Goal: Information Seeking & Learning: Learn about a topic

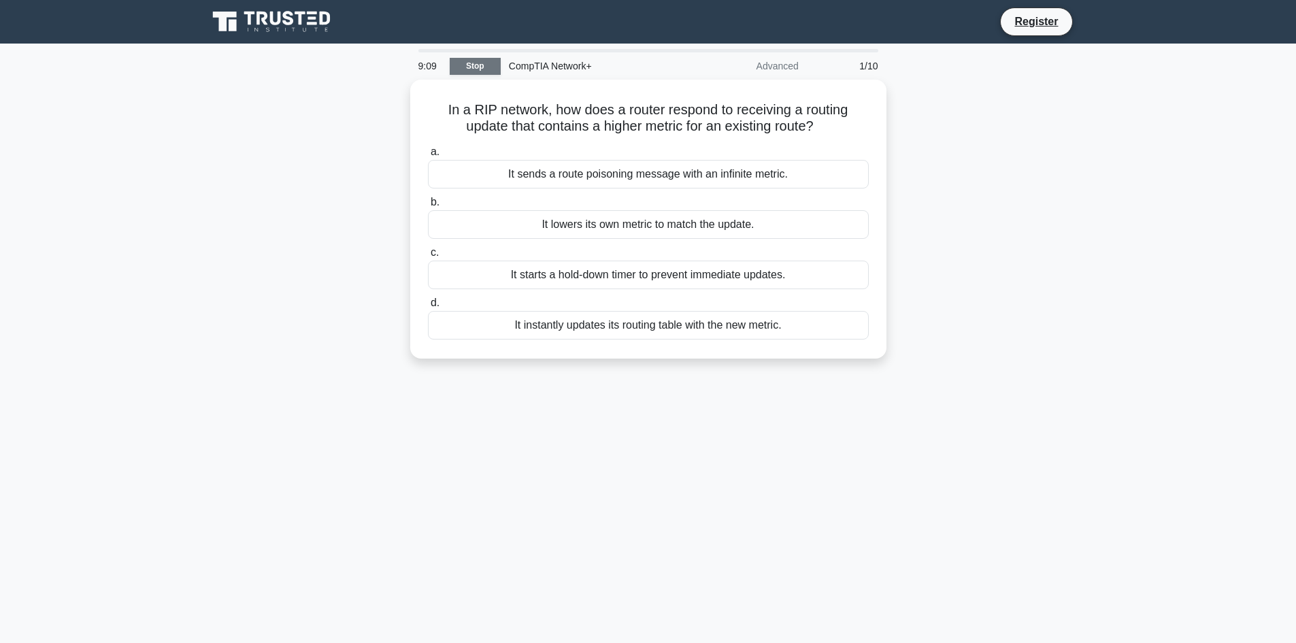
click at [498, 69] on link "Stop" at bounding box center [475, 66] width 51 height 17
click at [468, 56] on div "9:03 Stop CompTIA Network+ Advanced 1/10" at bounding box center [648, 65] width 476 height 27
click at [470, 62] on link "Stop" at bounding box center [475, 66] width 51 height 17
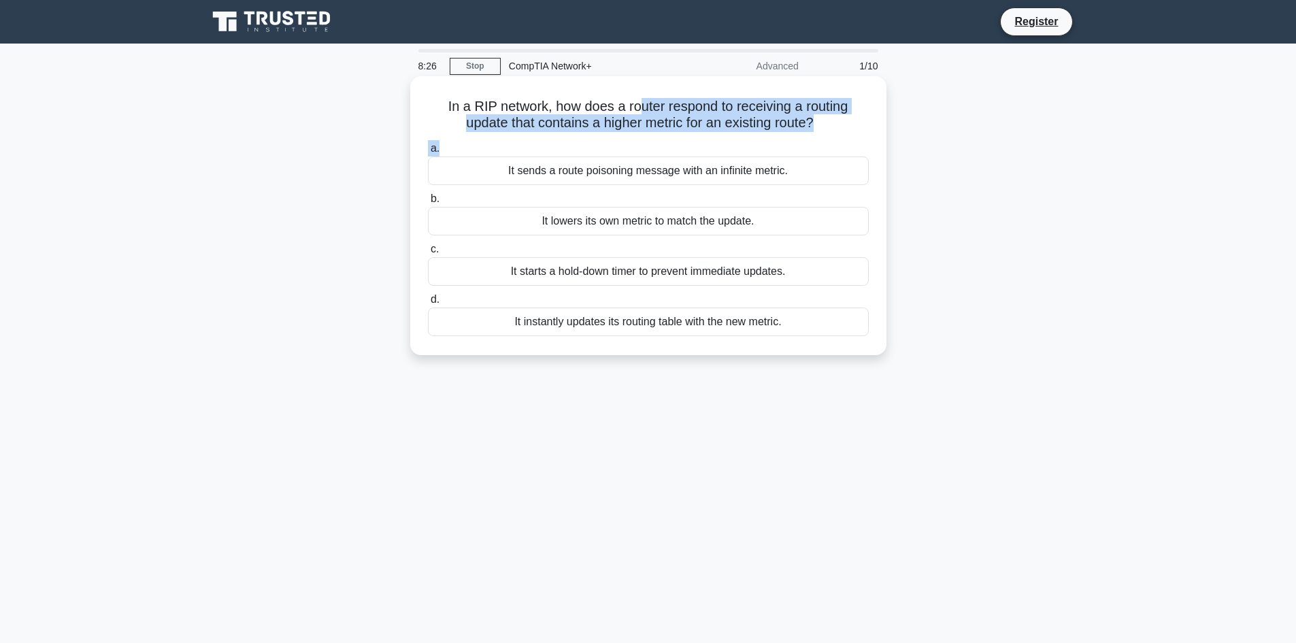
drag, startPoint x: 641, startPoint y: 112, endPoint x: 788, endPoint y: 137, distance: 149.9
click at [788, 137] on div "In a RIP network, how does a router respond to receiving a routing update that …" at bounding box center [648, 216] width 465 height 268
drag, startPoint x: 436, startPoint y: 106, endPoint x: 549, endPoint y: 120, distance: 113.7
click at [549, 120] on h5 "In a RIP network, how does a router respond to receiving a routing update that …" at bounding box center [648, 115] width 444 height 34
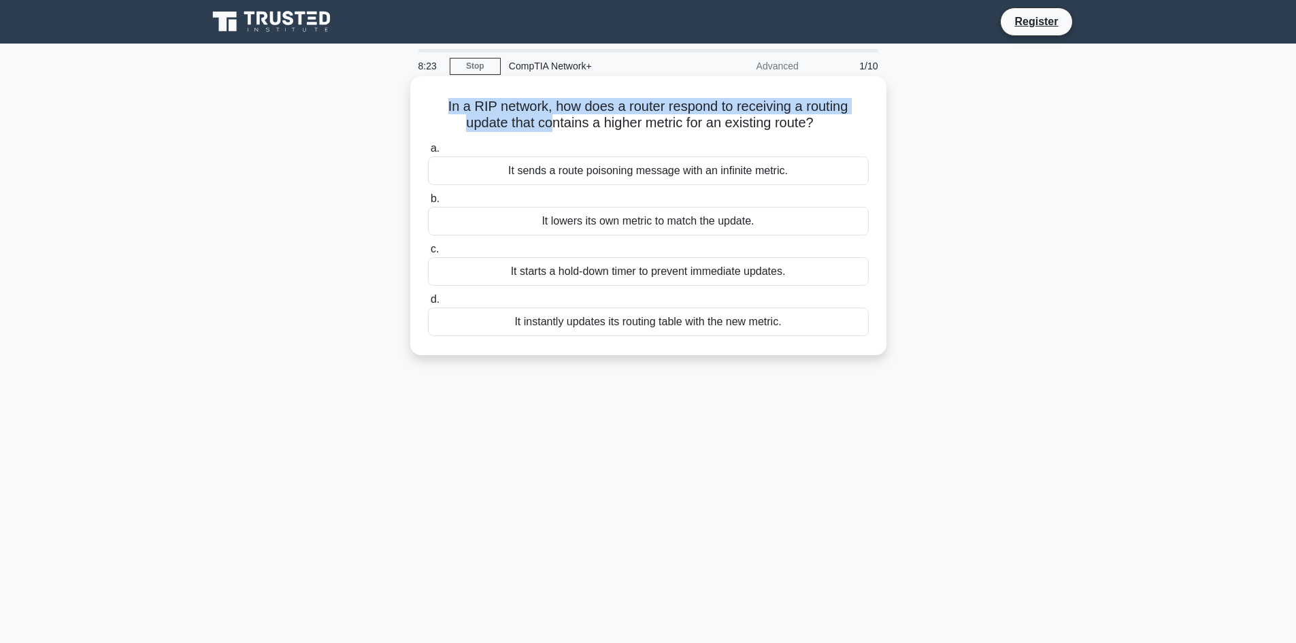
click at [549, 120] on h5 "In a RIP network, how does a router respond to receiving a routing update that …" at bounding box center [648, 115] width 444 height 34
drag, startPoint x: 442, startPoint y: 101, endPoint x: 992, endPoint y: 214, distance: 561.0
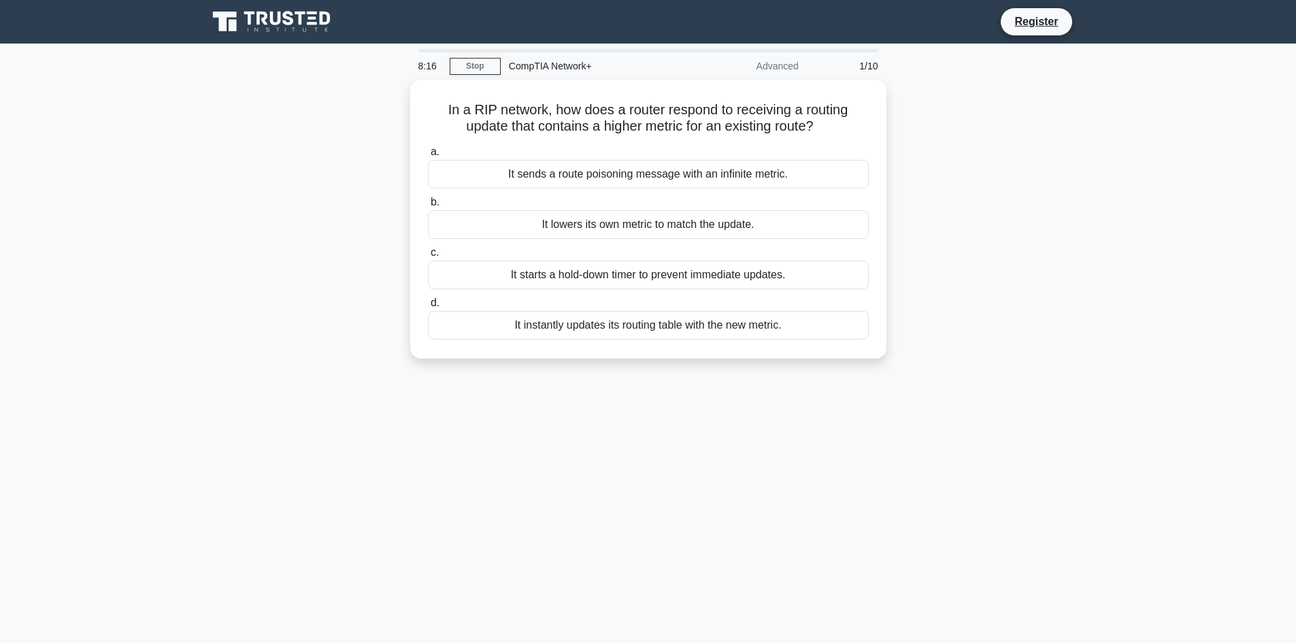
click at [854, 340] on div "In a RIP network, how does a router respond to receiving a routing update that …" at bounding box center [648, 219] width 465 height 268
click at [284, 197] on div "In a RIP network, how does a router respond to receiving a routing update that …" at bounding box center [648, 227] width 898 height 295
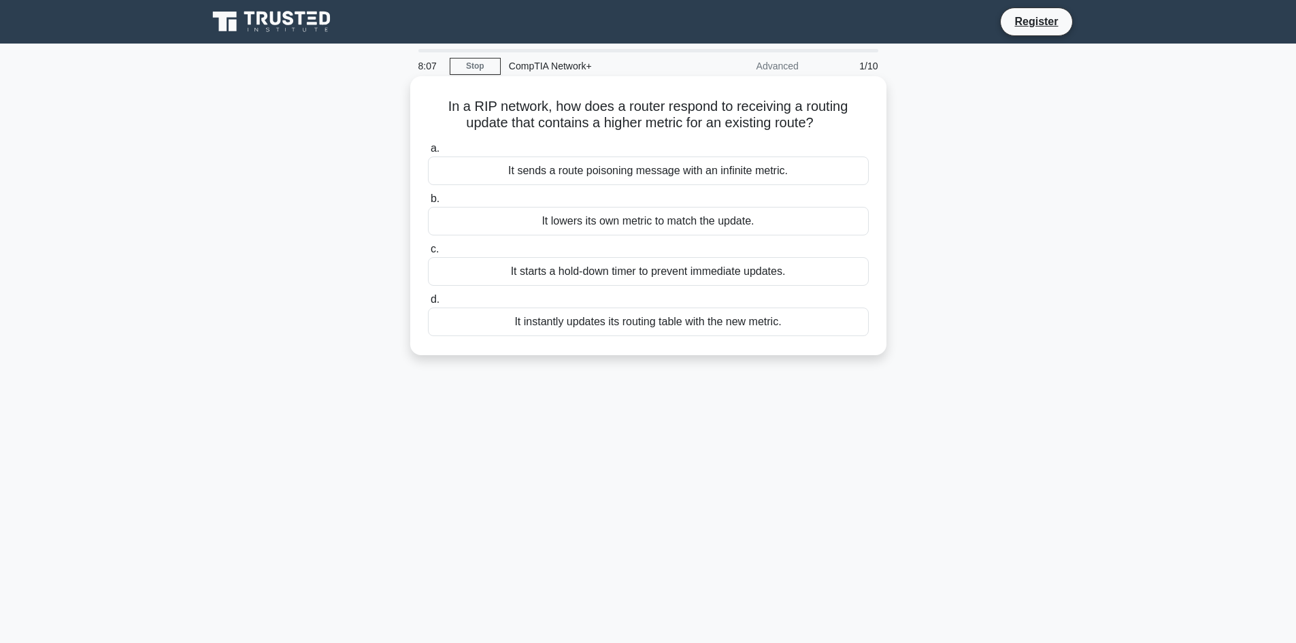
click at [574, 275] on div "It starts a hold-down timer to prevent immediate updates." at bounding box center [648, 271] width 441 height 29
click at [428, 254] on input "c. It starts a hold-down timer to prevent immediate updates." at bounding box center [428, 249] width 0 height 9
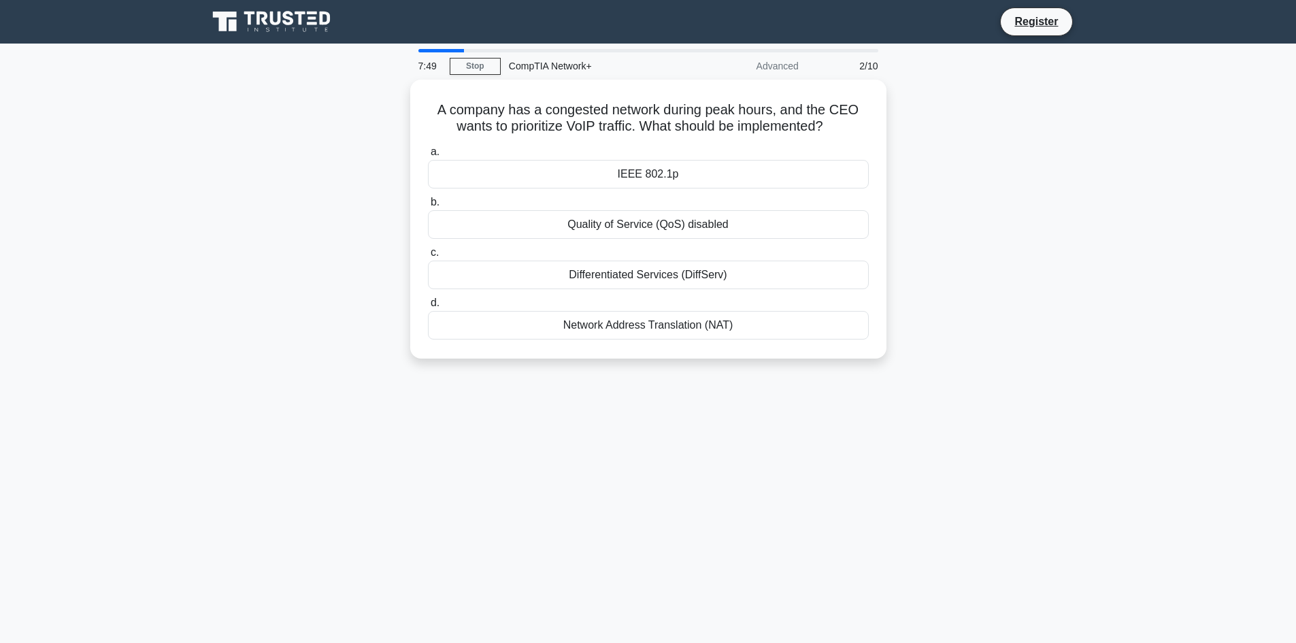
drag, startPoint x: 433, startPoint y: 101, endPoint x: 1008, endPoint y: 342, distance: 623.5
click at [1008, 342] on div "A company has a congested network during peak hours, and the CEO wants to prior…" at bounding box center [648, 227] width 898 height 295
click at [272, 99] on div "A company has a congested network during peak hours, and the CEO wants to prior…" at bounding box center [648, 227] width 898 height 295
click at [607, 276] on div "Differentiated Services (DiffServ)" at bounding box center [648, 271] width 441 height 29
click at [428, 254] on input "c. Differentiated Services (DiffServ)" at bounding box center [428, 249] width 0 height 9
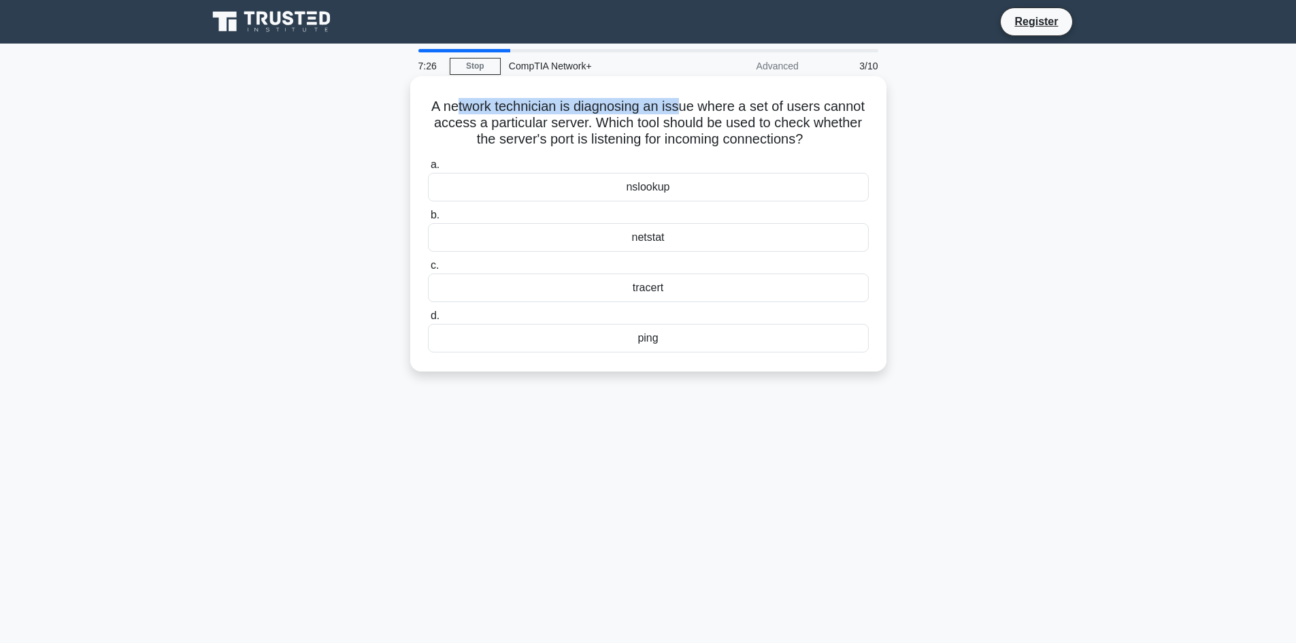
drag, startPoint x: 452, startPoint y: 89, endPoint x: 685, endPoint y: 99, distance: 232.8
click at [685, 99] on div "A network technician is diagnosing an issue where a set of users cannot access …" at bounding box center [648, 224] width 465 height 284
click at [688, 101] on h5 "A network technician is diagnosing an issue where a set of users cannot access …" at bounding box center [648, 123] width 444 height 50
drag, startPoint x: 426, startPoint y: 100, endPoint x: 882, endPoint y: 139, distance: 457.4
click at [882, 139] on div "A network technician is diagnosing an issue where a set of users cannot access …" at bounding box center [648, 223] width 476 height 295
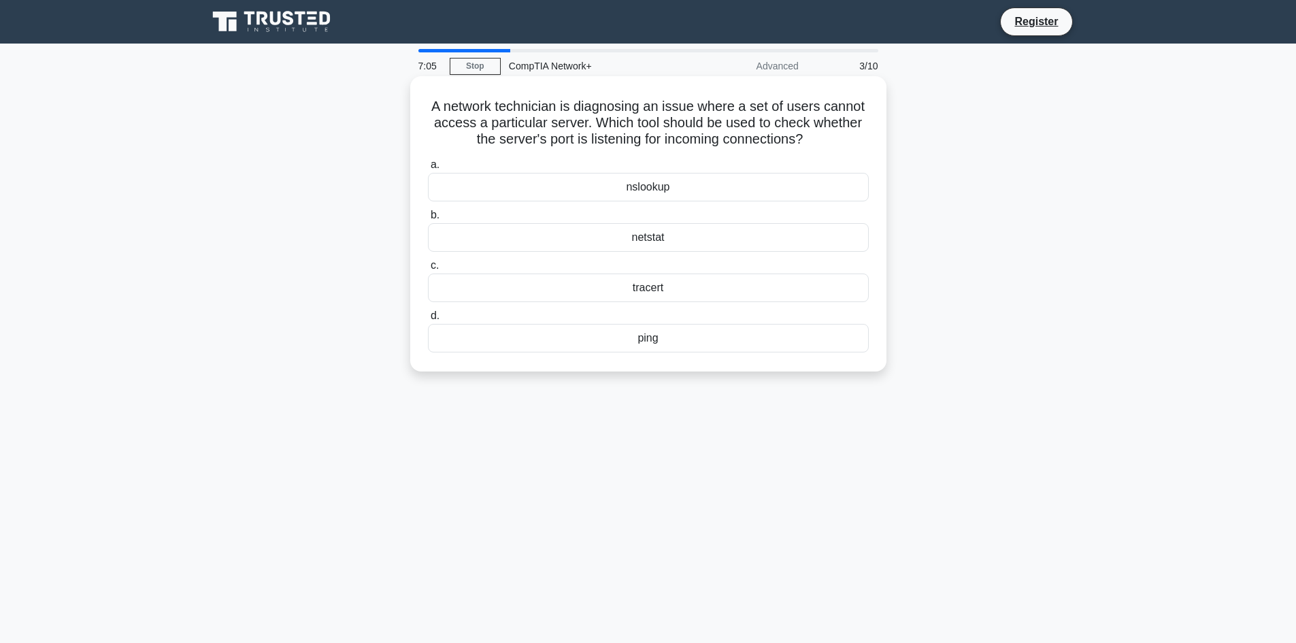
click at [882, 139] on div "A network technician is diagnosing an issue where a set of users cannot access …" at bounding box center [648, 223] width 476 height 295
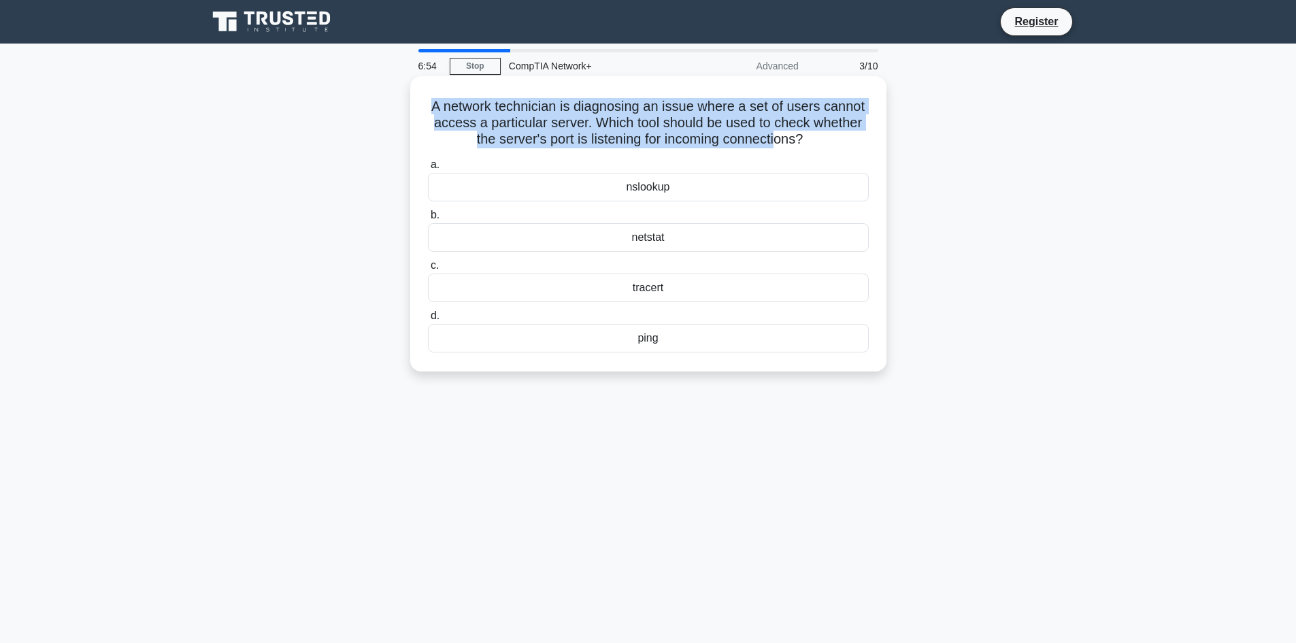
drag, startPoint x: 425, startPoint y: 105, endPoint x: 780, endPoint y: 143, distance: 357.1
click at [780, 143] on div "A network technician is diagnosing an issue where a set of users cannot access …" at bounding box center [648, 224] width 465 height 284
click at [780, 143] on h5 "A network technician is diagnosing an issue where a set of users cannot access …" at bounding box center [648, 123] width 444 height 50
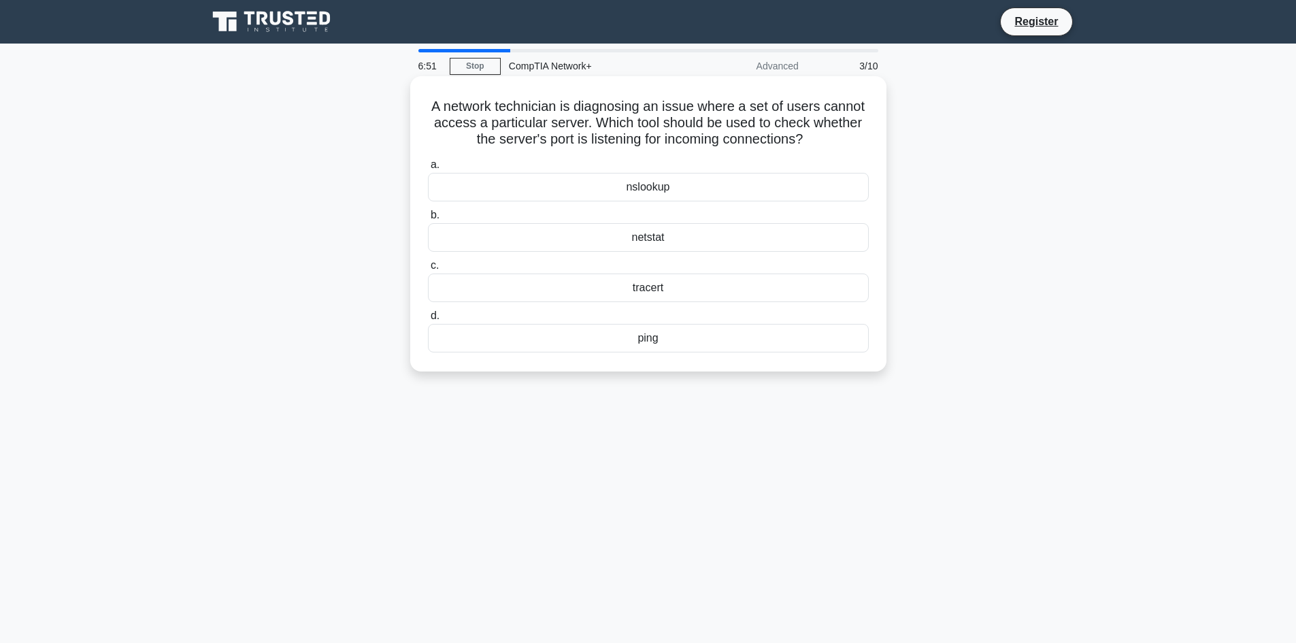
click at [672, 241] on div "netstat" at bounding box center [648, 237] width 441 height 29
click at [428, 220] on input "b. netstat" at bounding box center [428, 215] width 0 height 9
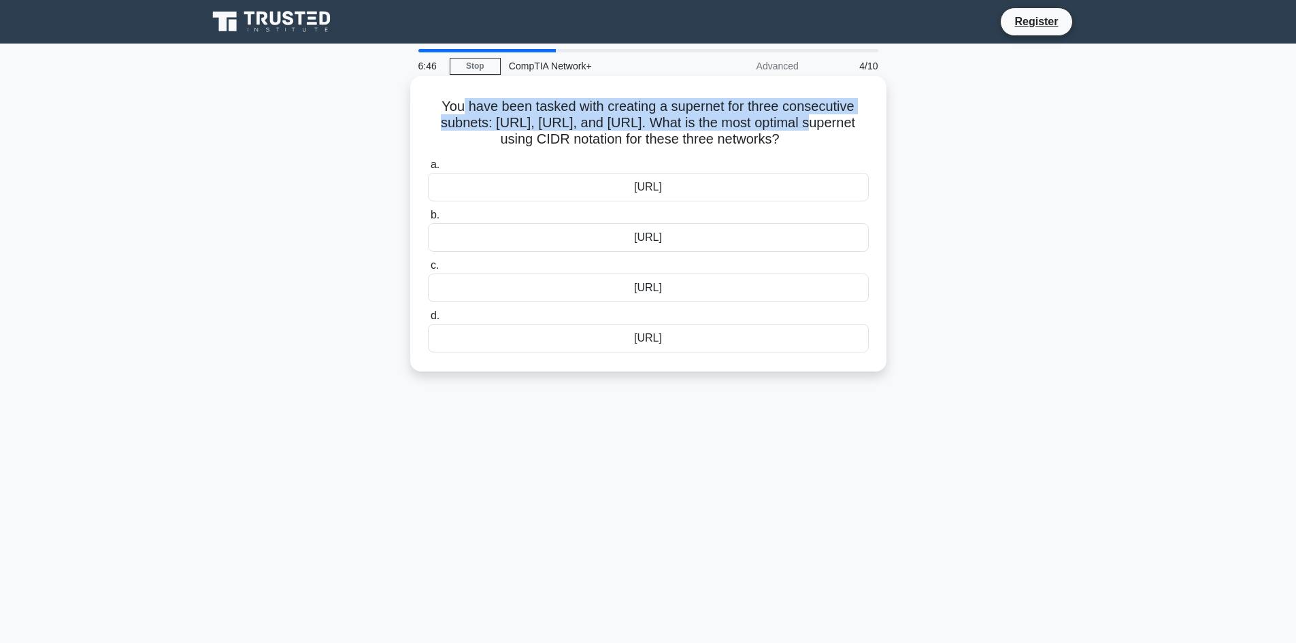
drag, startPoint x: 456, startPoint y: 105, endPoint x: 786, endPoint y: 117, distance: 330.1
click at [786, 117] on h5 "You have been tasked with creating a supernet for three consecutive subnets: 17…" at bounding box center [648, 123] width 444 height 50
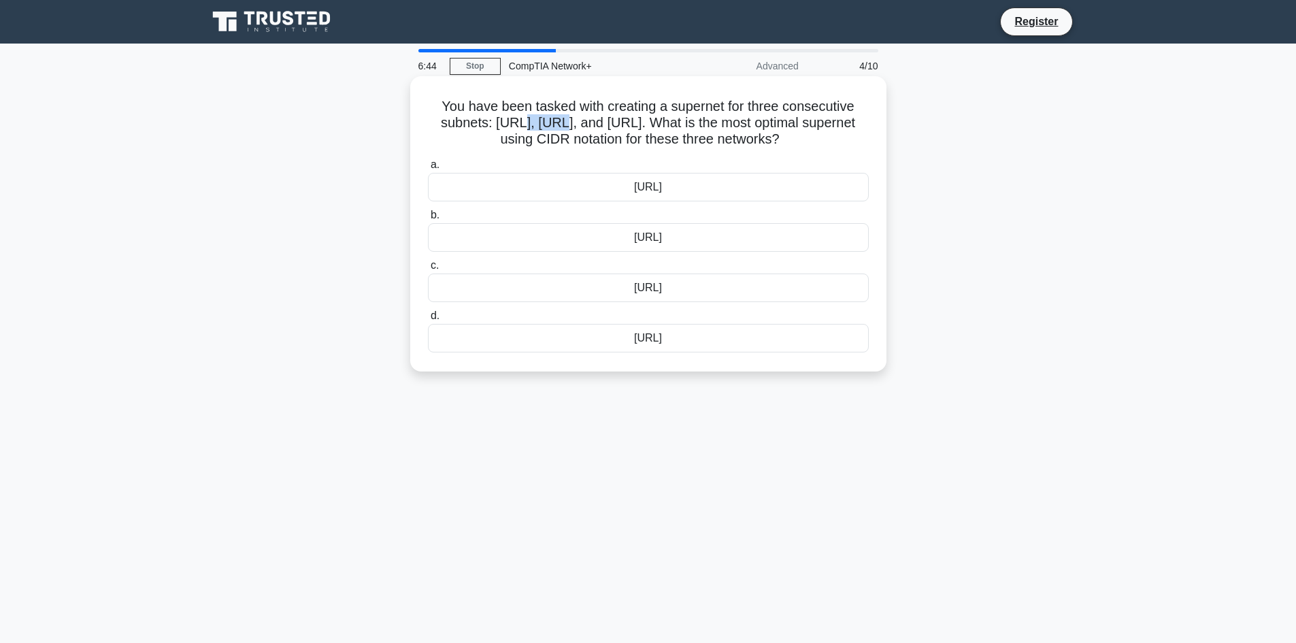
drag, startPoint x: 508, startPoint y: 122, endPoint x: 547, endPoint y: 122, distance: 38.8
click at [547, 122] on h5 "You have been tasked with creating a supernet for three consecutive subnets: 17…" at bounding box center [648, 123] width 444 height 50
drag, startPoint x: 592, startPoint y: 123, endPoint x: 646, endPoint y: 126, distance: 54.5
click at [646, 126] on h5 "You have been tasked with creating a supernet for three consecutive subnets: 17…" at bounding box center [648, 123] width 444 height 50
click at [735, 131] on h5 "You have been tasked with creating a supernet for three consecutive subnets: 17…" at bounding box center [648, 123] width 444 height 50
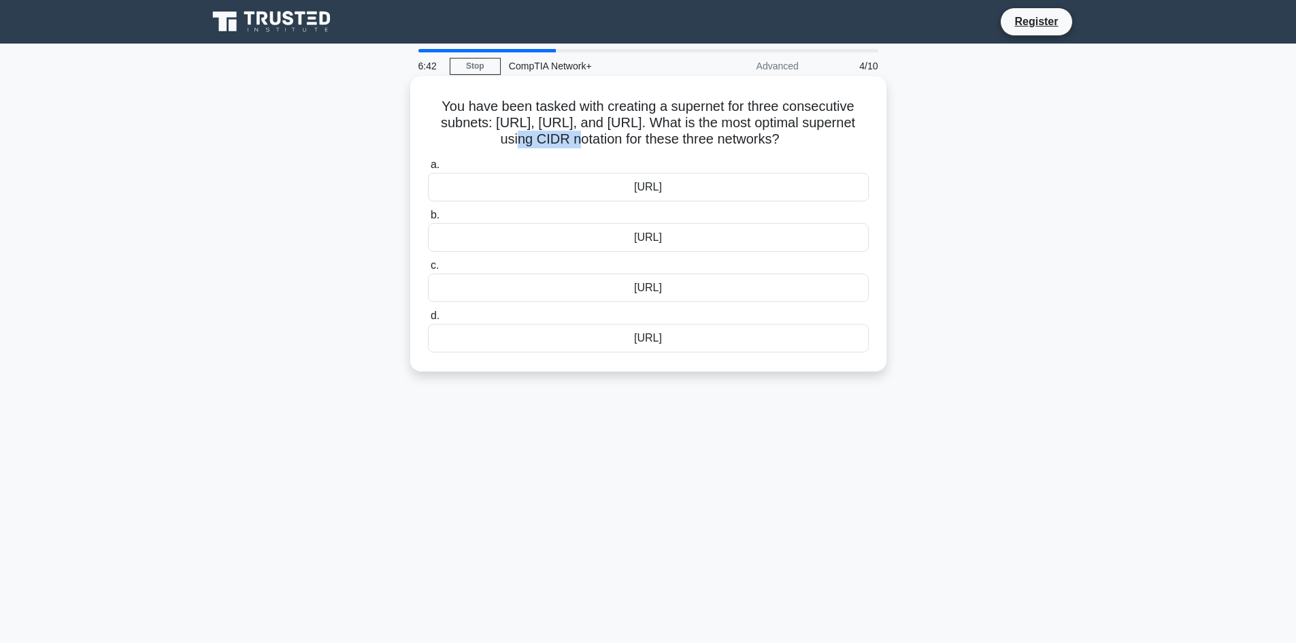
drag, startPoint x: 479, startPoint y: 140, endPoint x: 845, endPoint y: 129, distance: 366.1
click at [845, 129] on h5 "You have been tasked with creating a supernet for three consecutive subnets: 17…" at bounding box center [648, 123] width 444 height 50
click at [654, 288] on div "172.16.0.0/15" at bounding box center [648, 287] width 441 height 29
click at [428, 270] on input "c. 172.16.0.0/15" at bounding box center [428, 265] width 0 height 9
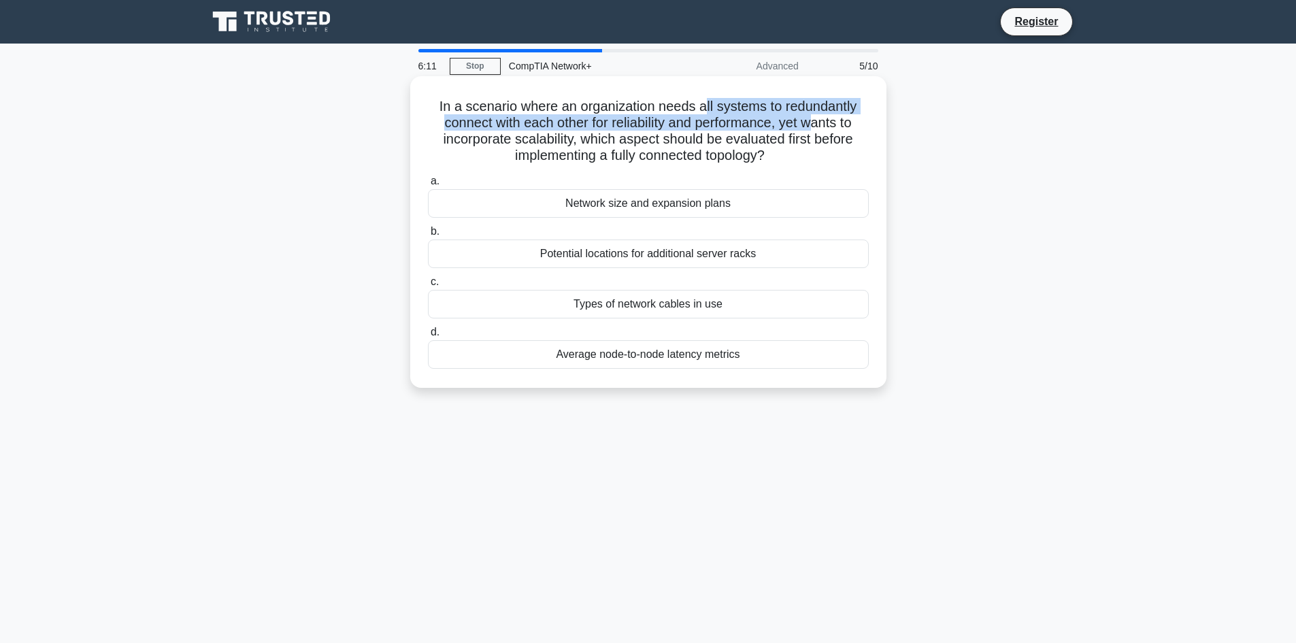
drag, startPoint x: 706, startPoint y: 101, endPoint x: 813, endPoint y: 118, distance: 108.0
click at [813, 118] on h5 "In a scenario where an organization needs all systems to redundantly connect wi…" at bounding box center [648, 131] width 444 height 67
drag, startPoint x: 439, startPoint y: 126, endPoint x: 681, endPoint y: 127, distance: 241.5
click at [681, 127] on h5 "In a scenario where an organization needs all systems to redundantly connect wi…" at bounding box center [648, 131] width 444 height 67
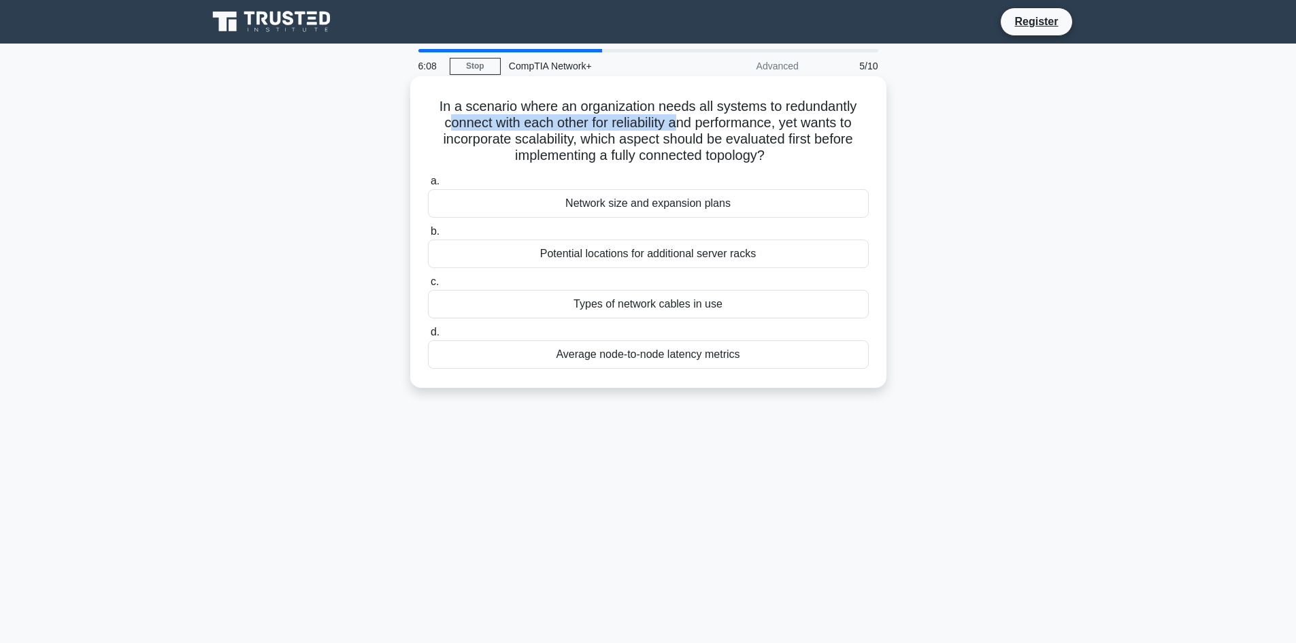
click at [681, 127] on h5 "In a scenario where an organization needs all systems to redundantly connect wi…" at bounding box center [648, 131] width 444 height 67
drag, startPoint x: 458, startPoint y: 139, endPoint x: 557, endPoint y: 139, distance: 98.6
click at [557, 139] on h5 "In a scenario where an organization needs all systems to redundantly connect wi…" at bounding box center [648, 131] width 444 height 67
drag, startPoint x: 471, startPoint y: 141, endPoint x: 597, endPoint y: 135, distance: 125.3
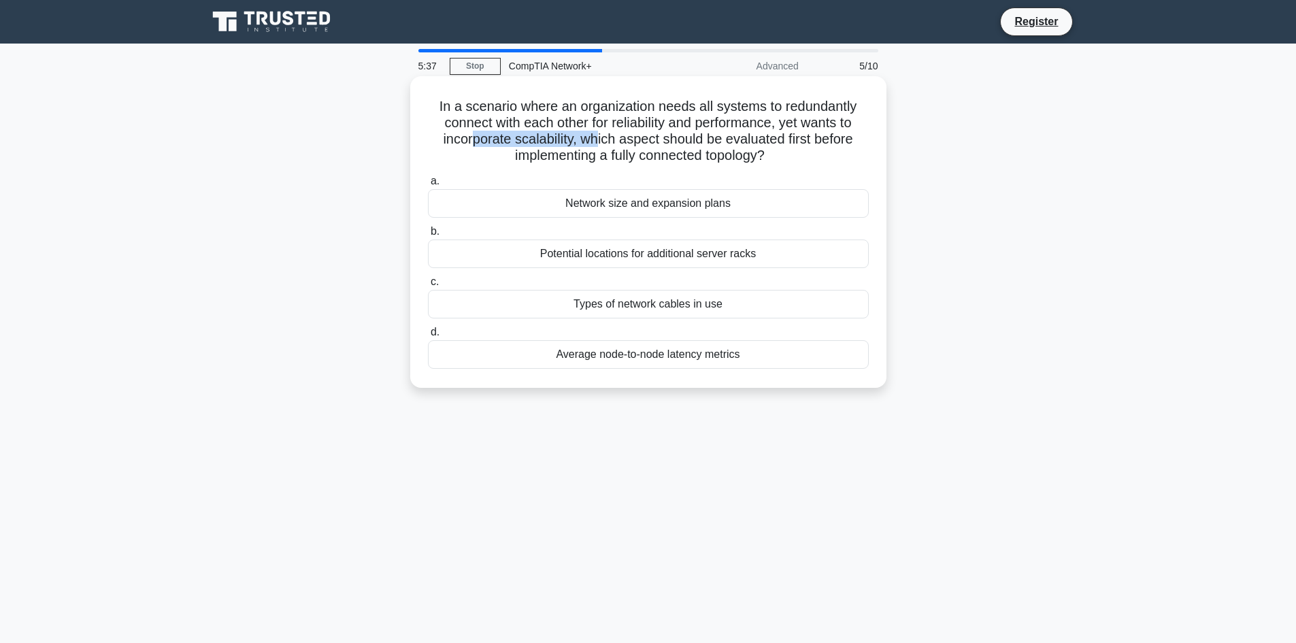
click at [597, 135] on h5 "In a scenario where an organization needs all systems to redundantly connect wi…" at bounding box center [648, 131] width 444 height 67
drag, startPoint x: 597, startPoint y: 135, endPoint x: 826, endPoint y: 139, distance: 229.3
click at [826, 139] on h5 "In a scenario where an organization needs all systems to redundantly connect wi…" at bounding box center [648, 131] width 444 height 67
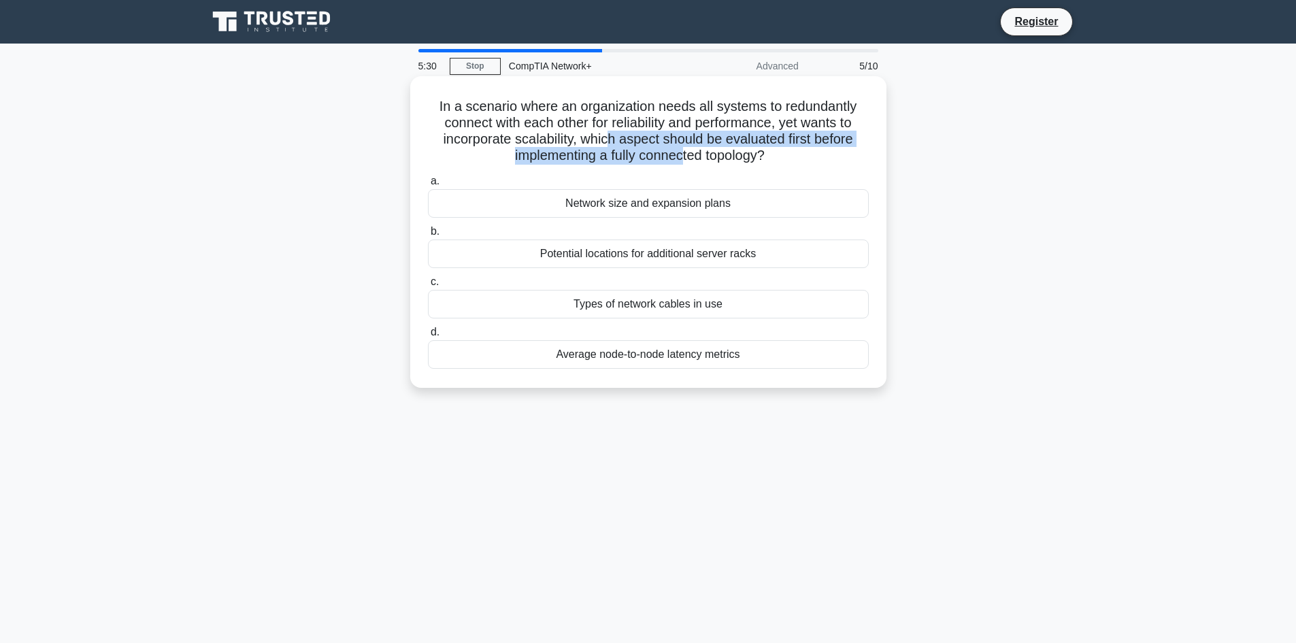
drag, startPoint x: 605, startPoint y: 136, endPoint x: 683, endPoint y: 165, distance: 83.5
click at [683, 165] on h5 "In a scenario where an organization needs all systems to redundantly connect wi…" at bounding box center [648, 131] width 444 height 67
click at [648, 302] on div "Types of network cables in use" at bounding box center [648, 304] width 441 height 29
click at [428, 286] on input "c. Types of network cables in use" at bounding box center [428, 282] width 0 height 9
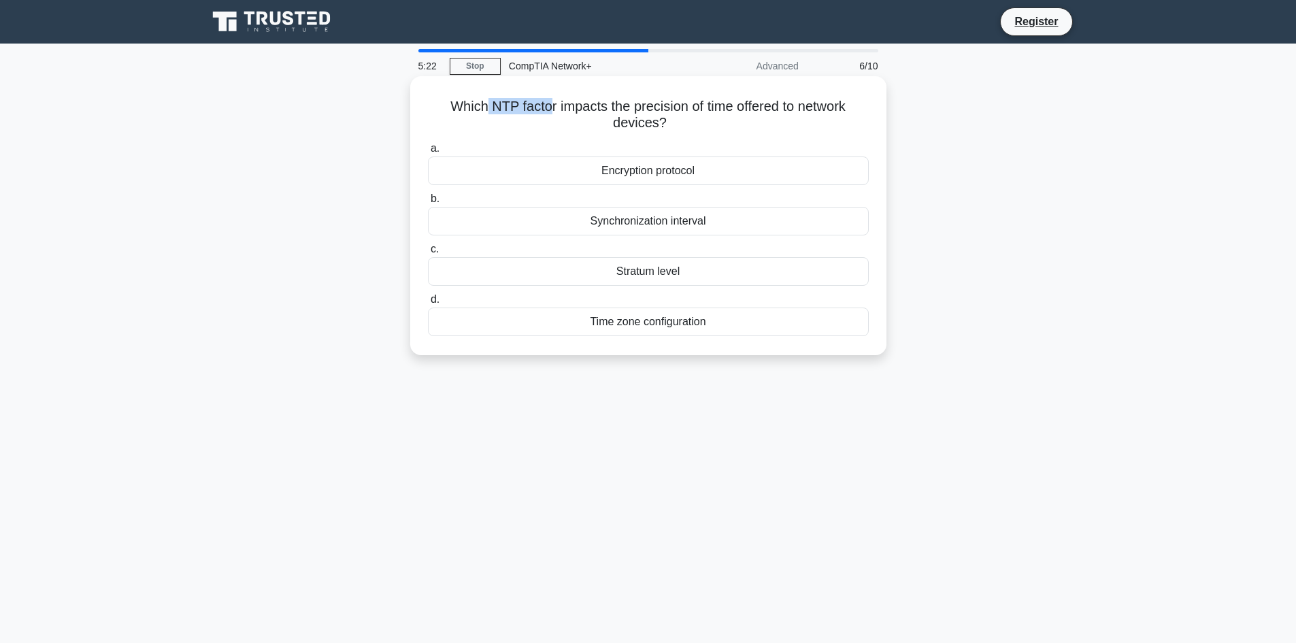
drag, startPoint x: 483, startPoint y: 105, endPoint x: 545, endPoint y: 103, distance: 61.9
click at [545, 103] on h5 "Which NTP factor impacts the precision of time offered to network devices? .spi…" at bounding box center [648, 115] width 444 height 34
click at [714, 329] on div "Time zone configuration" at bounding box center [648, 321] width 441 height 29
click at [428, 304] on input "d. Time zone configuration" at bounding box center [428, 299] width 0 height 9
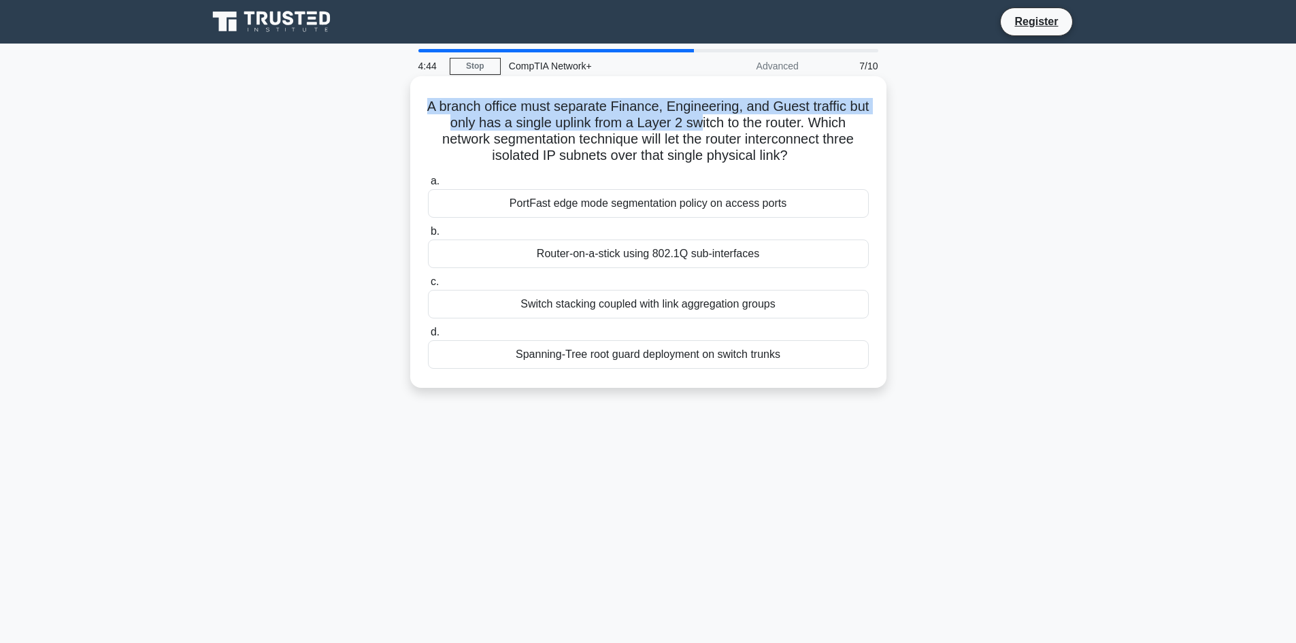
drag, startPoint x: 433, startPoint y: 104, endPoint x: 715, endPoint y: 127, distance: 283.2
click at [715, 127] on h5 "A branch office must separate Finance, Engineering, and Guest traffic but only …" at bounding box center [648, 131] width 444 height 67
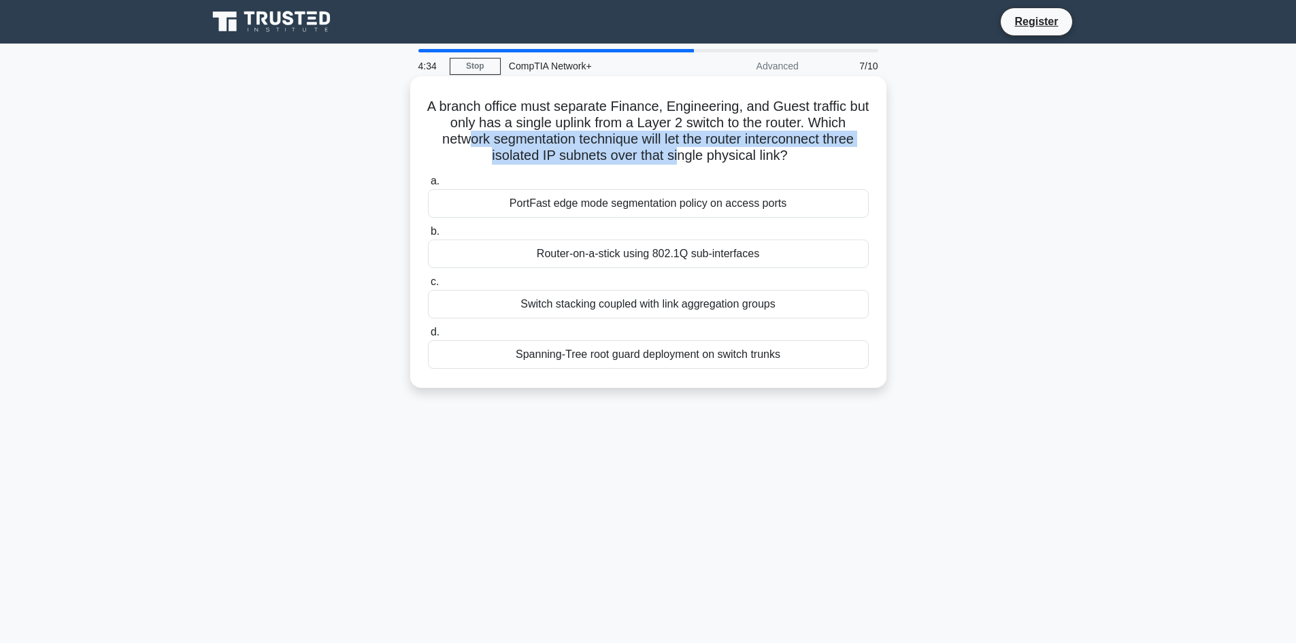
drag, startPoint x: 463, startPoint y: 147, endPoint x: 677, endPoint y: 158, distance: 213.9
click at [677, 158] on h5 "A branch office must separate Finance, Engineering, and Guest traffic but only …" at bounding box center [648, 131] width 444 height 67
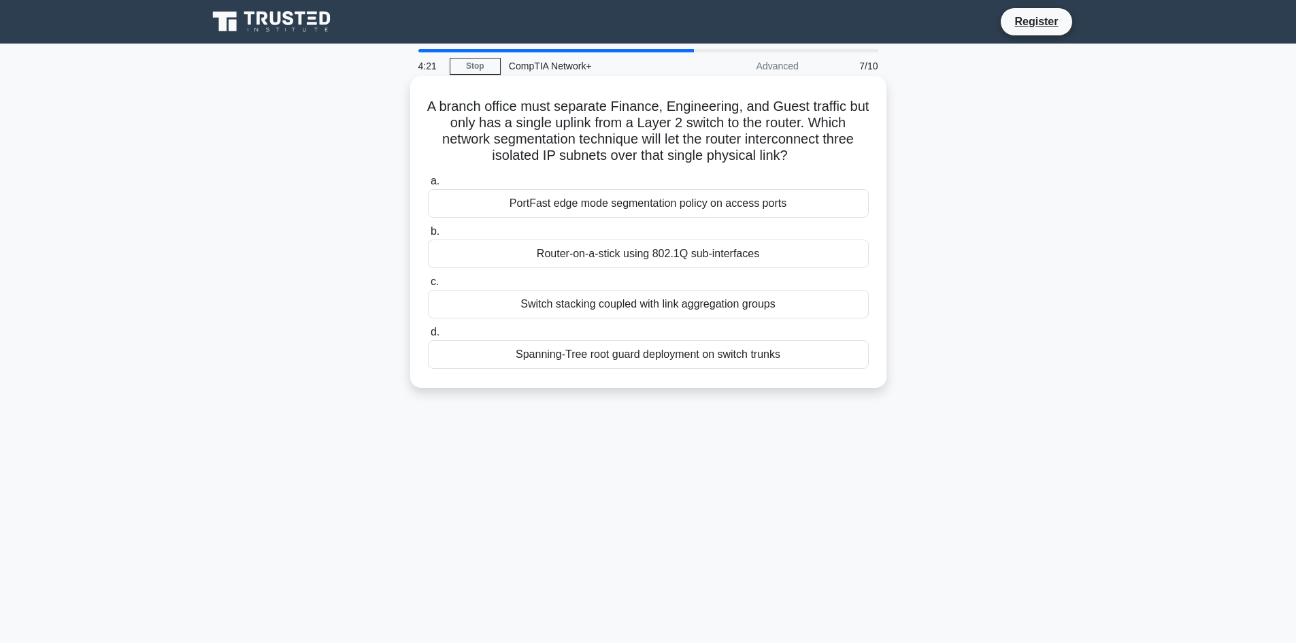
click at [581, 296] on div "Switch stacking coupled with link aggregation groups" at bounding box center [648, 304] width 441 height 29
click at [428, 286] on input "c. Switch stacking coupled with link aggregation groups" at bounding box center [428, 282] width 0 height 9
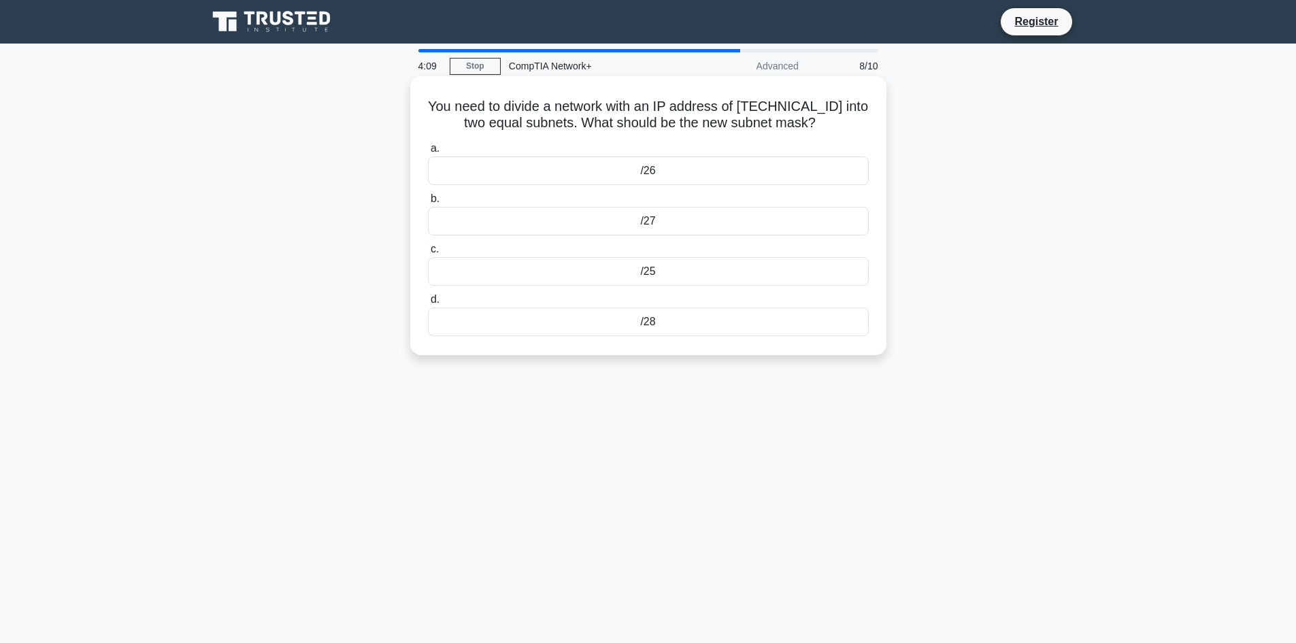
click at [675, 224] on div "/27" at bounding box center [648, 221] width 441 height 29
click at [428, 203] on input "b. /27" at bounding box center [428, 199] width 0 height 9
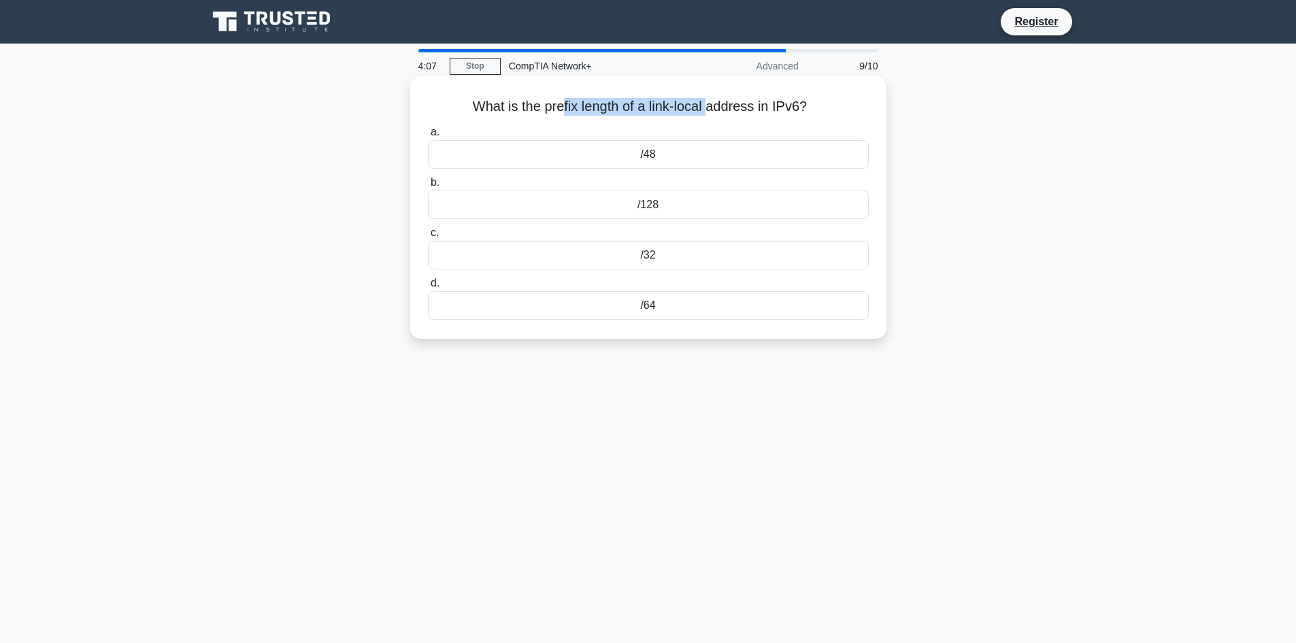
drag, startPoint x: 563, startPoint y: 110, endPoint x: 712, endPoint y: 104, distance: 149.7
click at [712, 104] on h5 "What is the prefix length of a link-local address in IPv6? .spinner_0XTQ{transf…" at bounding box center [648, 107] width 444 height 18
drag, startPoint x: 453, startPoint y: 96, endPoint x: 892, endPoint y: 356, distance: 510.3
click at [892, 356] on div "What is the prefix length of a link-local address in IPv6? .spinner_0XTQ{transf…" at bounding box center [648, 219] width 898 height 279
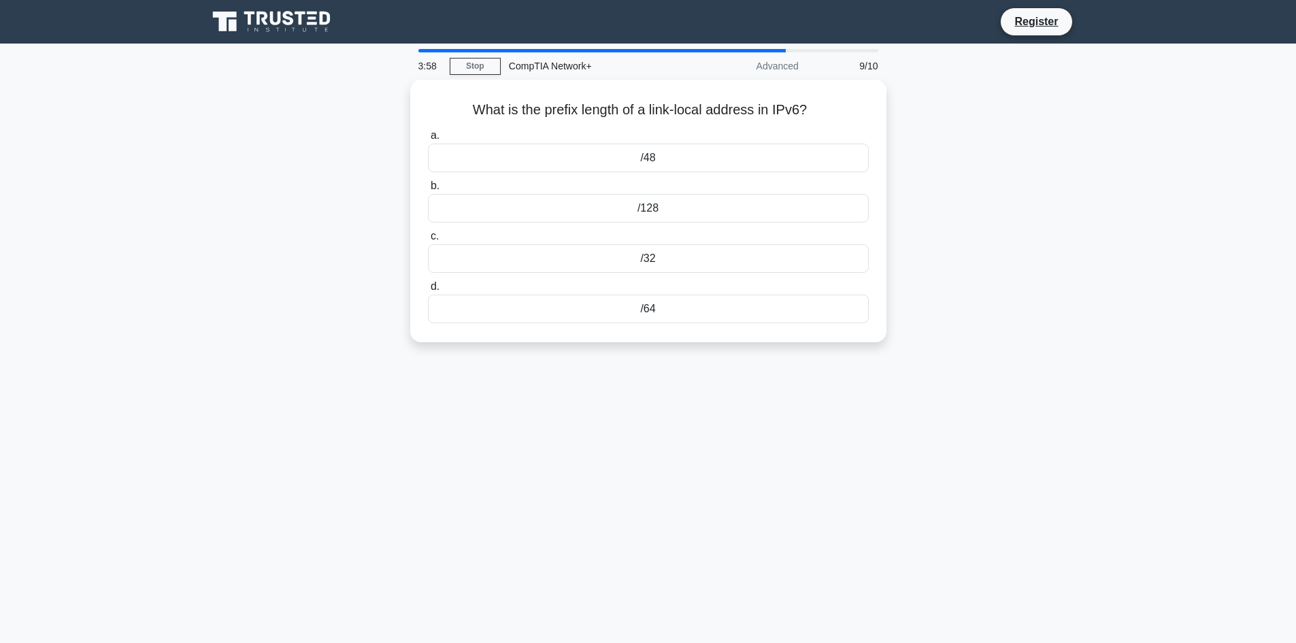
click at [282, 279] on div "What is the prefix length of a link-local address in IPv6? .spinner_0XTQ{transf…" at bounding box center [648, 219] width 898 height 279
click at [654, 260] on div "/32" at bounding box center [648, 255] width 441 height 29
click at [428, 237] on input "c. /32" at bounding box center [428, 233] width 0 height 9
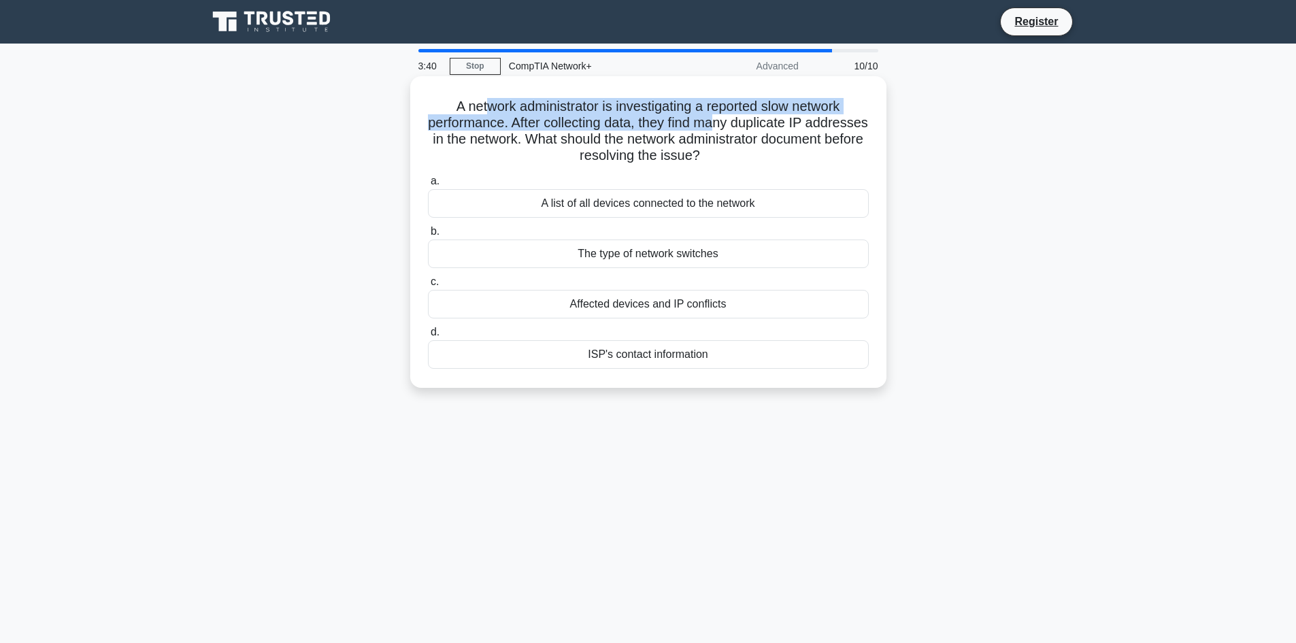
drag, startPoint x: 485, startPoint y: 104, endPoint x: 754, endPoint y: 116, distance: 268.9
click at [754, 116] on h5 "A network administrator is investigating a reported slow network performance. A…" at bounding box center [648, 131] width 444 height 67
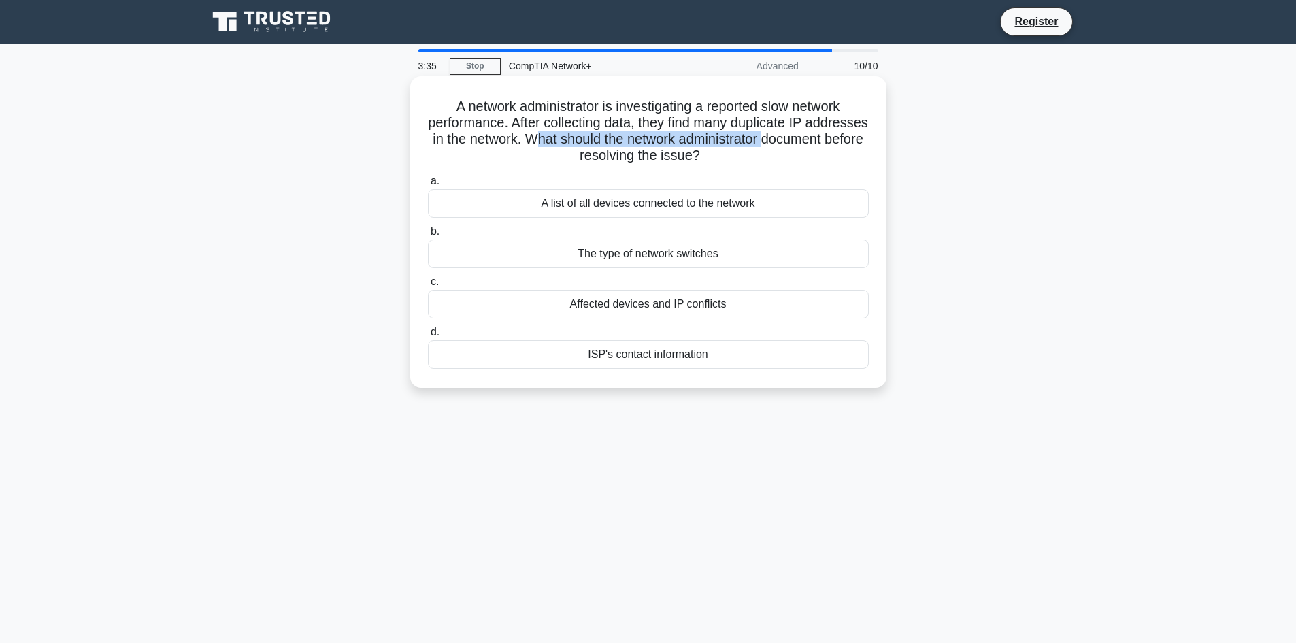
drag, startPoint x: 511, startPoint y: 148, endPoint x: 621, endPoint y: 141, distance: 110.4
click at [621, 141] on h5 "A network administrator is investigating a reported slow network performance. A…" at bounding box center [648, 131] width 444 height 67
drag, startPoint x: 539, startPoint y: 163, endPoint x: 869, endPoint y: 150, distance: 329.5
click at [869, 150] on h5 "A network administrator is investigating a reported slow network performance. A…" at bounding box center [648, 131] width 444 height 67
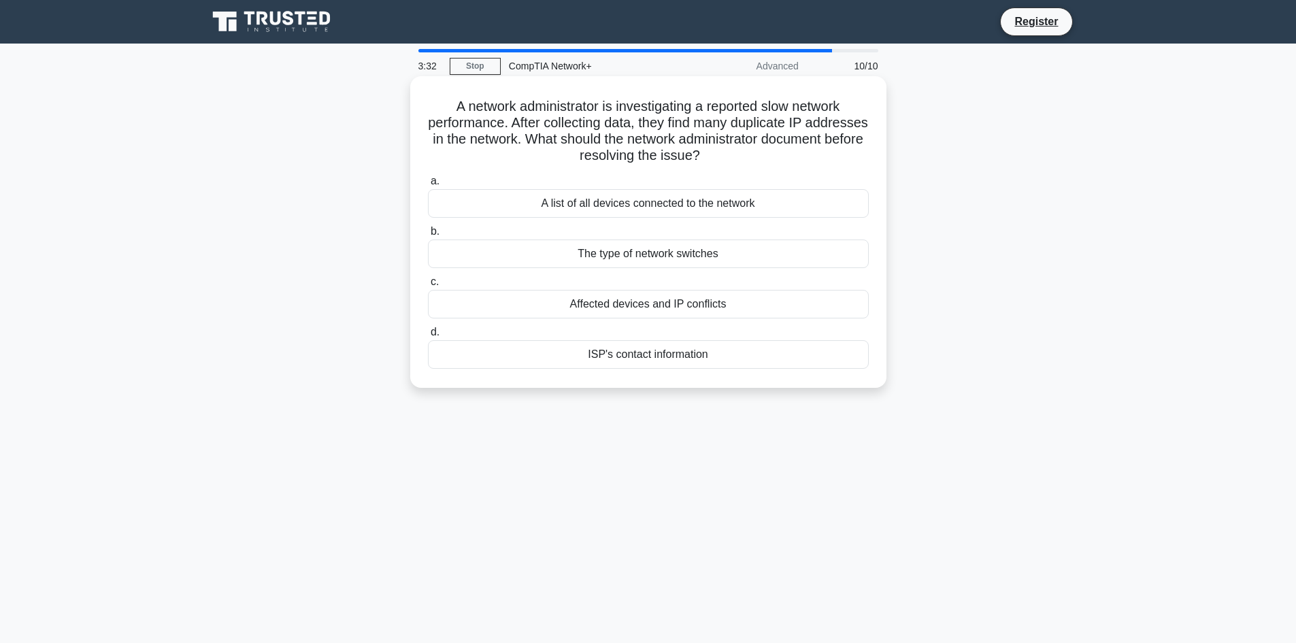
click at [869, 150] on h5 "A network administrator is investigating a reported slow network performance. A…" at bounding box center [648, 131] width 444 height 67
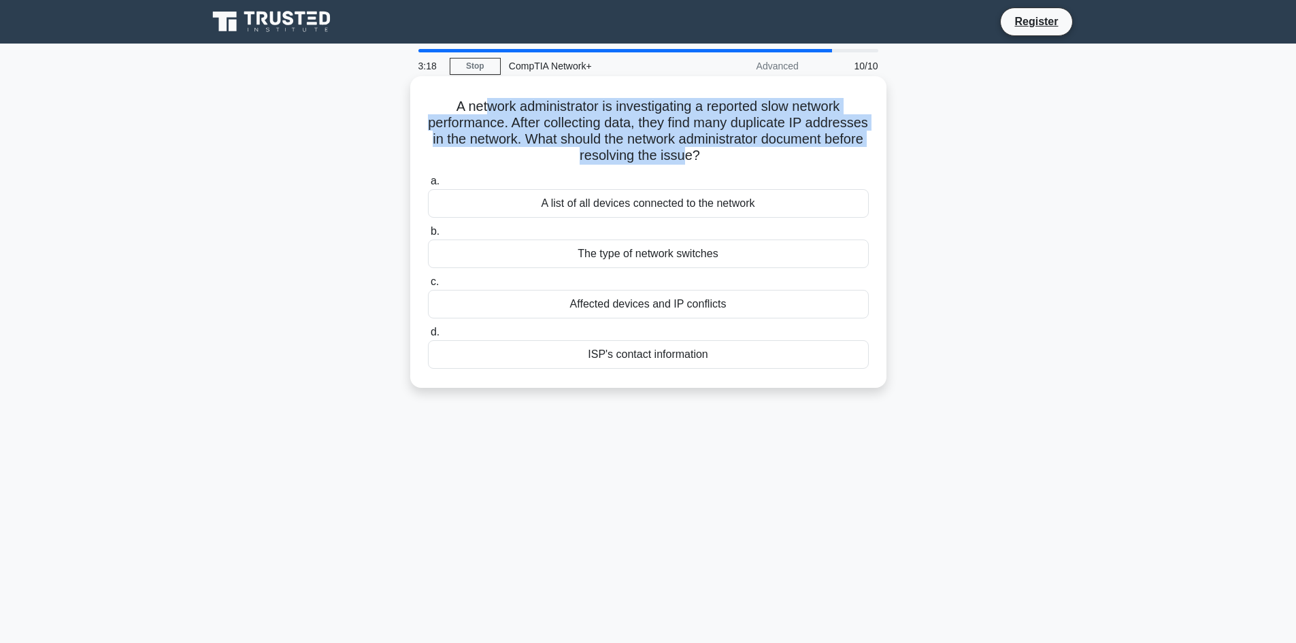
drag, startPoint x: 478, startPoint y: 105, endPoint x: 743, endPoint y: 150, distance: 268.9
click at [743, 150] on h5 "A network administrator is investigating a reported slow network performance. A…" at bounding box center [648, 131] width 444 height 67
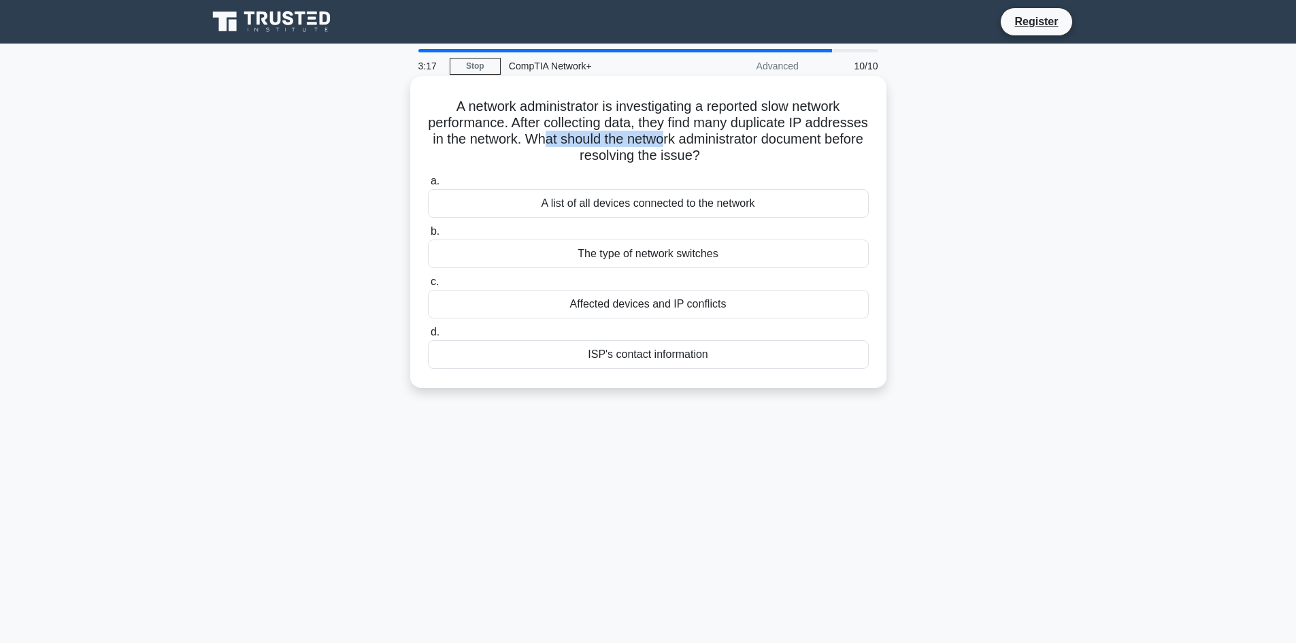
drag, startPoint x: 630, startPoint y: 135, endPoint x: 751, endPoint y: 146, distance: 121.6
click at [751, 146] on h5 "A network administrator is investigating a reported slow network performance. A…" at bounding box center [648, 131] width 444 height 67
click at [747, 153] on h5 "A network administrator is investigating a reported slow network performance. A…" at bounding box center [648, 131] width 444 height 67
click at [688, 203] on div "A list of all devices connected to the network" at bounding box center [648, 203] width 441 height 29
click at [428, 186] on input "a. A list of all devices connected to the network" at bounding box center [428, 181] width 0 height 9
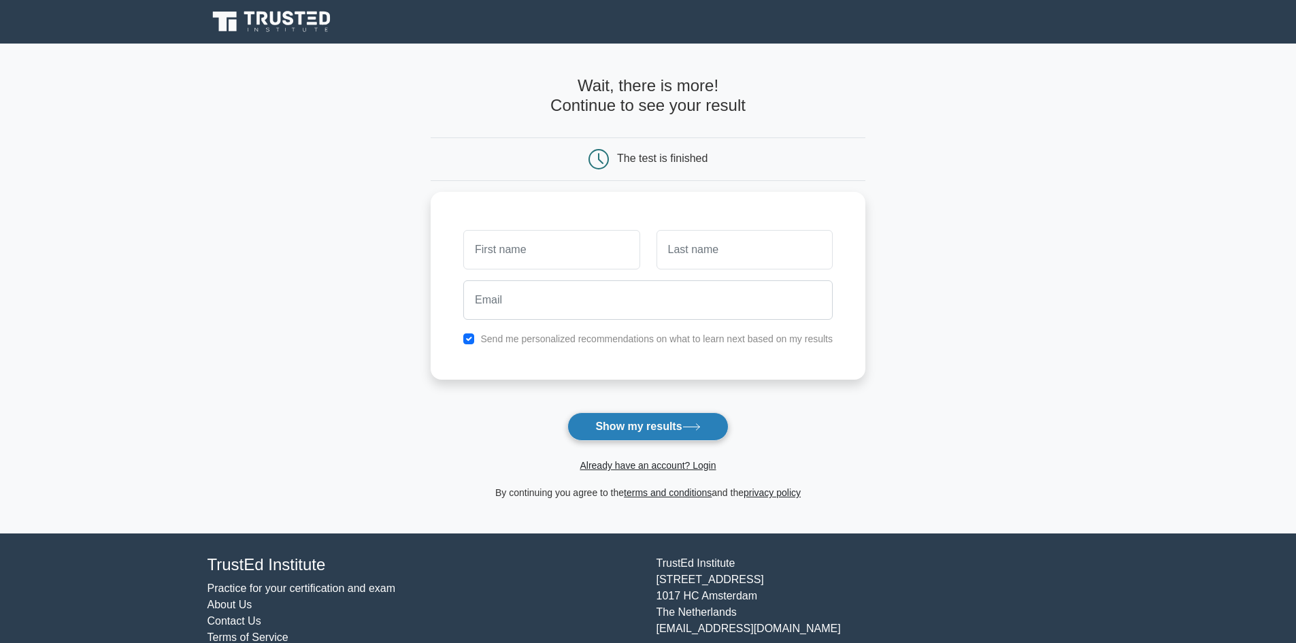
click at [650, 423] on button "Show my results" at bounding box center [647, 426] width 161 height 29
click at [254, 137] on main "Wait, there is more! Continue to see your result The test is finished and the" at bounding box center [648, 289] width 1296 height 490
click at [179, 112] on main "Wait, there is more! Continue to see your result The test is finished and the" at bounding box center [648, 289] width 1296 height 490
click at [486, 237] on input "text" at bounding box center [551, 246] width 176 height 39
click at [748, 260] on input "text" at bounding box center [744, 246] width 176 height 39
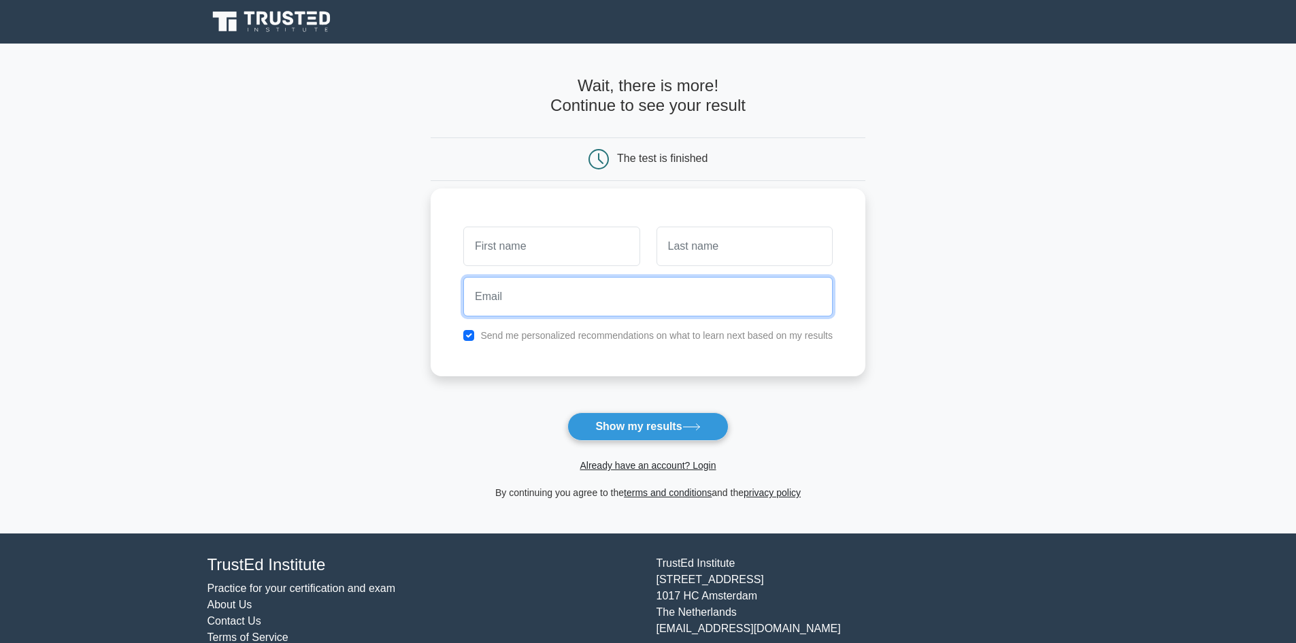
click at [686, 290] on input "email" at bounding box center [647, 296] width 369 height 39
click at [384, 231] on main "Wait, there is more! Continue to see your result The test is finished and the" at bounding box center [648, 289] width 1296 height 490
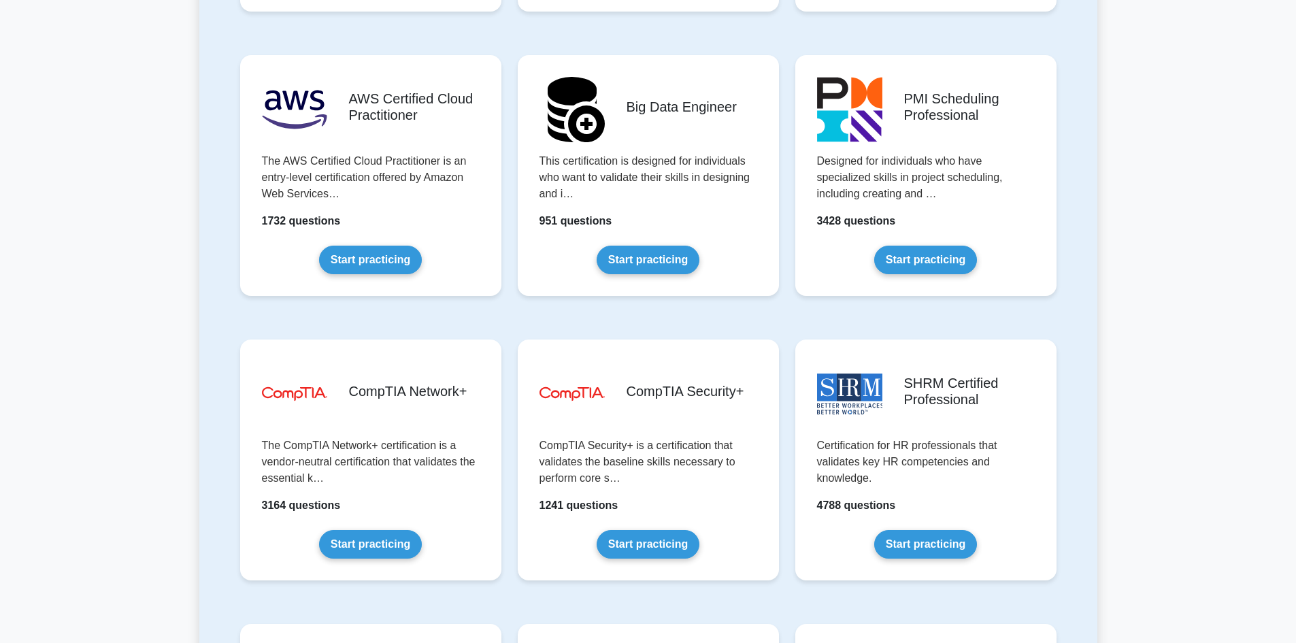
scroll to position [2585, 0]
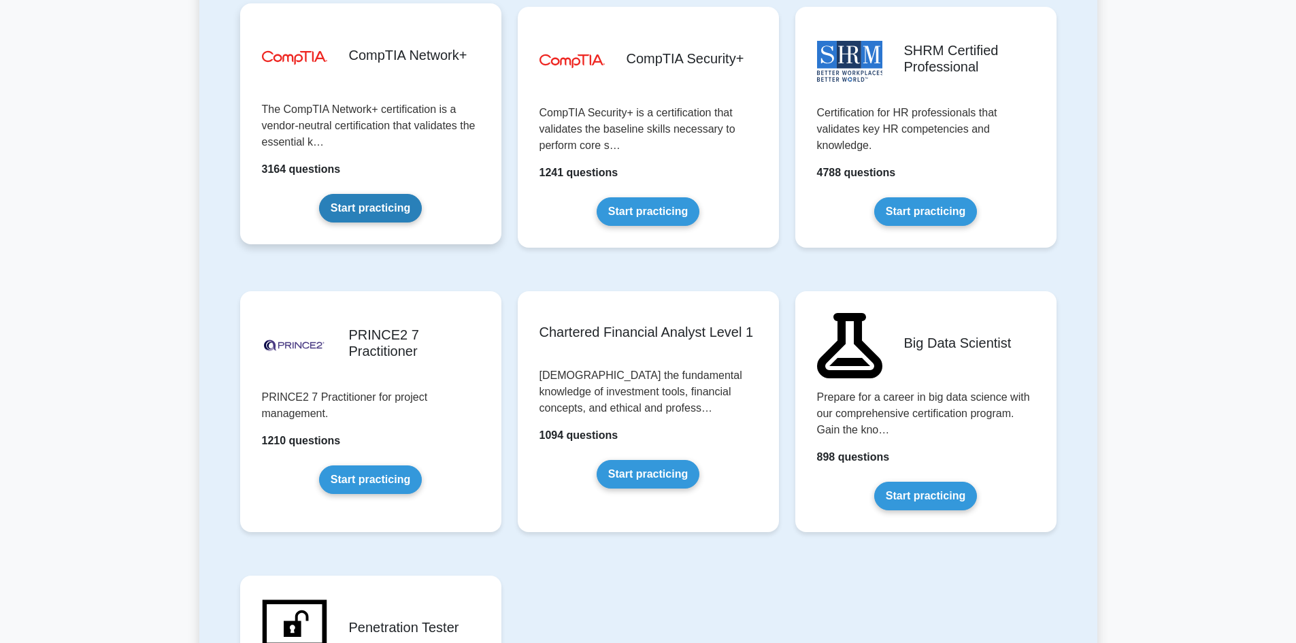
click at [378, 210] on link "Start practicing" at bounding box center [370, 208] width 103 height 29
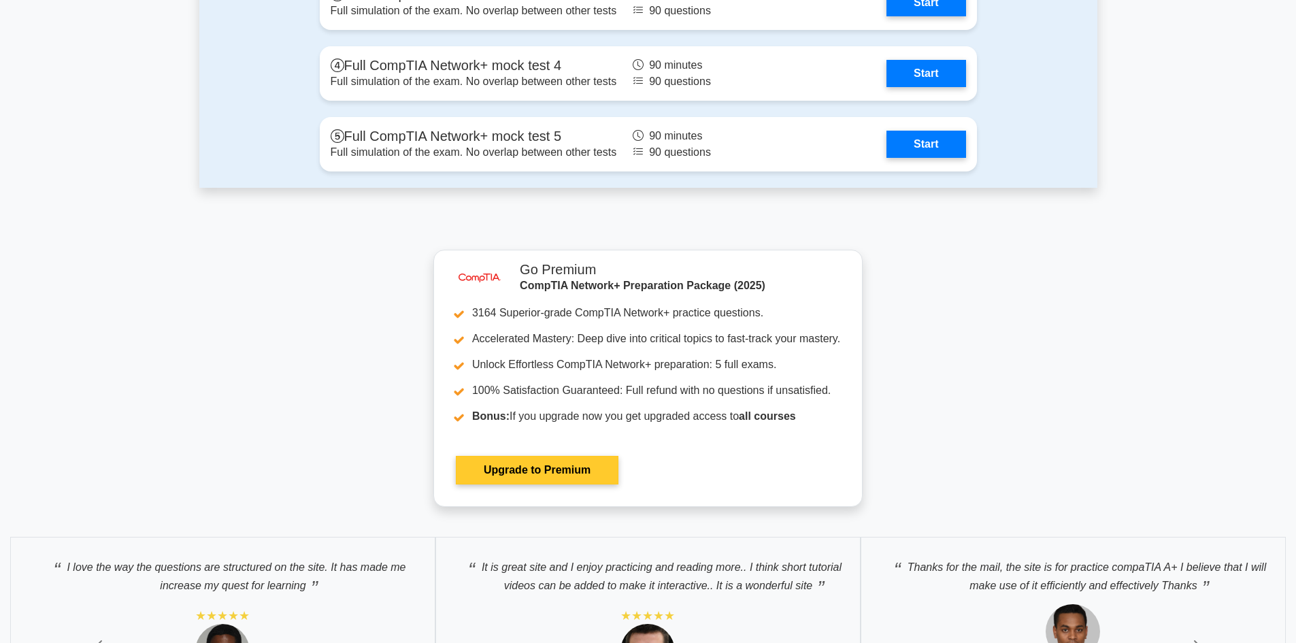
scroll to position [2857, 0]
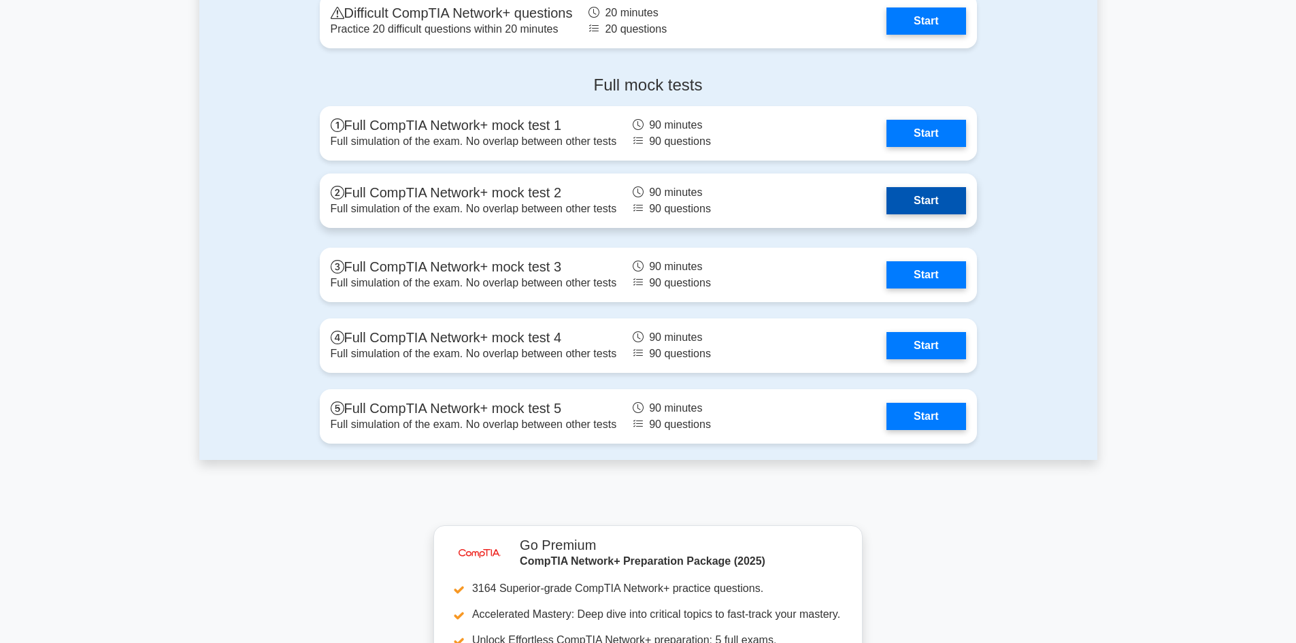
click at [943, 194] on link "Start" at bounding box center [925, 200] width 79 height 27
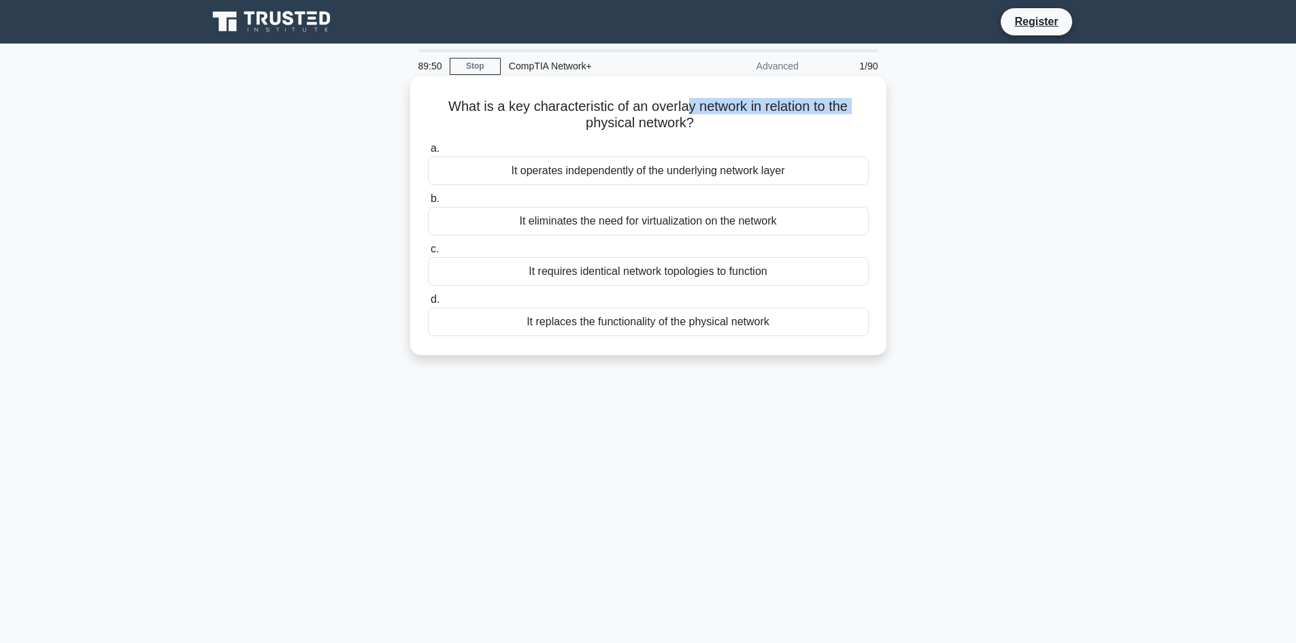
drag, startPoint x: 575, startPoint y: 120, endPoint x: 684, endPoint y: 109, distance: 108.7
click at [684, 109] on h5 "What is a key characteristic of an overlay network in relation to the physical …" at bounding box center [648, 115] width 444 height 34
click at [681, 223] on div "It eliminates the need for virtualization on the network" at bounding box center [648, 221] width 441 height 29
click at [428, 203] on input "b. It eliminates the need for virtualization on the network" at bounding box center [428, 199] width 0 height 9
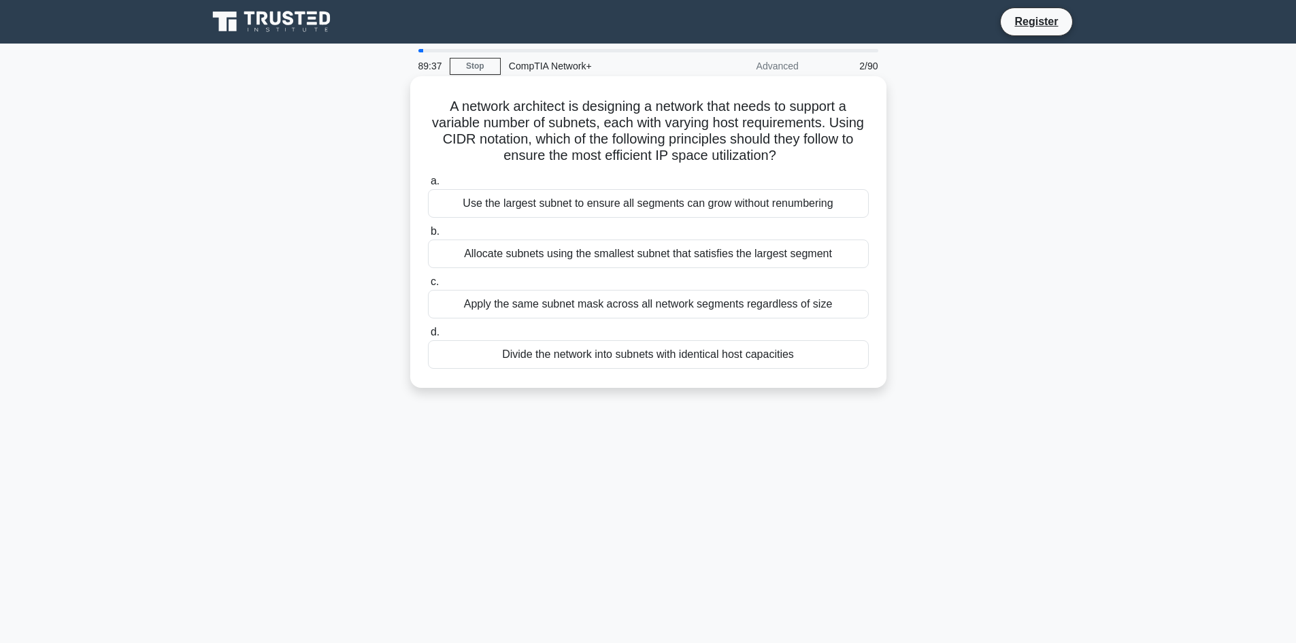
click at [633, 202] on div "Use the largest subnet to ensure all segments can grow without renumbering" at bounding box center [648, 203] width 441 height 29
click at [428, 186] on input "a. Use the largest subnet to ensure all segments can grow without renumbering" at bounding box center [428, 181] width 0 height 9
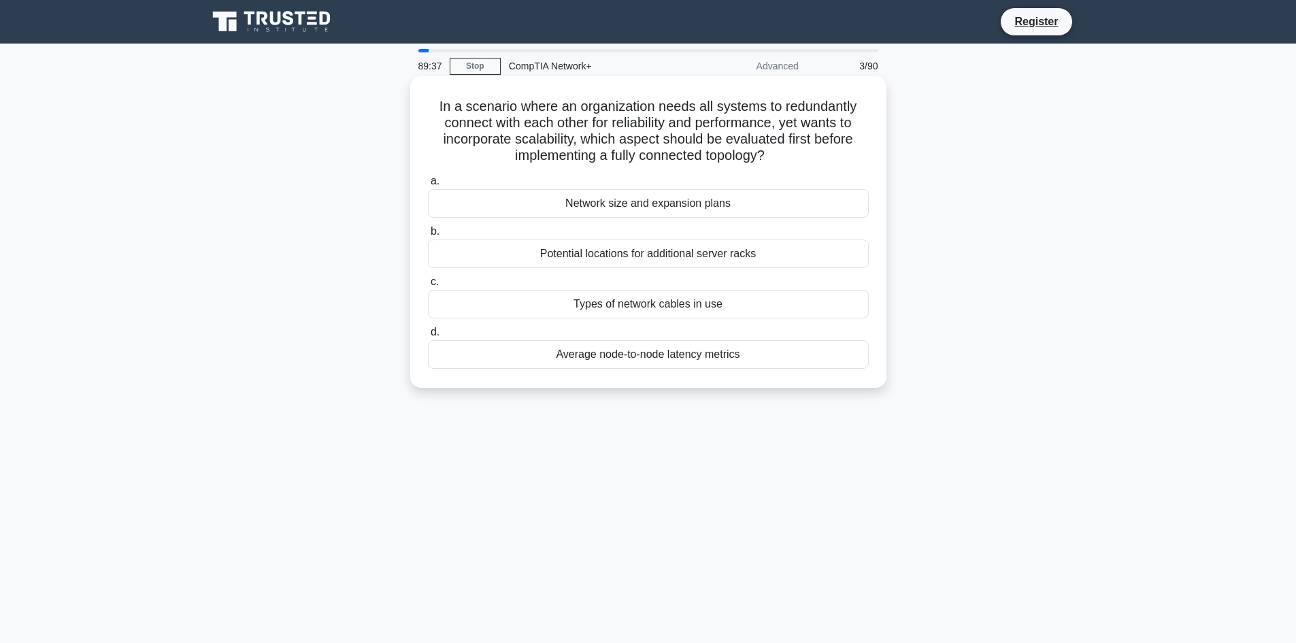
click at [631, 203] on div "Network size and expansion plans" at bounding box center [648, 203] width 441 height 29
click at [428, 186] on input "a. Network size and expansion plans" at bounding box center [428, 181] width 0 height 9
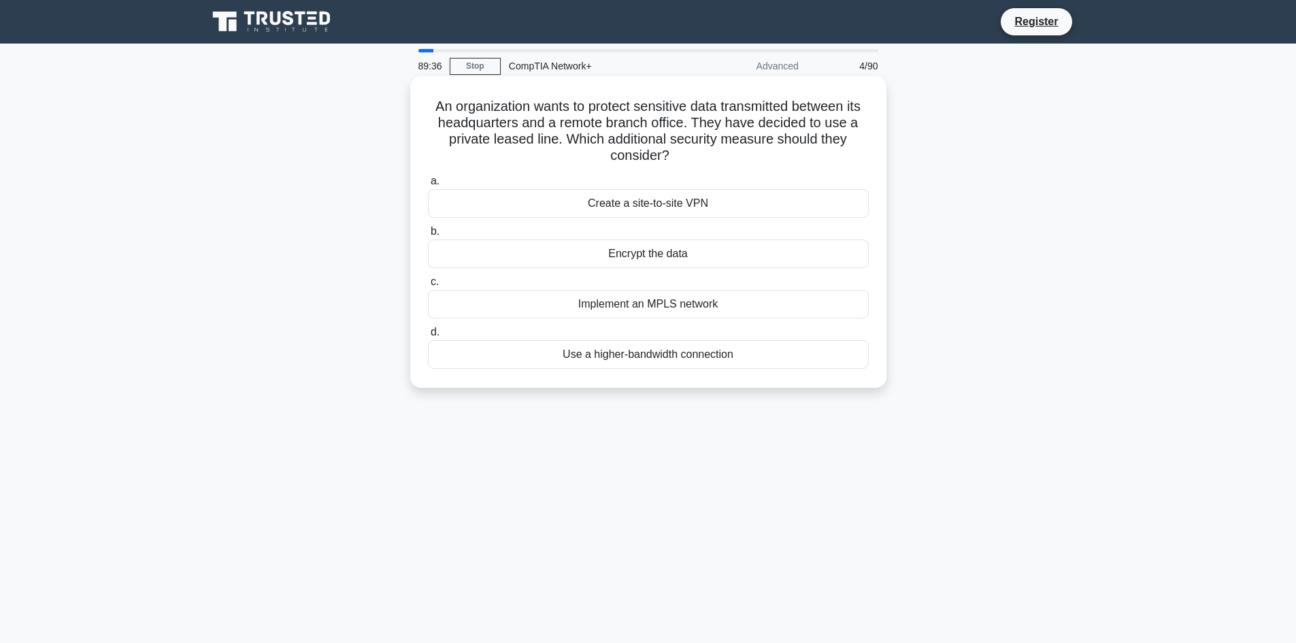
click at [628, 281] on label "c. Implement an MPLS network" at bounding box center [648, 295] width 441 height 45
click at [428, 281] on input "c. Implement an MPLS network" at bounding box center [428, 282] width 0 height 9
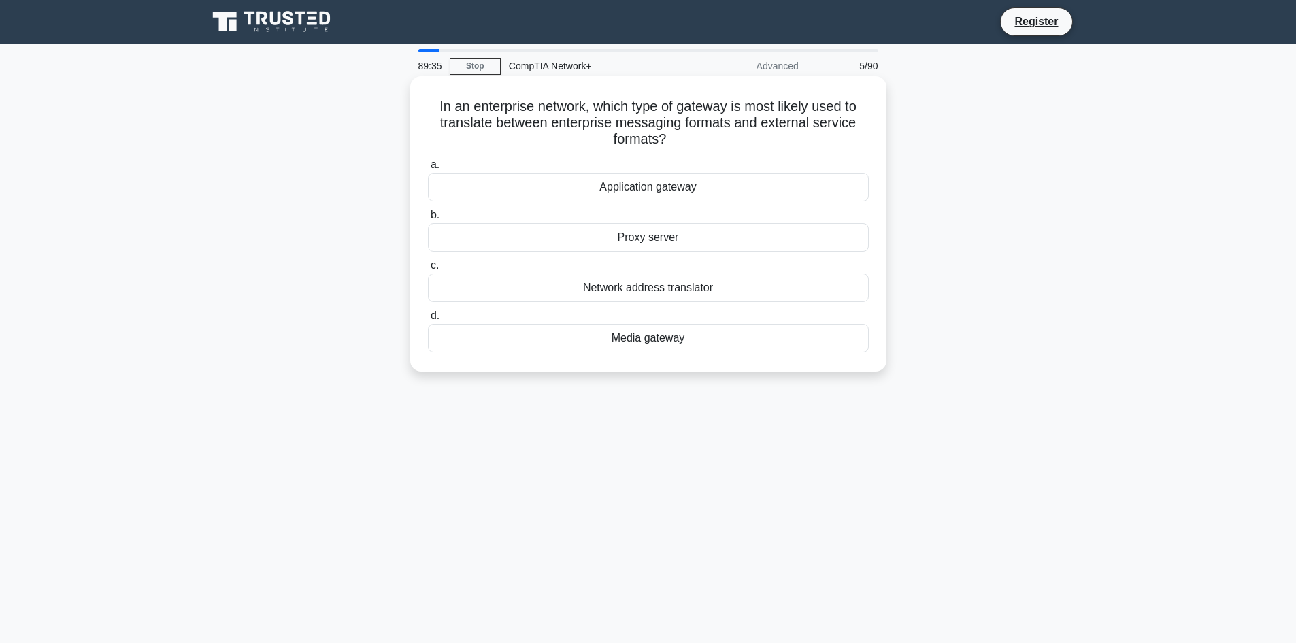
click at [626, 233] on div "Proxy server" at bounding box center [648, 237] width 441 height 29
click at [428, 220] on input "b. Proxy server" at bounding box center [428, 215] width 0 height 9
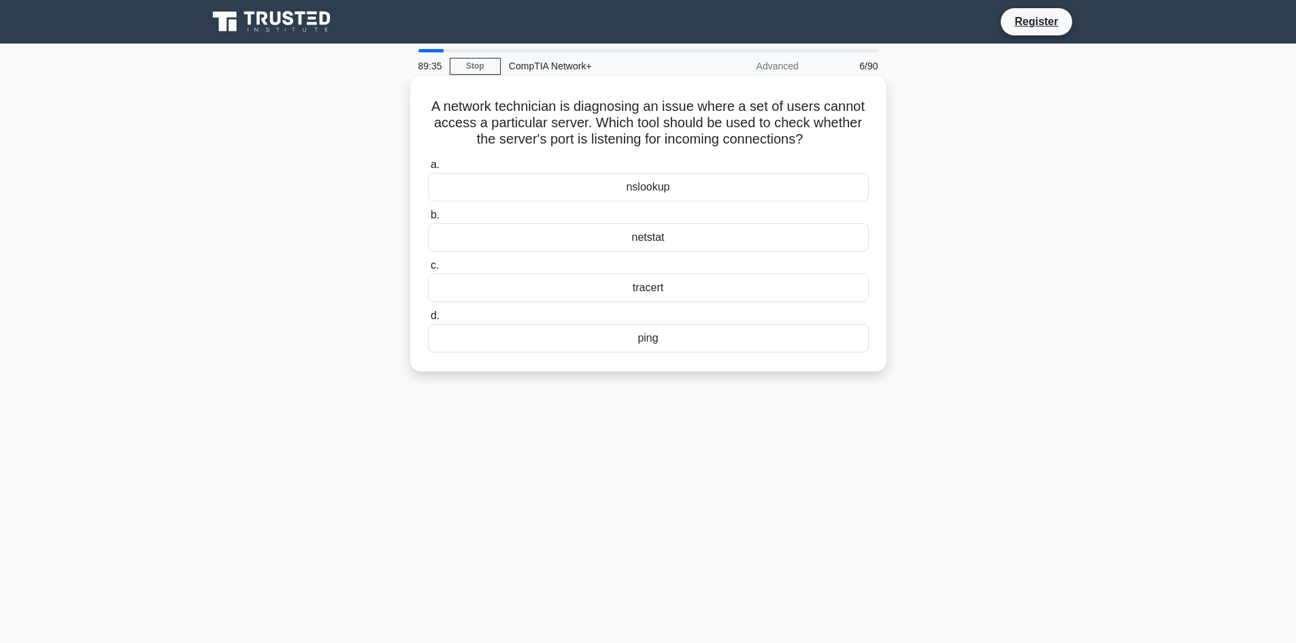
click at [636, 259] on label "c. tracert" at bounding box center [648, 279] width 441 height 45
click at [428, 261] on input "c. tracert" at bounding box center [428, 265] width 0 height 9
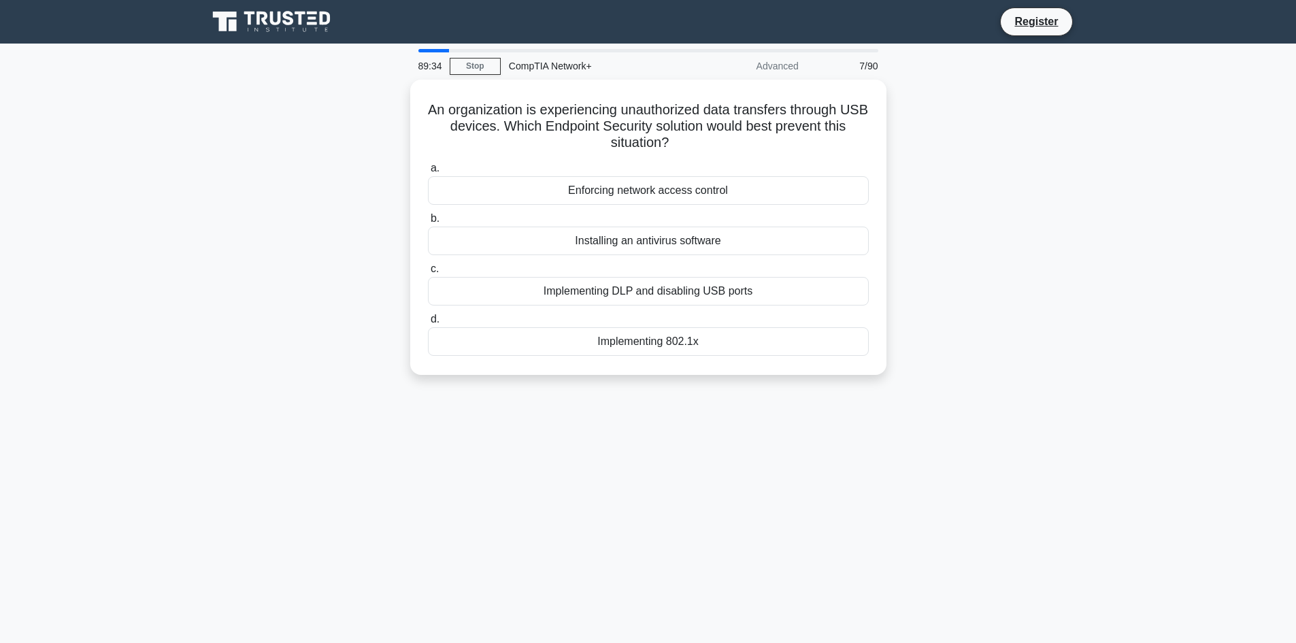
click at [636, 240] on div "Installing an antivirus software" at bounding box center [648, 241] width 441 height 29
click at [428, 223] on input "b. Installing an antivirus software" at bounding box center [428, 218] width 0 height 9
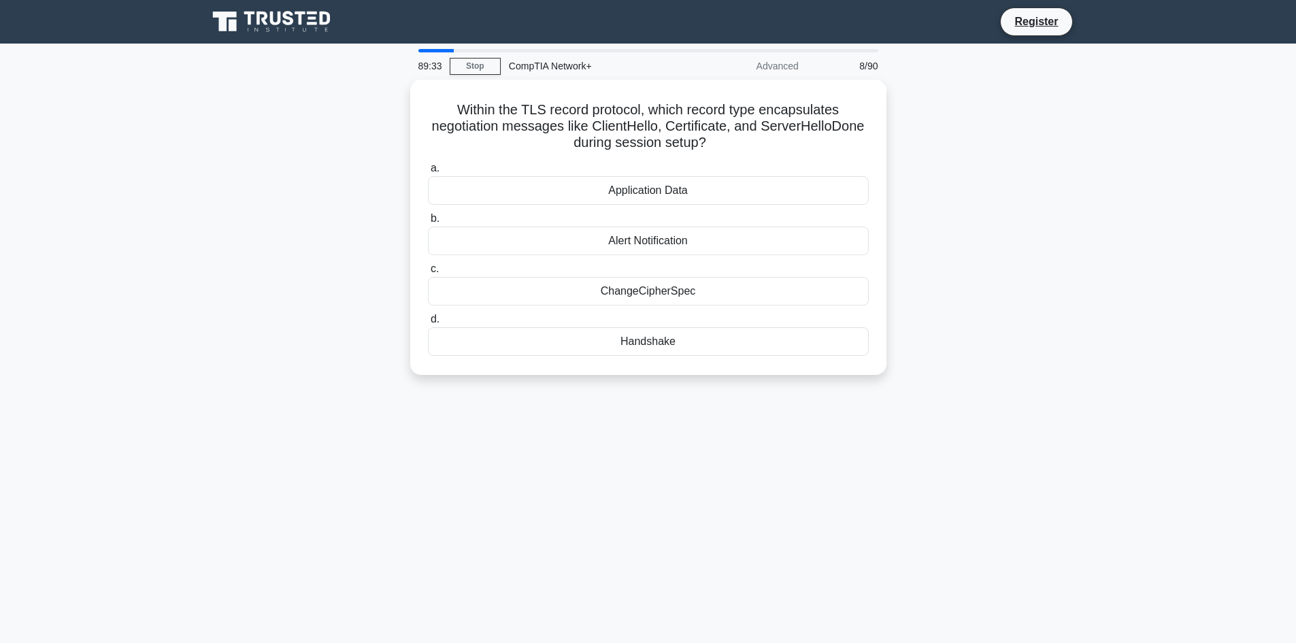
click at [635, 182] on div "Application Data" at bounding box center [648, 190] width 441 height 29
click at [428, 173] on input "a. Application Data" at bounding box center [428, 168] width 0 height 9
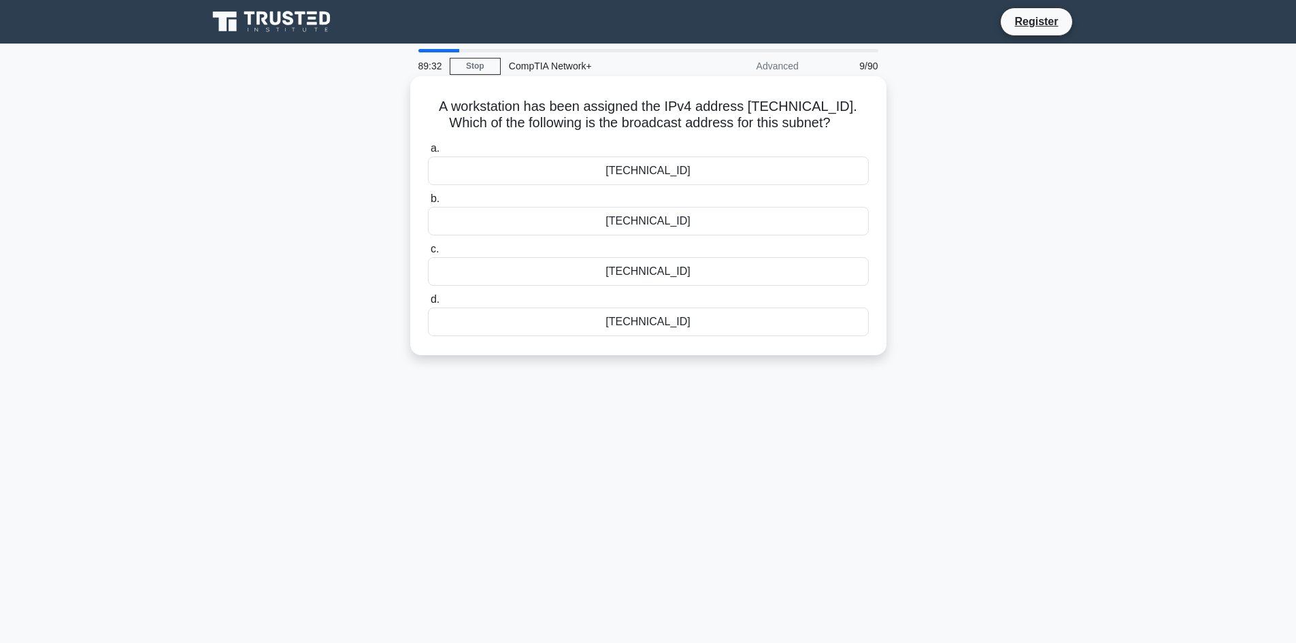
click at [635, 235] on div "[TECHNICAL_ID]" at bounding box center [648, 221] width 441 height 29
click at [428, 203] on input "b. 192.168.12.224" at bounding box center [428, 199] width 0 height 9
click at [650, 253] on label "c. FTPS" at bounding box center [648, 263] width 441 height 45
click at [428, 253] on input "c. FTPS" at bounding box center [428, 249] width 0 height 9
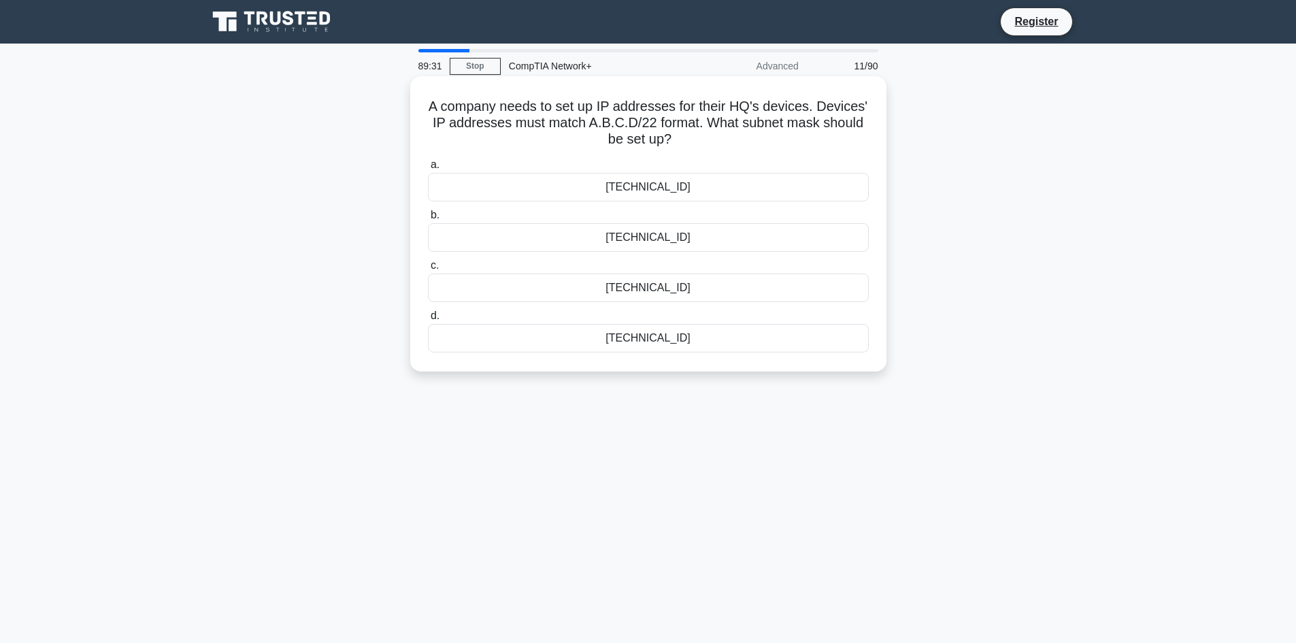
click at [656, 203] on div "a. 255.255.252.0 b. 255.255.255.0 c. d." at bounding box center [648, 254] width 457 height 201
click at [702, 193] on div "255.255.252.0" at bounding box center [648, 187] width 441 height 29
click at [428, 169] on input "a. 255.255.252.0" at bounding box center [428, 165] width 0 height 9
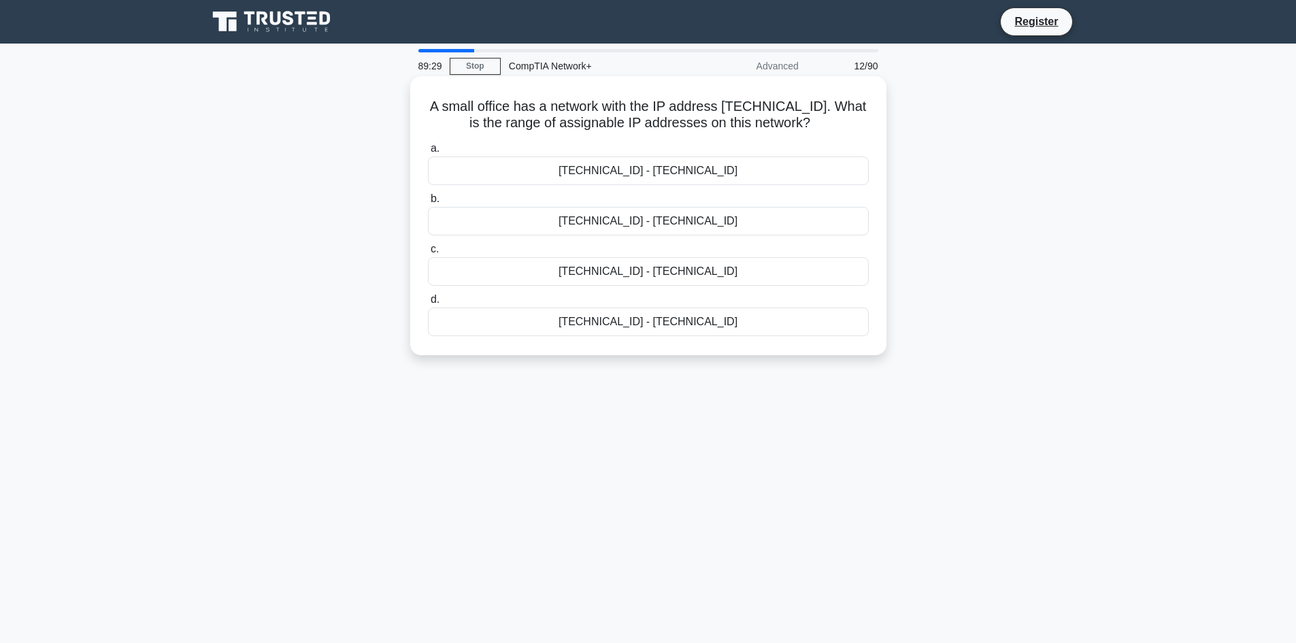
click at [669, 226] on div "192.168.100.128 - 192.168.100.159" at bounding box center [648, 221] width 441 height 29
click at [428, 203] on input "b. 192.168.100.128 - 192.168.100.159" at bounding box center [428, 199] width 0 height 9
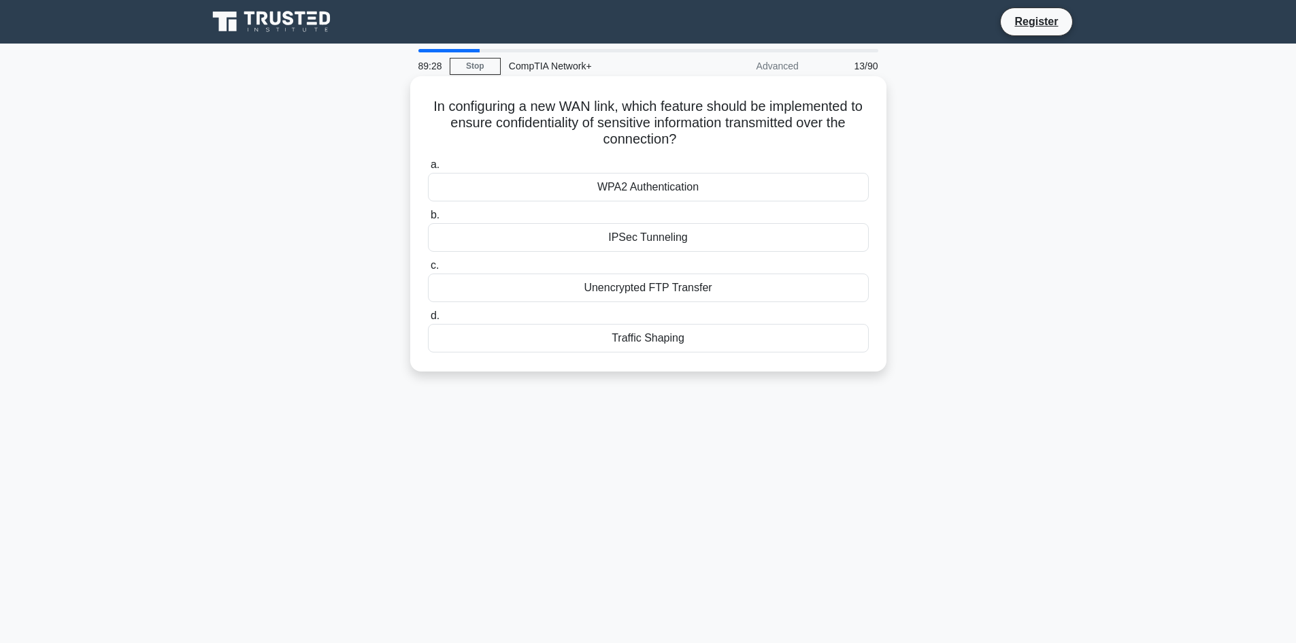
click at [702, 167] on label "a. WPA2 Authentication" at bounding box center [648, 178] width 441 height 45
click at [428, 167] on input "a. WPA2 Authentication" at bounding box center [428, 165] width 0 height 9
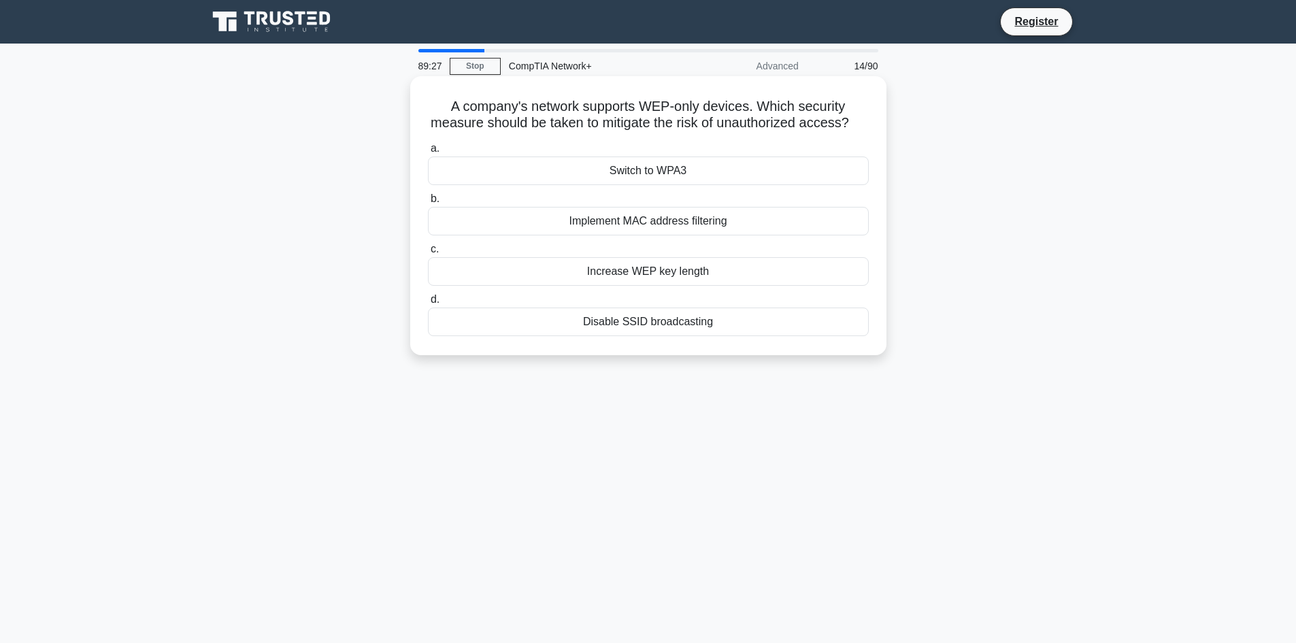
click at [695, 235] on div "Implement MAC address filtering" at bounding box center [648, 221] width 441 height 29
click at [428, 203] on input "b. Implement MAC address filtering" at bounding box center [428, 199] width 0 height 9
click at [694, 272] on label "c. 224.0.0.0 to 224.0.0.255" at bounding box center [648, 263] width 441 height 45
click at [428, 254] on input "c. 224.0.0.0 to 224.0.0.255" at bounding box center [428, 249] width 0 height 9
click at [664, 202] on label "b. Option 3" at bounding box center [648, 212] width 441 height 45
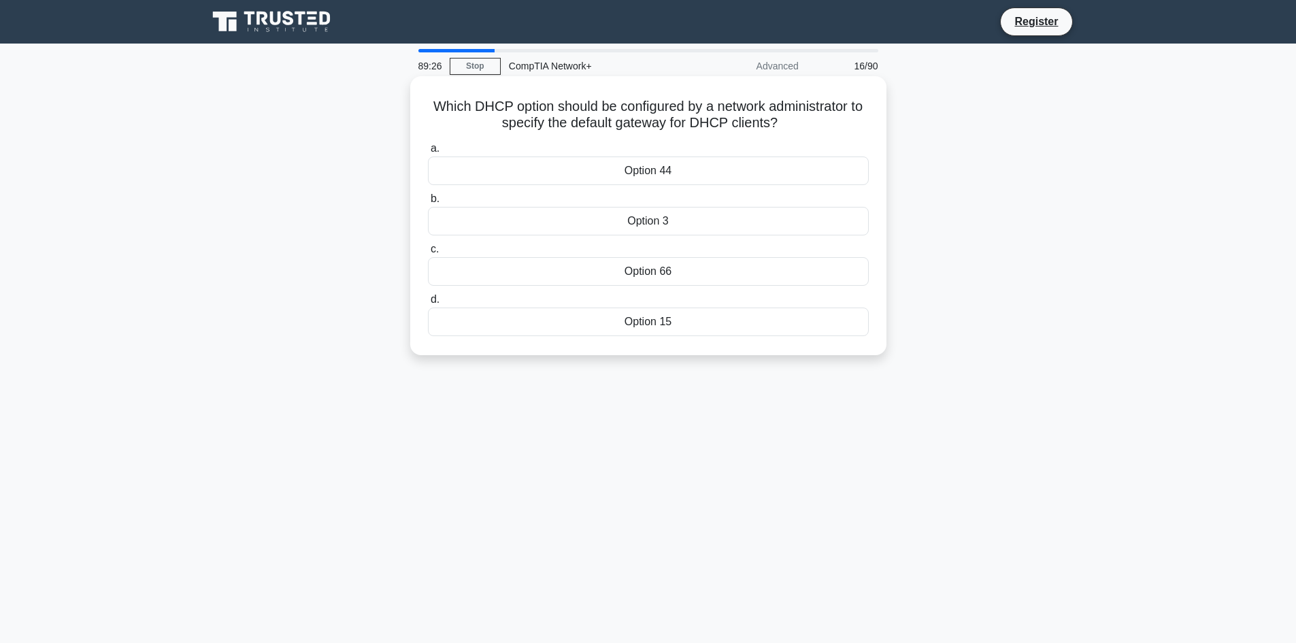
click at [428, 202] on input "b. Option 3" at bounding box center [428, 199] width 0 height 9
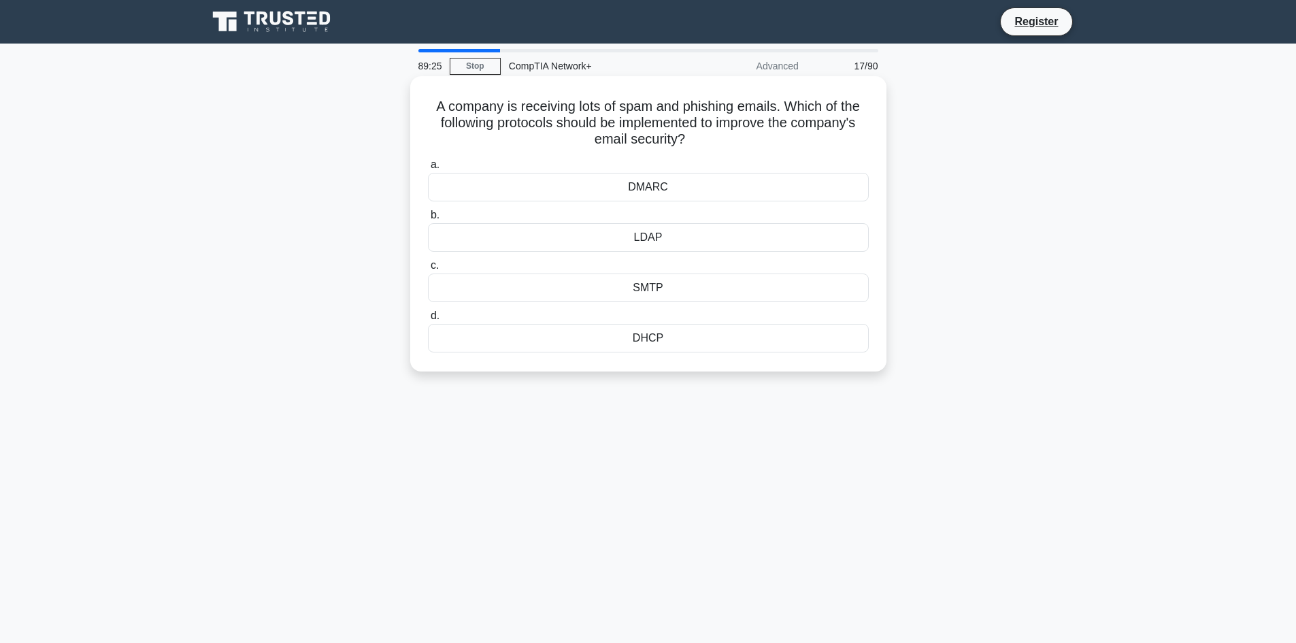
click at [662, 183] on div "DMARC" at bounding box center [648, 187] width 441 height 29
click at [428, 169] on input "a. DMARC" at bounding box center [428, 165] width 0 height 9
click at [675, 250] on div "RDP" at bounding box center [648, 237] width 441 height 29
click at [428, 220] on input "b. RDP" at bounding box center [428, 215] width 0 height 9
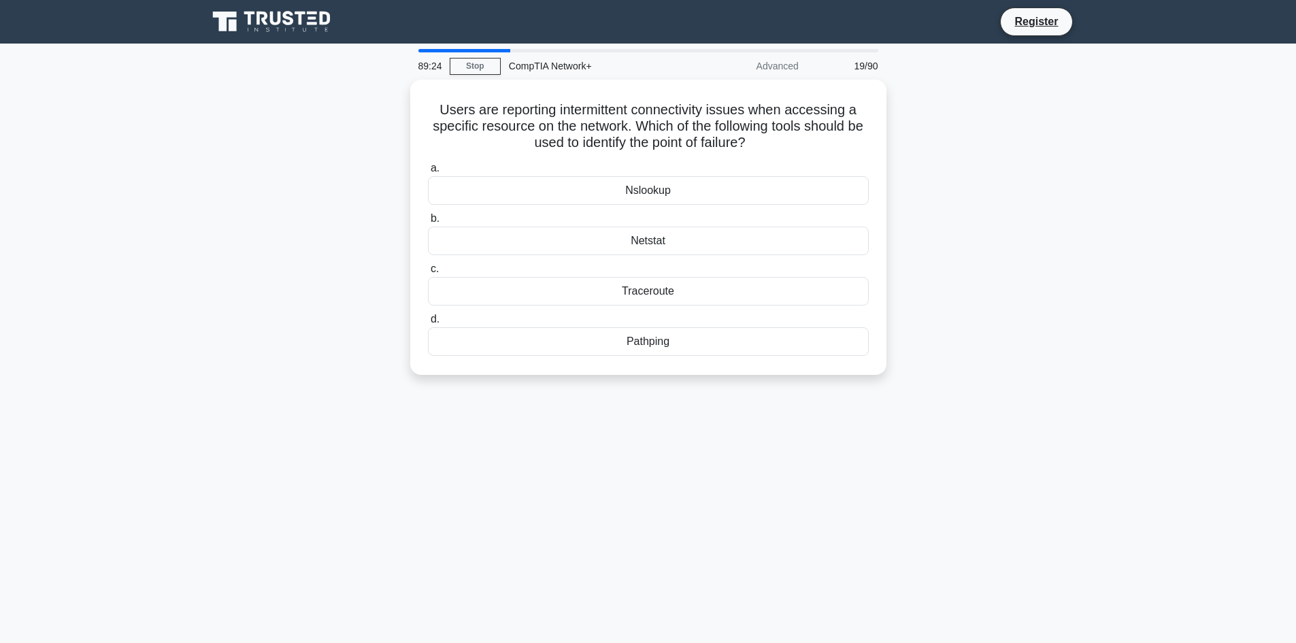
click at [679, 303] on div "Traceroute" at bounding box center [648, 291] width 441 height 29
click at [428, 273] on input "c. Traceroute" at bounding box center [428, 269] width 0 height 9
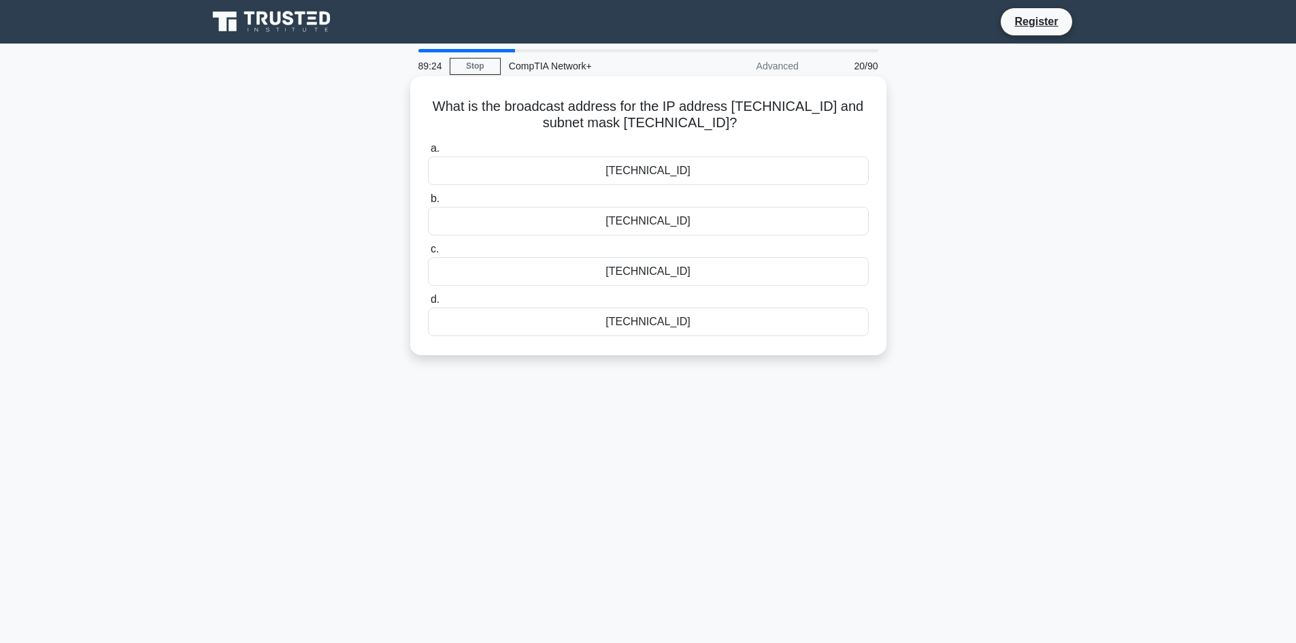
click at [686, 329] on div "10.5.6.255" at bounding box center [648, 321] width 441 height 29
click at [428, 304] on input "d. 10.5.6.255" at bounding box center [428, 299] width 0 height 9
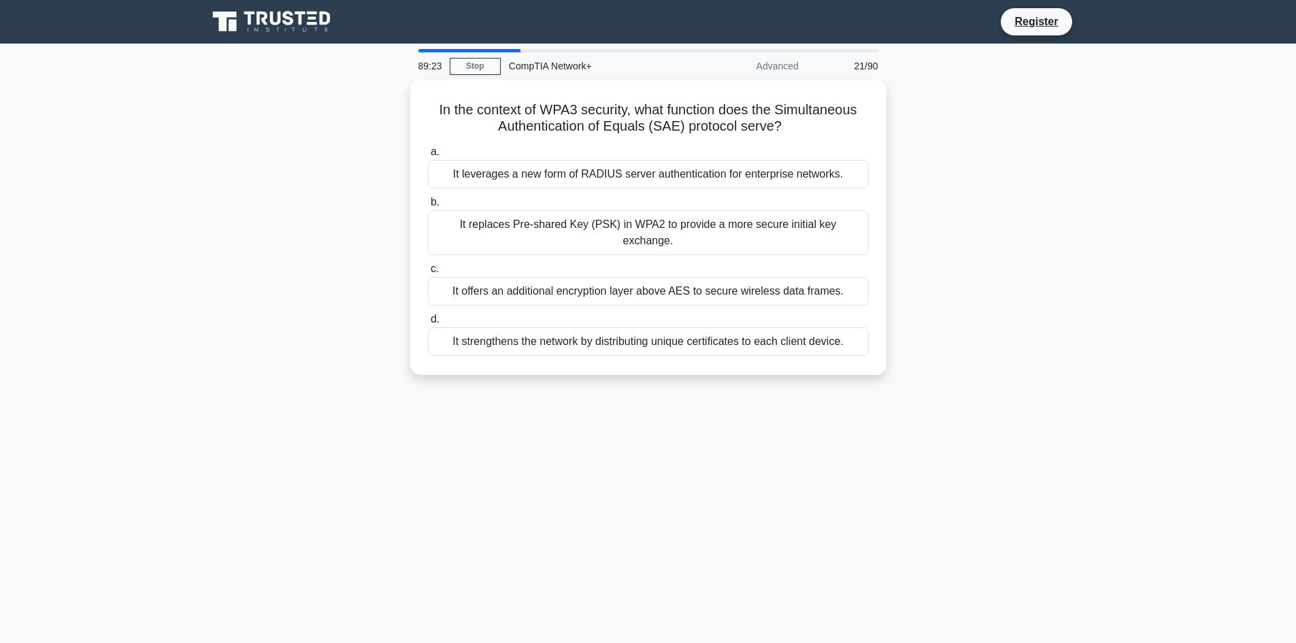
click at [681, 207] on label "b. It replaces Pre-shared Key (PSK) in WPA2 to provide a more secure initial ke…" at bounding box center [648, 224] width 441 height 61
click at [428, 207] on input "b. It replaces Pre-shared Key (PSK) in WPA2 to provide a more secure initial ke…" at bounding box center [428, 202] width 0 height 9
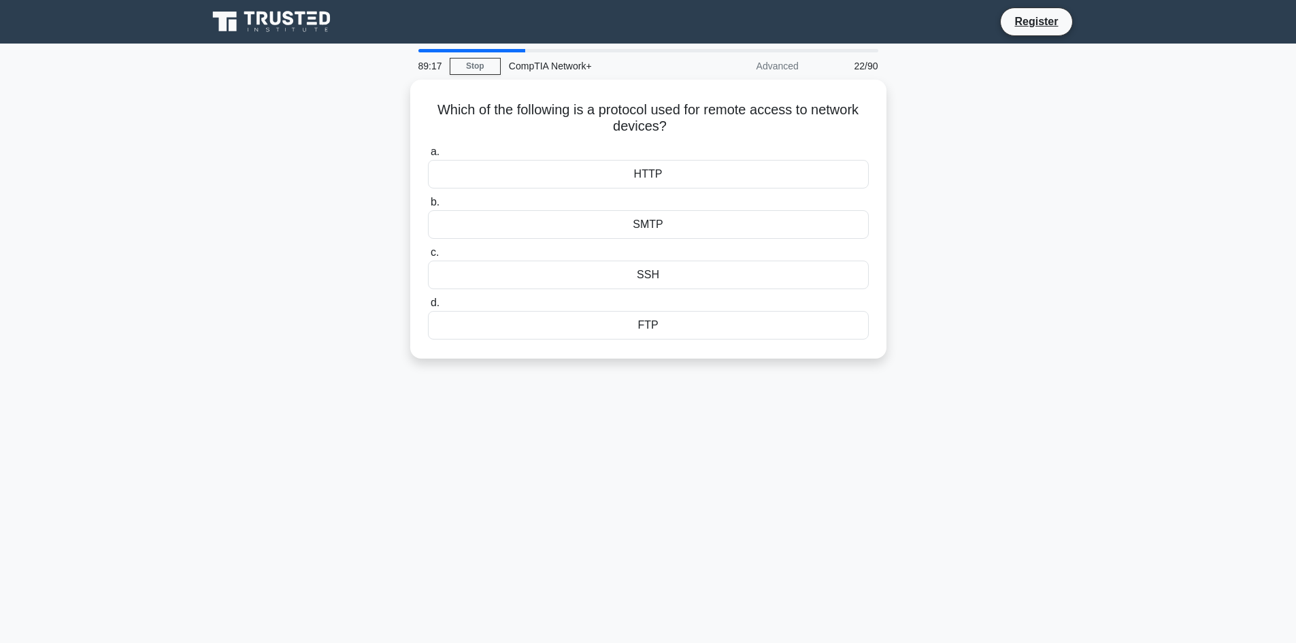
drag, startPoint x: 418, startPoint y: 99, endPoint x: 767, endPoint y: 365, distance: 438.3
click at [767, 365] on div "Which of the following is a protocol used for remote access to network devices?…" at bounding box center [648, 227] width 898 height 295
click at [712, 462] on div "89:11 Stop CompTIA Network+ Advanced 22/90 Which of the following is a protocol…" at bounding box center [648, 389] width 898 height 680
click at [643, 283] on div "SSH" at bounding box center [648, 271] width 441 height 29
click at [428, 254] on input "c. SSH" at bounding box center [428, 249] width 0 height 9
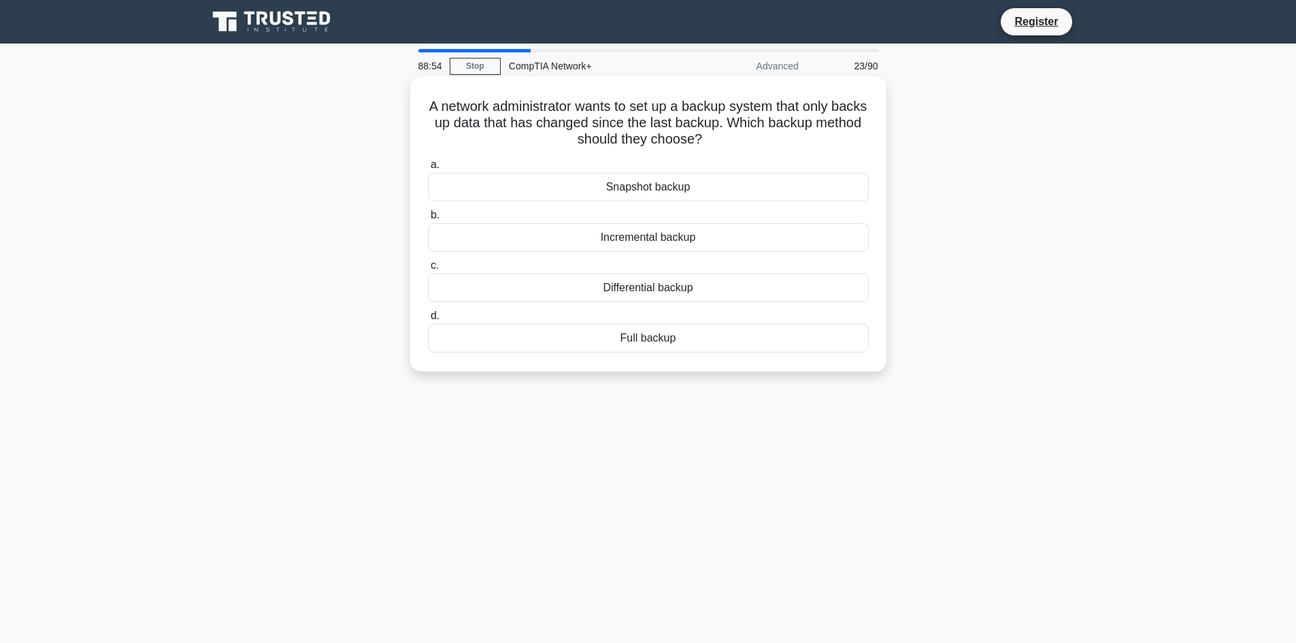
drag, startPoint x: 440, startPoint y: 99, endPoint x: 829, endPoint y: 367, distance: 471.9
click at [829, 367] on div "A network administrator wants to set up a backup system that only backs up data…" at bounding box center [648, 223] width 476 height 295
click at [268, 130] on div "A network administrator wants to set up a backup system that only backs up data…" at bounding box center [648, 236] width 898 height 312
click at [358, 224] on div "A network administrator wants to set up a backup system that only backs up data…" at bounding box center [648, 236] width 898 height 312
drag, startPoint x: 456, startPoint y: 97, endPoint x: 784, endPoint y: 150, distance: 332.8
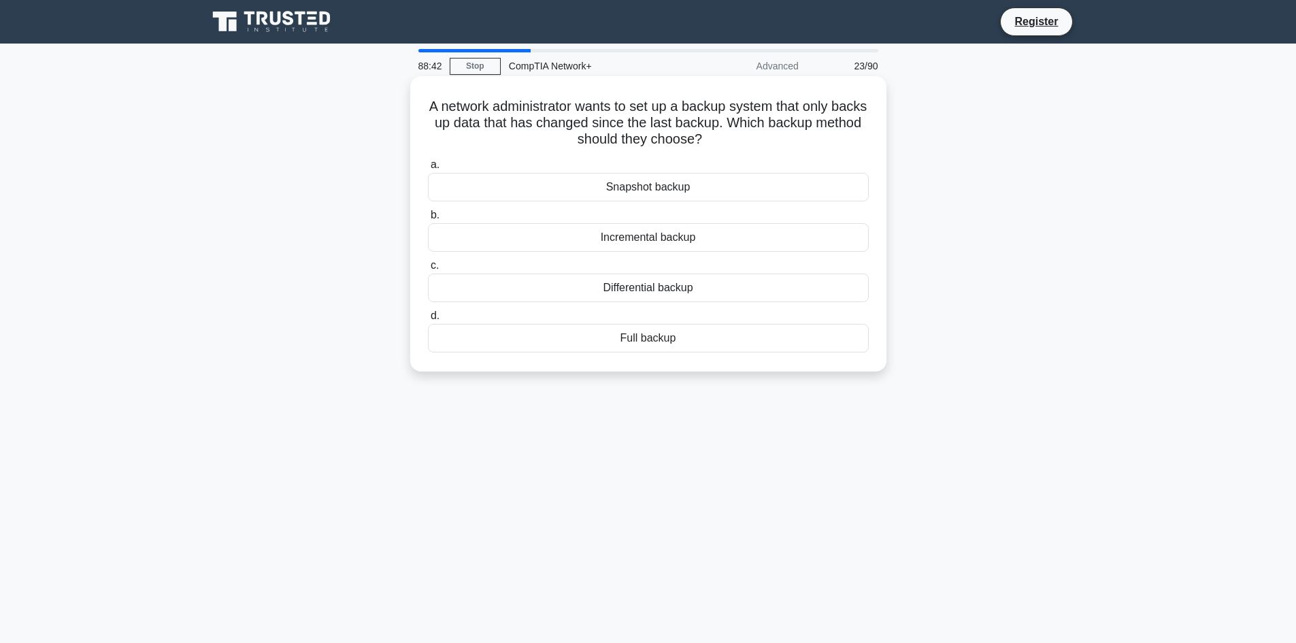
click at [784, 150] on div "A network administrator wants to set up a backup system that only backs up data…" at bounding box center [648, 224] width 465 height 284
click at [652, 240] on div "Incremental backup" at bounding box center [648, 237] width 441 height 29
click at [428, 220] on input "b. Incremental backup" at bounding box center [428, 215] width 0 height 9
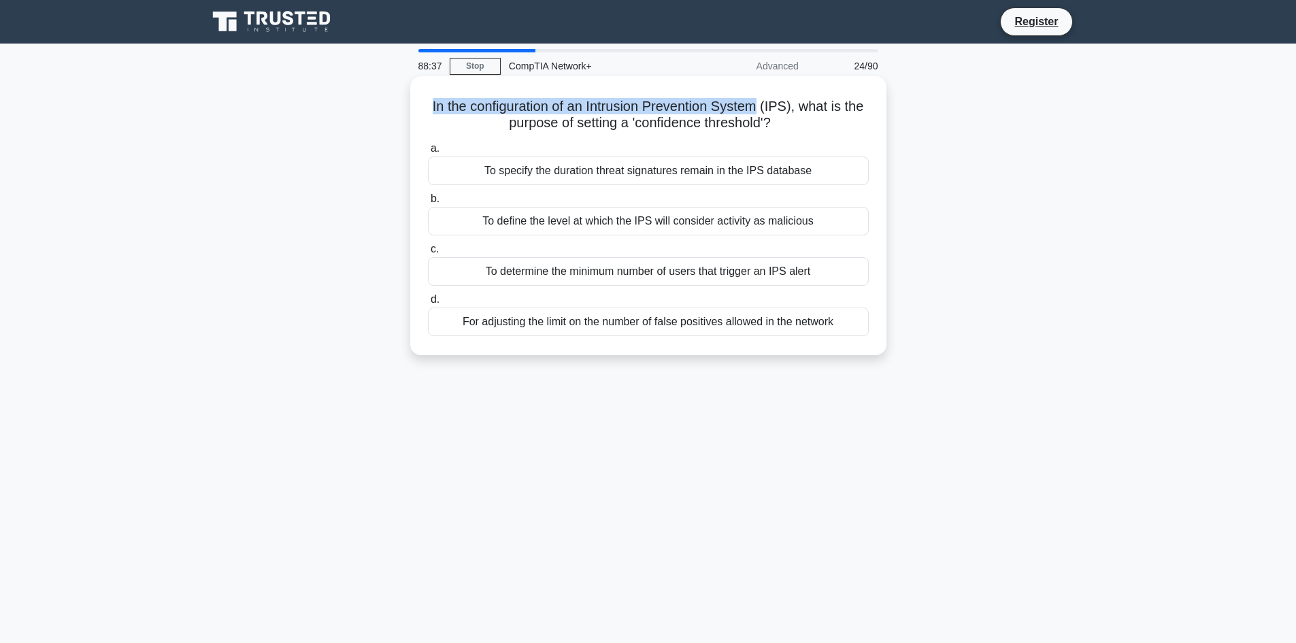
drag, startPoint x: 416, startPoint y: 97, endPoint x: 762, endPoint y: 113, distance: 345.9
click at [762, 113] on div "In the configuration of an Intrusion Prevention System (IPS), what is the purpo…" at bounding box center [648, 216] width 465 height 268
click at [762, 113] on h5 "In the configuration of an Intrusion Prevention System (IPS), what is the purpo…" at bounding box center [648, 115] width 444 height 34
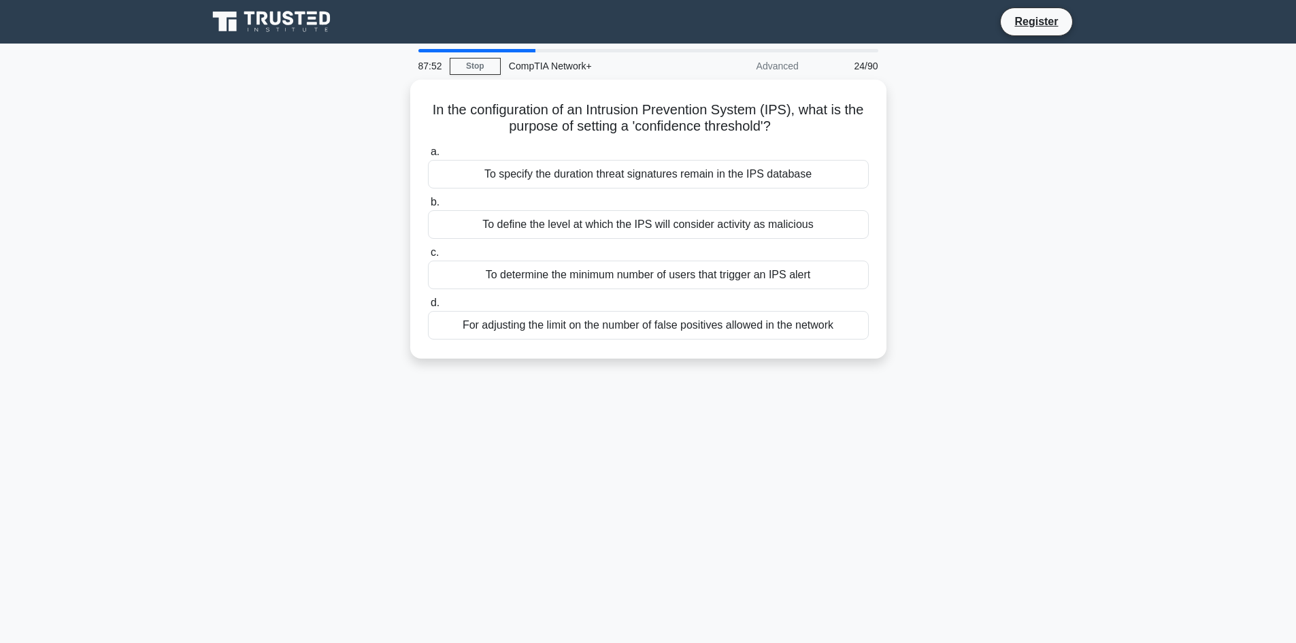
drag, startPoint x: 420, startPoint y: 99, endPoint x: 959, endPoint y: 365, distance: 600.5
click at [959, 365] on div "In the configuration of an Intrusion Prevention System (IPS), what is the purpo…" at bounding box center [648, 227] width 898 height 295
click at [227, 131] on div "In the configuration of an Intrusion Prevention System (IPS), what is the purpo…" at bounding box center [648, 227] width 898 height 295
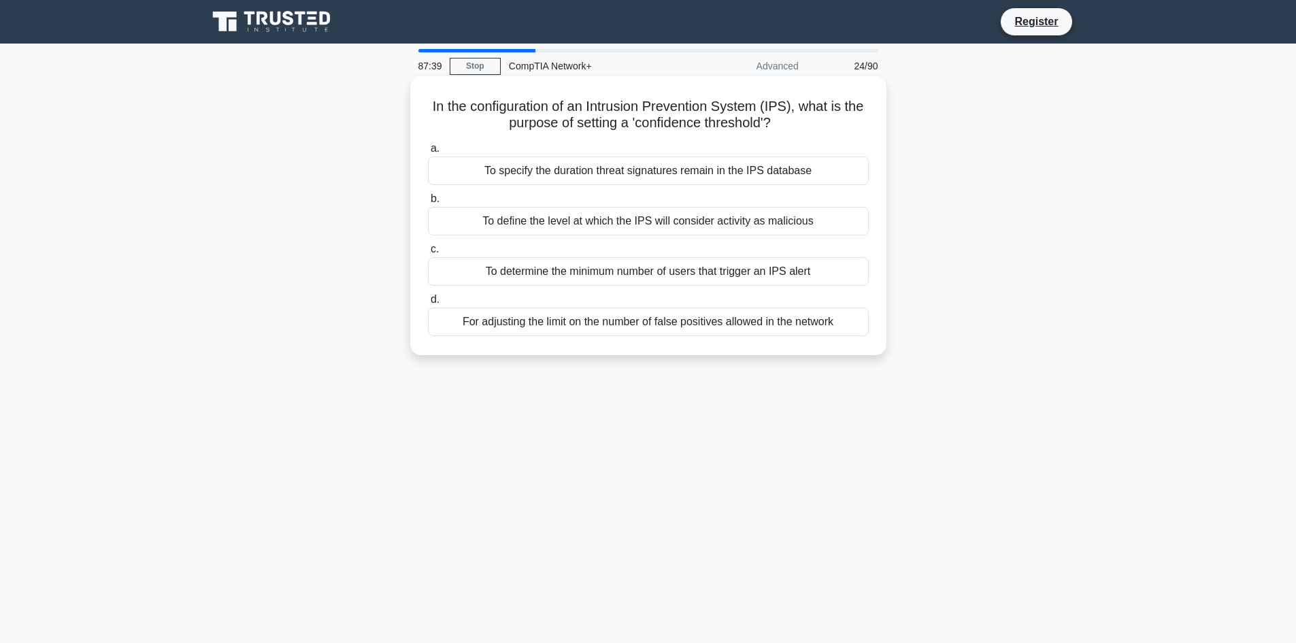
click at [558, 222] on div "To define the level at which the IPS will consider activity as malicious" at bounding box center [648, 221] width 441 height 29
click at [428, 203] on input "b. To define the level at which the IPS will consider activity as malicious" at bounding box center [428, 199] width 0 height 9
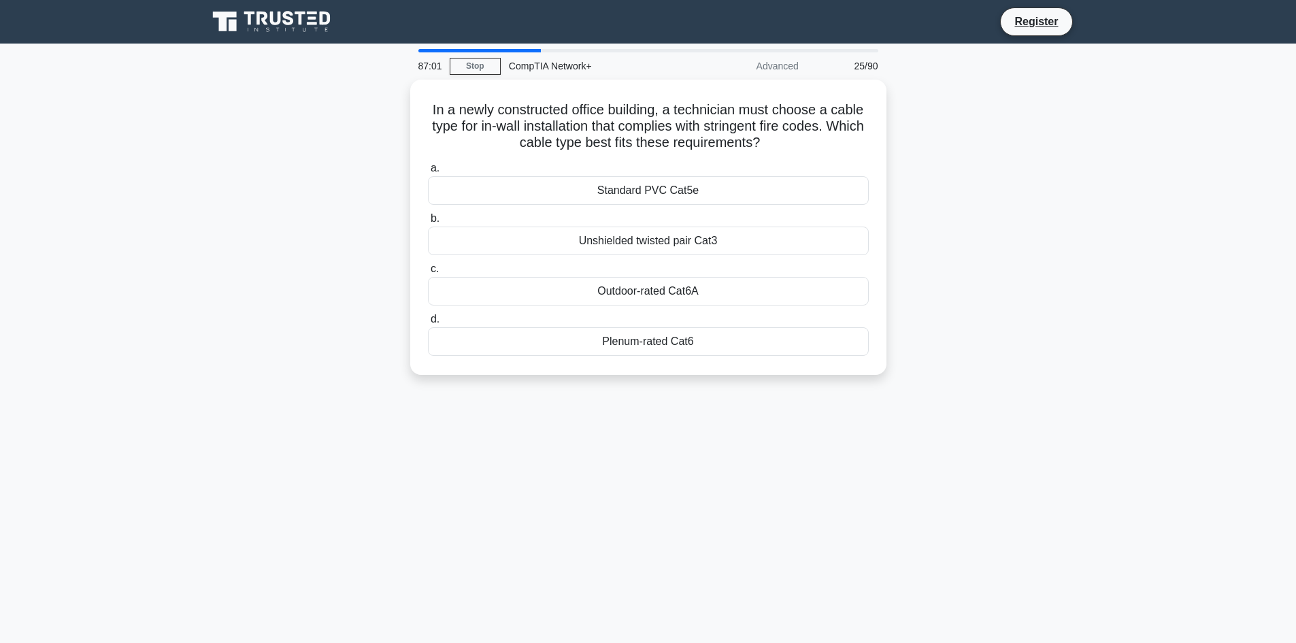
drag, startPoint x: 523, startPoint y: 161, endPoint x: 765, endPoint y: 424, distance: 358.2
click at [765, 424] on div "87:01 Stop CompTIA Network+ Advanced 25/90 In a newly constructed office buildi…" at bounding box center [648, 389] width 898 height 680
click at [255, 178] on div "In a newly constructed office building, a technician must choose a cable type f…" at bounding box center [648, 236] width 898 height 312
click at [669, 361] on div "In a newly constructed office building, a technician must choose a cable type f…" at bounding box center [648, 224] width 465 height 284
click at [668, 348] on div "Plenum-rated Cat6" at bounding box center [648, 338] width 441 height 29
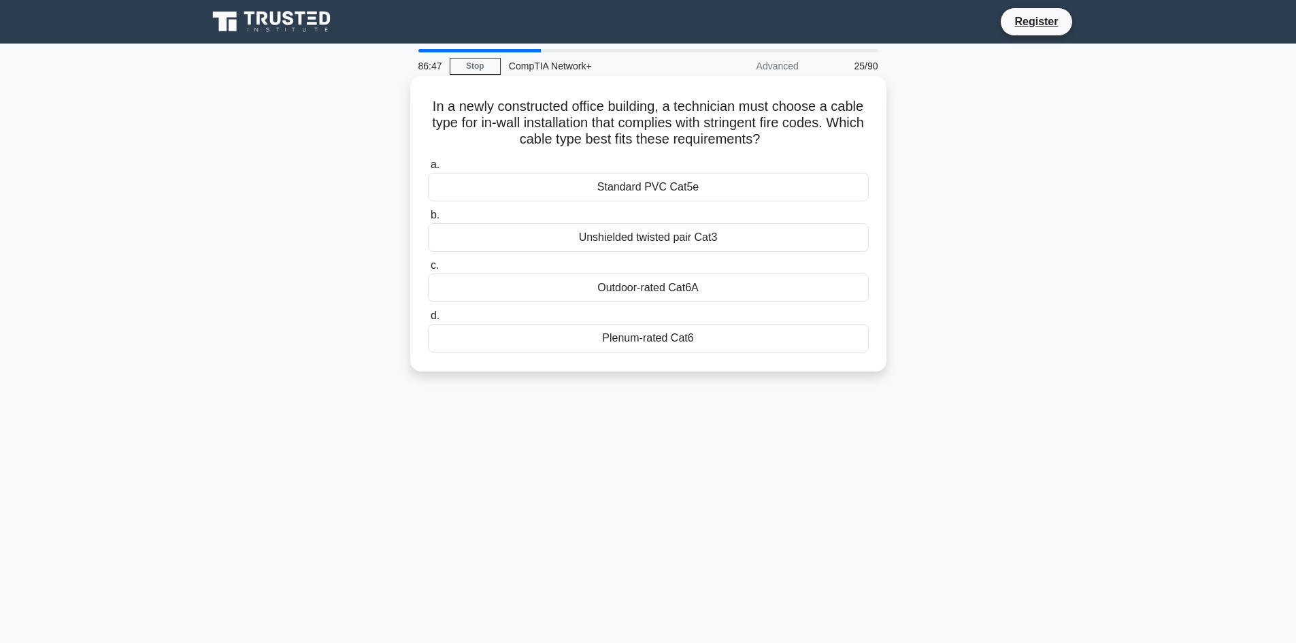
click at [428, 320] on input "d. Plenum-rated Cat6" at bounding box center [428, 316] width 0 height 9
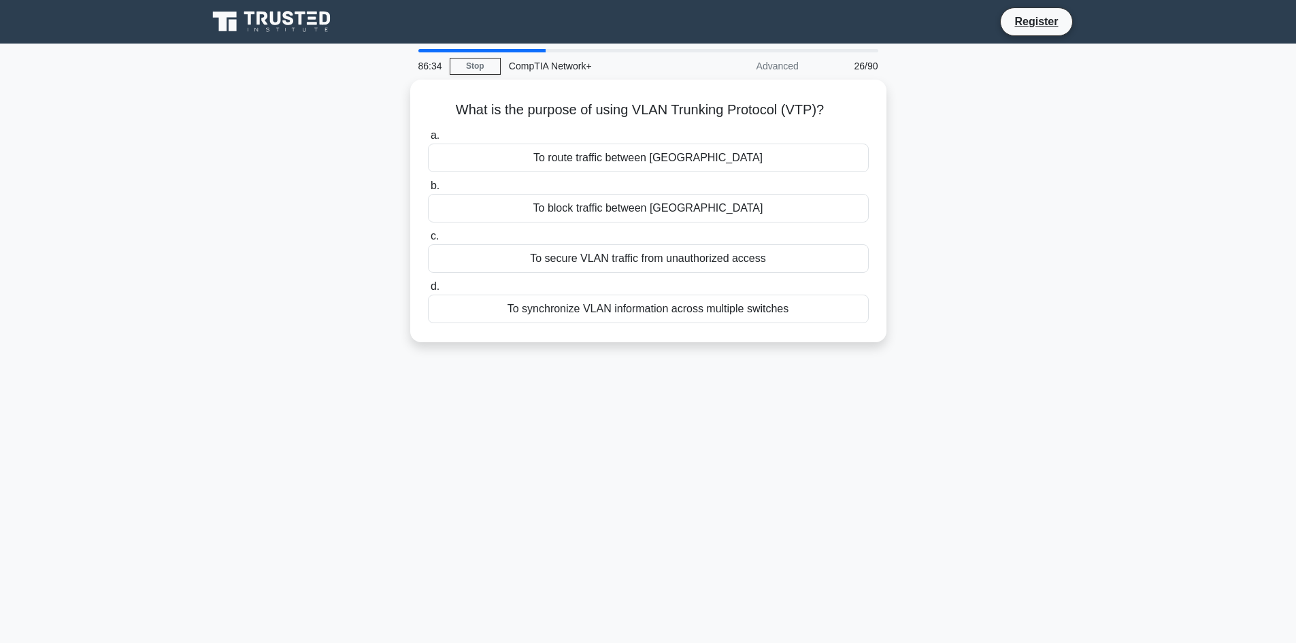
drag, startPoint x: 448, startPoint y: 101, endPoint x: 924, endPoint y: 313, distance: 521.0
click at [924, 313] on div "What is the purpose of using VLAN Trunking Protocol (VTP)? .spinner_0XTQ{transf…" at bounding box center [648, 219] width 898 height 279
click at [571, 457] on div "86:26 Stop CompTIA Network+ Advanced 26/90 What is the purpose of using VLAN Tr…" at bounding box center [648, 389] width 898 height 680
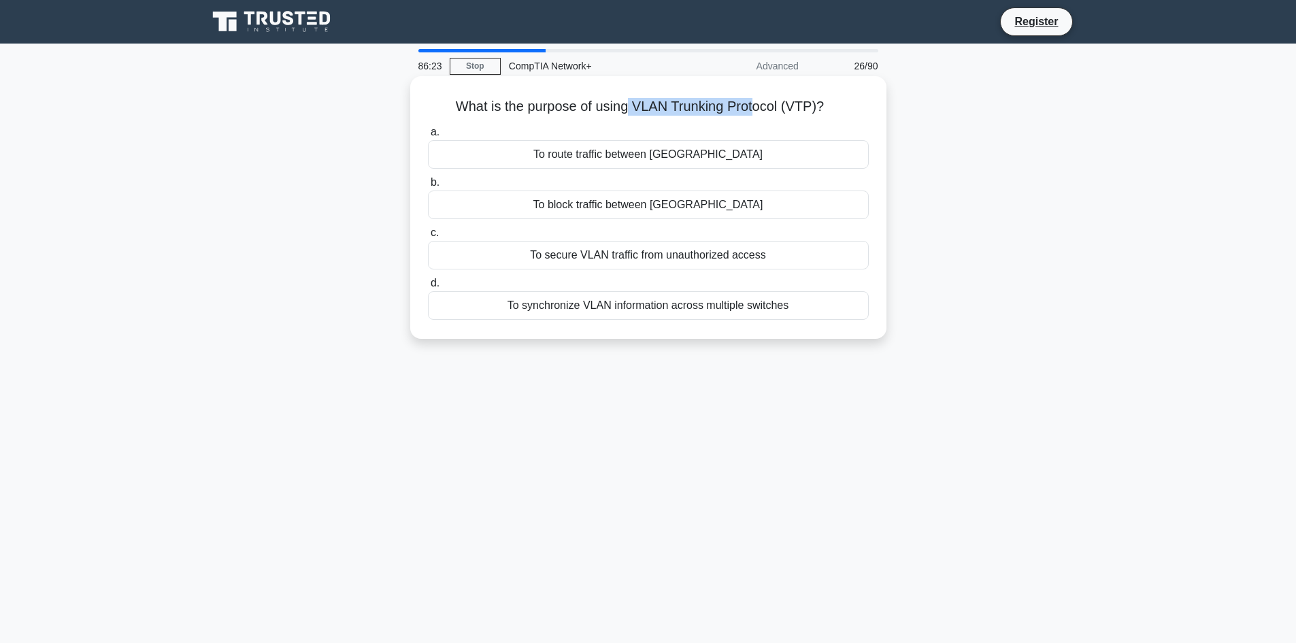
drag, startPoint x: 625, startPoint y: 101, endPoint x: 754, endPoint y: 116, distance: 130.1
click at [754, 116] on h5 "What is the purpose of using VLAN Trunking Protocol (VTP)? .spinner_0XTQ{transf…" at bounding box center [648, 107] width 444 height 18
click at [615, 308] on div "To synchronize VLAN information across multiple switches" at bounding box center [648, 305] width 441 height 29
click at [428, 288] on input "d. To synchronize VLAN information across multiple switches" at bounding box center [428, 283] width 0 height 9
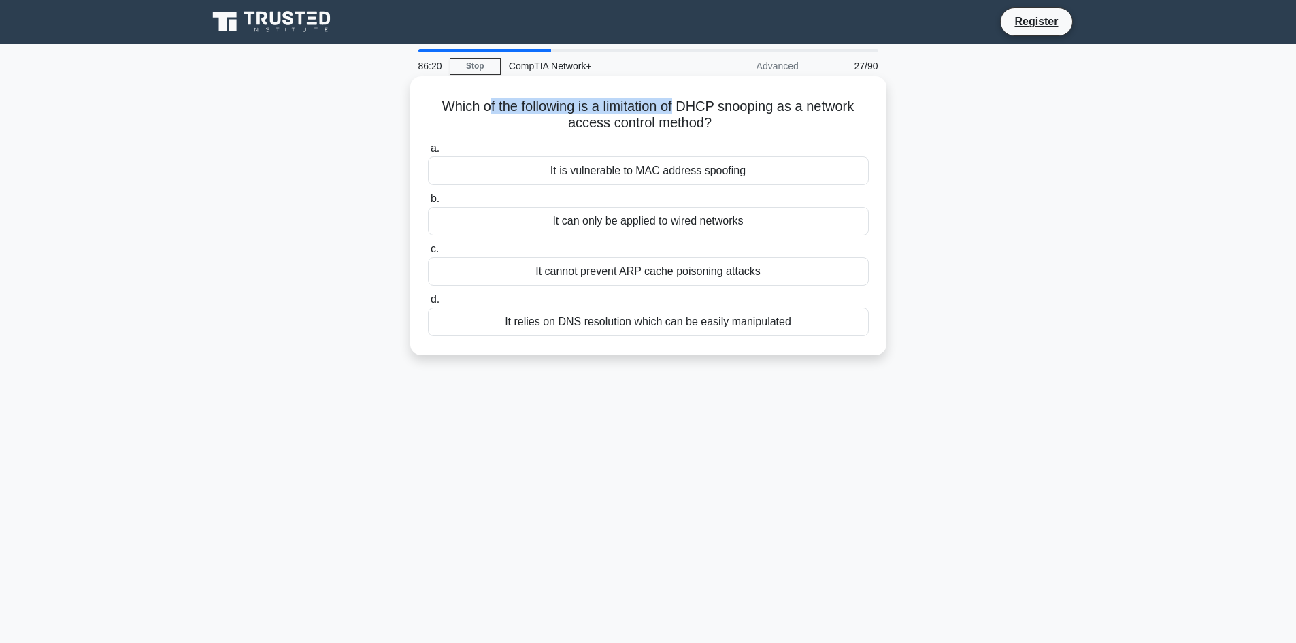
drag, startPoint x: 482, startPoint y: 115, endPoint x: 678, endPoint y: 102, distance: 196.3
click at [678, 102] on h5 "Which of the following is a limitation of DHCP snooping as a network access con…" at bounding box center [648, 115] width 444 height 34
drag, startPoint x: 683, startPoint y: 110, endPoint x: 718, endPoint y: 111, distance: 34.7
click at [718, 111] on h5 "Which of the following is a limitation of DHCP snooping as a network access con…" at bounding box center [648, 115] width 444 height 34
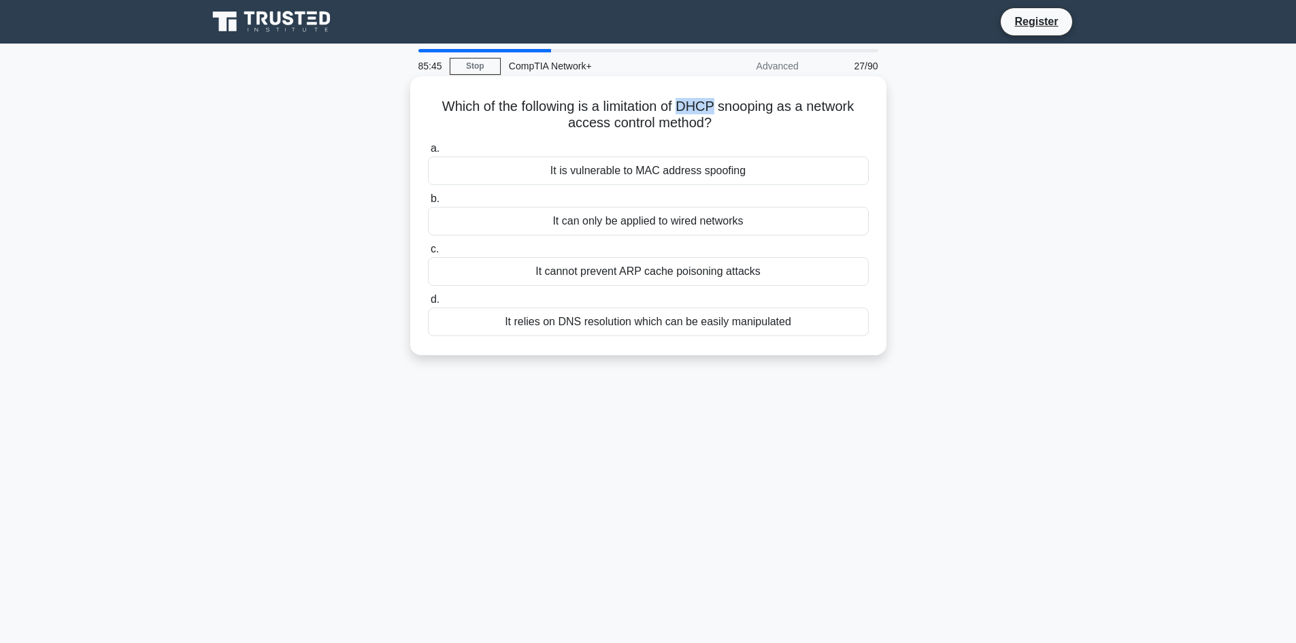
click at [718, 111] on h5 "Which of the following is a limitation of DHCP snooping as a network access con…" at bounding box center [648, 115] width 444 height 34
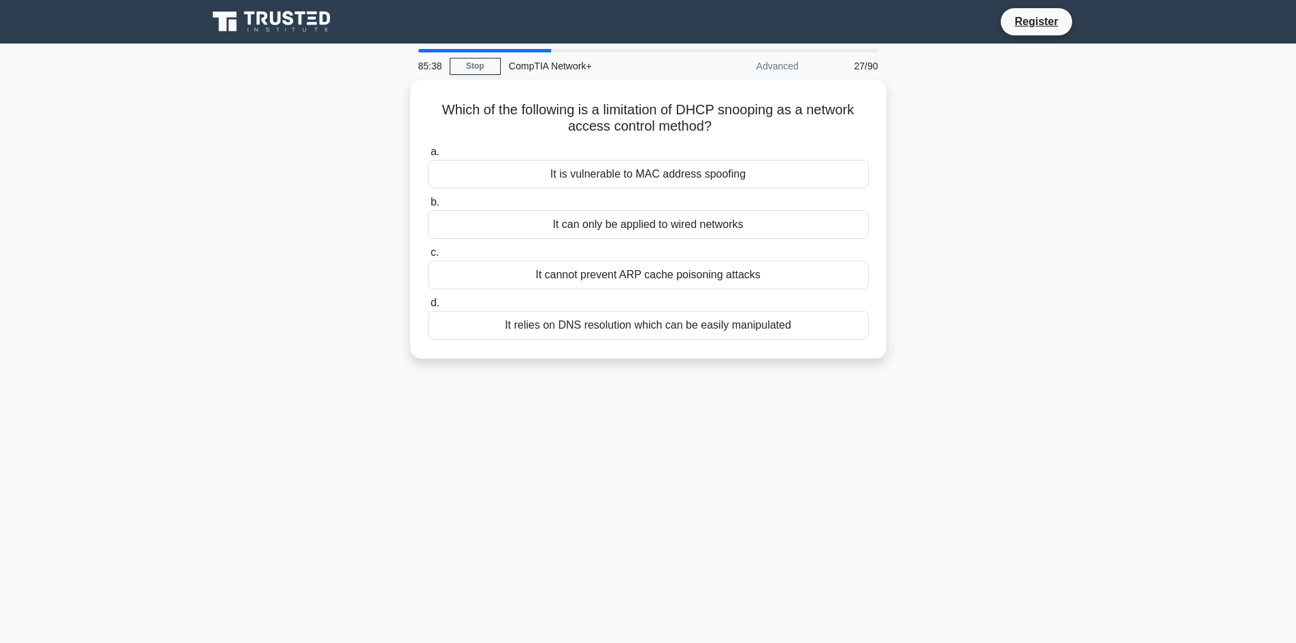
drag, startPoint x: 423, startPoint y: 108, endPoint x: 888, endPoint y: 369, distance: 533.2
click at [888, 369] on div "Which of the following is a limitation of DHCP snooping as a network access con…" at bounding box center [648, 227] width 898 height 295
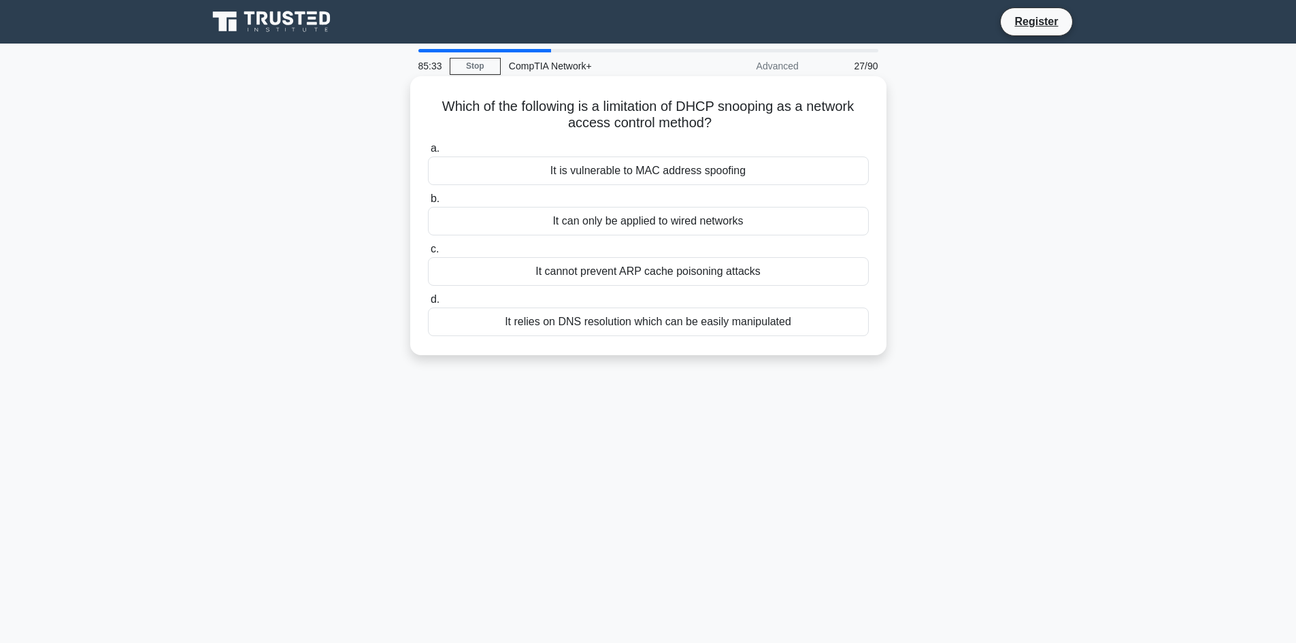
click at [434, 322] on div "It relies on DNS resolution which can be easily manipulated" at bounding box center [648, 321] width 441 height 29
click at [428, 304] on input "d. It relies on DNS resolution which can be easily manipulated" at bounding box center [428, 299] width 0 height 9
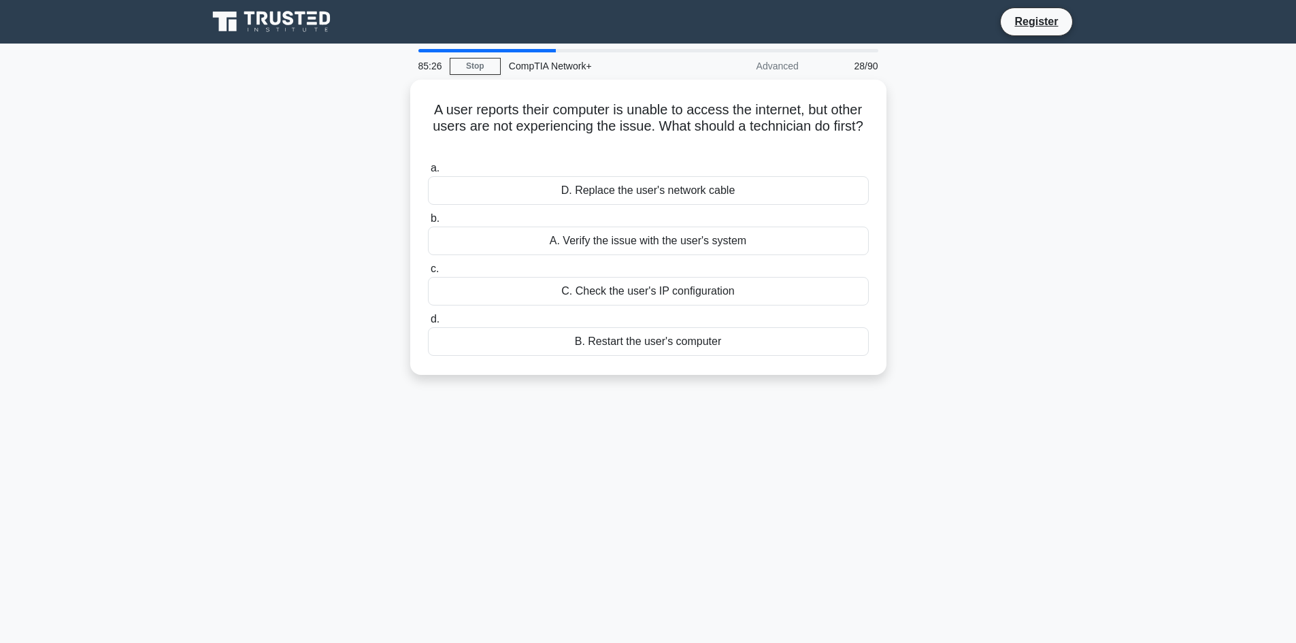
click at [452, 534] on div "85:26 Stop CompTIA Network+ Advanced 28/90 A user reports their computer is una…" at bounding box center [648, 389] width 898 height 680
drag, startPoint x: 415, startPoint y: 100, endPoint x: 869, endPoint y: 431, distance: 561.8
click at [869, 431] on div "84:50 Stop CompTIA Network+ Advanced 28/90 A user reports their computer is una…" at bounding box center [648, 389] width 898 height 680
click at [280, 258] on div "A user reports their computer is unable to access the internet, but other users…" at bounding box center [648, 236] width 898 height 312
click at [561, 244] on div "A. Verify the issue with the user's system" at bounding box center [648, 237] width 441 height 29
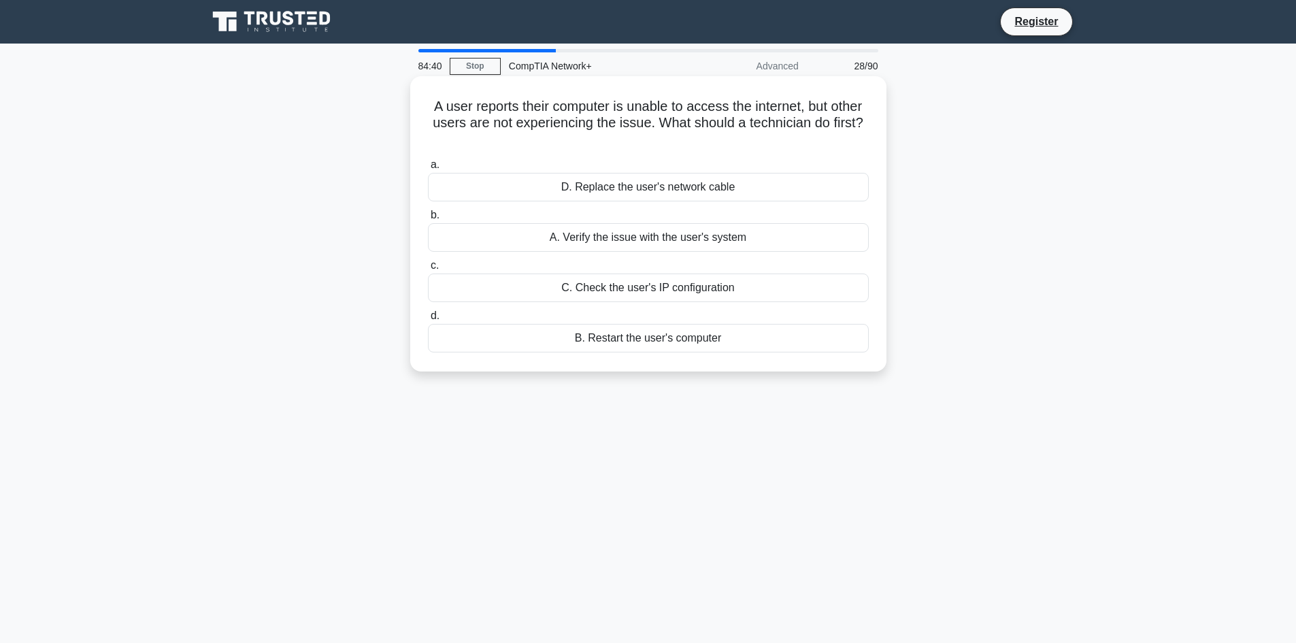
click at [428, 220] on input "b. A. Verify the issue with the user's system" at bounding box center [428, 215] width 0 height 9
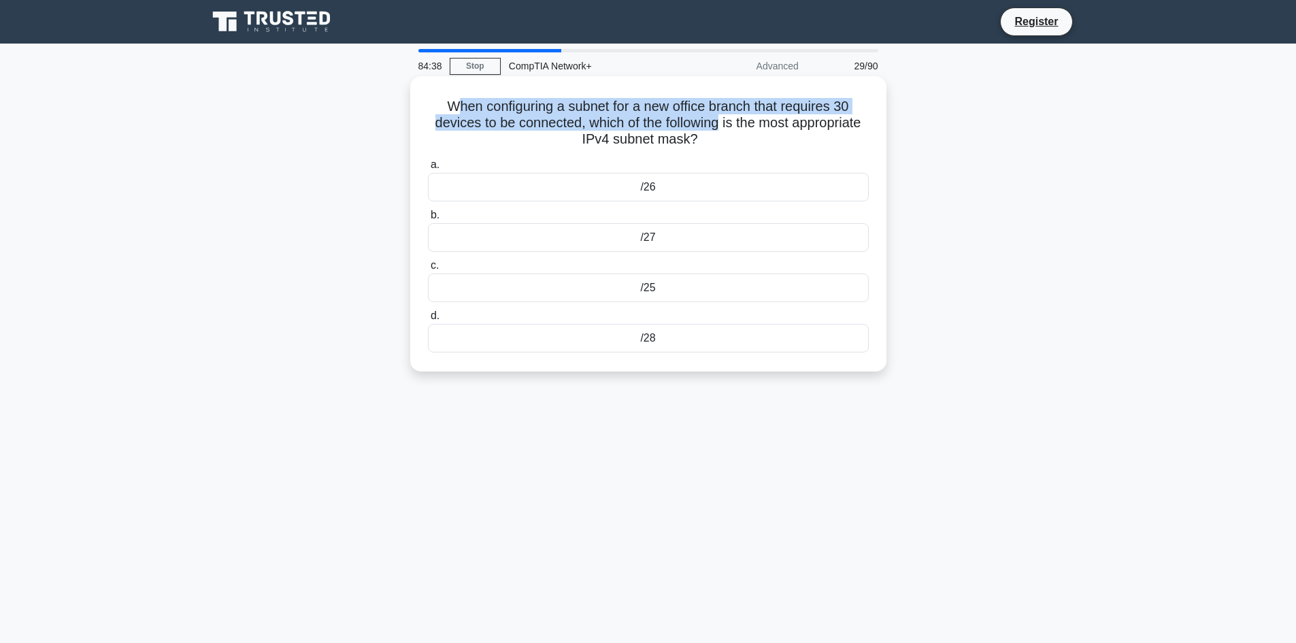
drag, startPoint x: 453, startPoint y: 112, endPoint x: 722, endPoint y: 120, distance: 268.8
click at [722, 120] on h5 "When configuring a subnet for a new office branch that requires 30 devices to b…" at bounding box center [648, 123] width 444 height 50
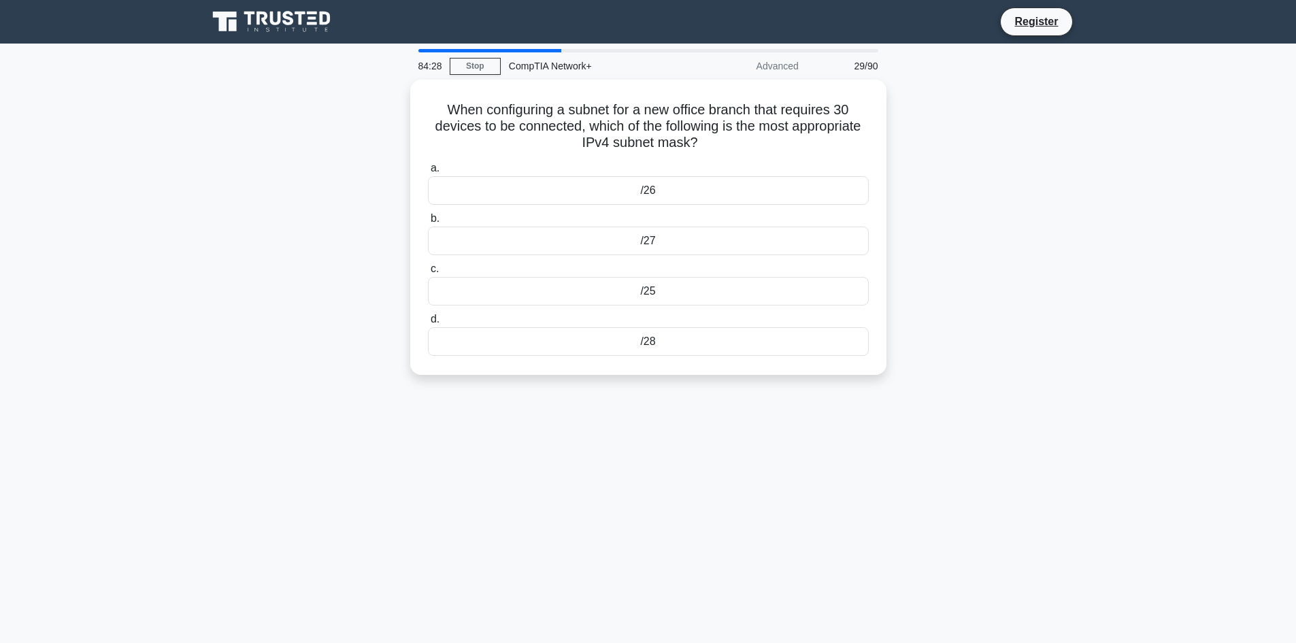
drag, startPoint x: 433, startPoint y: 100, endPoint x: 805, endPoint y: 391, distance: 473.0
click at [805, 391] on div "When configuring a subnet for a new office branch that requires 30 devices to b…" at bounding box center [648, 236] width 898 height 312
click at [246, 218] on div "When configuring a subnet for a new office branch that requires 30 devices to b…" at bounding box center [648, 236] width 898 height 312
click at [615, 239] on div "/27" at bounding box center [648, 237] width 441 height 29
click at [428, 220] on input "b. /27" at bounding box center [428, 215] width 0 height 9
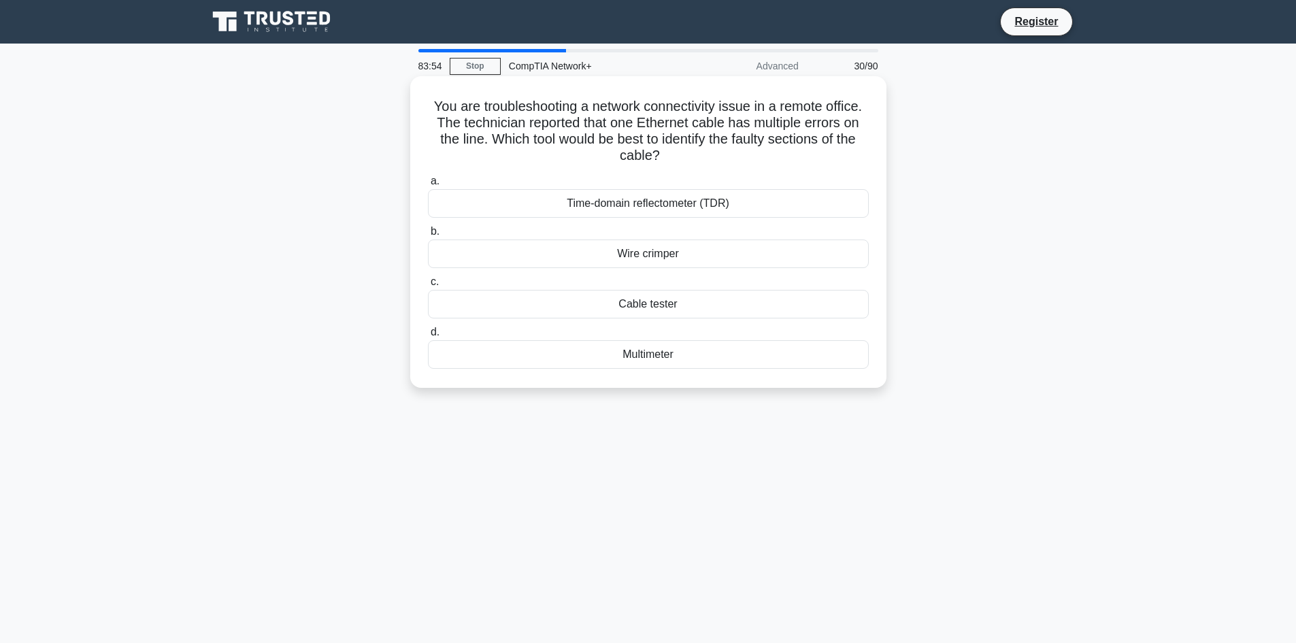
drag, startPoint x: 429, startPoint y: 99, endPoint x: 688, endPoint y: 161, distance: 266.3
click at [688, 161] on h5 "You are troubleshooting a network connectivity issue in a remote office. The te…" at bounding box center [648, 131] width 444 height 67
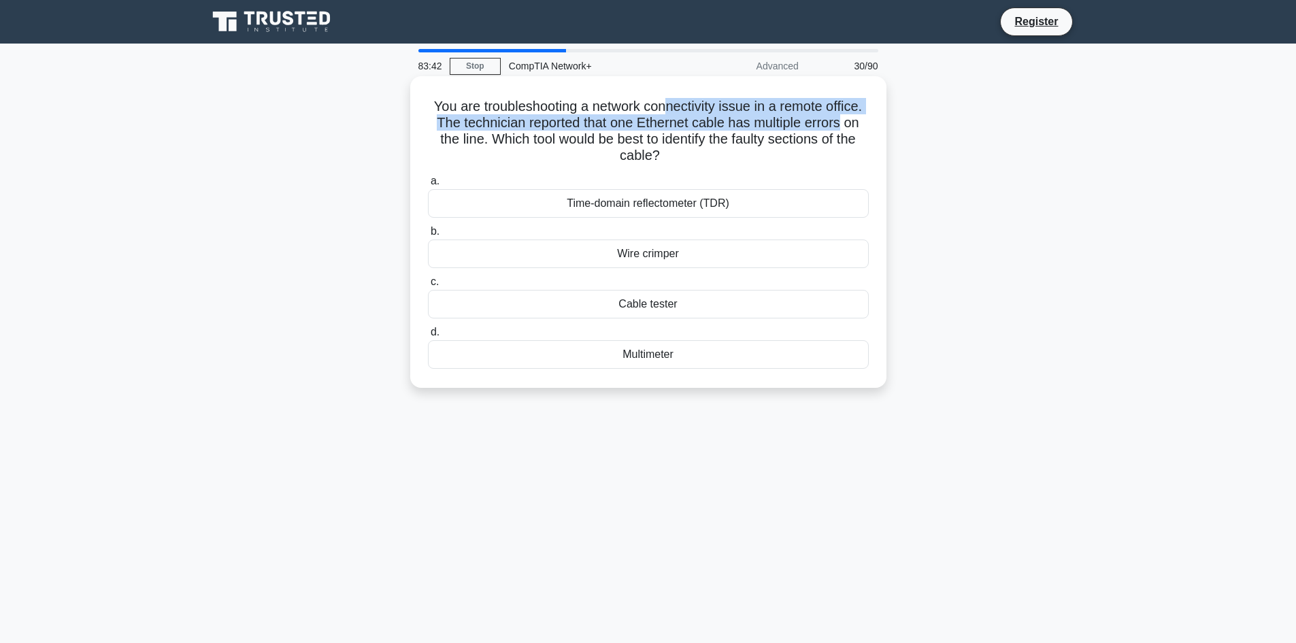
drag, startPoint x: 666, startPoint y: 111, endPoint x: 846, endPoint y: 125, distance: 180.8
click at [846, 125] on h5 "You are troubleshooting a network connectivity issue in a remote office. The te…" at bounding box center [648, 131] width 444 height 67
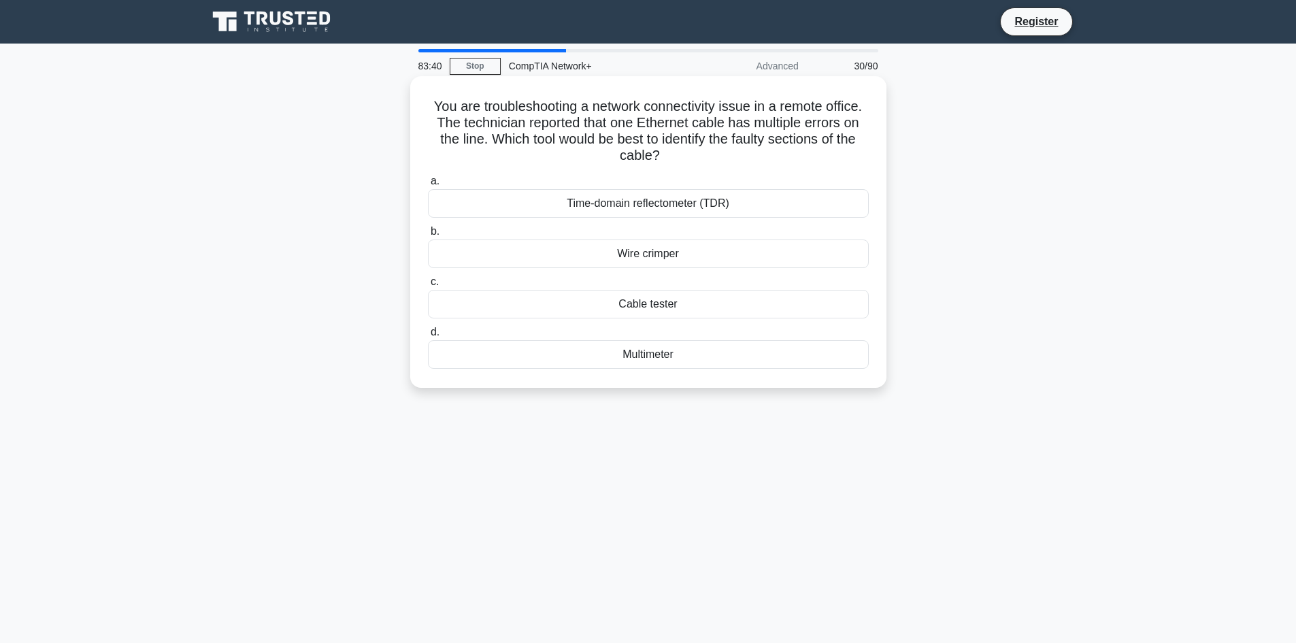
drag, startPoint x: 476, startPoint y: 133, endPoint x: 719, endPoint y: 152, distance: 243.6
click at [719, 152] on h5 "You are troubleshooting a network connectivity issue in a remote office. The te…" at bounding box center [648, 131] width 444 height 67
click at [684, 191] on div "Time-domain reflectometer (TDR)" at bounding box center [648, 203] width 441 height 29
click at [428, 186] on input "a. Time-domain reflectometer (TDR)" at bounding box center [428, 181] width 0 height 9
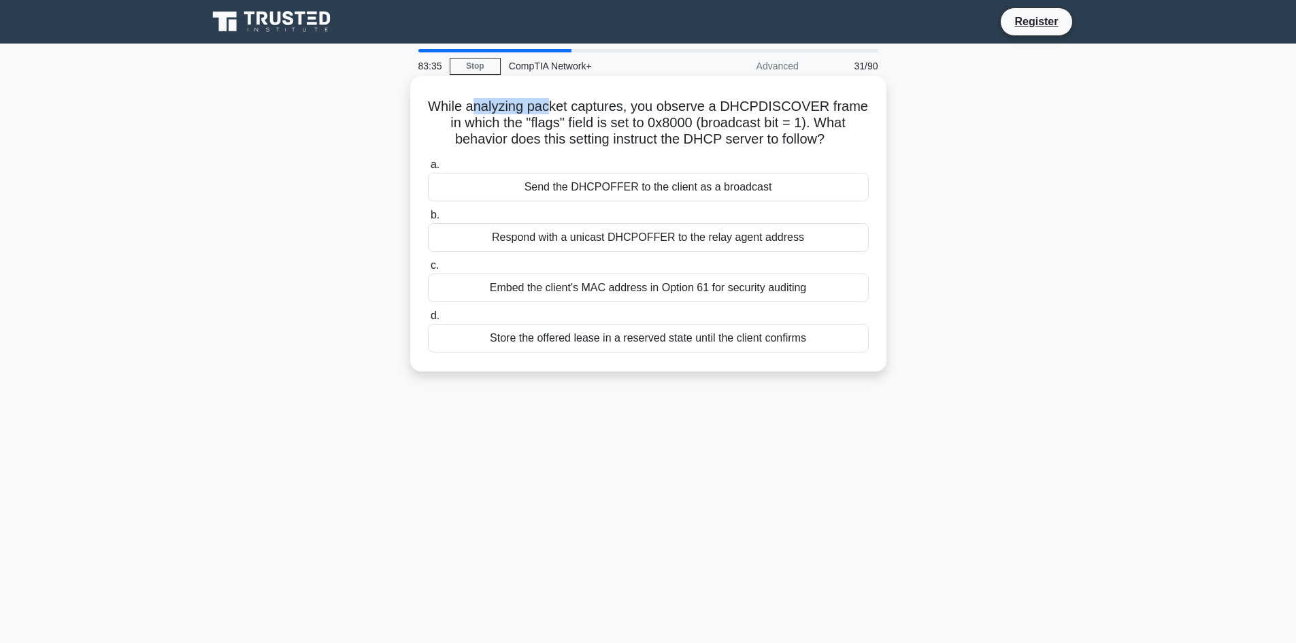
drag, startPoint x: 477, startPoint y: 93, endPoint x: 552, endPoint y: 103, distance: 75.5
click at [552, 103] on div "While analyzing packet captures, you observe a DHCPDISCOVER frame in which the …" at bounding box center [648, 224] width 465 height 284
click at [552, 103] on h5 "While analyzing packet captures, you observe a DHCPDISCOVER frame in which the …" at bounding box center [648, 123] width 444 height 50
click at [586, 180] on div "Send the DHCPOFFER to the client as a broadcast" at bounding box center [648, 187] width 441 height 29
click at [428, 169] on input "a. Send the DHCPOFFER to the client as a broadcast" at bounding box center [428, 165] width 0 height 9
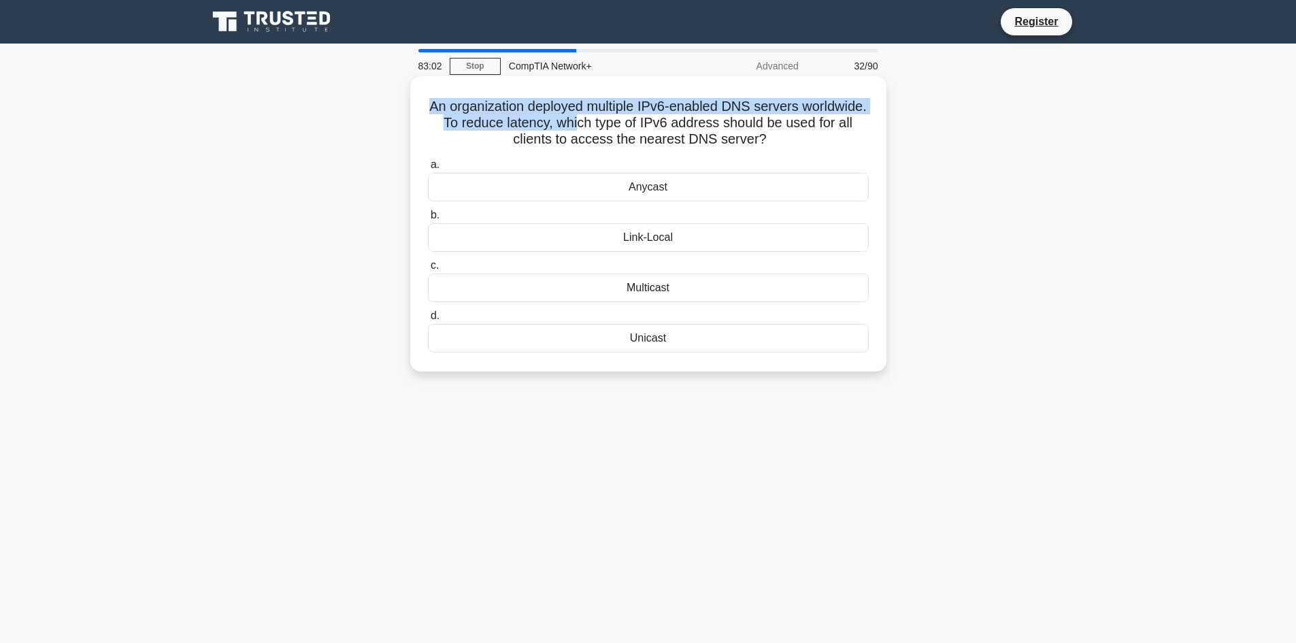
drag, startPoint x: 458, startPoint y: 101, endPoint x: 650, endPoint y: 121, distance: 192.8
click at [650, 121] on h5 "An organization deployed multiple IPv6-enabled DNS servers worldwide. To reduce…" at bounding box center [648, 123] width 444 height 50
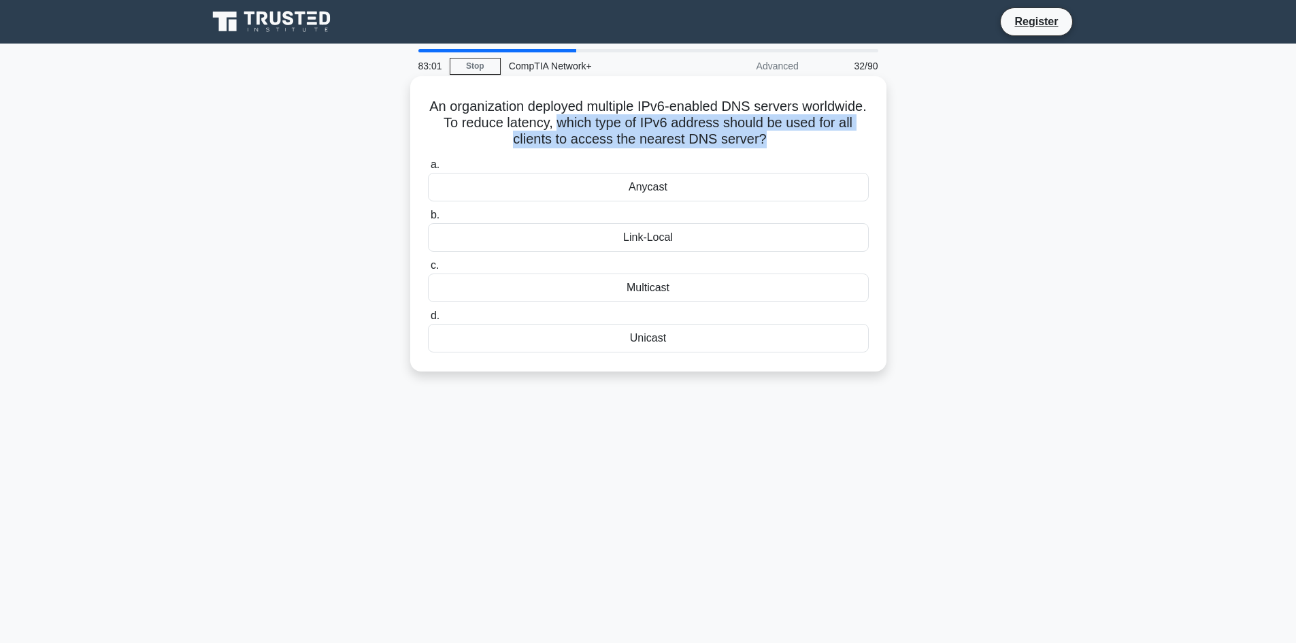
drag, startPoint x: 650, startPoint y: 121, endPoint x: 822, endPoint y: 148, distance: 173.5
click at [822, 148] on h5 "An organization deployed multiple IPv6-enabled DNS servers worldwide. To reduce…" at bounding box center [648, 123] width 444 height 50
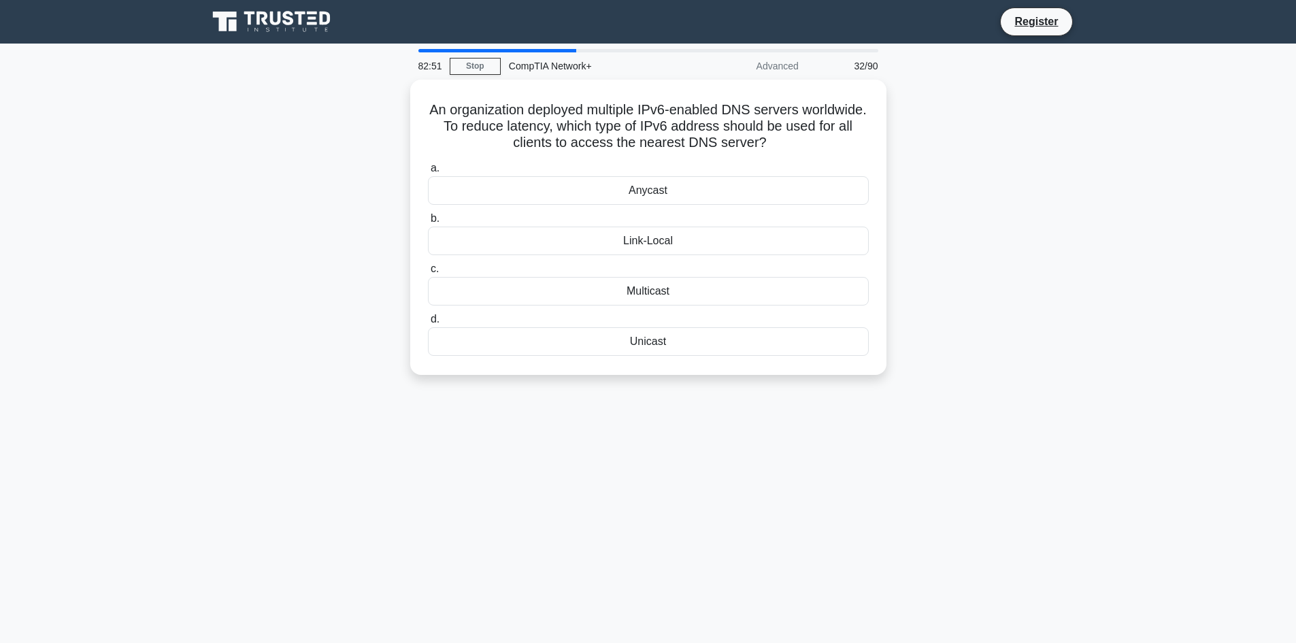
drag, startPoint x: 455, startPoint y: 103, endPoint x: 848, endPoint y: 392, distance: 487.9
click at [832, 403] on div "82:51 Stop CompTIA Network+ Advanced 32/90 An organization deployed multiple IP…" at bounding box center [648, 389] width 898 height 680
click at [399, 476] on div "82:42 Stop CompTIA Network+ Advanced 32/90 An organization deployed multiple IP…" at bounding box center [648, 389] width 898 height 680
click at [614, 192] on div "Anycast" at bounding box center [648, 187] width 441 height 29
click at [428, 169] on input "a. Anycast" at bounding box center [428, 165] width 0 height 9
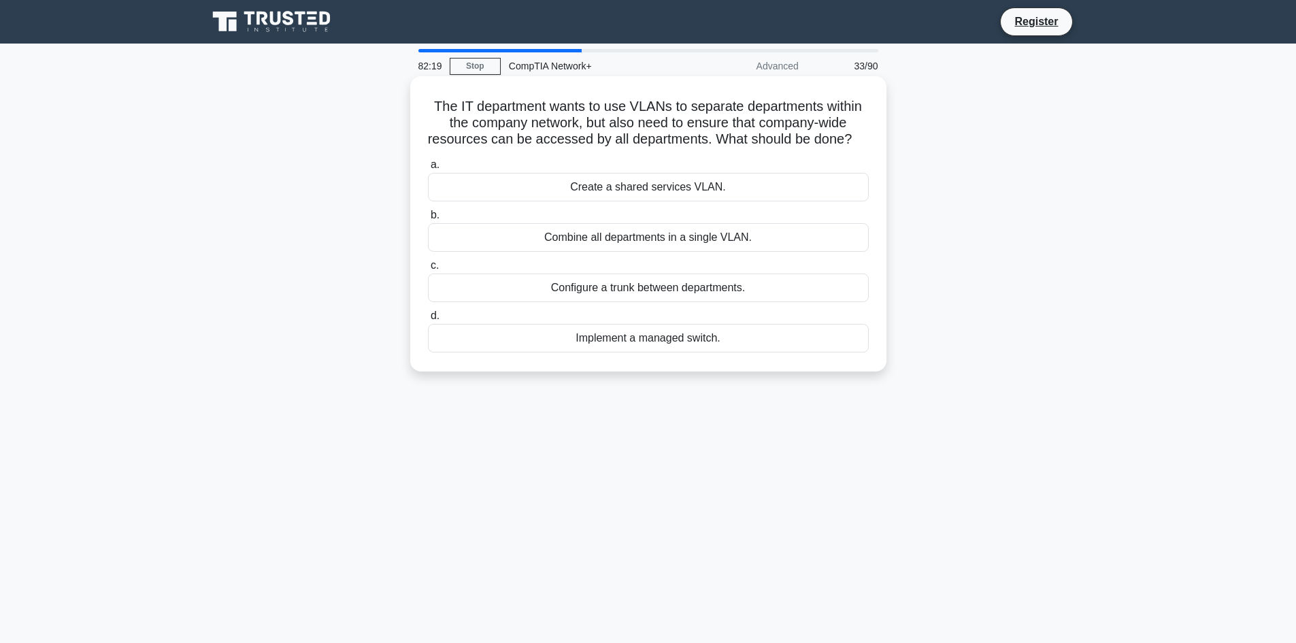
click at [681, 201] on div "Create a shared services VLAN." at bounding box center [648, 187] width 441 height 29
click at [428, 169] on input "a. Create a shared services VLAN." at bounding box center [428, 165] width 0 height 9
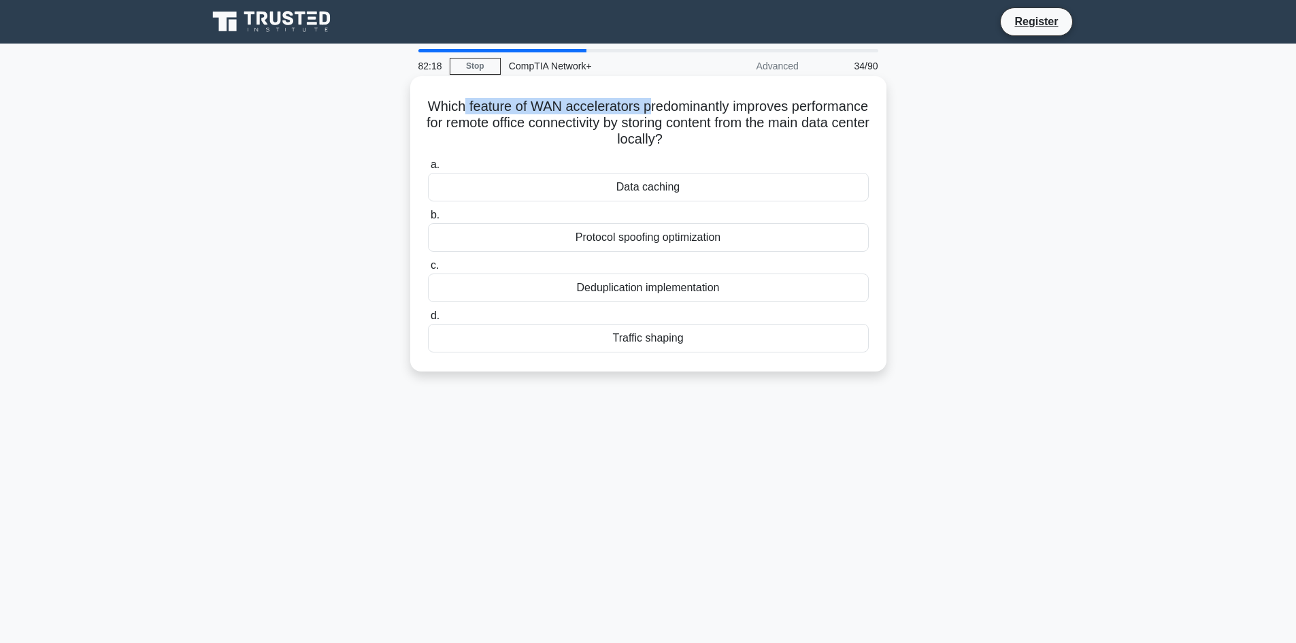
drag, startPoint x: 497, startPoint y: 107, endPoint x: 688, endPoint y: 114, distance: 191.3
click at [688, 114] on h5 "Which feature of WAN accelerators predominantly improves performance for remote…" at bounding box center [648, 123] width 444 height 50
click at [658, 339] on div "Traffic shaping" at bounding box center [648, 338] width 441 height 29
click at [428, 320] on input "d. Traffic shaping" at bounding box center [428, 316] width 0 height 9
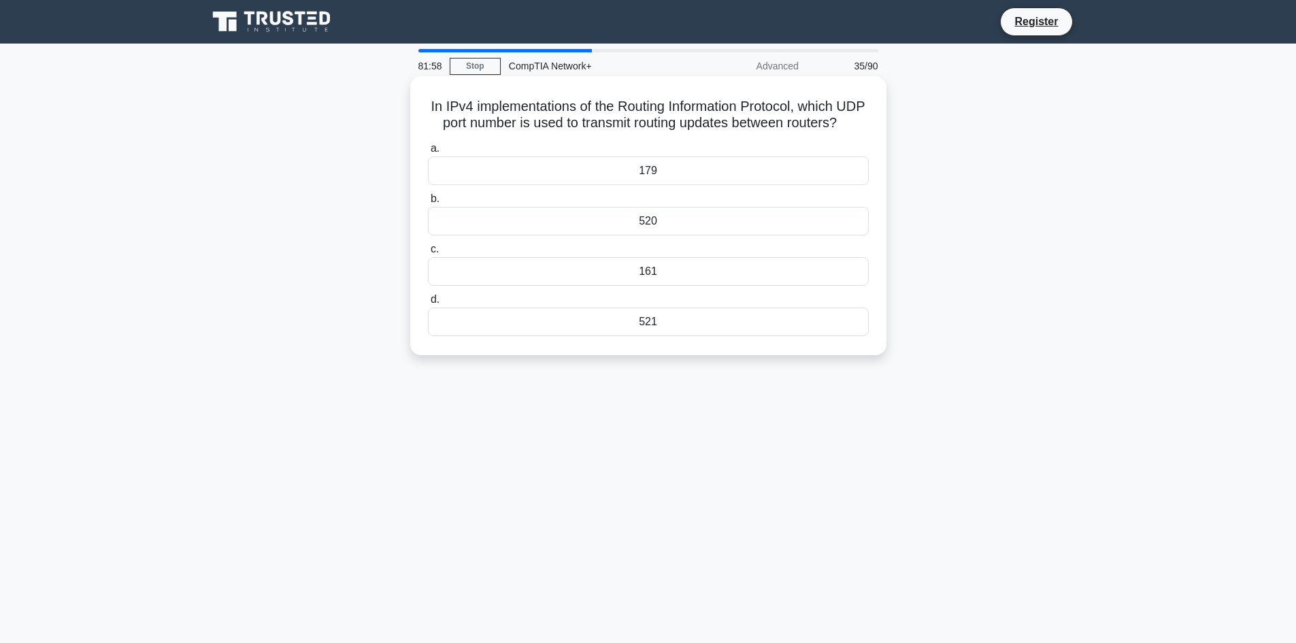
drag, startPoint x: 498, startPoint y: 107, endPoint x: 709, endPoint y: 136, distance: 213.6
click at [709, 132] on h5 "In IPv4 implementations of the Routing Information Protocol, which UDP port num…" at bounding box center [648, 115] width 444 height 34
drag, startPoint x: 427, startPoint y: 129, endPoint x: 729, endPoint y: 125, distance: 302.0
click at [729, 125] on h5 "In IPv4 implementations of the Routing Information Protocol, which UDP port num…" at bounding box center [648, 115] width 444 height 34
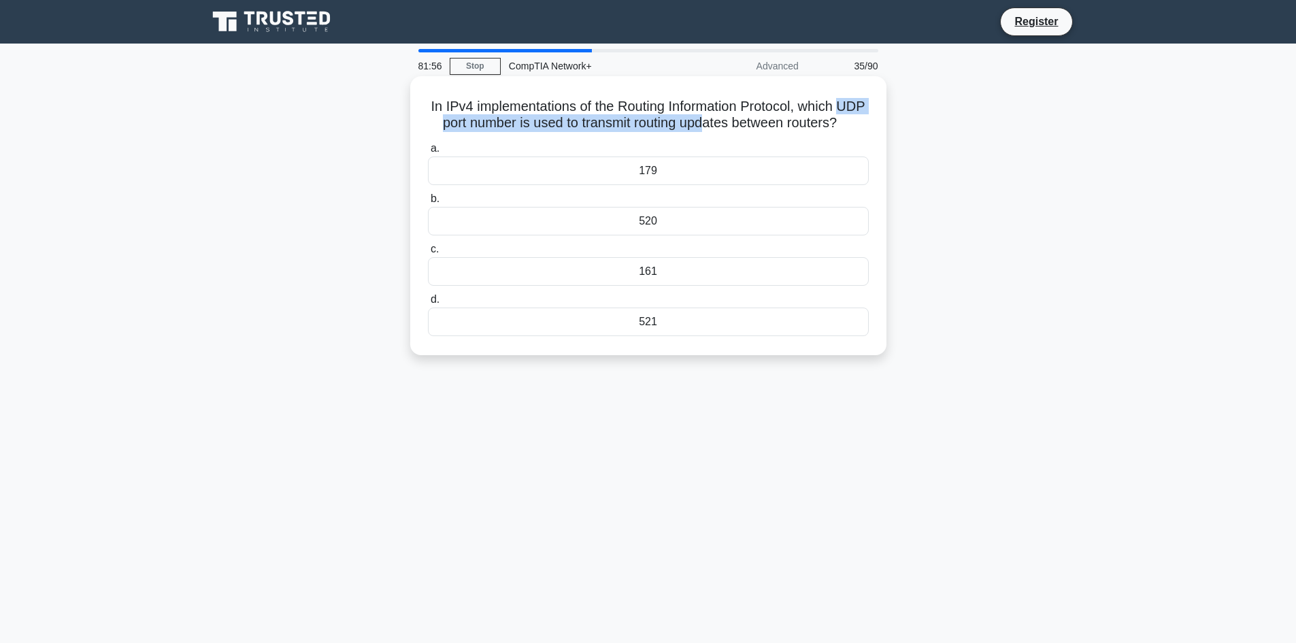
click at [729, 125] on h5 "In IPv4 implementations of the Routing Information Protocol, which UDP port num…" at bounding box center [648, 115] width 444 height 34
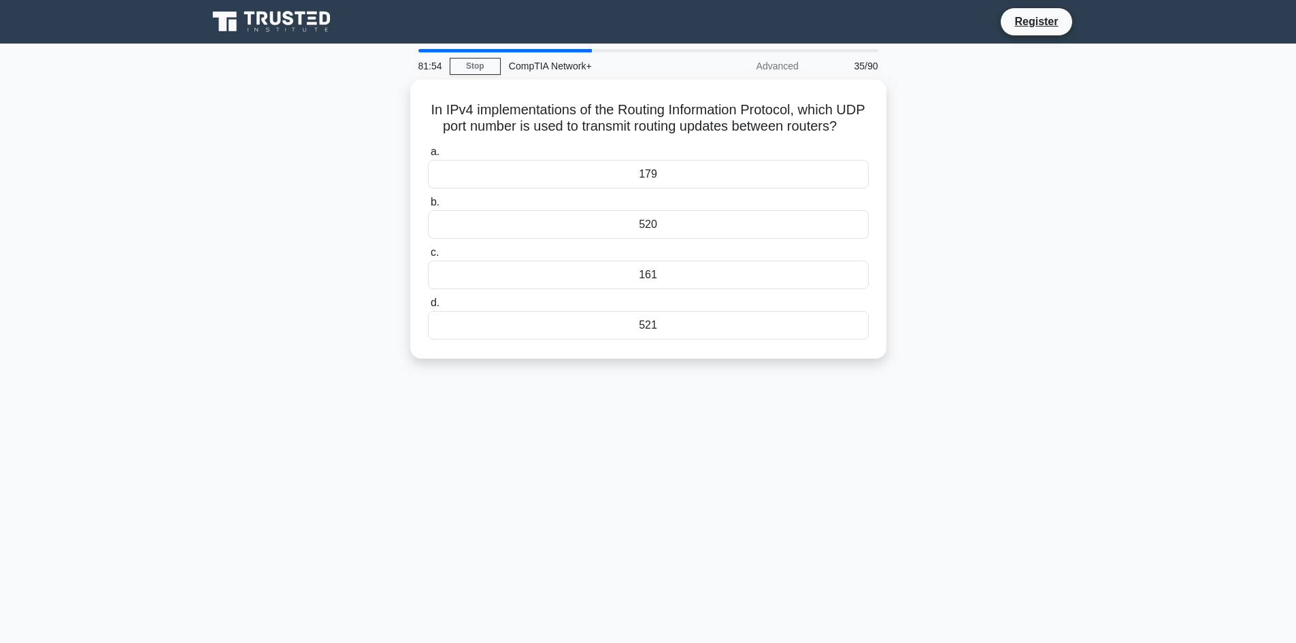
drag, startPoint x: 432, startPoint y: 93, endPoint x: 912, endPoint y: 433, distance: 588.5
click at [912, 433] on div "81:54 Stop CompTIA Network+ Advanced 35/90 In IPv4 implementations of the Routi…" at bounding box center [648, 389] width 898 height 680
click at [436, 339] on div "a. 179 b. 520 c." at bounding box center [648, 237] width 457 height 201
click at [541, 511] on div "81:47 Stop CompTIA Network+ Advanced 35/90 In IPv4 implementations of the Routi…" at bounding box center [648, 389] width 898 height 680
click at [601, 235] on div "520" at bounding box center [648, 221] width 441 height 29
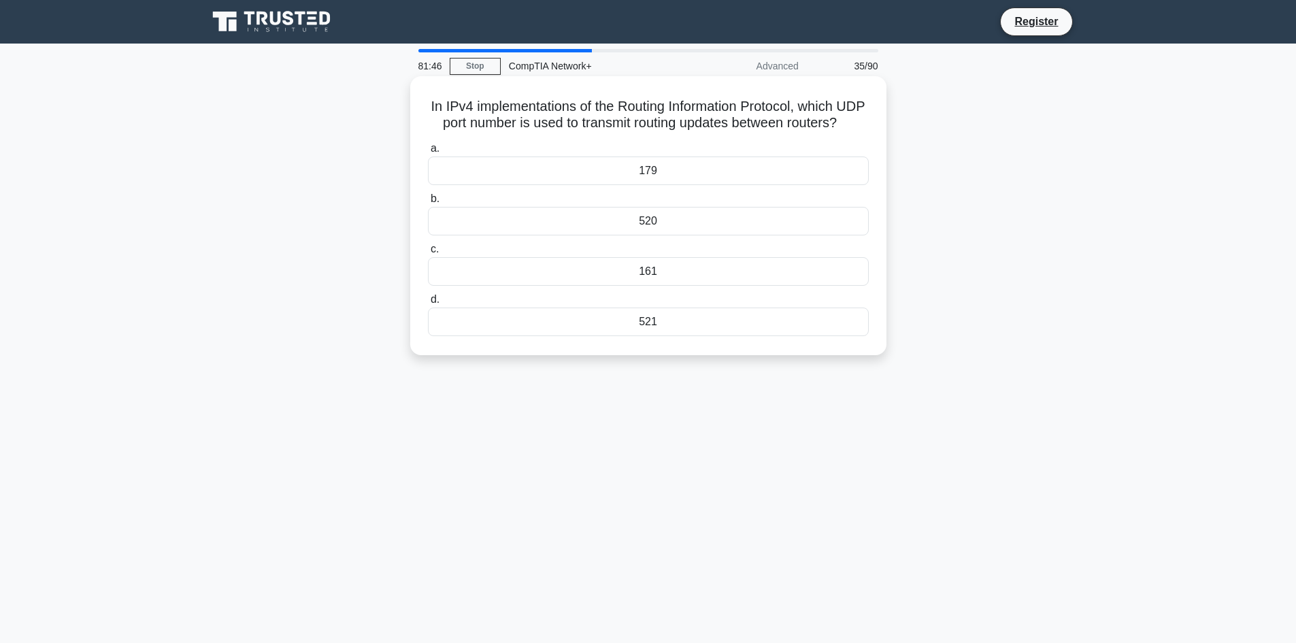
click at [428, 203] on input "b. 520" at bounding box center [428, 199] width 0 height 9
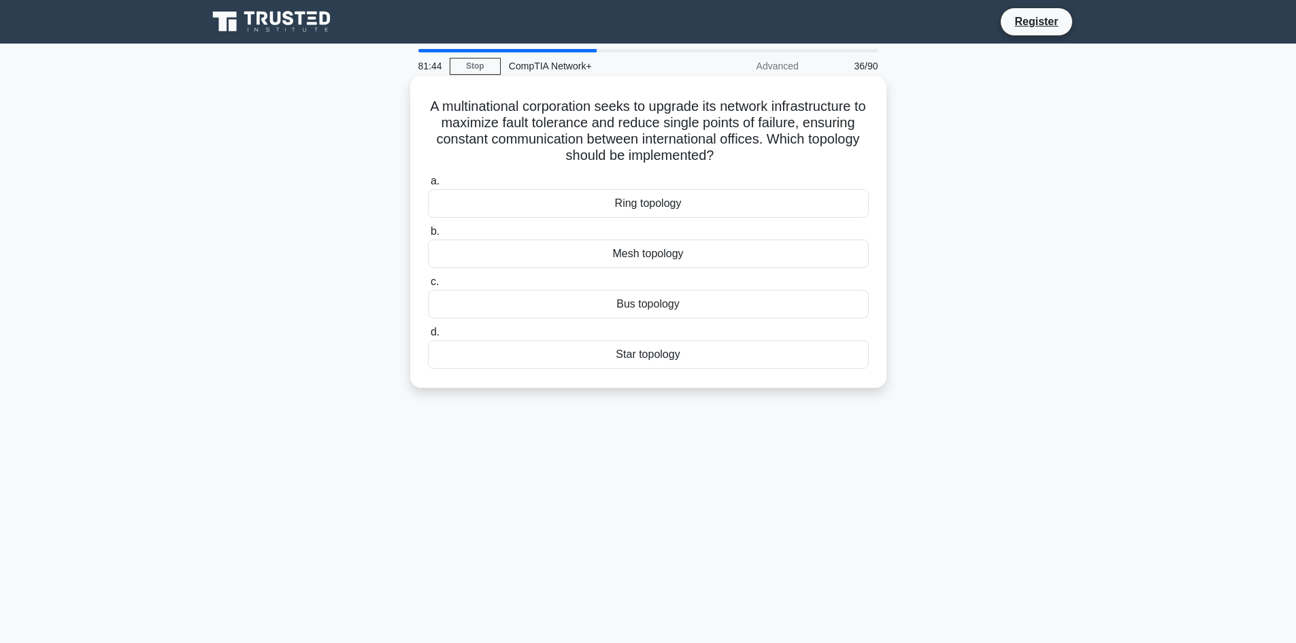
drag, startPoint x: 425, startPoint y: 103, endPoint x: 777, endPoint y: 153, distance: 355.9
click at [777, 153] on div "A multinational corporation seeks to upgrade its network infrastructure to maxi…" at bounding box center [648, 232] width 465 height 301
click at [777, 153] on h5 "A multinational corporation seeks to upgrade its network infrastructure to maxi…" at bounding box center [648, 131] width 444 height 67
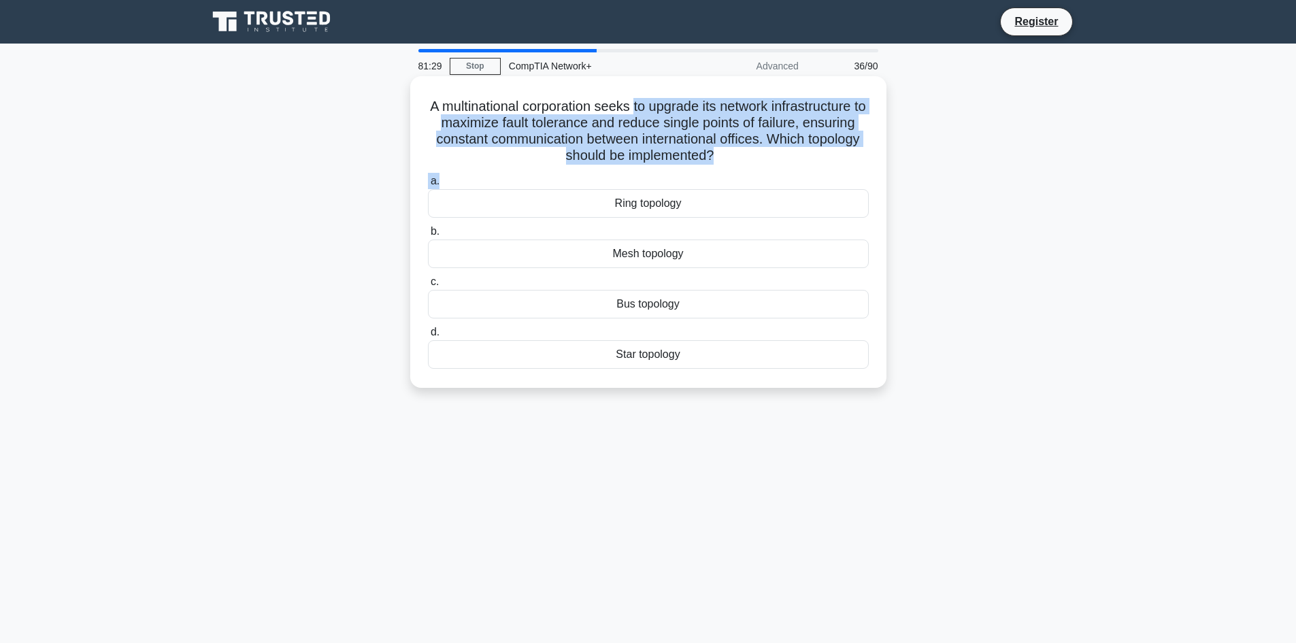
drag, startPoint x: 639, startPoint y: 106, endPoint x: 754, endPoint y: 173, distance: 132.9
click at [754, 173] on div "A multinational corporation seeks to upgrade its network infrastructure to maxi…" at bounding box center [648, 232] width 465 height 301
click at [737, 161] on h5 "A multinational corporation seeks to upgrade its network infrastructure to maxi…" at bounding box center [648, 131] width 444 height 67
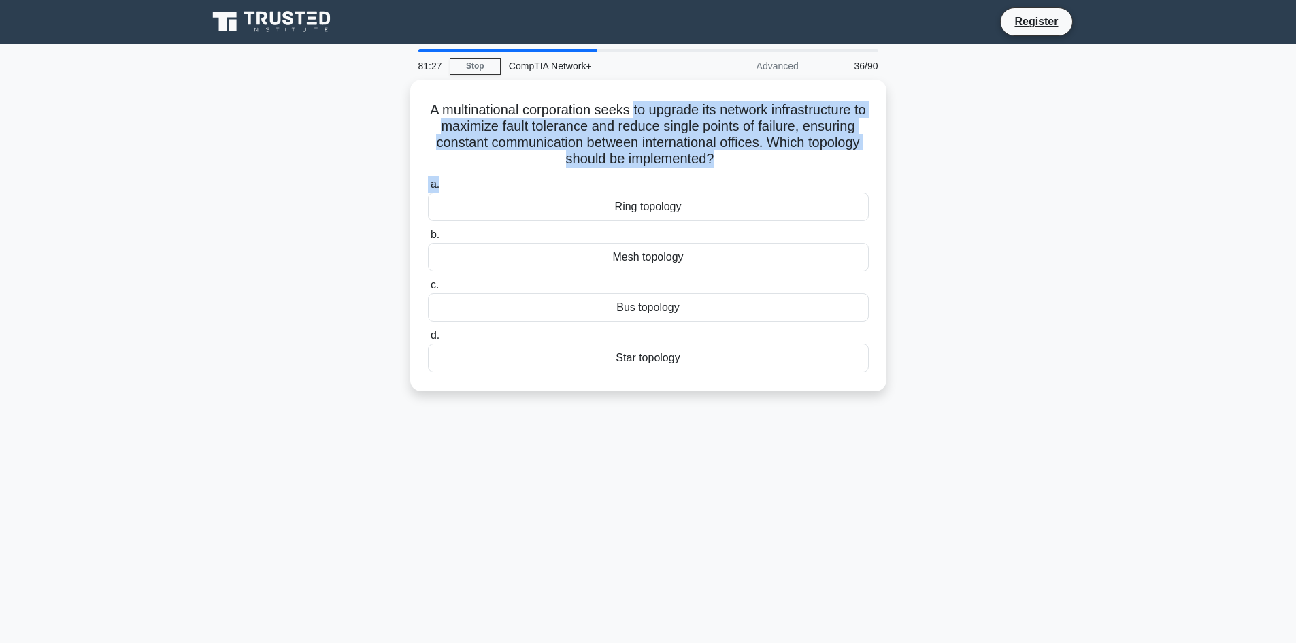
drag, startPoint x: 428, startPoint y: 97, endPoint x: 755, endPoint y: 419, distance: 458.9
click at [733, 412] on div "81:27 Stop CompTIA Network+ Advanced 36/90 A multinational corporation seeks to…" at bounding box center [648, 389] width 898 height 680
click at [241, 208] on div "A multinational corporation seeks to upgrade its network infrastructure to maxi…" at bounding box center [648, 244] width 898 height 328
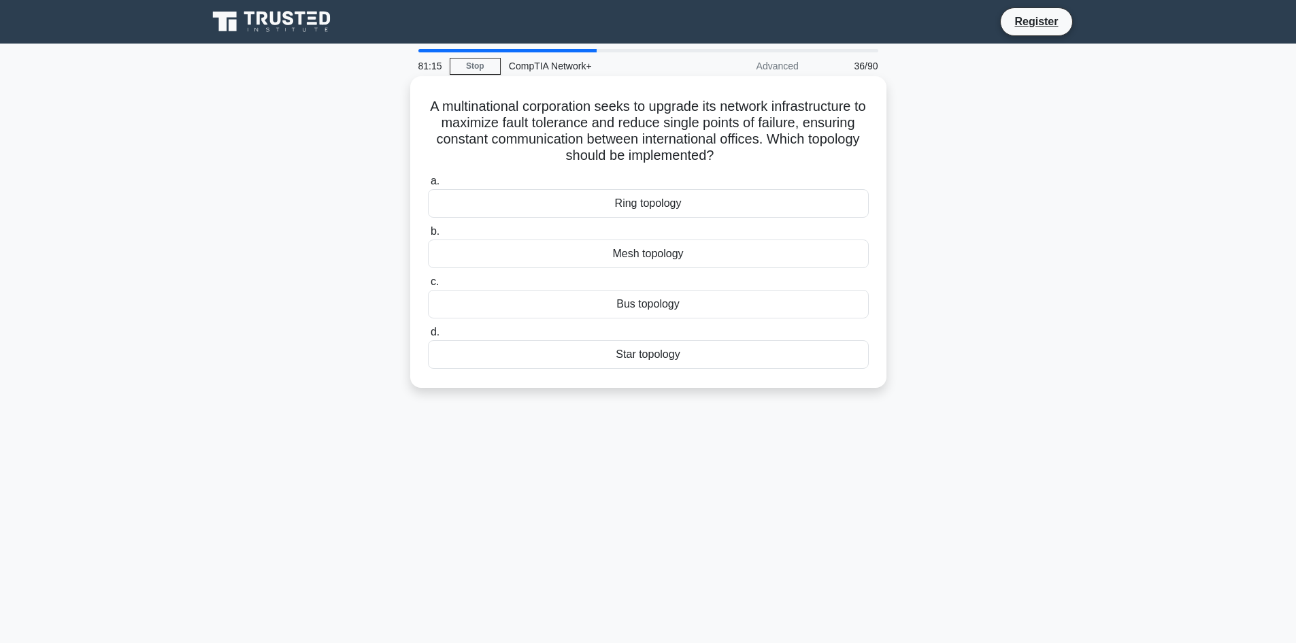
click at [614, 253] on div "Mesh topology" at bounding box center [648, 253] width 441 height 29
click at [428, 236] on input "b. Mesh topology" at bounding box center [428, 231] width 0 height 9
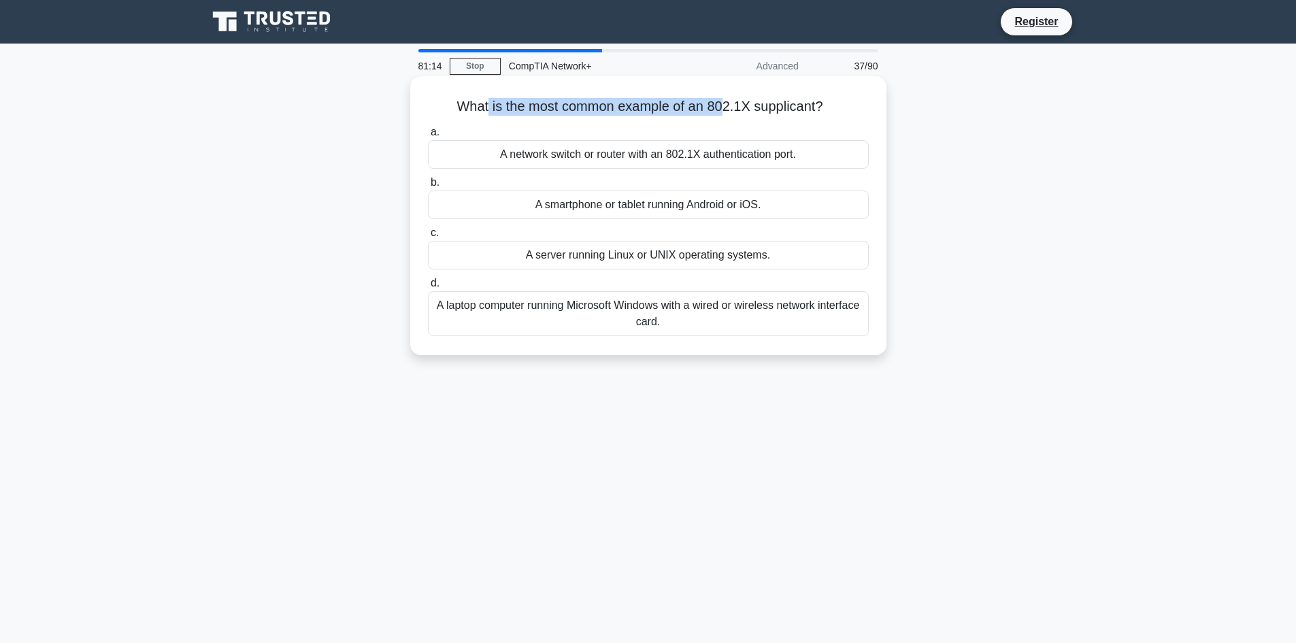
drag, startPoint x: 486, startPoint y: 105, endPoint x: 723, endPoint y: 92, distance: 237.1
click at [723, 92] on div "What is the most common example of an 802.1X supplicant? .spinner_0XTQ{transfor…" at bounding box center [648, 216] width 465 height 268
click at [619, 303] on div "A laptop computer running Microsoft Windows with a wired or wireless network in…" at bounding box center [648, 313] width 441 height 45
click at [428, 288] on input "d. A laptop computer running Microsoft Windows with a wired or wireless network…" at bounding box center [428, 283] width 0 height 9
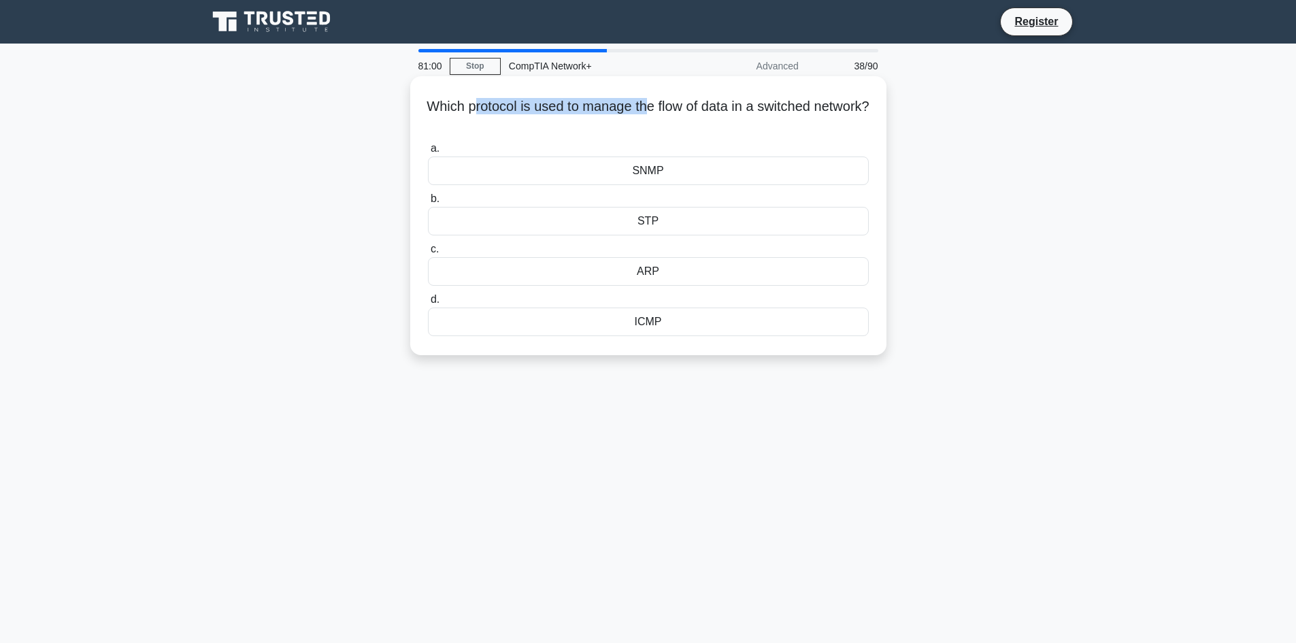
drag, startPoint x: 501, startPoint y: 108, endPoint x: 677, endPoint y: 112, distance: 176.2
click at [677, 112] on h5 "Which protocol is used to manage the flow of data in a switched network? .spinn…" at bounding box center [648, 115] width 444 height 34
drag, startPoint x: 602, startPoint y: 110, endPoint x: 703, endPoint y: 114, distance: 100.8
click at [703, 114] on h5 "Which protocol is used to manage the flow of data in a switched network? .spinn…" at bounding box center [648, 115] width 444 height 34
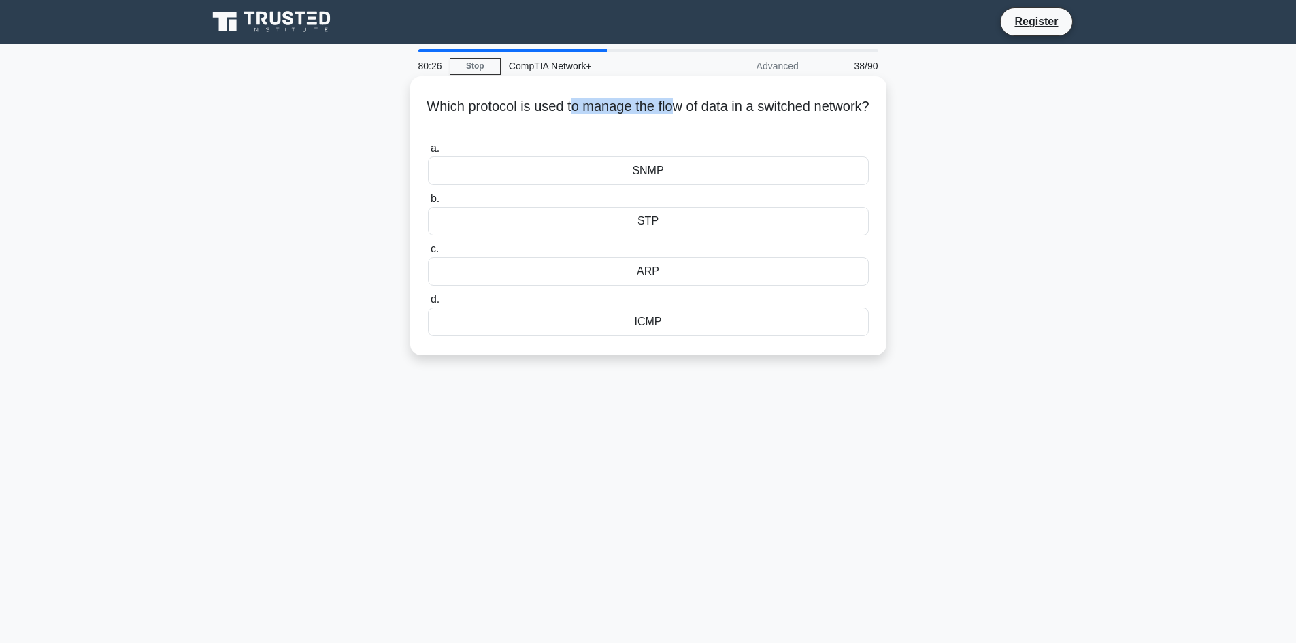
click at [703, 114] on h5 "Which protocol is used to manage the flow of data in a switched network? .spinn…" at bounding box center [648, 115] width 444 height 34
drag, startPoint x: 687, startPoint y: 127, endPoint x: 440, endPoint y: 109, distance: 247.6
click at [440, 109] on h5 "Which protocol is used to manage the flow of data in a switched network? .spinn…" at bounding box center [648, 115] width 444 height 34
click at [446, 110] on h5 "Which protocol is used to manage the flow of data in a switched network? .spinn…" at bounding box center [648, 115] width 444 height 34
click at [461, 99] on h5 "Which protocol is used to manage the flow of data in a switched network? .spinn…" at bounding box center [648, 115] width 444 height 34
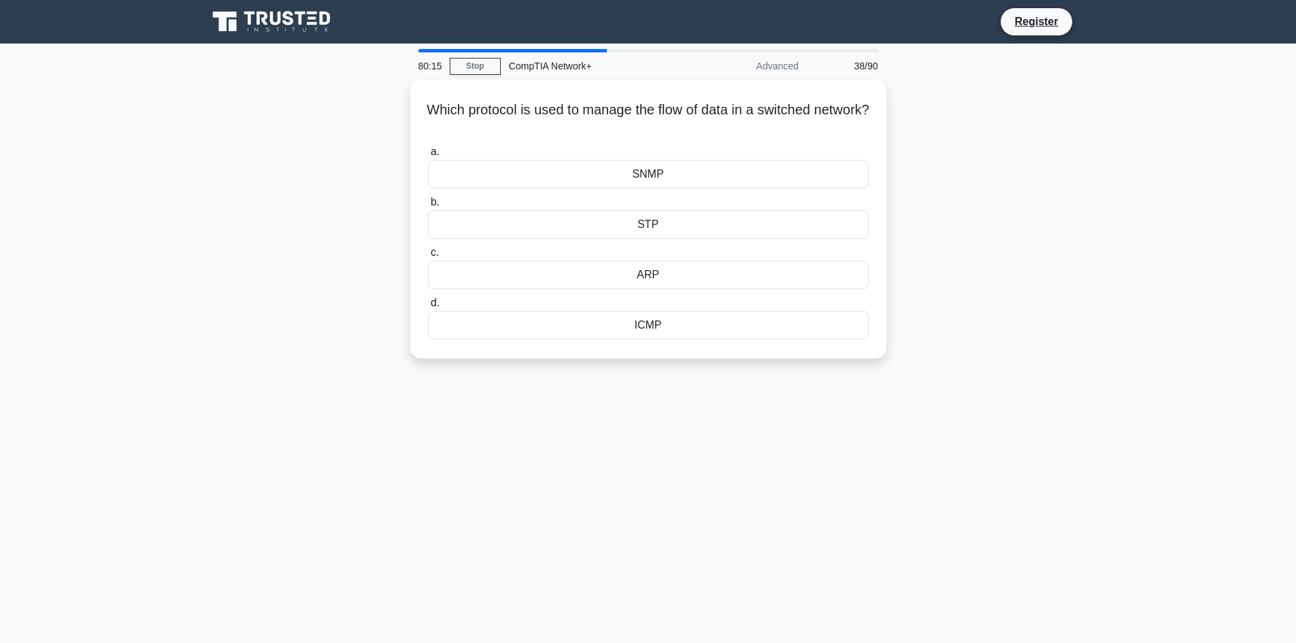
drag, startPoint x: 446, startPoint y: 93, endPoint x: 770, endPoint y: 412, distance: 454.5
click at [770, 412] on div "80:15 Stop CompTIA Network+ Advanced 38/90 Which protocol is used to manage the…" at bounding box center [648, 389] width 898 height 680
click at [162, 291] on main "80:11 Stop CompTIA Network+ Advanced 38/90 Which protocol is used to manage the…" at bounding box center [648, 389] width 1296 height 691
click at [537, 228] on div "STP" at bounding box center [648, 221] width 441 height 29
click at [428, 203] on input "b. STP" at bounding box center [428, 199] width 0 height 9
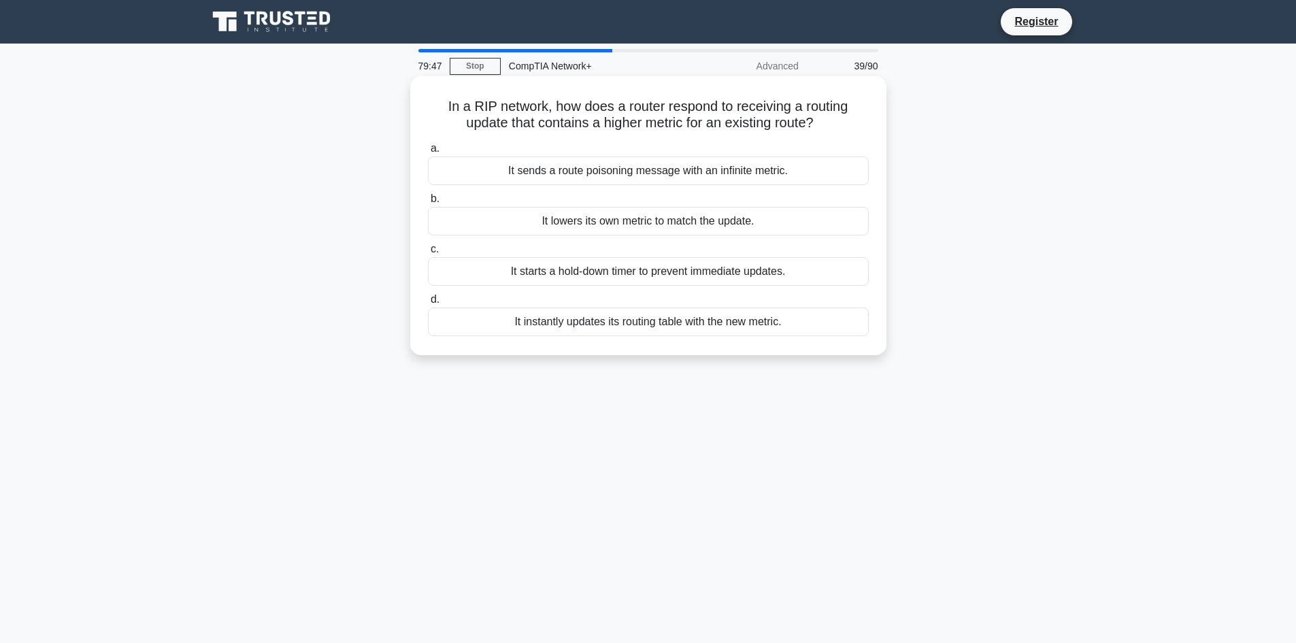
click at [596, 318] on div "It instantly updates its routing table with the new metric." at bounding box center [648, 321] width 441 height 29
click at [428, 304] on input "d. It instantly updates its routing table with the new metric." at bounding box center [428, 299] width 0 height 9
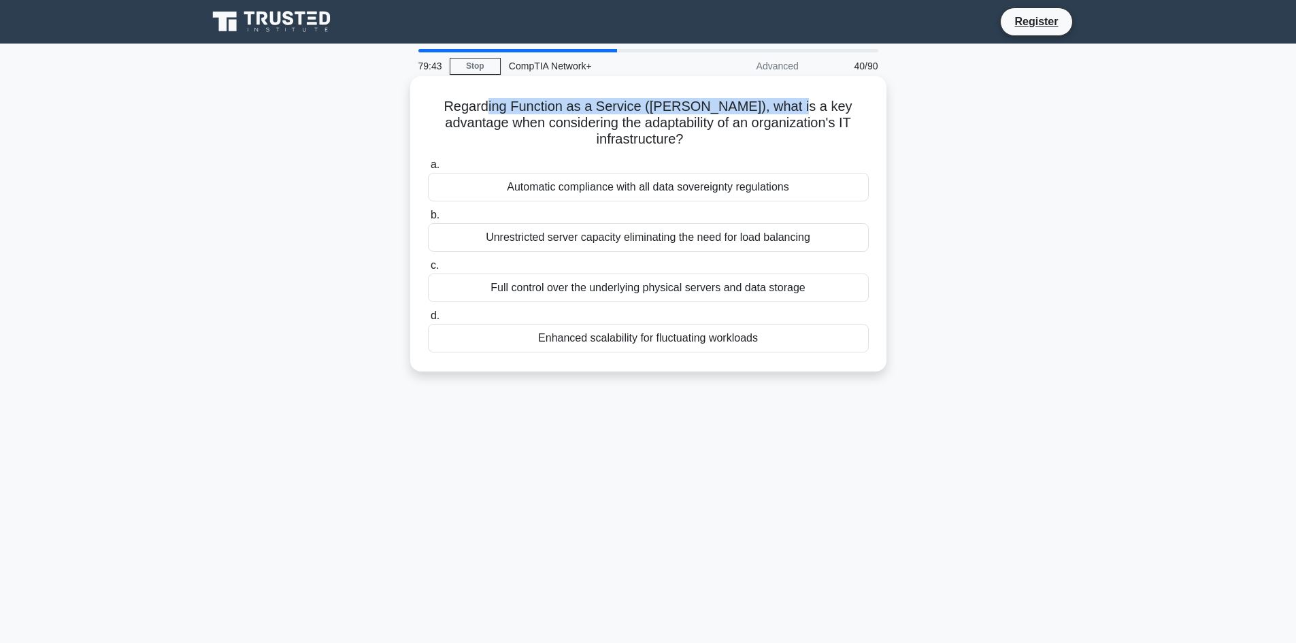
drag, startPoint x: 477, startPoint y: 108, endPoint x: 765, endPoint y: 106, distance: 287.7
click at [765, 106] on h5 "Regarding Function as a Service (FaaS), what is a key advantage when considerin…" at bounding box center [648, 123] width 444 height 50
drag, startPoint x: 723, startPoint y: 106, endPoint x: 781, endPoint y: 130, distance: 62.5
click at [781, 130] on h5 "Regarding Function as a Service (FaaS), what is a key advantage when considerin…" at bounding box center [648, 123] width 444 height 50
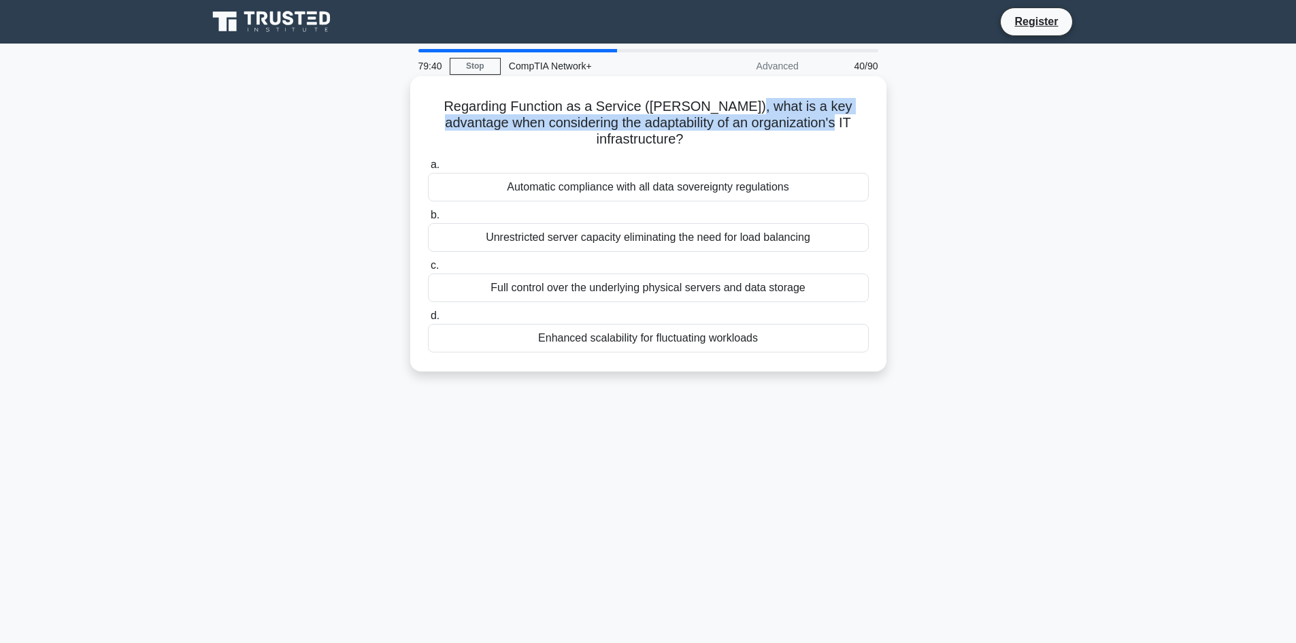
click at [781, 130] on h5 "Regarding Function as a Service (FaaS), what is a key advantage when considerin…" at bounding box center [648, 123] width 444 height 50
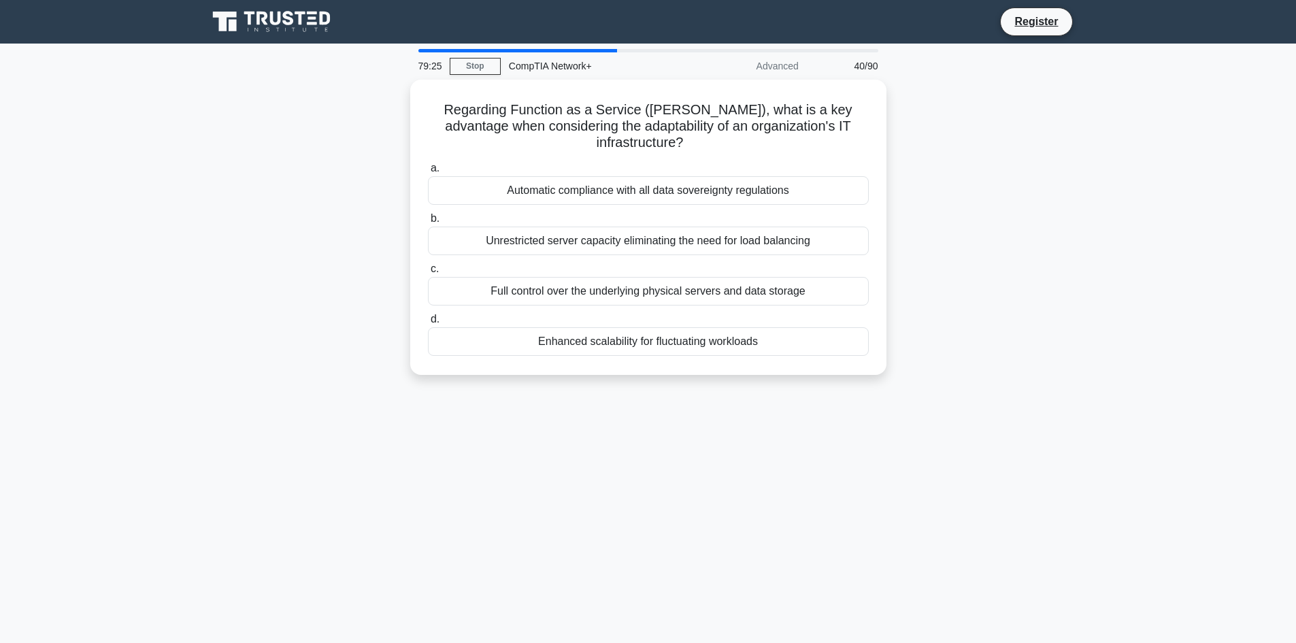
drag, startPoint x: 422, startPoint y: 95, endPoint x: 890, endPoint y: 395, distance: 555.3
click at [890, 395] on div "79:25 Stop CompTIA Network+ Advanced 40/90 Regarding Function as a Service (Faa…" at bounding box center [648, 389] width 898 height 680
click at [54, 139] on main "79:21 Stop CompTIA Network+ Advanced 40/90 Regarding Function as a Service (Faa…" at bounding box center [648, 389] width 1296 height 691
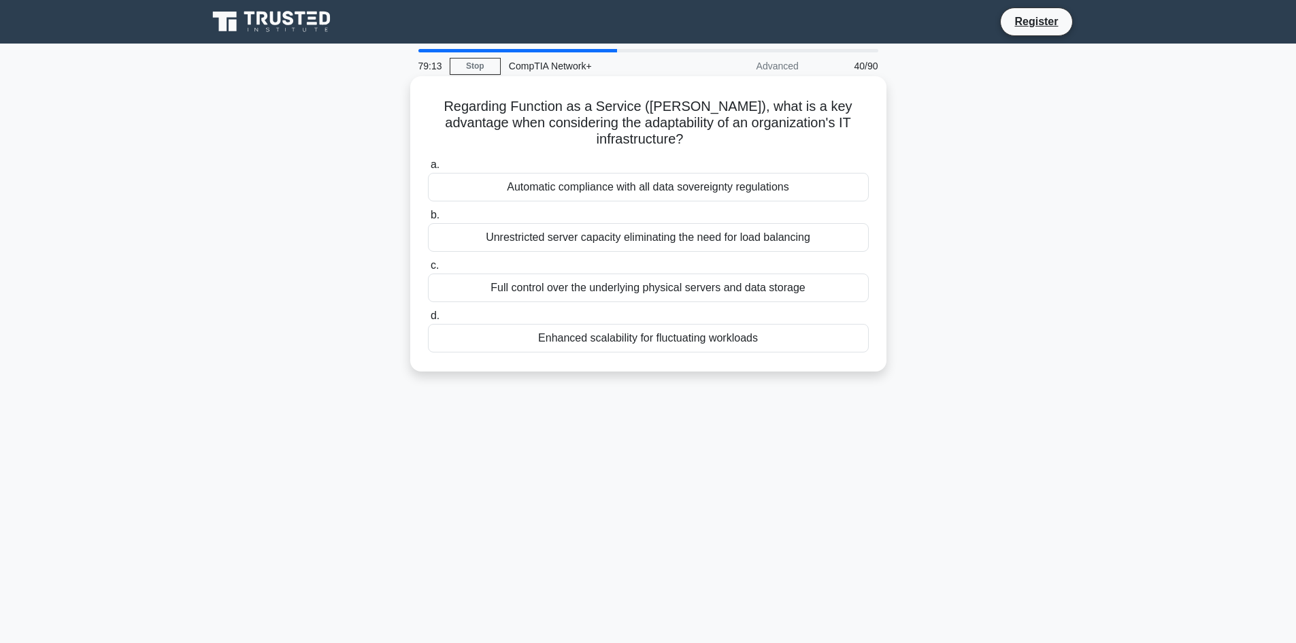
click at [584, 325] on div "Enhanced scalability for fluctuating workloads" at bounding box center [648, 338] width 441 height 29
click at [428, 320] on input "d. Enhanced scalability for fluctuating workloads" at bounding box center [428, 316] width 0 height 9
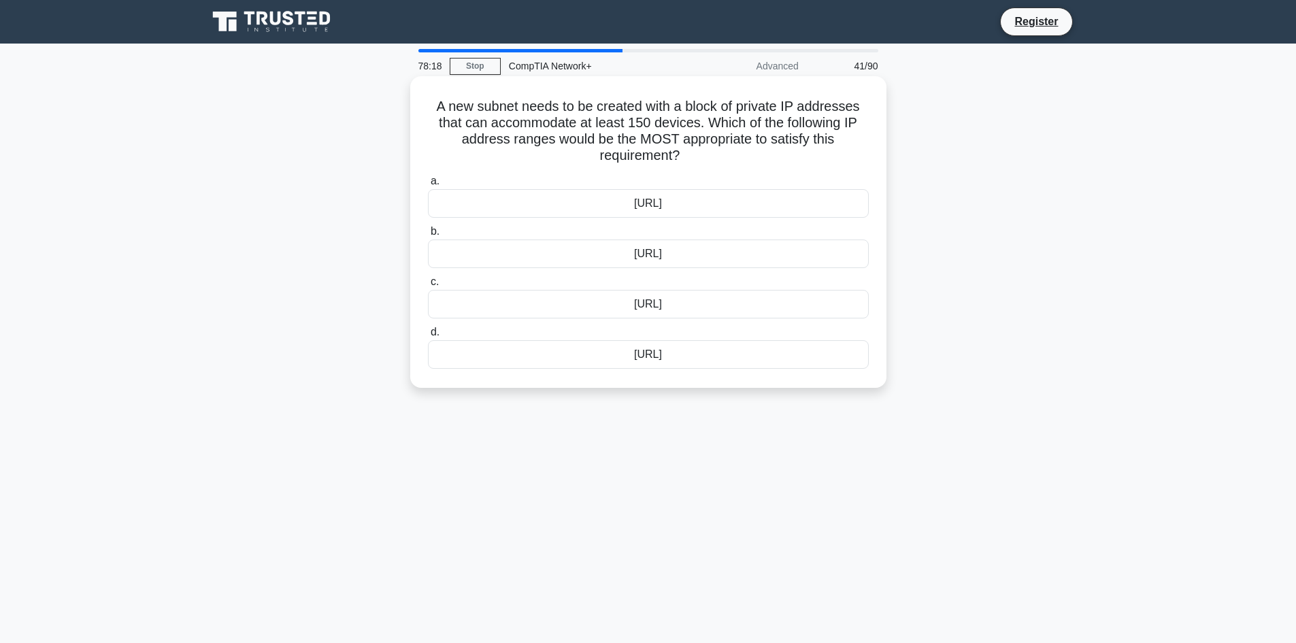
click at [703, 240] on div "10.230.100.0/26" at bounding box center [648, 253] width 441 height 29
click at [428, 236] on input "b. 10.230.100.0/26" at bounding box center [428, 231] width 0 height 9
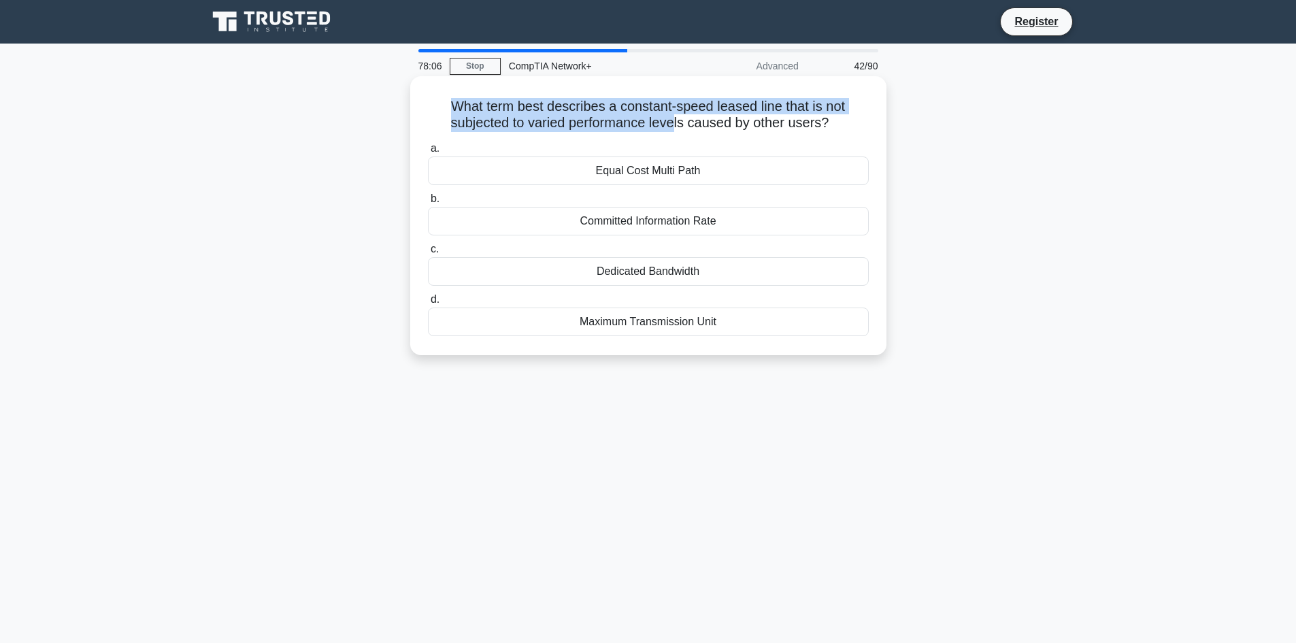
drag, startPoint x: 448, startPoint y: 103, endPoint x: 675, endPoint y: 120, distance: 227.8
click at [675, 120] on h5 "What term best describes a constant-speed leased line that is not subjected to …" at bounding box center [648, 115] width 444 height 34
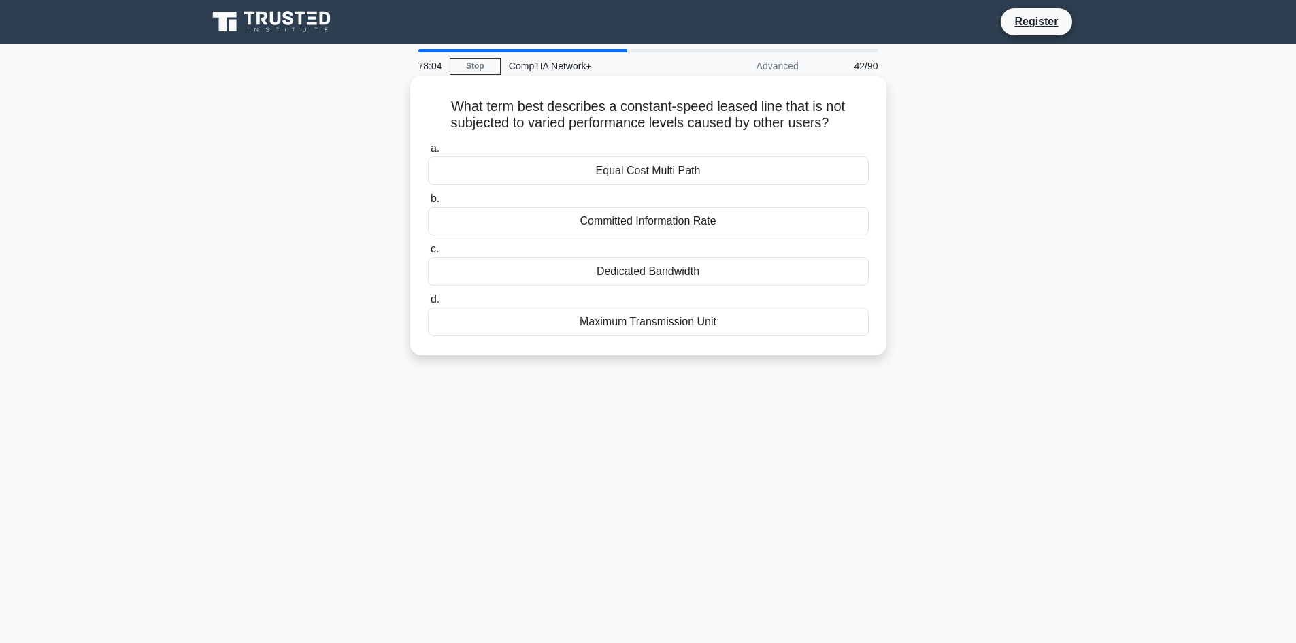
drag, startPoint x: 675, startPoint y: 120, endPoint x: 830, endPoint y: 124, distance: 155.2
click at [830, 124] on h5 "What term best describes a constant-speed leased line that is not subjected to …" at bounding box center [648, 115] width 444 height 34
drag, startPoint x: 830, startPoint y: 124, endPoint x: 354, endPoint y: 84, distance: 477.2
click at [354, 84] on div "What term best describes a constant-speed leased line that is not subjected to …" at bounding box center [648, 227] width 898 height 295
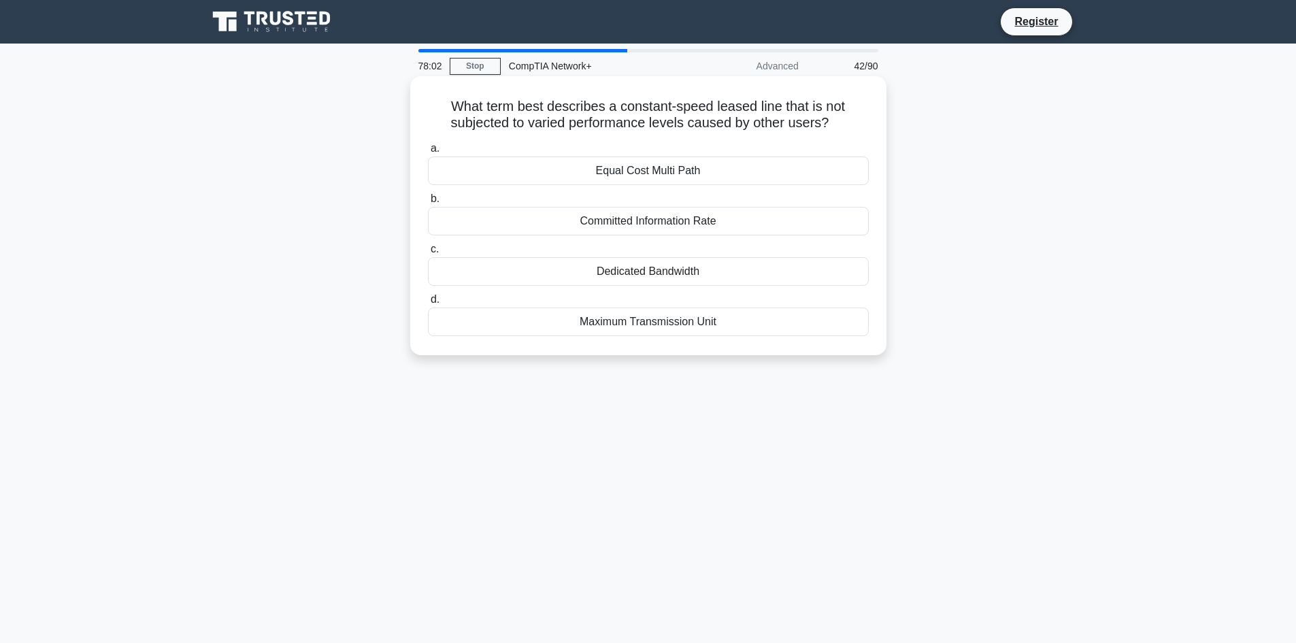
click at [475, 115] on h5 "What term best describes a constant-speed leased line that is not subjected to …" at bounding box center [648, 115] width 444 height 34
click at [652, 220] on div "Committed Information Rate" at bounding box center [648, 221] width 441 height 29
click at [428, 203] on input "b. Committed Information Rate" at bounding box center [428, 199] width 0 height 9
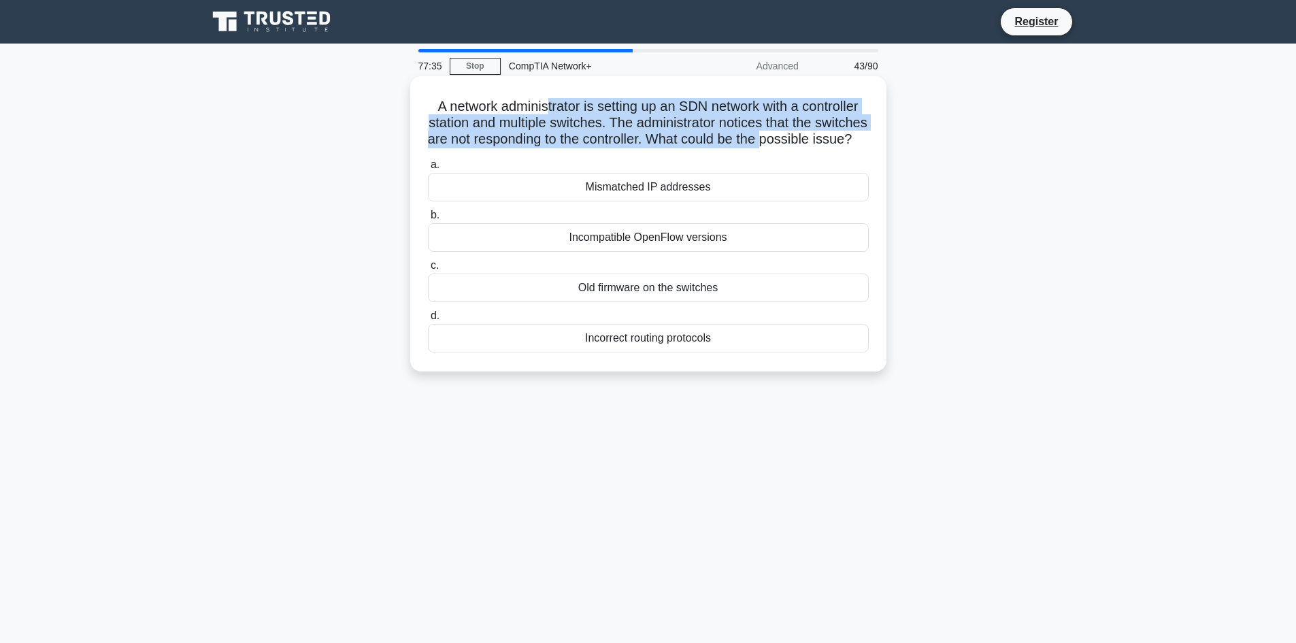
drag, startPoint x: 541, startPoint y: 103, endPoint x: 555, endPoint y: 150, distance: 48.9
click at [555, 148] on h5 "A network administrator is setting up an SDN network with a controller station …" at bounding box center [648, 123] width 444 height 50
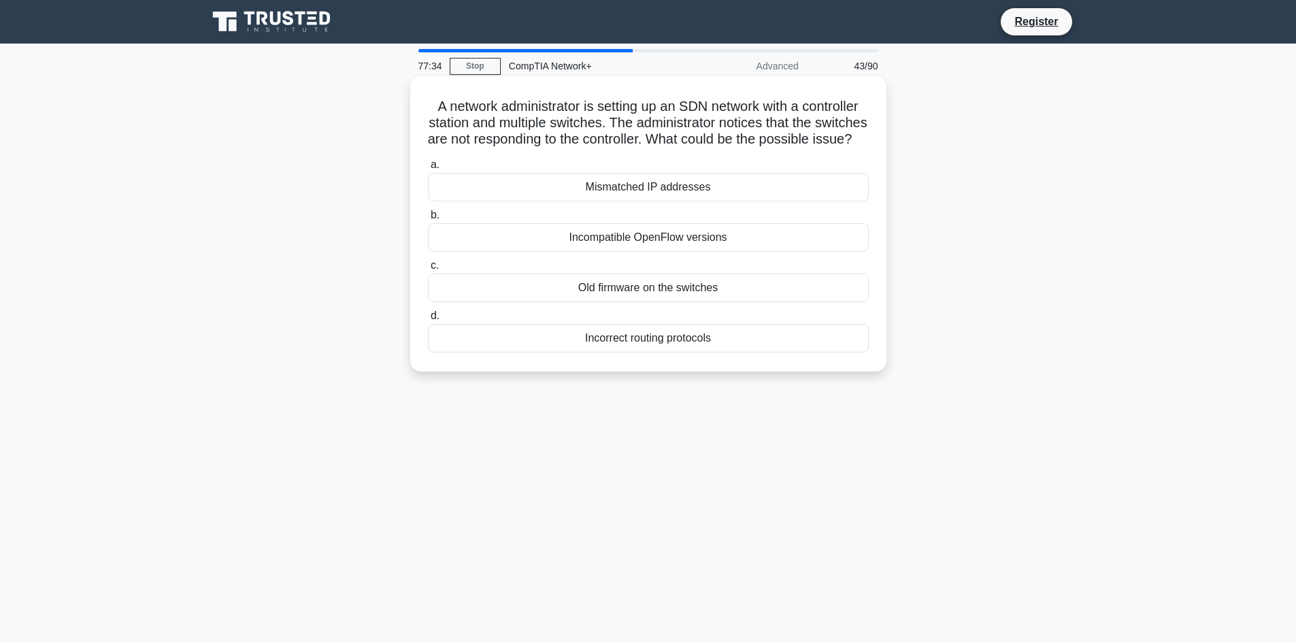
drag, startPoint x: 567, startPoint y: 144, endPoint x: 726, endPoint y: 167, distance: 161.5
click at [726, 167] on div "A network administrator is setting up an SDN network with a controller station …" at bounding box center [648, 224] width 465 height 284
click at [675, 201] on div "Mismatched IP addresses" at bounding box center [648, 187] width 441 height 29
click at [428, 169] on input "a. Mismatched IP addresses" at bounding box center [428, 165] width 0 height 9
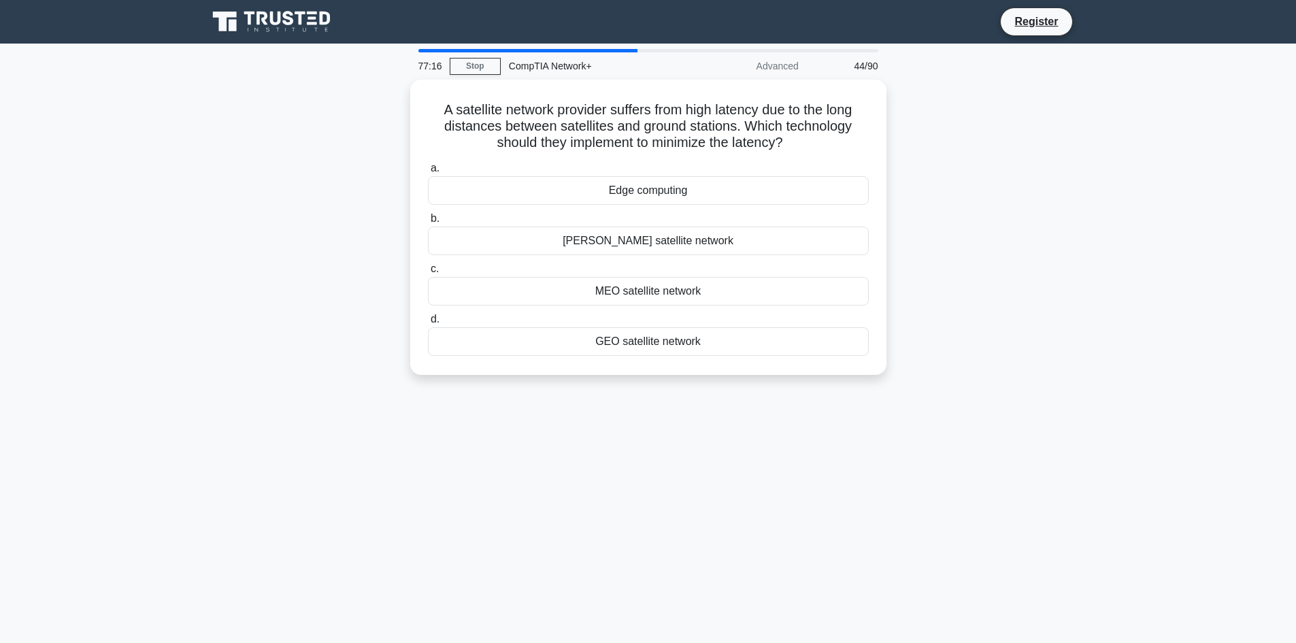
drag, startPoint x: 420, startPoint y: 97, endPoint x: 865, endPoint y: 387, distance: 530.9
click at [844, 436] on div "77:16 Stop CompTIA Network+ Advanced 44/90 A satellite network provider suffers…" at bounding box center [648, 389] width 898 height 680
click at [175, 267] on main "77:12 Stop CompTIA Network+ Advanced 44/90 A satellite network provider suffers…" at bounding box center [648, 389] width 1296 height 691
click at [692, 237] on div "LEO satellite network" at bounding box center [648, 237] width 441 height 29
click at [428, 220] on input "b. LEO satellite network" at bounding box center [428, 215] width 0 height 9
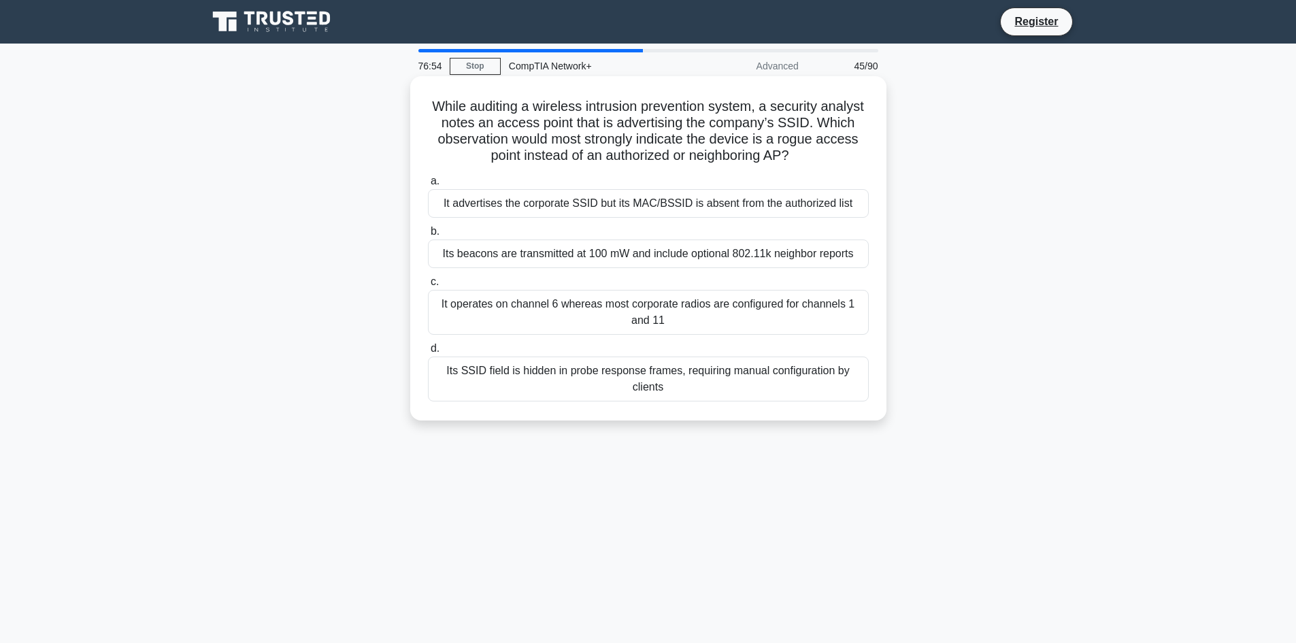
drag, startPoint x: 429, startPoint y: 107, endPoint x: 817, endPoint y: 156, distance: 391.5
click at [817, 156] on h5 "While auditing a wireless intrusion prevention system, a security analyst notes…" at bounding box center [648, 131] width 444 height 67
click at [688, 199] on div "It advertises the corporate SSID but its MAC/BSSID is absent from the authorize…" at bounding box center [648, 203] width 441 height 29
click at [428, 186] on input "a. It advertises the corporate SSID but its MAC/BSSID is absent from the author…" at bounding box center [428, 181] width 0 height 9
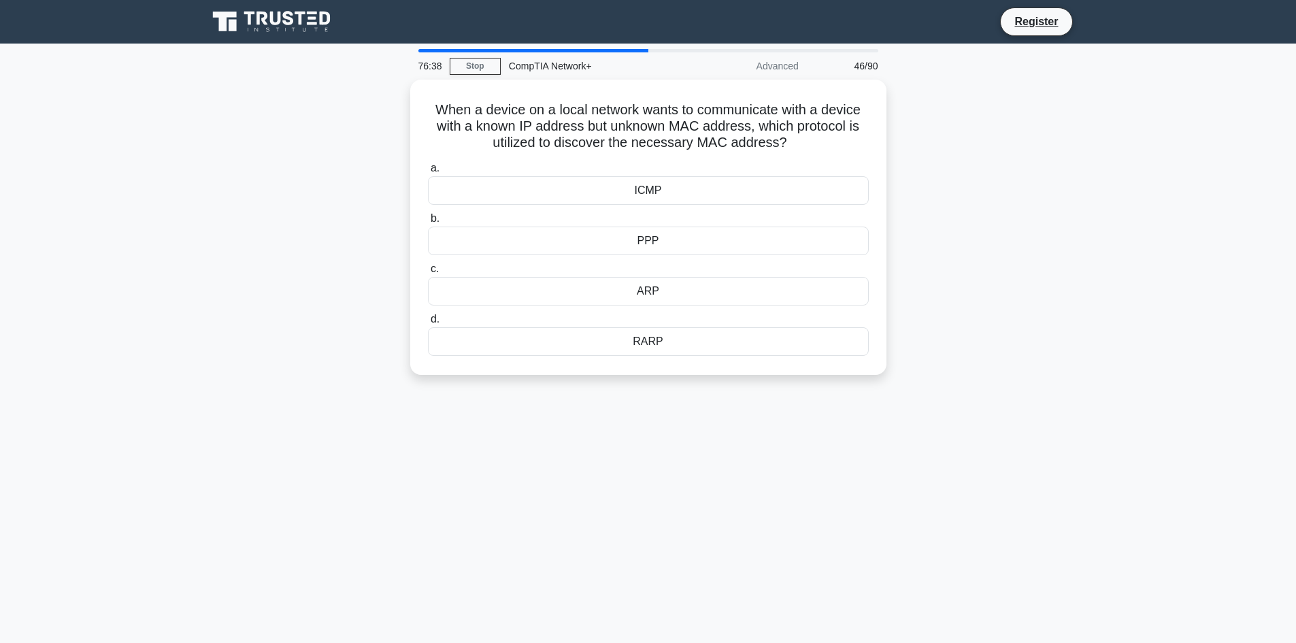
drag, startPoint x: 424, startPoint y: 105, endPoint x: 925, endPoint y: 509, distance: 643.4
click at [925, 509] on div "76:38 Stop CompTIA Network+ Advanced 46/90 When a device on a local network wan…" at bounding box center [648, 389] width 898 height 680
click at [148, 139] on main "76:35 Stop CompTIA Network+ Advanced 46/90 When a device on a local network wan…" at bounding box center [648, 389] width 1296 height 691
drag, startPoint x: 669, startPoint y: 287, endPoint x: 619, endPoint y: 278, distance: 51.1
click at [619, 278] on div "ARP" at bounding box center [648, 287] width 441 height 29
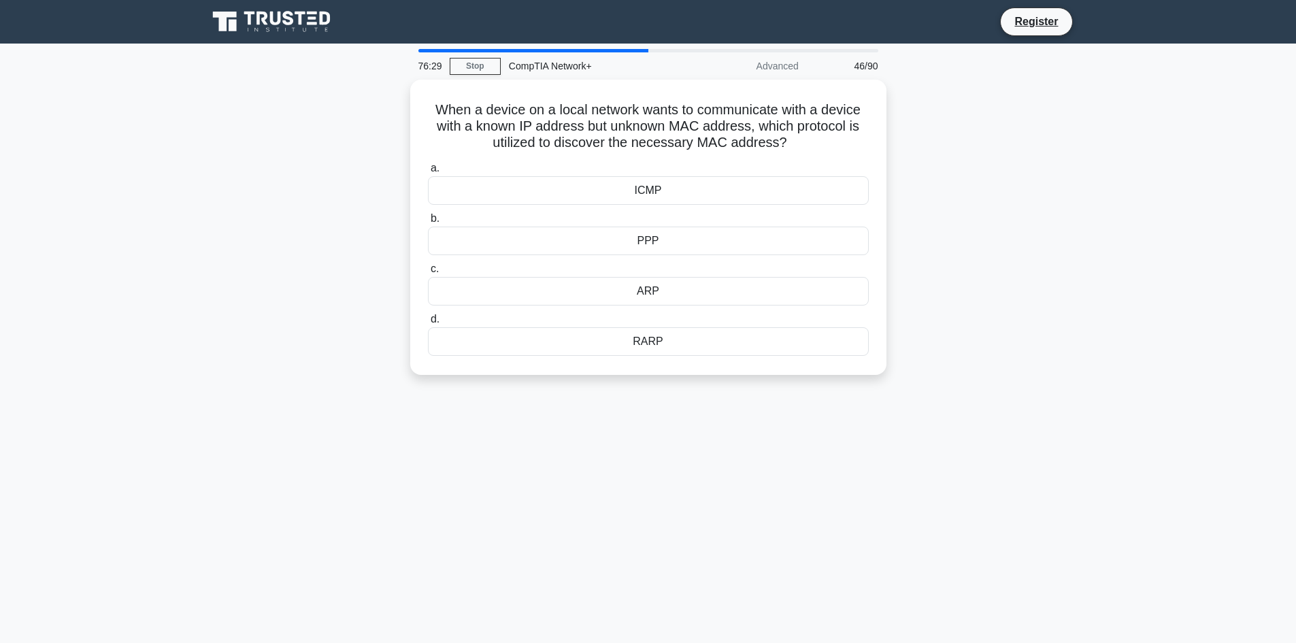
click at [301, 256] on div "When a device on a local network wants to communicate with a device with a know…" at bounding box center [648, 236] width 898 height 312
click at [587, 295] on div "ARP" at bounding box center [648, 287] width 441 height 29
click at [428, 270] on input "c. ARP" at bounding box center [428, 265] width 0 height 9
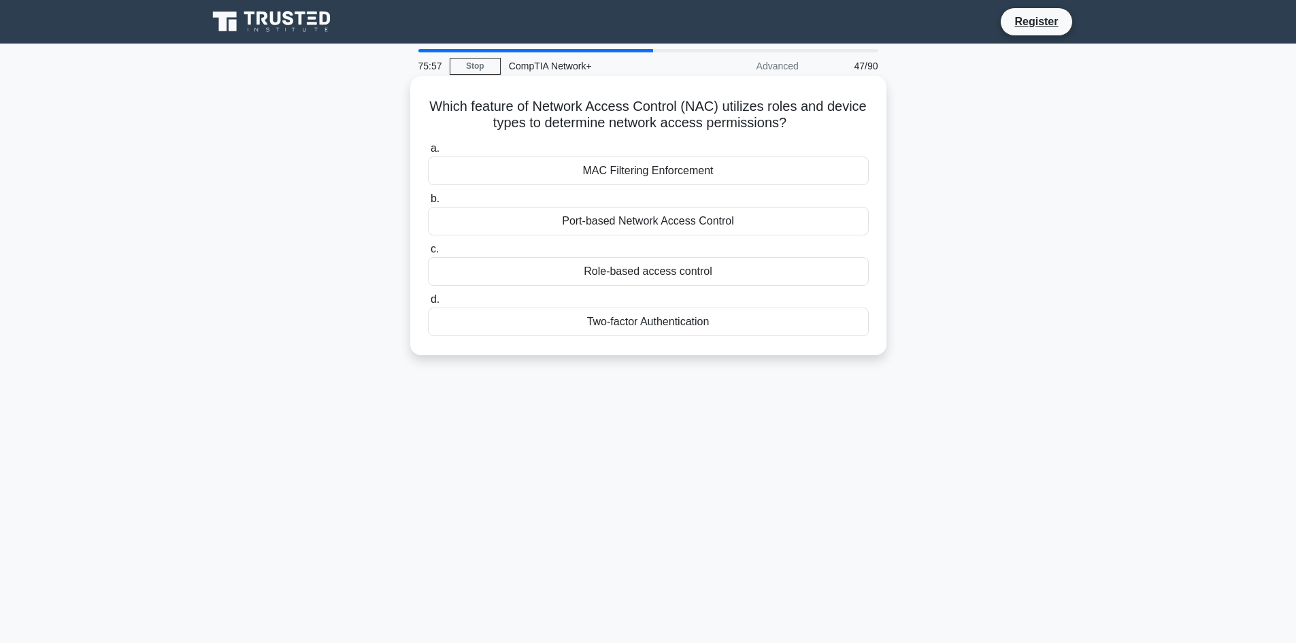
click at [730, 222] on div "Port-based Network Access Control" at bounding box center [648, 221] width 441 height 29
click at [428, 203] on input "b. Port-based Network Access Control" at bounding box center [428, 199] width 0 height 9
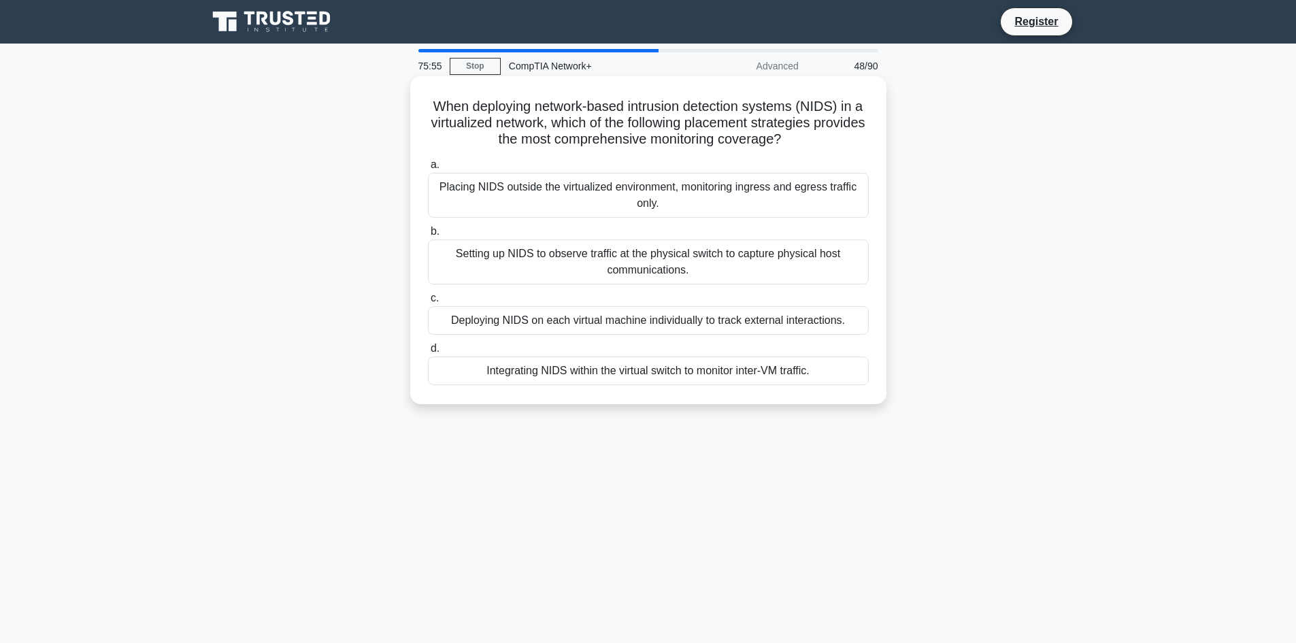
drag, startPoint x: 455, startPoint y: 113, endPoint x: 840, endPoint y: 136, distance: 385.7
click at [840, 136] on h5 "When deploying network-based intrusion detection systems (NIDS) in a virtualize…" at bounding box center [648, 123] width 444 height 50
click at [605, 263] on div "Setting up NIDS to observe traffic at the physical switch to capture physical h…" at bounding box center [648, 261] width 441 height 45
click at [428, 236] on input "b. Setting up NIDS to observe traffic at the physical switch to capture physica…" at bounding box center [428, 231] width 0 height 9
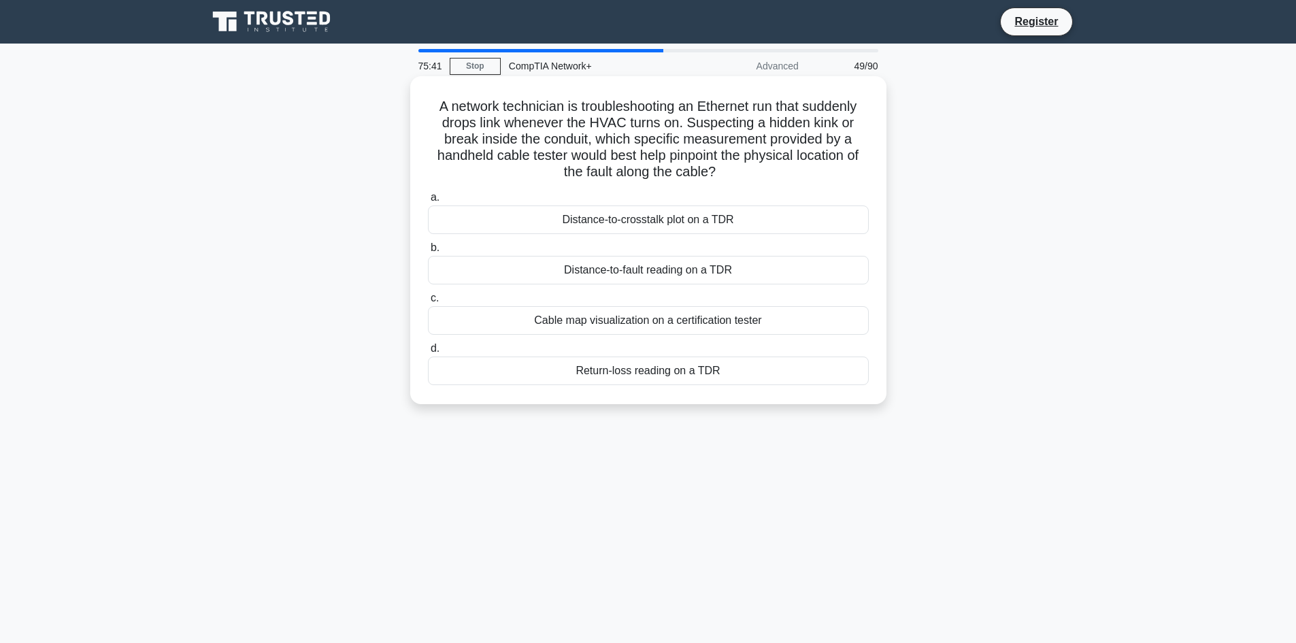
drag, startPoint x: 460, startPoint y: 106, endPoint x: 731, endPoint y: 165, distance: 277.1
click at [731, 165] on h5 "A network technician is troubleshooting an Ethernet run that suddenly drops lin…" at bounding box center [648, 139] width 444 height 83
click at [731, 166] on icon ".spinner_0XTQ{transform-origin:center;animation:spinner_y6GP .75s linear infini…" at bounding box center [724, 173] width 16 height 16
drag, startPoint x: 743, startPoint y: 172, endPoint x: 578, endPoint y: 147, distance: 167.2
click at [578, 147] on h5 "A network technician is troubleshooting an Ethernet run that suddenly drops lin…" at bounding box center [648, 139] width 444 height 83
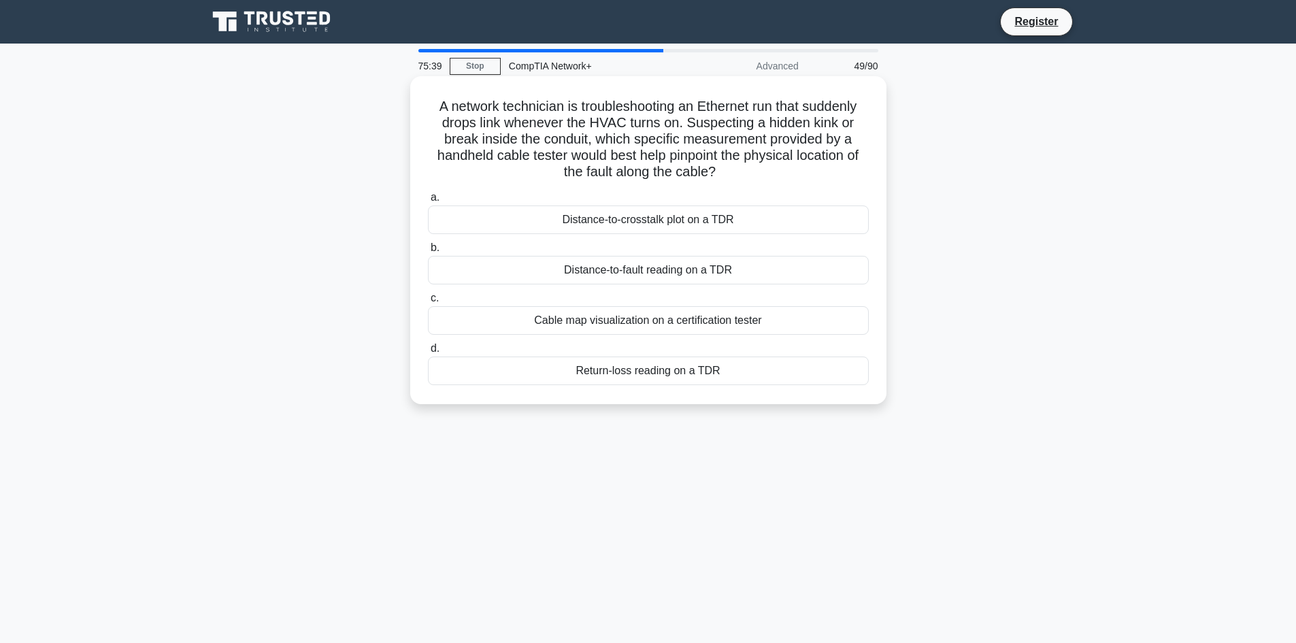
click at [578, 147] on h5 "A network technician is troubleshooting an Ethernet run that suddenly drops lin…" at bounding box center [648, 139] width 444 height 83
click at [620, 330] on div "Cable map visualization on a certification tester" at bounding box center [648, 320] width 441 height 29
click at [428, 303] on input "c. Cable map visualization on a certification tester" at bounding box center [428, 298] width 0 height 9
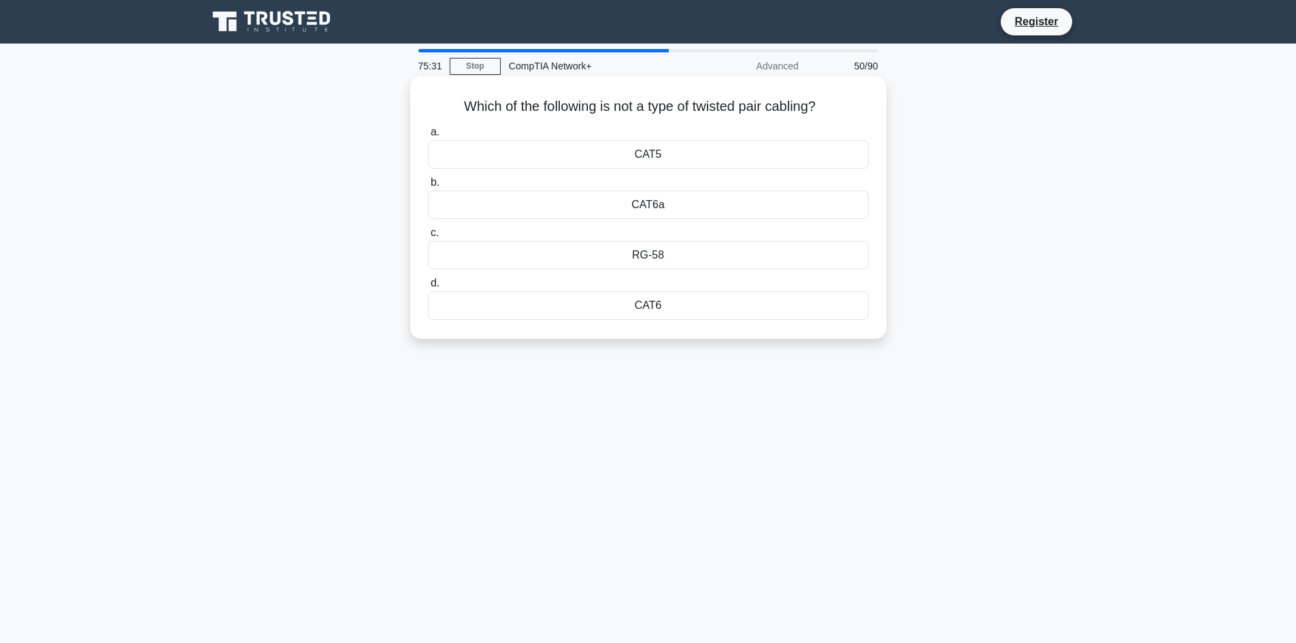
drag, startPoint x: 454, startPoint y: 97, endPoint x: 758, endPoint y: 319, distance: 375.8
click at [758, 319] on div "Which of the following is not a type of twisted pair cabling? .spinner_0XTQ{tra…" at bounding box center [648, 208] width 465 height 252
click at [776, 391] on div "75:30 Stop CompTIA Network+ Advanced 50/90 Which of the following is not a type…" at bounding box center [648, 389] width 898 height 680
click at [667, 259] on div "RG-58" at bounding box center [648, 255] width 441 height 29
click at [428, 237] on input "c. RG-58" at bounding box center [428, 233] width 0 height 9
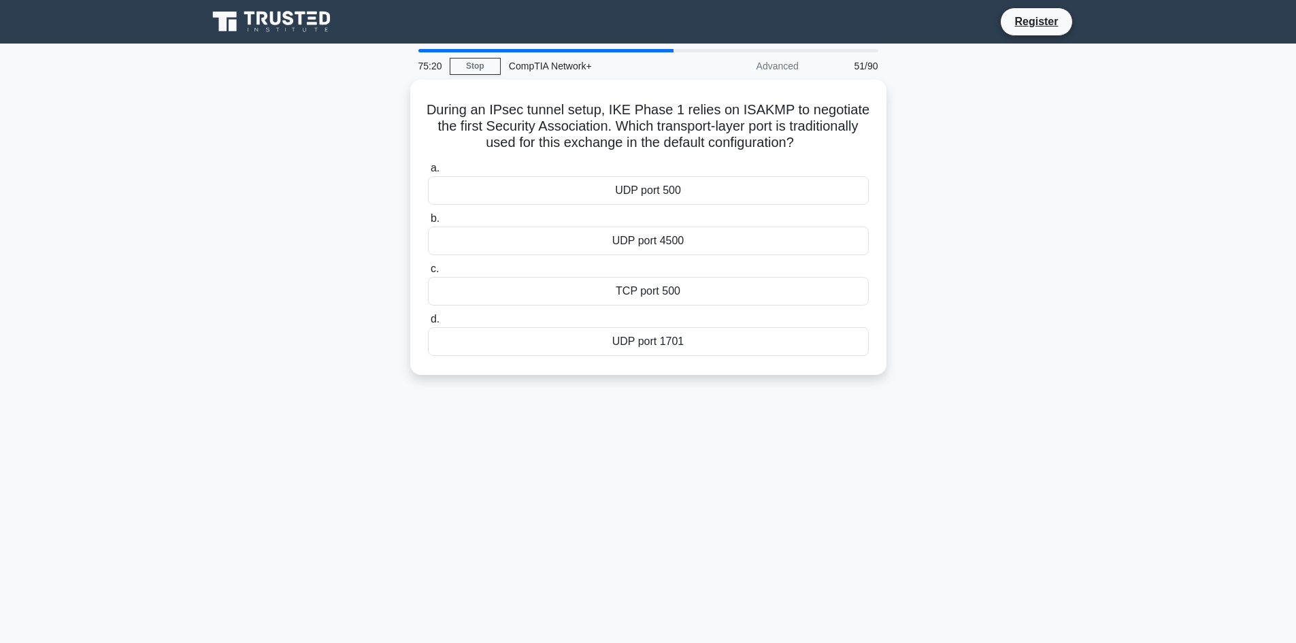
drag, startPoint x: 426, startPoint y: 110, endPoint x: 850, endPoint y: 403, distance: 514.7
click at [828, 414] on div "75:20 Stop CompTIA Network+ Advanced 51/90 During an IPsec tunnel setup, IKE Ph…" at bounding box center [648, 389] width 898 height 680
click at [263, 147] on div "During an IPsec tunnel setup, IKE Phase 1 relies on ISAKMP to negotiate the fir…" at bounding box center [648, 236] width 898 height 312
click at [290, 195] on div "During an IPsec tunnel setup, IKE Phase 1 relies on ISAKMP to negotiate the fir…" at bounding box center [648, 236] width 898 height 312
click at [649, 190] on div "UDP port 500" at bounding box center [648, 187] width 441 height 29
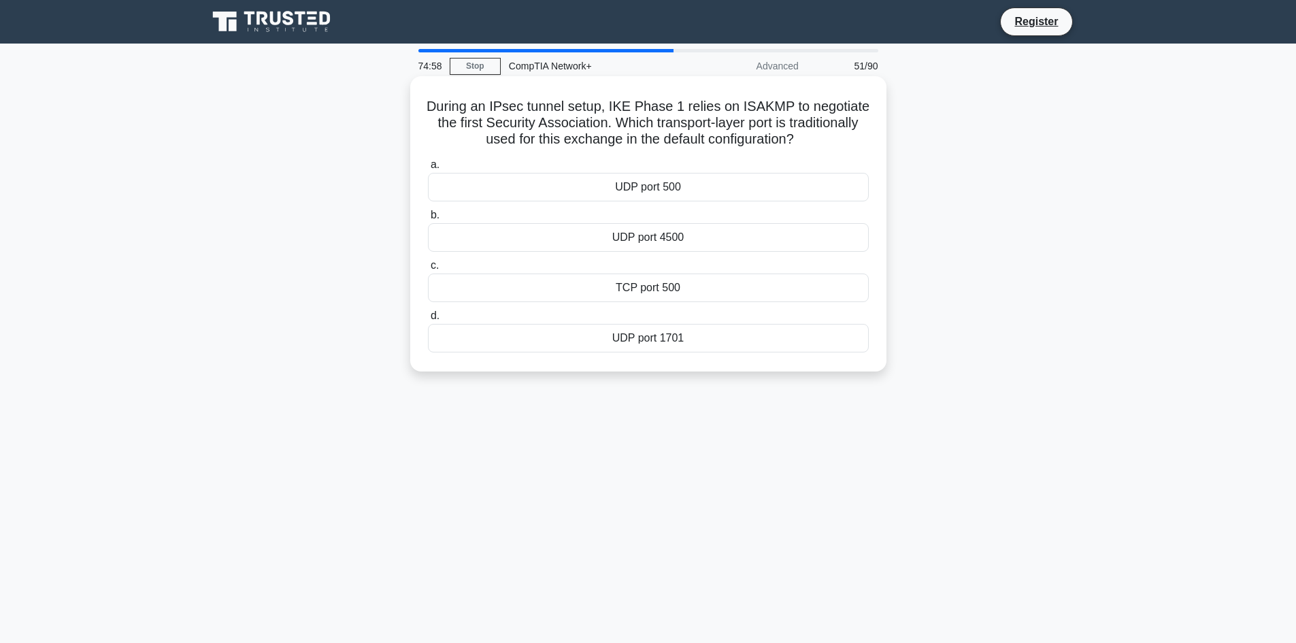
click at [428, 169] on input "a. UDP port 500" at bounding box center [428, 165] width 0 height 9
click at [710, 345] on div "Priority Queuing" at bounding box center [648, 338] width 441 height 29
click at [428, 320] on input "d. Priority Queuing" at bounding box center [428, 316] width 0 height 9
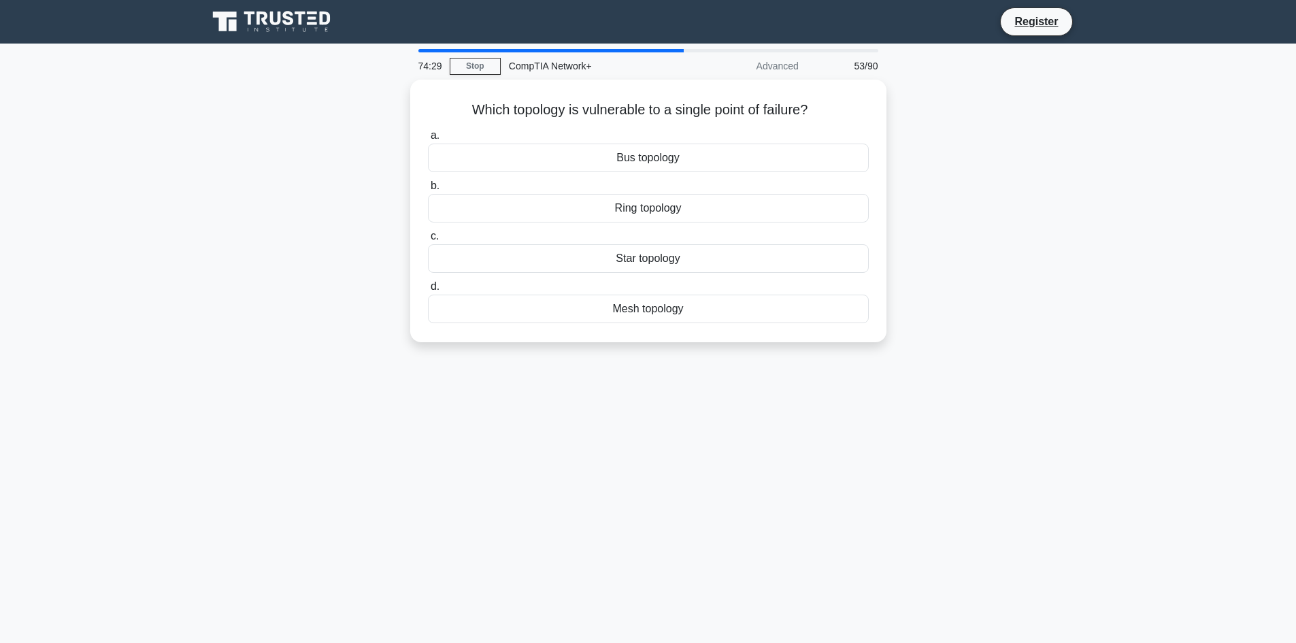
drag, startPoint x: 448, startPoint y: 101, endPoint x: 784, endPoint y: 403, distance: 451.3
click at [784, 403] on div "74:29 Stop CompTIA Network+ Advanced 53/90 Which topology is vulnerable to a si…" at bounding box center [648, 389] width 898 height 680
click at [295, 171] on div "Which topology is vulnerable to a single point of failure? .spinner_0XTQ{transf…" at bounding box center [648, 219] width 898 height 279
click at [646, 161] on div "Bus topology" at bounding box center [648, 154] width 441 height 29
click at [428, 137] on input "a. Bus topology" at bounding box center [428, 132] width 0 height 9
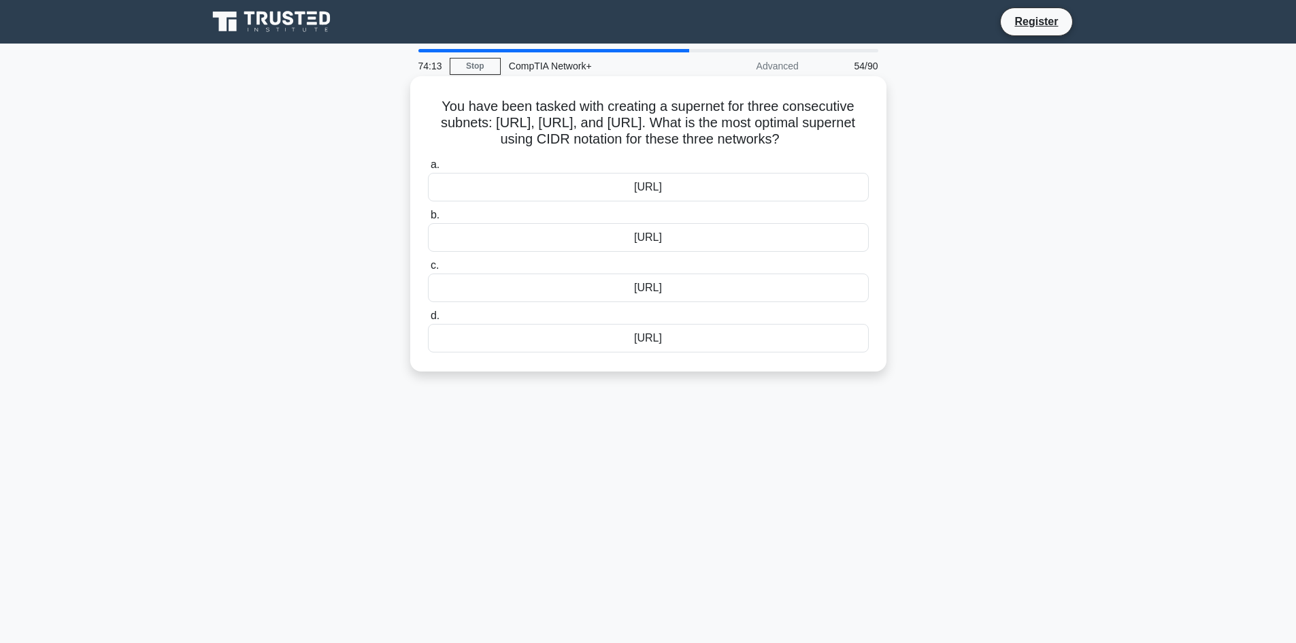
click at [680, 239] on div "172.17.0.0/15" at bounding box center [648, 237] width 441 height 29
click at [428, 220] on input "b. 172.17.0.0/15" at bounding box center [428, 215] width 0 height 9
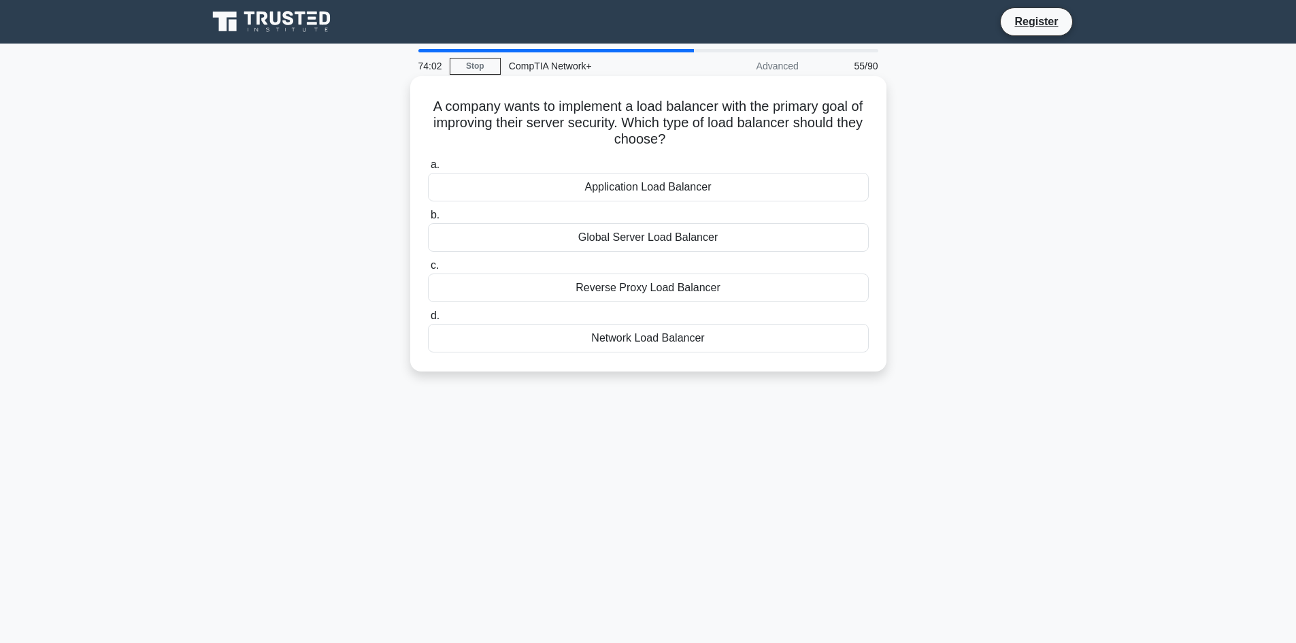
drag, startPoint x: 758, startPoint y: 148, endPoint x: 739, endPoint y: 137, distance: 21.3
click at [739, 137] on h5 "A company wants to implement a load balancer with the primary goal of improving…" at bounding box center [648, 123] width 444 height 50
drag, startPoint x: 500, startPoint y: 103, endPoint x: 735, endPoint y: 106, distance: 235.4
click at [735, 106] on h5 "A company wants to implement a load balancer with the primary goal of improving…" at bounding box center [648, 123] width 444 height 50
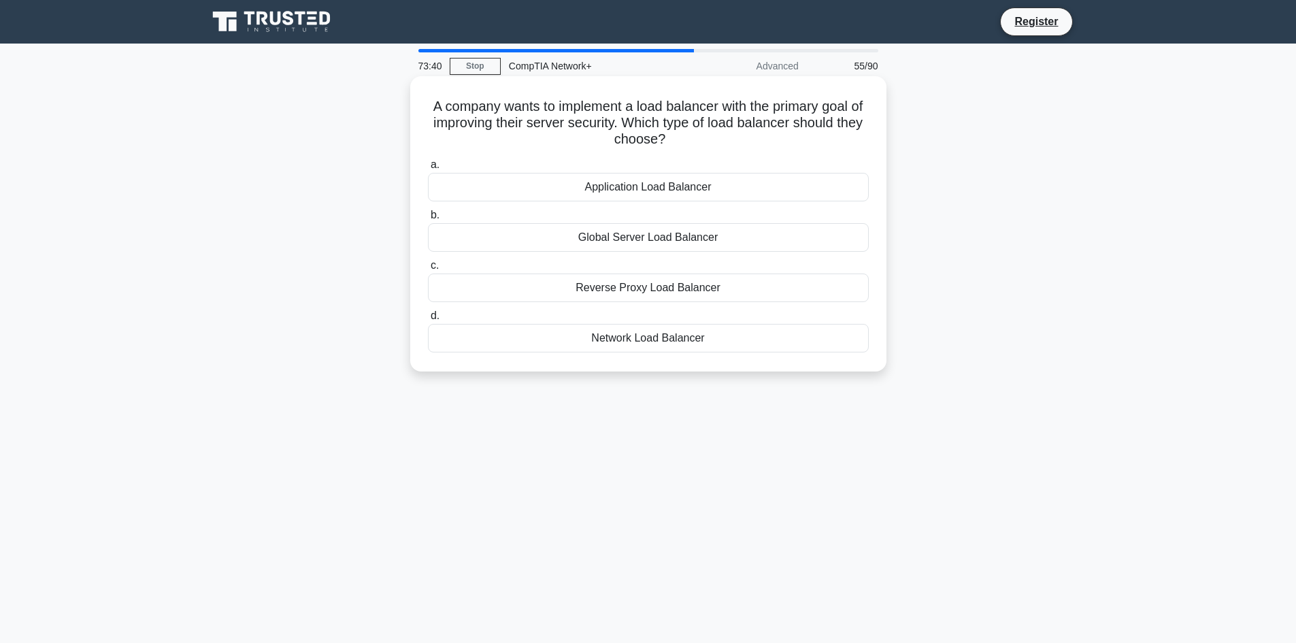
click at [658, 185] on div "Application Load Balancer" at bounding box center [648, 187] width 441 height 29
click at [428, 169] on input "a. Application Load Balancer" at bounding box center [428, 165] width 0 height 9
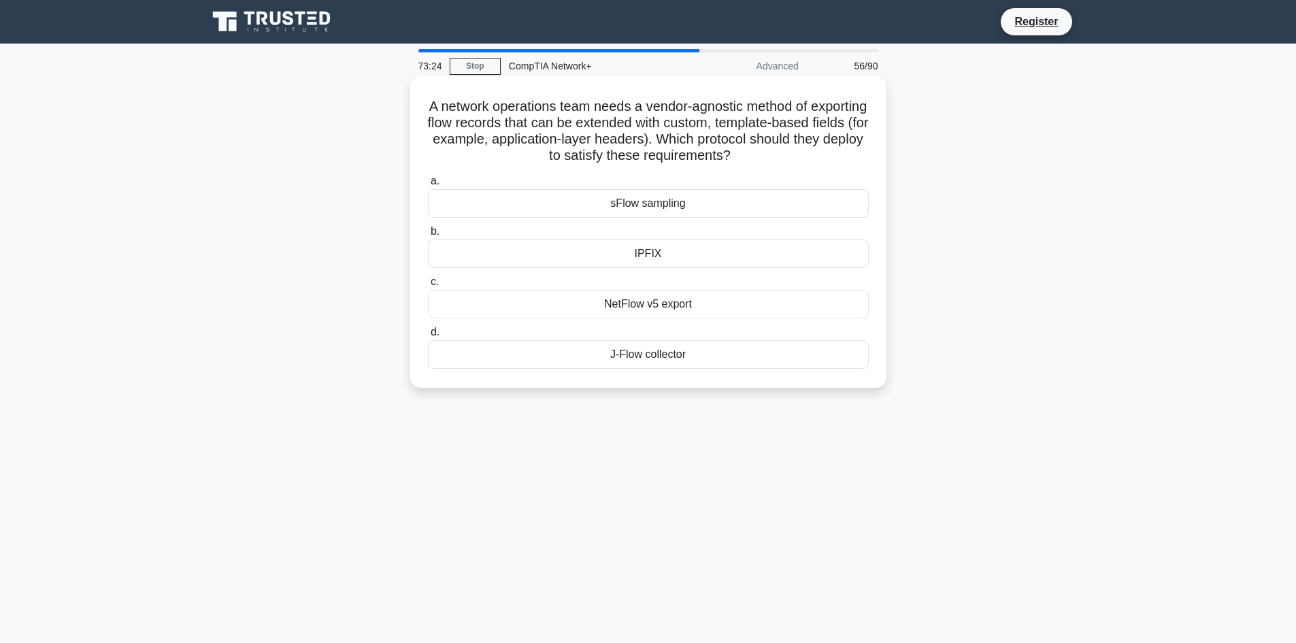
click at [618, 197] on div "sFlow sampling" at bounding box center [648, 203] width 441 height 29
click at [656, 197] on div "sFlow sampling" at bounding box center [648, 203] width 441 height 29
click at [428, 186] on input "a. sFlow sampling" at bounding box center [428, 181] width 0 height 9
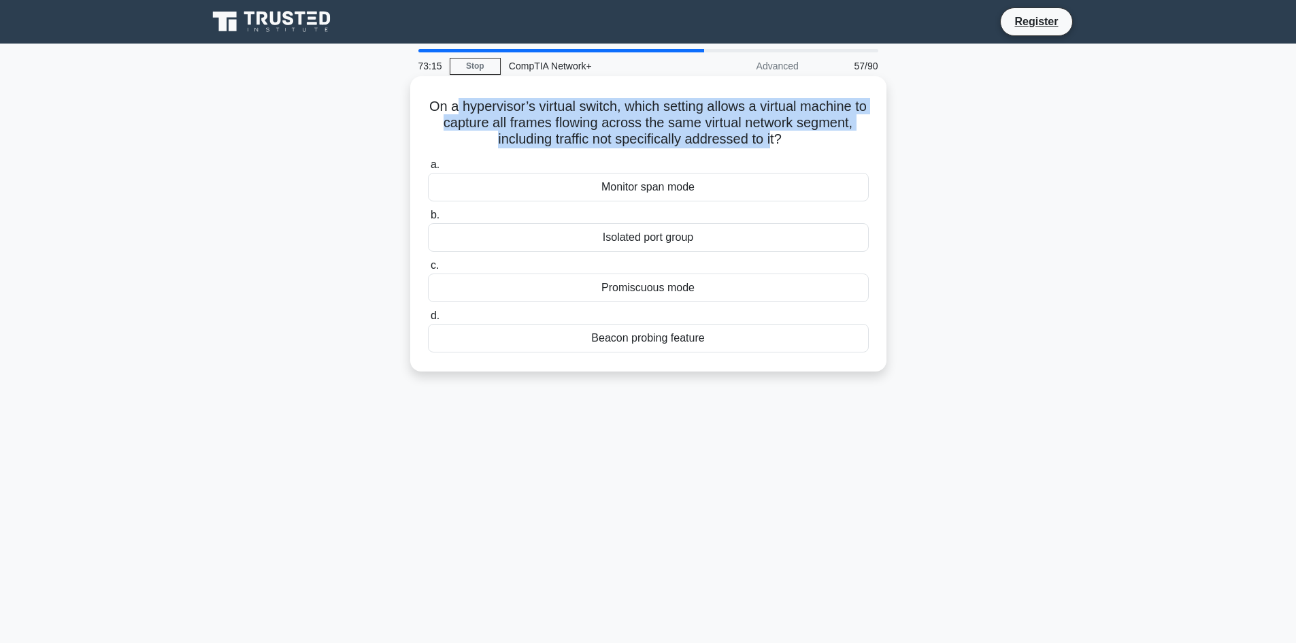
drag, startPoint x: 456, startPoint y: 110, endPoint x: 776, endPoint y: 146, distance: 321.7
click at [776, 146] on h5 "On a hypervisor’s virtual switch, which setting allows a virtual machine to cap…" at bounding box center [648, 123] width 444 height 50
click at [777, 148] on h5 "On a hypervisor’s virtual switch, which setting allows a virtual machine to cap…" at bounding box center [648, 123] width 444 height 50
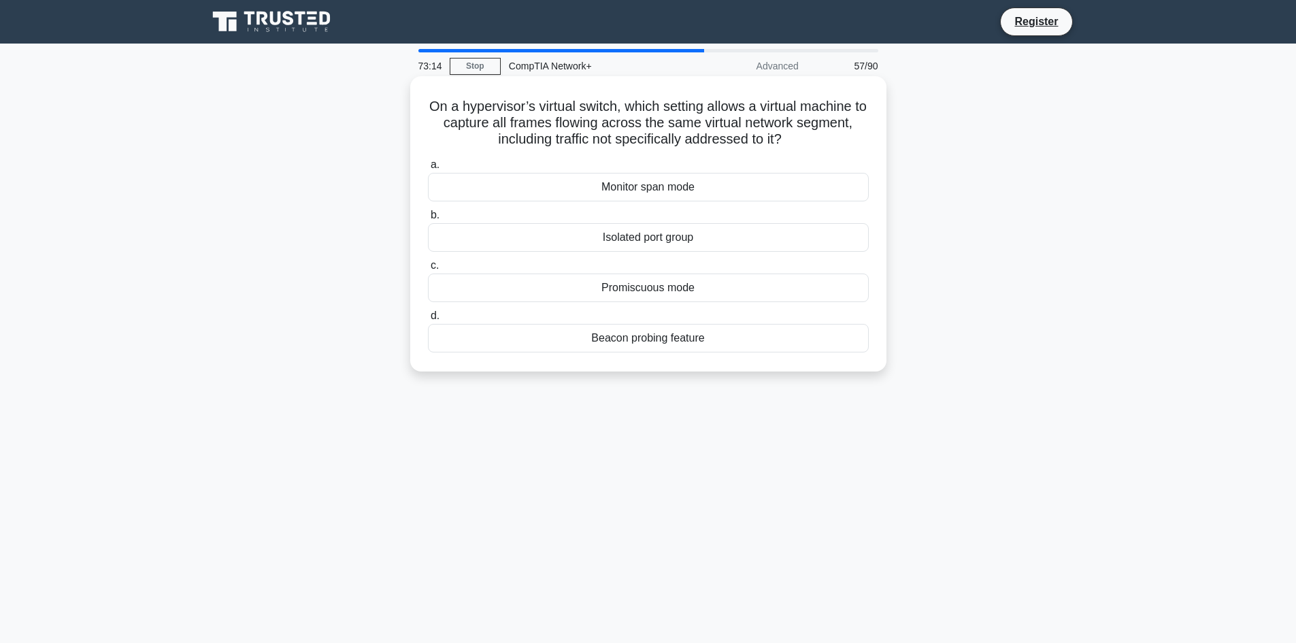
click at [633, 152] on div "On a hypervisor’s virtual switch, which setting allows a virtual machine to cap…" at bounding box center [648, 224] width 465 height 284
click at [701, 186] on div "Monitor span mode" at bounding box center [648, 187] width 441 height 29
click at [428, 169] on input "a. Monitor span mode" at bounding box center [428, 165] width 0 height 9
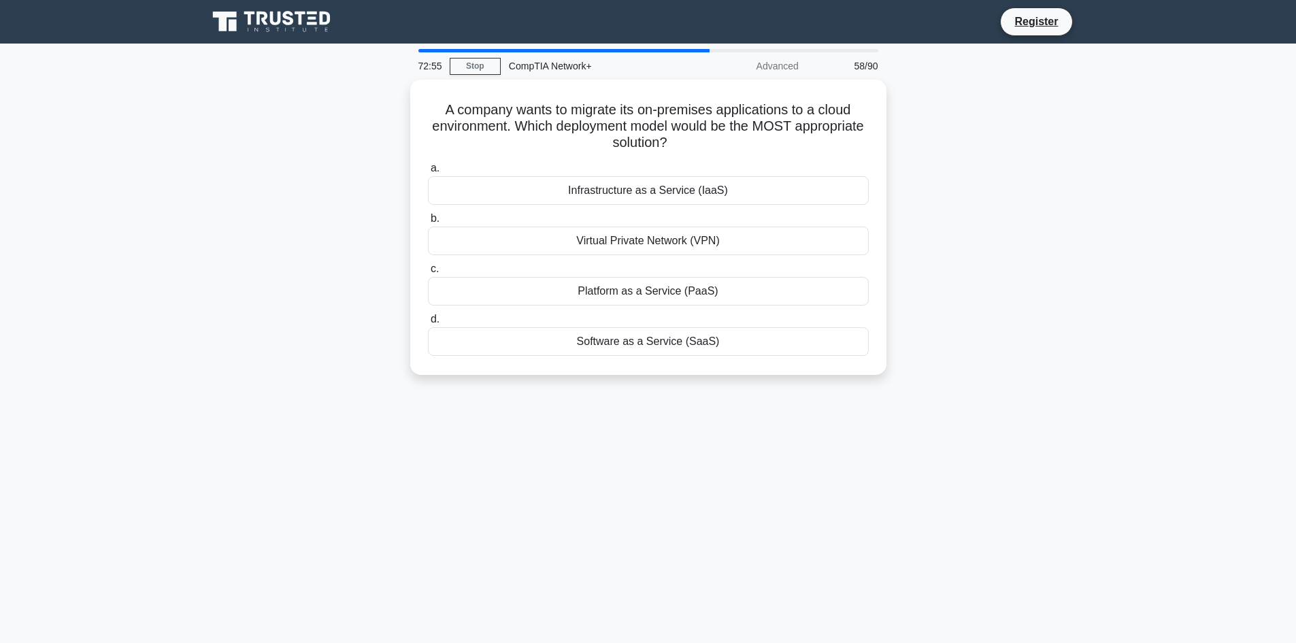
drag, startPoint x: 431, startPoint y: 103, endPoint x: 766, endPoint y: 419, distance: 460.5
click at [766, 419] on div "72:55 Stop CompTIA Network+ Advanced 58/90 A company wants to migrate its on-pr…" at bounding box center [648, 389] width 898 height 680
click at [188, 226] on main "72:52 Stop CompTIA Network+ Advanced 58/90 A company wants to migrate its on-pr…" at bounding box center [648, 389] width 1296 height 691
click at [504, 186] on div "Infrastructure as a Service (IaaS)" at bounding box center [648, 187] width 441 height 29
click at [428, 169] on input "a. Infrastructure as a Service (IaaS)" at bounding box center [428, 165] width 0 height 9
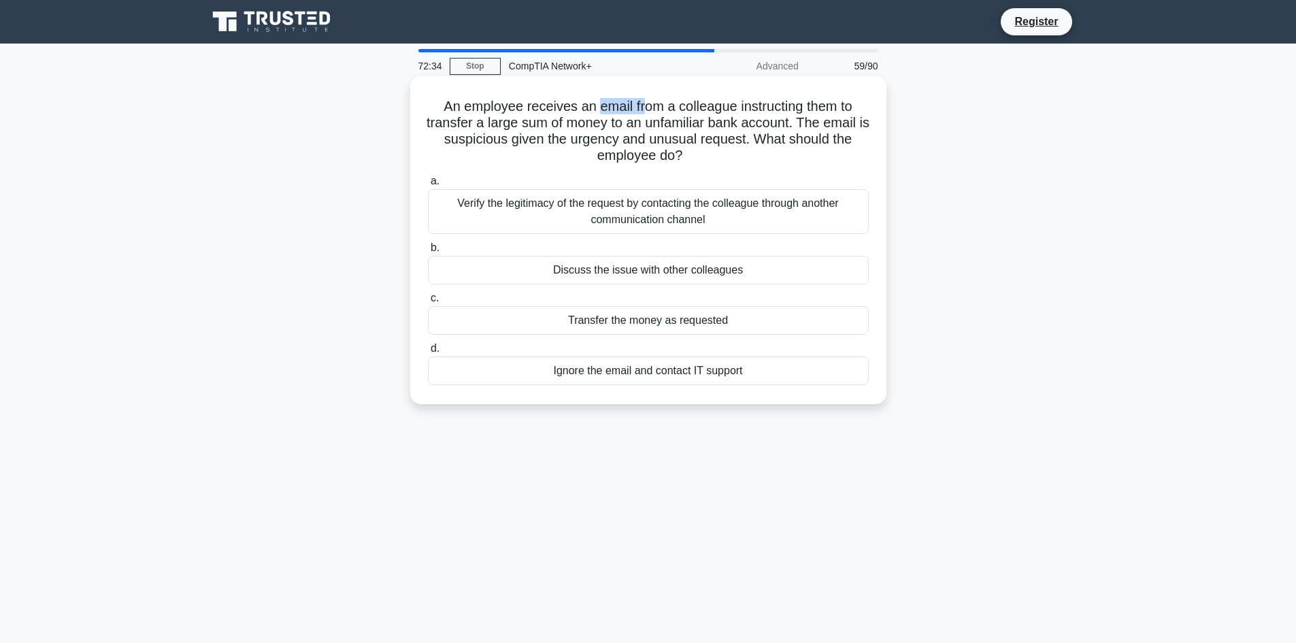
drag, startPoint x: 596, startPoint y: 100, endPoint x: 643, endPoint y: 100, distance: 47.6
click at [643, 100] on h5 "An employee receives an email from a colleague instructing them to transfer a l…" at bounding box center [648, 131] width 444 height 67
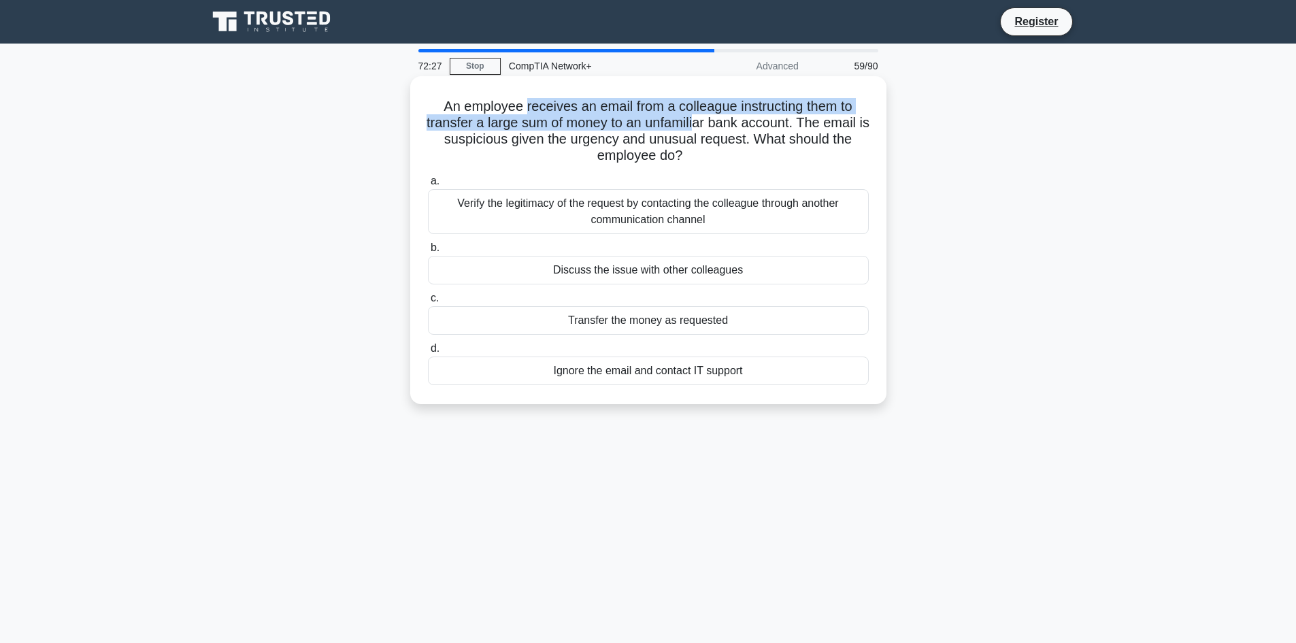
drag, startPoint x: 524, startPoint y: 104, endPoint x: 704, endPoint y: 127, distance: 181.7
click at [704, 127] on h5 "An employee receives an email from a colleague instructing them to transfer a l…" at bounding box center [648, 131] width 444 height 67
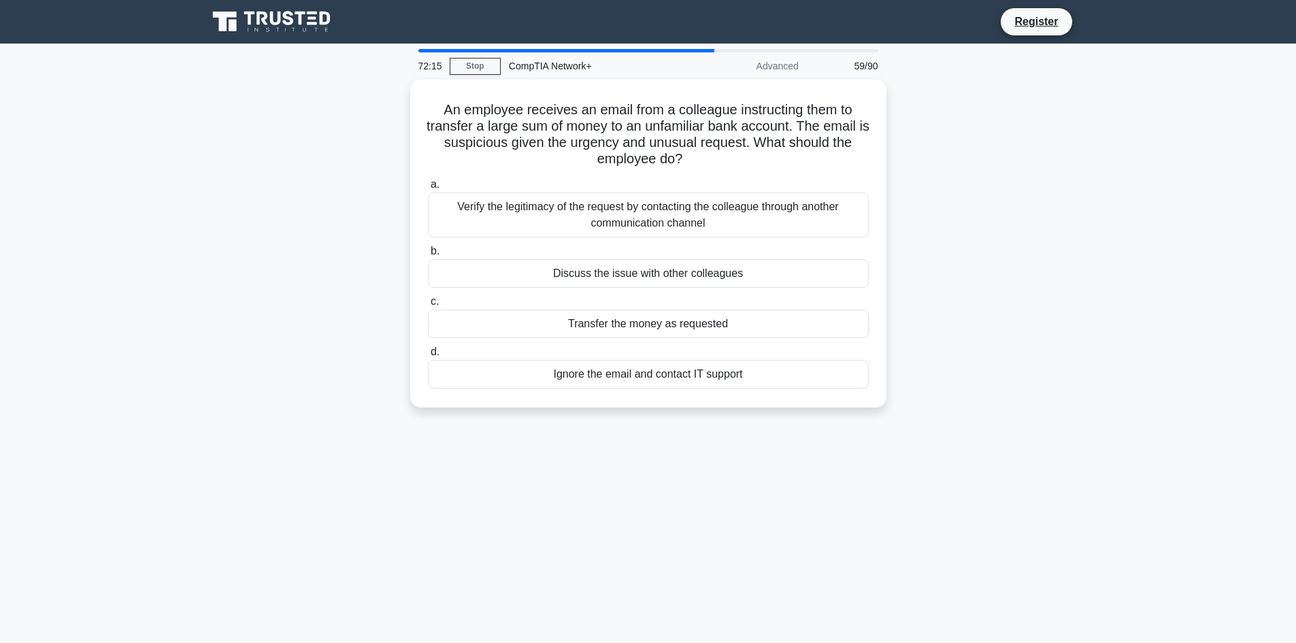
drag, startPoint x: 433, startPoint y: 101, endPoint x: 801, endPoint y: 419, distance: 485.6
click at [801, 419] on div "An employee receives an email from a colleague instructing them to transfer a l…" at bounding box center [648, 252] width 898 height 344
click at [954, 265] on div "An employee receives an email from a colleague instructing them to transfer a l…" at bounding box center [648, 252] width 898 height 344
click at [836, 199] on div "Verify the legitimacy of the request by contacting the colleague through anothe…" at bounding box center [648, 211] width 441 height 45
click at [428, 186] on input "a. Verify the legitimacy of the request by contacting the colleague through ano…" at bounding box center [428, 181] width 0 height 9
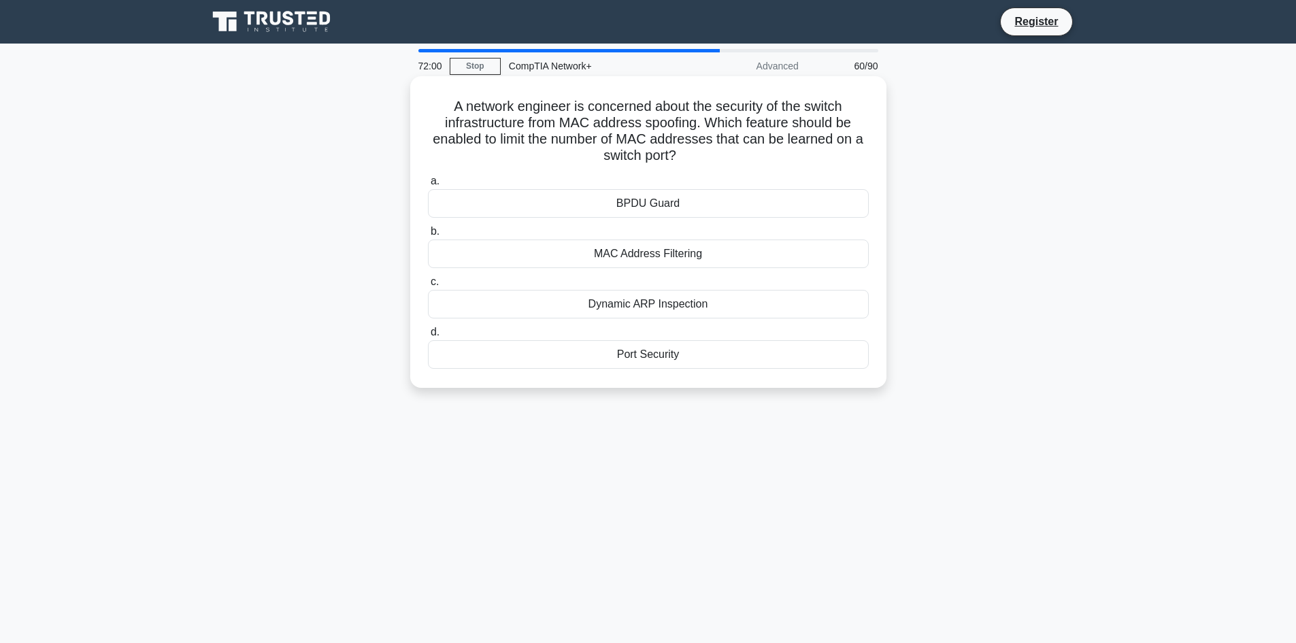
click at [680, 240] on div "MAC Address Filtering" at bounding box center [648, 253] width 441 height 29
click at [428, 236] on input "b. MAC Address Filtering" at bounding box center [428, 231] width 0 height 9
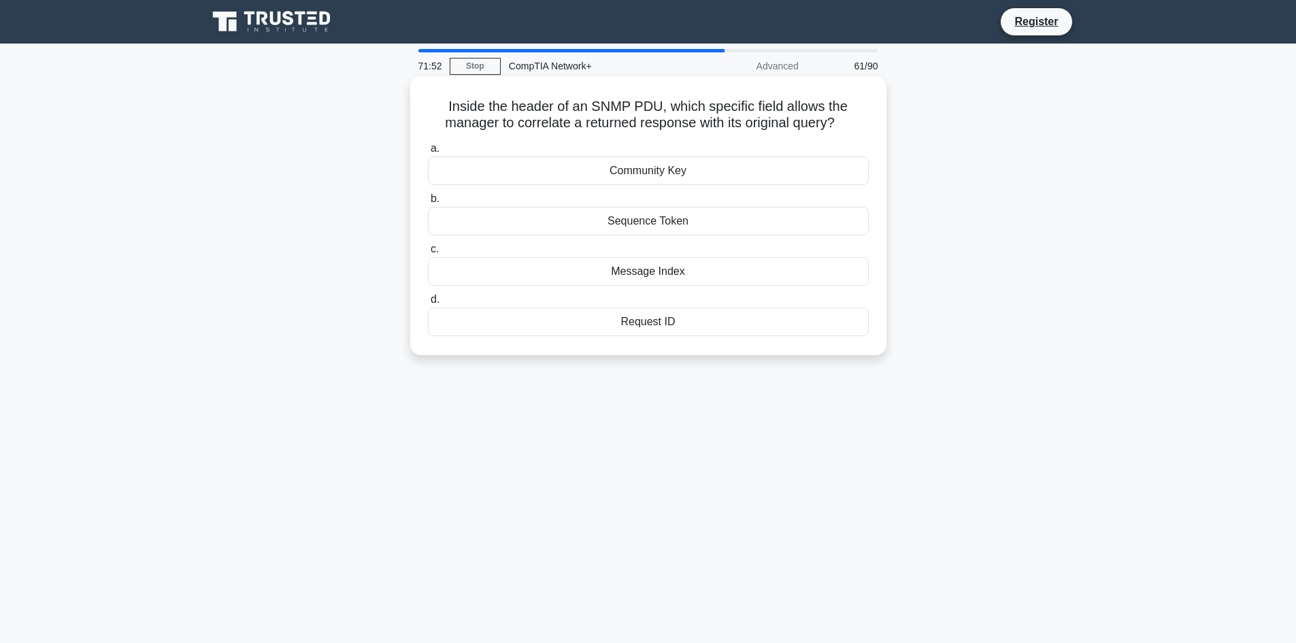
click at [673, 332] on div "Request ID" at bounding box center [648, 321] width 441 height 29
click at [428, 304] on input "d. Request ID" at bounding box center [428, 299] width 0 height 9
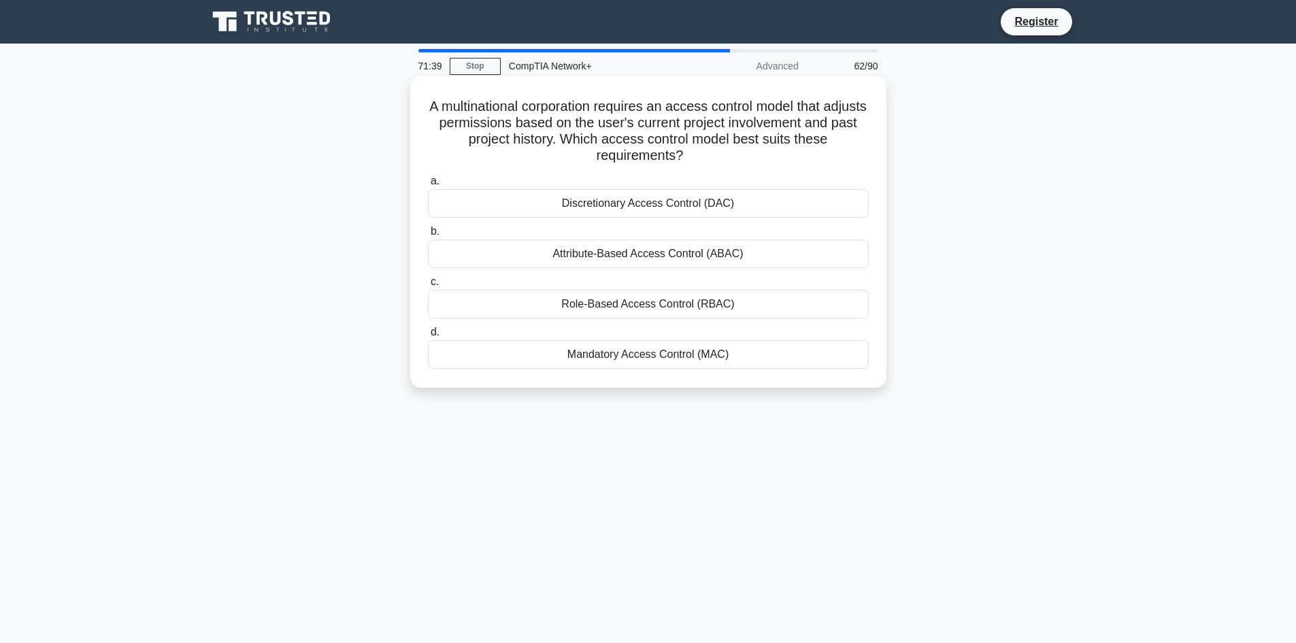
click at [643, 250] on div "Attribute-Based Access Control (ABAC)" at bounding box center [648, 253] width 441 height 29
click at [428, 236] on input "b. Attribute-Based Access Control (ABAC)" at bounding box center [428, 231] width 0 height 9
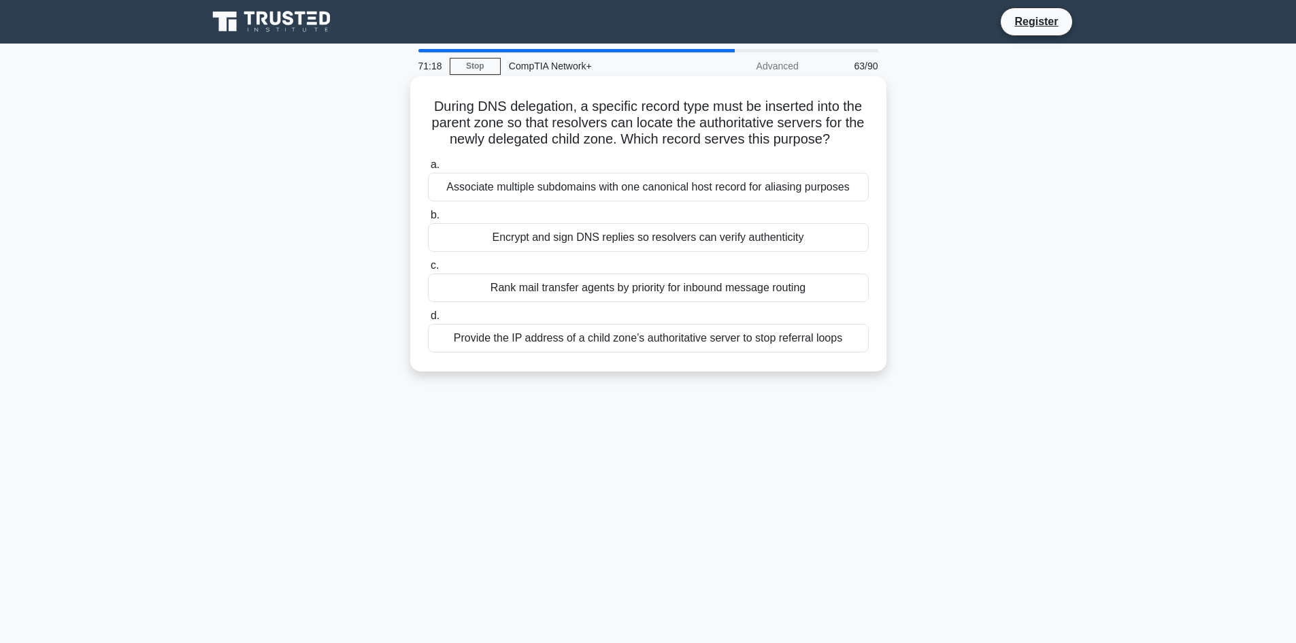
click at [551, 337] on div "Provide the IP address of a child zone’s authoritative server to stop referral …" at bounding box center [648, 338] width 441 height 29
click at [428, 320] on input "d. Provide the IP address of a child zone’s authoritative server to stop referr…" at bounding box center [428, 316] width 0 height 9
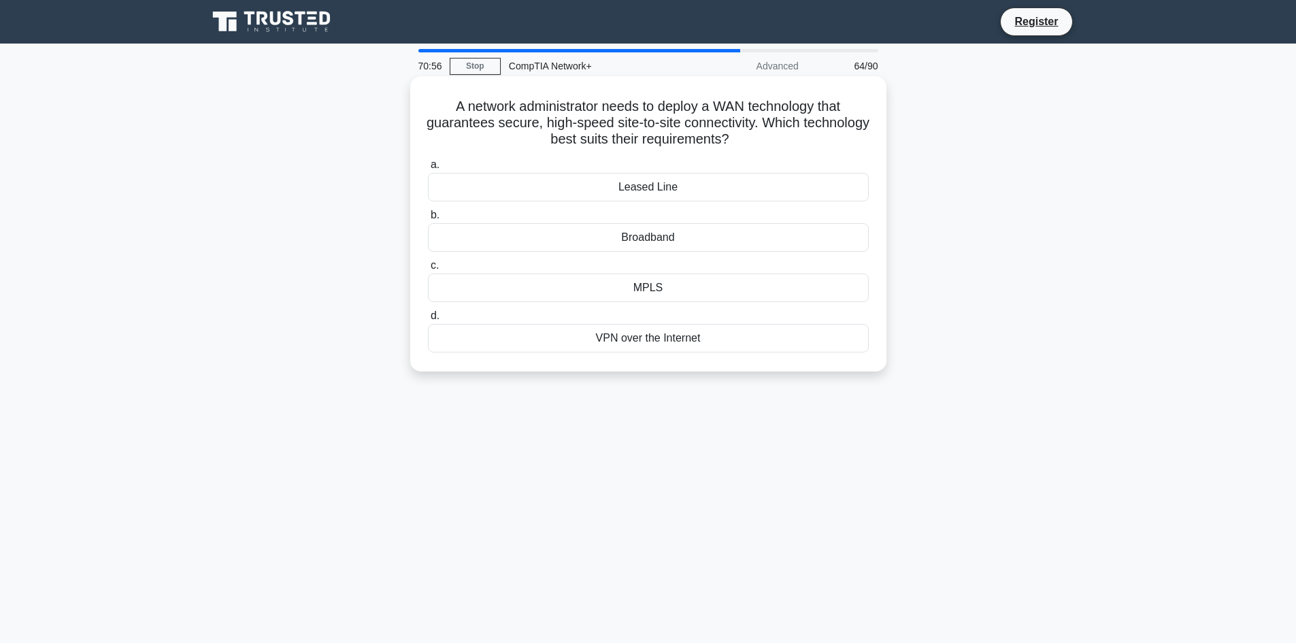
click at [658, 340] on div "VPN over the Internet" at bounding box center [648, 338] width 441 height 29
click at [428, 320] on input "d. VPN over the Internet" at bounding box center [428, 316] width 0 height 9
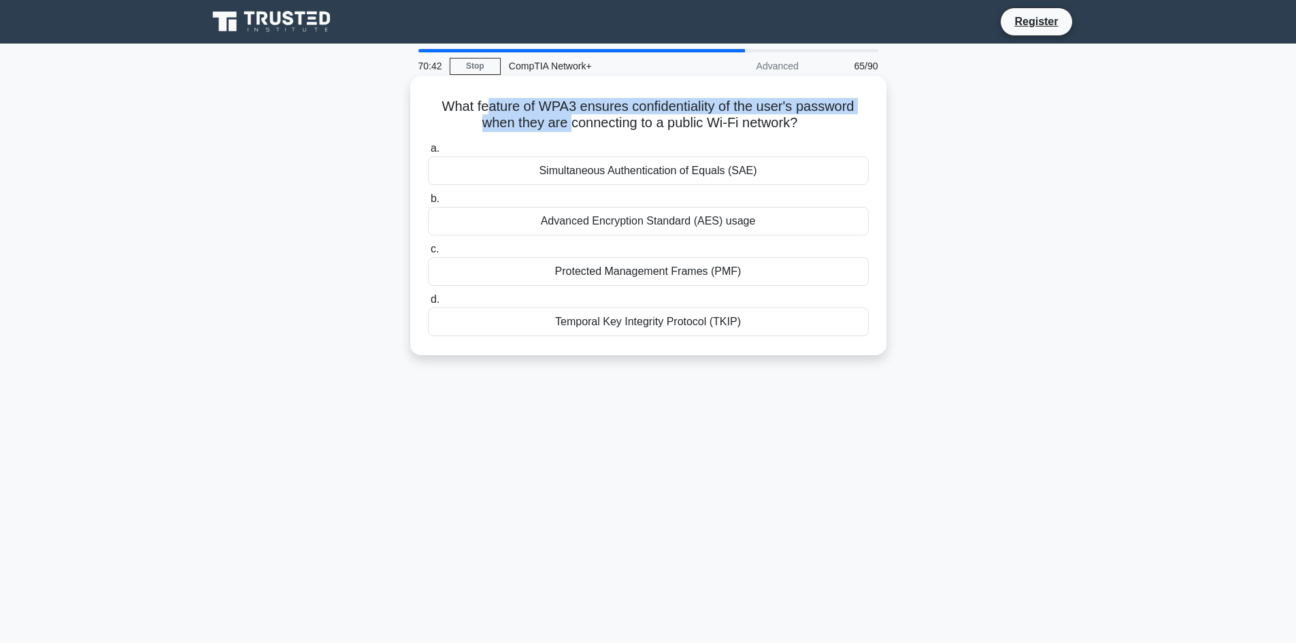
drag, startPoint x: 486, startPoint y: 97, endPoint x: 568, endPoint y: 122, distance: 85.4
click at [568, 122] on h5 "What feature of WPA3 ensures confidentiality of the user's password when they a…" at bounding box center [648, 115] width 444 height 34
click at [602, 270] on div "Protected Management Frames (PMF)" at bounding box center [648, 271] width 441 height 29
click at [428, 254] on input "c. Protected Management Frames (PMF)" at bounding box center [428, 249] width 0 height 9
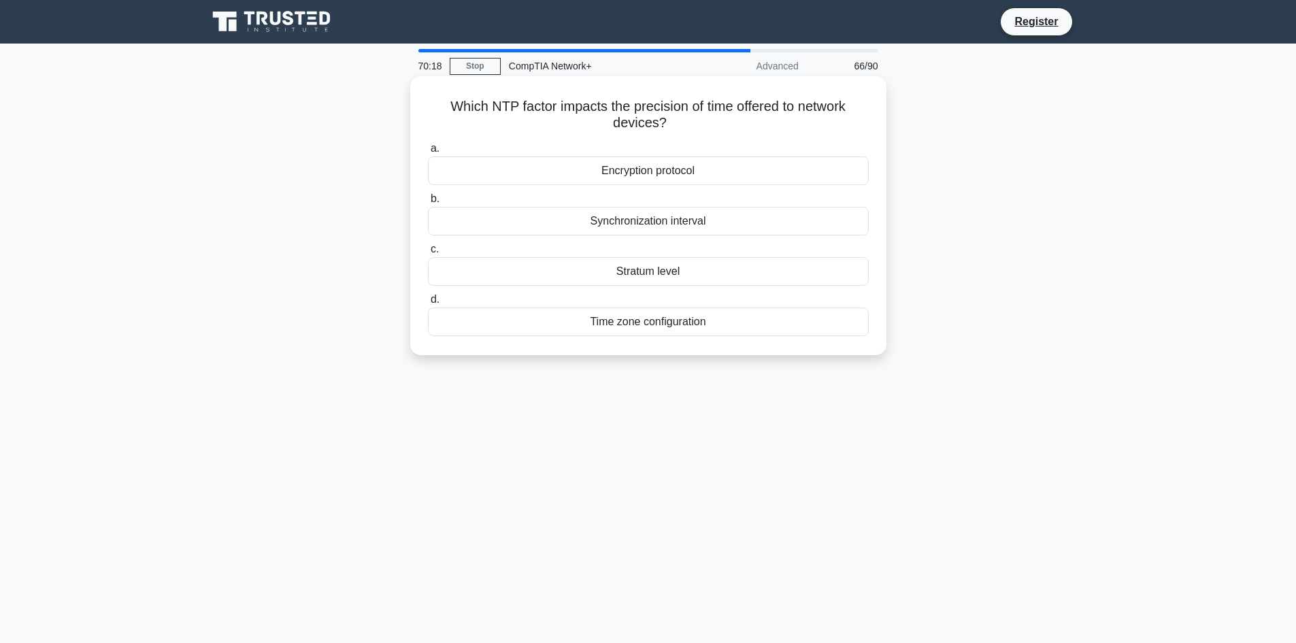
click at [629, 324] on div "Time zone configuration" at bounding box center [648, 321] width 441 height 29
click at [428, 304] on input "d. Time zone configuration" at bounding box center [428, 299] width 0 height 9
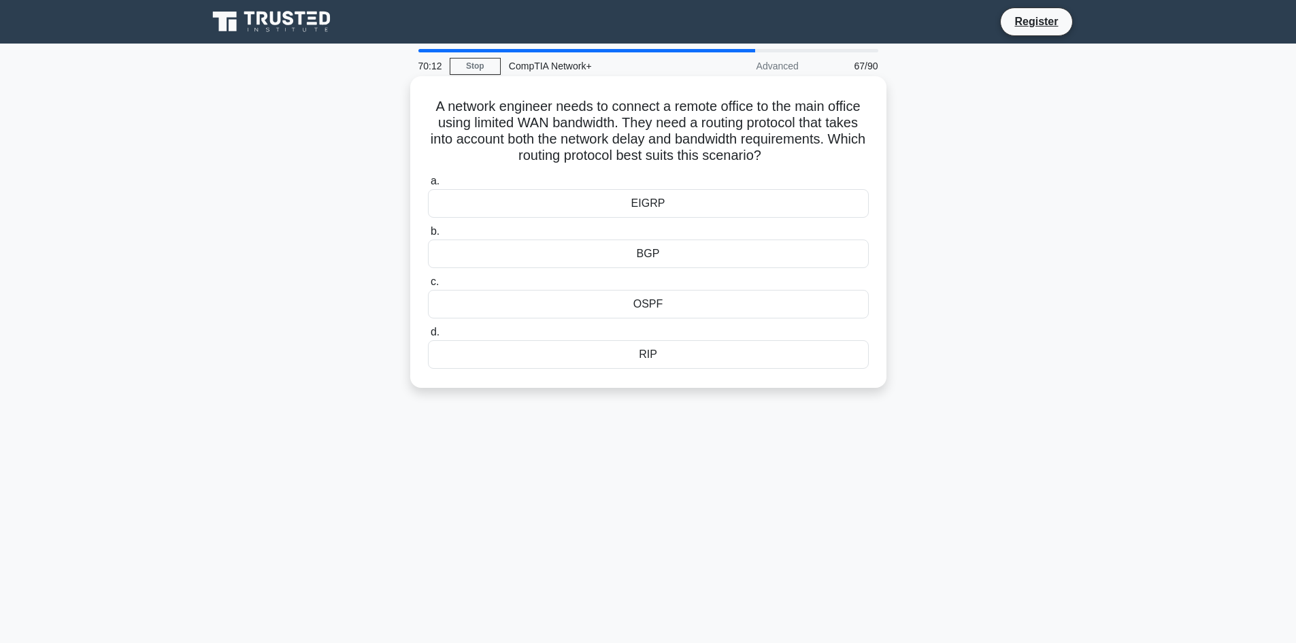
click at [662, 355] on div "RIP" at bounding box center [648, 354] width 441 height 29
click at [428, 337] on input "d. RIP" at bounding box center [428, 332] width 0 height 9
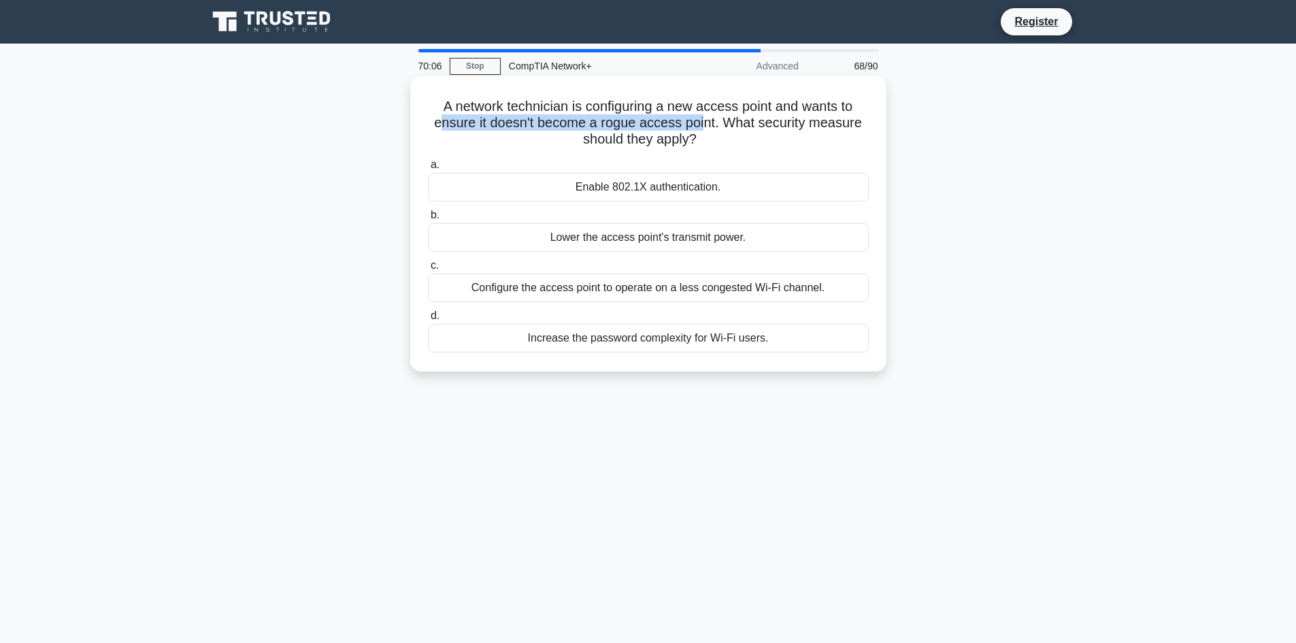
drag, startPoint x: 437, startPoint y: 126, endPoint x: 707, endPoint y: 126, distance: 270.7
click at [707, 126] on h5 "A network technician is configuring a new access point and wants to ensure it d…" at bounding box center [648, 123] width 444 height 50
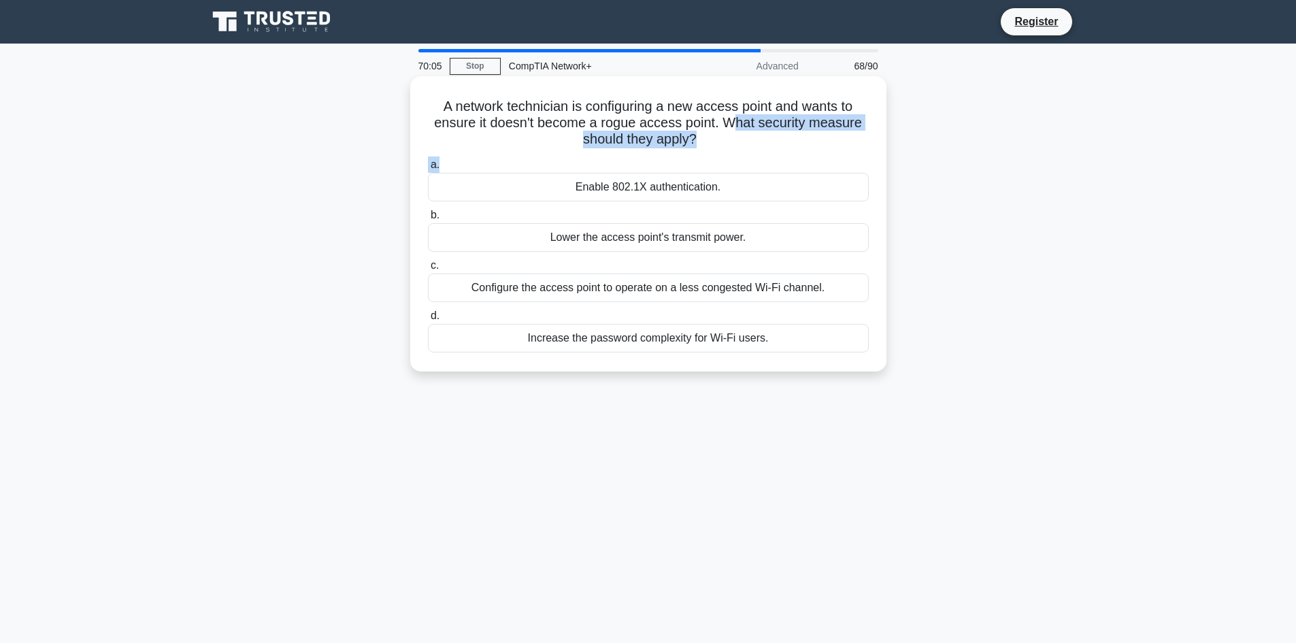
drag, startPoint x: 731, startPoint y: 129, endPoint x: 755, endPoint y: 156, distance: 37.1
click at [755, 156] on div "A network technician is configuring a new access point and wants to ensure it d…" at bounding box center [648, 224] width 465 height 284
click at [755, 156] on div "a. Enable 802.1X authentication. b. Lower the access point's transmit power. c.…" at bounding box center [648, 254] width 457 height 201
click at [671, 184] on div "Enable 802.1X authentication." at bounding box center [648, 187] width 441 height 29
click at [428, 169] on input "a. Enable 802.1X authentication." at bounding box center [428, 165] width 0 height 9
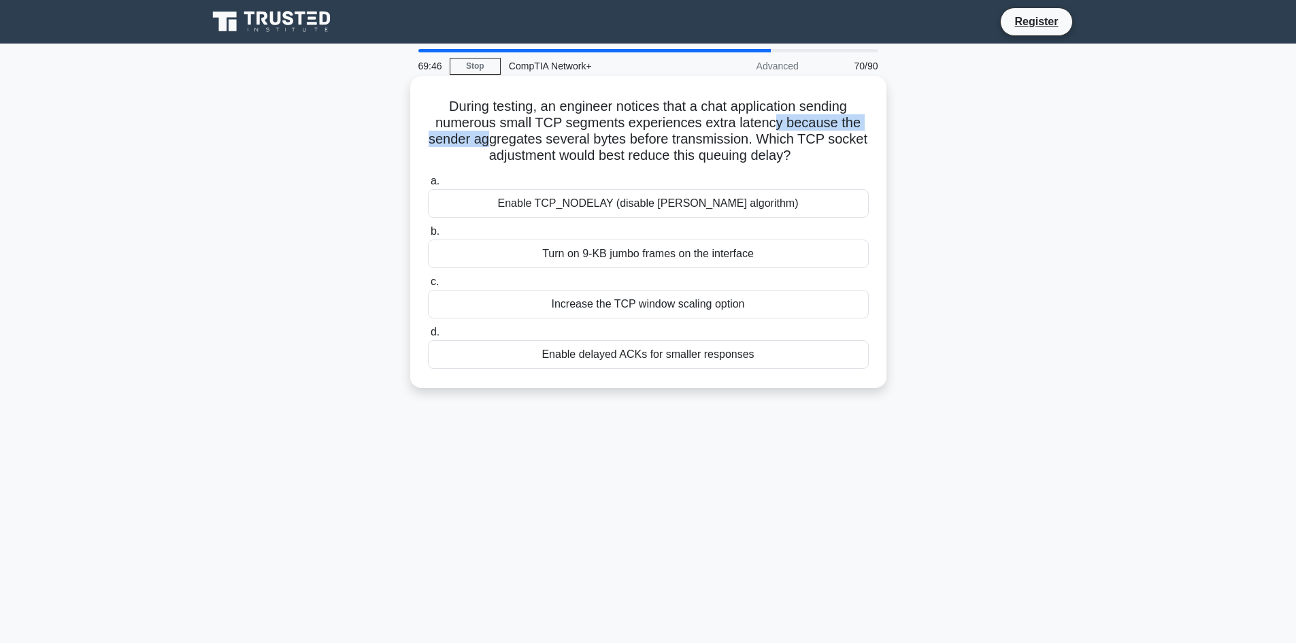
drag, startPoint x: 488, startPoint y: 138, endPoint x: 776, endPoint y: 122, distance: 288.9
click at [776, 122] on h5 "During testing, an engineer notices that a chat application sending numerous sm…" at bounding box center [648, 131] width 444 height 67
click at [600, 207] on div "Enable TCP_NODELAY (disable Nagle’s algorithm)" at bounding box center [648, 203] width 441 height 29
click at [428, 186] on input "a. Enable TCP_NODELAY (disable Nagle’s algorithm)" at bounding box center [428, 181] width 0 height 9
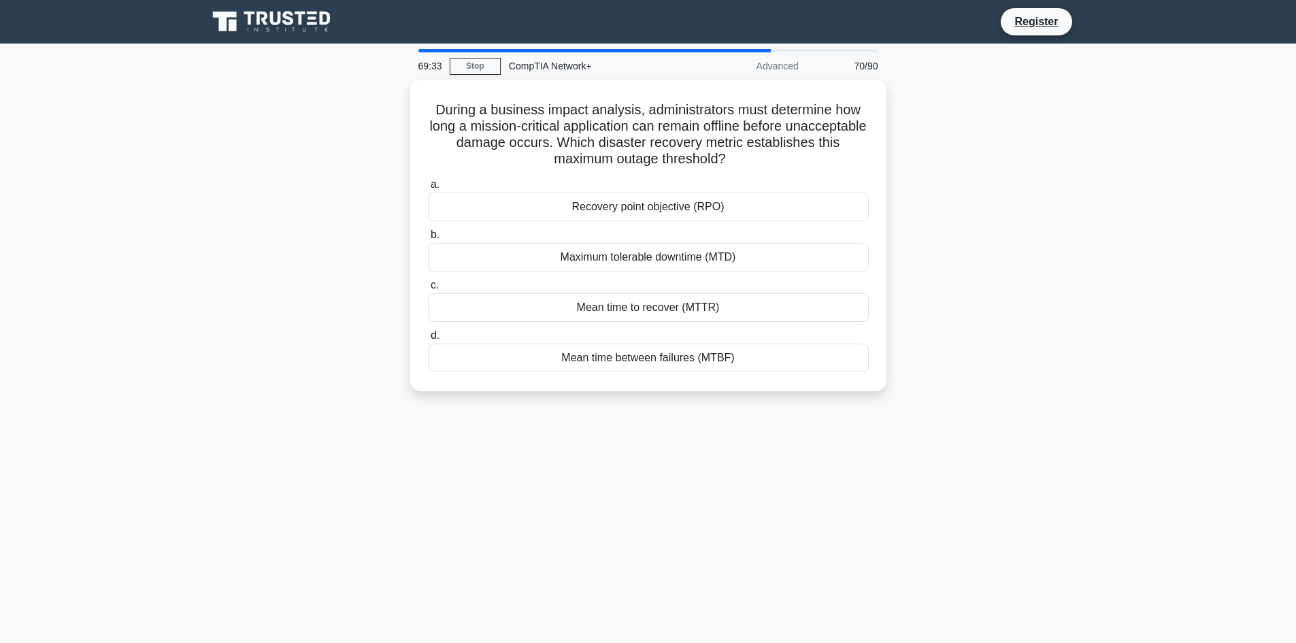
click at [600, 206] on div "Recovery point objective (RPO)" at bounding box center [648, 207] width 441 height 29
click at [428, 189] on input "a. Recovery point objective (RPO)" at bounding box center [428, 184] width 0 height 9
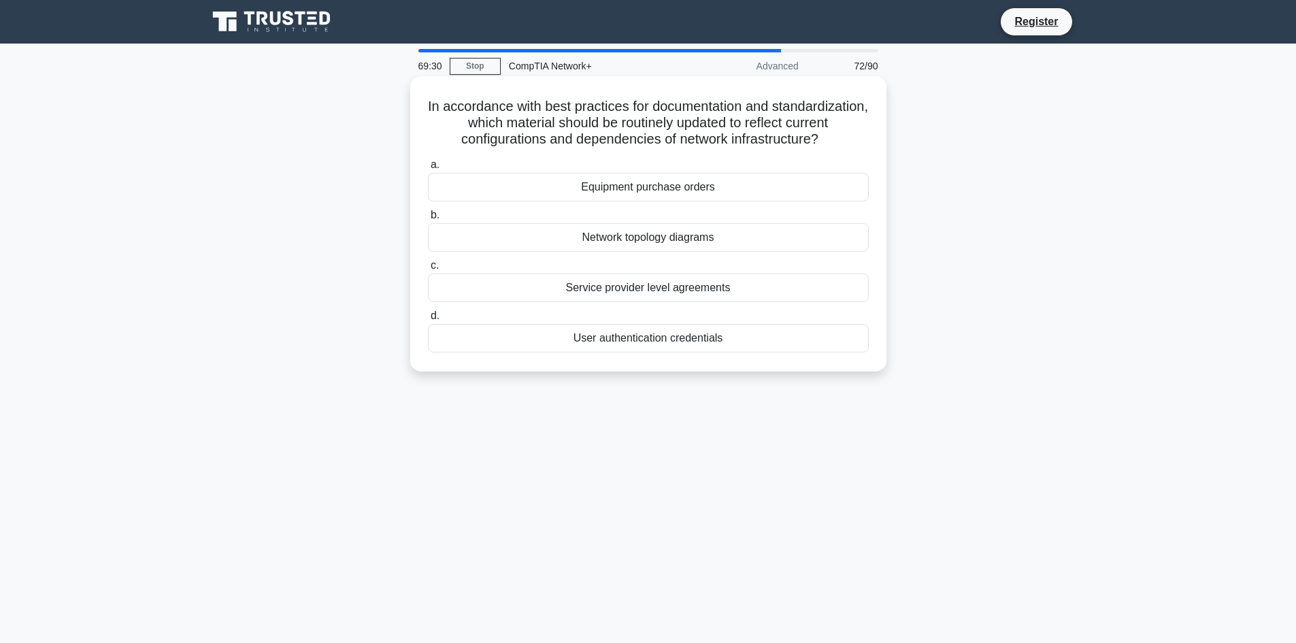
drag, startPoint x: 603, startPoint y: 190, endPoint x: 623, endPoint y: 201, distance: 22.2
click at [623, 201] on div "Equipment purchase orders" at bounding box center [648, 187] width 441 height 29
click at [428, 169] on input "a. Equipment purchase orders" at bounding box center [428, 165] width 0 height 9
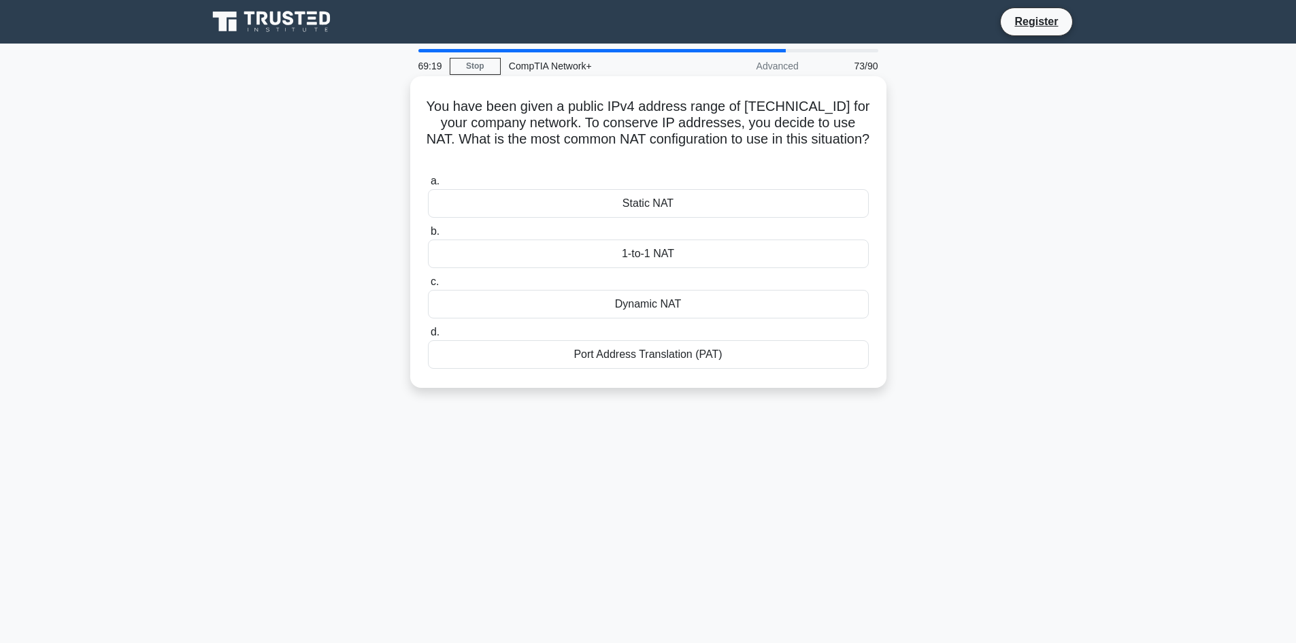
click at [622, 364] on div "Port Address Translation (PAT)" at bounding box center [648, 354] width 441 height 29
click at [428, 337] on input "d. Port Address Translation (PAT)" at bounding box center [428, 332] width 0 height 9
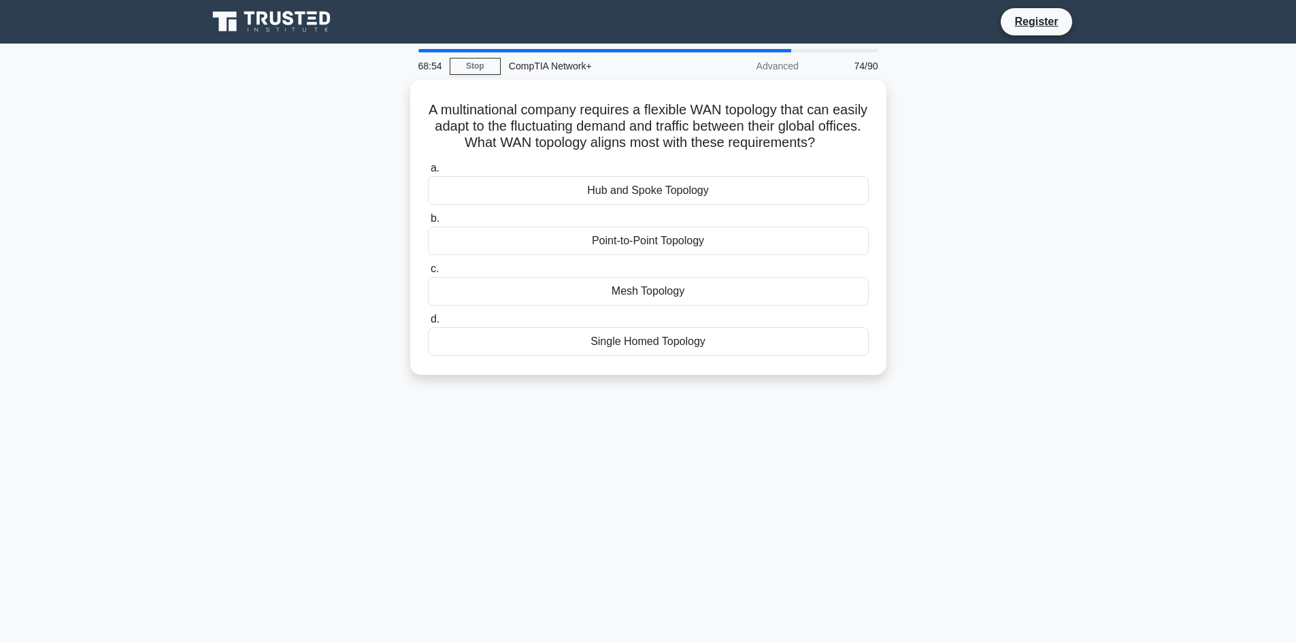
drag, startPoint x: 429, startPoint y: 98, endPoint x: 936, endPoint y: 454, distance: 619.7
click at [936, 454] on div "68:54 Stop CompTIA Network+ Advanced 74/90 A multinational company requires a f…" at bounding box center [648, 389] width 898 height 680
click at [260, 182] on div "A multinational company requires a flexible WAN topology that can easily adapt …" at bounding box center [648, 236] width 898 height 312
click at [239, 144] on div "A multinational company requires a flexible WAN topology that can easily adapt …" at bounding box center [648, 236] width 898 height 312
click at [584, 282] on div "Mesh Topology" at bounding box center [648, 287] width 441 height 29
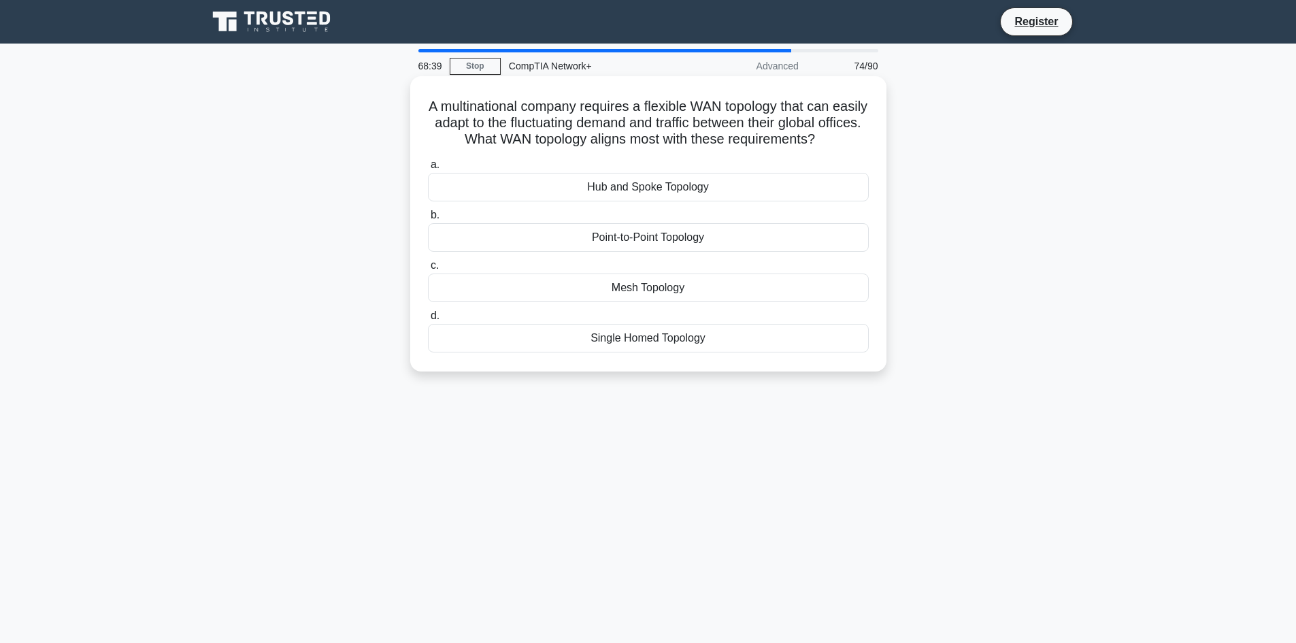
click at [428, 270] on input "c. Mesh Topology" at bounding box center [428, 265] width 0 height 9
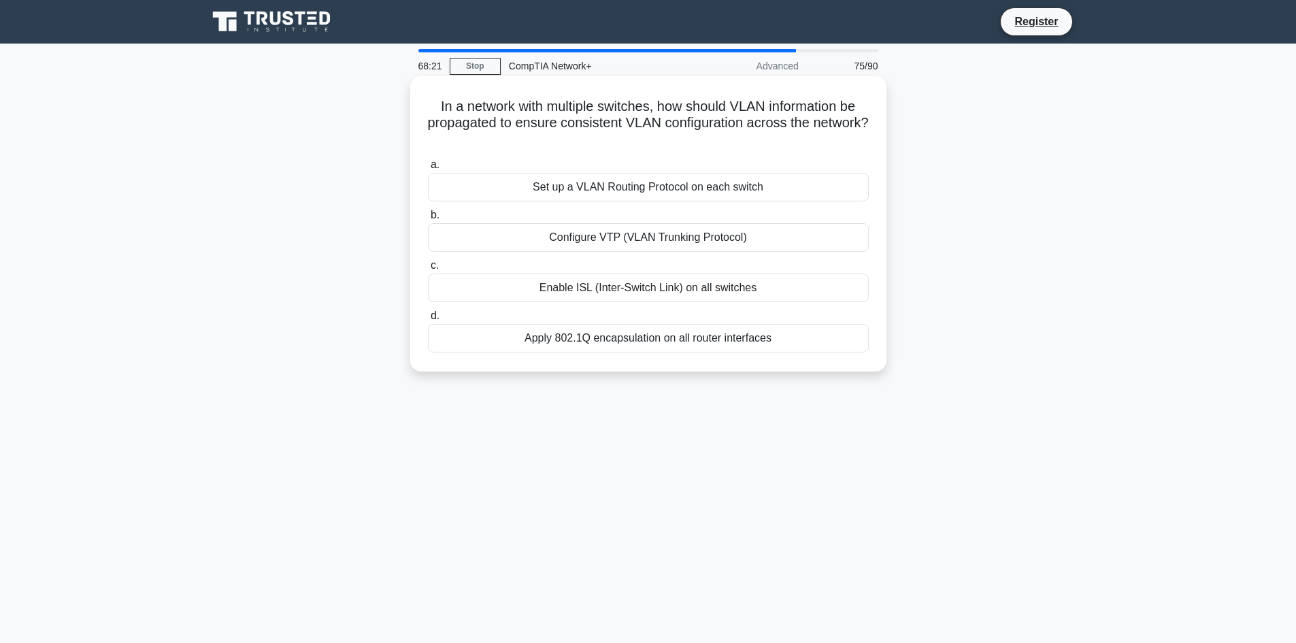
click at [660, 241] on div "Configure VTP (VLAN Trunking Protocol)" at bounding box center [648, 237] width 441 height 29
click at [428, 220] on input "b. Configure VTP (VLAN Trunking Protocol)" at bounding box center [428, 215] width 0 height 9
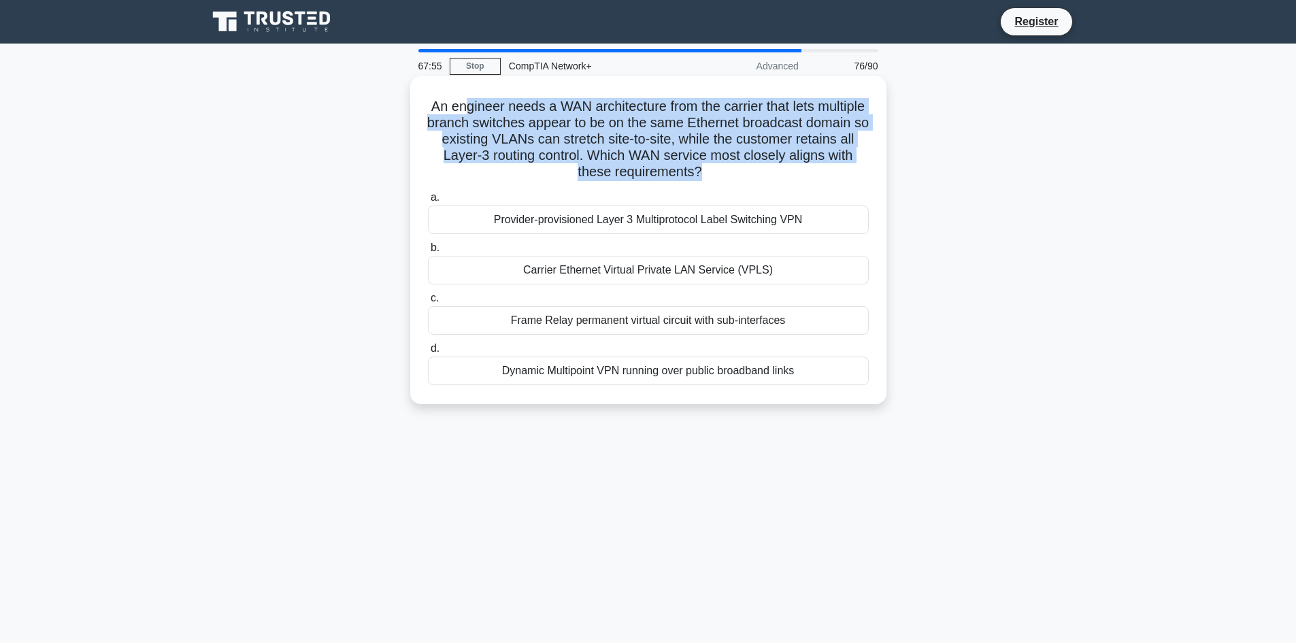
drag, startPoint x: 488, startPoint y: 104, endPoint x: 737, endPoint y: 166, distance: 256.5
click at [737, 166] on h5 "An engineer needs a WAN architecture from the carrier that lets multiple branch…" at bounding box center [648, 139] width 444 height 83
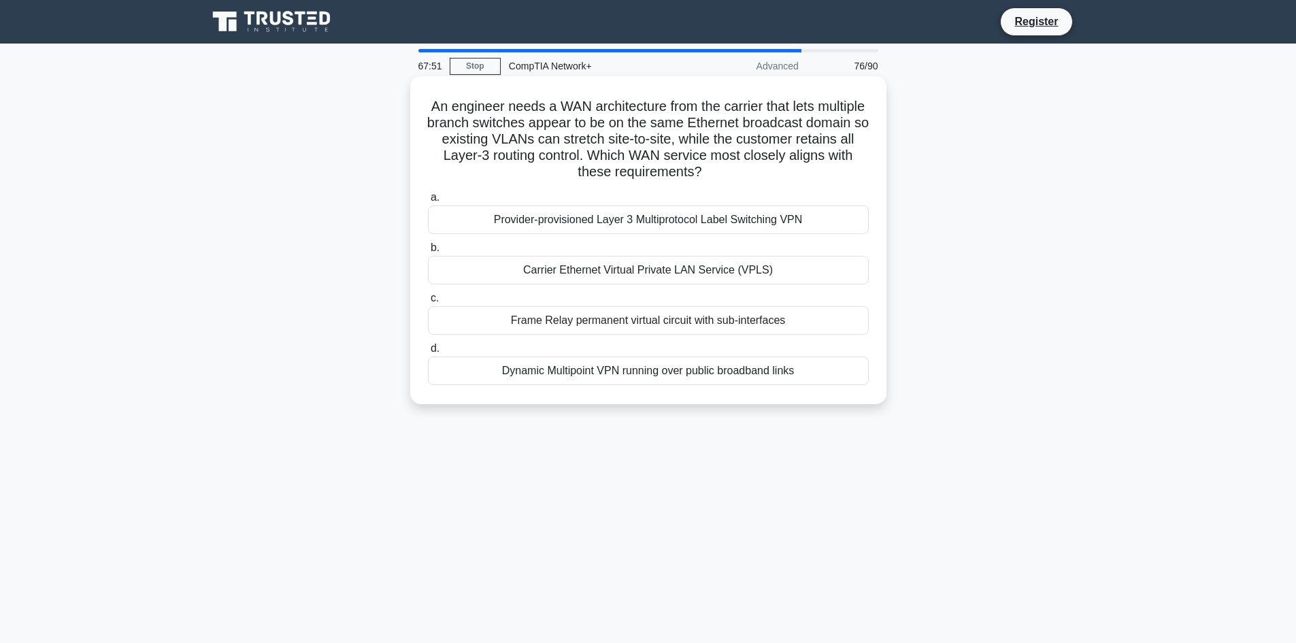
click at [646, 377] on div "Dynamic Multipoint VPN running over public broadband links" at bounding box center [648, 370] width 441 height 29
click at [428, 353] on input "d. Dynamic Multipoint VPN running over public broadband links" at bounding box center [428, 348] width 0 height 9
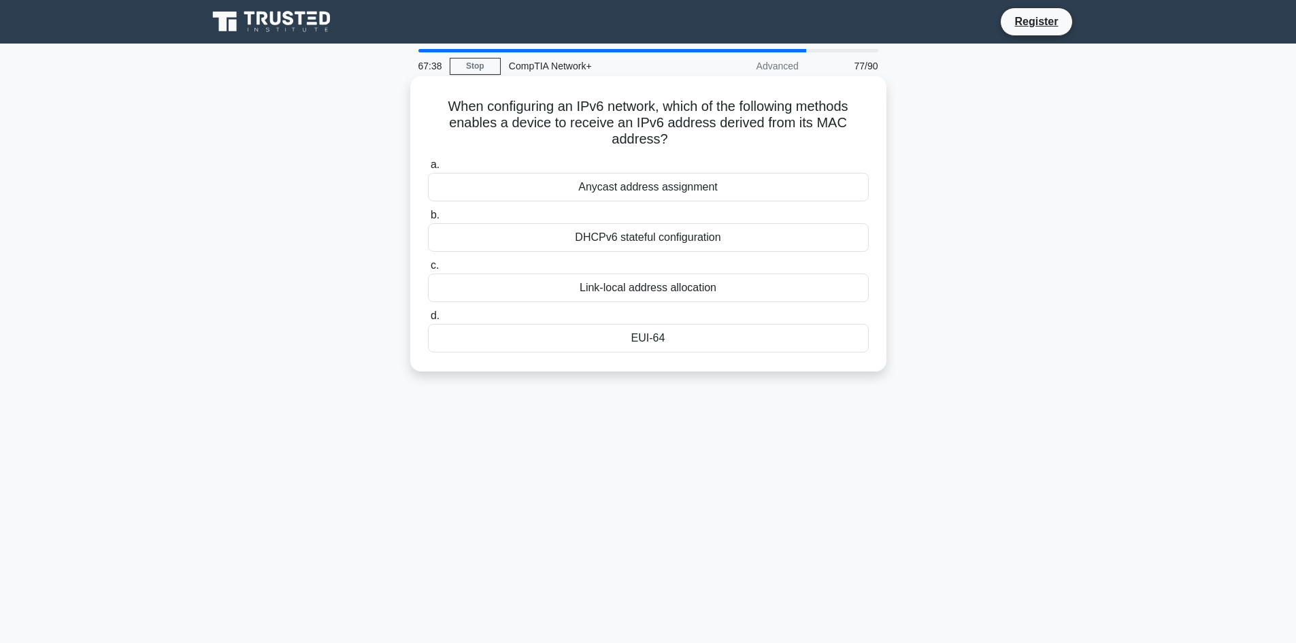
click at [674, 191] on div "Anycast address assignment" at bounding box center [648, 187] width 441 height 29
click at [428, 169] on input "a. Anycast address assignment" at bounding box center [428, 165] width 0 height 9
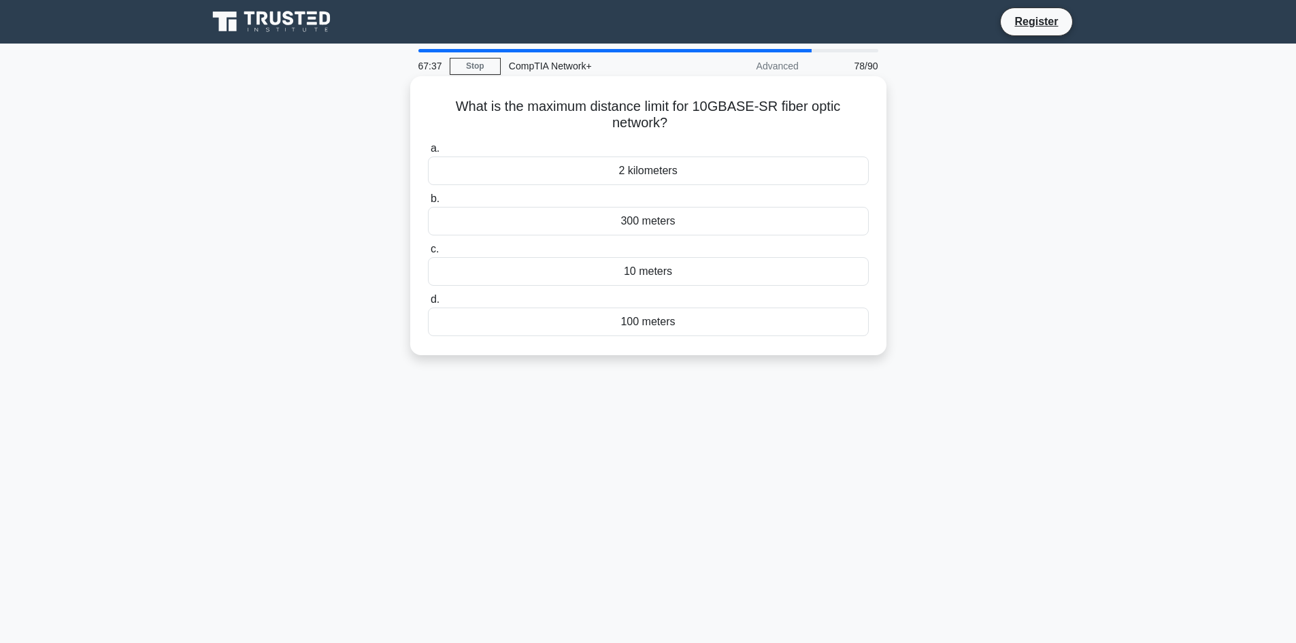
click at [677, 201] on label "b. 300 meters" at bounding box center [648, 212] width 441 height 45
click at [428, 201] on input "b. 300 meters" at bounding box center [428, 199] width 0 height 9
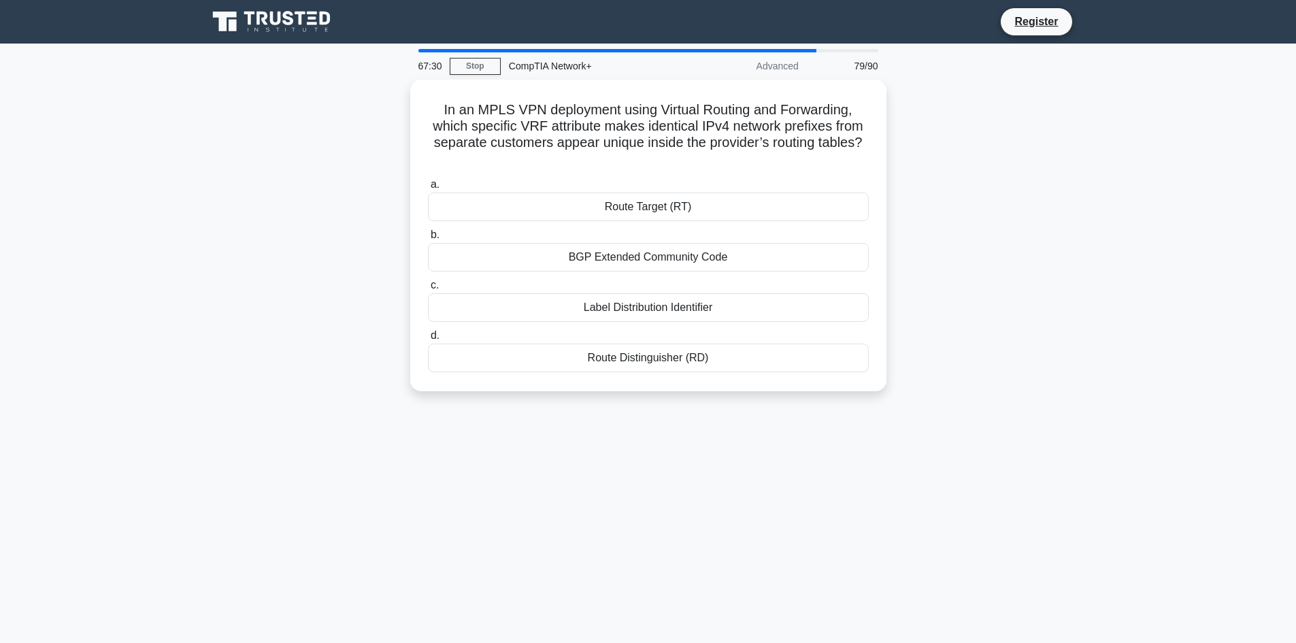
drag, startPoint x: 433, startPoint y: 104, endPoint x: 840, endPoint y: 416, distance: 512.4
click at [840, 416] on div "67:30 Stop CompTIA Network+ Advanced 79/90 In an MPLS VPN deployment using Virt…" at bounding box center [648, 389] width 898 height 680
click at [199, 139] on div "In an MPLS VPN deployment using Virtual Routing and Forwarding, which specific …" at bounding box center [648, 244] width 898 height 328
click at [614, 354] on div "Route Distinguisher (RD)" at bounding box center [648, 354] width 441 height 29
click at [428, 337] on input "d. Route Distinguisher (RD)" at bounding box center [428, 332] width 0 height 9
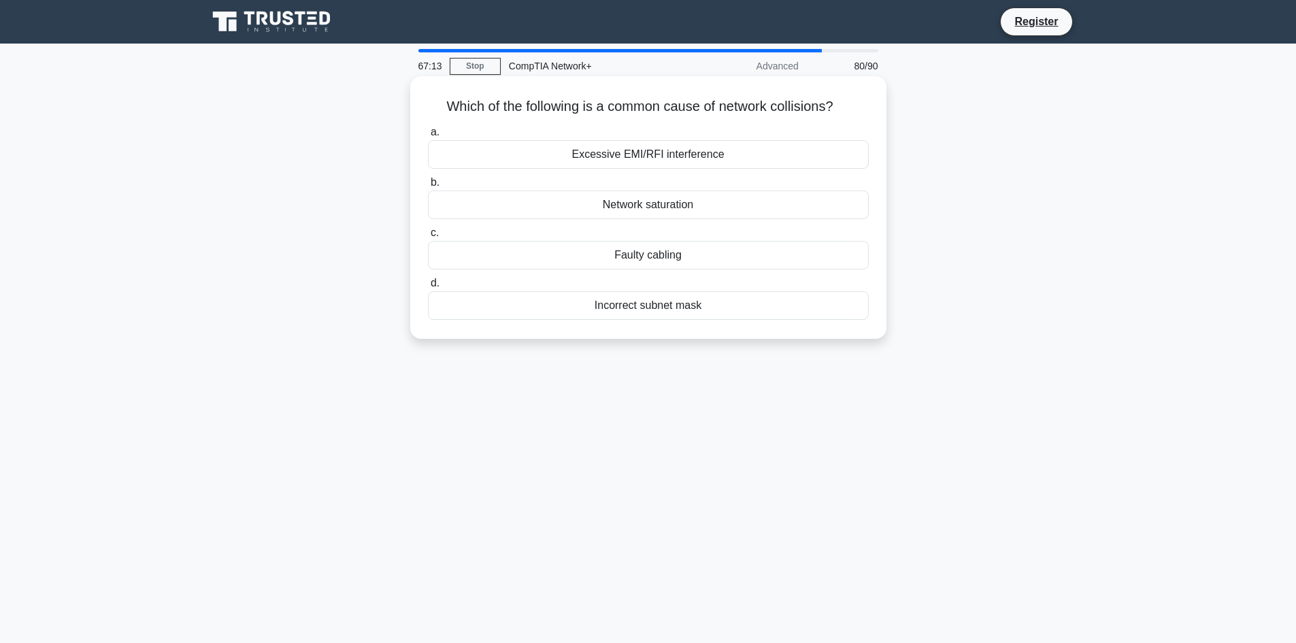
drag, startPoint x: 435, startPoint y: 101, endPoint x: 874, endPoint y: 286, distance: 476.2
click at [789, 323] on div "Which of the following is a common cause of network collisions? .spinner_0XTQ{t…" at bounding box center [648, 208] width 465 height 252
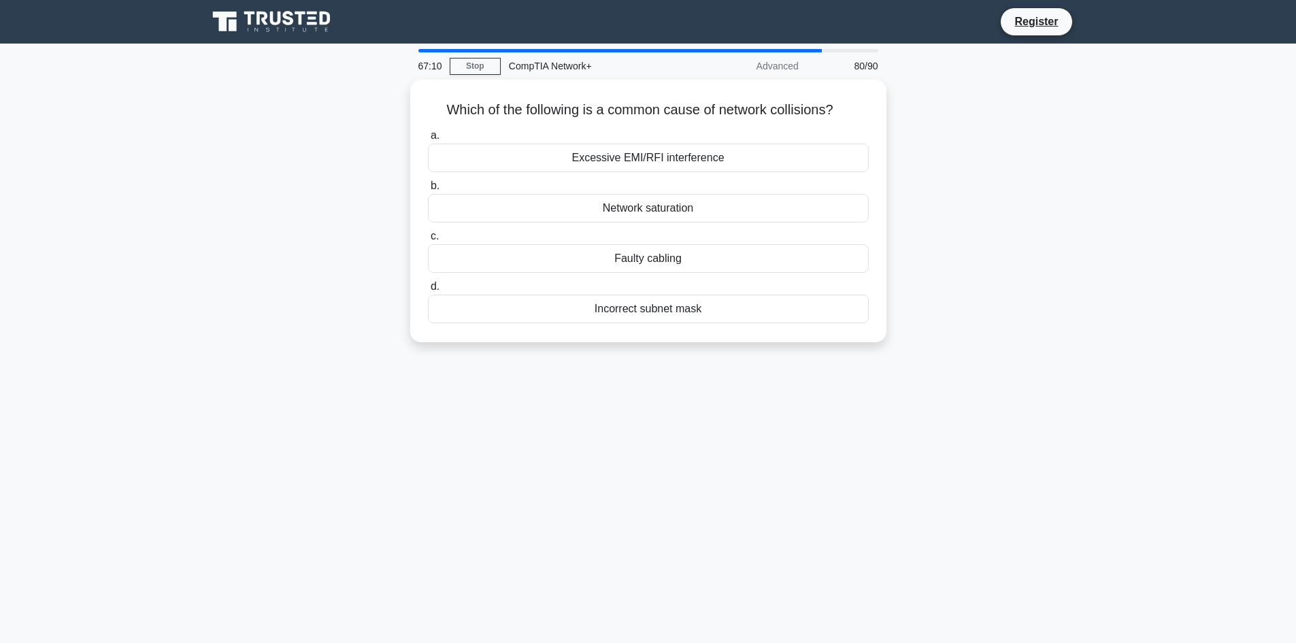
click at [169, 99] on main "67:10 Stop CompTIA Network+ Advanced 80/90 Which of the following is a common c…" at bounding box center [648, 389] width 1296 height 691
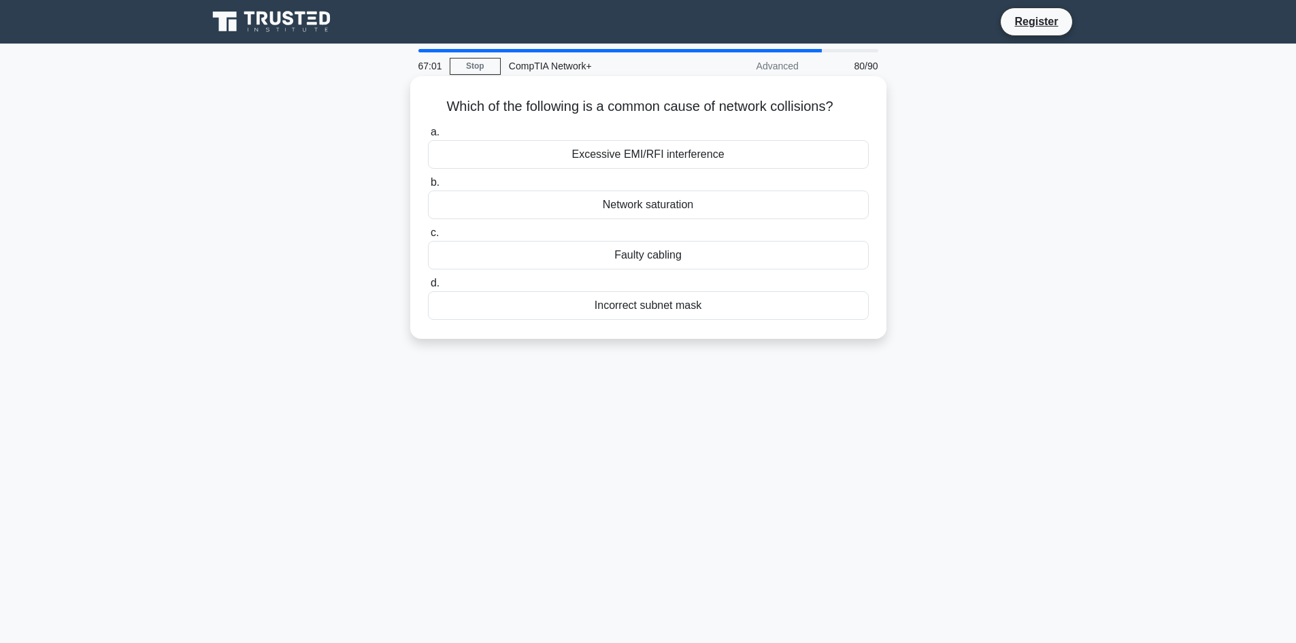
click at [664, 199] on div "Network saturation" at bounding box center [648, 204] width 441 height 29
click at [428, 187] on input "b. Network saturation" at bounding box center [428, 182] width 0 height 9
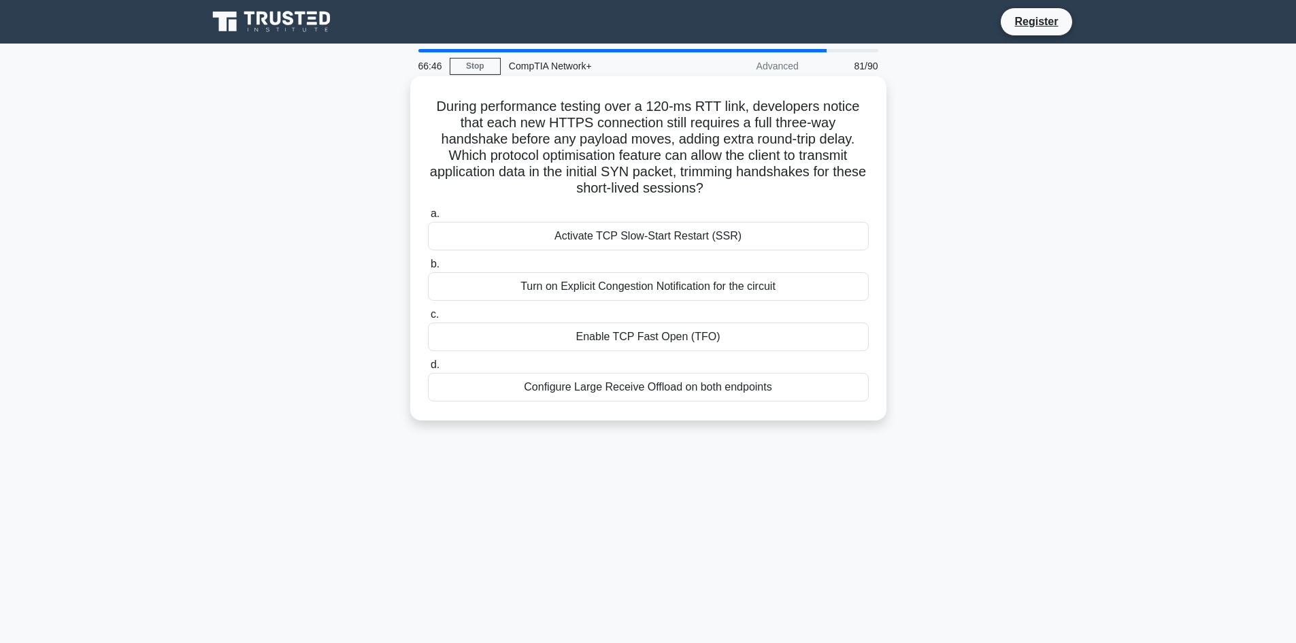
drag, startPoint x: 539, startPoint y: 134, endPoint x: 757, endPoint y: 190, distance: 225.5
click at [757, 190] on h5 "During performance testing over a 120-ms RTT link, developers notice that each …" at bounding box center [648, 147] width 444 height 99
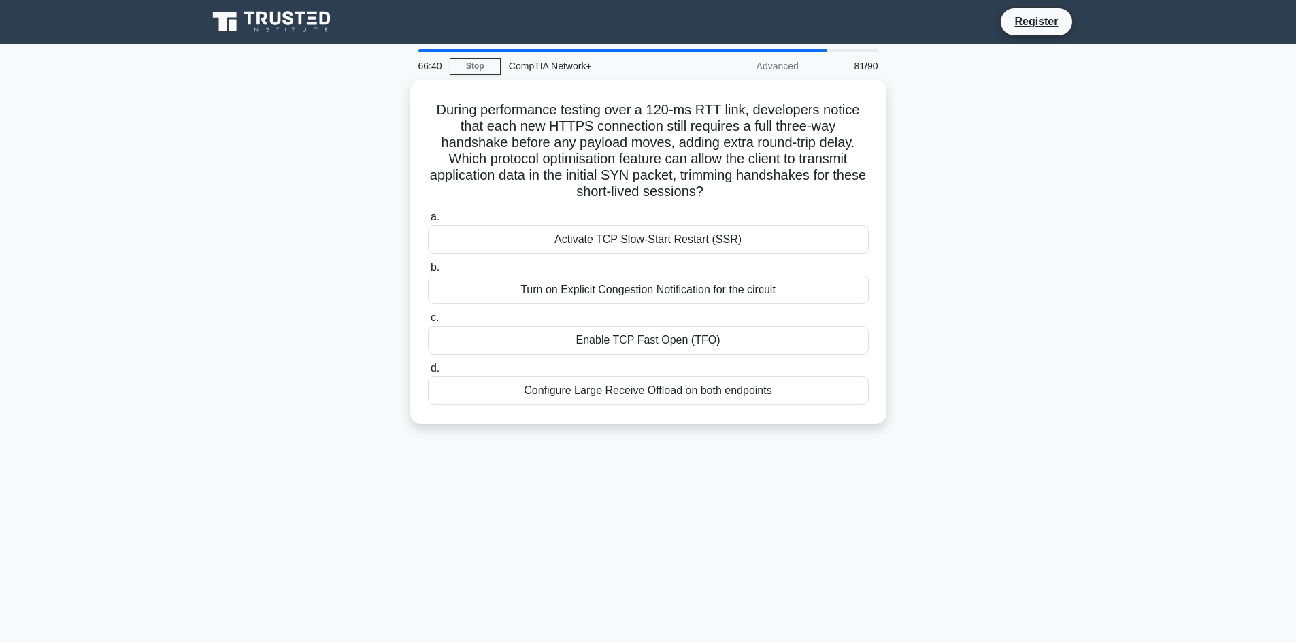
drag, startPoint x: 433, startPoint y: 101, endPoint x: 854, endPoint y: 424, distance: 531.2
click at [854, 424] on div "During performance testing over a 120-ms RTT link, developers notice that each …" at bounding box center [648, 260] width 898 height 361
click at [186, 118] on main "66:38 Stop CompTIA Network+ Advanced 81/90 During performance testing over a 12…" at bounding box center [648, 389] width 1296 height 691
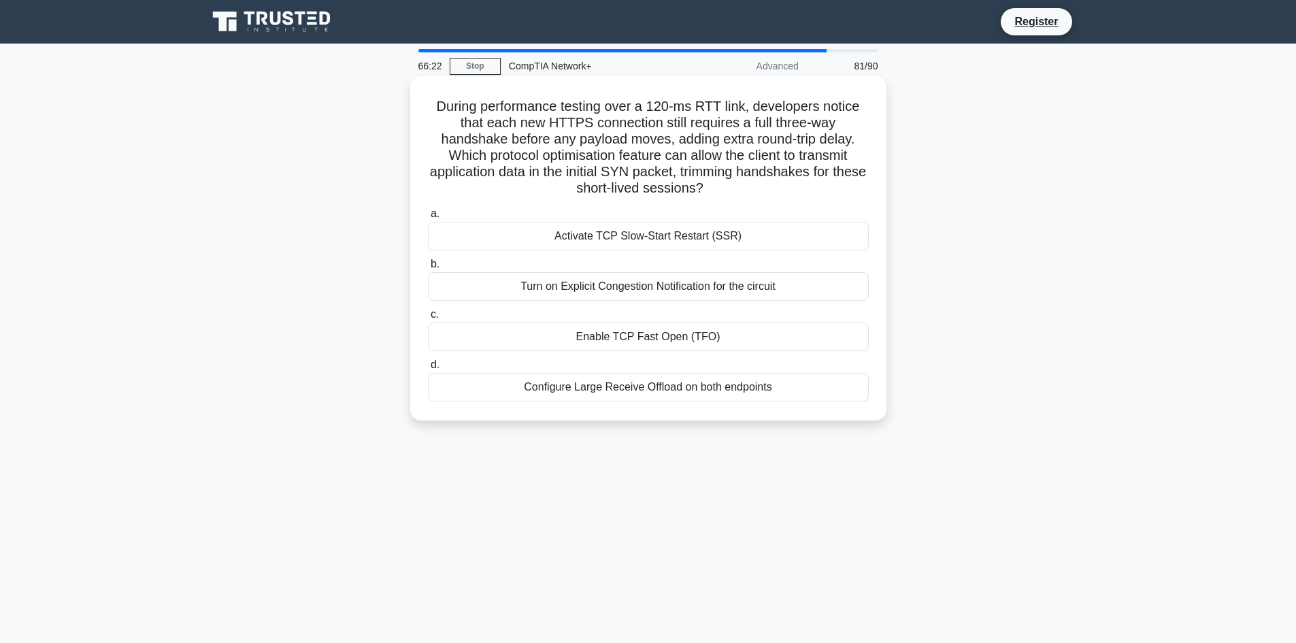
click at [641, 335] on div "Enable TCP Fast Open (TFO)" at bounding box center [648, 336] width 441 height 29
click at [428, 319] on input "c. Enable TCP Fast Open (TFO)" at bounding box center [428, 314] width 0 height 9
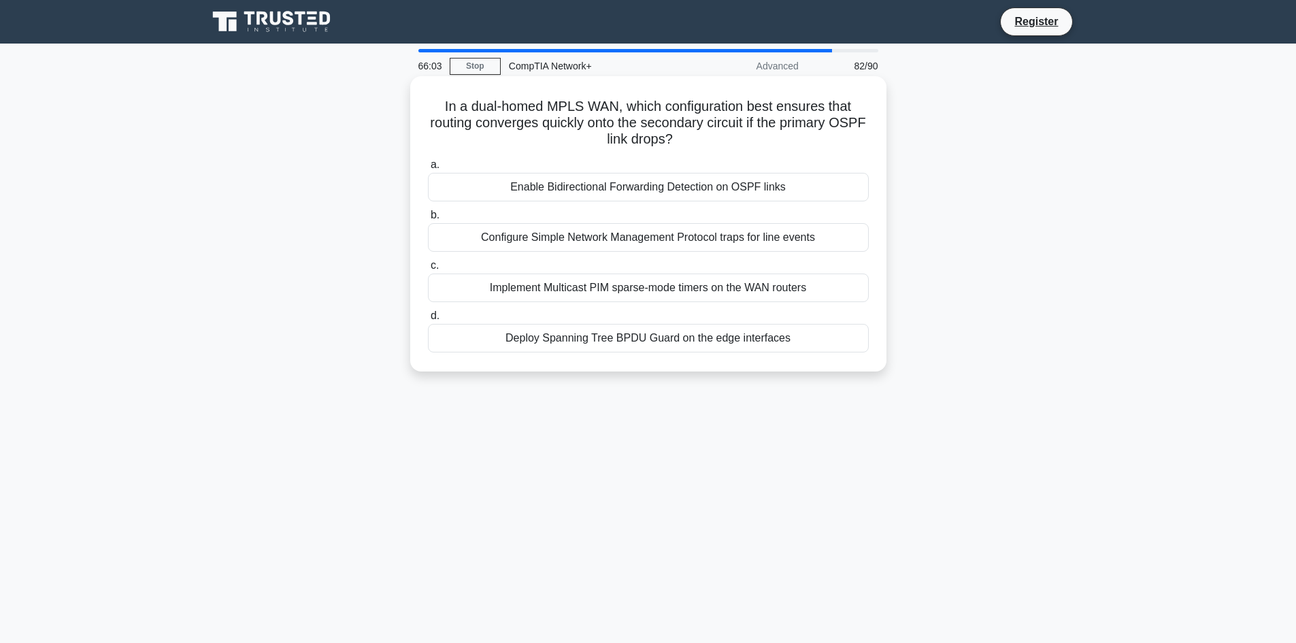
click at [647, 186] on div "Enable Bidirectional Forwarding Detection on OSPF links" at bounding box center [648, 187] width 441 height 29
click at [428, 169] on input "a. Enable Bidirectional Forwarding Detection on OSPF links" at bounding box center [428, 165] width 0 height 9
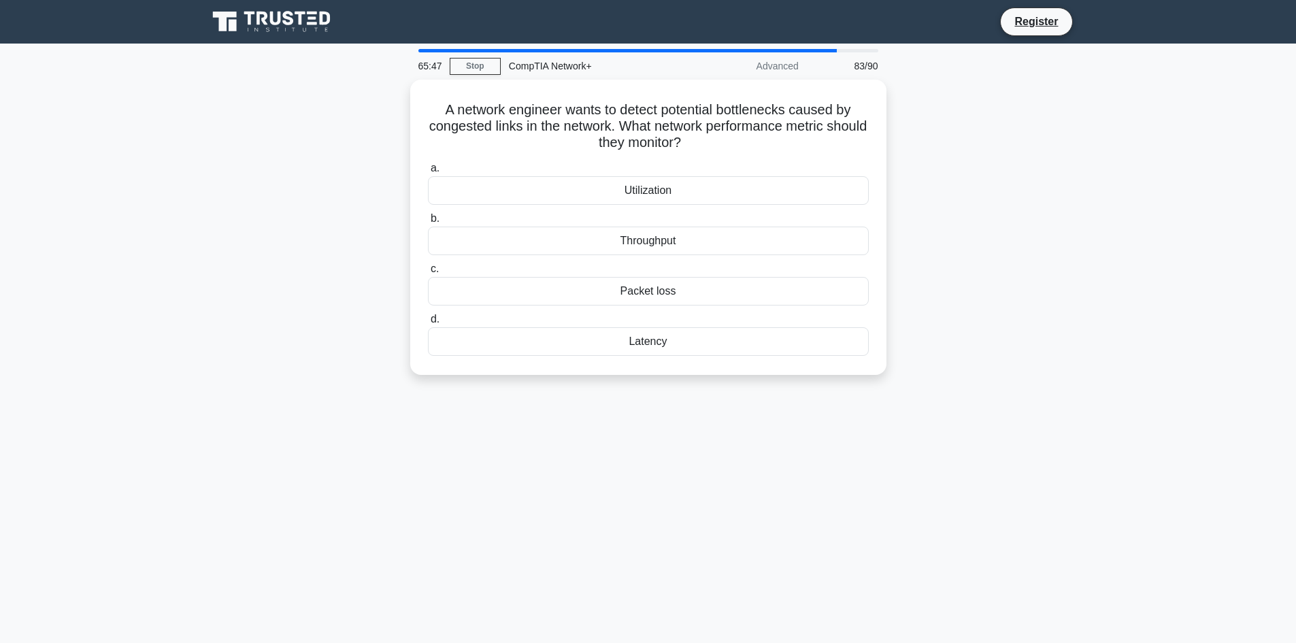
drag, startPoint x: 455, startPoint y: 98, endPoint x: 772, endPoint y: 379, distance: 423.6
click at [772, 379] on div "A network engineer wants to detect potential bottlenecks caused by congested li…" at bounding box center [648, 236] width 898 height 312
click at [255, 181] on div "A network engineer wants to detect potential bottlenecks caused by congested li…" at bounding box center [648, 236] width 898 height 312
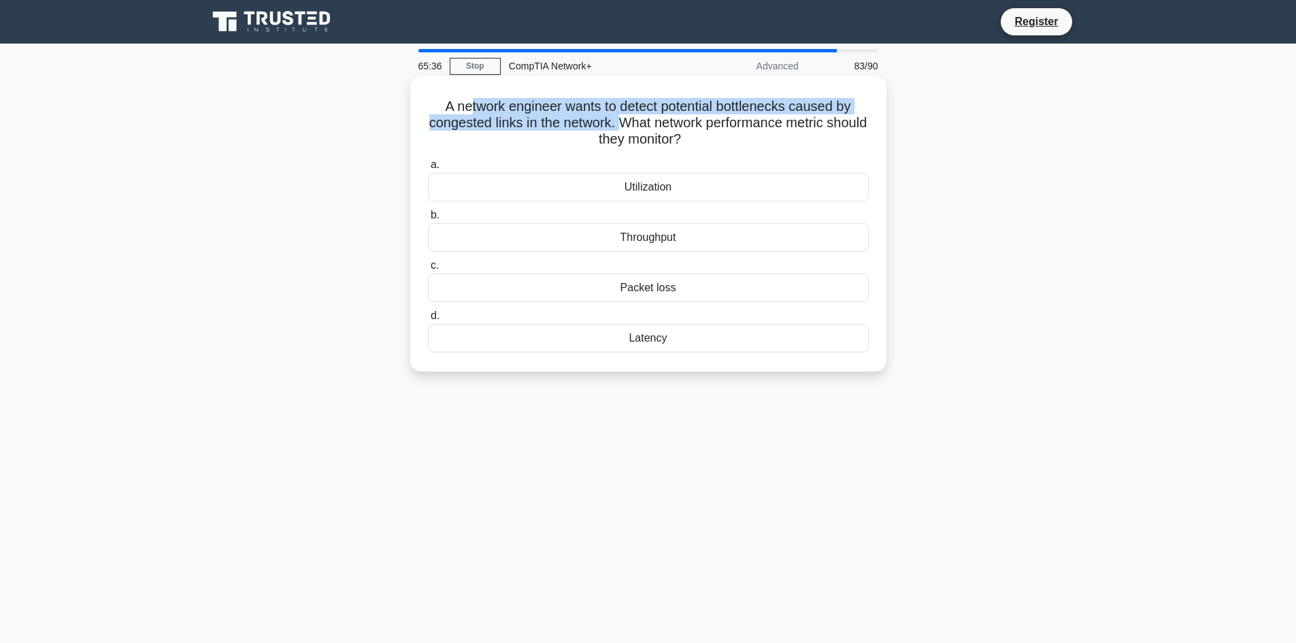
drag, startPoint x: 463, startPoint y: 101, endPoint x: 641, endPoint y: 127, distance: 180.1
click at [641, 127] on h5 "A network engineer wants to detect potential bottlenecks caused by congested li…" at bounding box center [648, 123] width 444 height 50
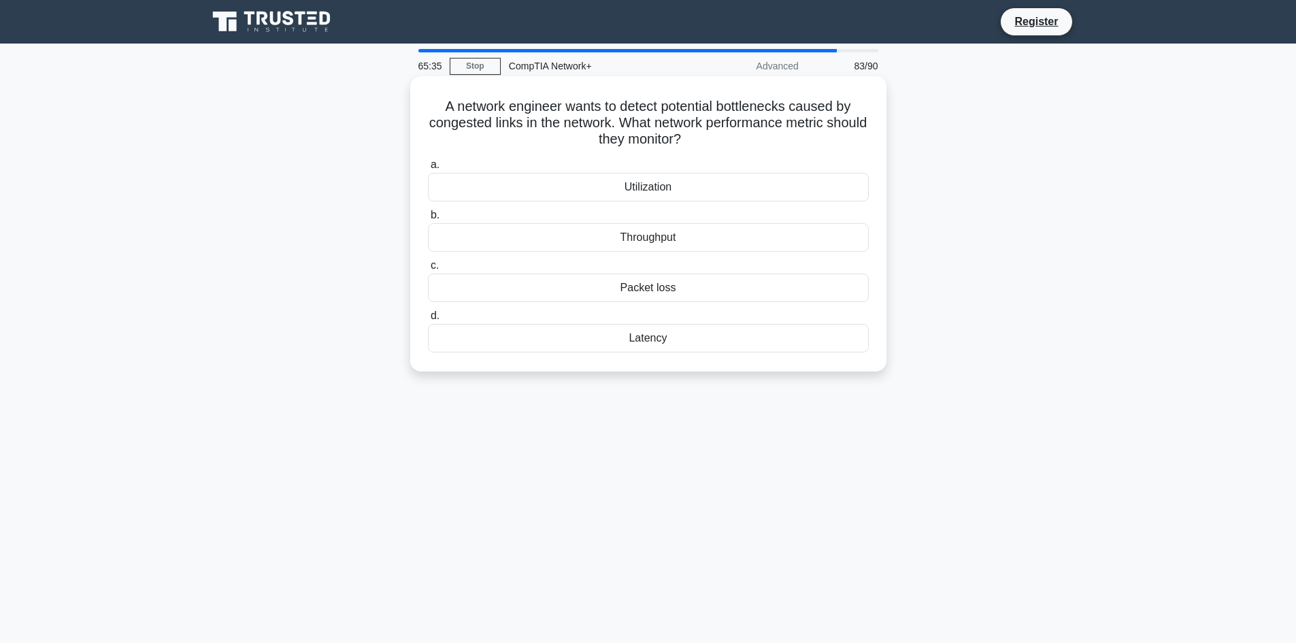
click at [636, 341] on div "Latency" at bounding box center [648, 338] width 441 height 29
click at [428, 320] on input "d. Latency" at bounding box center [428, 316] width 0 height 9
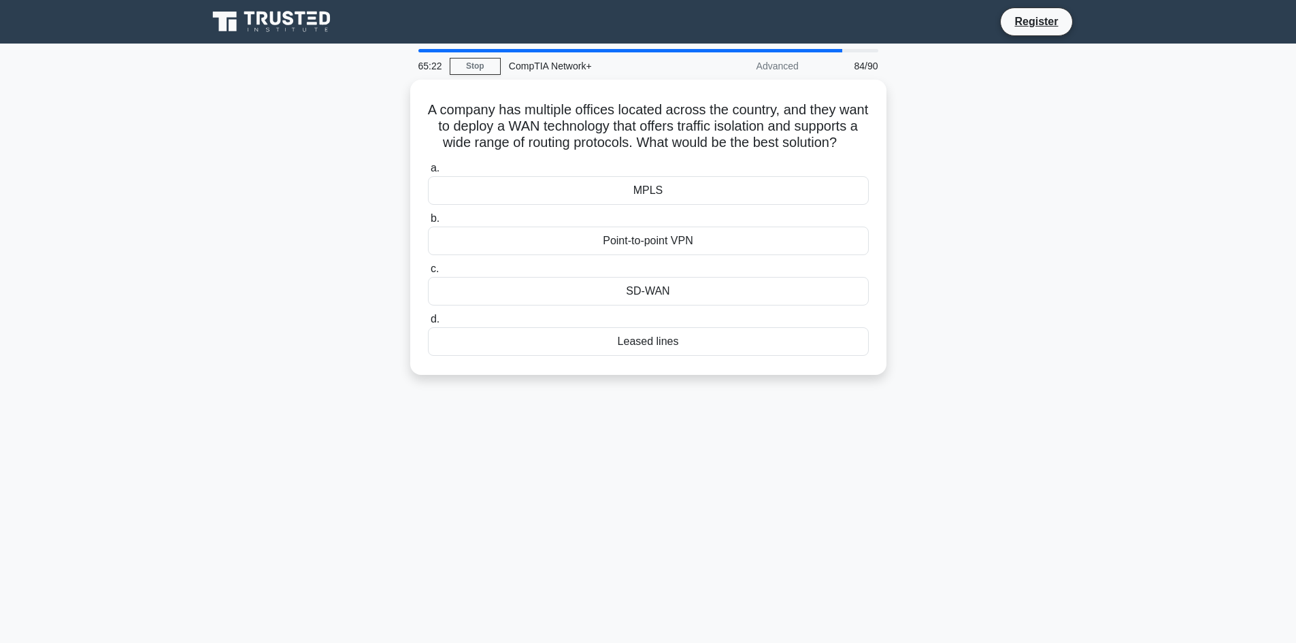
drag, startPoint x: 439, startPoint y: 100, endPoint x: 816, endPoint y: 411, distance: 488.5
click at [816, 411] on div "65:22 Stop CompTIA Network+ Advanced 84/90 A company has multiple offices locat…" at bounding box center [648, 389] width 898 height 680
click at [158, 65] on main "65:19 Stop CompTIA Network+ Advanced 84/90 A company has multiple offices locat…" at bounding box center [648, 389] width 1296 height 691
click at [658, 201] on div "MPLS" at bounding box center [648, 187] width 441 height 29
click at [428, 169] on input "a. MPLS" at bounding box center [428, 165] width 0 height 9
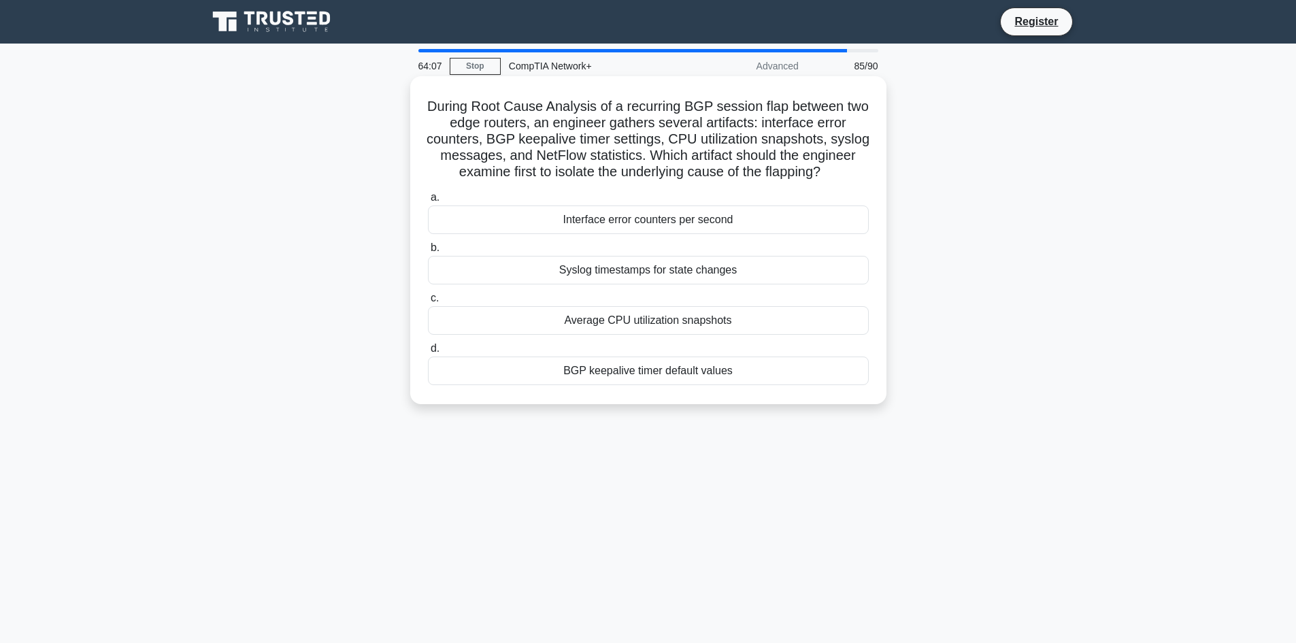
click at [545, 284] on div "Syslog timestamps for state changes" at bounding box center [648, 270] width 441 height 29
click at [428, 252] on input "b. Syslog timestamps for state changes" at bounding box center [428, 248] width 0 height 9
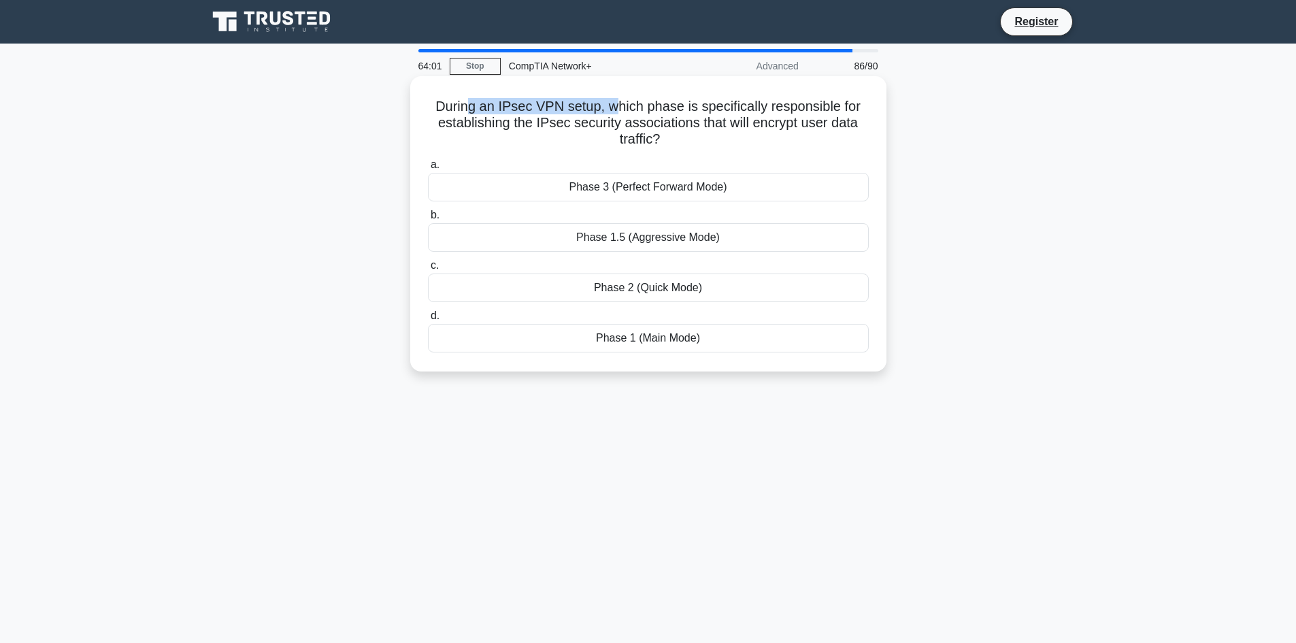
drag, startPoint x: 471, startPoint y: 94, endPoint x: 618, endPoint y: 107, distance: 148.2
click at [618, 107] on div "During an IPsec VPN setup, which phase is specifically responsible for establis…" at bounding box center [648, 224] width 465 height 284
click at [618, 107] on h5 "During an IPsec VPN setup, which phase is specifically responsible for establis…" at bounding box center [648, 123] width 444 height 50
drag, startPoint x: 618, startPoint y: 107, endPoint x: 711, endPoint y: 112, distance: 92.7
click at [711, 112] on h5 "During an IPsec VPN setup, which phase is specifically responsible for establis…" at bounding box center [648, 123] width 444 height 50
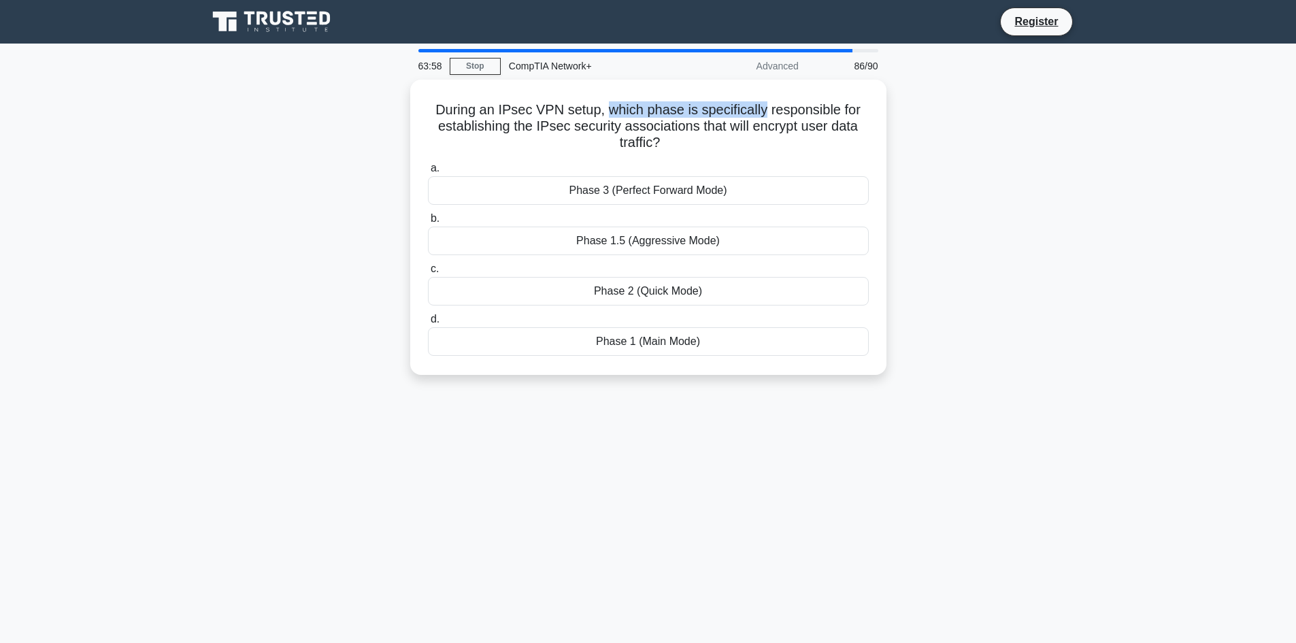
drag, startPoint x: 435, startPoint y: 106, endPoint x: 1048, endPoint y: 497, distance: 727.6
click at [1048, 497] on div "63:58 Stop CompTIA Network+ Advanced 86/90 During an IPsec VPN setup, which pha…" at bounding box center [648, 389] width 898 height 680
click at [183, 246] on main "63:56 Stop CompTIA Network+ Advanced 86/90 During an IPsec VPN setup, which pha…" at bounding box center [648, 389] width 1296 height 691
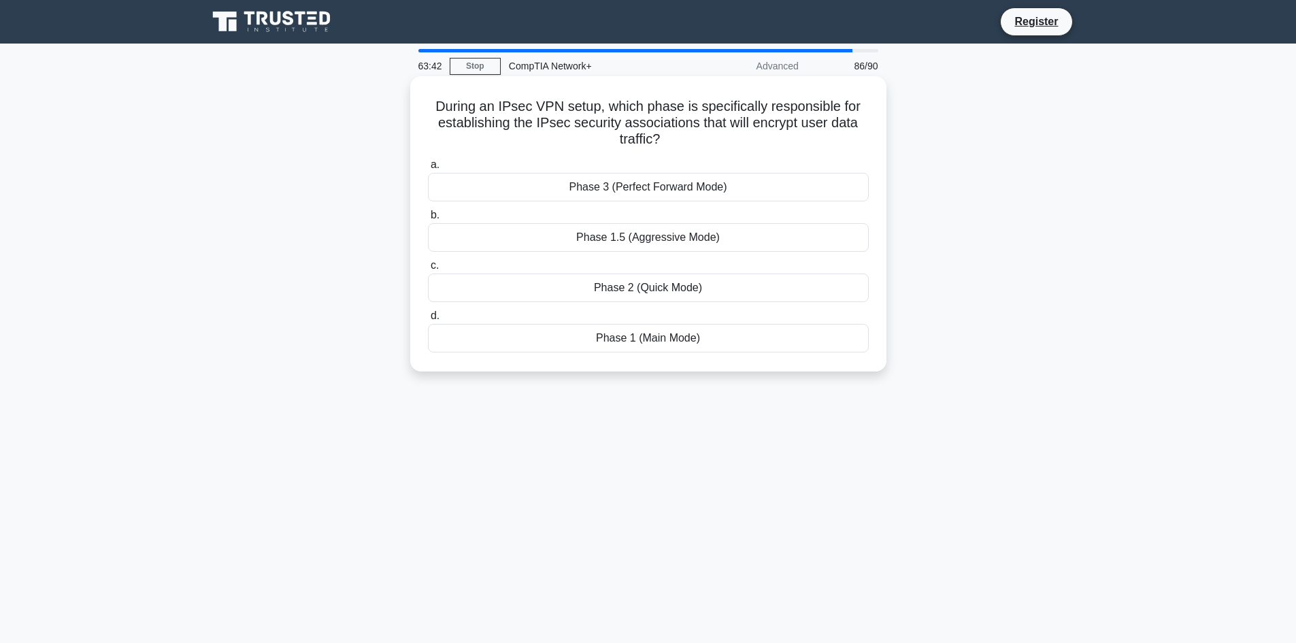
click at [669, 287] on div "Phase 2 (Quick Mode)" at bounding box center [648, 287] width 441 height 29
click at [428, 270] on input "c. Phase 2 (Quick Mode)" at bounding box center [428, 265] width 0 height 9
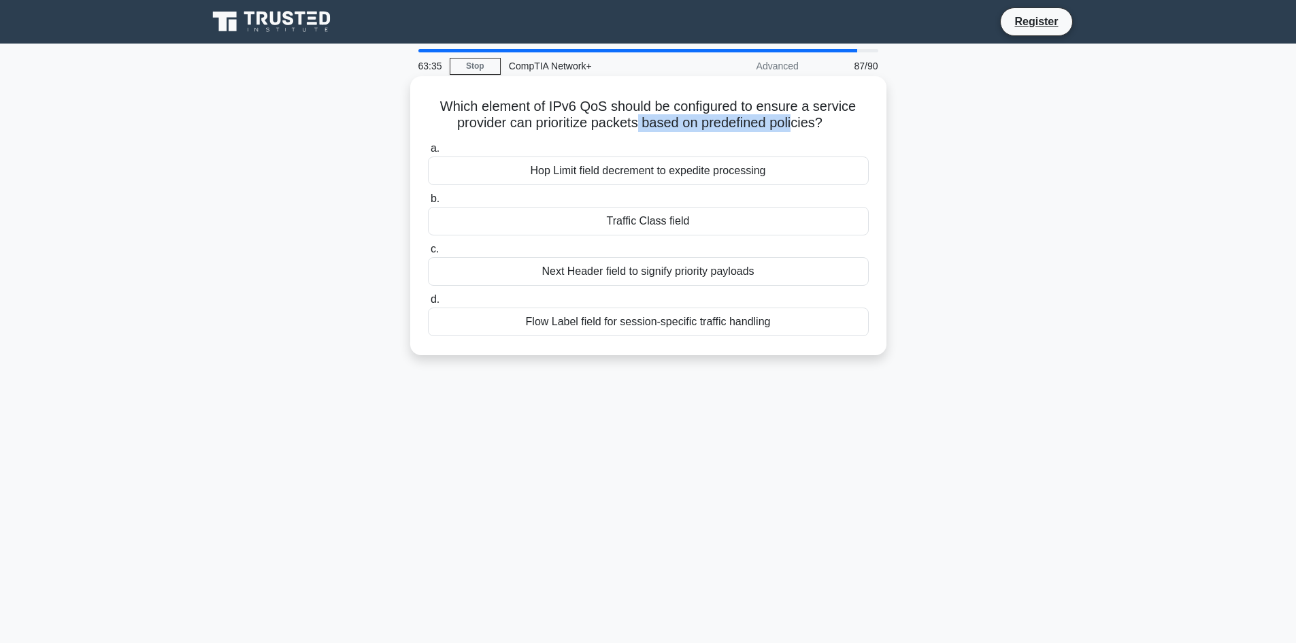
drag, startPoint x: 637, startPoint y: 120, endPoint x: 796, endPoint y: 121, distance: 159.2
click at [796, 121] on h5 "Which element of IPv6 QoS should be configured to ensure a service provider can…" at bounding box center [648, 115] width 444 height 34
drag, startPoint x: 436, startPoint y: 96, endPoint x: 820, endPoint y: 341, distance: 455.5
click at [820, 341] on div "Which element of IPv6 QoS should be configured to ensure a service provider can…" at bounding box center [648, 216] width 465 height 268
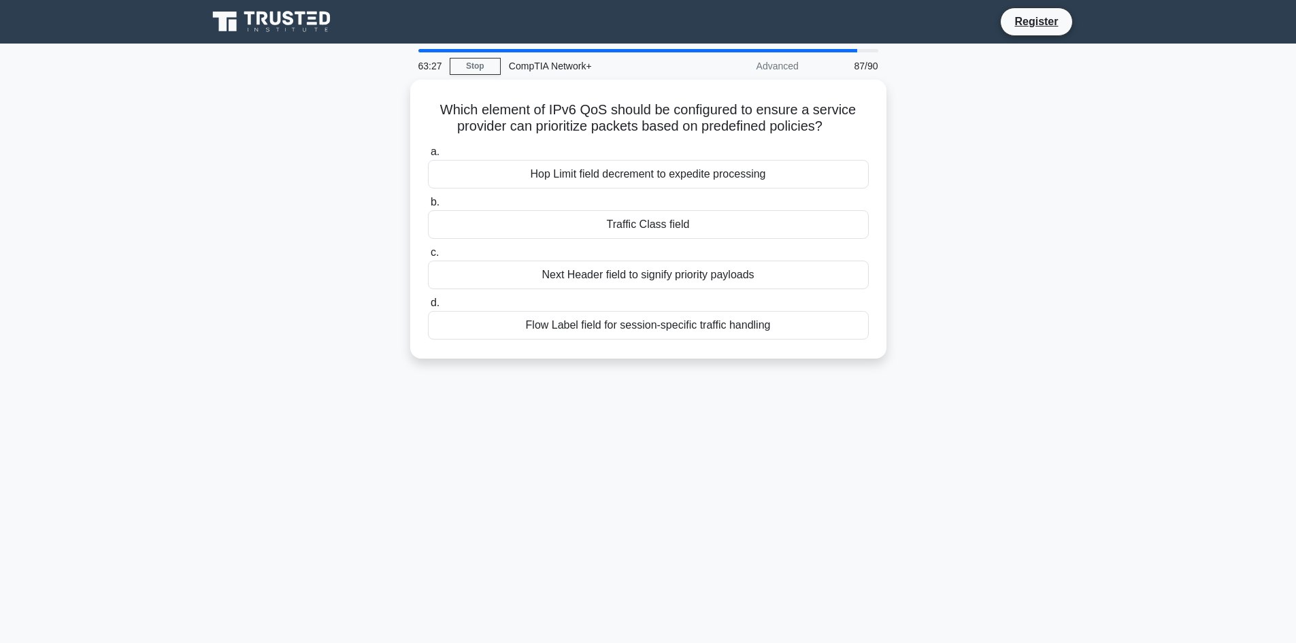
click at [305, 208] on div "Which element of IPv6 QoS should be configured to ensure a service provider can…" at bounding box center [648, 227] width 898 height 295
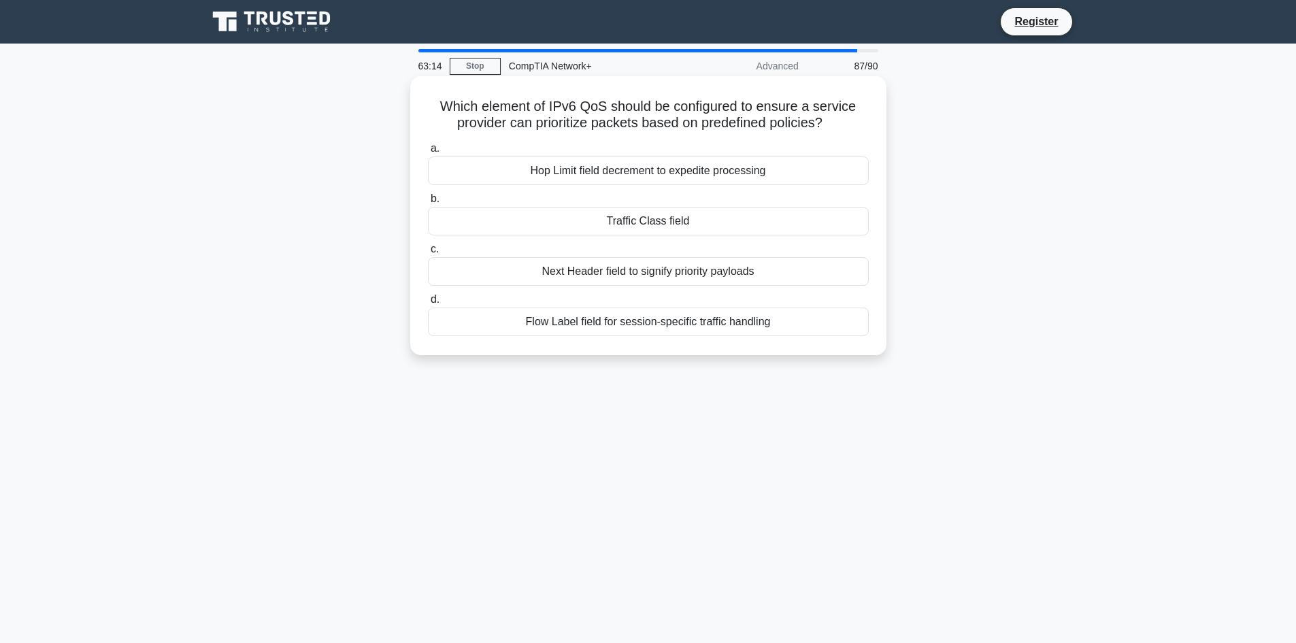
click at [597, 222] on div "Traffic Class field" at bounding box center [648, 221] width 441 height 29
click at [428, 203] on input "b. Traffic Class field" at bounding box center [428, 199] width 0 height 9
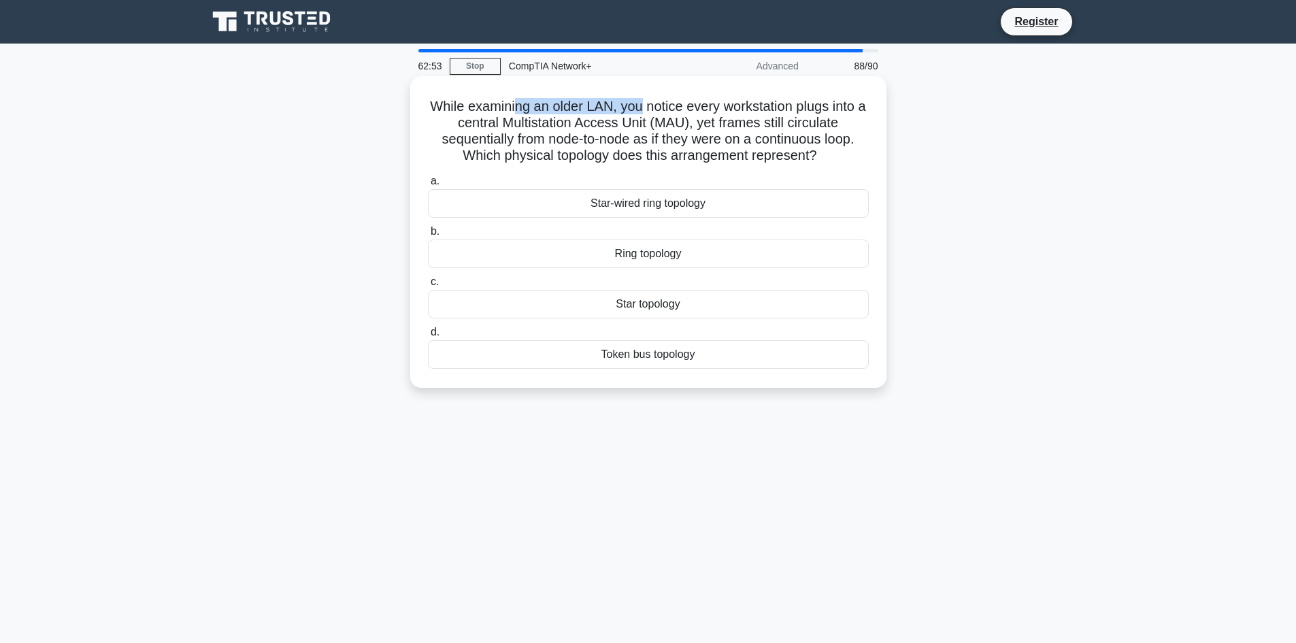
drag, startPoint x: 514, startPoint y: 105, endPoint x: 643, endPoint y: 114, distance: 129.5
click at [643, 114] on h5 "While examining an older LAN, you notice every workstation plugs into a central…" at bounding box center [648, 131] width 444 height 67
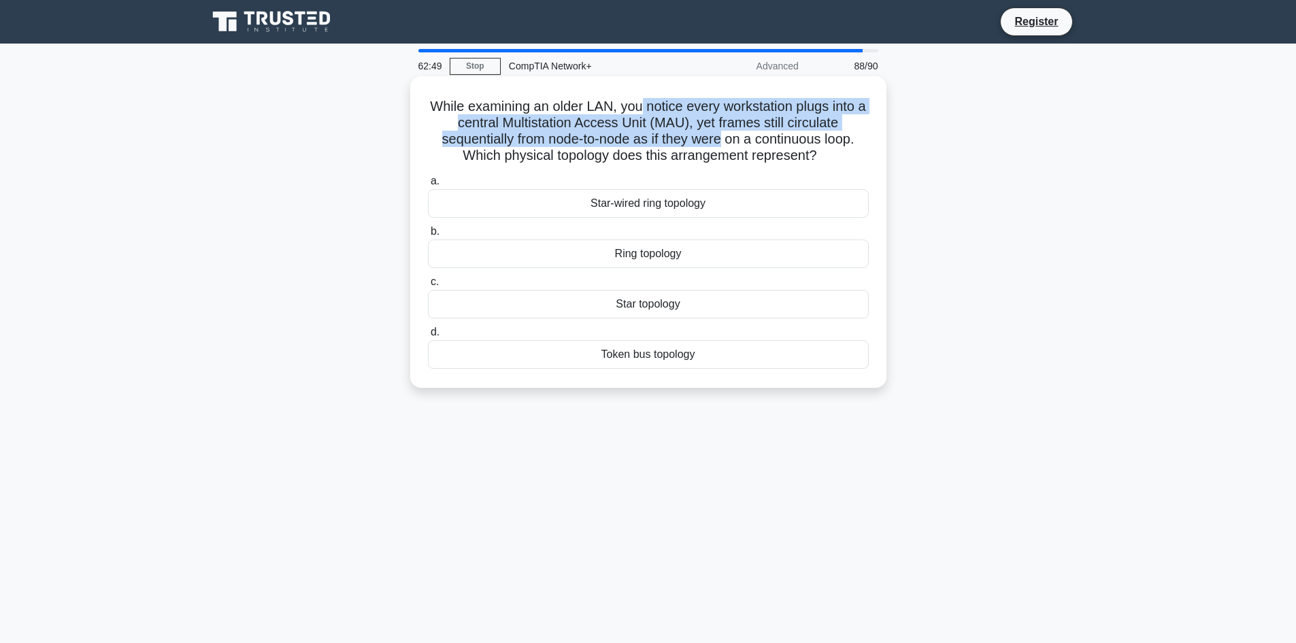
drag, startPoint x: 643, startPoint y: 115, endPoint x: 695, endPoint y: 133, distance: 54.9
click at [695, 133] on h5 "While examining an older LAN, you notice every workstation plugs into a central…" at bounding box center [648, 131] width 444 height 67
drag, startPoint x: 481, startPoint y: 120, endPoint x: 702, endPoint y: 132, distance: 221.4
click at [702, 132] on h5 "While examining an older LAN, you notice every workstation plugs into a central…" at bounding box center [648, 131] width 444 height 67
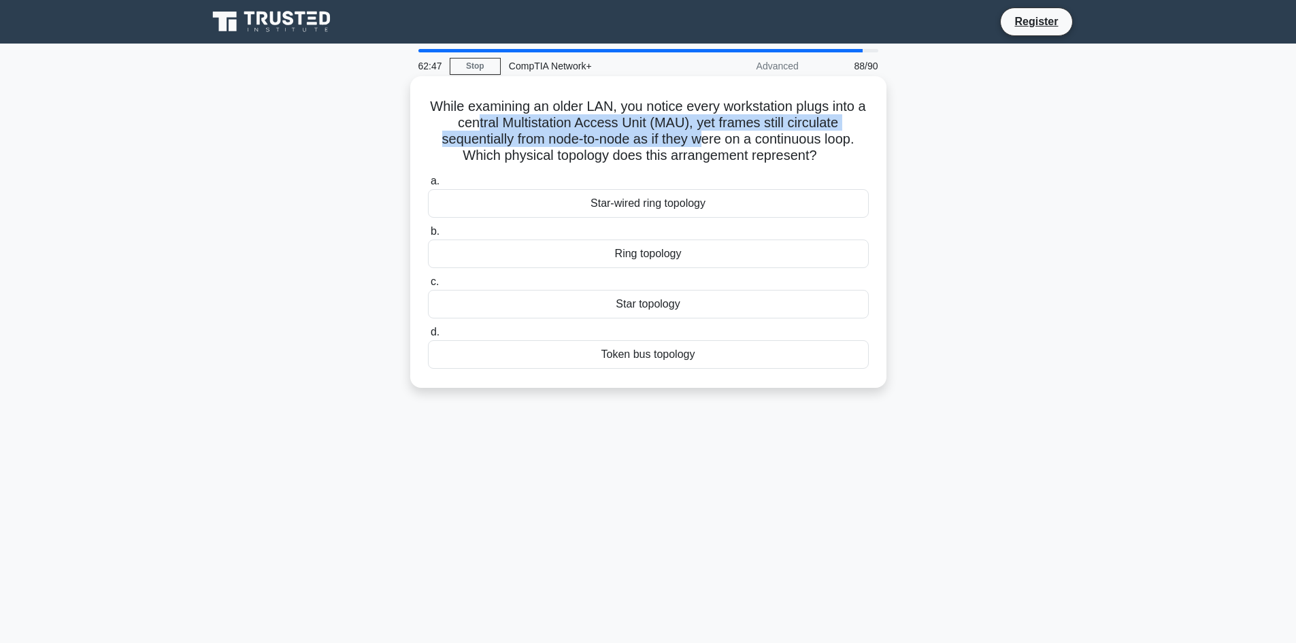
click at [702, 132] on h5 "While examining an older LAN, you notice every workstation plugs into a central…" at bounding box center [648, 131] width 444 height 67
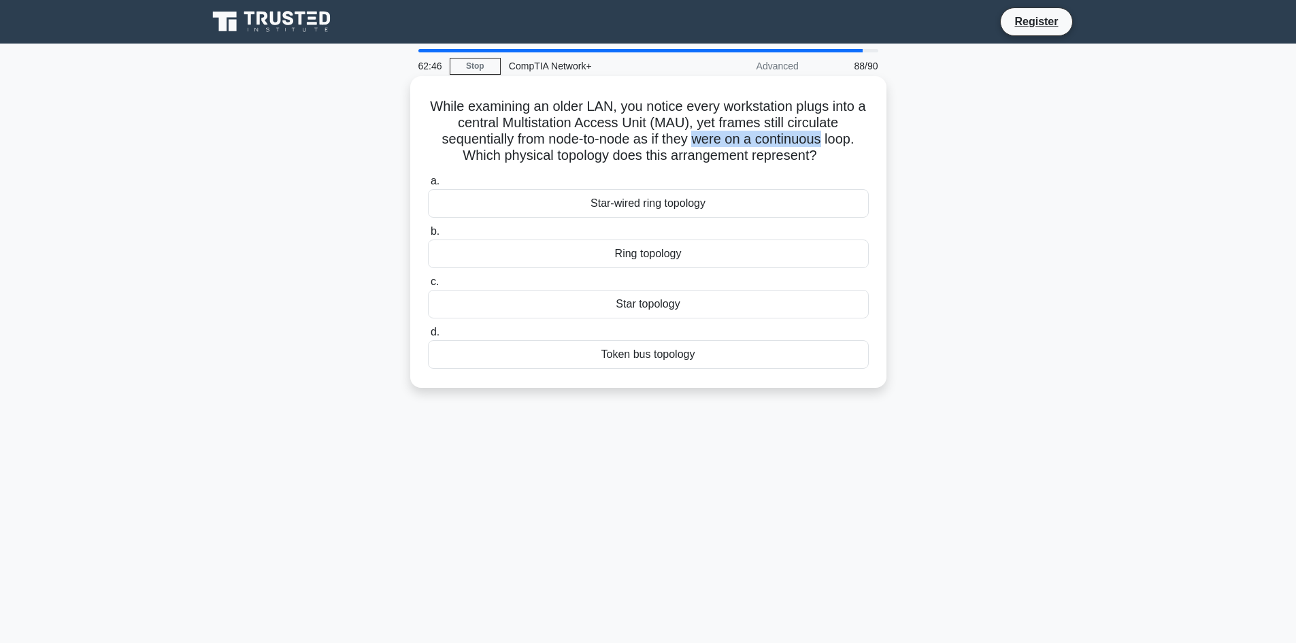
drag, startPoint x: 703, startPoint y: 132, endPoint x: 767, endPoint y: 135, distance: 64.7
click at [767, 135] on h5 "While examining an older LAN, you notice every workstation plugs into a central…" at bounding box center [648, 131] width 444 height 67
drag, startPoint x: 442, startPoint y: 137, endPoint x: 660, endPoint y: 136, distance: 217.7
click at [660, 136] on h5 "While examining an older LAN, you notice every workstation plugs into a central…" at bounding box center [648, 131] width 444 height 67
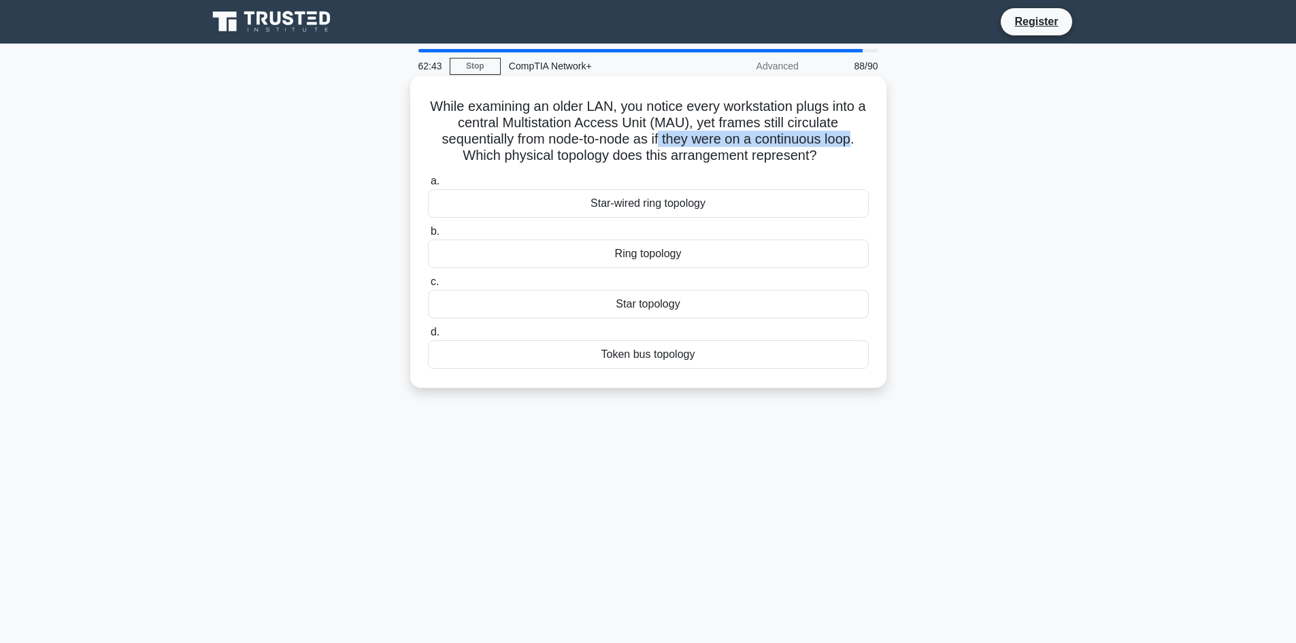
drag, startPoint x: 660, startPoint y: 136, endPoint x: 845, endPoint y: 134, distance: 185.0
click at [845, 134] on h5 "While examining an older LAN, you notice every workstation plugs into a central…" at bounding box center [648, 131] width 444 height 67
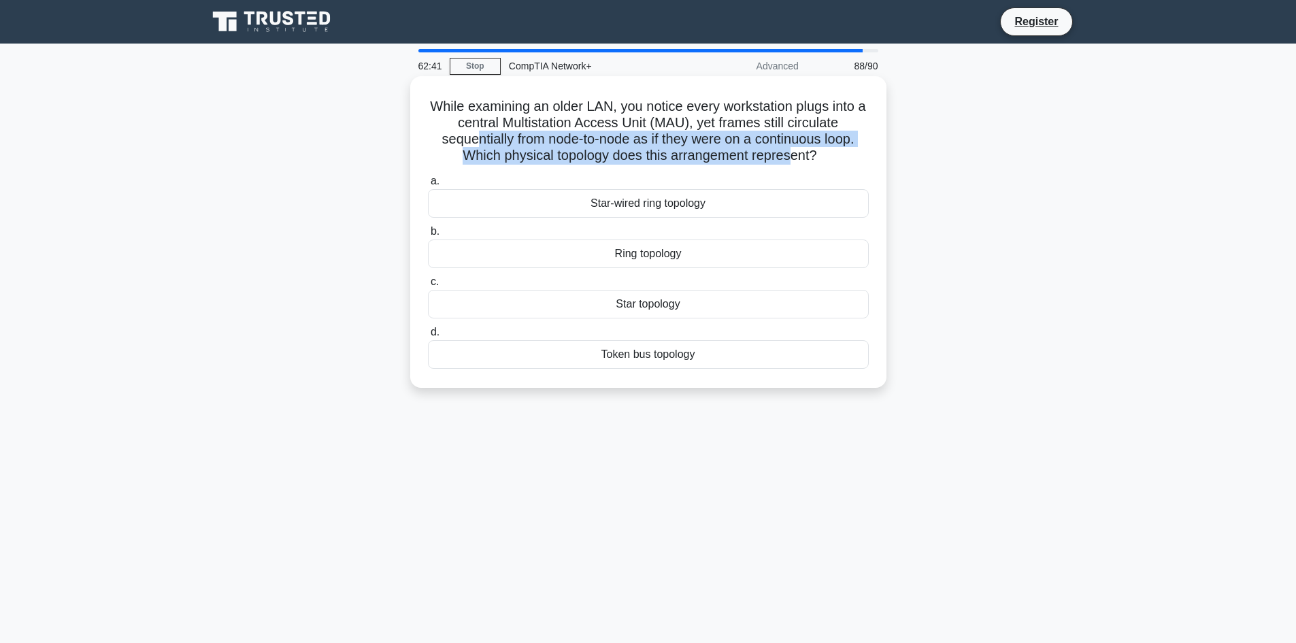
drag, startPoint x: 471, startPoint y: 137, endPoint x: 791, endPoint y: 162, distance: 321.4
click at [791, 162] on h5 "While examining an older LAN, you notice every workstation plugs into a central…" at bounding box center [648, 131] width 444 height 67
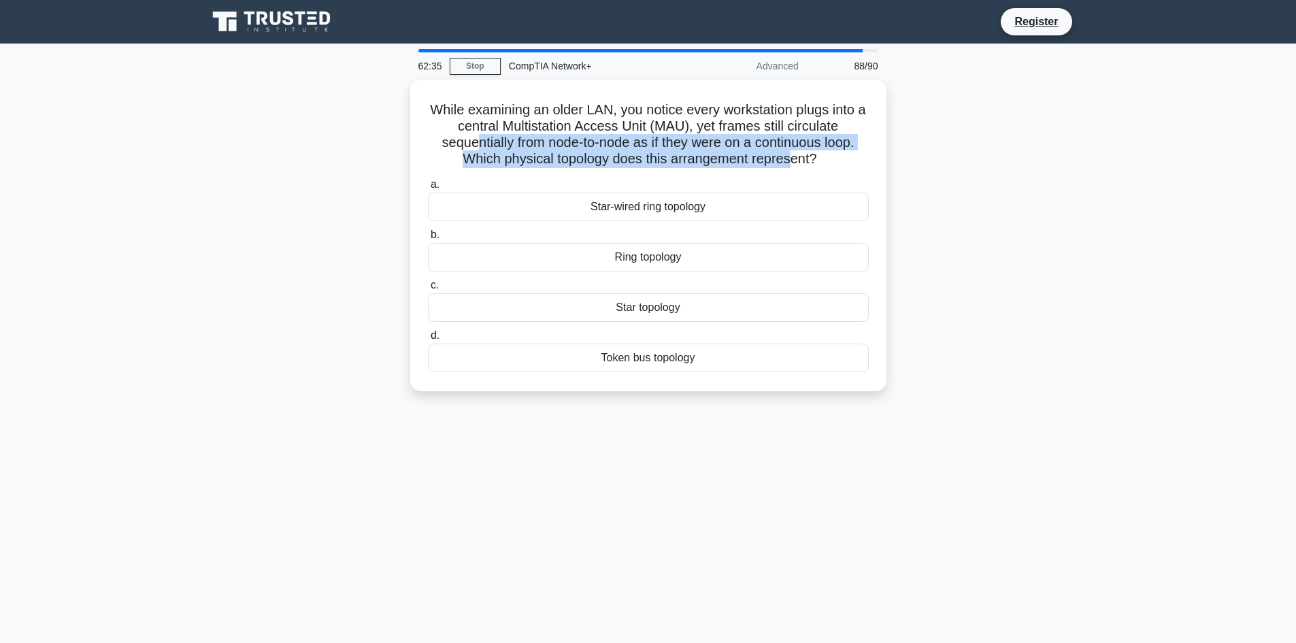
drag, startPoint x: 454, startPoint y: 124, endPoint x: 831, endPoint y: 507, distance: 537.8
click at [831, 507] on div "62:35 Stop CompTIA Network+ Advanced 88/90 While examining an older LAN, you no…" at bounding box center [648, 389] width 898 height 680
click at [175, 118] on main "62:32 Stop CompTIA Network+ Advanced 88/90 While examining an older LAN, you no…" at bounding box center [648, 389] width 1296 height 691
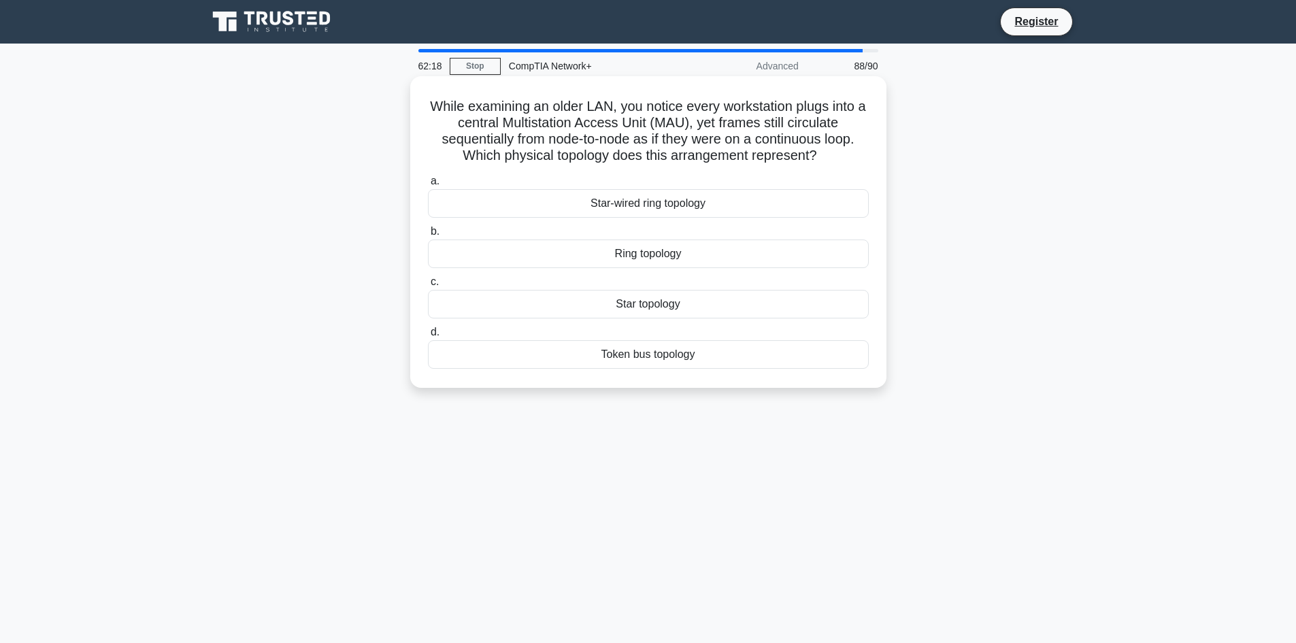
click at [634, 354] on div "Token bus topology" at bounding box center [648, 354] width 441 height 29
click at [428, 337] on input "d. Token bus topology" at bounding box center [428, 332] width 0 height 9
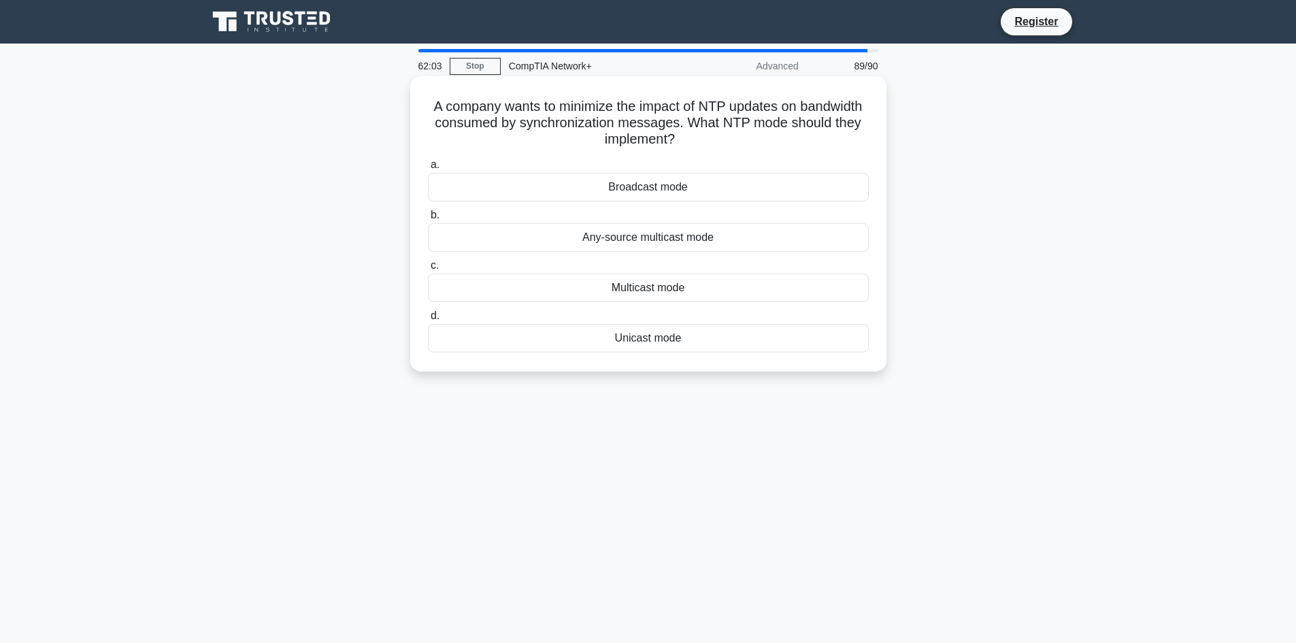
click at [708, 348] on div "Unicast mode" at bounding box center [648, 338] width 441 height 29
click at [428, 320] on input "d. Unicast mode" at bounding box center [428, 316] width 0 height 9
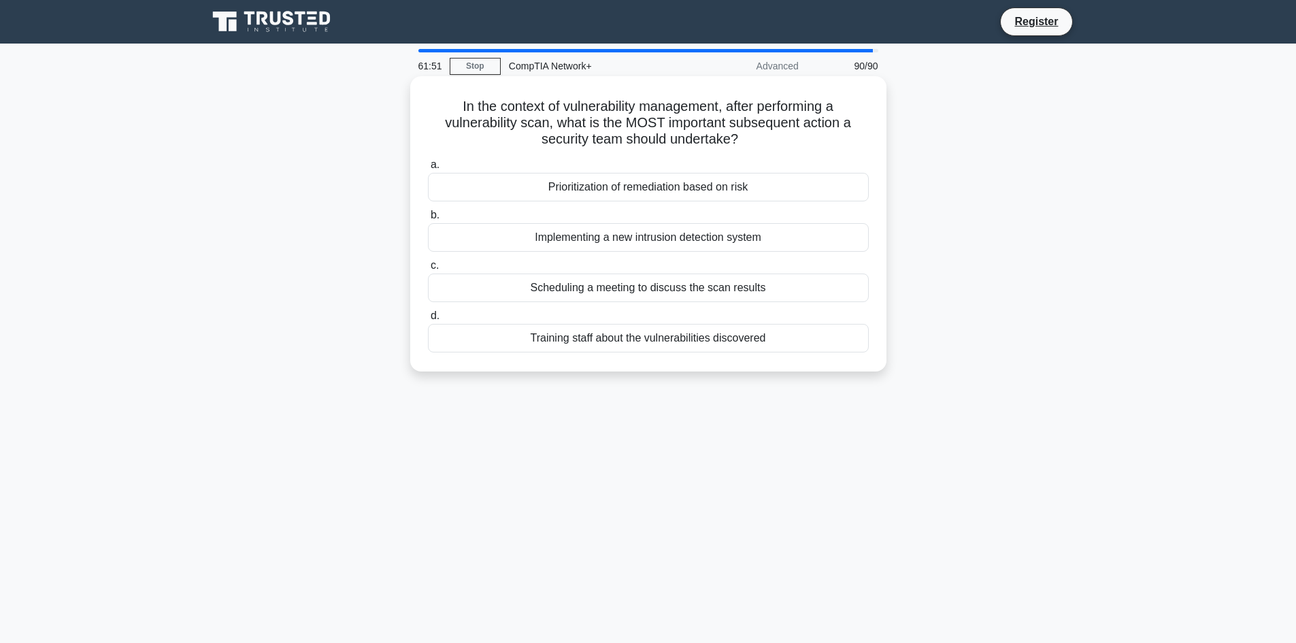
click at [589, 336] on div "Training staff about the vulnerabilities discovered" at bounding box center [648, 338] width 441 height 29
click at [428, 320] on input "d. Training staff about the vulnerabilities discovered" at bounding box center [428, 316] width 0 height 9
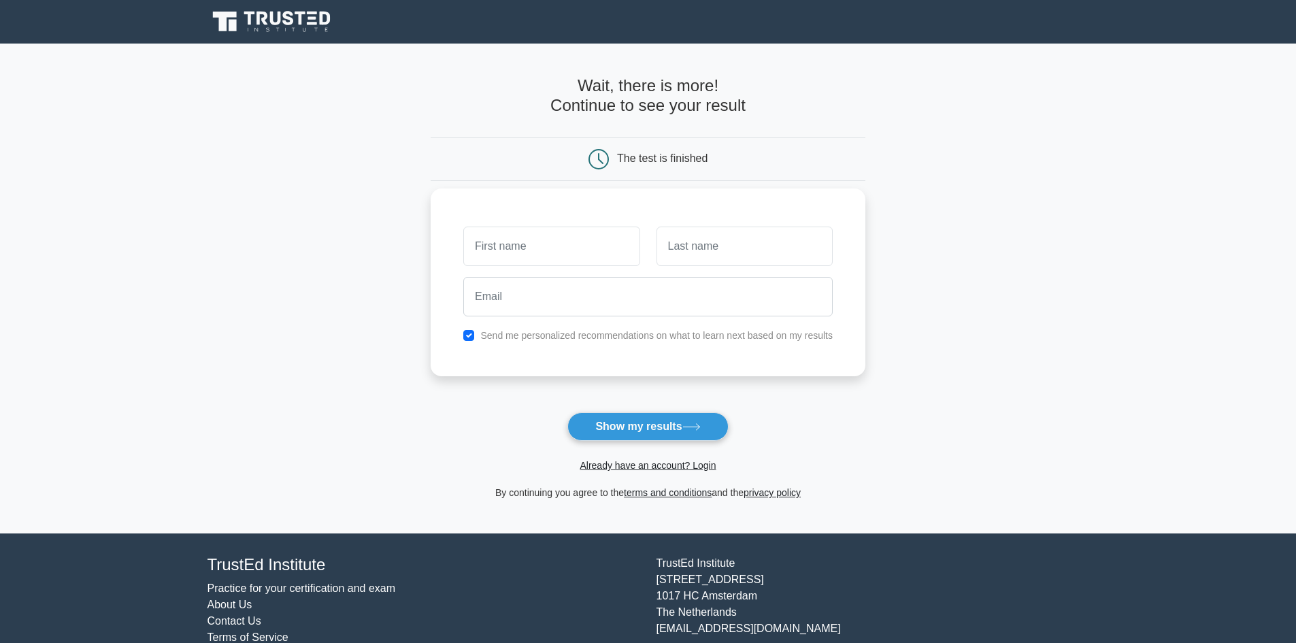
click at [538, 339] on label "Send me personalized recommendations on what to learn next based on my results" at bounding box center [656, 335] width 352 height 11
click at [471, 327] on div "Send me personalized recommendations on what to learn next based on my results" at bounding box center [648, 282] width 435 height 188
click at [476, 342] on div "Send me personalized recommendations on what to learn next based on my results" at bounding box center [648, 335] width 386 height 16
click at [468, 339] on input "checkbox" at bounding box center [468, 335] width 11 height 11
checkbox input "false"
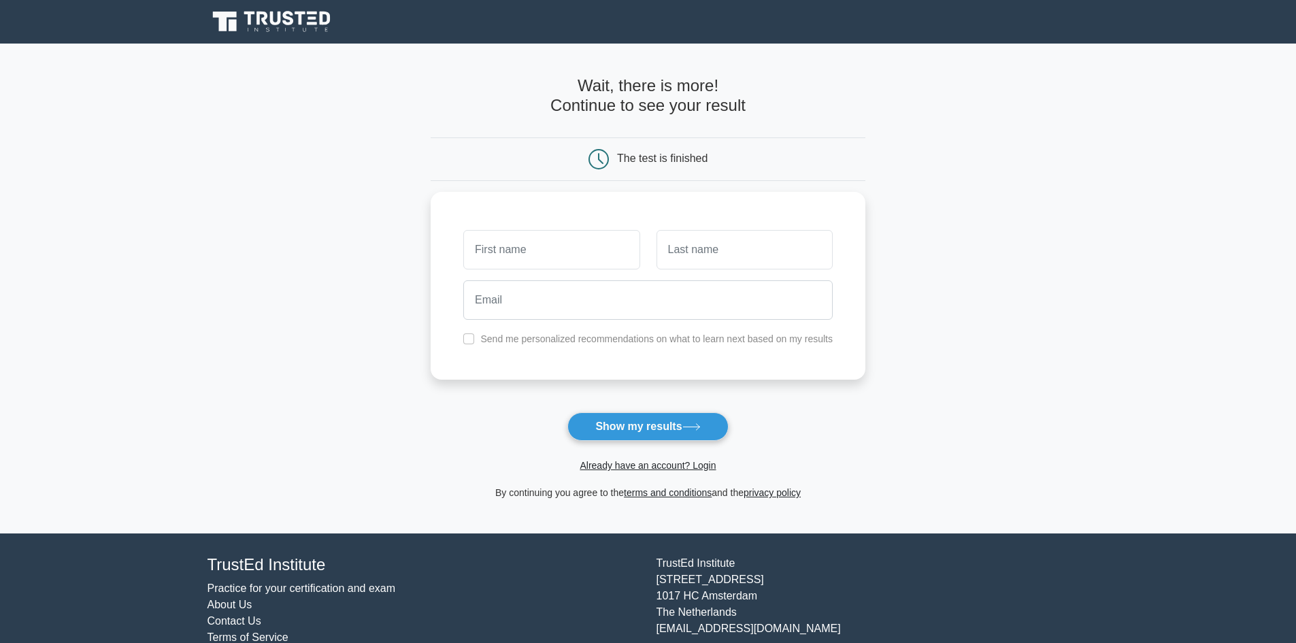
click at [467, 382] on form "Wait, there is more! Continue to see your result The test is finished and the" at bounding box center [648, 288] width 435 height 424
click at [707, 239] on input "text" at bounding box center [744, 246] width 176 height 39
click at [556, 229] on input "text" at bounding box center [551, 246] width 176 height 39
click at [570, 274] on div at bounding box center [648, 296] width 386 height 50
click at [811, 257] on input "text" at bounding box center [744, 246] width 176 height 39
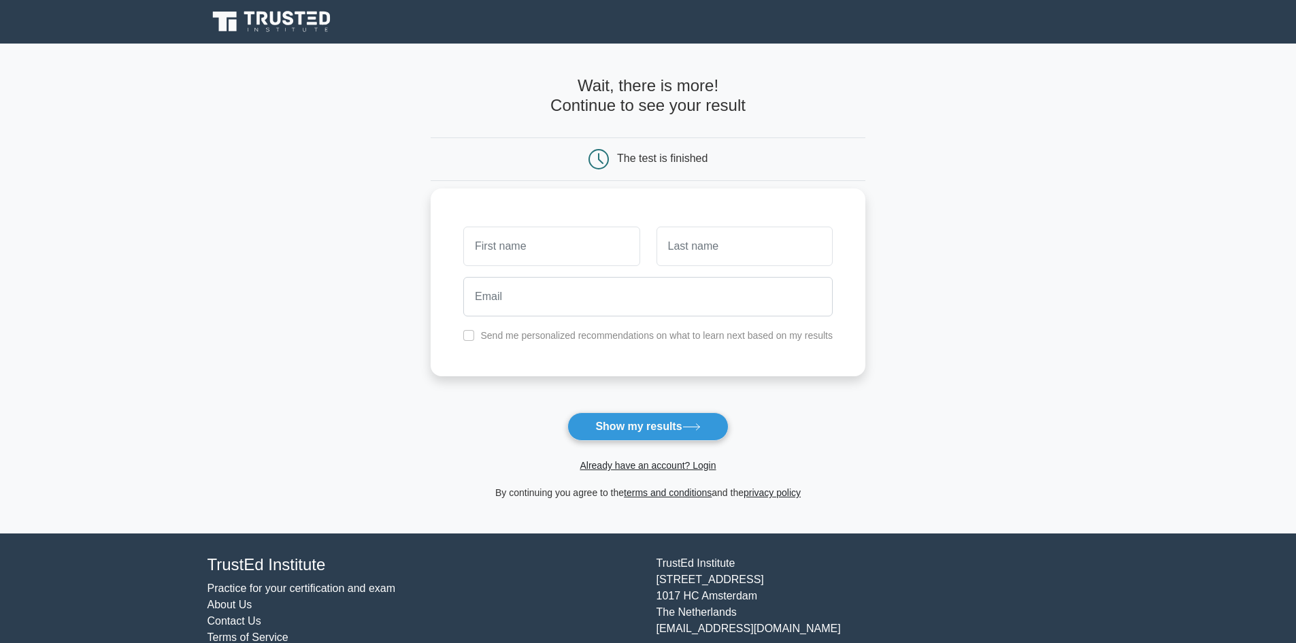
click at [531, 224] on div at bounding box center [551, 246] width 193 height 50
click at [548, 253] on input "text" at bounding box center [551, 246] width 176 height 39
click at [563, 316] on input "email" at bounding box center [647, 296] width 369 height 39
click at [470, 363] on div "Send me personalized recommendations on what to learn next based on my results" at bounding box center [648, 282] width 435 height 188
click at [1158, 51] on main "Wait, there is more! Continue to see your result The test is finished and the" at bounding box center [648, 289] width 1296 height 490
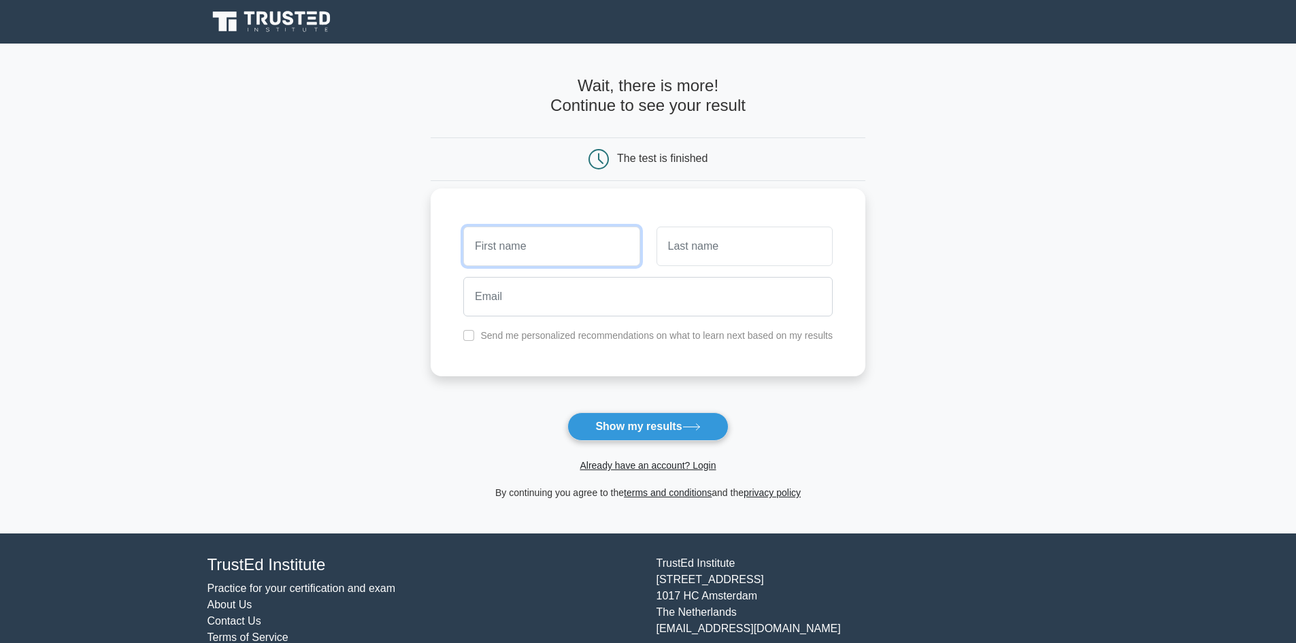
click at [601, 239] on input "text" at bounding box center [551, 246] width 176 height 39
type input "boss"
click at [726, 241] on input "text" at bounding box center [744, 246] width 176 height 39
type input "thunder"
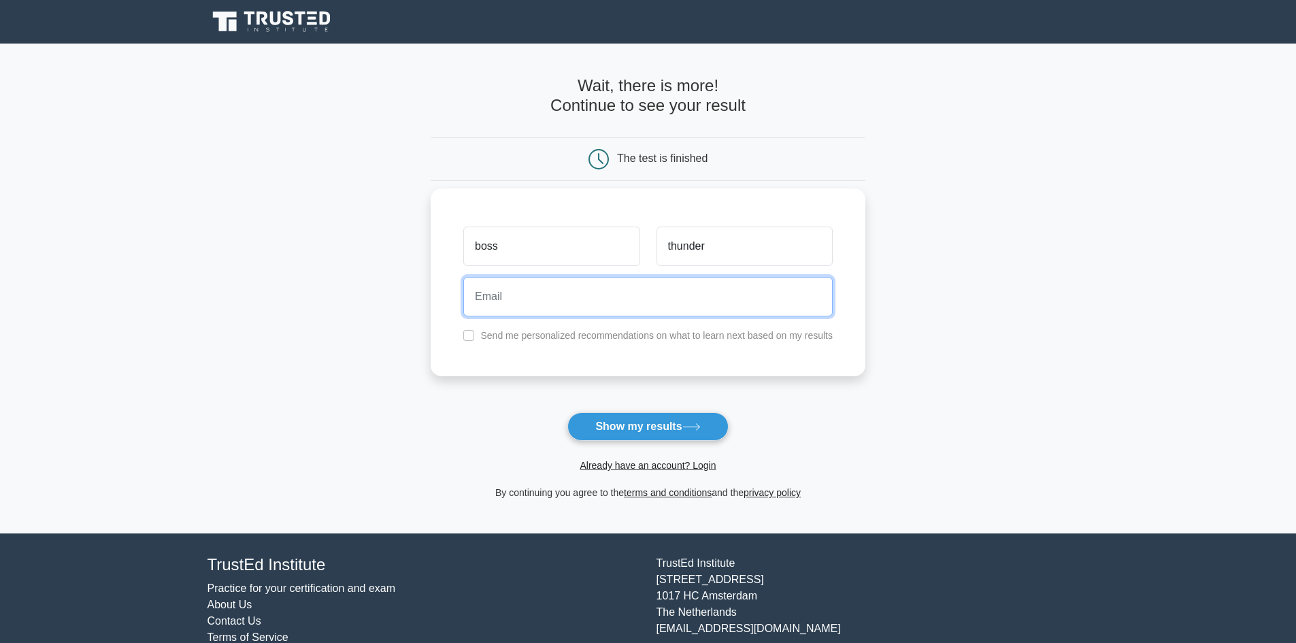
drag, startPoint x: 709, startPoint y: 285, endPoint x: 637, endPoint y: 278, distance: 72.4
click at [637, 278] on input "email" at bounding box center [647, 296] width 369 height 39
click at [575, 304] on input "thunderstorm02002@gmail.com" at bounding box center [647, 296] width 369 height 39
click at [673, 288] on input "thunderstorm02002@gmail.com" at bounding box center [647, 296] width 369 height 39
type input "thunderstorm02002@gmail.com"
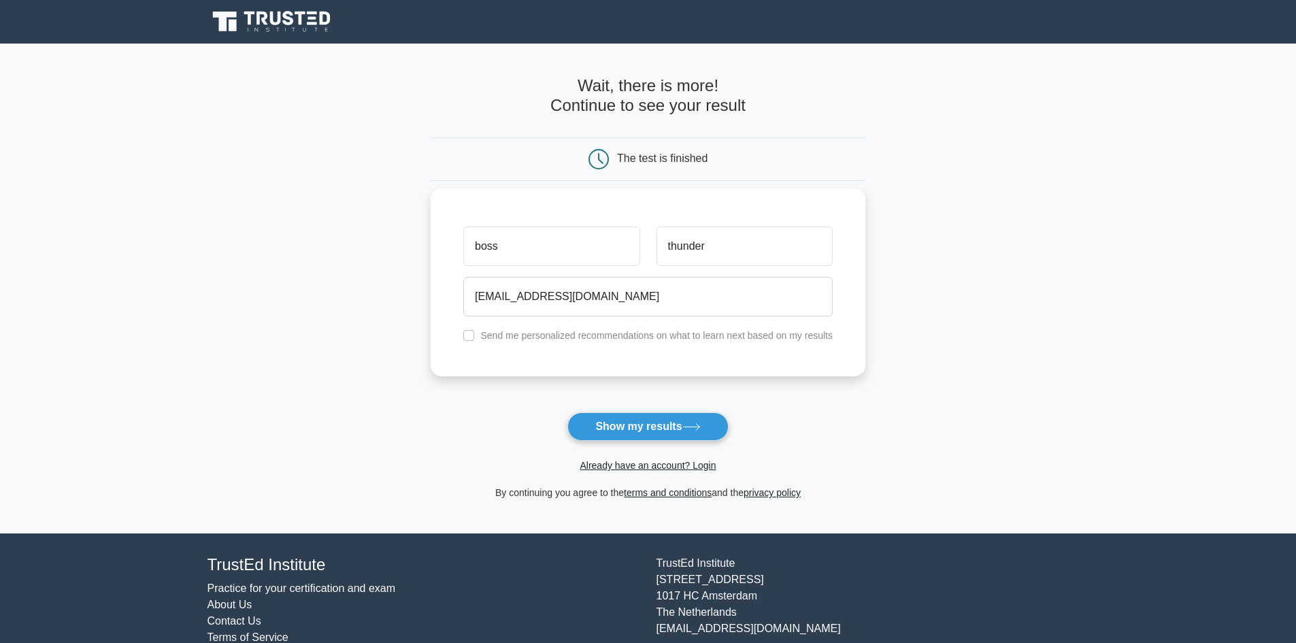
click at [587, 339] on label "Send me personalized recommendations on what to learn next based on my results" at bounding box center [656, 335] width 352 height 11
click at [465, 331] on input "checkbox" at bounding box center [468, 335] width 11 height 11
checkbox input "true"
click at [634, 294] on input "thunderstorm02002@gmail.com" at bounding box center [647, 296] width 369 height 39
click at [649, 307] on input "thunderstorm02002@gmail.com" at bounding box center [647, 296] width 369 height 39
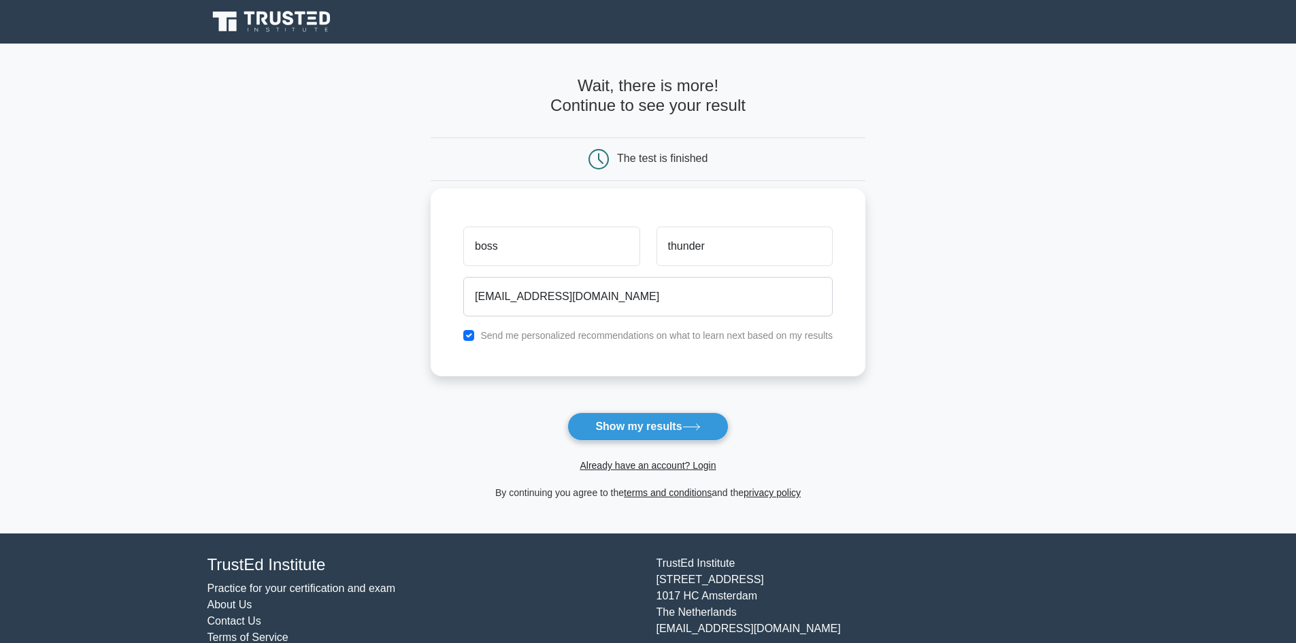
click at [606, 367] on div "boss thunder thunderstorm02002@gmail.com Send me personalized recommendations o…" at bounding box center [648, 282] width 435 height 188
click at [672, 439] on button "Show my results" at bounding box center [647, 426] width 161 height 29
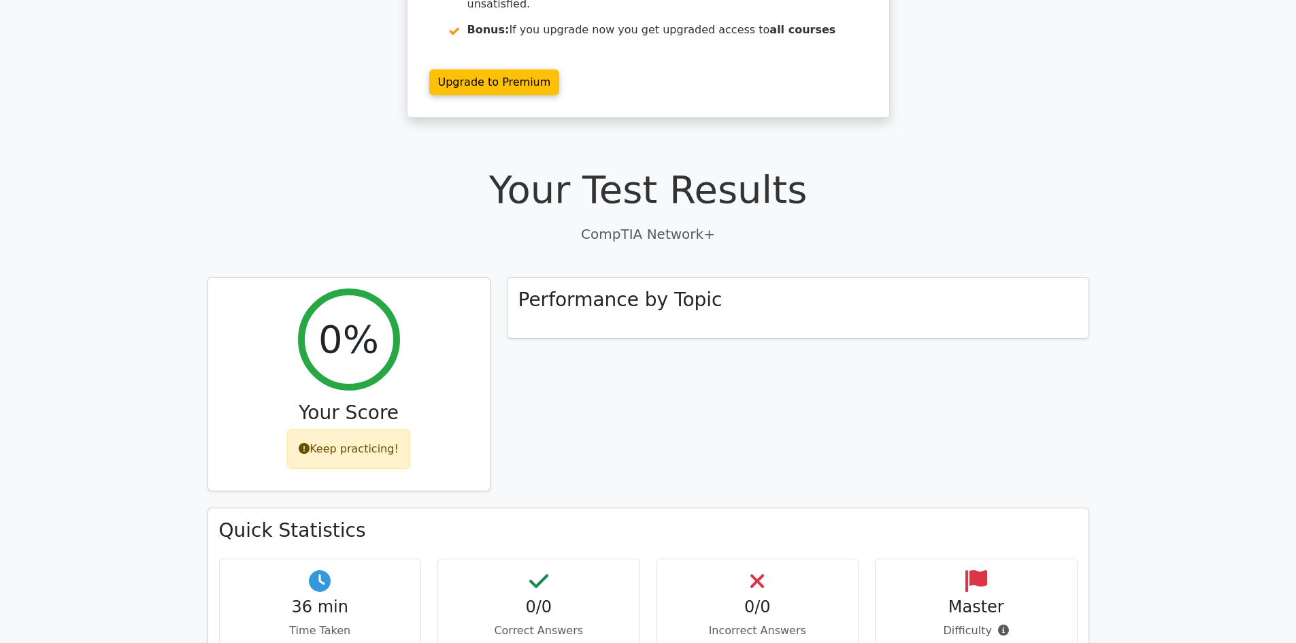
scroll to position [272, 0]
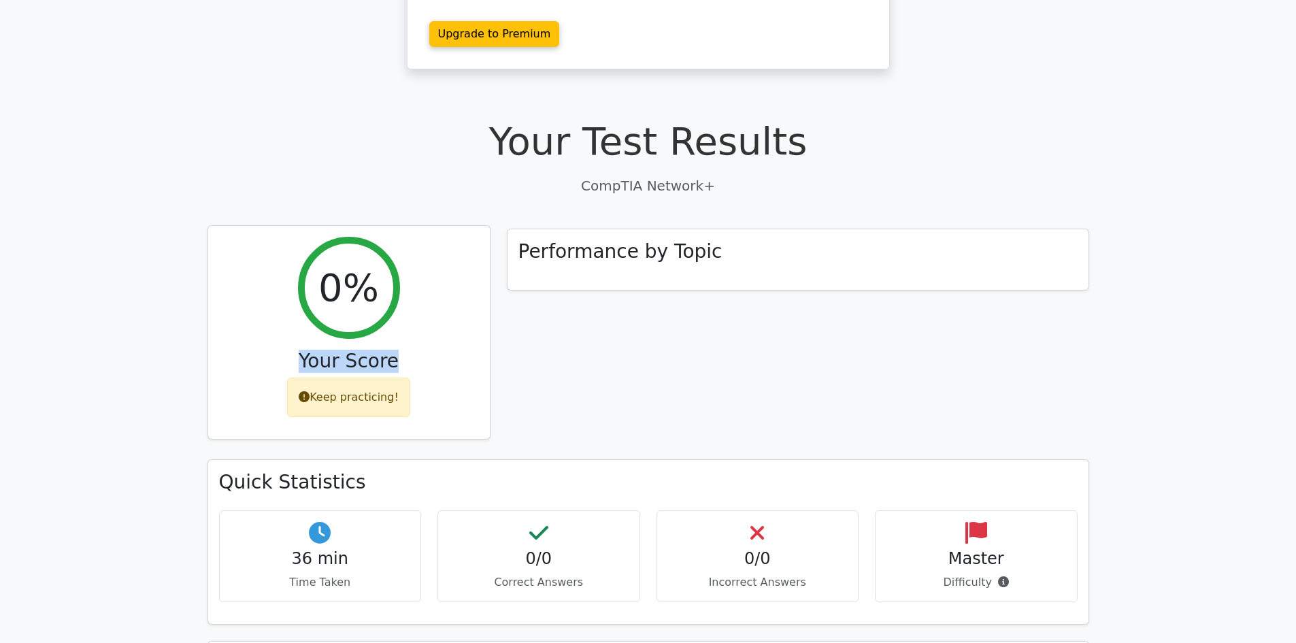
drag, startPoint x: 297, startPoint y: 325, endPoint x: 420, endPoint y: 347, distance: 124.4
click at [414, 347] on div "0% Your Score Keep practicing!" at bounding box center [349, 333] width 282 height 214
click at [420, 347] on div "0% Your Score Keep practicing!" at bounding box center [349, 333] width 282 height 214
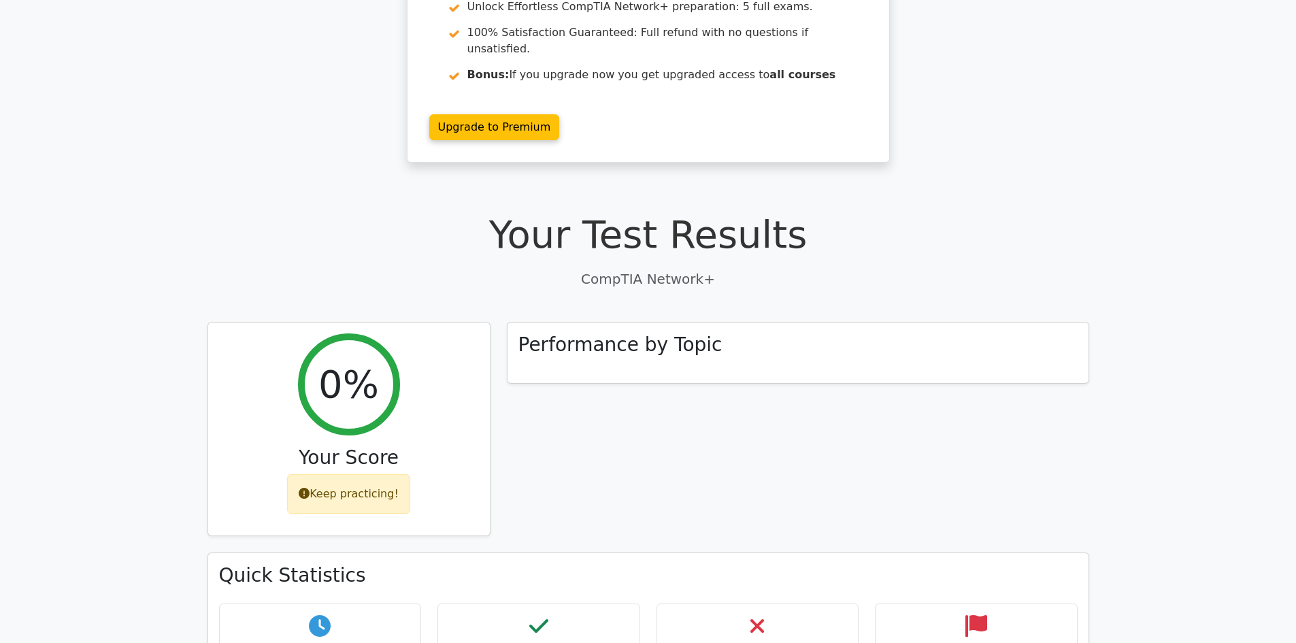
scroll to position [204, 0]
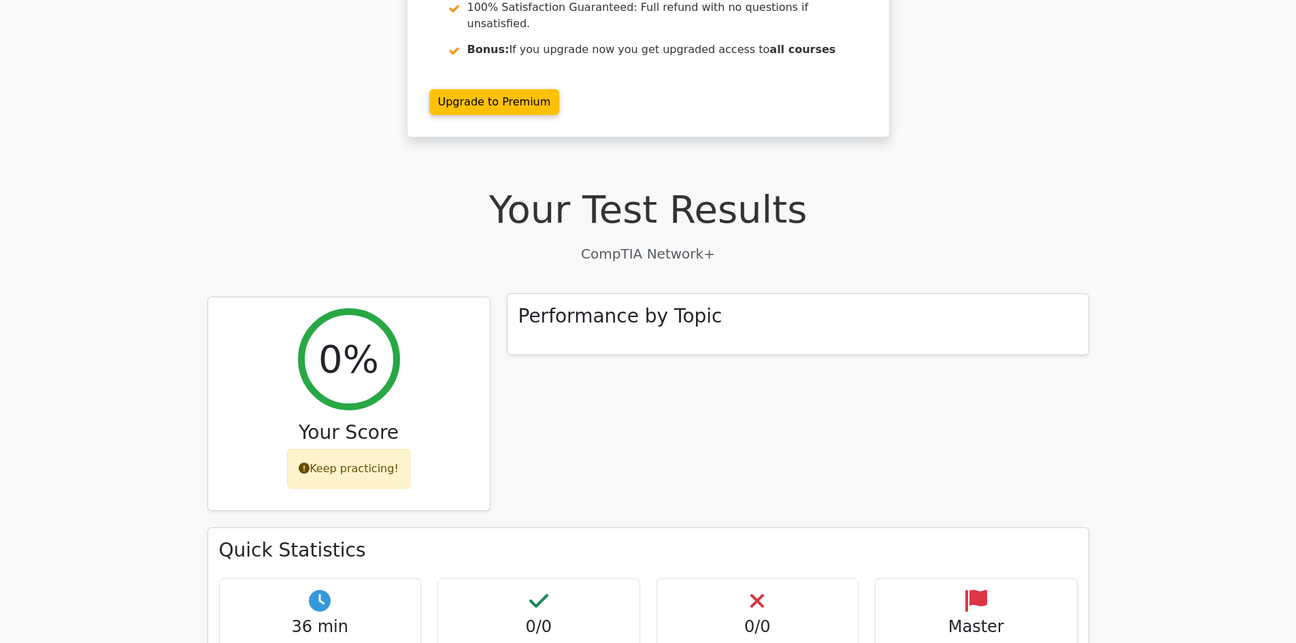
click at [643, 316] on div "Performance by Topic" at bounding box center [797, 324] width 581 height 61
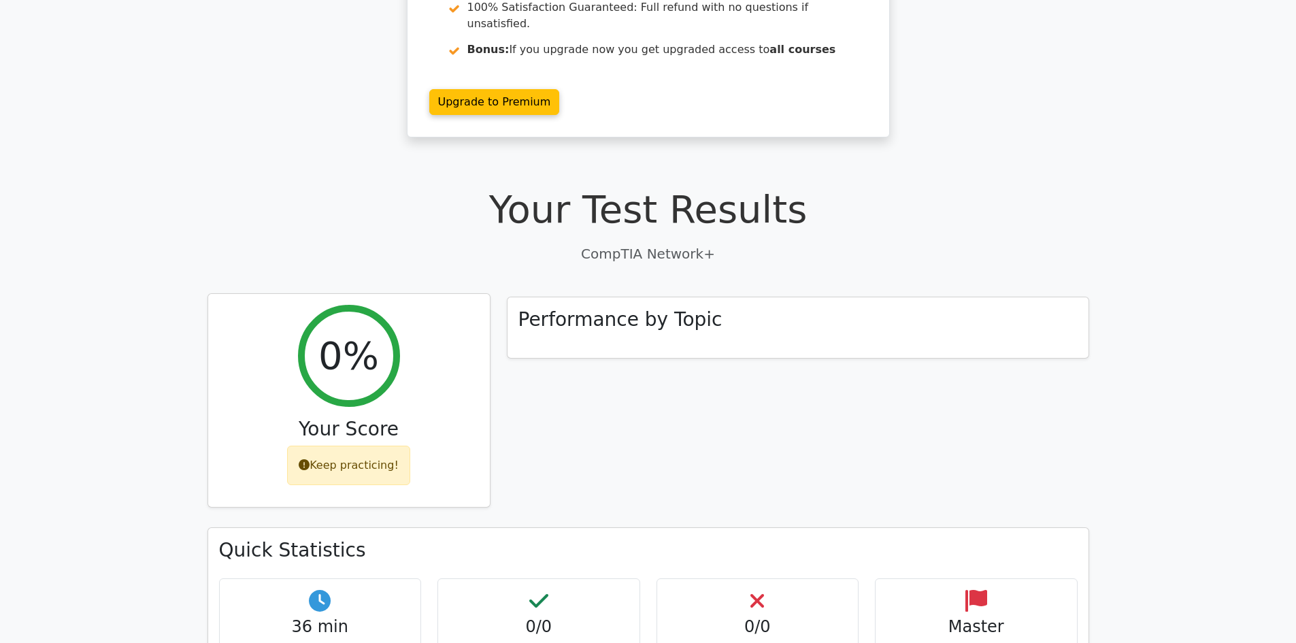
click at [395, 446] on div "Keep practicing!" at bounding box center [348, 465] width 123 height 39
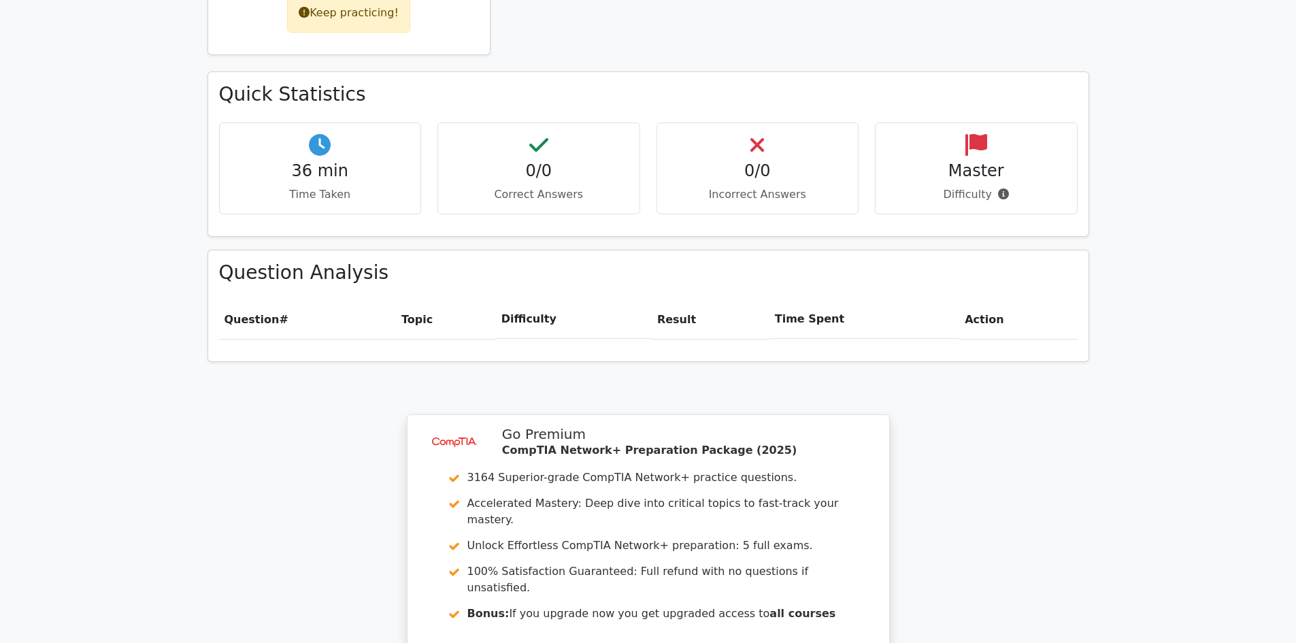
scroll to position [680, 0]
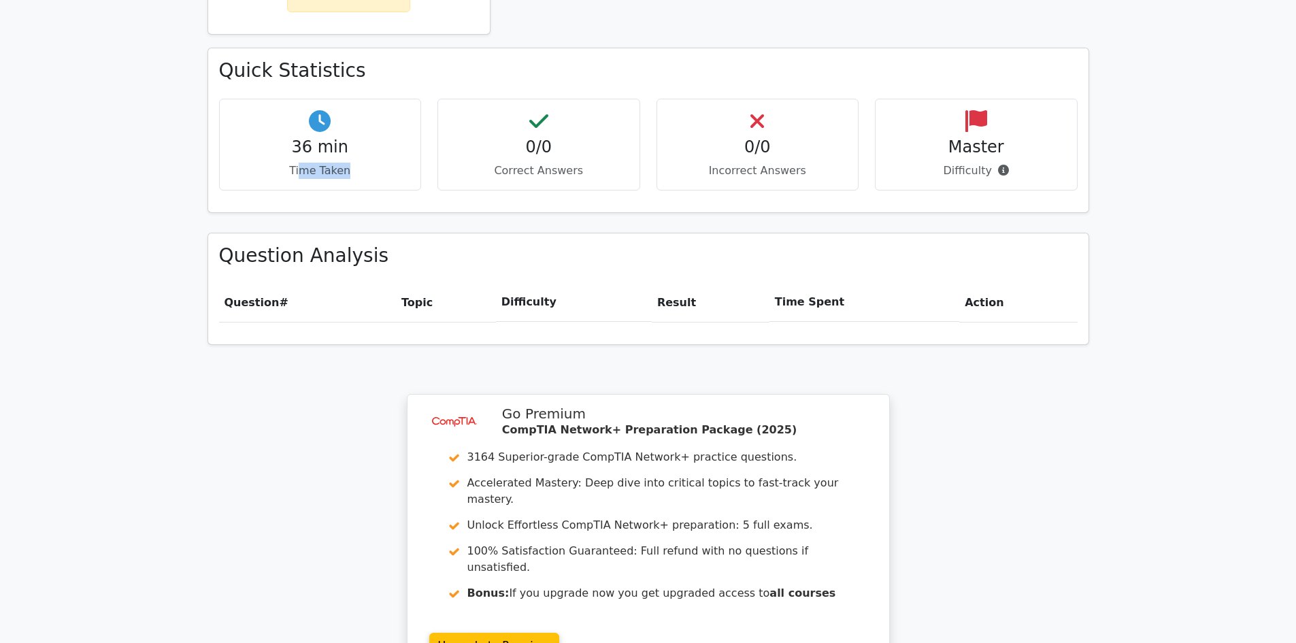
drag, startPoint x: 305, startPoint y: 139, endPoint x: 379, endPoint y: 141, distance: 74.2
click at [379, 163] on p "Time Taken" at bounding box center [321, 171] width 180 height 16
drag, startPoint x: 480, startPoint y: 129, endPoint x: 597, endPoint y: 151, distance: 119.0
click at [597, 151] on div "0/0 Correct Answers" at bounding box center [538, 145] width 203 height 92
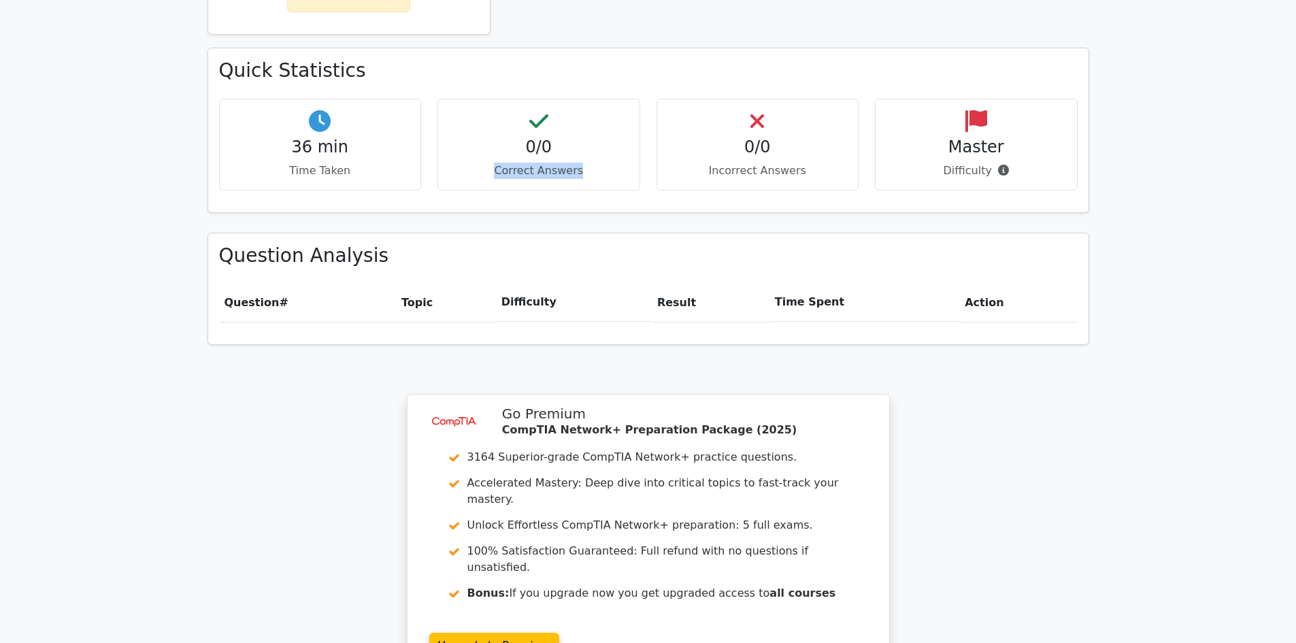
click at [597, 151] on div "0/0 Correct Answers" at bounding box center [538, 145] width 203 height 92
drag, startPoint x: 758, startPoint y: 148, endPoint x: 835, endPoint y: 158, distance: 77.5
click at [835, 158] on div "36 min Time Taken 0/0 Correct Answers 0/0 Incorrect Answers Master" at bounding box center [648, 150] width 875 height 103
drag, startPoint x: 940, startPoint y: 133, endPoint x: 1004, endPoint y: 151, distance: 66.3
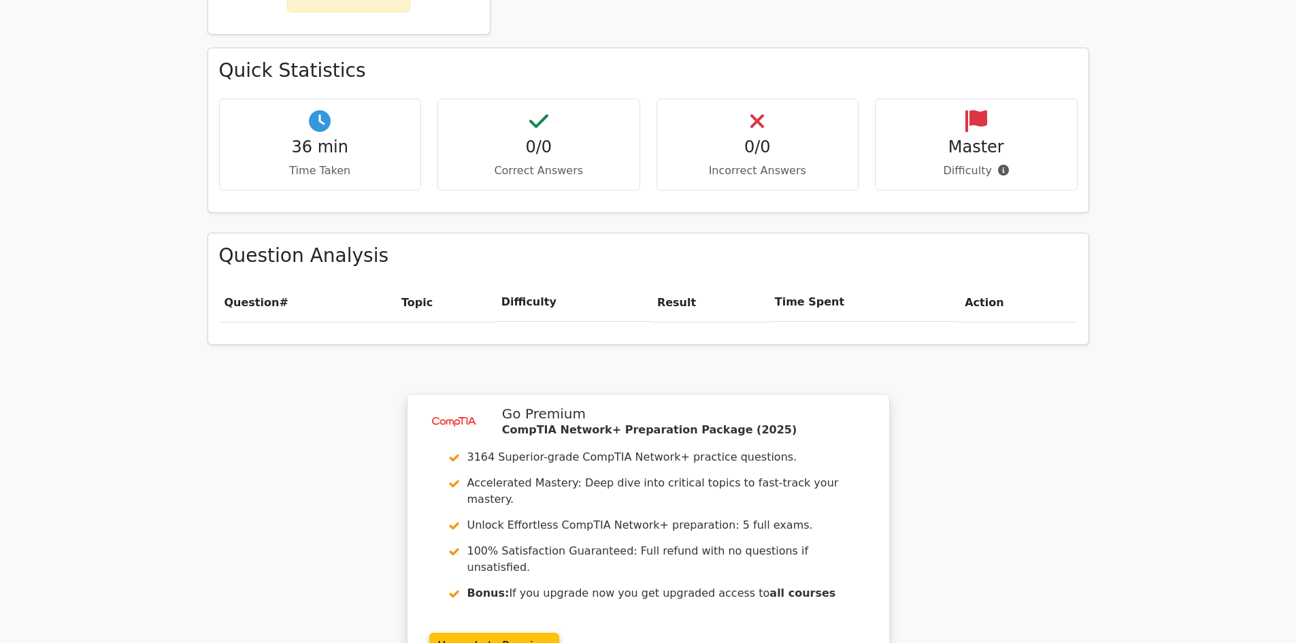
click at [1004, 151] on div "Master Difficulty" at bounding box center [976, 145] width 203 height 92
drag, startPoint x: 973, startPoint y: 174, endPoint x: 873, endPoint y: 193, distance: 102.5
click at [972, 175] on div "Quick Statistics 36 min Time Taken 0/0 Correct Answers 0/0 Incorrect Answers Ma…" at bounding box center [648, 133] width 880 height 163
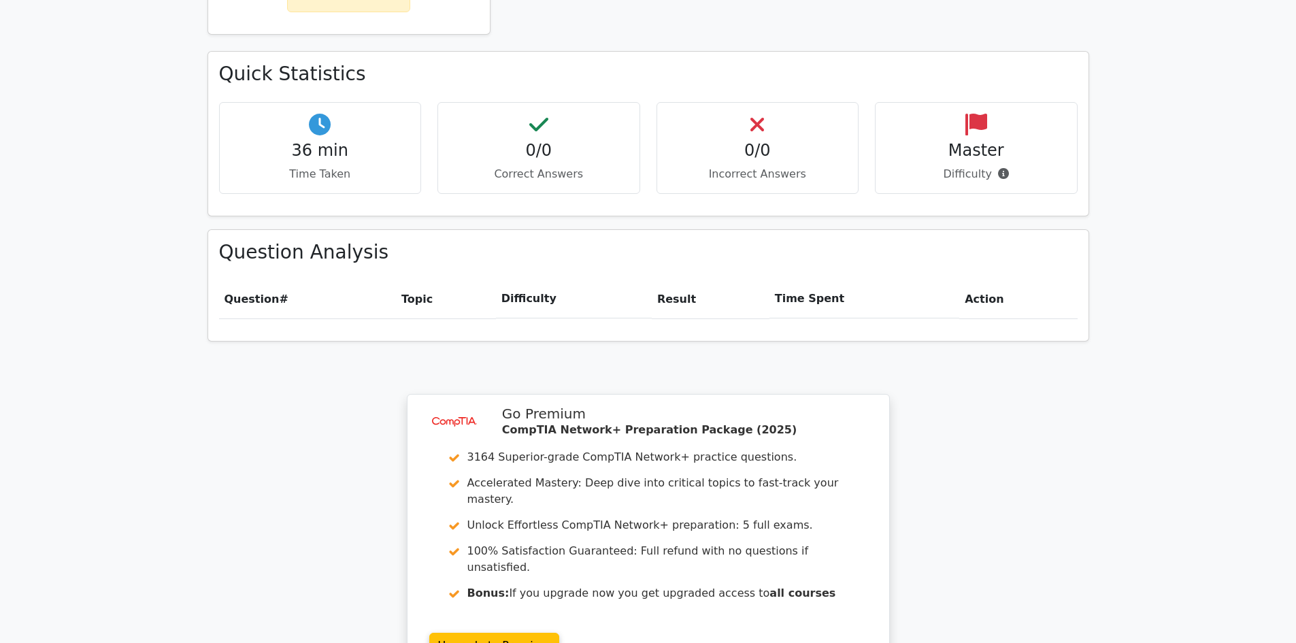
click at [269, 292] on span "Question" at bounding box center [251, 298] width 55 height 13
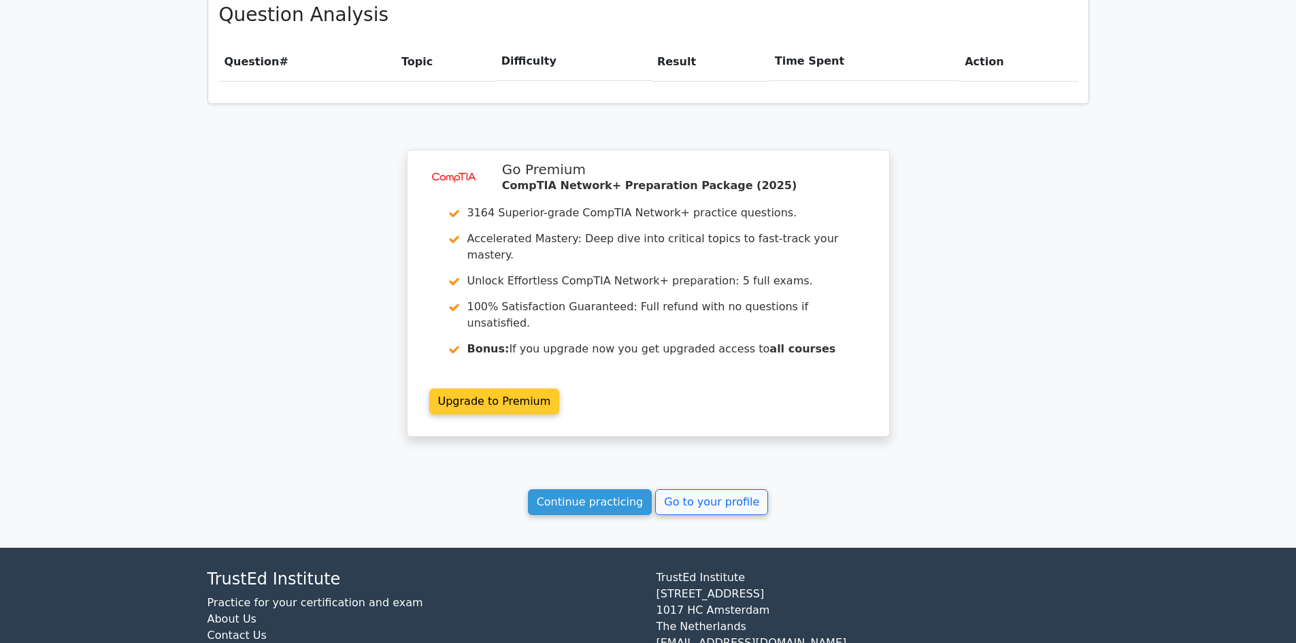
scroll to position [922, 0]
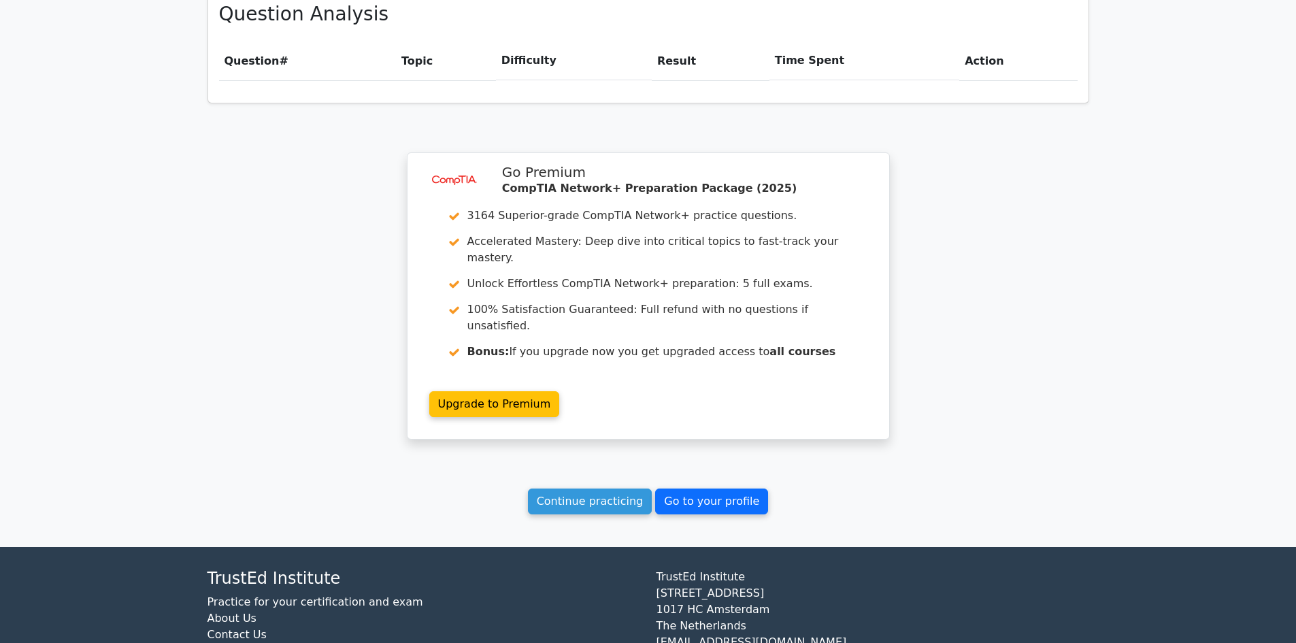
click at [712, 488] on link "Go to your profile" at bounding box center [711, 501] width 113 height 26
click at [574, 488] on link "Continue practicing" at bounding box center [590, 501] width 124 height 26
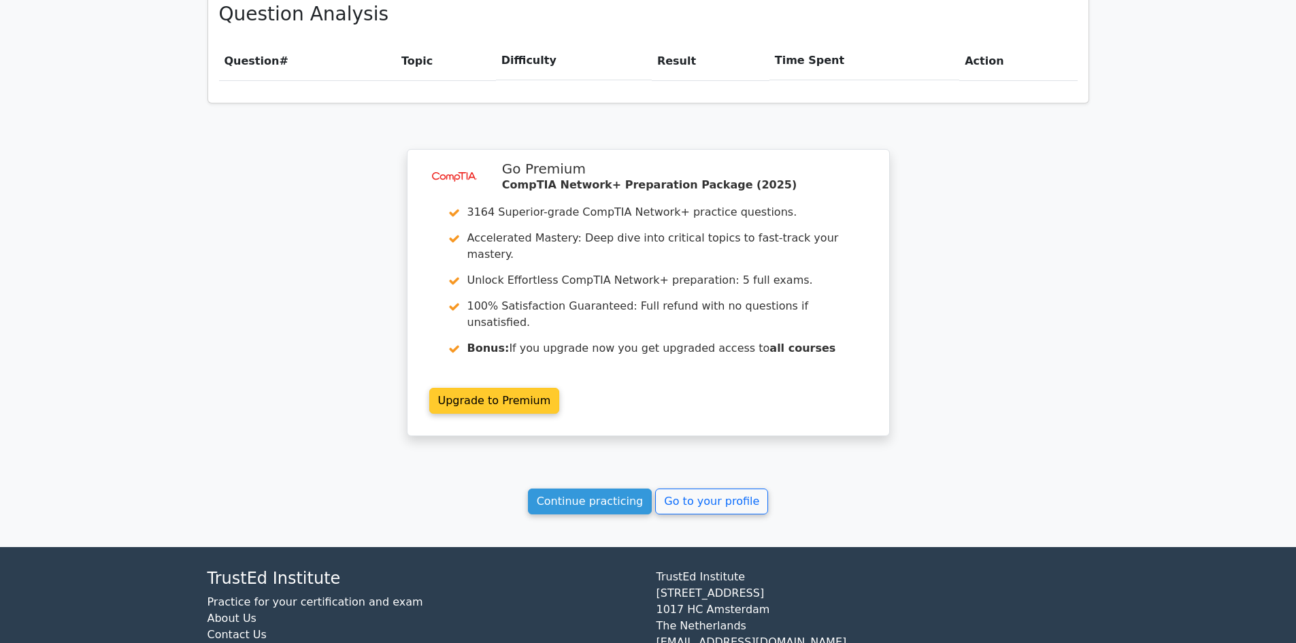
click at [560, 388] on link "Upgrade to Premium" at bounding box center [494, 401] width 131 height 26
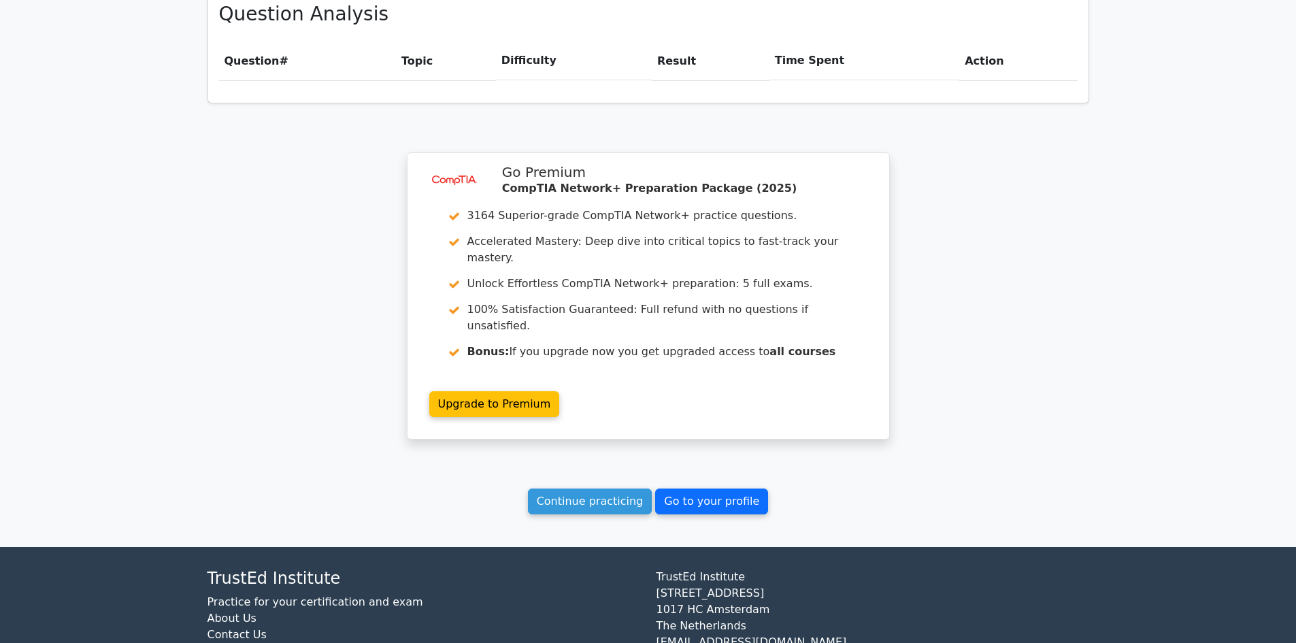
click at [697, 488] on link "Go to your profile" at bounding box center [711, 501] width 113 height 26
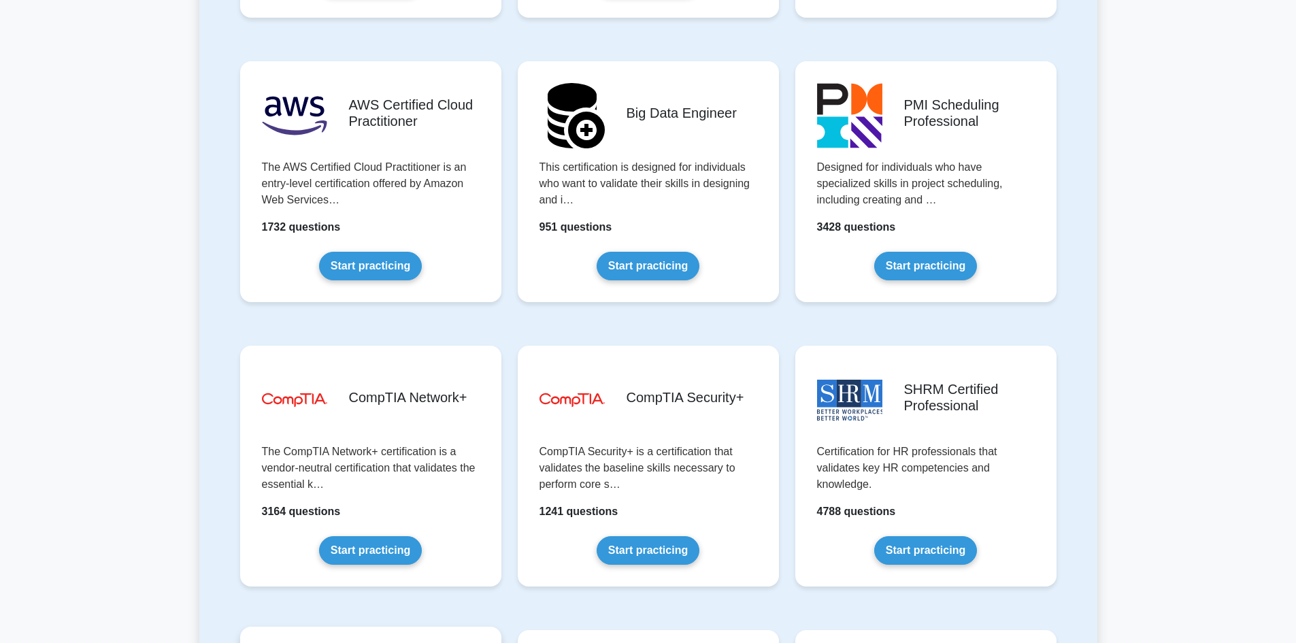
scroll to position [2245, 0]
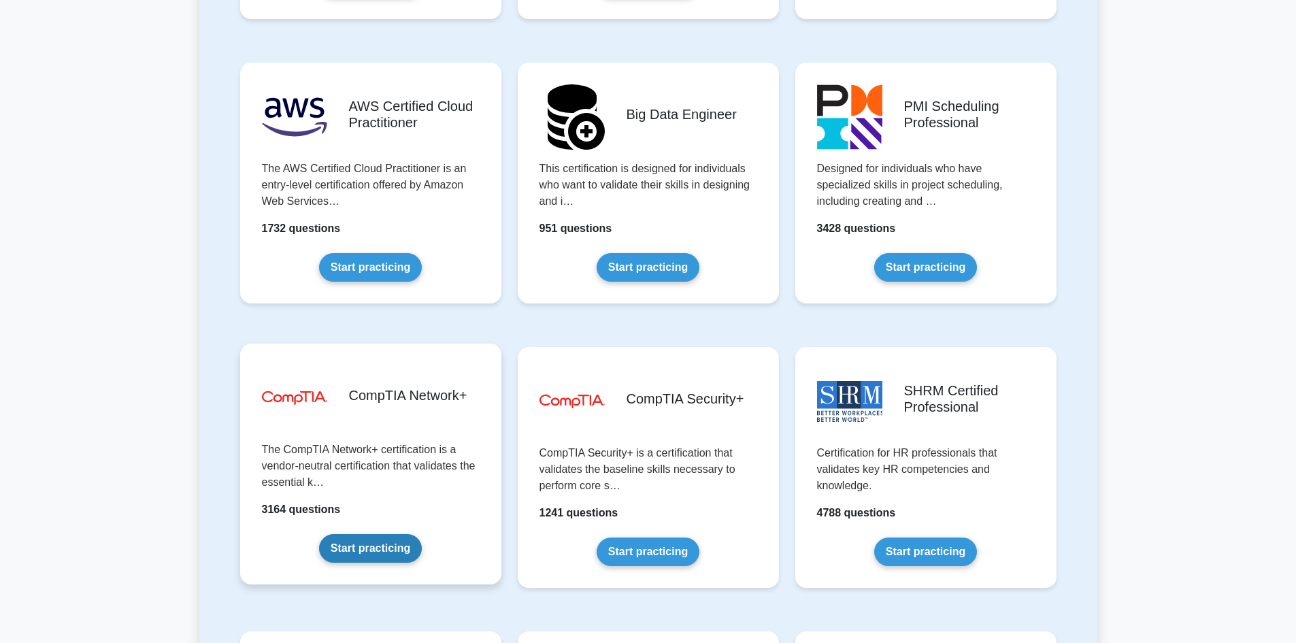
click at [389, 542] on link "Start practicing" at bounding box center [370, 548] width 103 height 29
click at [372, 549] on link "Start practicing" at bounding box center [370, 548] width 103 height 29
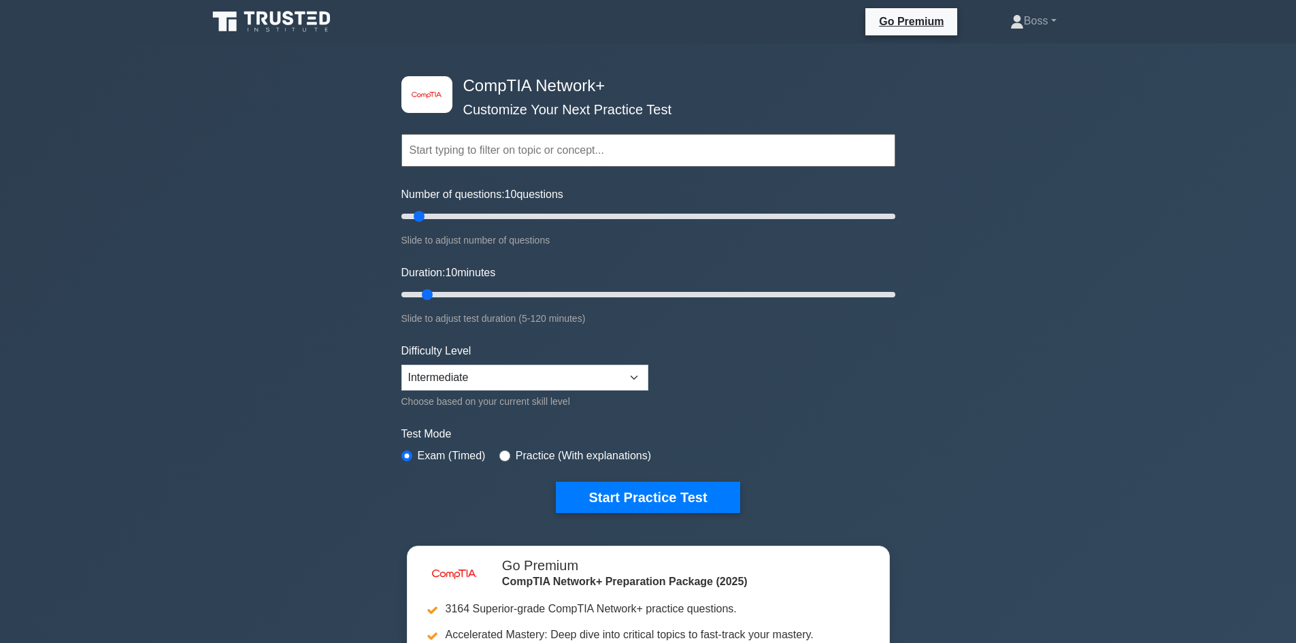
click at [565, 152] on input "text" at bounding box center [648, 150] width 494 height 33
click at [563, 191] on label "Number of questions: 10 questions" at bounding box center [482, 194] width 162 height 16
click at [565, 208] on input "Number of questions: 10 questions" at bounding box center [648, 216] width 494 height 16
click at [588, 333] on form "Topics Networking Concepts Infrastructure Network Operations Network Security N…" at bounding box center [648, 303] width 494 height 420
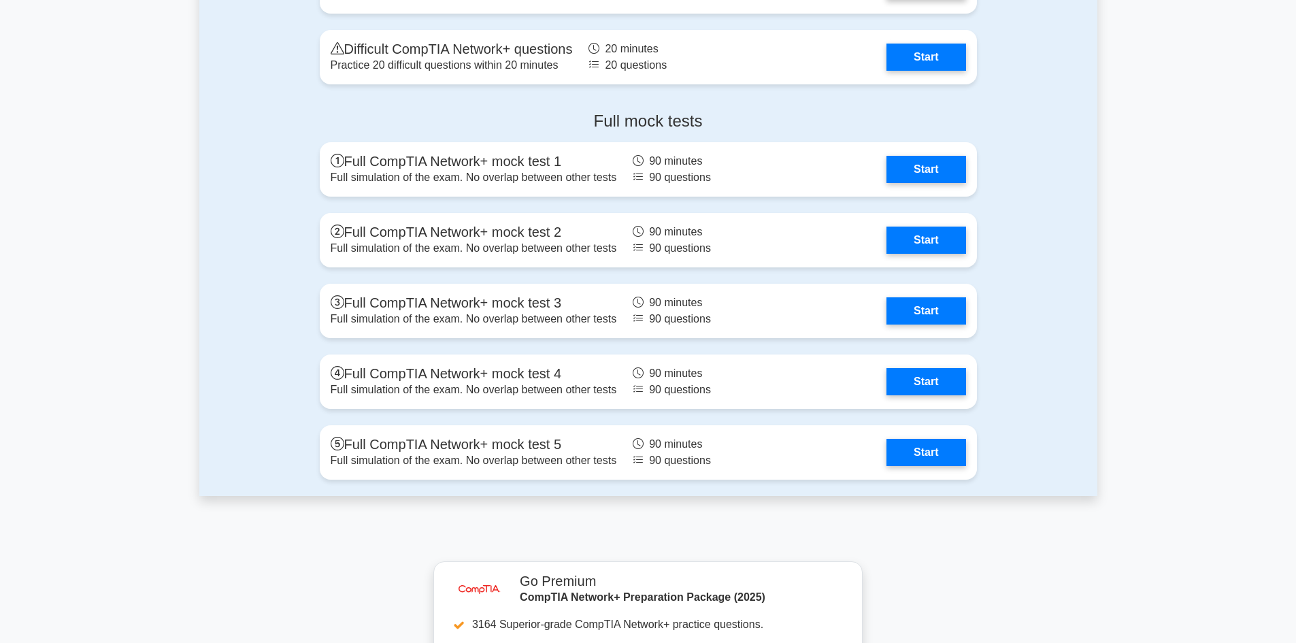
scroll to position [2721, 0]
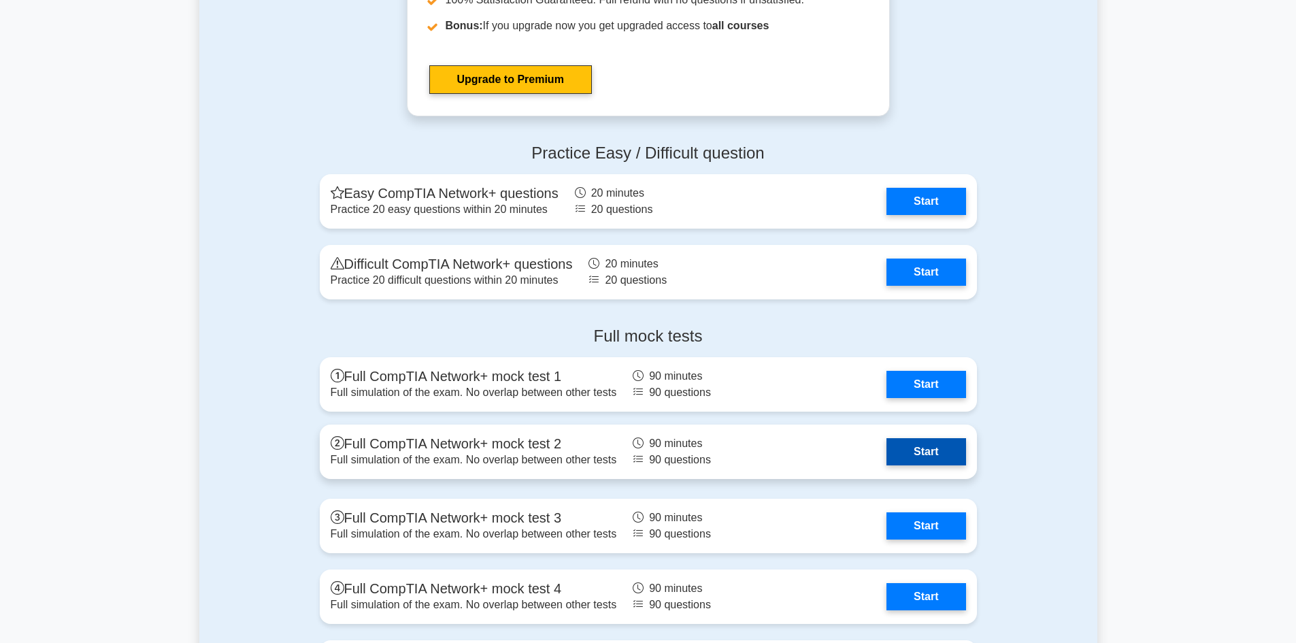
click at [910, 465] on link "Start" at bounding box center [925, 451] width 79 height 27
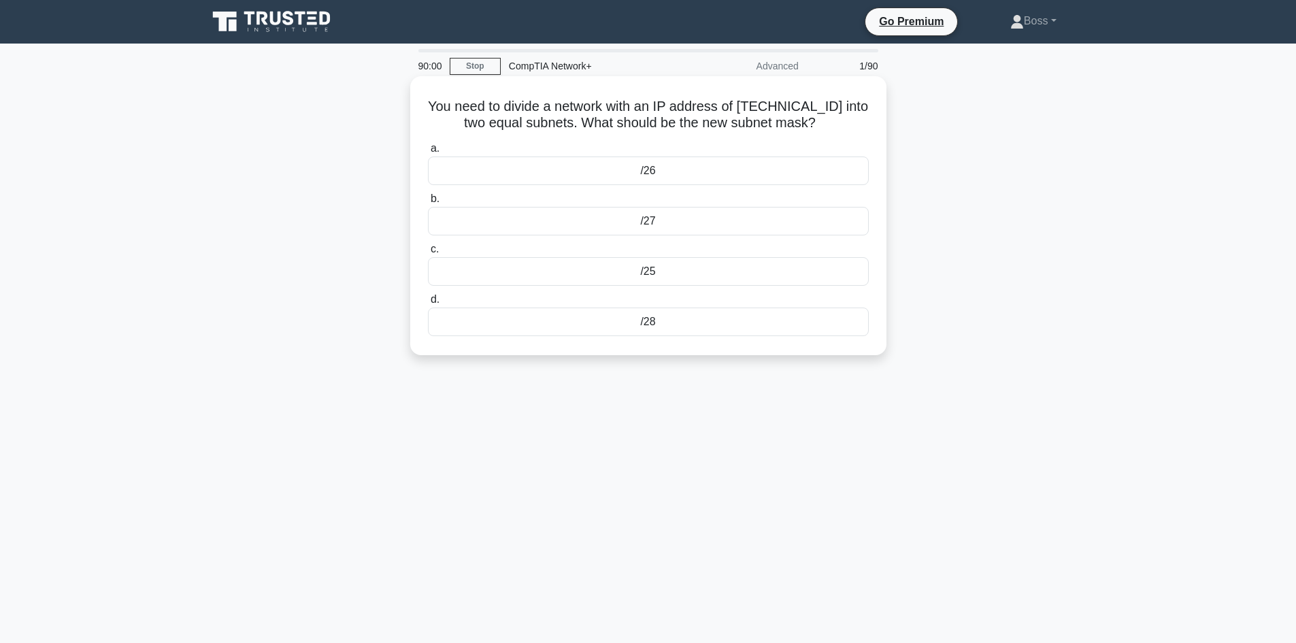
click at [691, 202] on label "b. /27" at bounding box center [648, 212] width 441 height 45
click at [428, 202] on input "b. /27" at bounding box center [428, 199] width 0 height 9
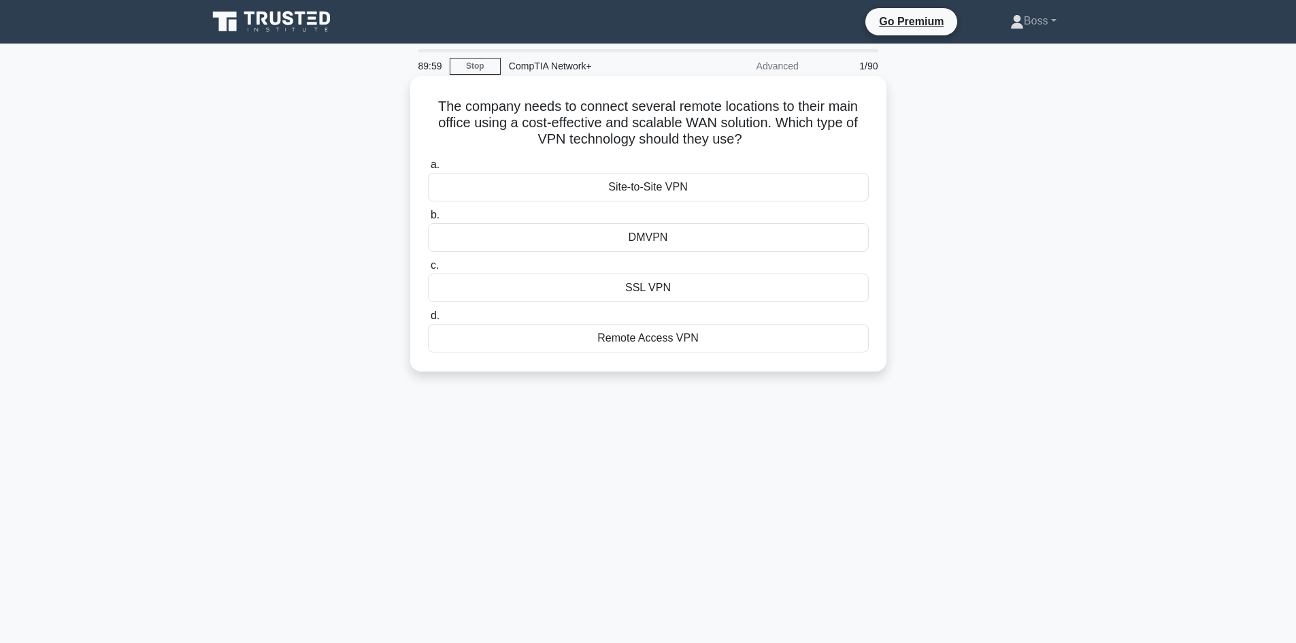
click at [699, 171] on label "a. Site-to-Site VPN" at bounding box center [648, 178] width 441 height 45
click at [428, 169] on input "a. Site-to-Site VPN" at bounding box center [428, 165] width 0 height 9
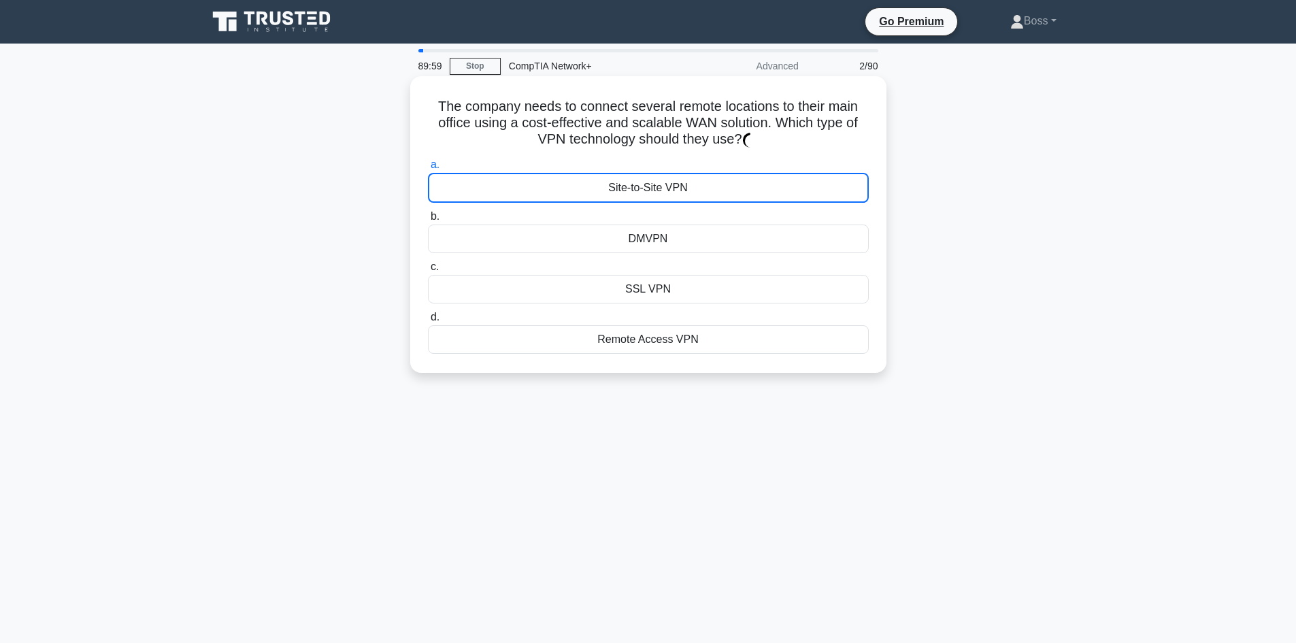
click at [699, 171] on label "a. Site-to-Site VPN" at bounding box center [648, 179] width 441 height 46
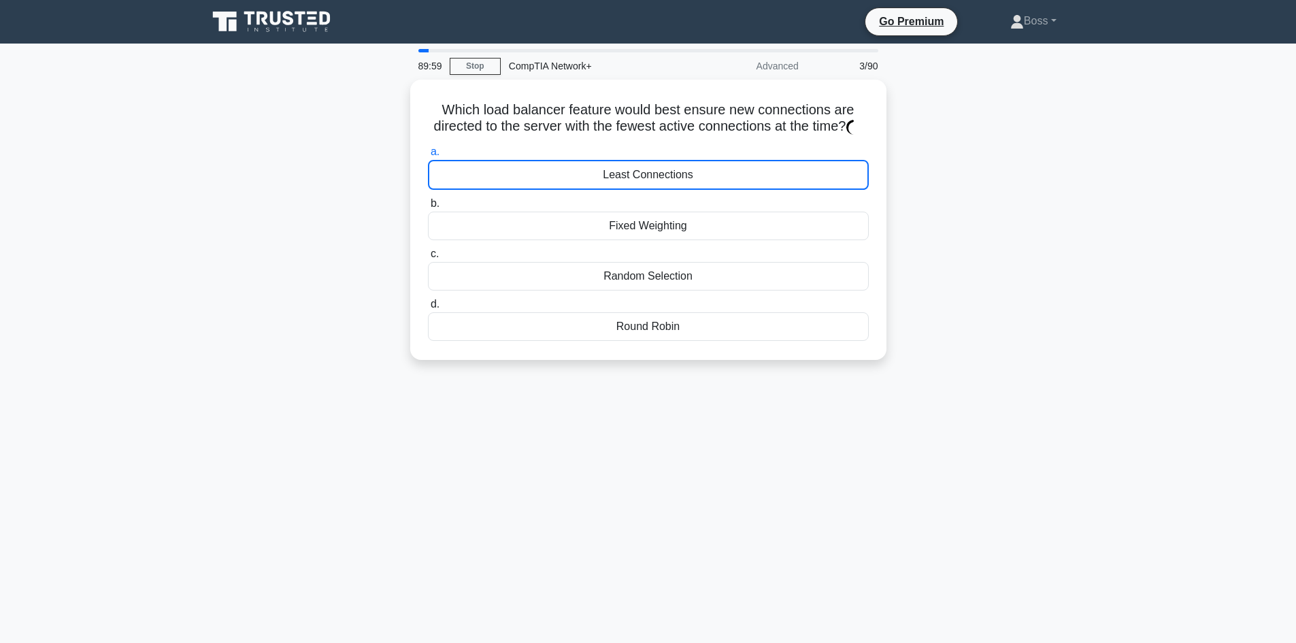
click at [703, 190] on div "Least Connections" at bounding box center [648, 175] width 441 height 30
click at [428, 156] on input "a. Least Connections" at bounding box center [428, 152] width 0 height 9
click at [703, 190] on div "Least Connections" at bounding box center [648, 175] width 441 height 30
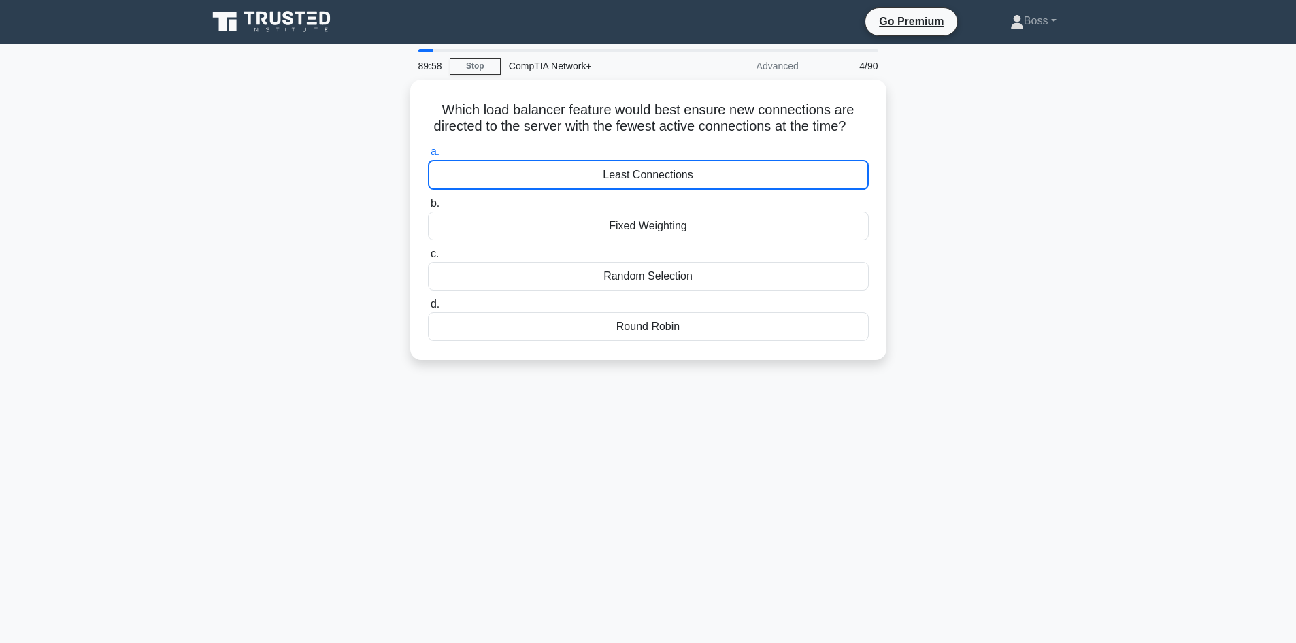
click at [428, 156] on input "a. Least Connections" at bounding box center [428, 152] width 0 height 9
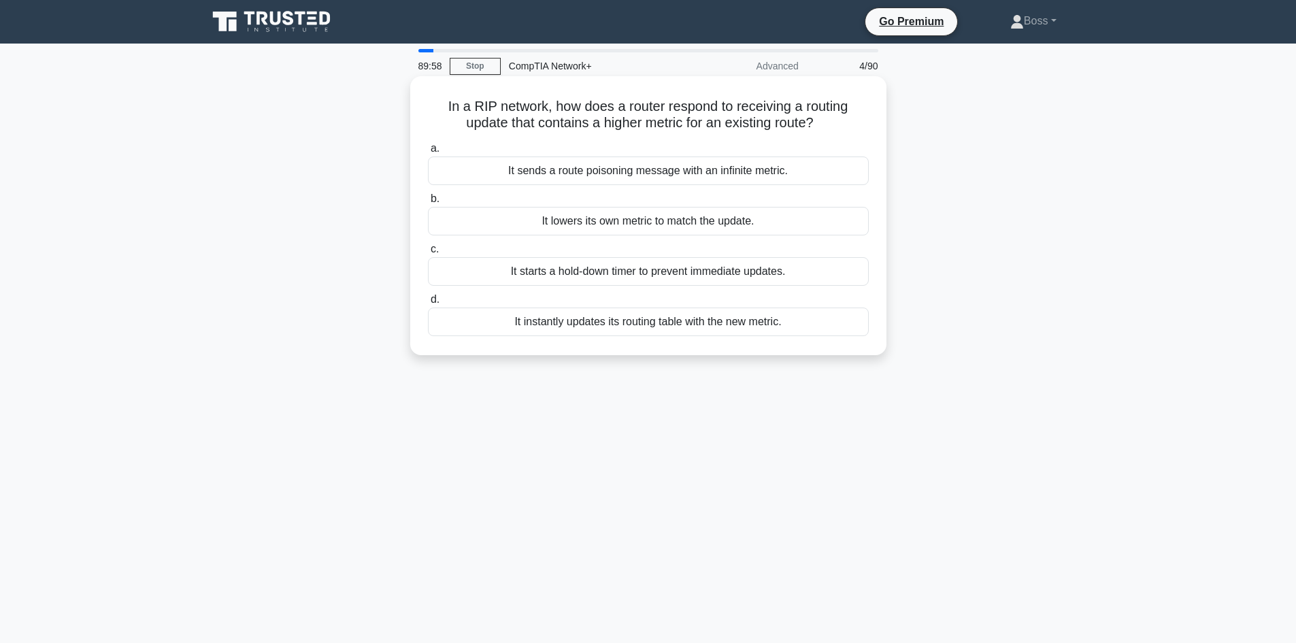
click at [709, 263] on div "It starts a hold-down timer to prevent immediate updates." at bounding box center [648, 271] width 441 height 29
click at [428, 254] on input "c. It starts a hold-down timer to prevent immediate updates." at bounding box center [428, 249] width 0 height 9
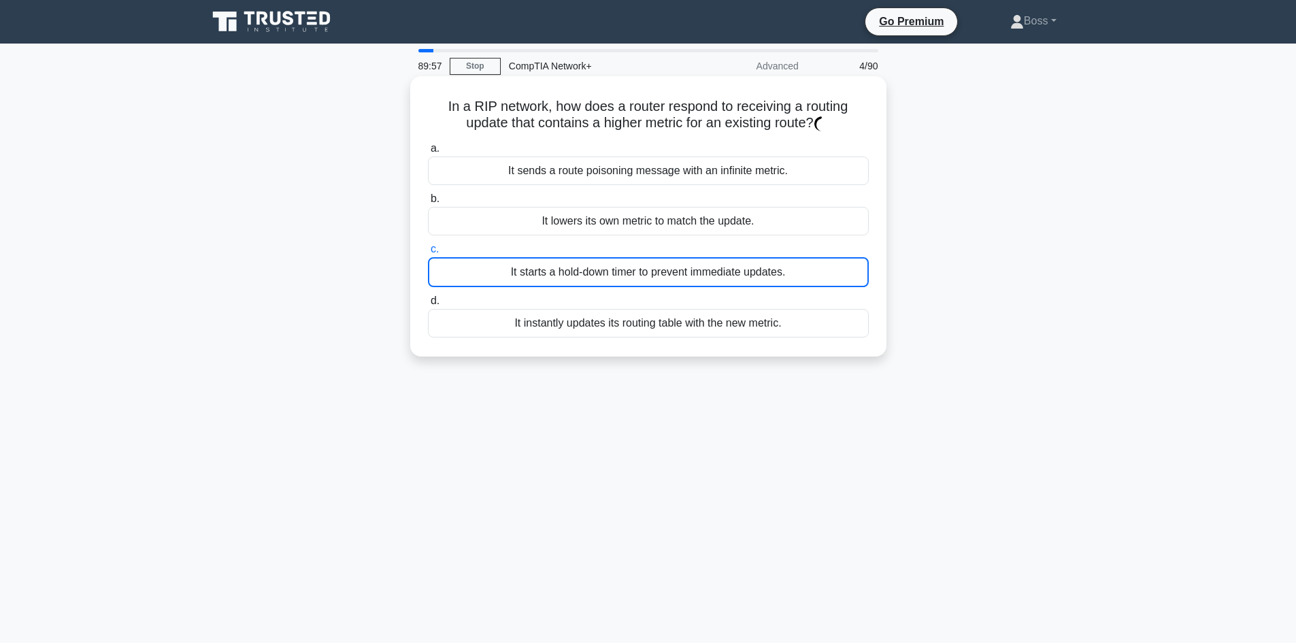
click at [713, 232] on div "It lowers its own metric to match the update." at bounding box center [648, 221] width 441 height 29
click at [428, 203] on input "b. It lowers its own metric to match the update." at bounding box center [428, 199] width 0 height 9
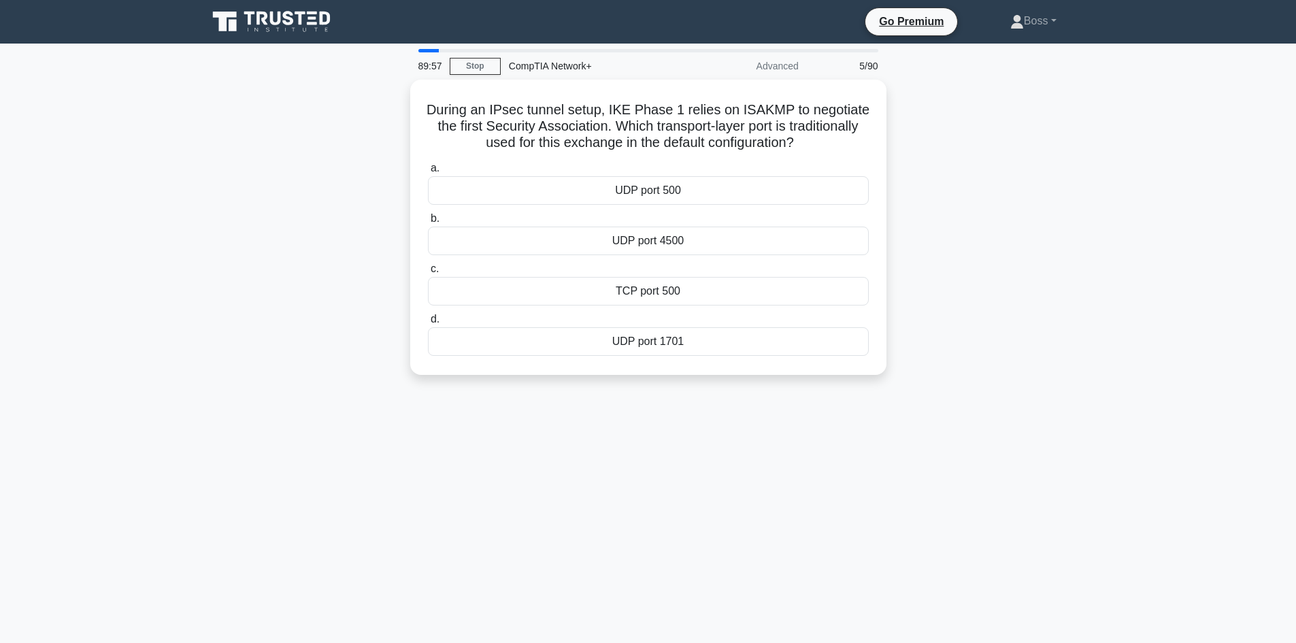
click at [713, 232] on div "UDP port 4500" at bounding box center [648, 241] width 441 height 29
click at [428, 223] on input "b. UDP port 4500" at bounding box center [428, 218] width 0 height 9
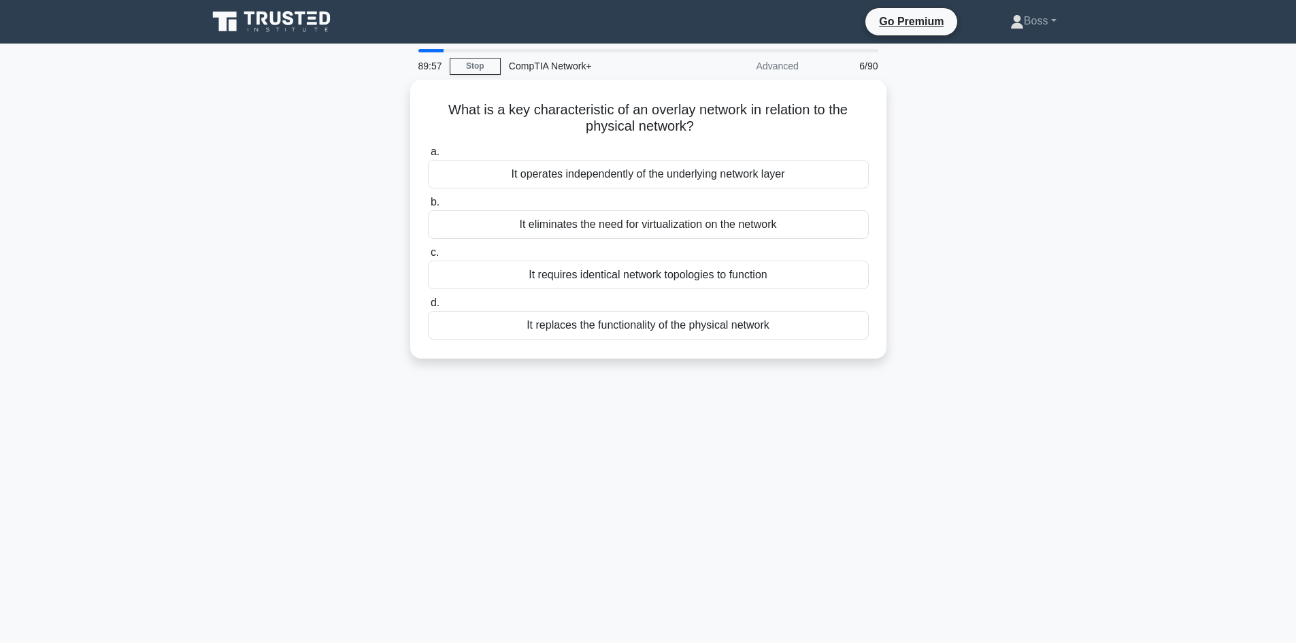
click at [713, 232] on div "It eliminates the need for virtualization on the network" at bounding box center [648, 224] width 441 height 29
click at [428, 207] on input "b. It eliminates the need for virtualization on the network" at bounding box center [428, 202] width 0 height 9
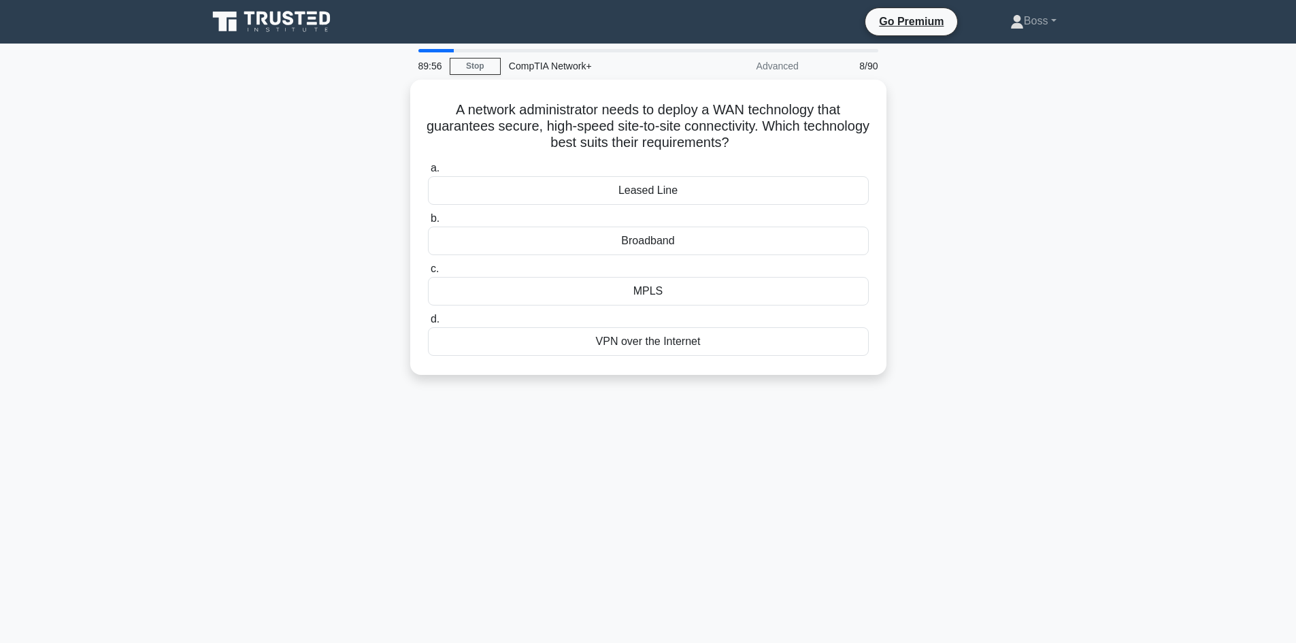
click at [713, 232] on div "Broadband" at bounding box center [648, 241] width 441 height 29
click at [428, 223] on input "b. Broadband" at bounding box center [428, 218] width 0 height 9
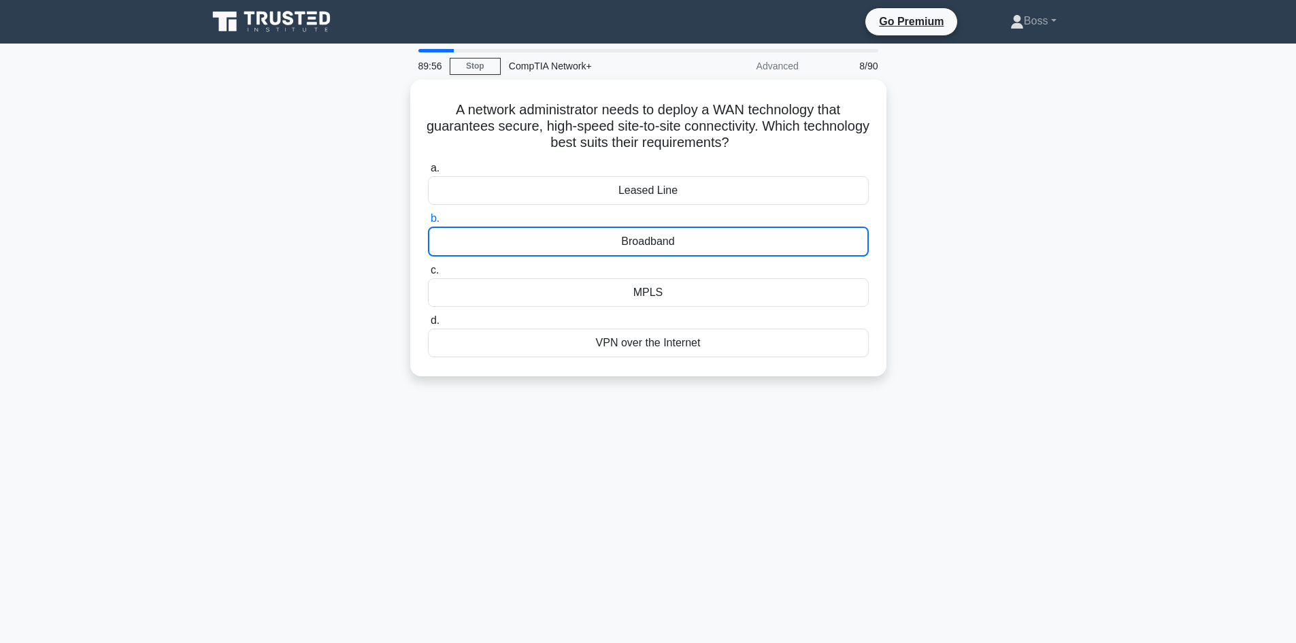
click at [713, 232] on div "Broadband" at bounding box center [648, 242] width 441 height 30
click at [428, 223] on input "b. Broadband" at bounding box center [428, 218] width 0 height 9
click at [713, 232] on div "Broadband" at bounding box center [648, 242] width 441 height 30
click at [428, 223] on input "b. Broadband" at bounding box center [428, 218] width 0 height 9
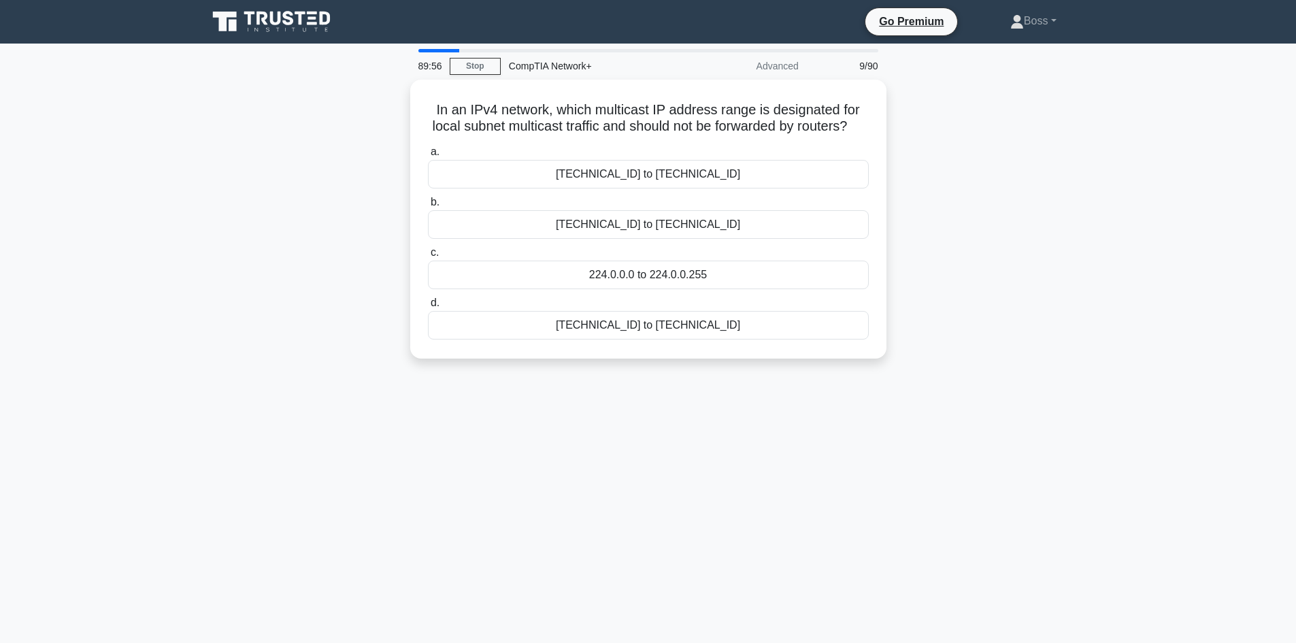
click at [713, 232] on div "224.0.1.0 to 224.0.1.255" at bounding box center [648, 224] width 441 height 29
click at [428, 207] on input "b. 224.0.1.0 to 224.0.1.255" at bounding box center [428, 202] width 0 height 9
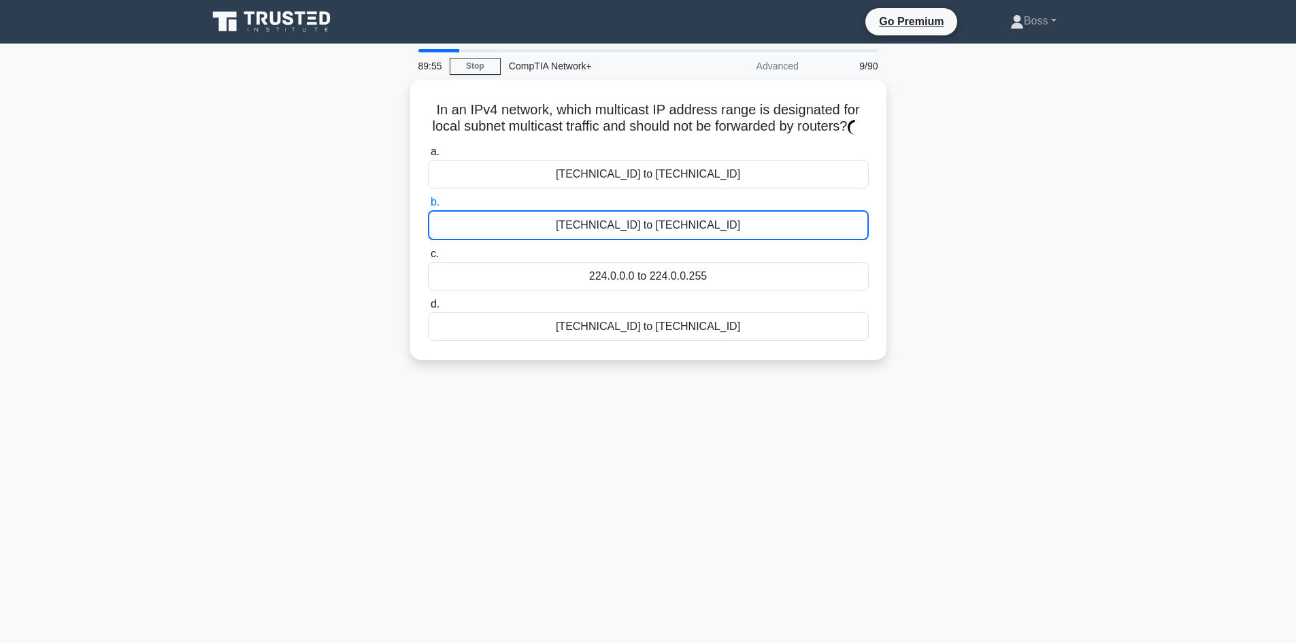
click at [713, 232] on div "224.0.1.0 to 224.0.1.255" at bounding box center [648, 225] width 441 height 30
click at [428, 207] on input "b. 224.0.1.0 to 224.0.1.255" at bounding box center [428, 202] width 0 height 9
click at [713, 232] on div "224.0.1.0 to 224.0.1.255" at bounding box center [648, 225] width 441 height 30
click at [428, 207] on input "b. 224.0.1.0 to 224.0.1.255" at bounding box center [428, 202] width 0 height 9
click at [713, 232] on div "224.0.1.0 to 224.0.1.255" at bounding box center [648, 225] width 441 height 30
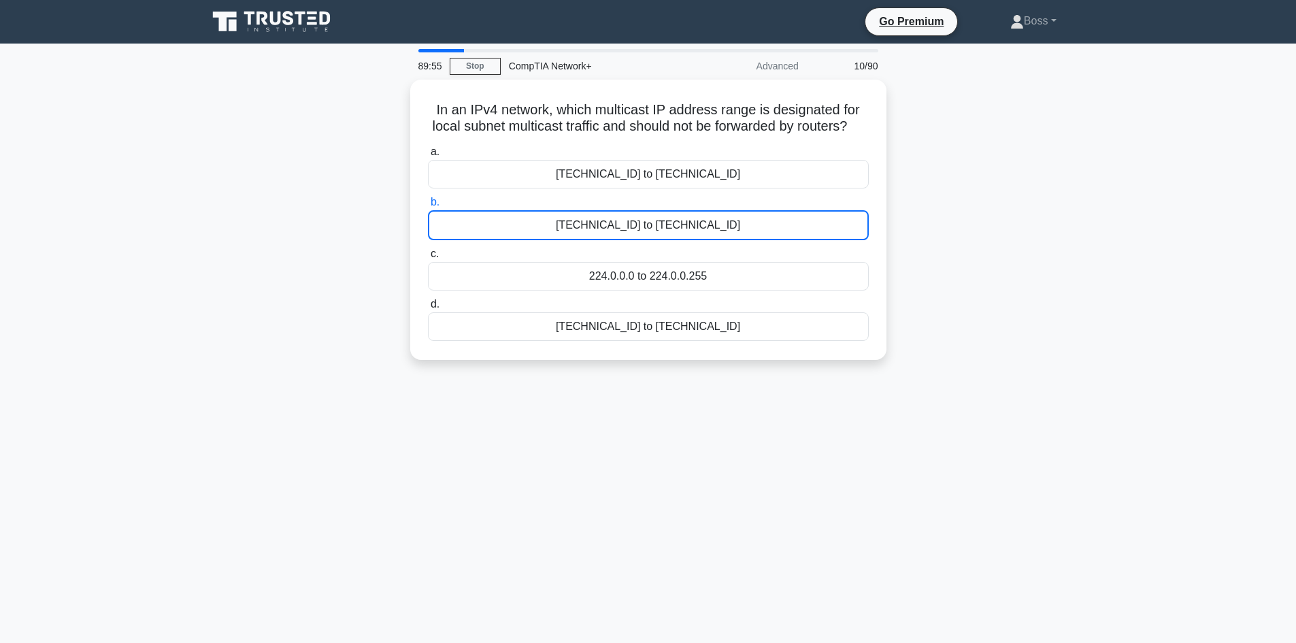
click at [428, 207] on input "b. 224.0.1.0 to 224.0.1.255" at bounding box center [428, 202] width 0 height 9
click at [713, 232] on div "224.0.1.0 to 224.0.1.255" at bounding box center [648, 225] width 441 height 30
click at [428, 207] on input "b. 224.0.1.0 to 224.0.1.255" at bounding box center [428, 202] width 0 height 9
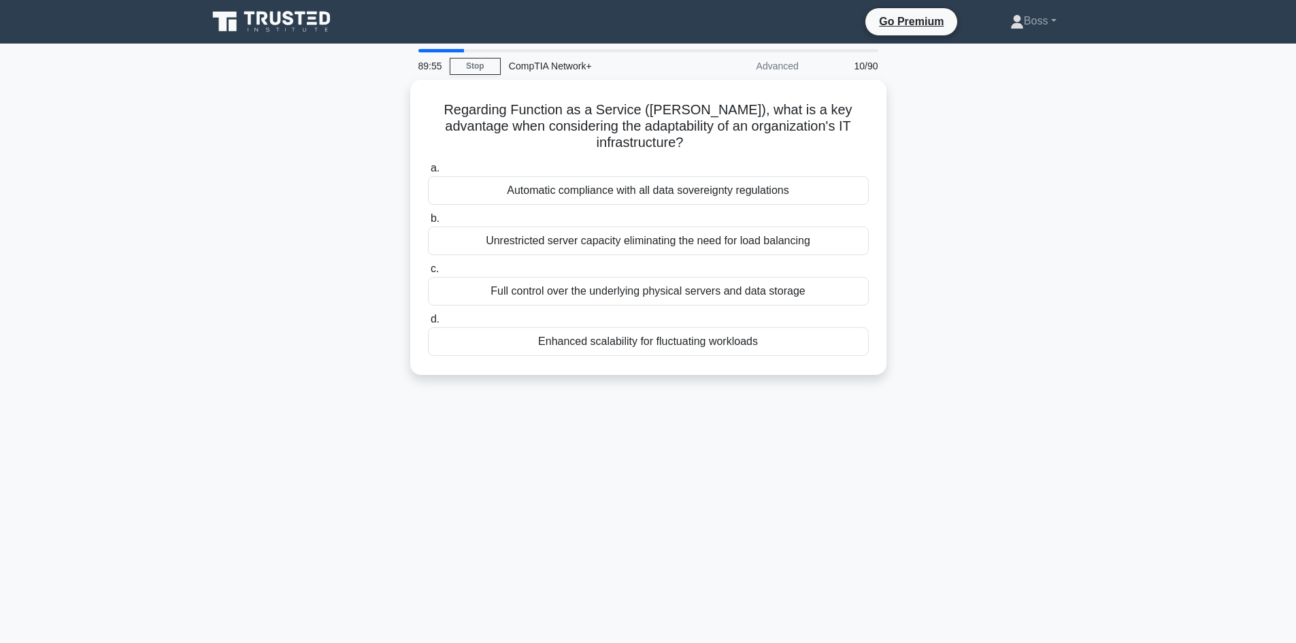
click at [713, 234] on div "Unrestricted server capacity eliminating the need for load balancing" at bounding box center [648, 241] width 441 height 29
click at [428, 223] on input "b. Unrestricted server capacity eliminating the need for load balancing" at bounding box center [428, 218] width 0 height 9
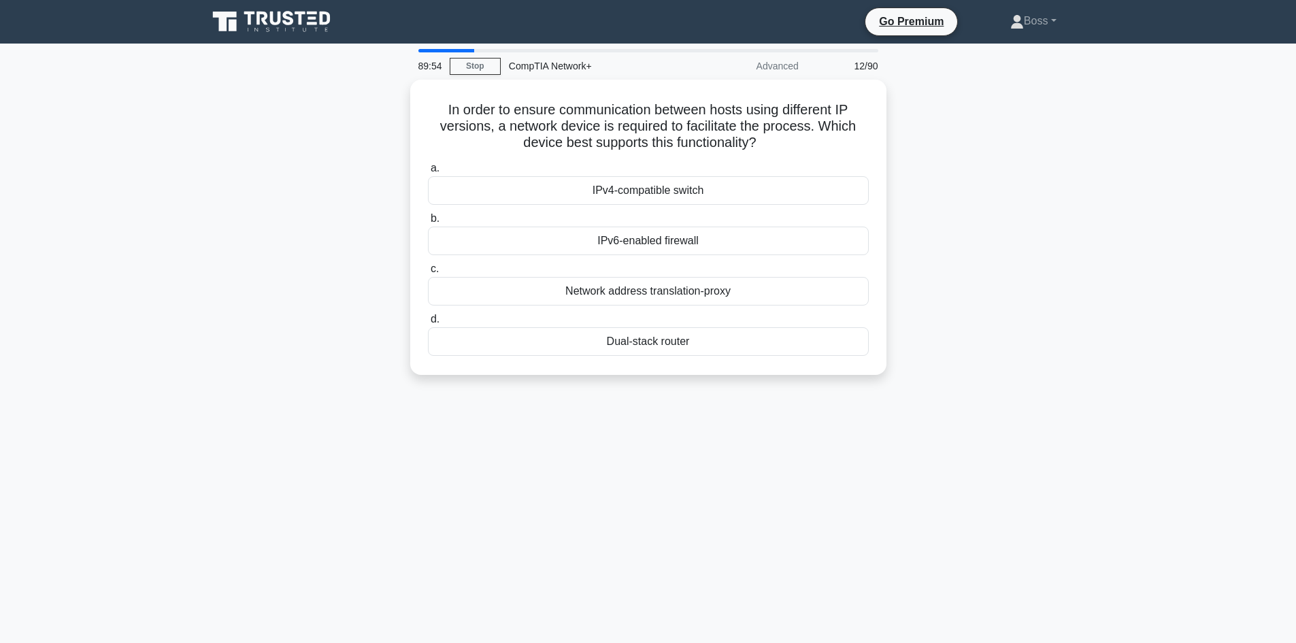
click at [713, 235] on div "IPv6-enabled firewall" at bounding box center [648, 241] width 441 height 29
click at [428, 223] on input "b. IPv6-enabled firewall" at bounding box center [428, 218] width 0 height 9
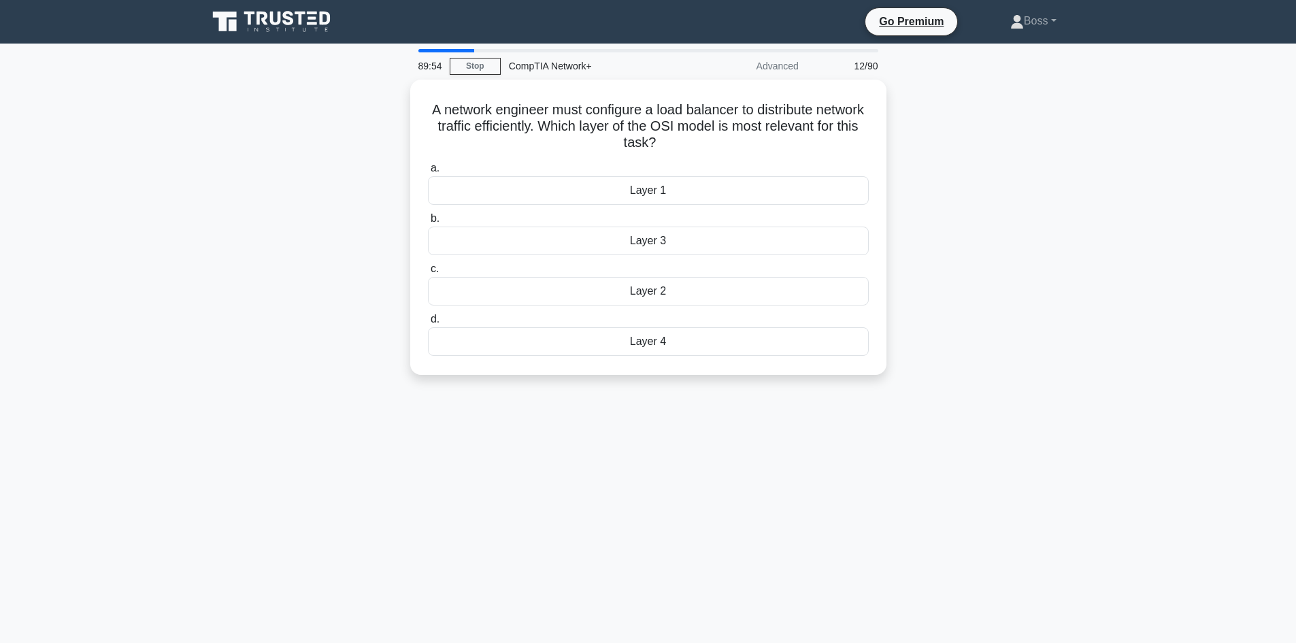
click at [713, 235] on div "Layer 3" at bounding box center [648, 241] width 441 height 29
click at [428, 223] on input "b. Layer 3" at bounding box center [428, 218] width 0 height 9
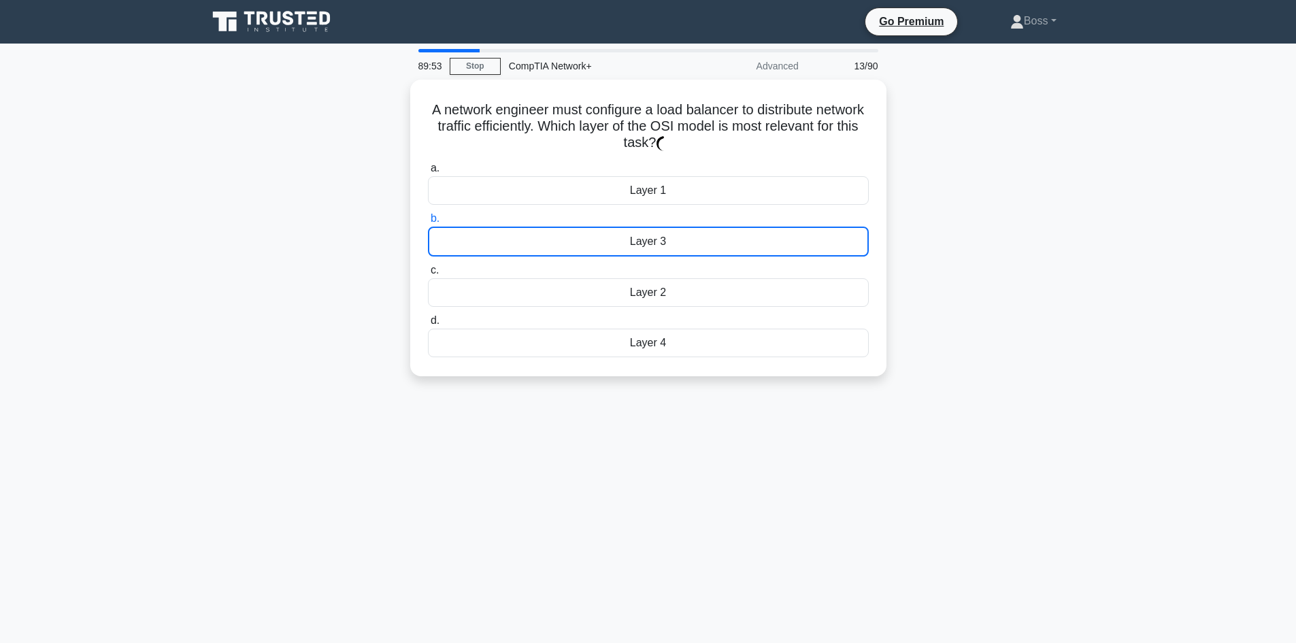
click at [713, 235] on div "Layer 3" at bounding box center [648, 242] width 441 height 30
click at [428, 223] on input "b. Layer 3" at bounding box center [428, 218] width 0 height 9
click at [713, 235] on div "Layer 3" at bounding box center [648, 242] width 441 height 30
click at [428, 223] on input "b. Layer 3" at bounding box center [428, 218] width 0 height 9
click at [713, 235] on div "Layer 3" at bounding box center [648, 242] width 441 height 30
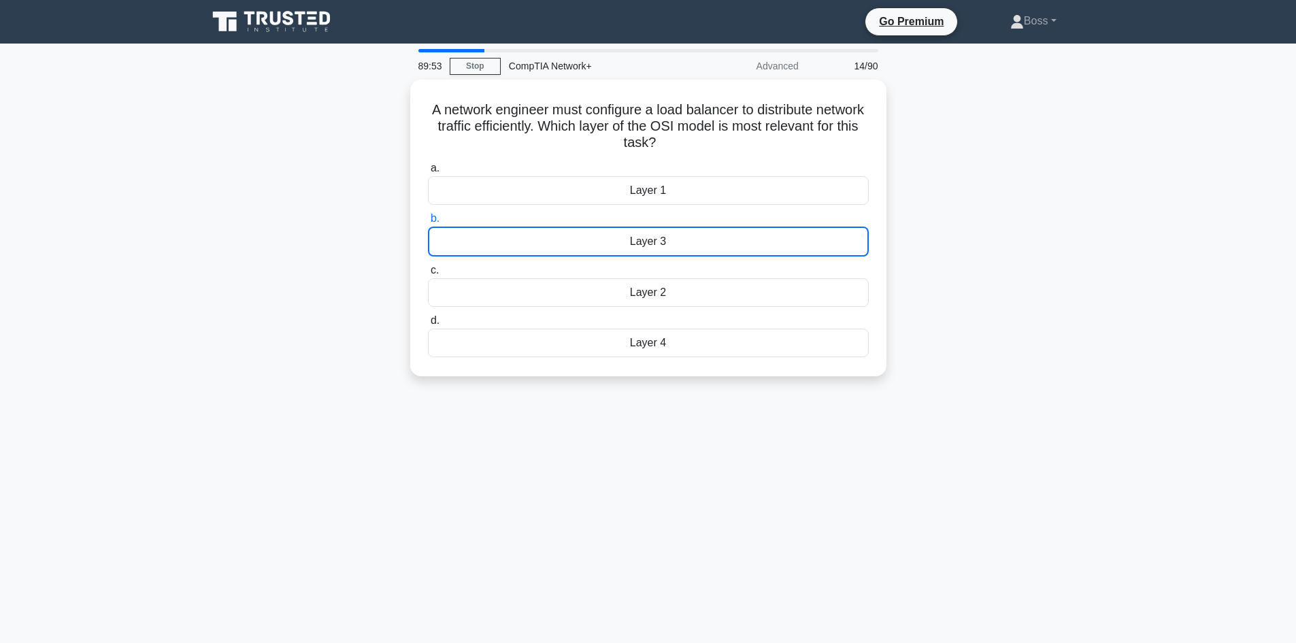
click at [428, 223] on input "b. Layer 3" at bounding box center [428, 218] width 0 height 9
click at [713, 235] on div "Layer 3" at bounding box center [648, 242] width 441 height 30
click at [428, 223] on input "b. Layer 3" at bounding box center [428, 218] width 0 height 9
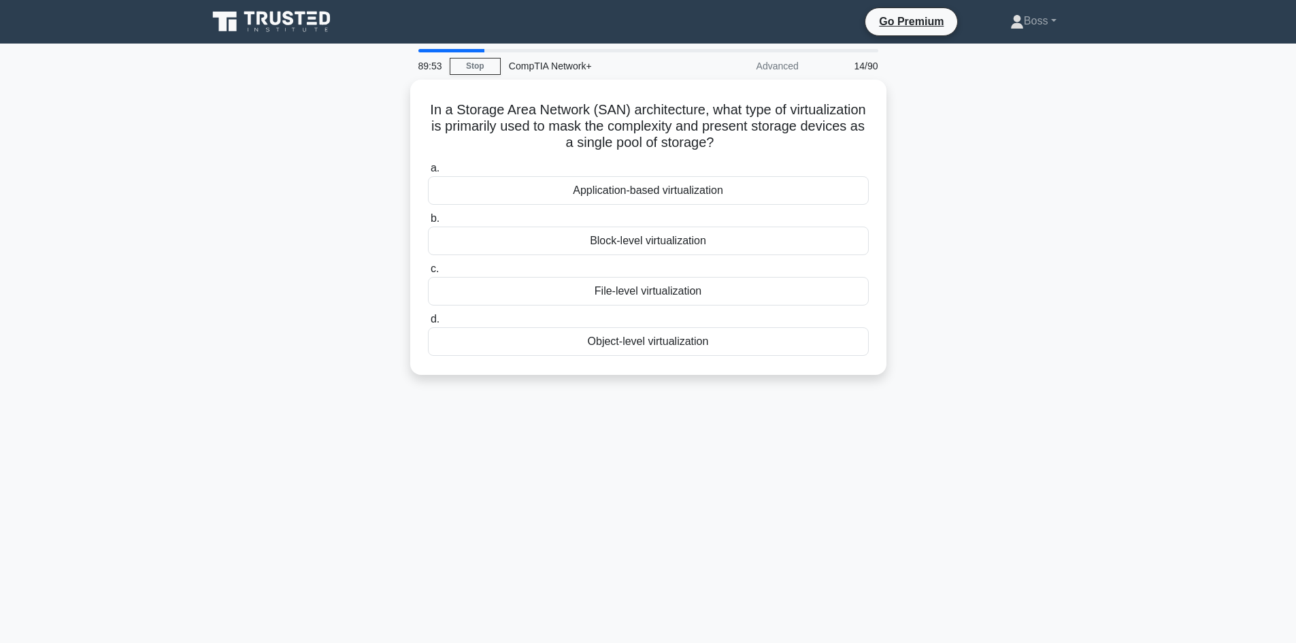
click at [713, 235] on div "Block-level virtualization" at bounding box center [648, 241] width 441 height 29
click at [428, 223] on input "b. Block-level virtualization" at bounding box center [428, 218] width 0 height 9
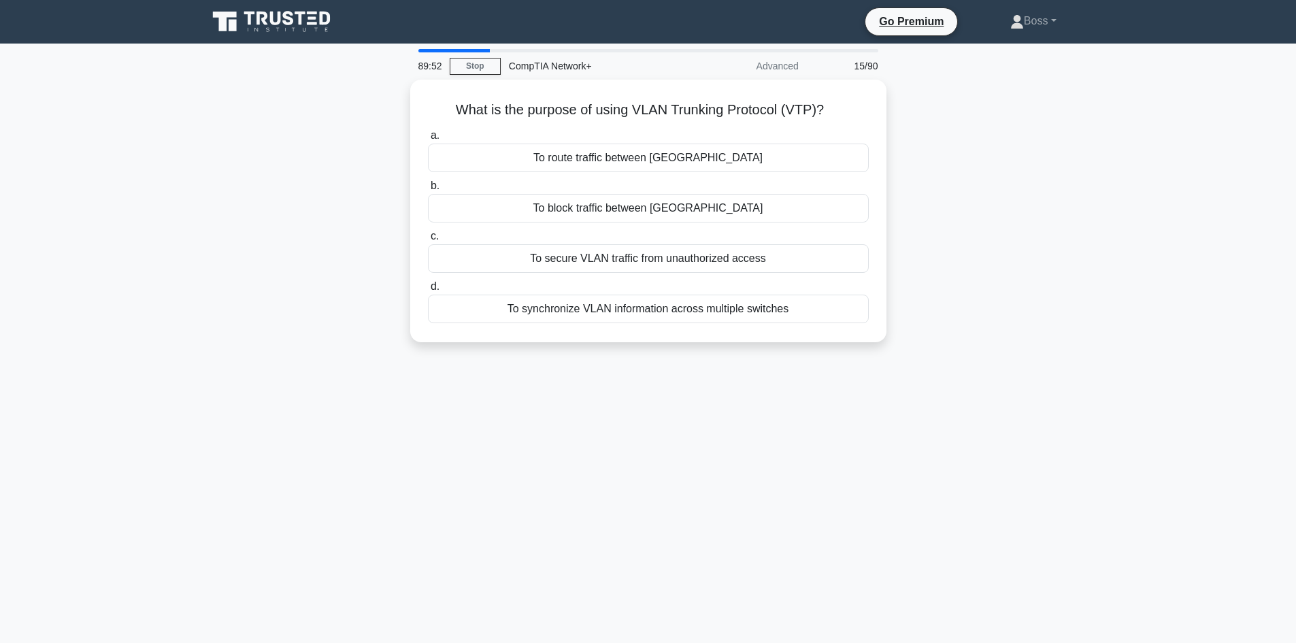
click at [714, 278] on label "d. To synchronize VLAN information across multiple switches" at bounding box center [648, 300] width 441 height 45
click at [428, 282] on input "d. To synchronize VLAN information across multiple switches" at bounding box center [428, 286] width 0 height 9
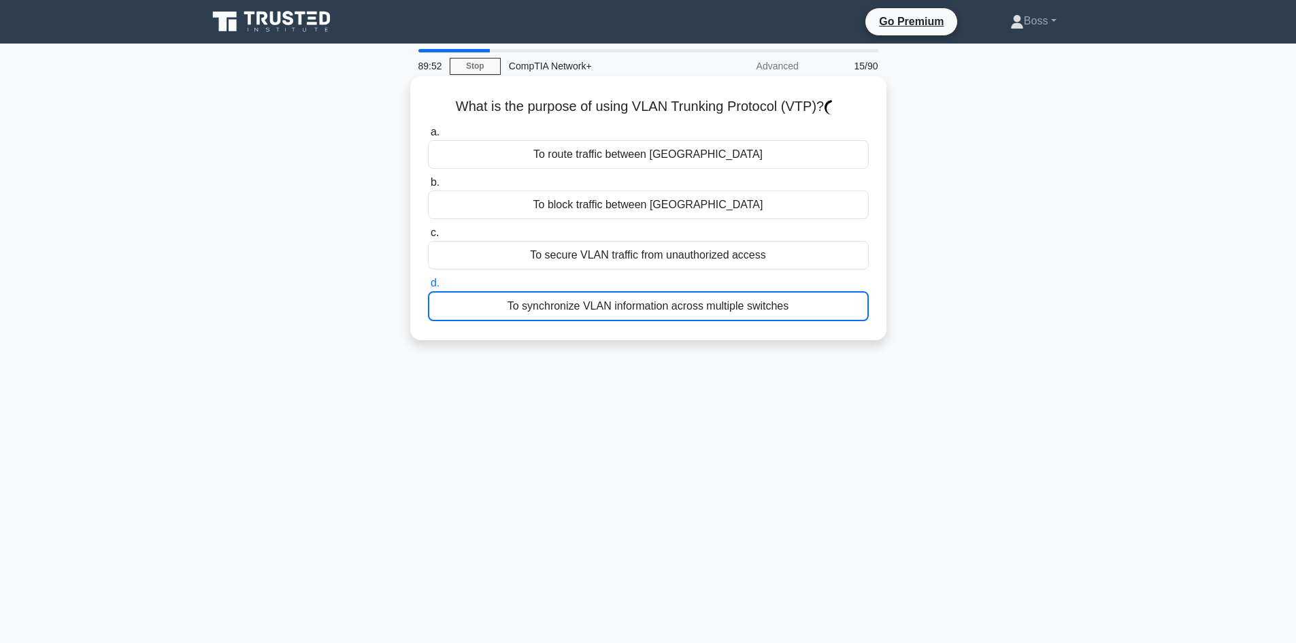
click at [715, 274] on div "a. To route traffic between VLANs b. To block traffic between VLANs c. d." at bounding box center [648, 222] width 457 height 203
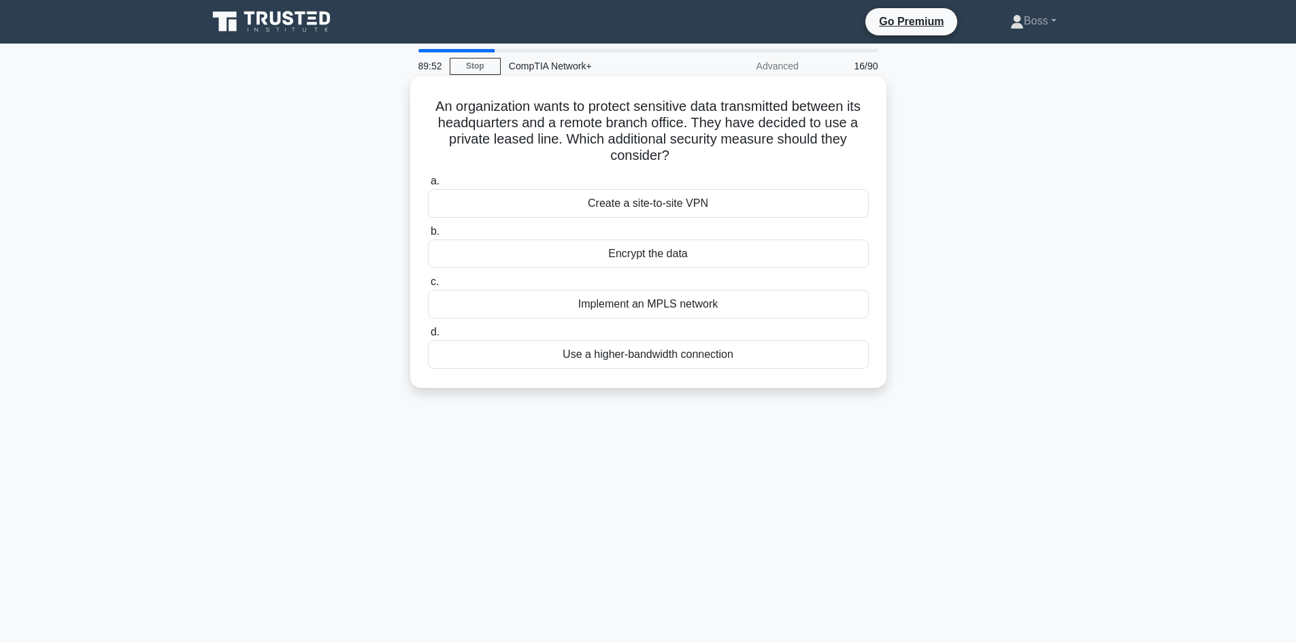
click at [727, 203] on div "Create a site-to-site VPN" at bounding box center [648, 203] width 441 height 29
click at [428, 186] on input "a. Create a site-to-site VPN" at bounding box center [428, 181] width 0 height 9
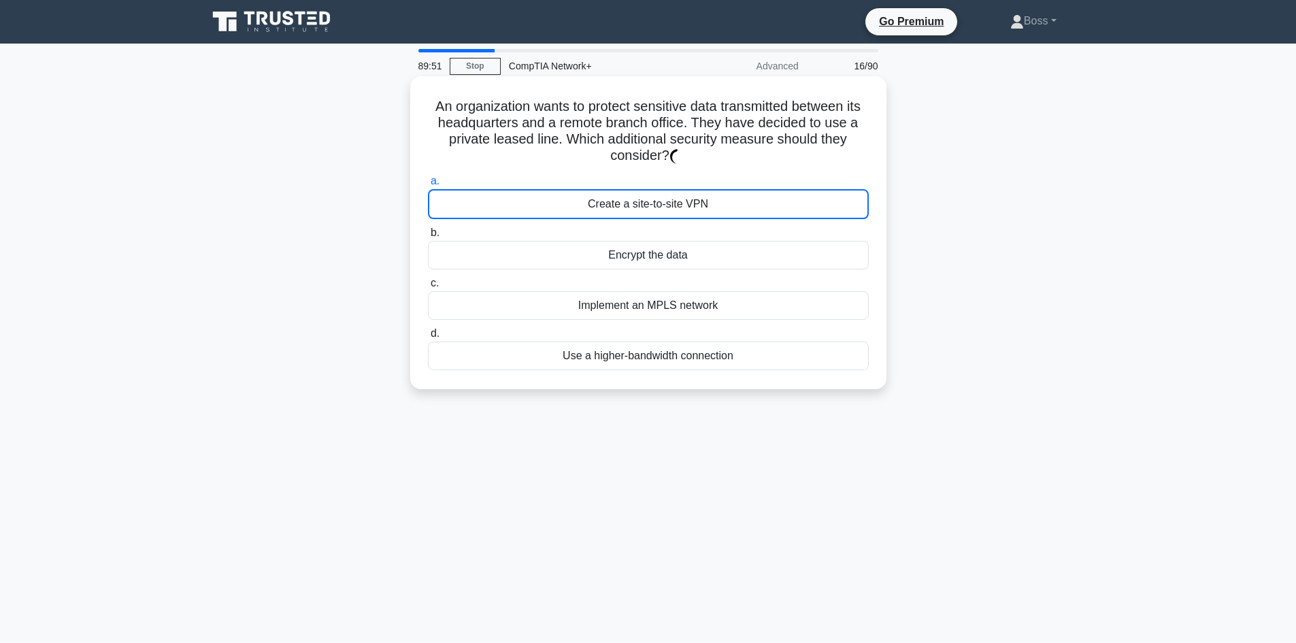
click at [728, 204] on div "Create a site-to-site VPN" at bounding box center [648, 204] width 441 height 30
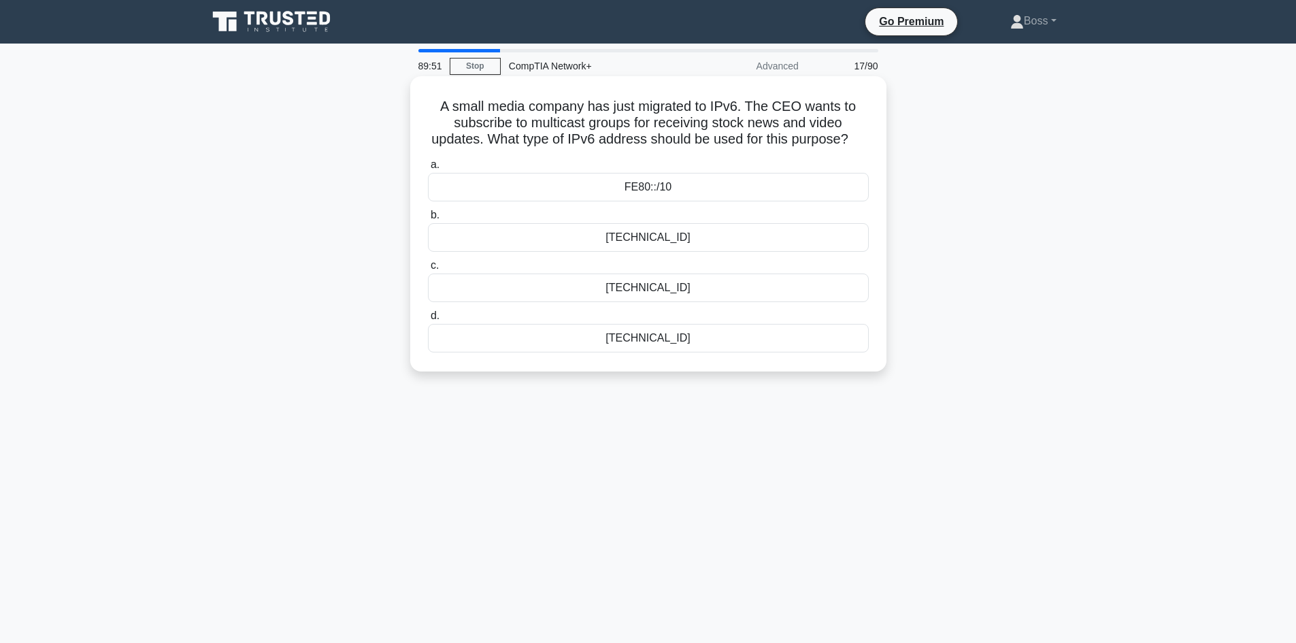
click at [724, 252] on div "2001::/16" at bounding box center [648, 237] width 441 height 29
click at [428, 220] on input "b. 2001::/16" at bounding box center [428, 215] width 0 height 9
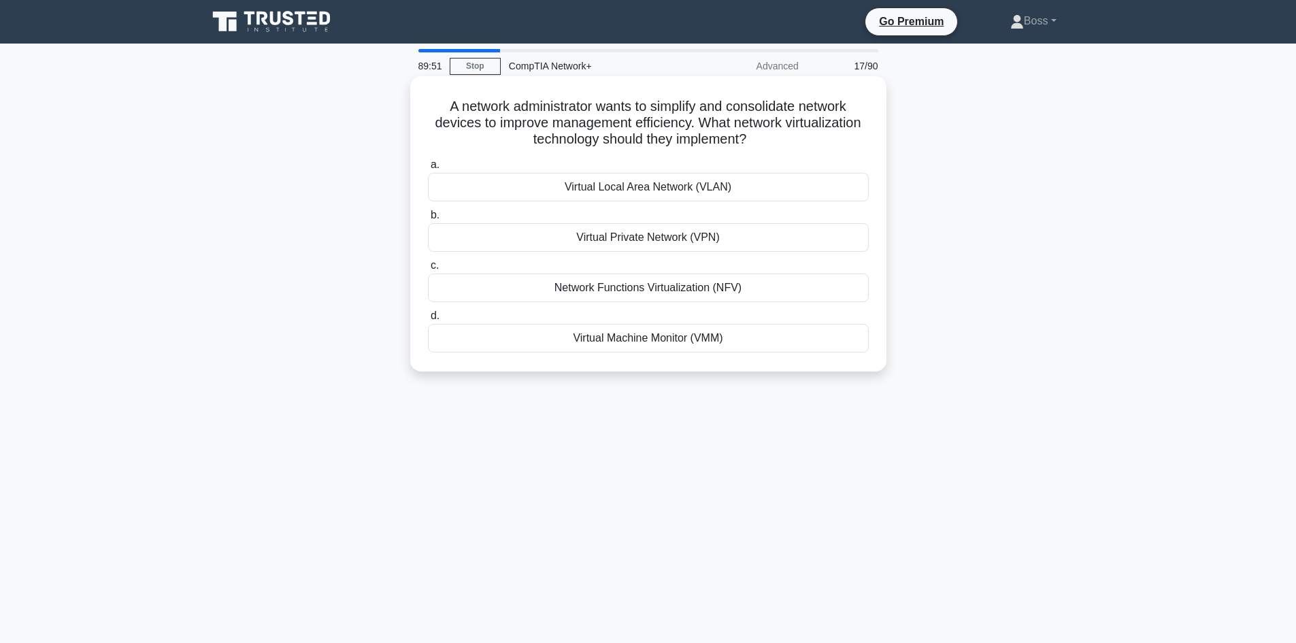
click at [724, 268] on label "c. Network Functions Virtualization (NFV)" at bounding box center [648, 279] width 441 height 45
click at [428, 268] on input "c. Network Functions Virtualization (NFV)" at bounding box center [428, 265] width 0 height 9
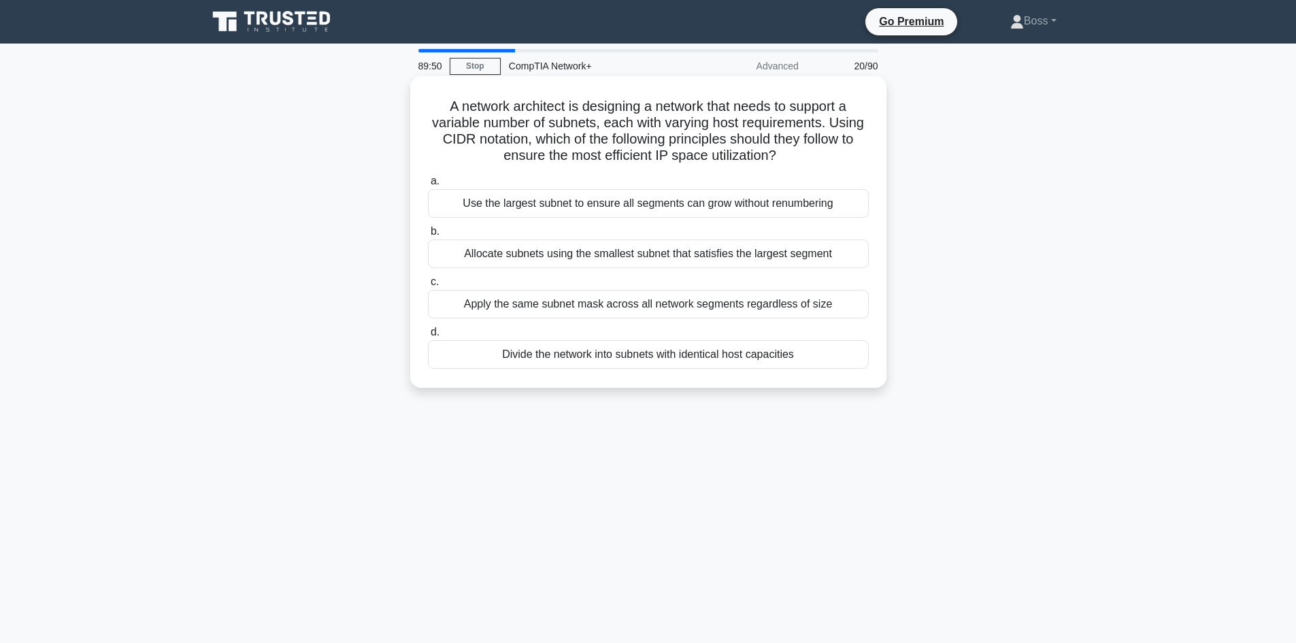
drag, startPoint x: 728, startPoint y: 225, endPoint x: 724, endPoint y: 242, distance: 17.3
click at [724, 258] on div "Allocate subnets using the smallest subnet that satisfies the largest segment" at bounding box center [648, 253] width 441 height 29
click at [428, 236] on input "b. Allocate subnets using the smallest subnet that satisfies the largest segment" at bounding box center [428, 231] width 0 height 9
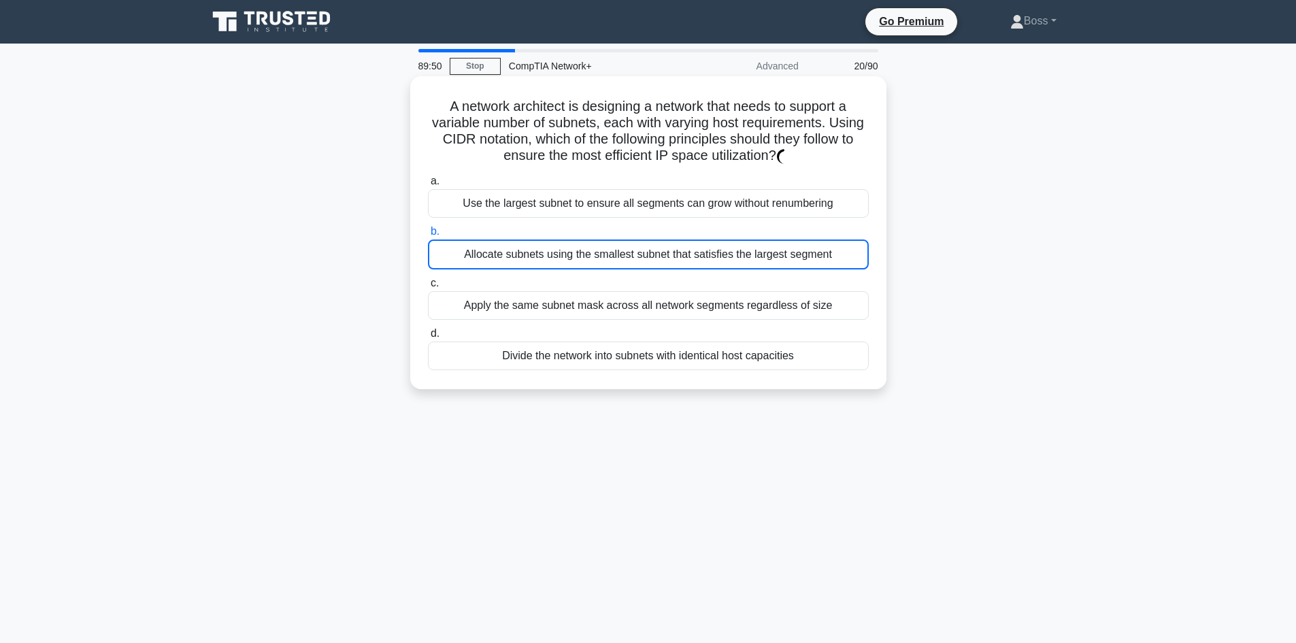
click at [726, 230] on label "b. Allocate subnets using the smallest subnet that satisfies the largest segment" at bounding box center [648, 246] width 441 height 46
click at [428, 230] on input "b. Allocate subnets using the smallest subnet that satisfies the largest segment" at bounding box center [428, 231] width 0 height 9
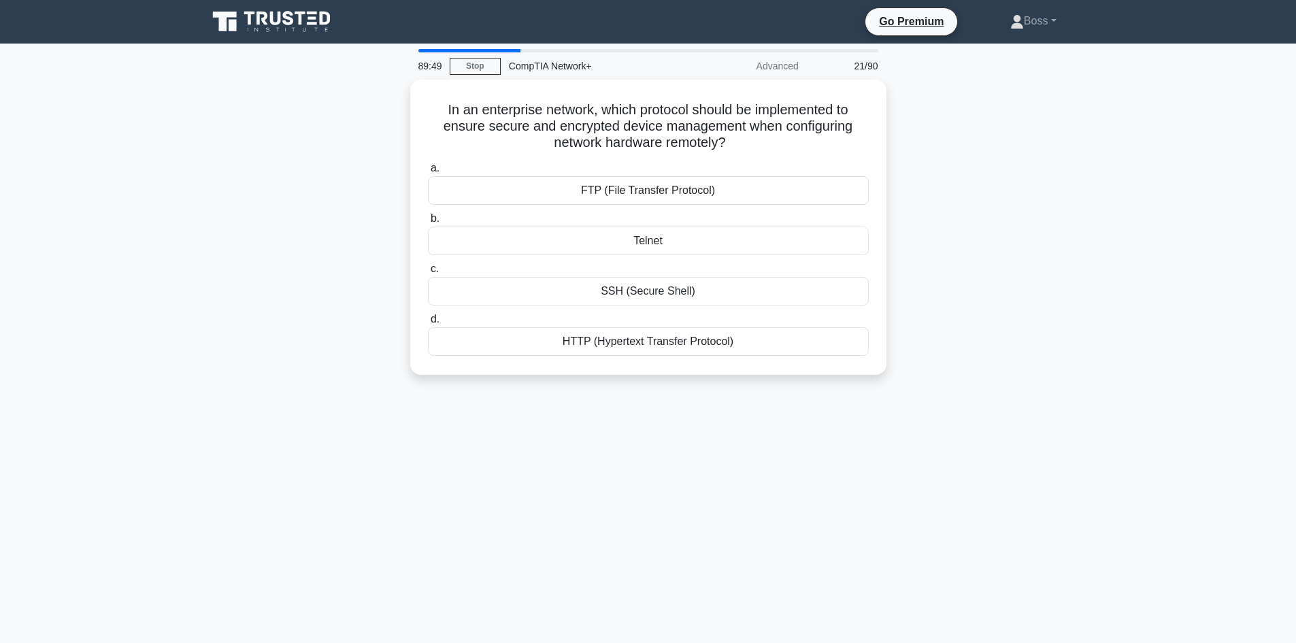
click at [724, 233] on div "Telnet" at bounding box center [648, 241] width 441 height 29
click at [428, 223] on input "b. Telnet" at bounding box center [428, 218] width 0 height 9
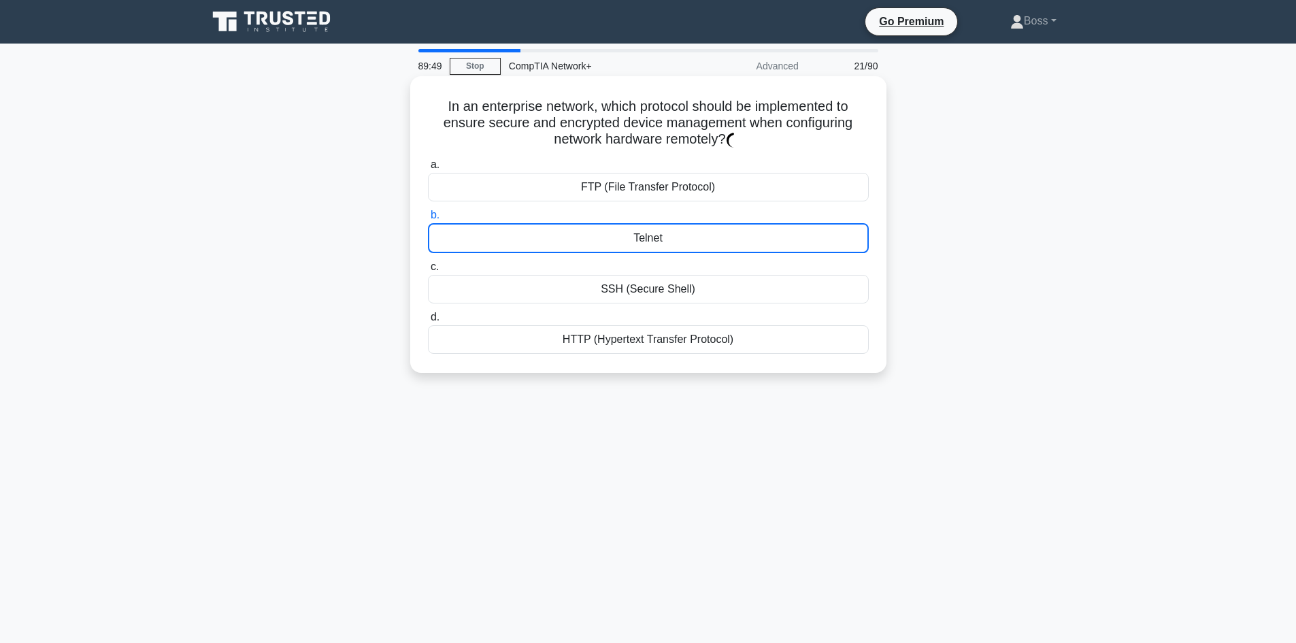
click at [722, 261] on label "c. SSH (Secure Shell)" at bounding box center [648, 280] width 441 height 45
click at [428, 263] on input "c. SSH (Secure Shell)" at bounding box center [428, 267] width 0 height 9
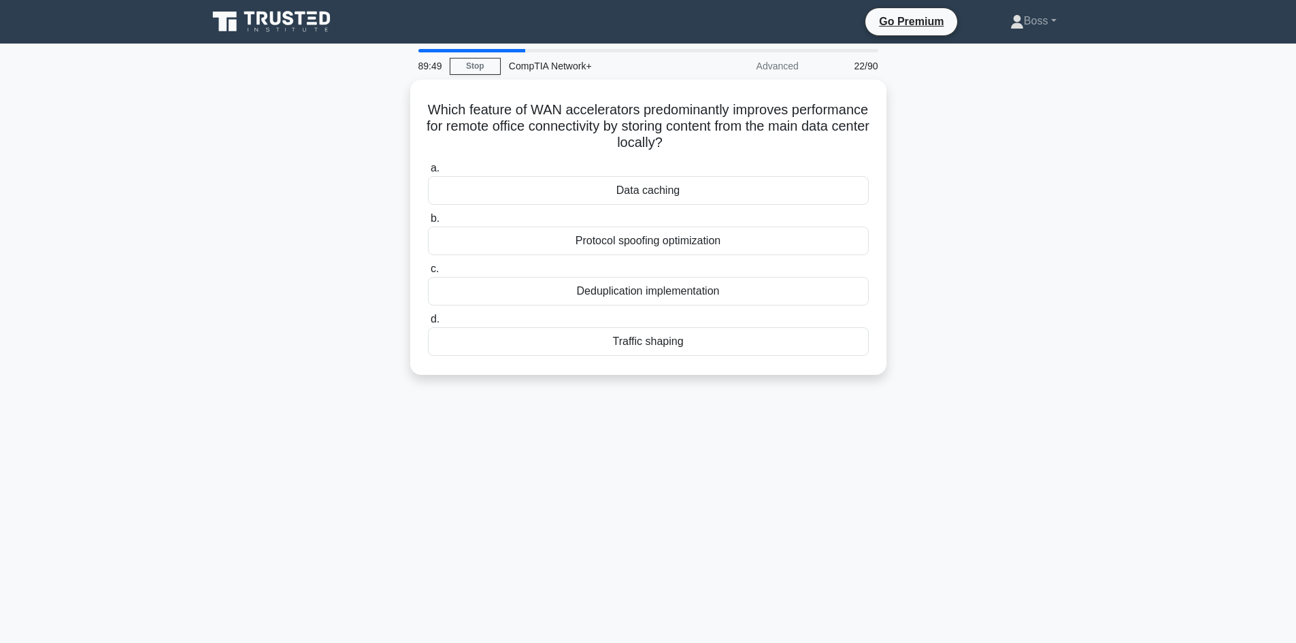
click at [741, 223] on label "b. Protocol spoofing optimization" at bounding box center [648, 232] width 441 height 45
click at [428, 223] on input "b. Protocol spoofing optimization" at bounding box center [428, 218] width 0 height 9
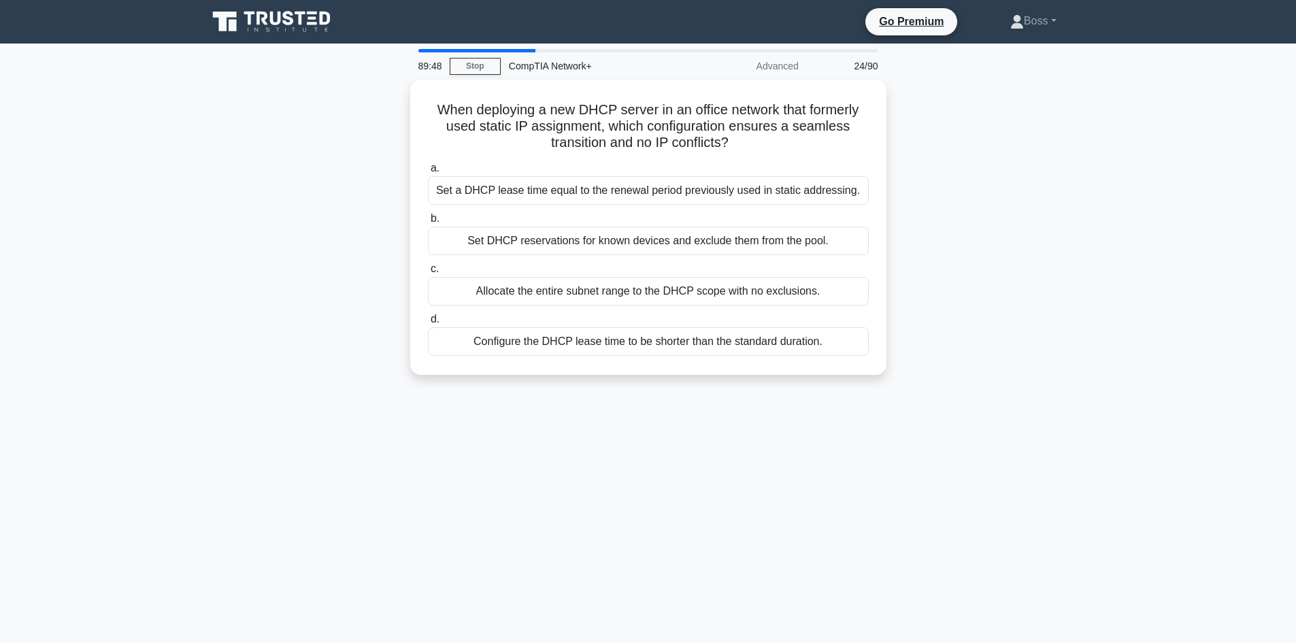
click at [732, 262] on label "c. Allocate the entire subnet range to the DHCP scope with no exclusions." at bounding box center [648, 283] width 441 height 45
click at [428, 265] on input "c. Allocate the entire subnet range to the DHCP scope with no exclusions." at bounding box center [428, 269] width 0 height 9
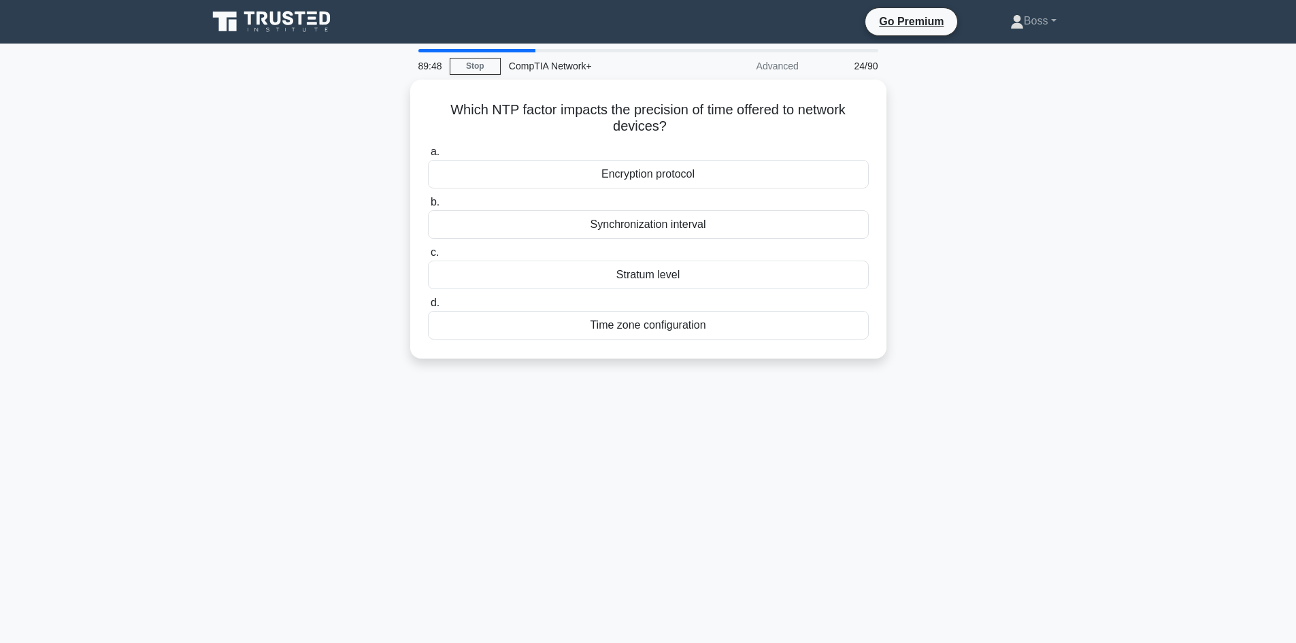
click at [749, 214] on div "Synchronization interval" at bounding box center [648, 224] width 441 height 29
click at [428, 207] on input "b. Synchronization interval" at bounding box center [428, 202] width 0 height 9
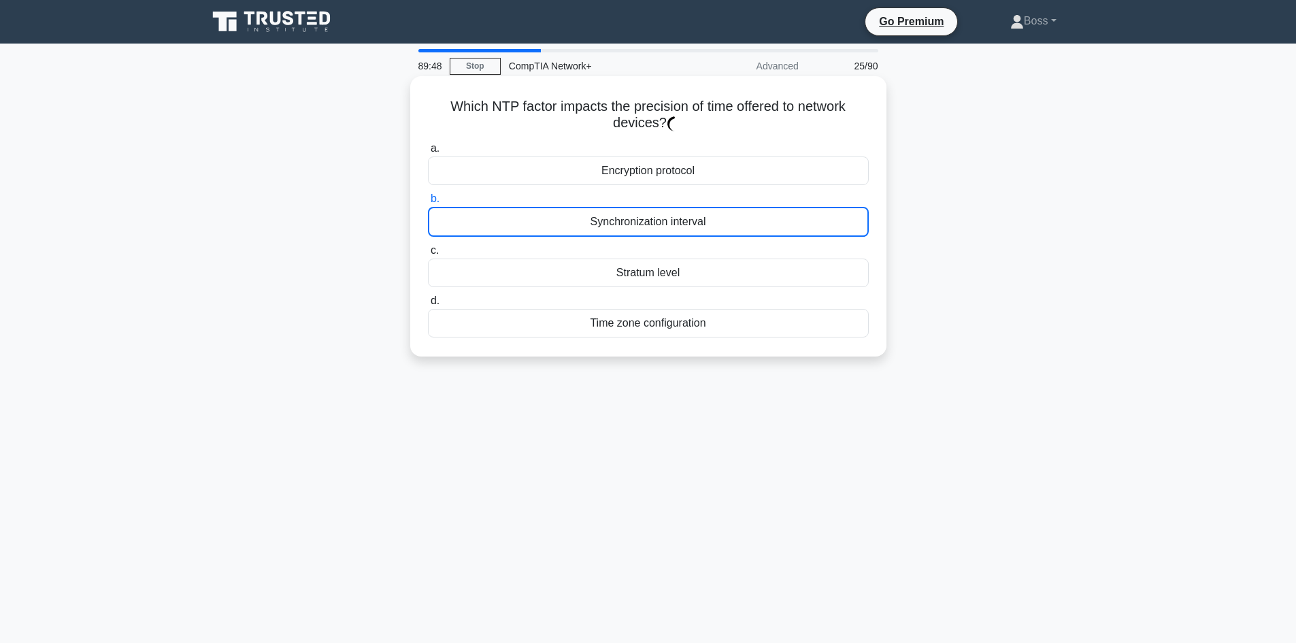
click at [749, 219] on div "Synchronization interval" at bounding box center [648, 222] width 441 height 30
click at [428, 203] on input "b. Synchronization interval" at bounding box center [428, 199] width 0 height 9
click at [743, 256] on label "c. Stratum level" at bounding box center [648, 264] width 441 height 45
click at [428, 255] on input "c. Stratum level" at bounding box center [428, 250] width 0 height 9
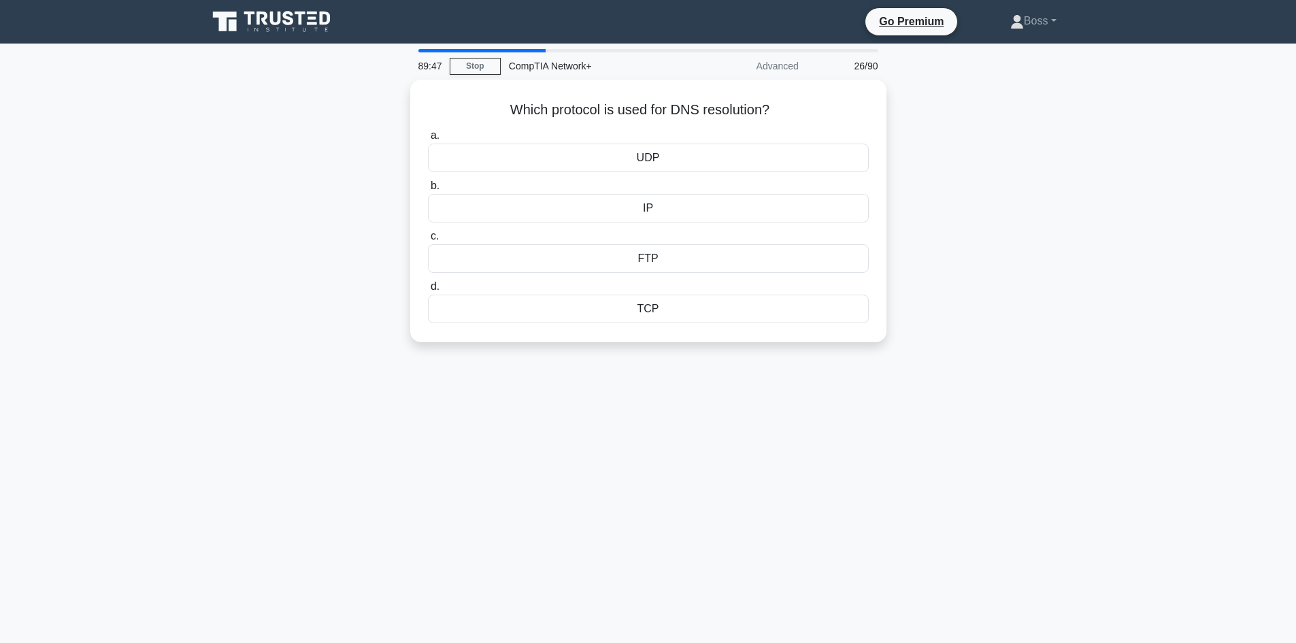
click at [746, 216] on div "IP" at bounding box center [648, 208] width 441 height 29
click at [428, 190] on input "b. IP" at bounding box center [428, 186] width 0 height 9
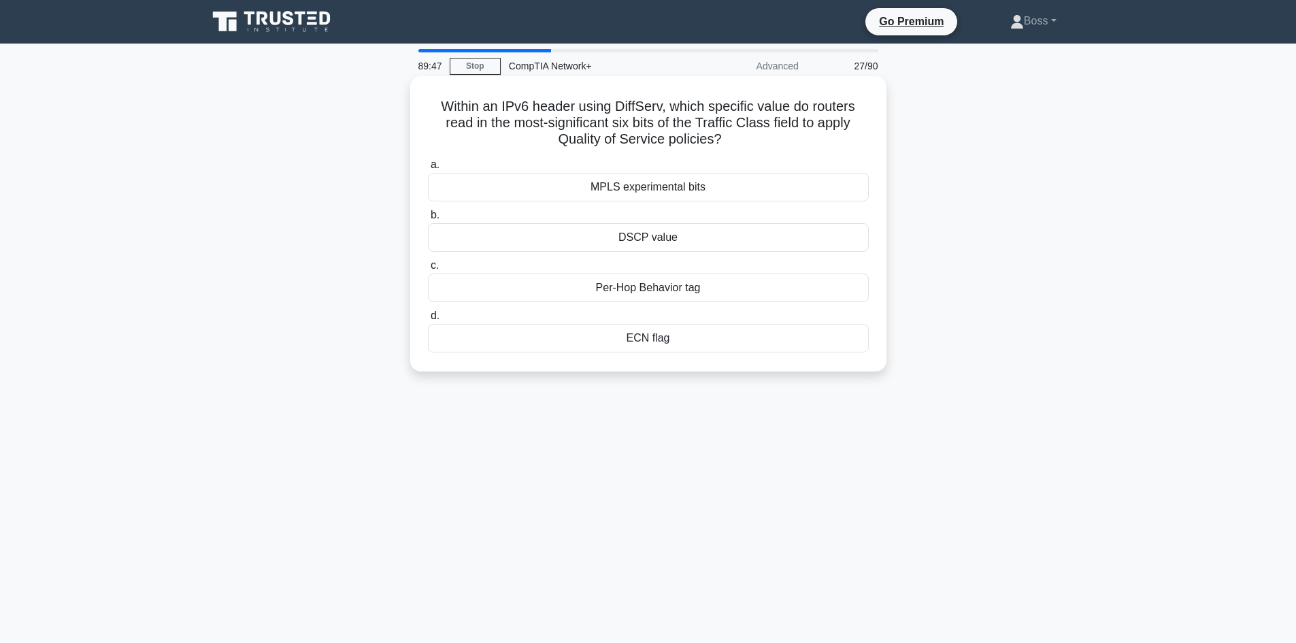
click at [747, 240] on div "DSCP value" at bounding box center [648, 237] width 441 height 29
click at [428, 220] on input "b. DSCP value" at bounding box center [428, 215] width 0 height 9
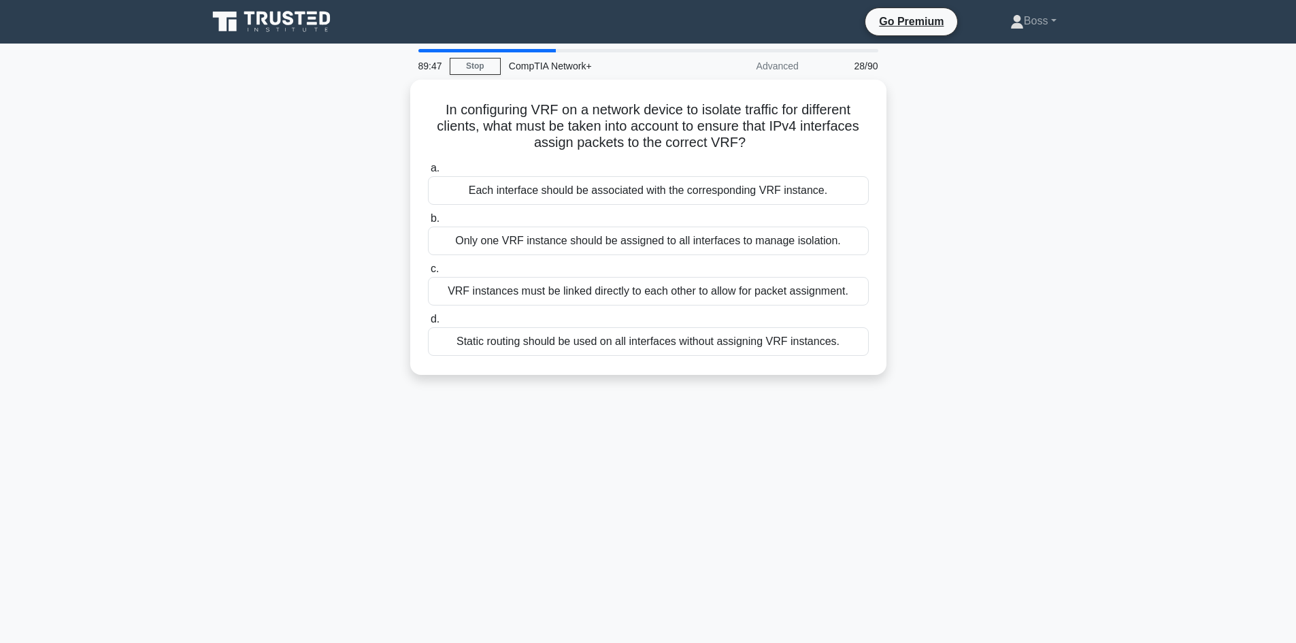
click at [752, 214] on label "b. Only one VRF instance should be assigned to all interfaces to manage isolati…" at bounding box center [648, 232] width 441 height 45
click at [428, 214] on input "b. Only one VRF instance should be assigned to all interfaces to manage isolati…" at bounding box center [428, 218] width 0 height 9
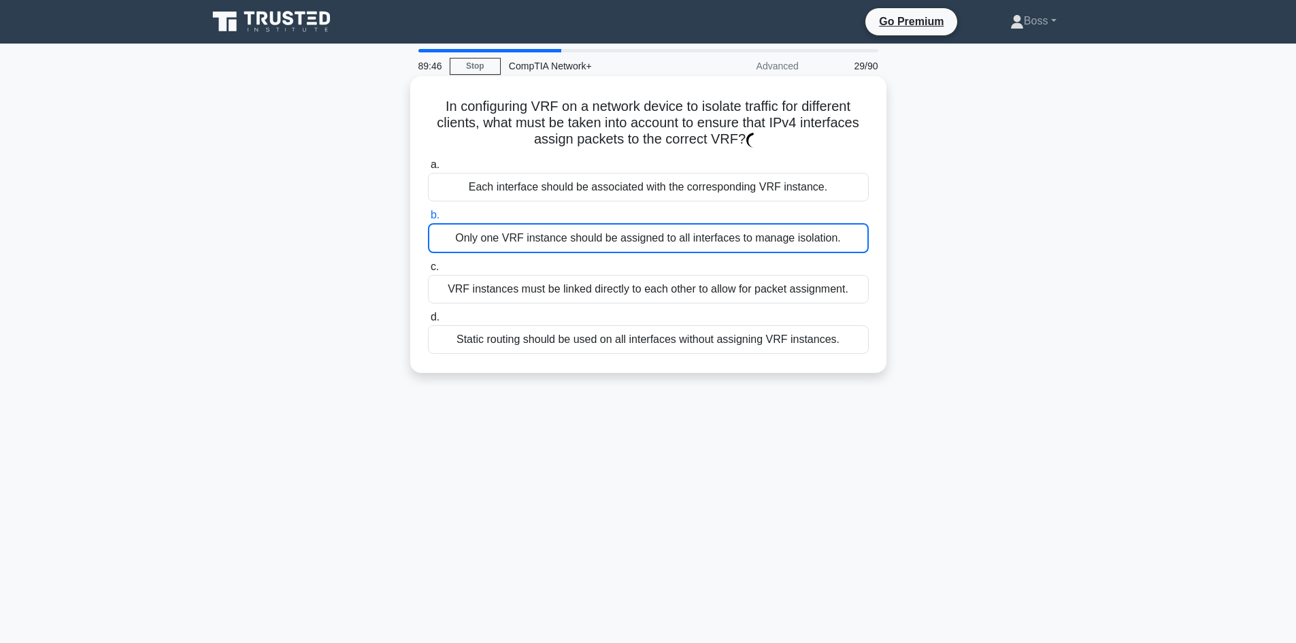
click at [735, 266] on label "c. VRF instances must be linked directly to each other to allow for packet assi…" at bounding box center [648, 280] width 441 height 45
click at [428, 266] on input "c. VRF instances must be linked directly to each other to allow for packet assi…" at bounding box center [428, 267] width 0 height 9
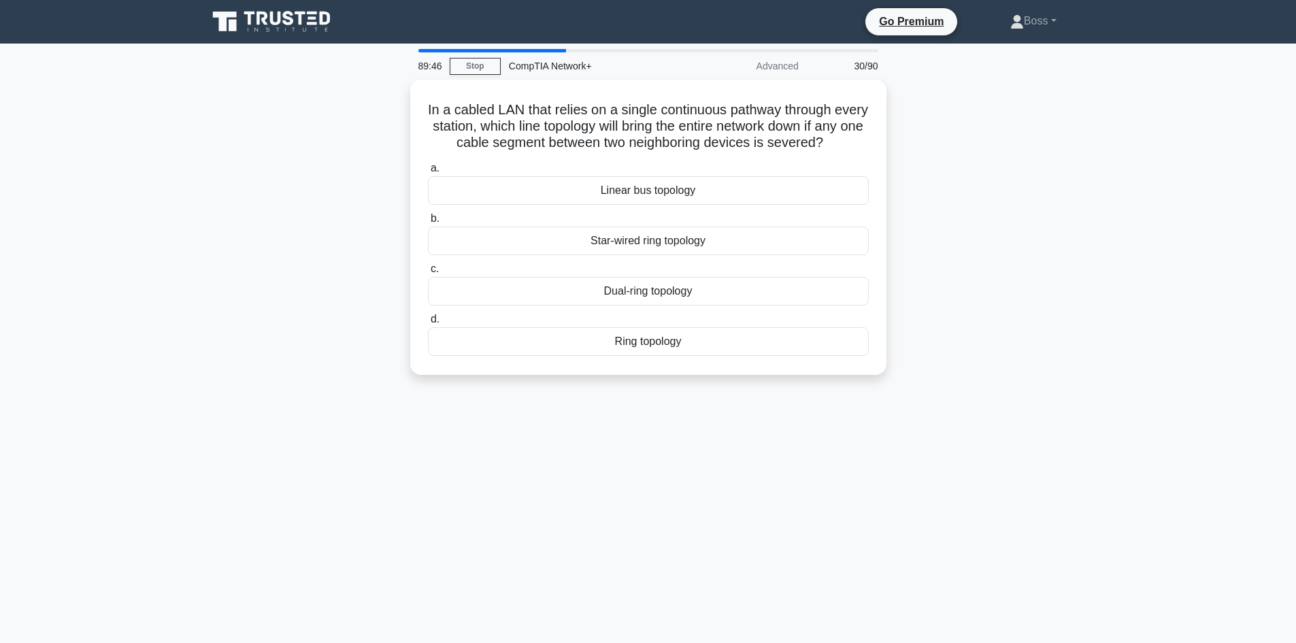
click at [752, 229] on label "b. Star-wired ring topology" at bounding box center [648, 232] width 441 height 45
click at [428, 223] on input "b. Star-wired ring topology" at bounding box center [428, 218] width 0 height 9
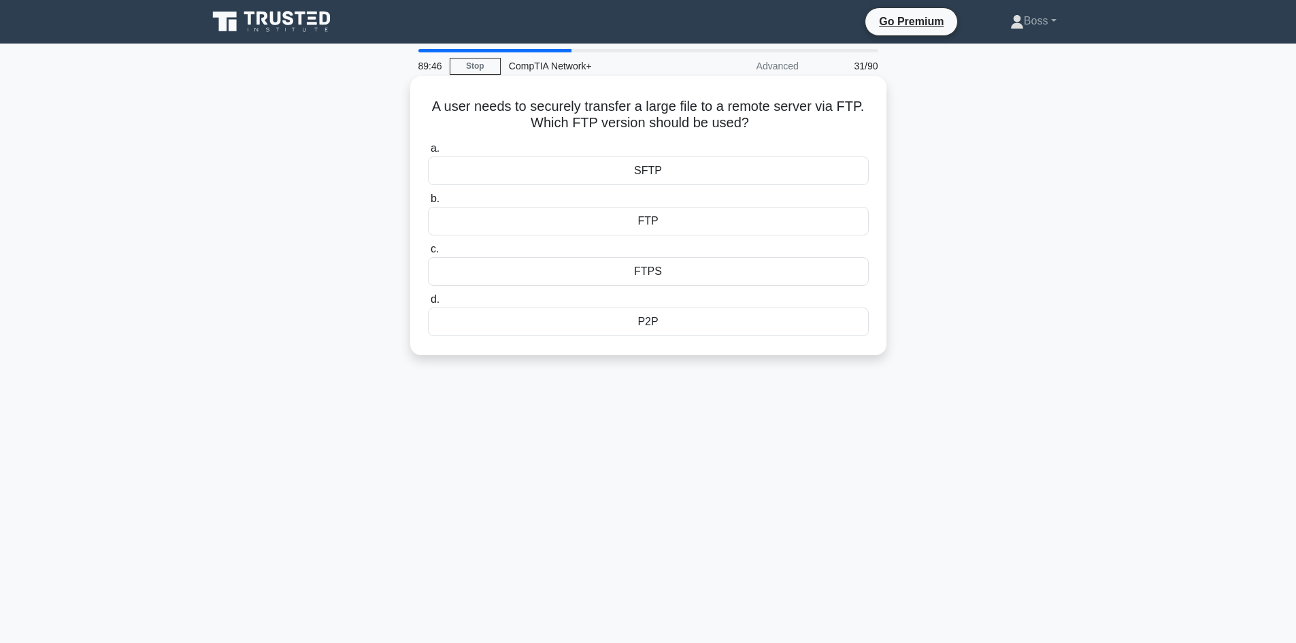
click at [756, 239] on div "a. SFTP b. FTP c." at bounding box center [648, 237] width 457 height 201
click at [750, 274] on div "FTPS" at bounding box center [648, 271] width 441 height 29
click at [428, 254] on input "c. FTPS" at bounding box center [428, 249] width 0 height 9
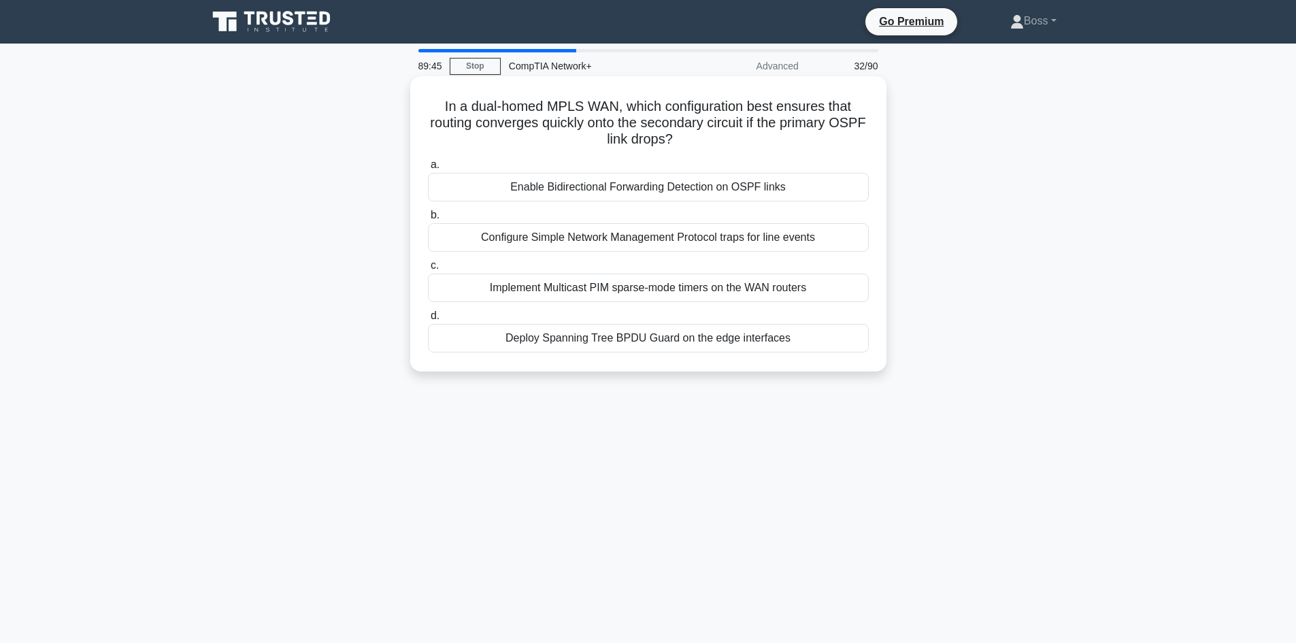
click at [756, 214] on label "b. Configure Simple Network Management Protocol traps for line events" at bounding box center [648, 229] width 441 height 45
click at [428, 214] on input "b. Configure Simple Network Management Protocol traps for line events" at bounding box center [428, 215] width 0 height 9
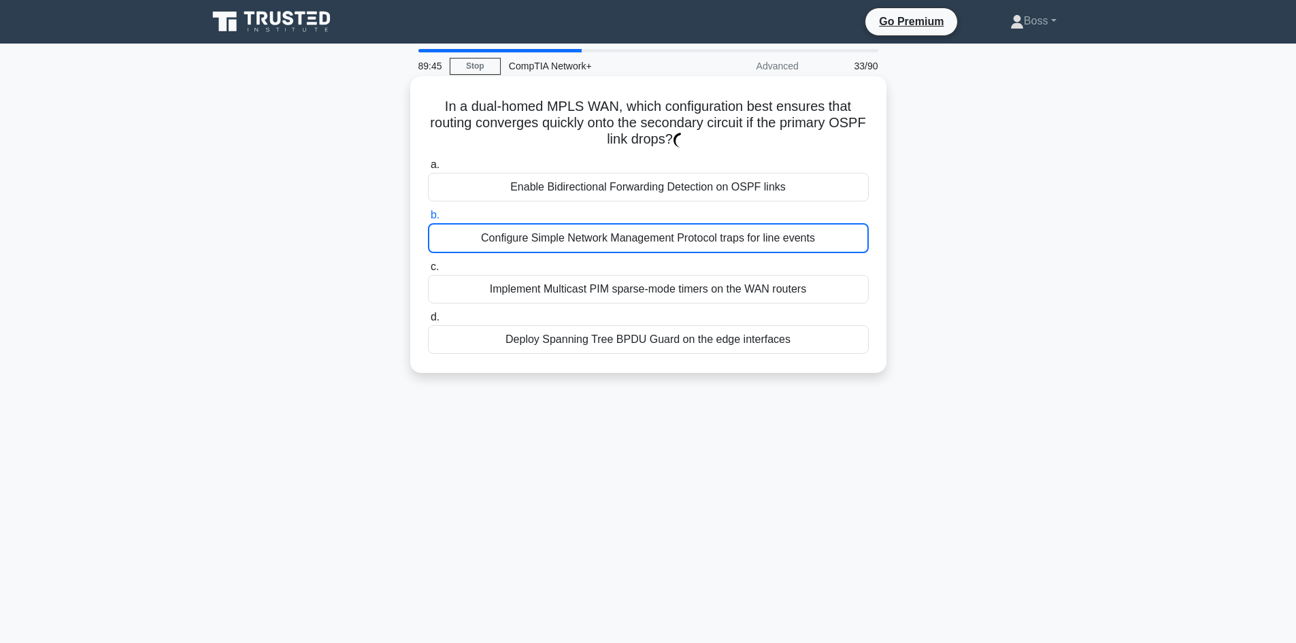
click at [758, 256] on div "a. Enable Bidirectional Forwarding Detection on OSPF links b. Configure Simple …" at bounding box center [648, 255] width 457 height 203
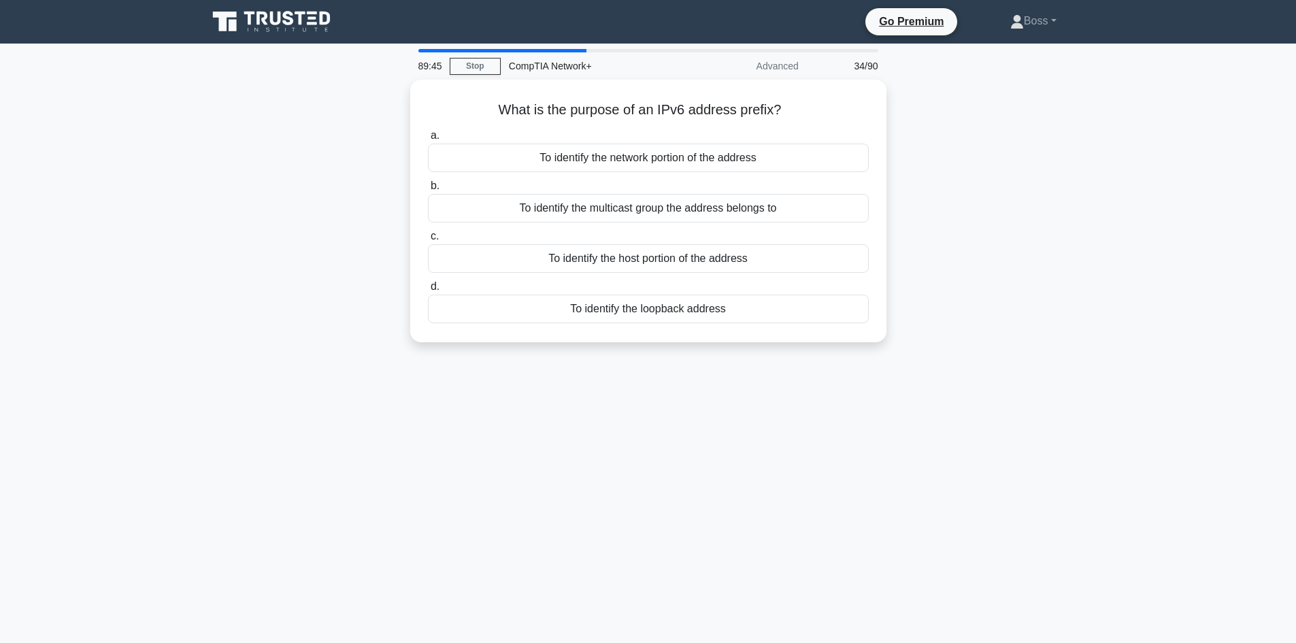
click at [761, 246] on div "To identify the host portion of the address" at bounding box center [648, 258] width 441 height 29
click at [428, 241] on input "c. To identify the host portion of the address" at bounding box center [428, 236] width 0 height 9
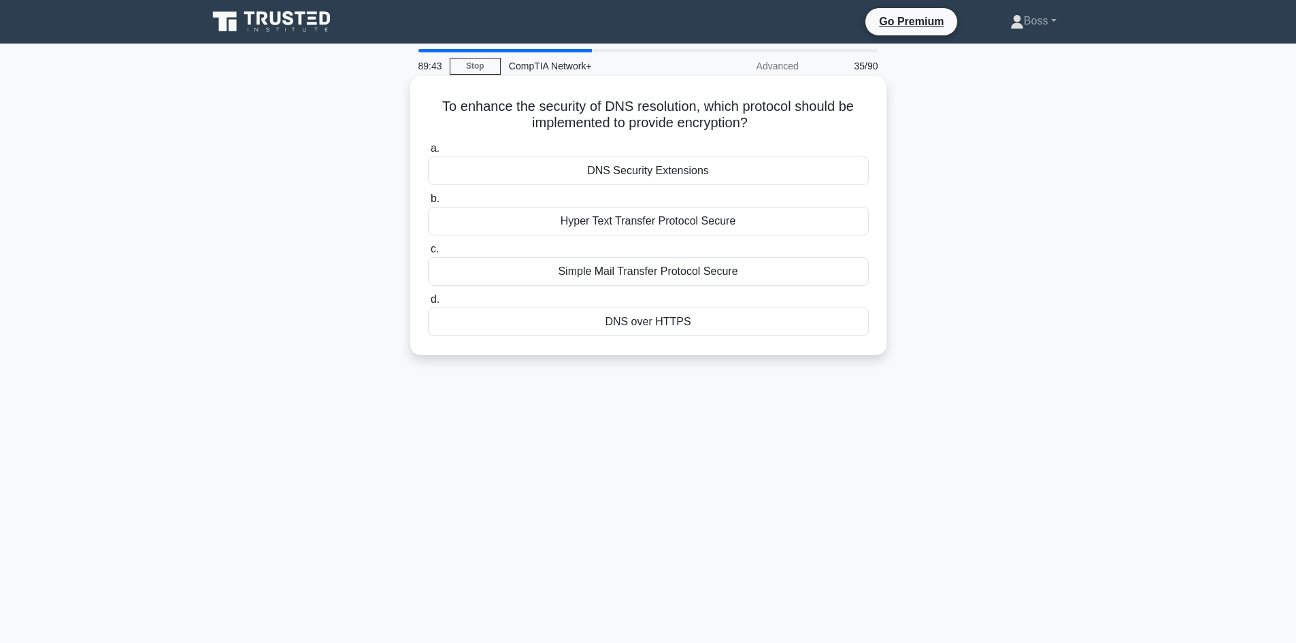
click at [759, 244] on label "c. Simple Mail Transfer Protocol Secure" at bounding box center [648, 263] width 441 height 45
click at [428, 245] on input "c. Simple Mail Transfer Protocol Secure" at bounding box center [428, 249] width 0 height 9
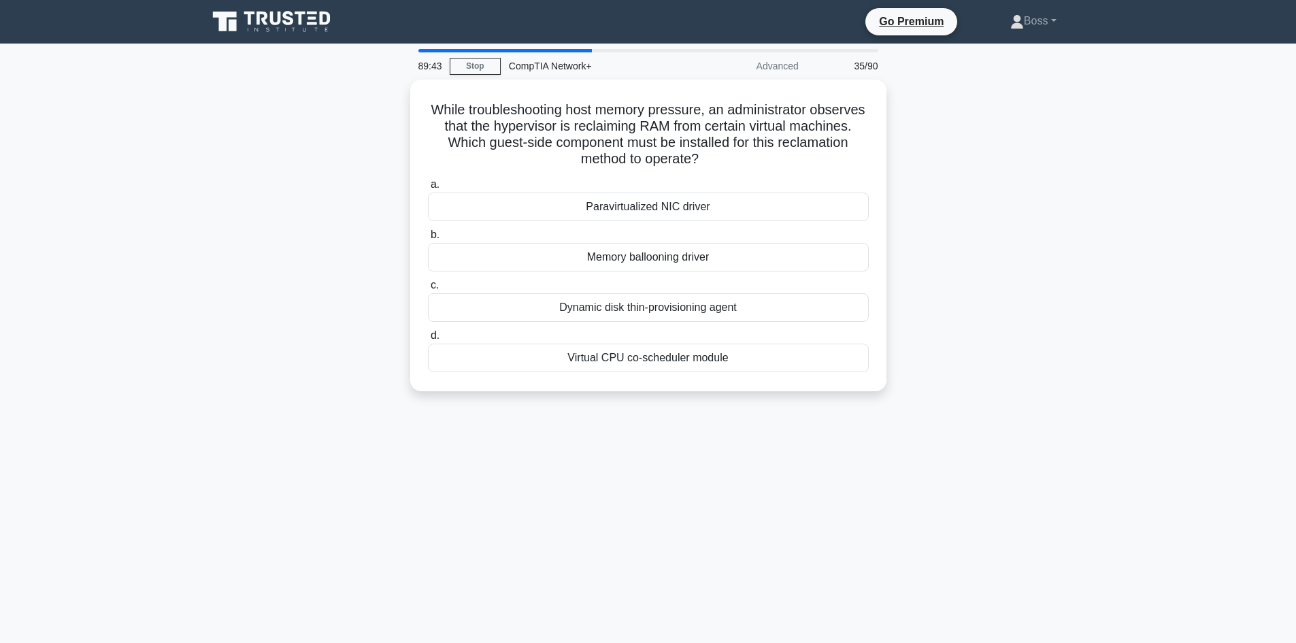
click at [759, 244] on div "Memory ballooning driver" at bounding box center [648, 257] width 441 height 29
click at [428, 239] on input "b. Memory ballooning driver" at bounding box center [428, 235] width 0 height 9
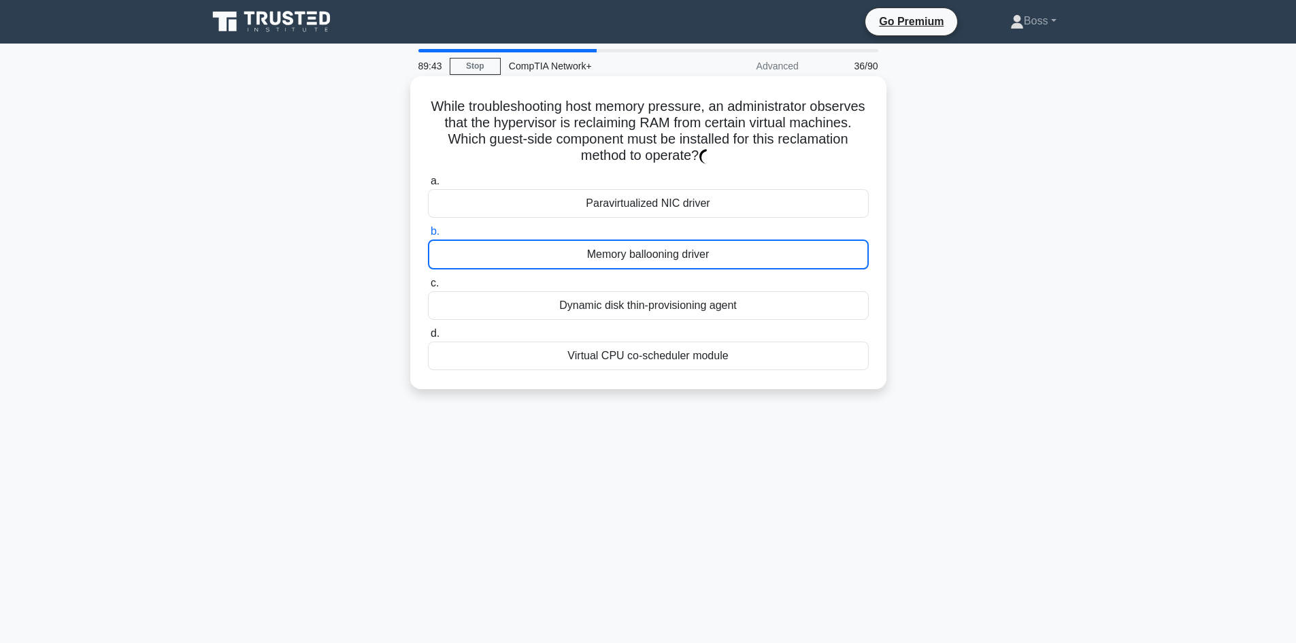
click at [751, 286] on label "c. Dynamic disk thin-provisioning agent" at bounding box center [648, 297] width 441 height 45
click at [428, 286] on input "c. Dynamic disk thin-provisioning agent" at bounding box center [428, 283] width 0 height 9
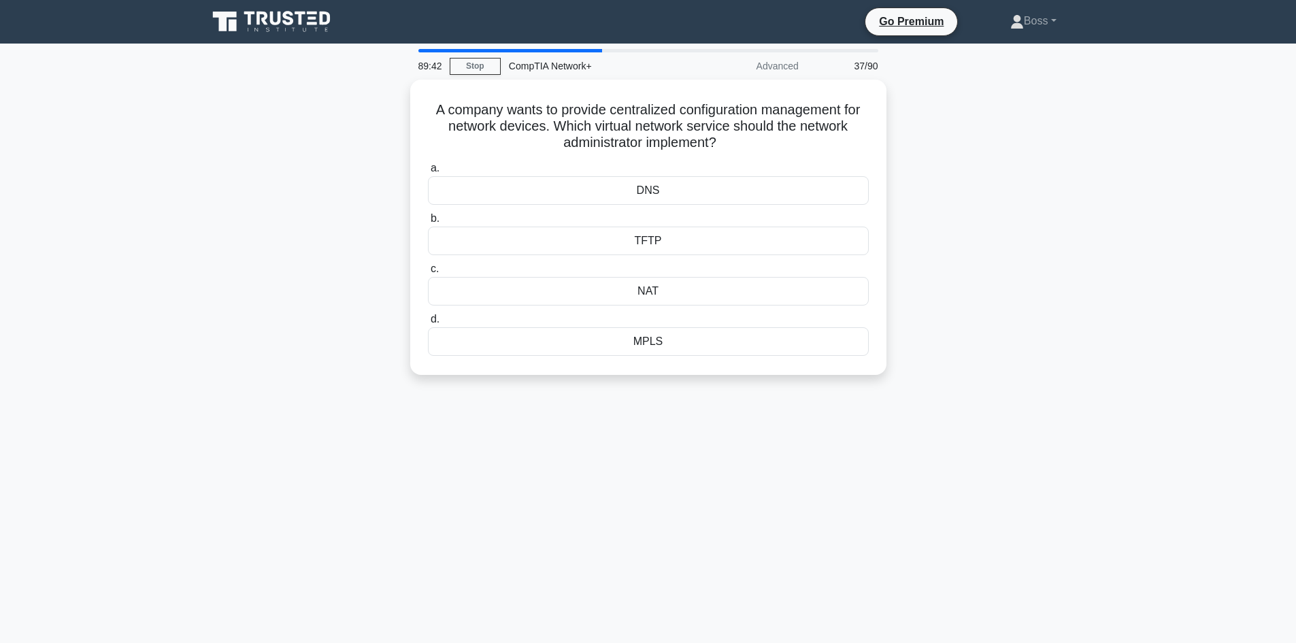
click at [752, 270] on label "c. NAT" at bounding box center [648, 283] width 441 height 45
click at [428, 270] on input "c. NAT" at bounding box center [428, 269] width 0 height 9
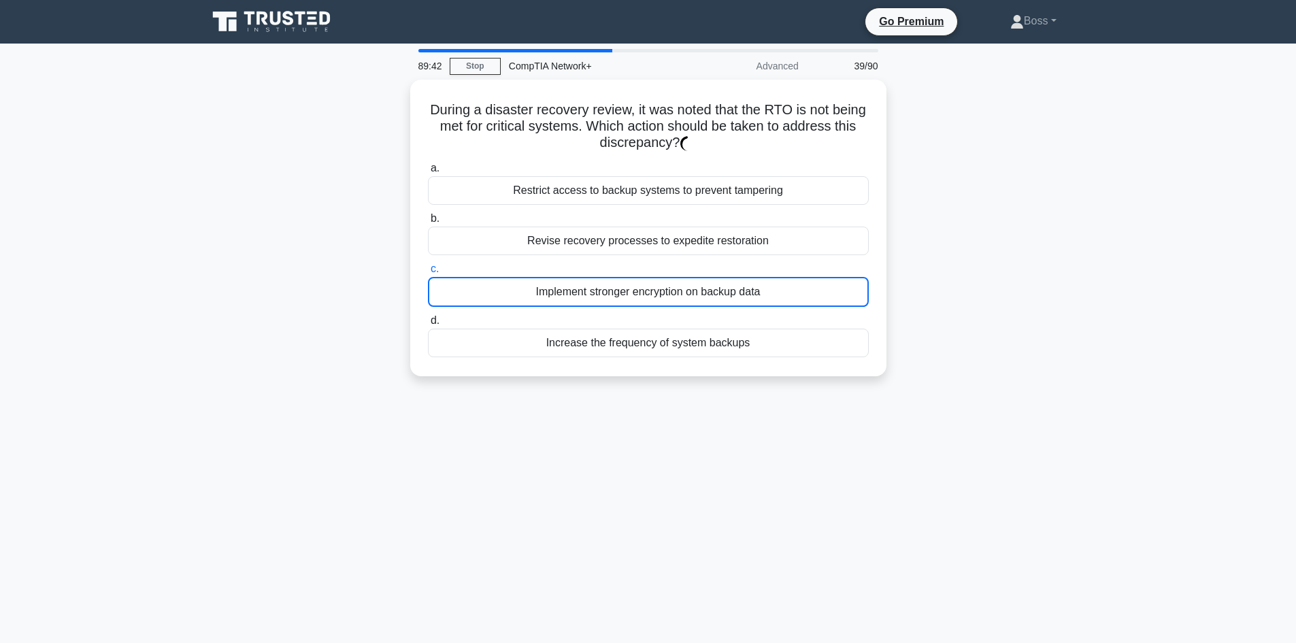
click at [758, 256] on div "a. Restrict access to backup systems to prevent tampering b. Revise recovery pr…" at bounding box center [648, 258] width 457 height 203
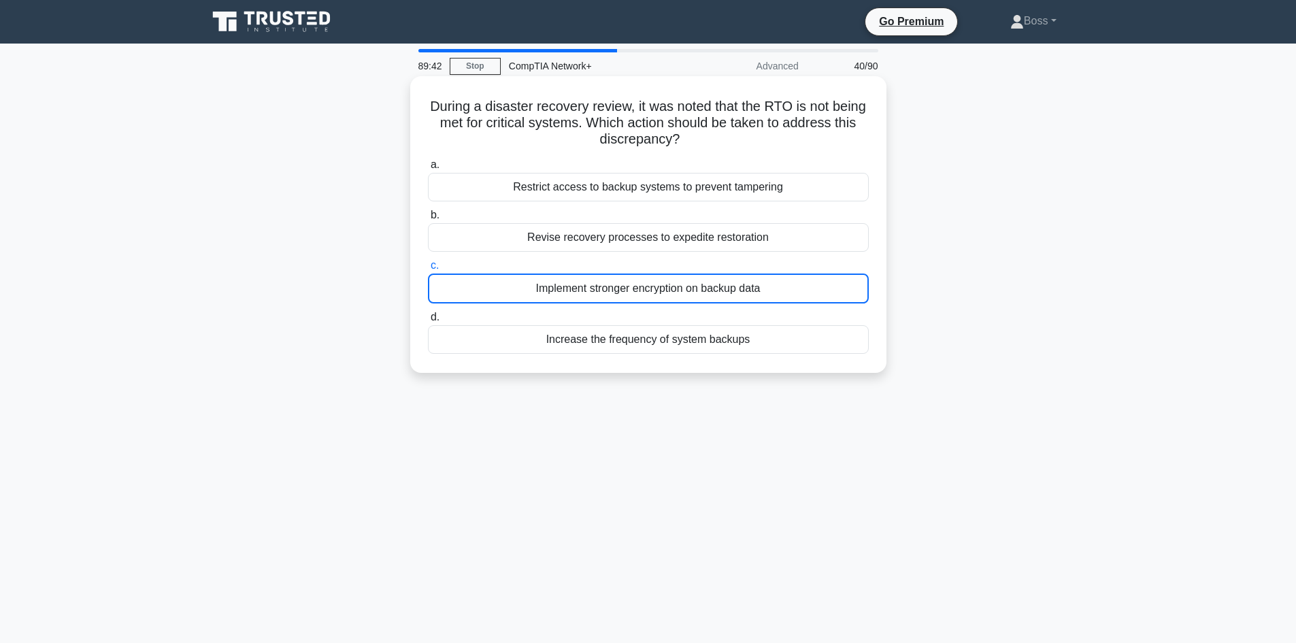
click at [754, 272] on label "c. Implement stronger encryption on backup data" at bounding box center [648, 280] width 441 height 46
click at [428, 270] on input "c. Implement stronger encryption on backup data" at bounding box center [428, 265] width 0 height 9
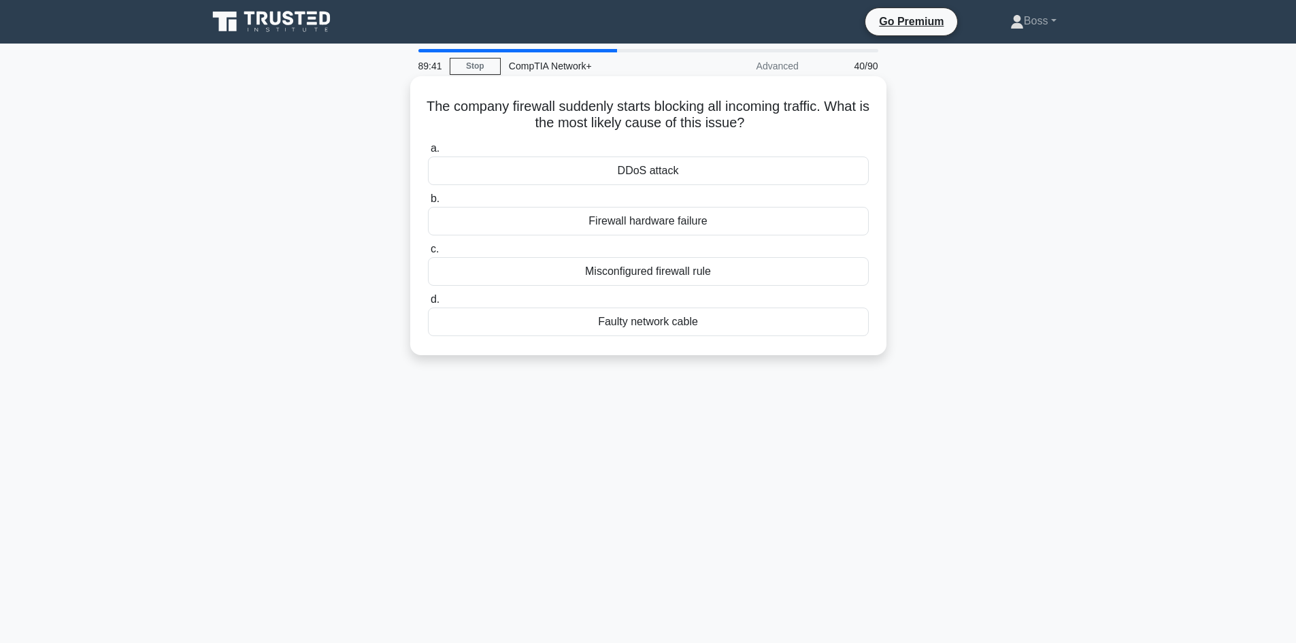
click at [754, 252] on label "c. Misconfigured firewall rule" at bounding box center [648, 263] width 441 height 45
click at [428, 252] on input "c. Misconfigured firewall rule" at bounding box center [428, 249] width 0 height 9
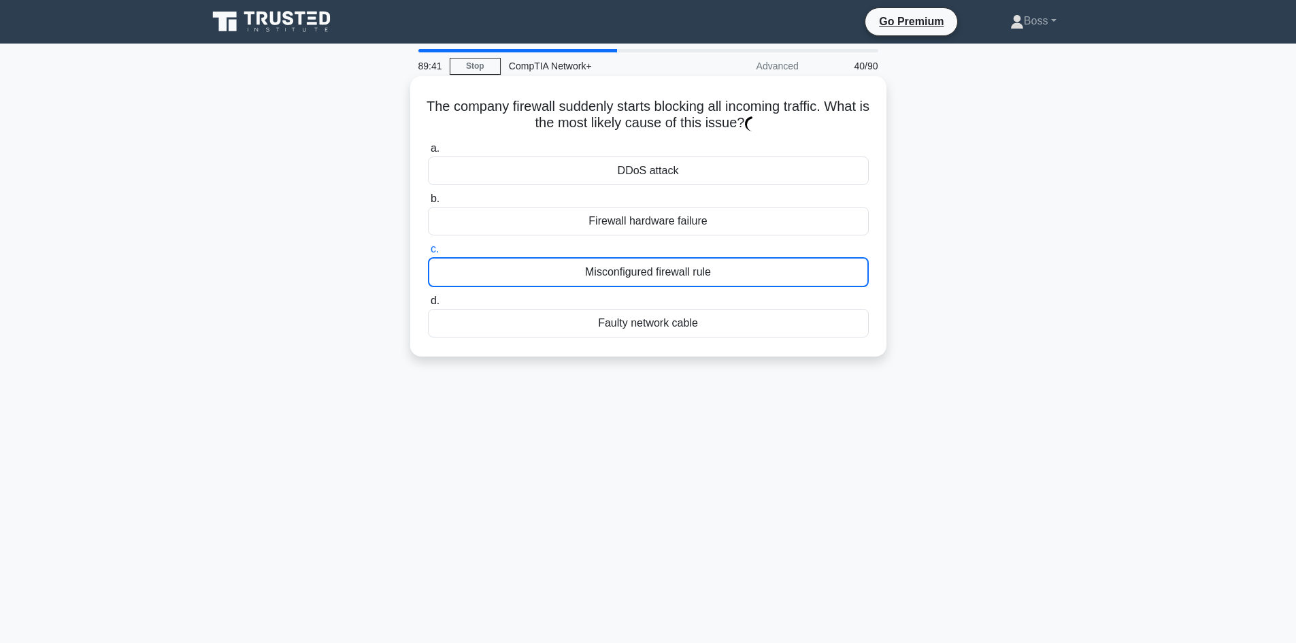
click at [754, 252] on label "c. Misconfigured firewall rule" at bounding box center [648, 264] width 441 height 46
click at [428, 252] on input "c. Misconfigured firewall rule" at bounding box center [428, 249] width 0 height 9
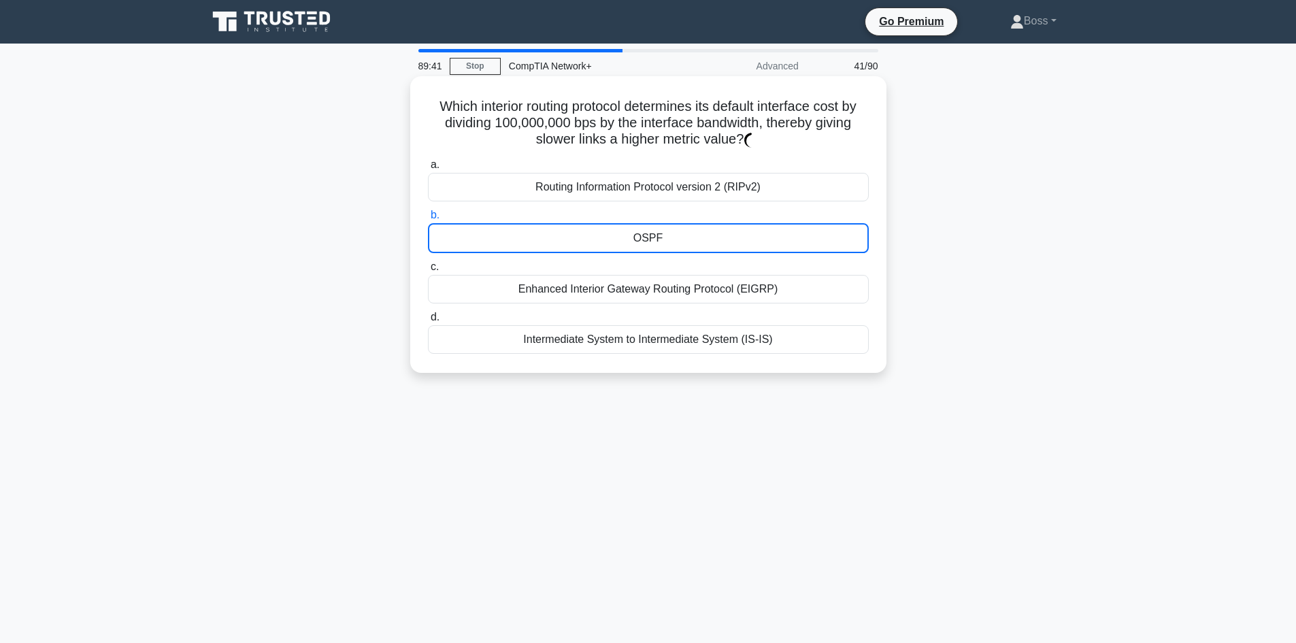
click at [755, 243] on div "OSPF" at bounding box center [648, 238] width 441 height 30
click at [428, 220] on input "b. OSPF" at bounding box center [428, 215] width 0 height 9
drag, startPoint x: 737, startPoint y: 283, endPoint x: 743, endPoint y: 267, distance: 16.8
click at [738, 281] on div "Enhanced Interior Gateway Routing Protocol (EIGRP)" at bounding box center [648, 289] width 441 height 29
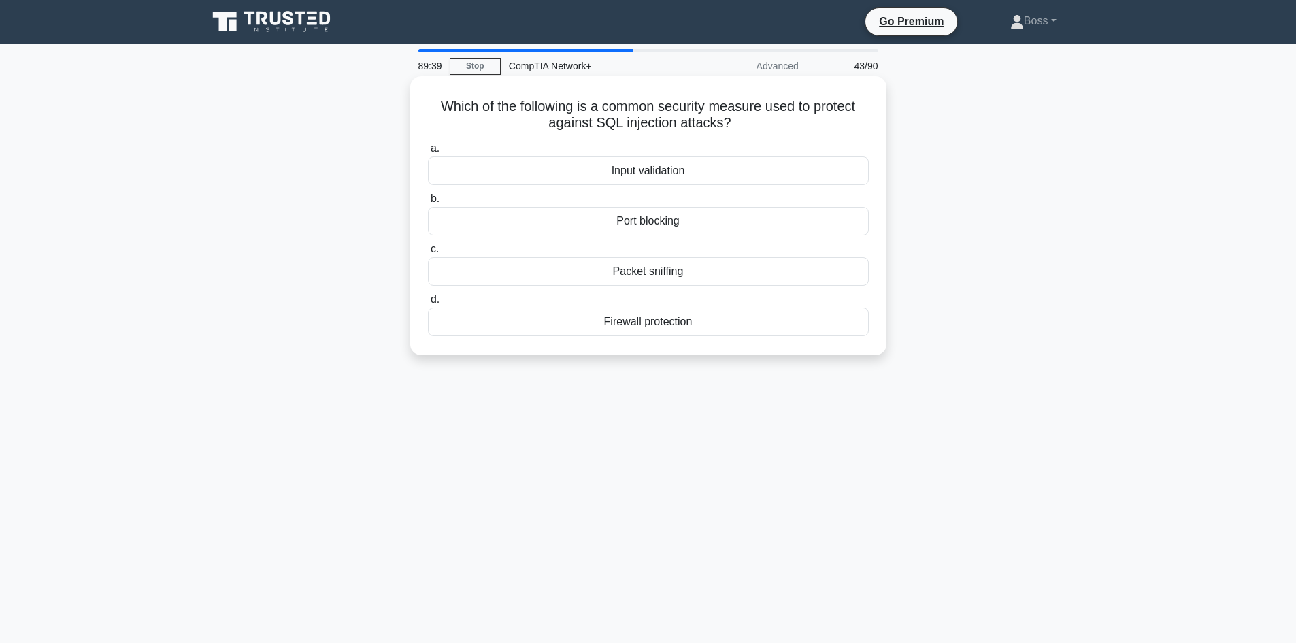
drag, startPoint x: 743, startPoint y: 216, endPoint x: 742, endPoint y: 271, distance: 55.1
drag, startPoint x: 741, startPoint y: 274, endPoint x: 746, endPoint y: 231, distance: 43.8
click at [741, 263] on div "Packet sniffing" at bounding box center [648, 271] width 441 height 29
click at [428, 254] on input "c. Packet sniffing" at bounding box center [428, 249] width 0 height 9
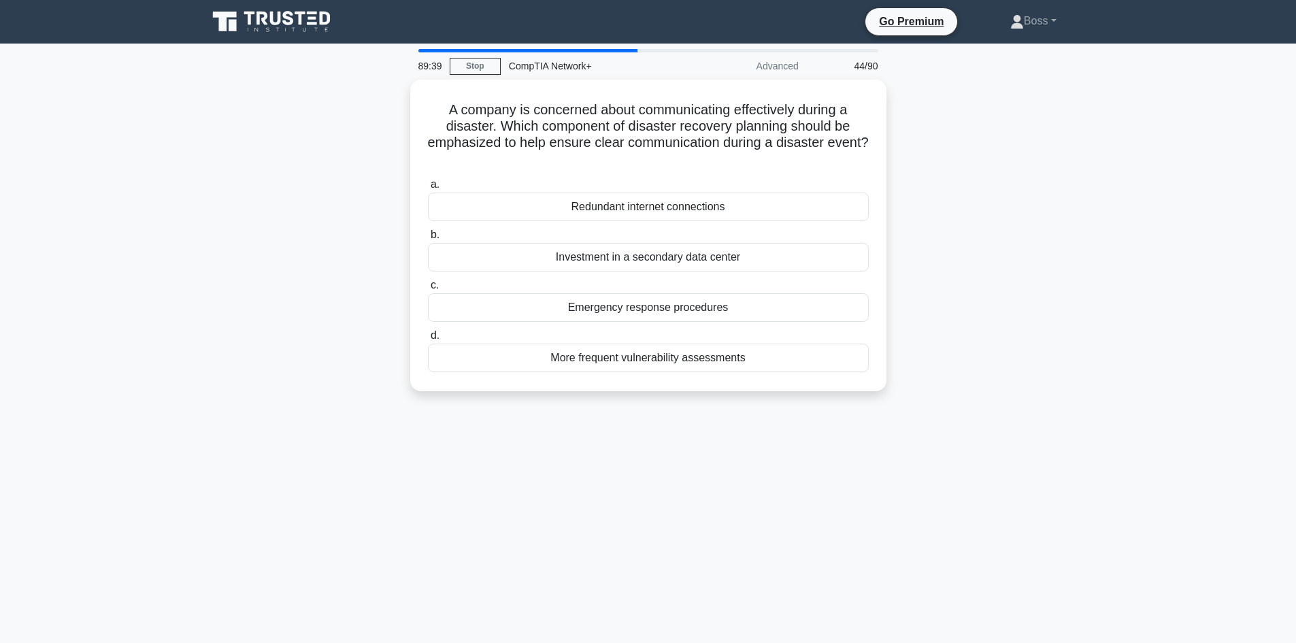
click at [750, 217] on div "Redundant internet connections" at bounding box center [648, 207] width 441 height 29
click at [428, 189] on input "a. Redundant internet connections" at bounding box center [428, 184] width 0 height 9
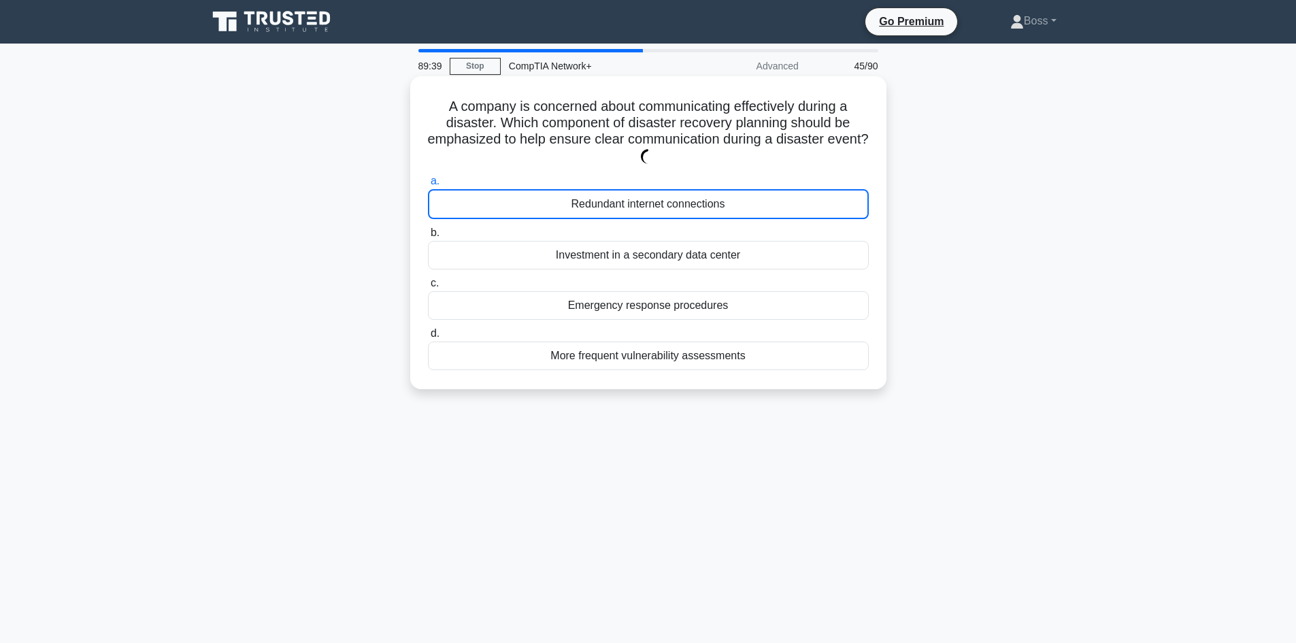
click at [746, 255] on div "Investment in a secondary data center" at bounding box center [648, 255] width 441 height 29
click at [428, 237] on input "b. Investment in a secondary data center" at bounding box center [428, 233] width 0 height 9
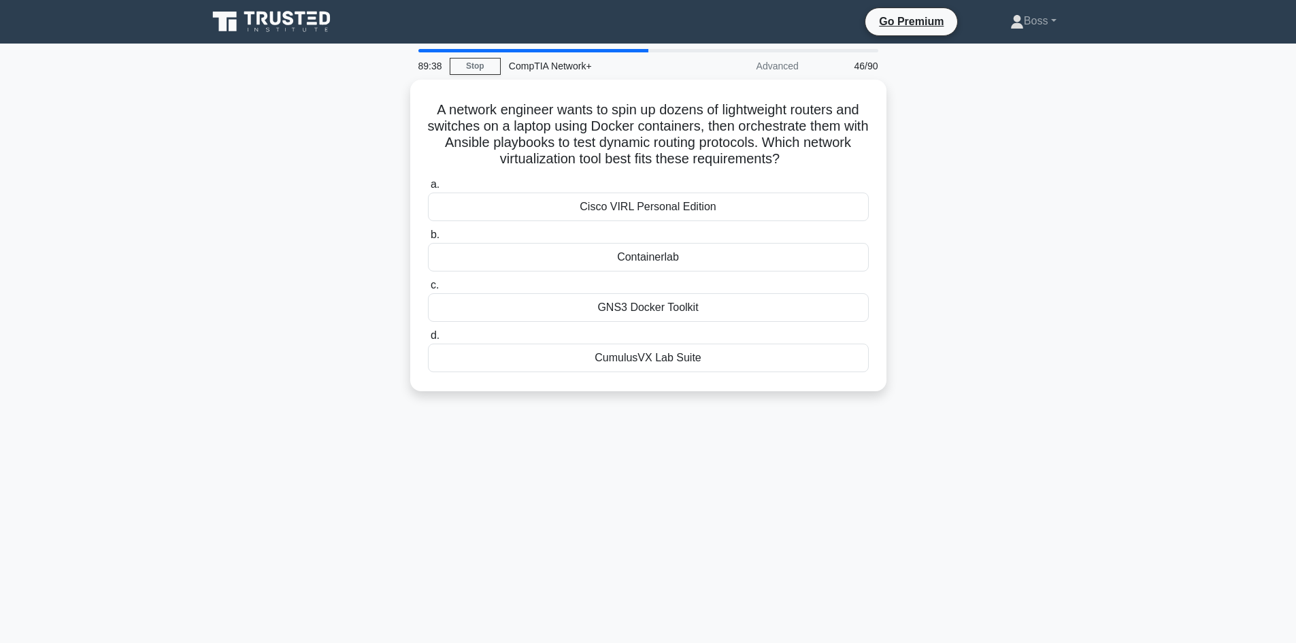
click at [754, 229] on label "b. Containerlab" at bounding box center [648, 249] width 441 height 45
click at [428, 231] on input "b. Containerlab" at bounding box center [428, 235] width 0 height 9
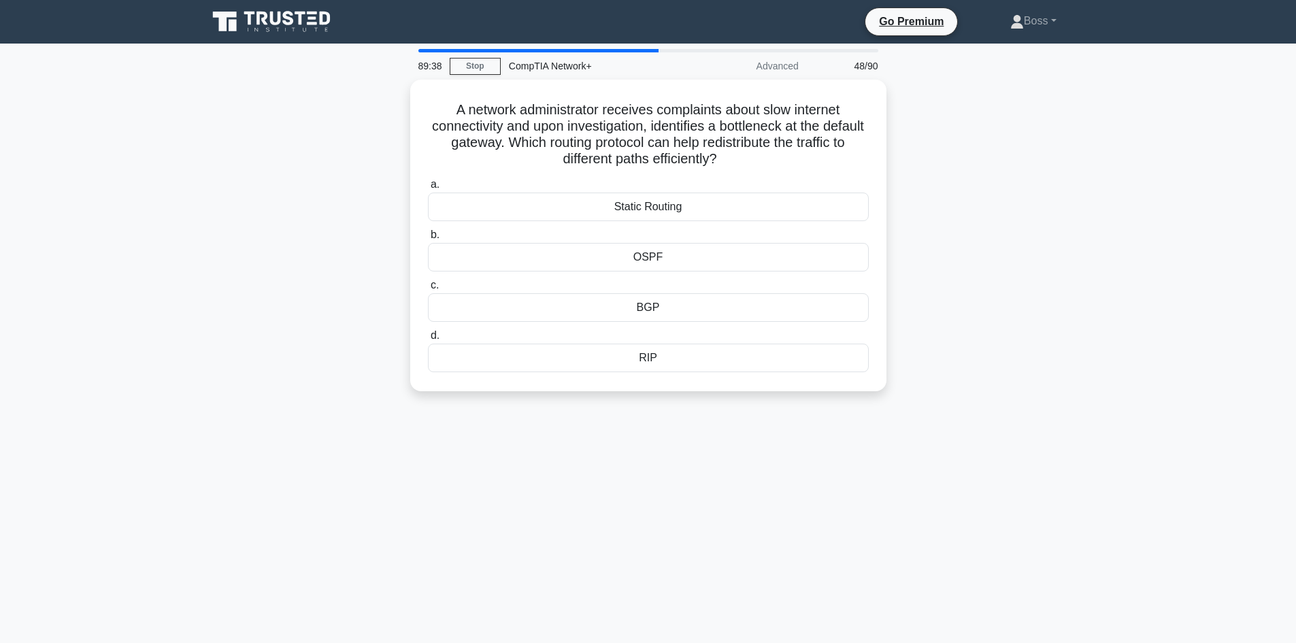
click at [761, 231] on label "b. OSPF" at bounding box center [648, 249] width 441 height 45
click at [428, 231] on input "b. OSPF" at bounding box center [428, 235] width 0 height 9
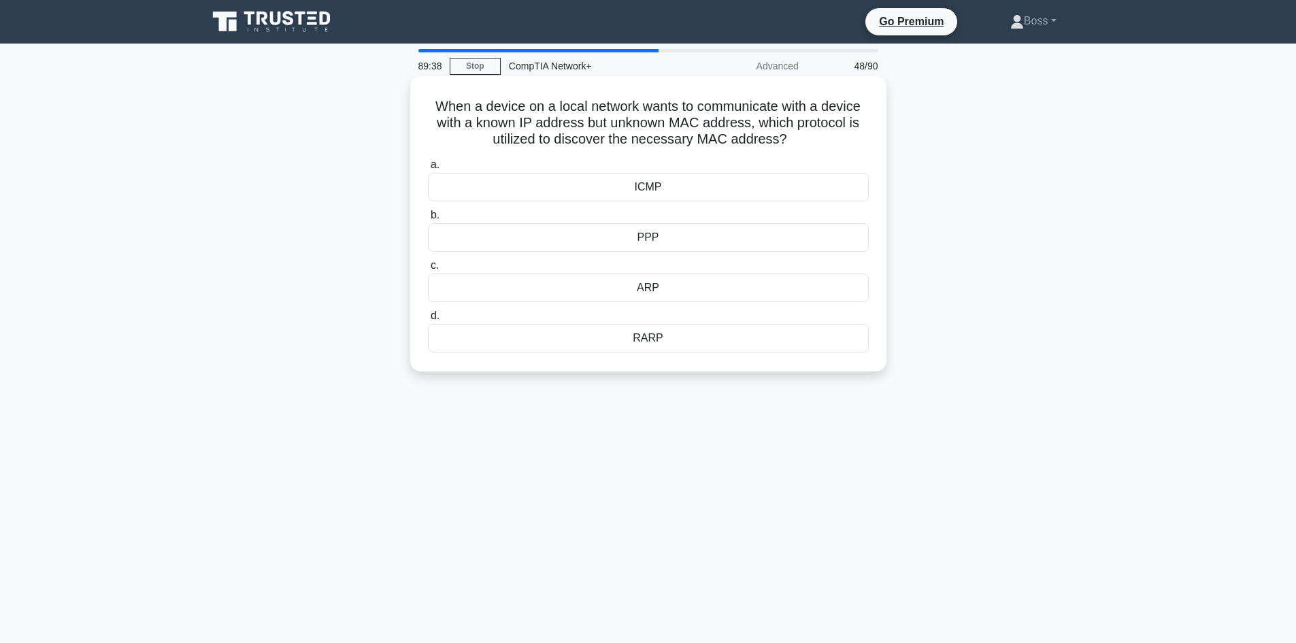
click at [755, 282] on div "ARP" at bounding box center [648, 287] width 441 height 29
click at [428, 270] on input "c. ARP" at bounding box center [428, 265] width 0 height 9
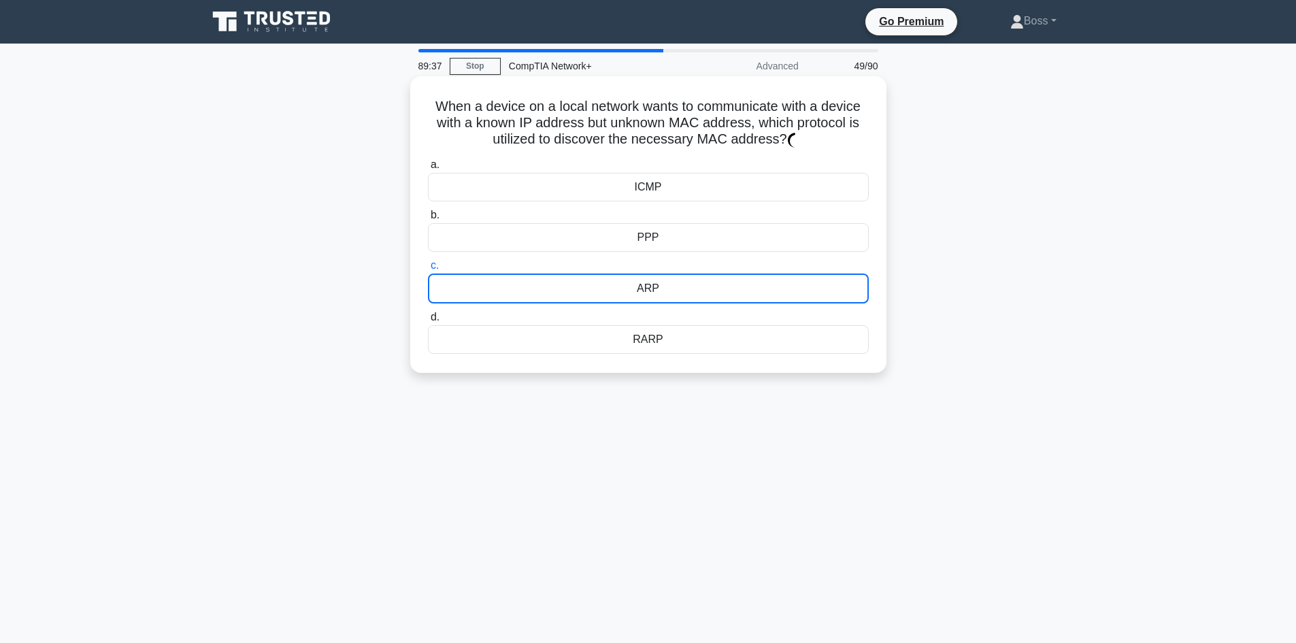
drag, startPoint x: 762, startPoint y: 247, endPoint x: 756, endPoint y: 269, distance: 22.6
click at [762, 254] on div "a. ICMP b. PPP c." at bounding box center [648, 255] width 457 height 203
click at [756, 245] on div "PPP" at bounding box center [648, 237] width 441 height 29
click at [428, 220] on input "b. PPP" at bounding box center [428, 215] width 0 height 9
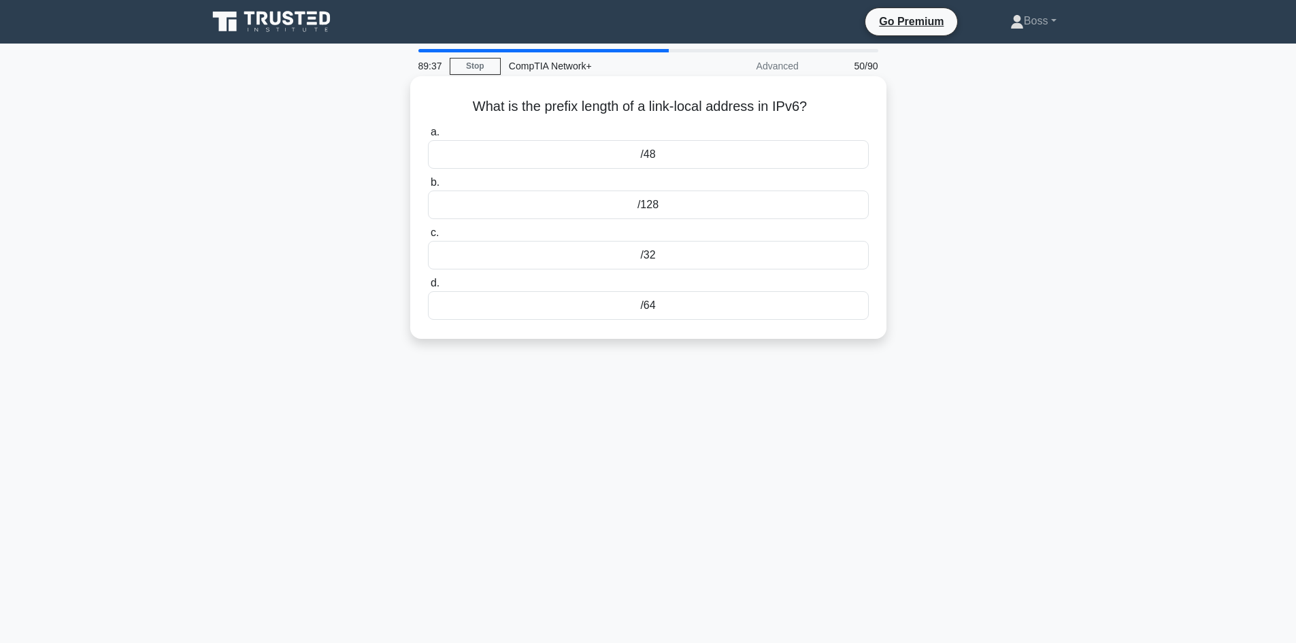
click at [756, 235] on label "c. /32" at bounding box center [648, 246] width 441 height 45
click at [428, 235] on input "c. /32" at bounding box center [428, 233] width 0 height 9
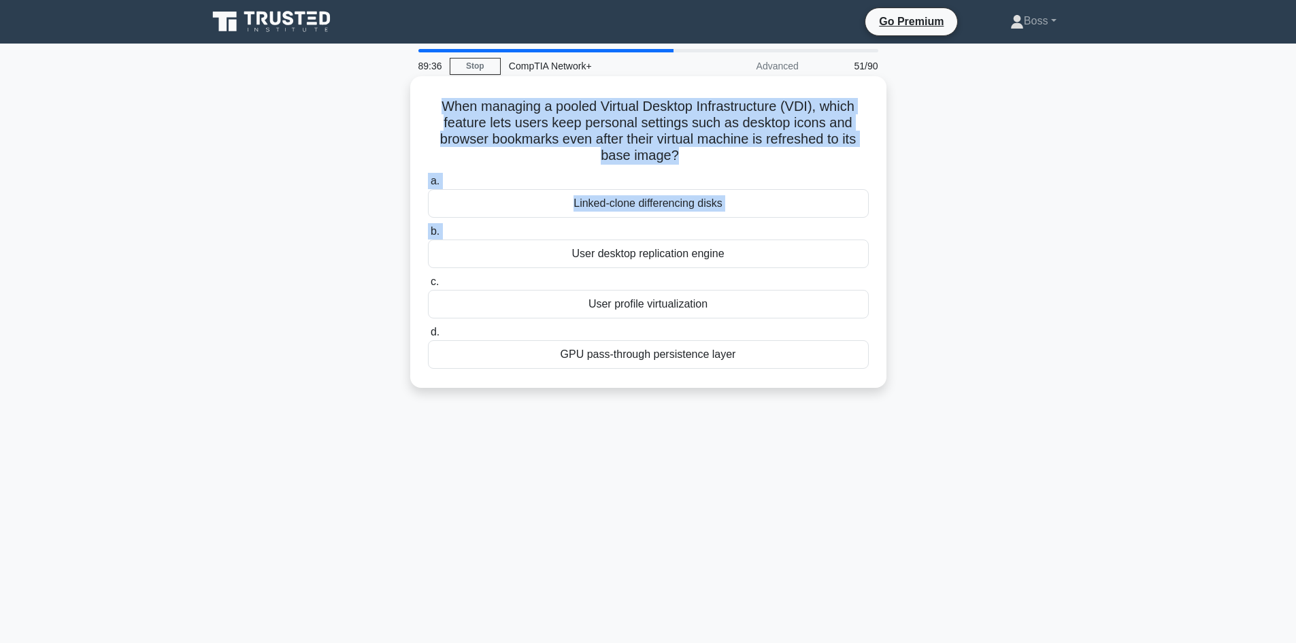
click at [762, 191] on div "Linked-clone differencing disks" at bounding box center [648, 203] width 441 height 29
click at [428, 186] on input "a. Linked-clone differencing disks" at bounding box center [428, 181] width 0 height 9
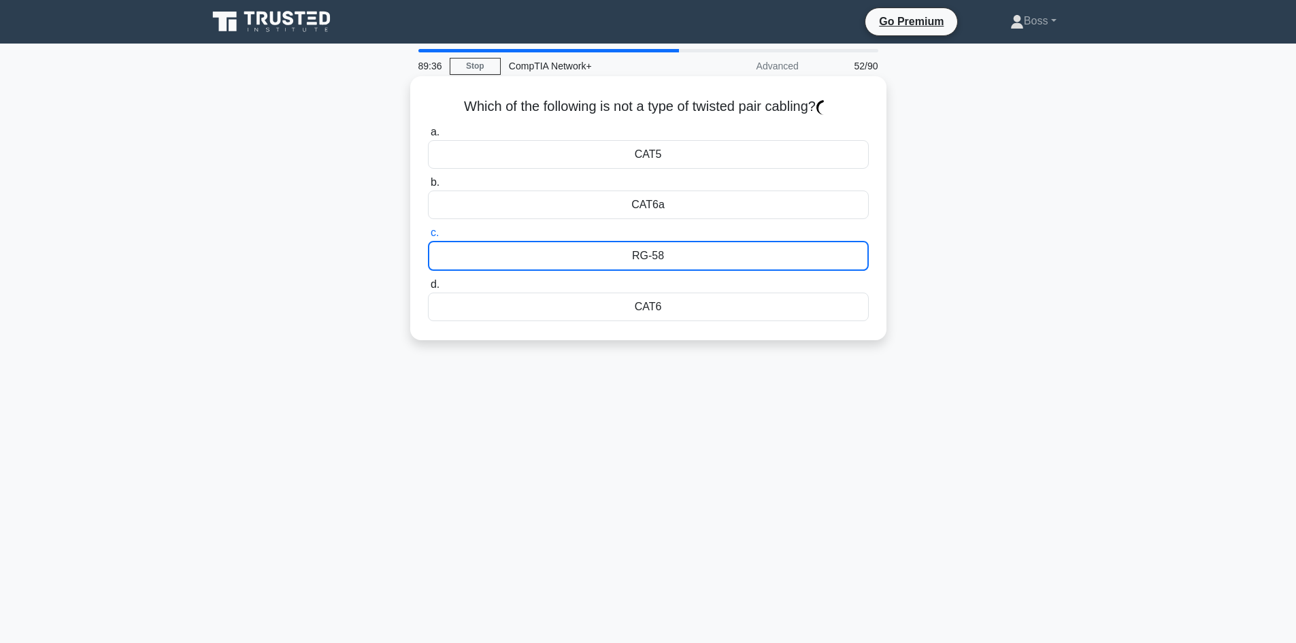
click at [754, 210] on div "CAT6a" at bounding box center [648, 204] width 441 height 29
click at [428, 187] on input "b. CAT6a" at bounding box center [428, 182] width 0 height 9
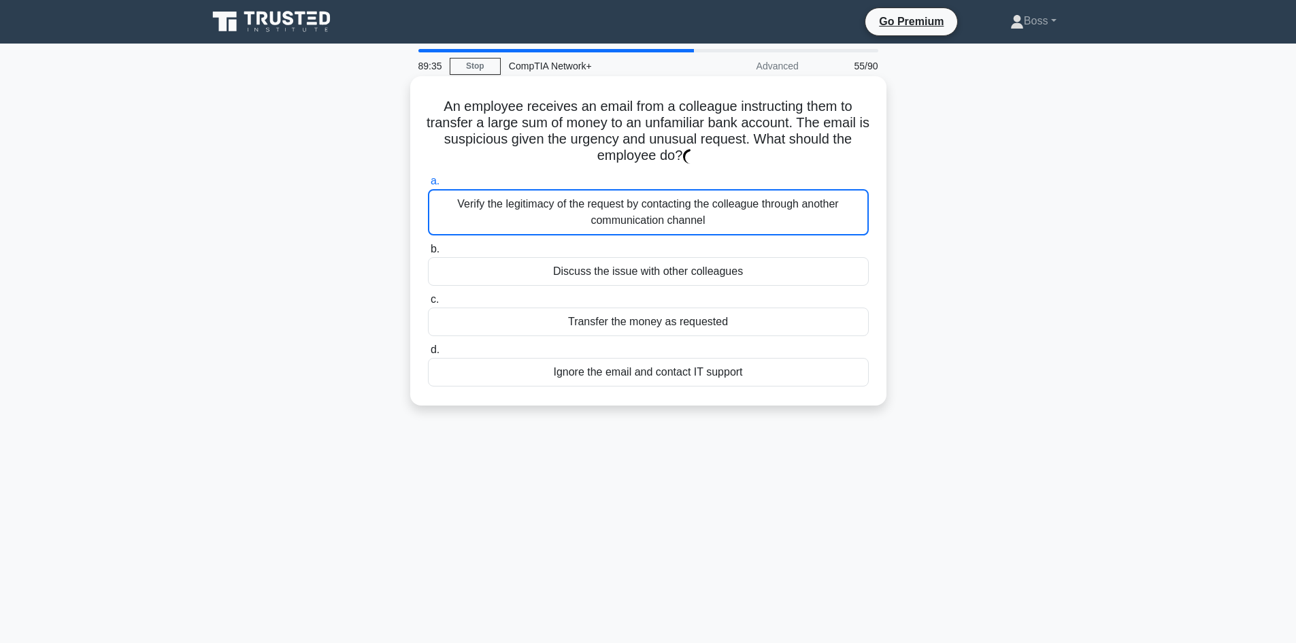
drag, startPoint x: 750, startPoint y: 192, endPoint x: 739, endPoint y: 232, distance: 41.8
click at [751, 197] on div "Verify the legitimacy of the request by contacting the colleague through anothe…" at bounding box center [648, 212] width 441 height 46
click at [739, 232] on div "Verify the legitimacy of the request by contacting the colleague through anothe…" at bounding box center [648, 212] width 441 height 46
click at [428, 186] on input "a. Verify the legitimacy of the request by contacting the colleague through ano…" at bounding box center [428, 181] width 0 height 9
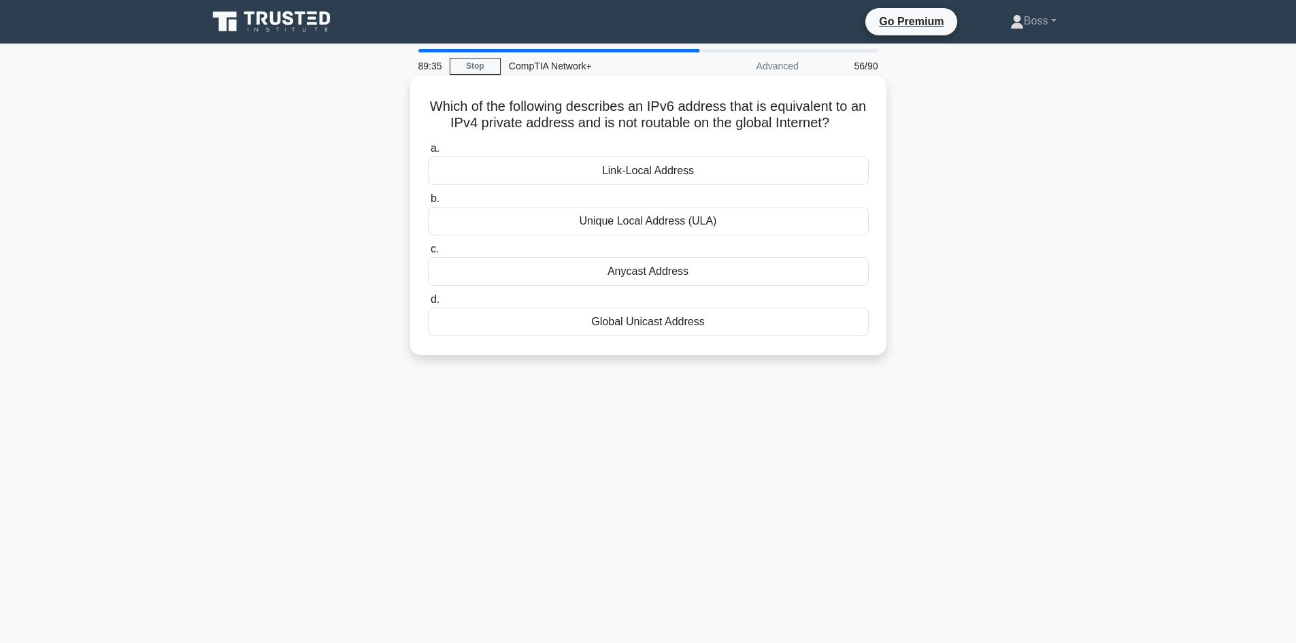
click at [744, 254] on label "c. Anycast Address" at bounding box center [648, 263] width 441 height 45
click at [428, 254] on input "c. Anycast Address" at bounding box center [428, 249] width 0 height 9
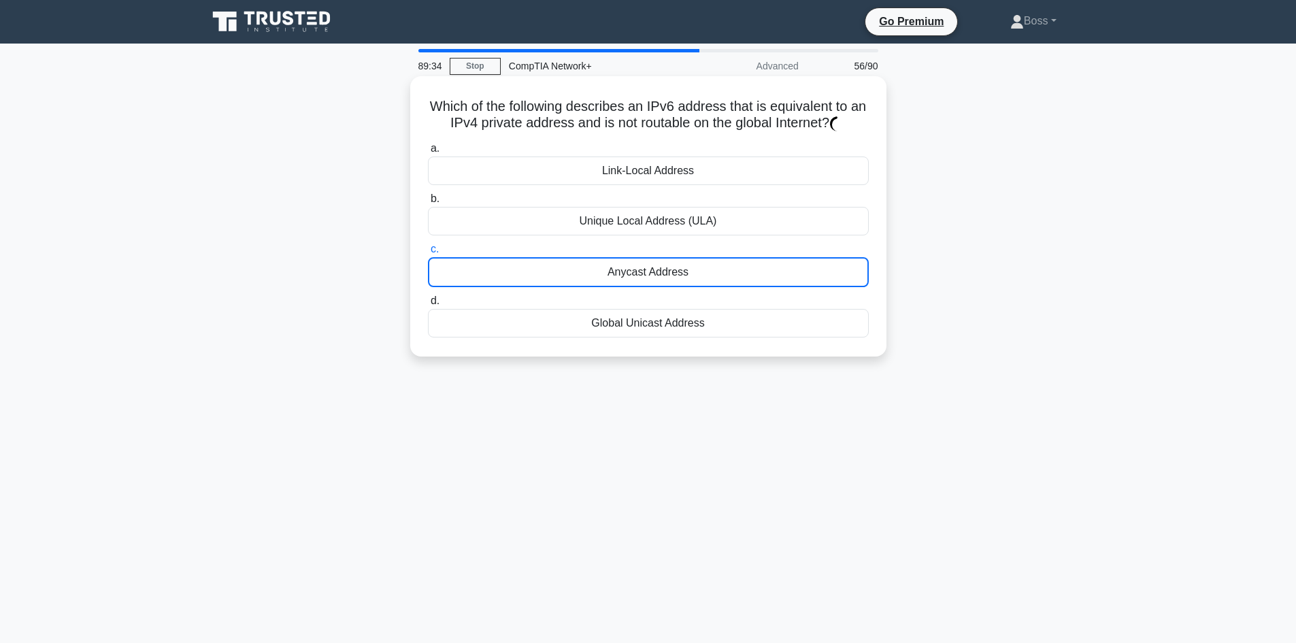
drag, startPoint x: 745, startPoint y: 253, endPoint x: 745, endPoint y: 242, distance: 10.9
click at [745, 252] on label "c. Anycast Address" at bounding box center [648, 264] width 441 height 46
click at [428, 252] on input "c. Anycast Address" at bounding box center [428, 249] width 0 height 9
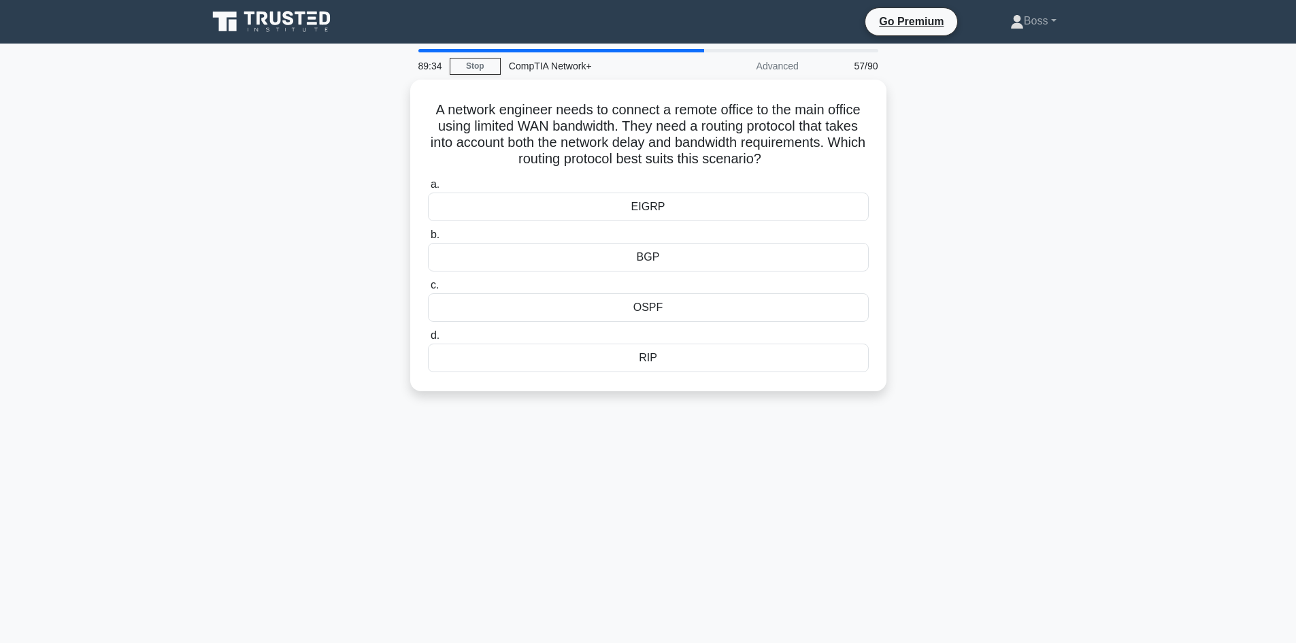
click at [748, 214] on div "EIGRP" at bounding box center [648, 207] width 441 height 29
click at [428, 189] on input "a. EIGRP" at bounding box center [428, 184] width 0 height 9
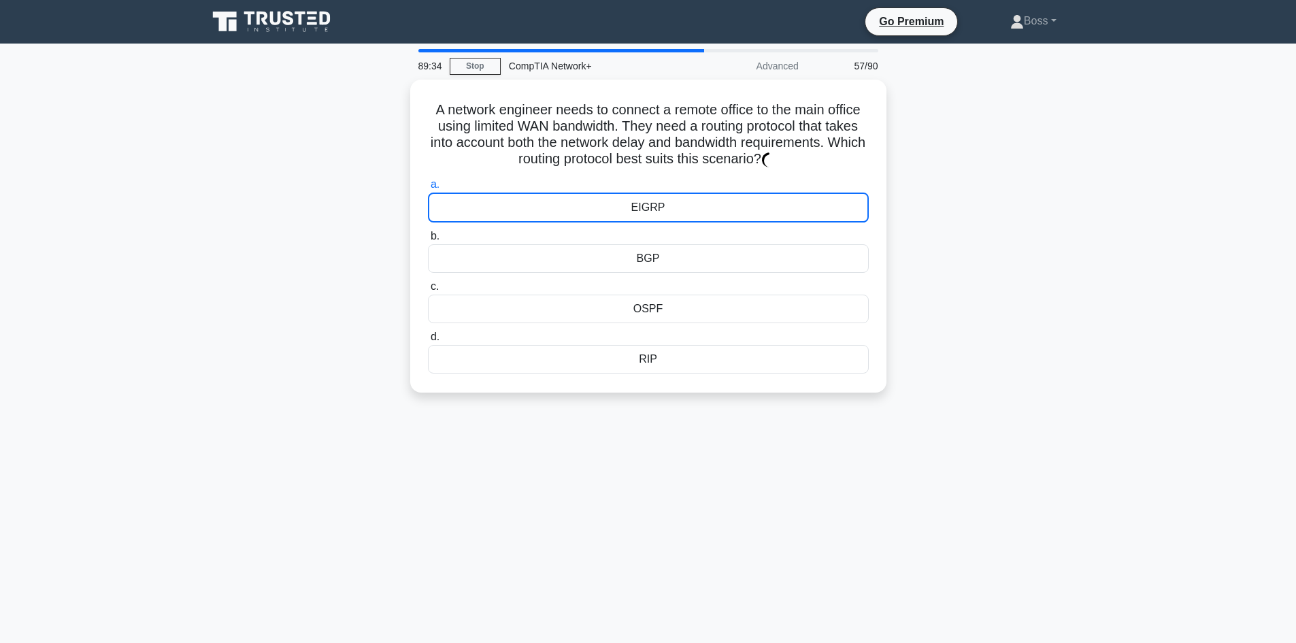
click at [748, 214] on div "EIGRP" at bounding box center [648, 208] width 441 height 30
click at [748, 228] on label "b. BGP" at bounding box center [648, 246] width 441 height 45
click at [428, 229] on input "b. BGP" at bounding box center [428, 233] width 0 height 9
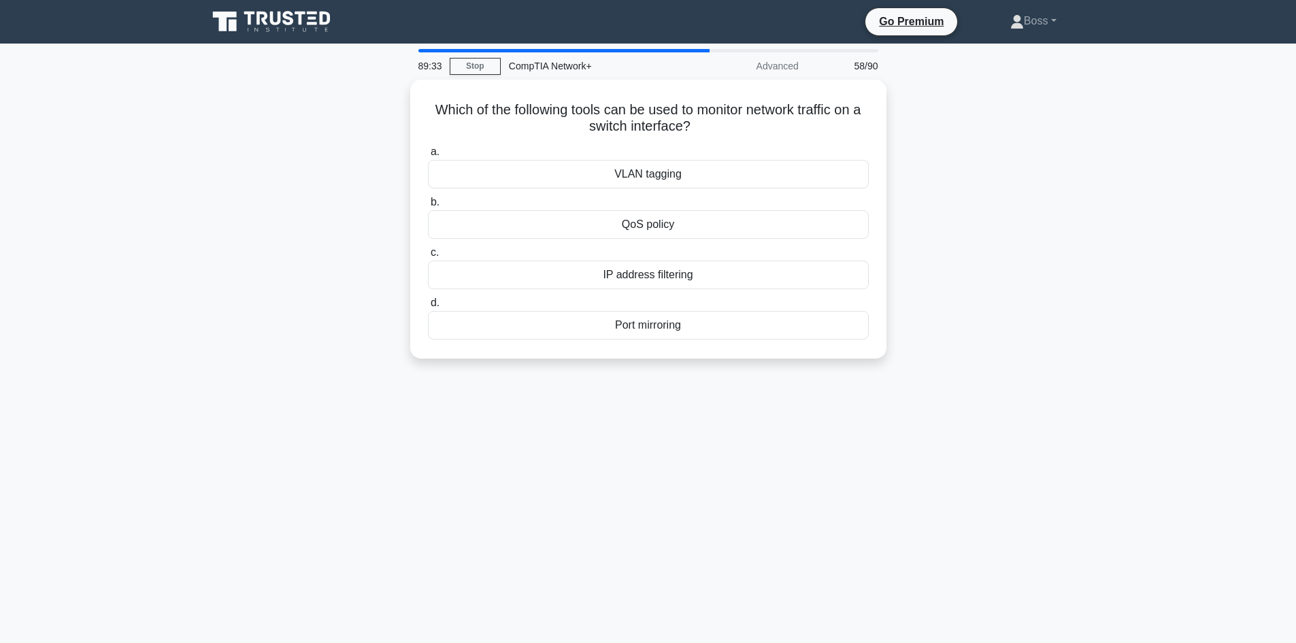
click at [747, 248] on label "c. IP address filtering" at bounding box center [648, 266] width 441 height 45
click at [428, 248] on input "c. IP address filtering" at bounding box center [428, 252] width 0 height 9
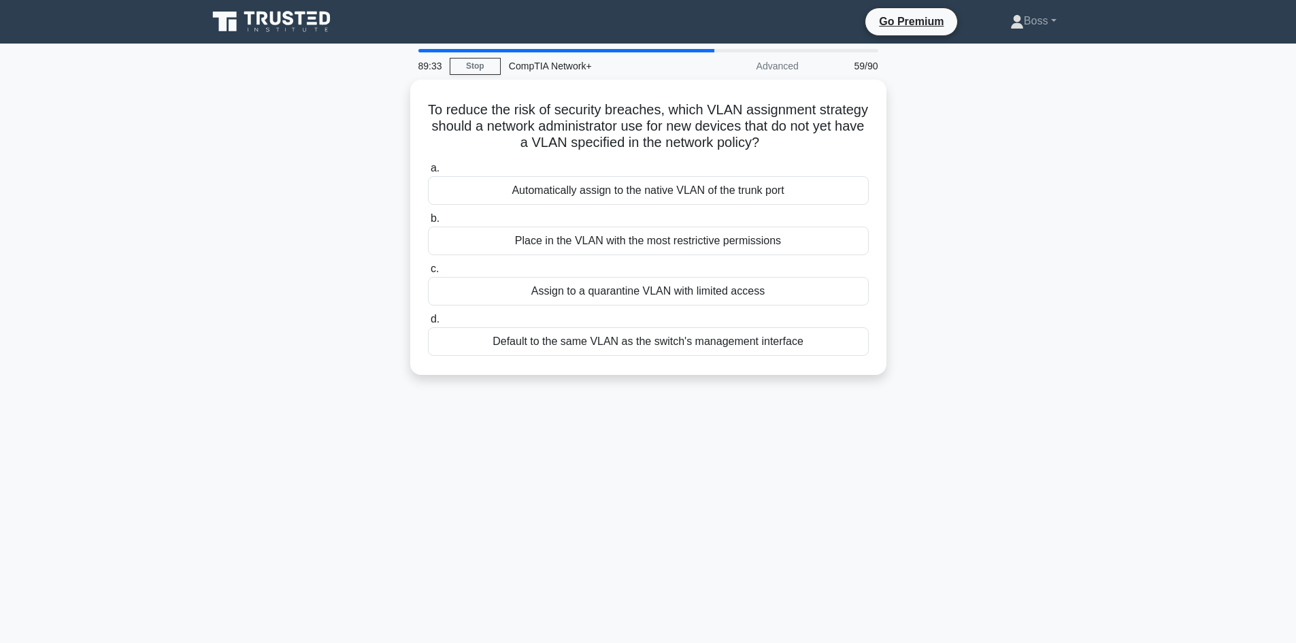
click at [744, 276] on label "c. Assign to a quarantine VLAN with limited access" at bounding box center [648, 283] width 441 height 45
click at [428, 273] on input "c. Assign to a quarantine VLAN with limited access" at bounding box center [428, 269] width 0 height 9
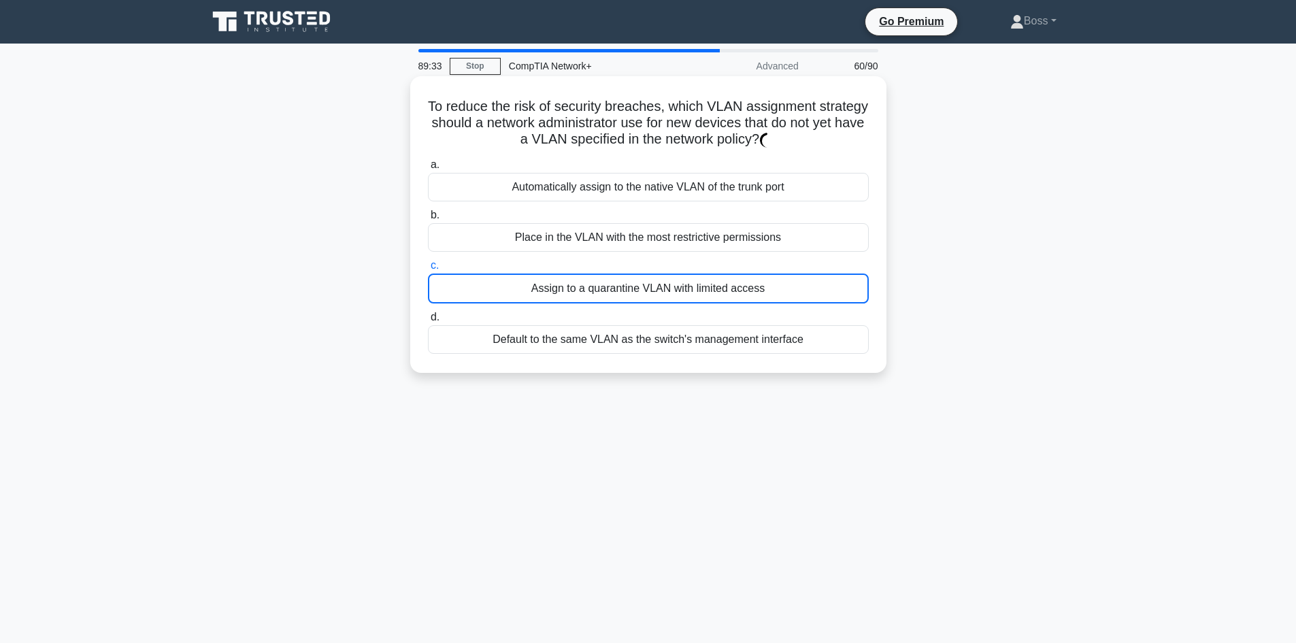
click at [758, 216] on label "b. Place in the VLAN with the most restrictive permissions" at bounding box center [648, 229] width 441 height 45
click at [428, 216] on input "b. Place in the VLAN with the most restrictive permissions" at bounding box center [428, 215] width 0 height 9
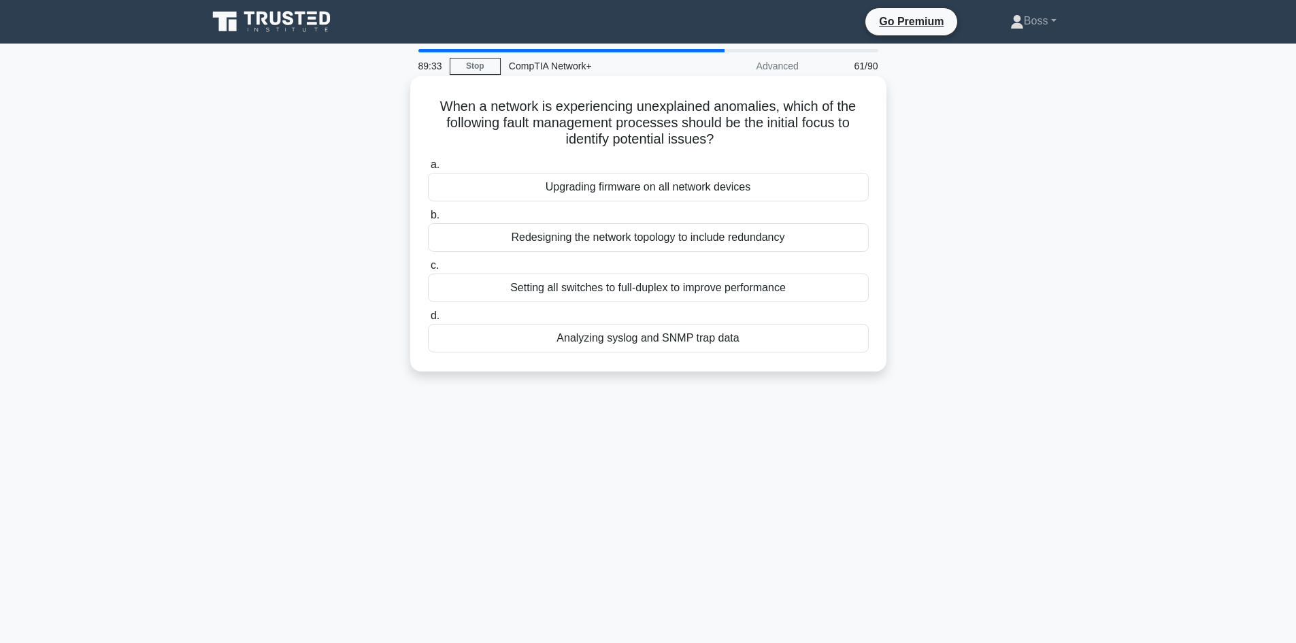
click at [754, 230] on div "Redesigning the network topology to include redundancy" at bounding box center [648, 237] width 441 height 29
click at [428, 220] on input "b. Redesigning the network topology to include redundancy" at bounding box center [428, 215] width 0 height 9
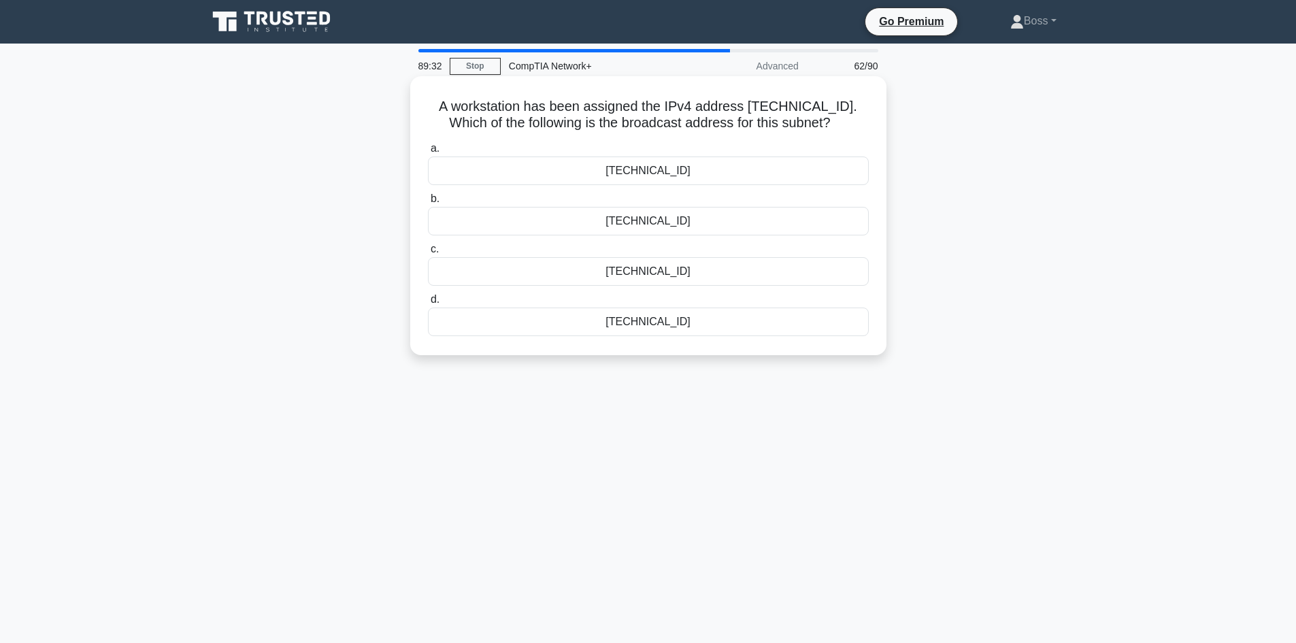
click at [769, 239] on div "a. 192.168.12.207 b. 192.168.12.224 c. d." at bounding box center [648, 237] width 457 height 201
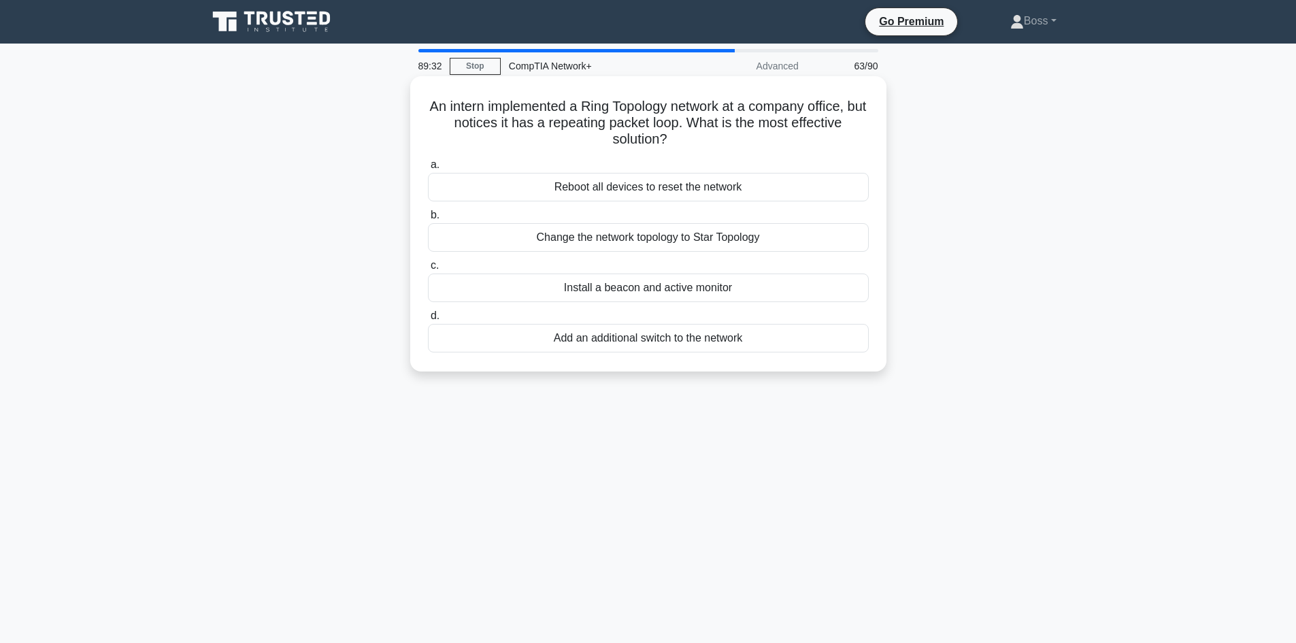
drag, startPoint x: 769, startPoint y: 220, endPoint x: 750, endPoint y: 231, distance: 21.7
click at [768, 219] on label "b. Change the network topology to Star Topology" at bounding box center [648, 229] width 441 height 45
click at [428, 219] on input "b. Change the network topology to Star Topology" at bounding box center [428, 215] width 0 height 9
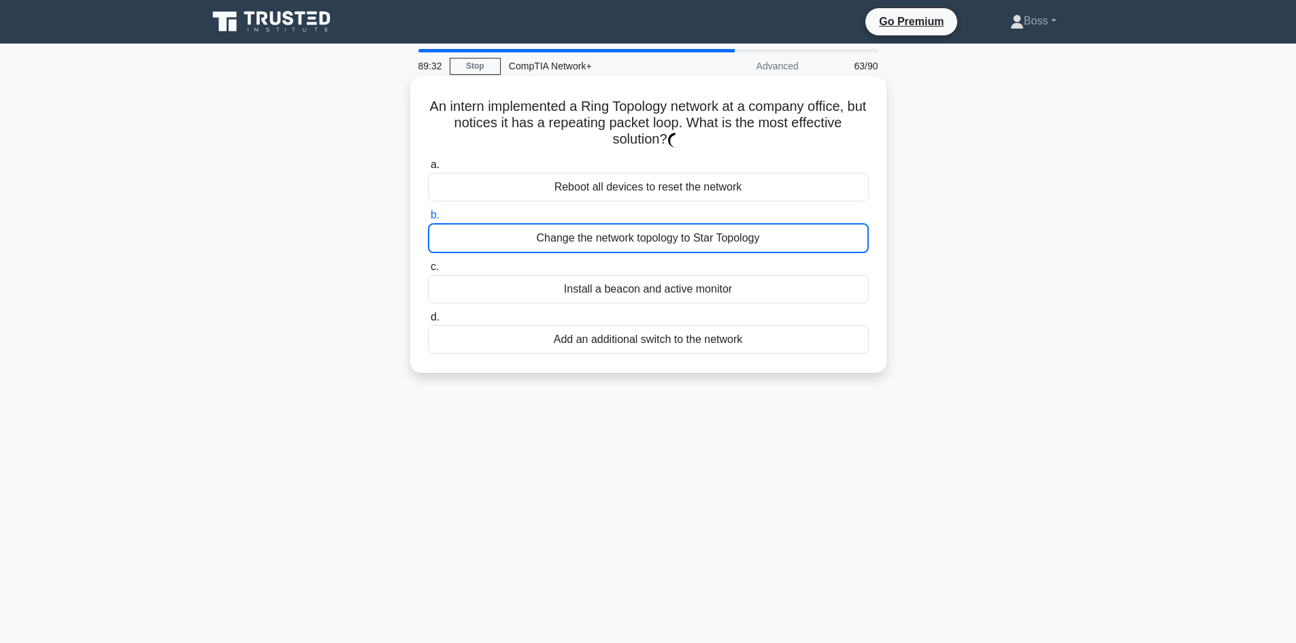
click at [747, 239] on div "Change the network topology to Star Topology" at bounding box center [648, 238] width 441 height 30
click at [428, 220] on input "b. Change the network topology to Star Topology" at bounding box center [428, 215] width 0 height 9
click at [743, 254] on div "a. Reboot all devices to reset the network b. Change the network topology to St…" at bounding box center [648, 255] width 457 height 203
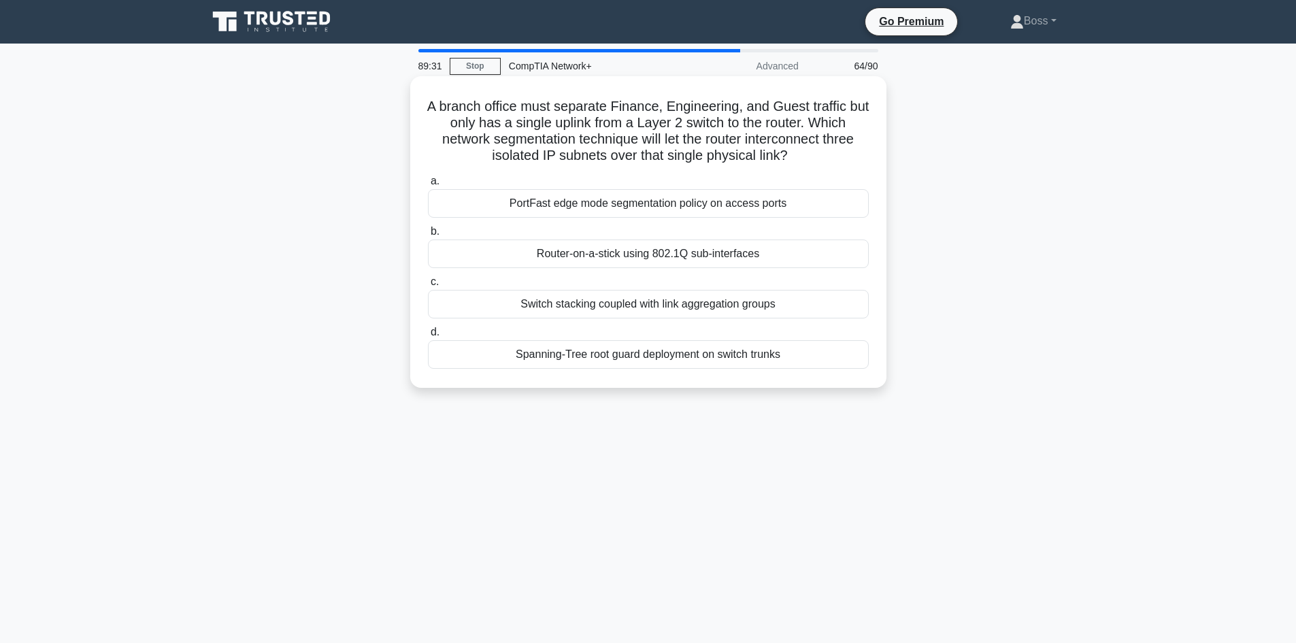
click at [747, 244] on div "Router-on-a-stick using 802.1Q sub-interfaces" at bounding box center [648, 253] width 441 height 29
click at [428, 236] on input "b. Router-on-a-stick using 802.1Q sub-interfaces" at bounding box center [428, 231] width 0 height 9
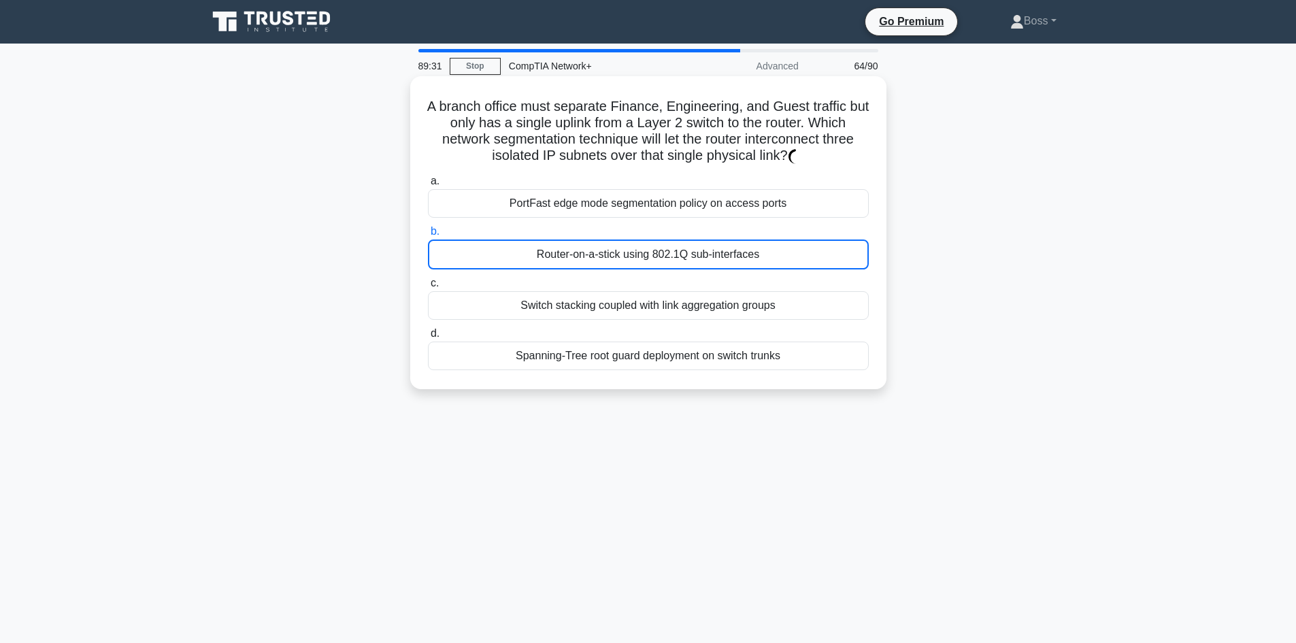
click at [747, 244] on div "Router-on-a-stick using 802.1Q sub-interfaces" at bounding box center [648, 254] width 441 height 30
click at [428, 236] on input "b. Router-on-a-stick using 802.1Q sub-interfaces" at bounding box center [428, 231] width 0 height 9
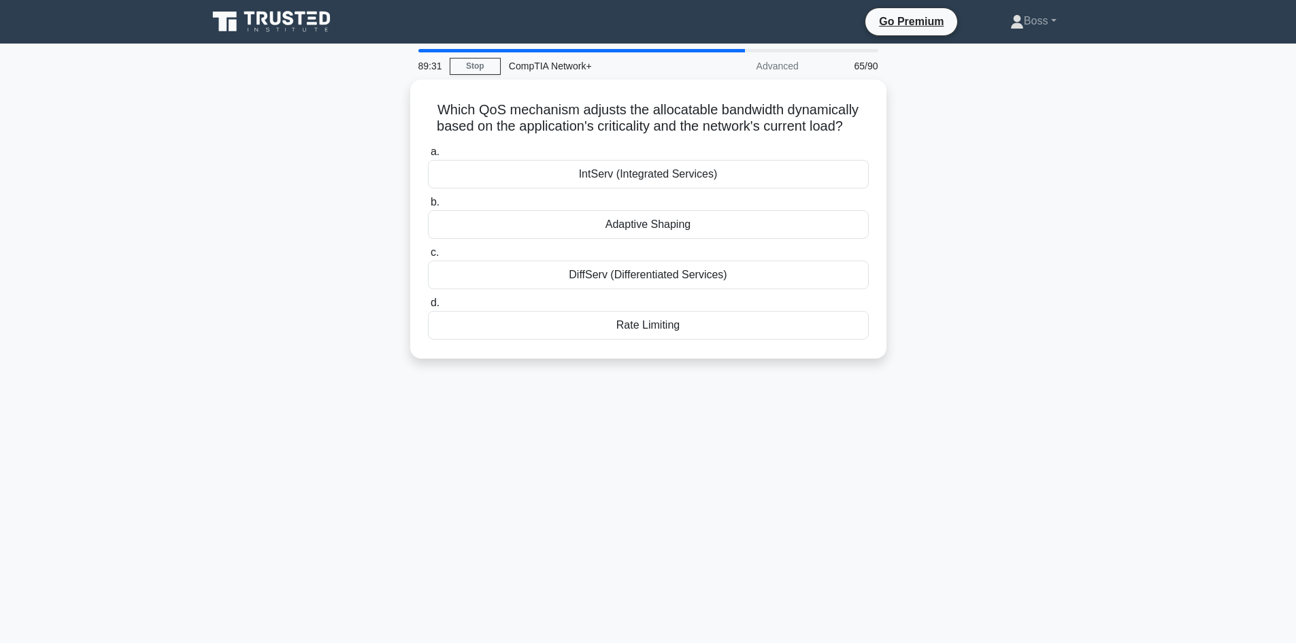
click at [746, 238] on div "a. IntServ (Integrated Services) b. Adaptive Shaping" at bounding box center [648, 241] width 457 height 201
click at [744, 246] on label "c. DiffServ (Differentiated Services)" at bounding box center [648, 263] width 441 height 45
click at [428, 246] on input "c. DiffServ (Differentiated Services)" at bounding box center [428, 249] width 0 height 9
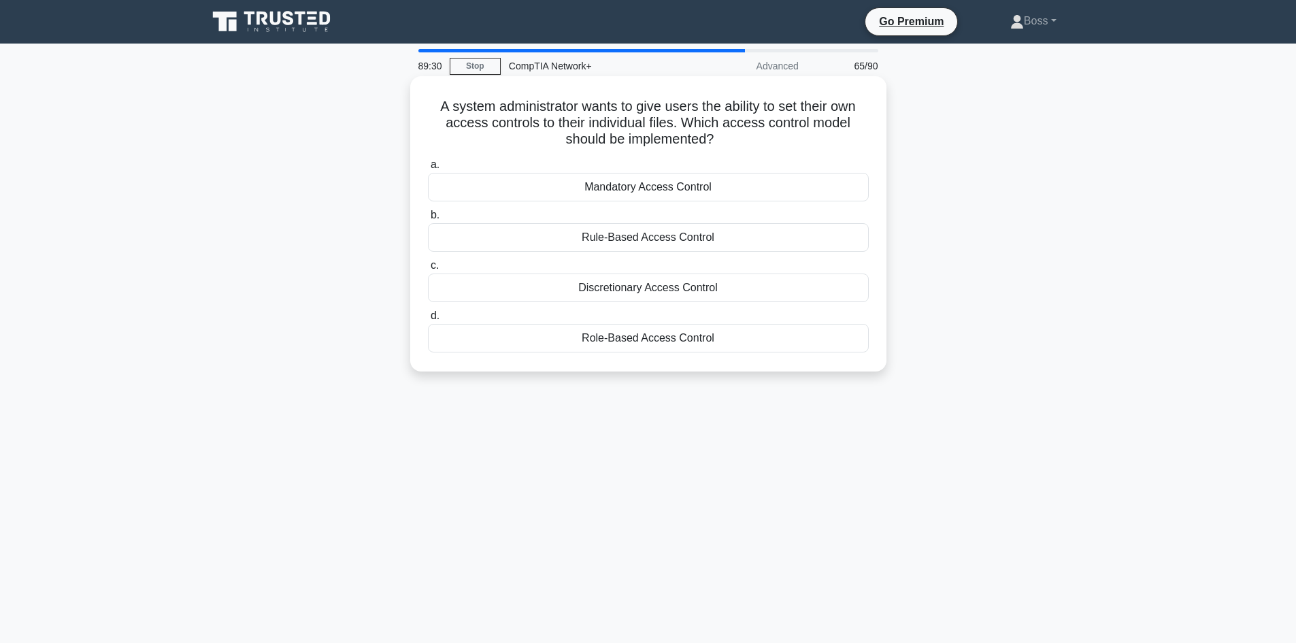
click at [746, 231] on div "Rule-Based Access Control" at bounding box center [648, 237] width 441 height 29
click at [428, 220] on input "b. Rule-Based Access Control" at bounding box center [428, 215] width 0 height 9
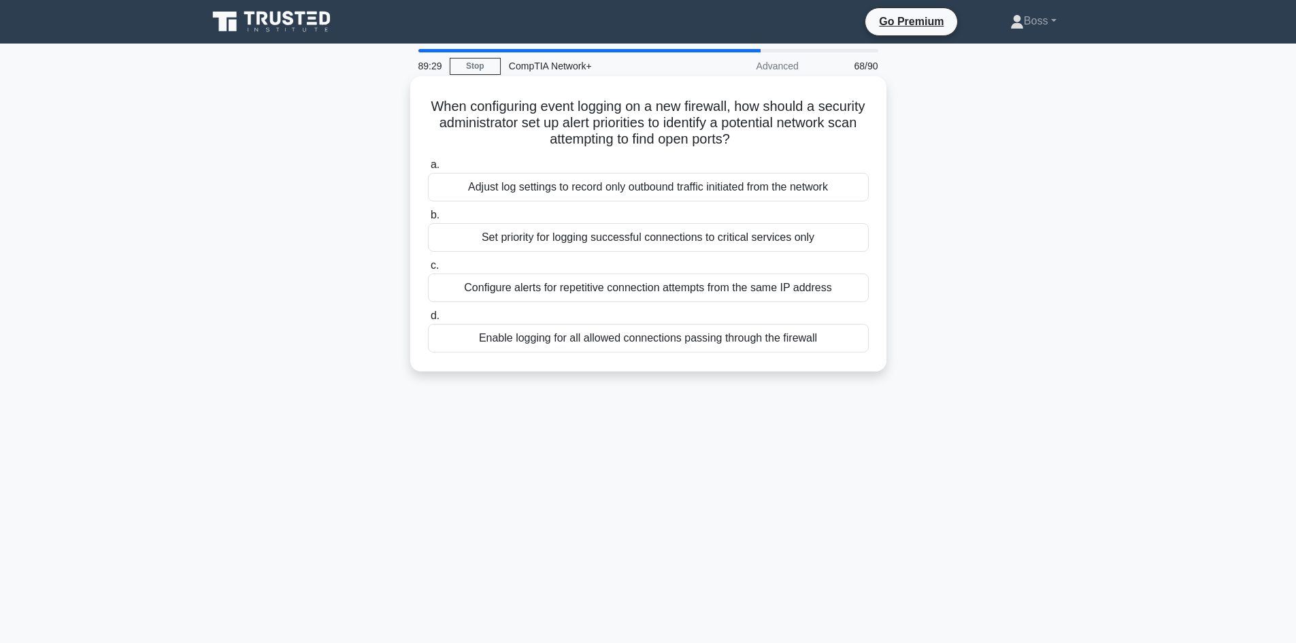
click at [748, 240] on div "Set priority for logging successful connections to critical services only" at bounding box center [648, 237] width 441 height 29
click at [428, 220] on input "b. Set priority for logging successful connections to critical services only" at bounding box center [428, 215] width 0 height 9
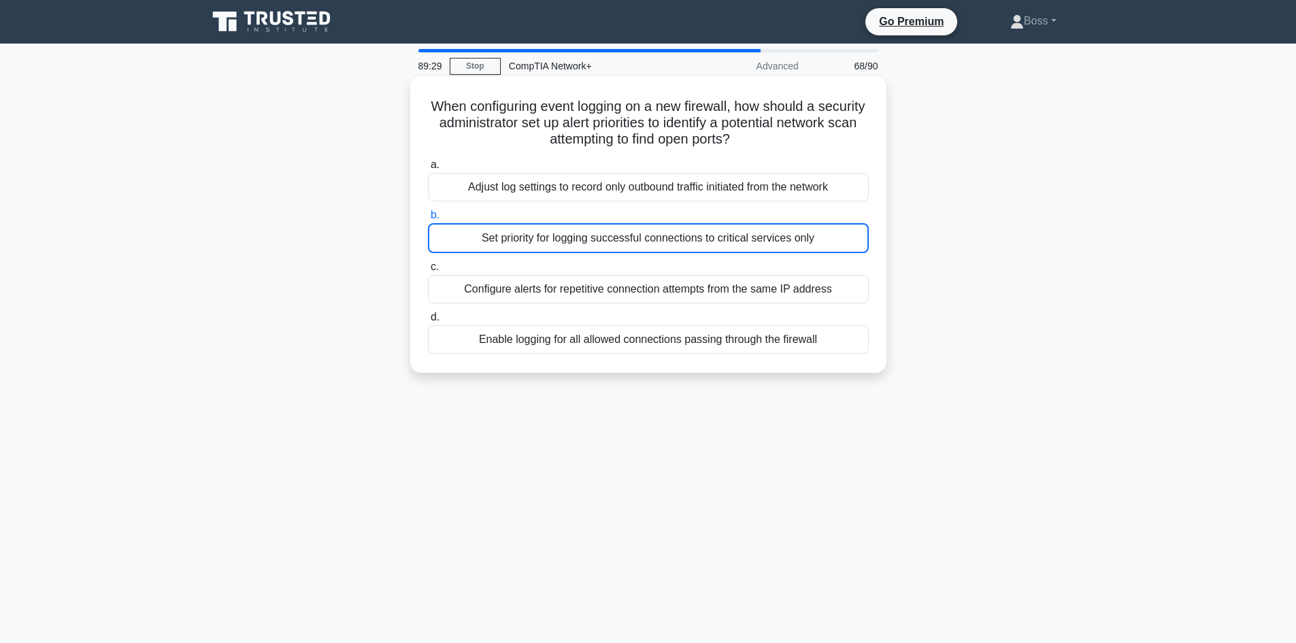
click at [748, 256] on div "a. Adjust log settings to record only outbound traffic initiated from the netwo…" at bounding box center [648, 255] width 457 height 203
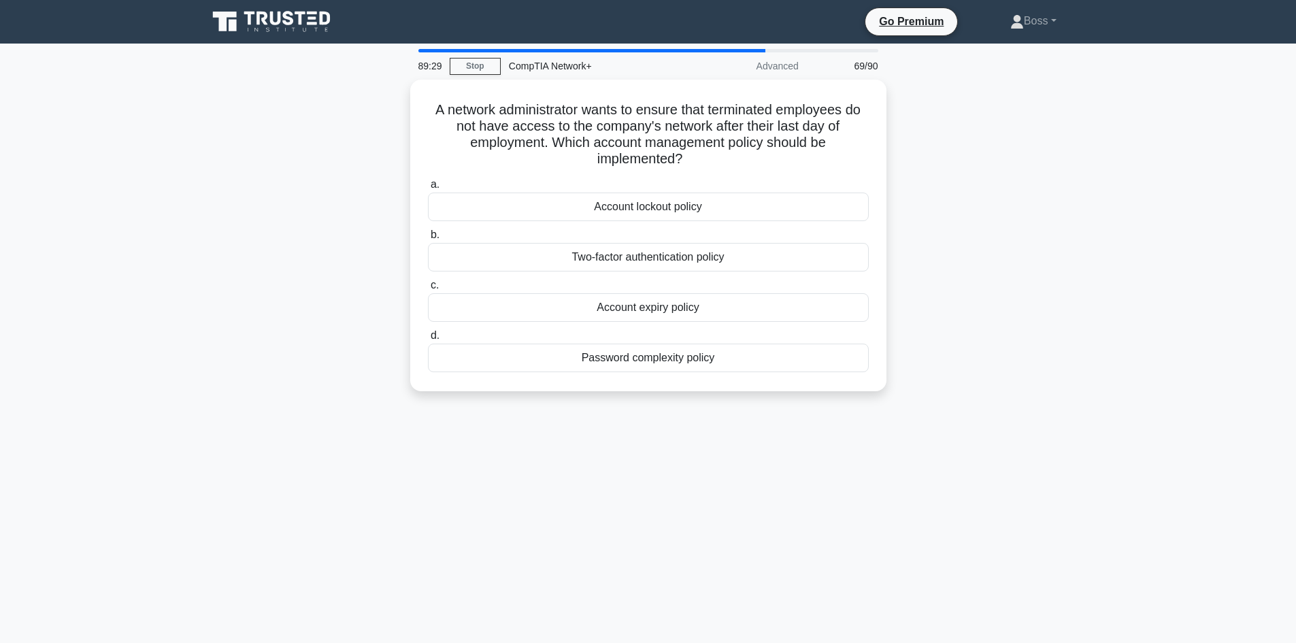
click at [761, 222] on div "a. Account lockout policy b. Two-factor authentication policy c. d." at bounding box center [648, 273] width 457 height 201
click at [766, 237] on label "b. Two-factor authentication policy" at bounding box center [648, 245] width 441 height 45
click at [428, 236] on input "b. Two-factor authentication policy" at bounding box center [428, 231] width 0 height 9
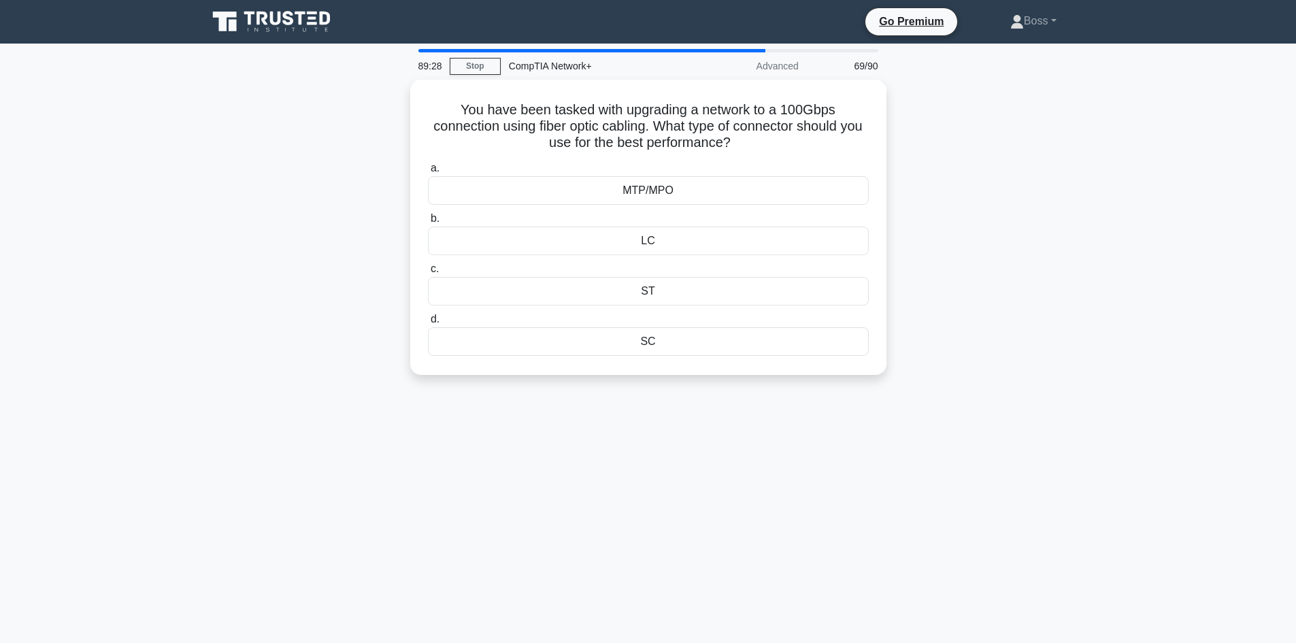
click at [762, 271] on label "c. ST" at bounding box center [648, 283] width 441 height 45
click at [428, 271] on input "c. ST" at bounding box center [428, 269] width 0 height 9
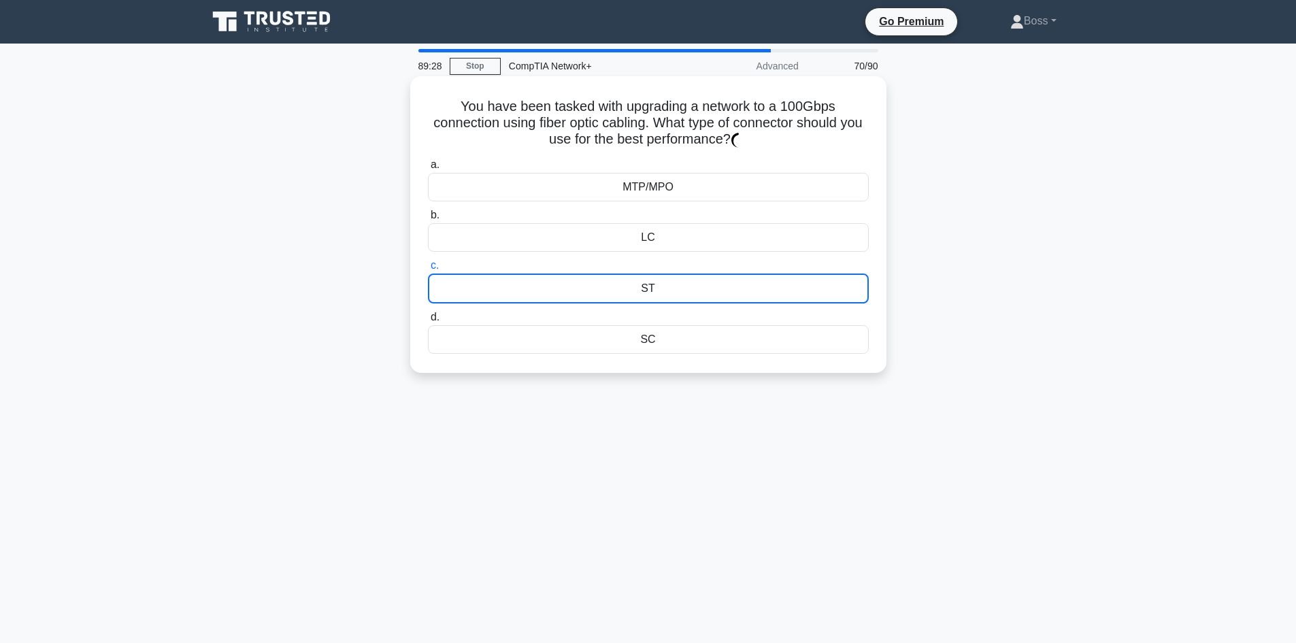
click at [766, 226] on div "LC" at bounding box center [648, 237] width 441 height 29
click at [428, 220] on input "b. LC" at bounding box center [428, 215] width 0 height 9
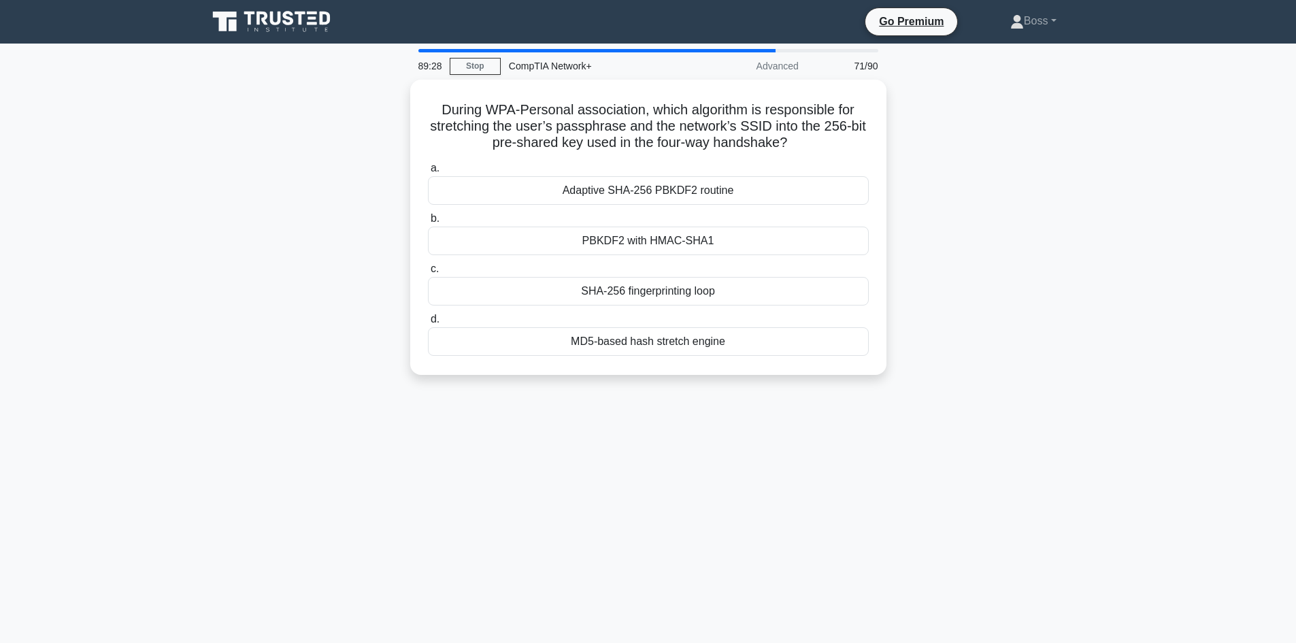
click at [766, 212] on label "b. PBKDF2 with HMAC-SHA1" at bounding box center [648, 232] width 441 height 45
click at [428, 214] on input "b. PBKDF2 with HMAC-SHA1" at bounding box center [428, 218] width 0 height 9
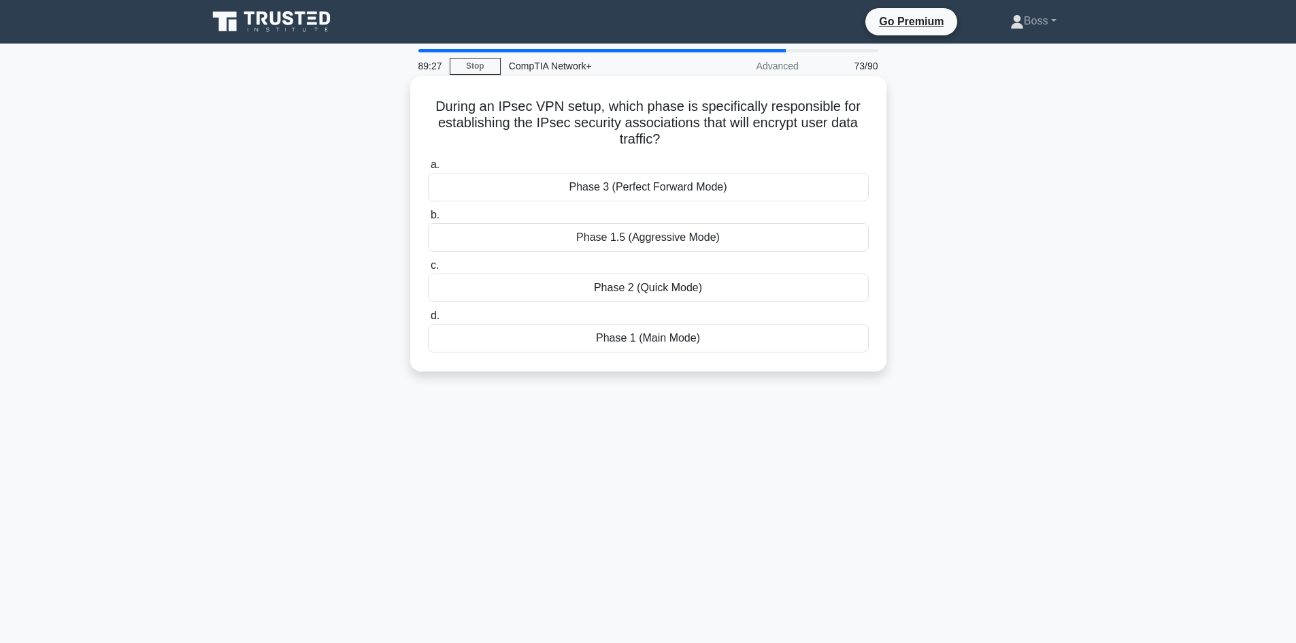
click at [735, 237] on div "Phase 1.5 (Aggressive Mode)" at bounding box center [648, 237] width 441 height 29
click at [428, 220] on input "b. Phase 1.5 (Aggressive Mode)" at bounding box center [428, 215] width 0 height 9
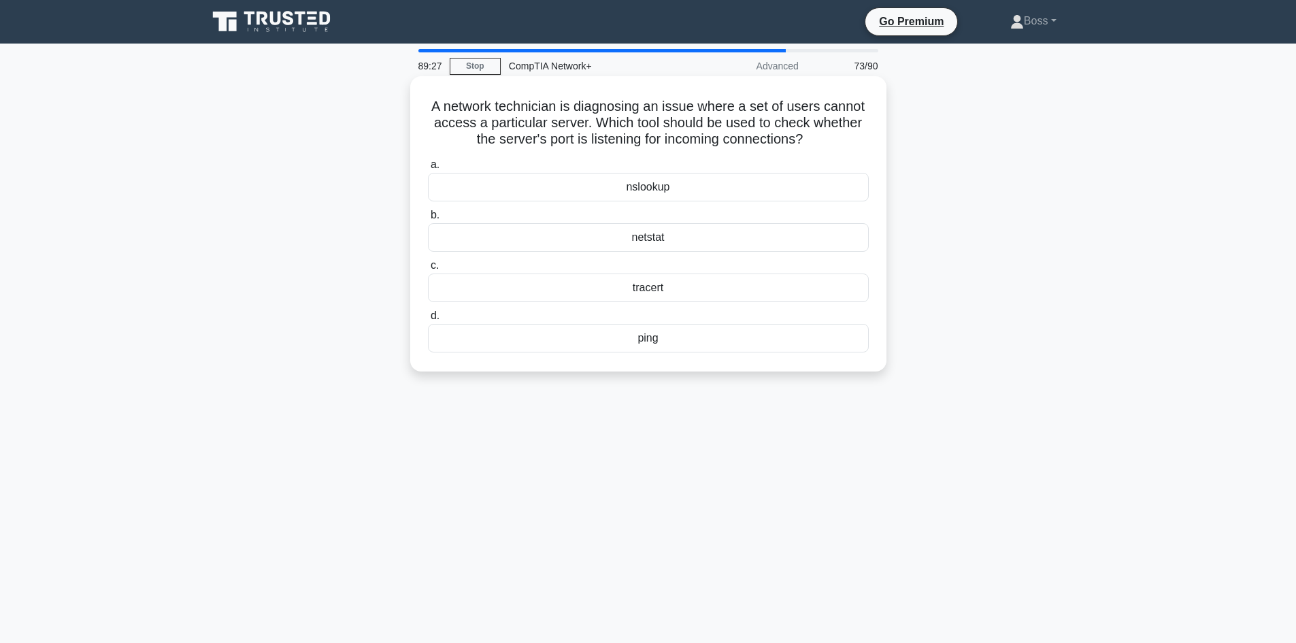
click at [735, 255] on div "a. nslookup b. netstat c." at bounding box center [648, 254] width 457 height 201
click at [743, 203] on div "a. nslookup b. netstat c." at bounding box center [648, 254] width 457 height 201
click at [739, 233] on div "netstat" at bounding box center [648, 237] width 441 height 29
click at [428, 220] on input "b. netstat" at bounding box center [428, 215] width 0 height 9
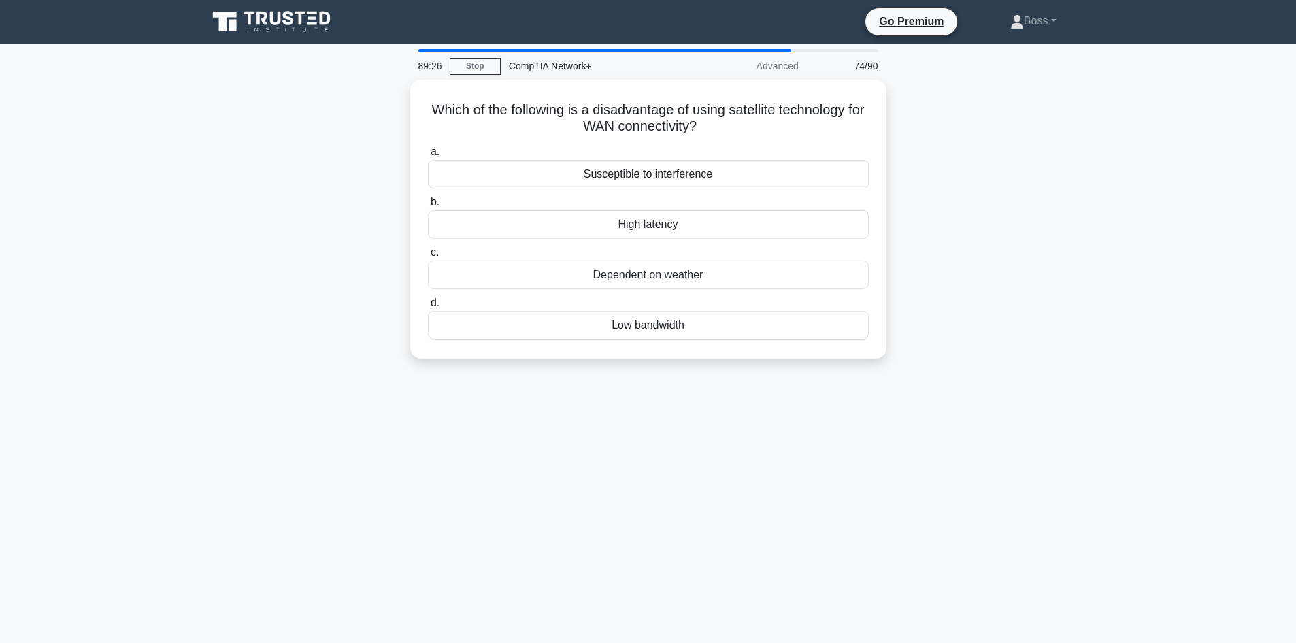
click at [739, 204] on label "b. High latency" at bounding box center [648, 216] width 441 height 45
click at [428, 204] on input "b. High latency" at bounding box center [428, 202] width 0 height 9
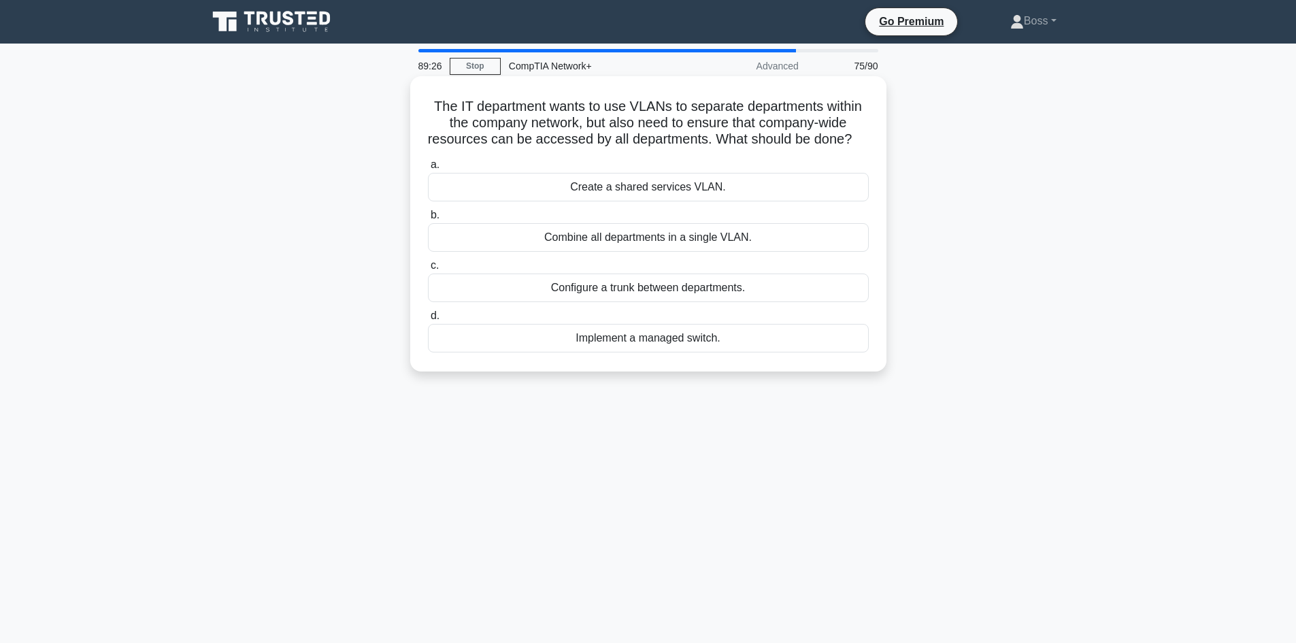
click at [736, 201] on div "Create a shared services VLAN." at bounding box center [648, 187] width 441 height 29
click at [428, 169] on input "a. Create a shared services VLAN." at bounding box center [428, 165] width 0 height 9
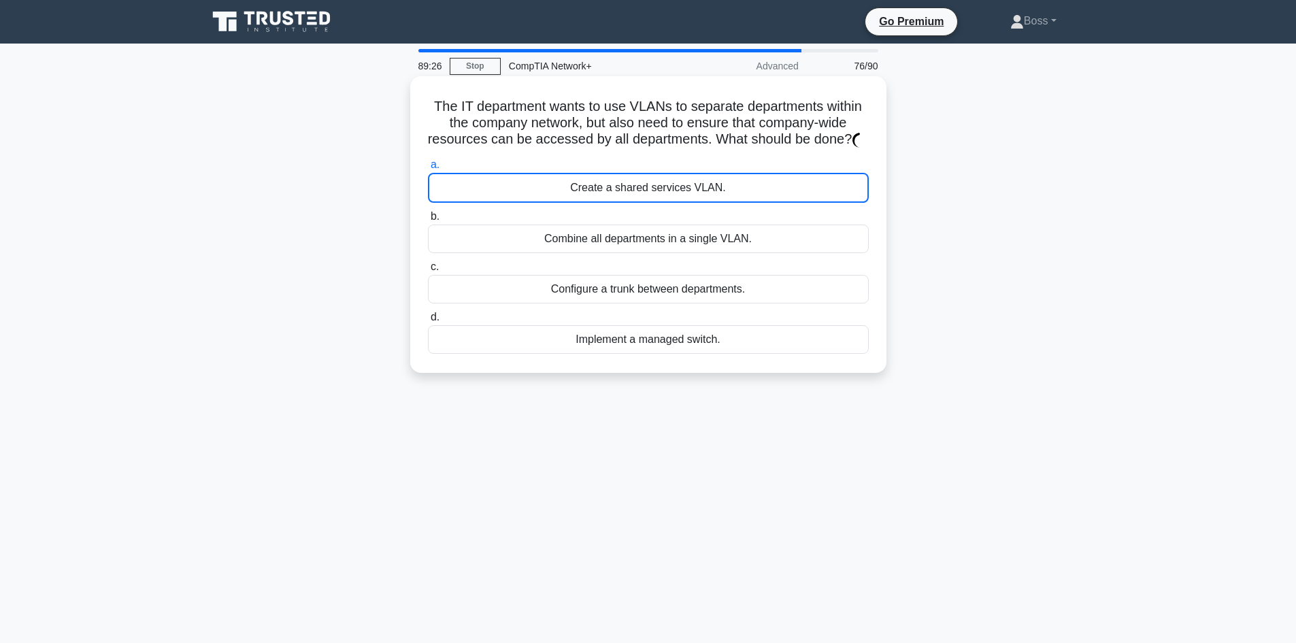
click at [732, 246] on div "Combine all departments in a single VLAN." at bounding box center [648, 238] width 441 height 29
click at [428, 221] on input "b. Combine all departments in a single VLAN." at bounding box center [428, 216] width 0 height 9
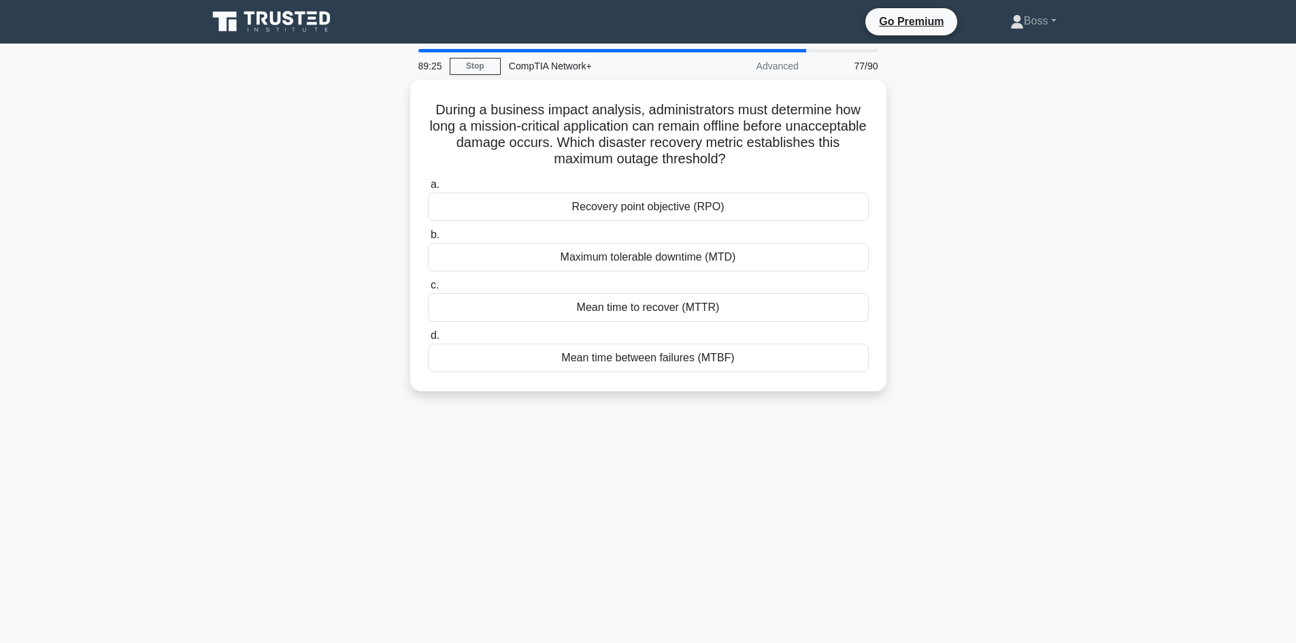
click at [720, 273] on div "a. Recovery point objective (RPO) b. Maximum tolerable downtime (MTD) c. d." at bounding box center [648, 273] width 457 height 201
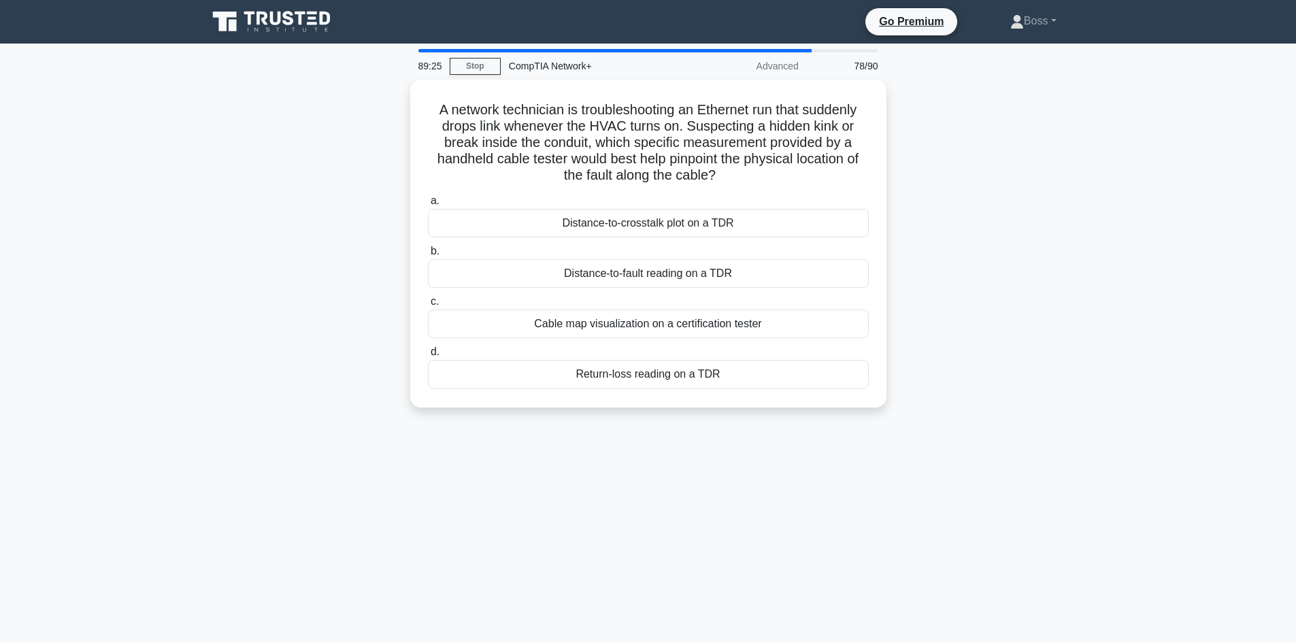
click at [741, 222] on div "Distance-to-crosstalk plot on a TDR" at bounding box center [648, 223] width 441 height 29
click at [428, 205] on input "a. Distance-to-crosstalk plot on a TDR" at bounding box center [428, 201] width 0 height 9
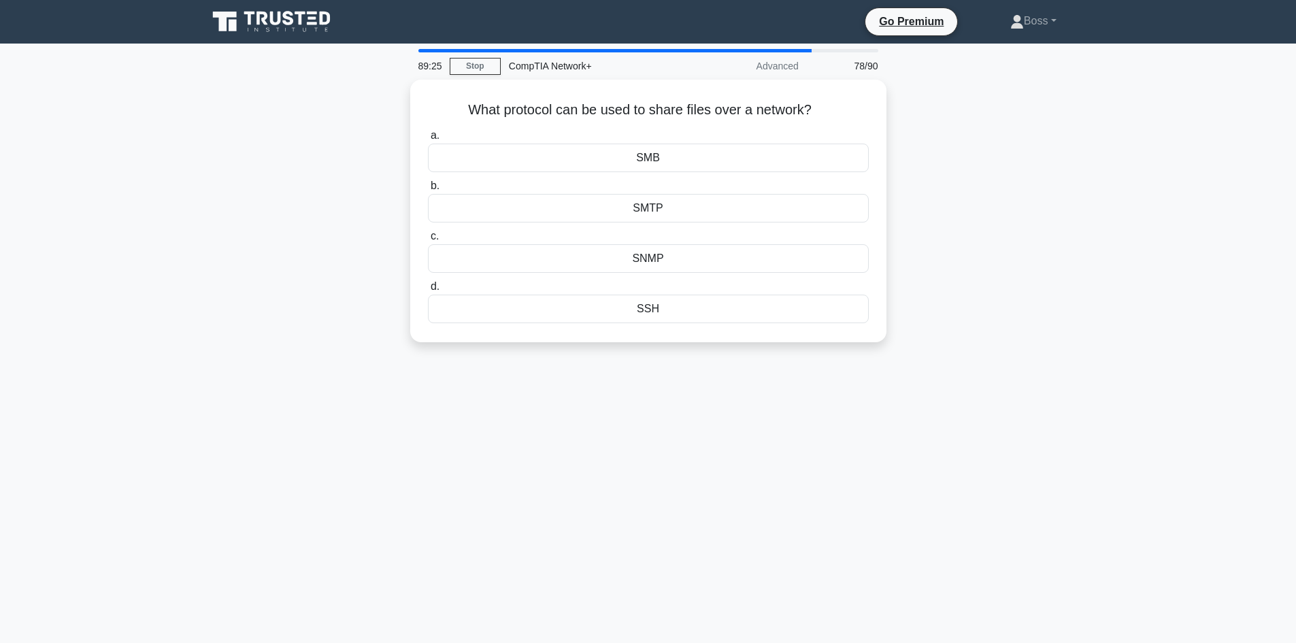
click at [731, 262] on div "SNMP" at bounding box center [648, 258] width 441 height 29
click at [428, 241] on input "c. SNMP" at bounding box center [428, 236] width 0 height 9
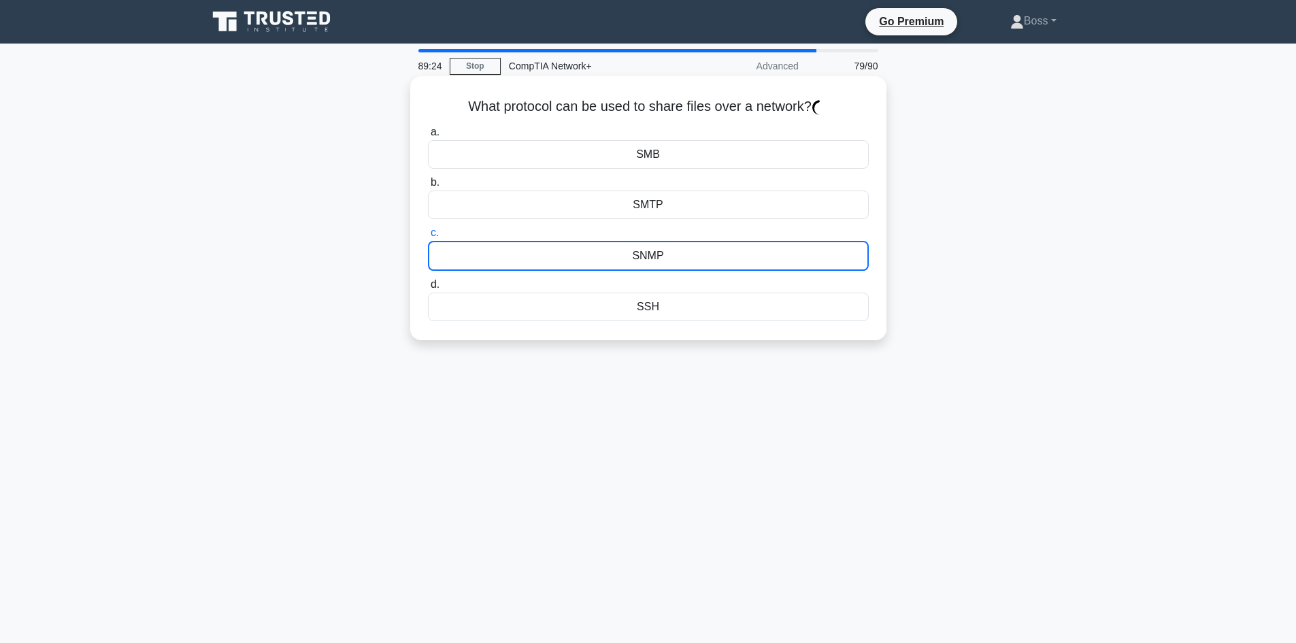
click at [732, 245] on div "SNMP" at bounding box center [648, 256] width 441 height 30
click at [428, 237] on input "c. SNMP" at bounding box center [428, 233] width 0 height 9
click at [730, 241] on div "SNMP" at bounding box center [648, 256] width 441 height 30
click at [428, 237] on input "c. SNMP" at bounding box center [428, 233] width 0 height 9
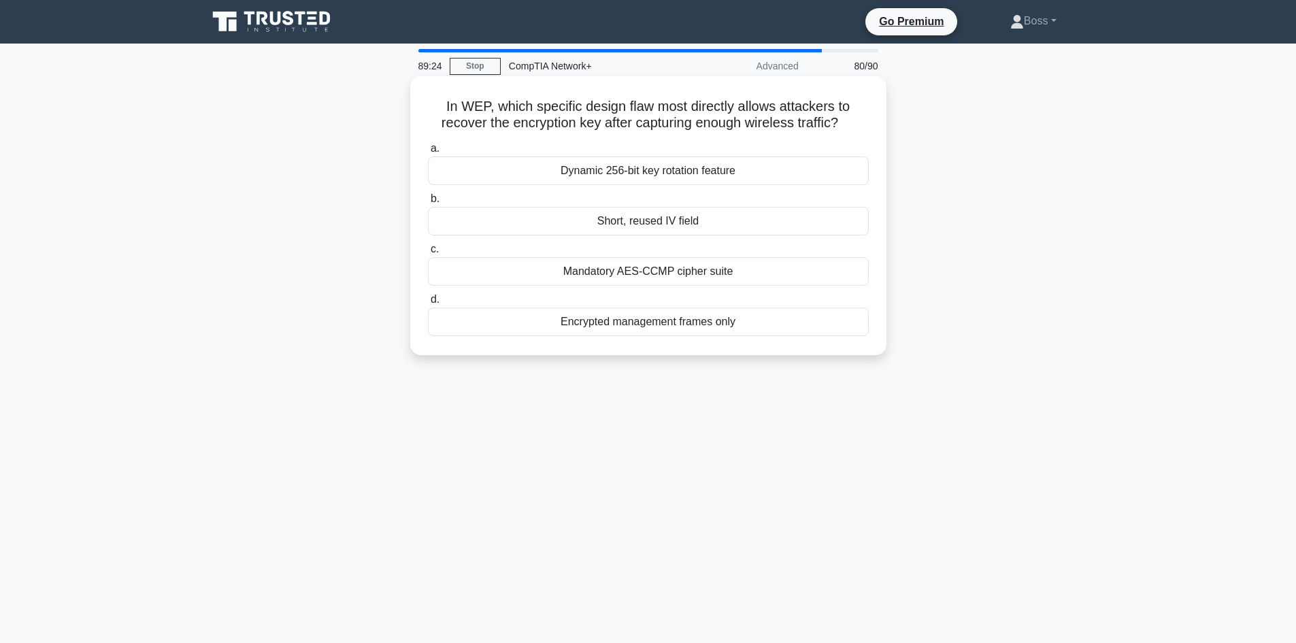
click at [735, 252] on label "c. Mandatory AES-CCMP cipher suite" at bounding box center [648, 263] width 441 height 45
click at [428, 252] on input "c. Mandatory AES-CCMP cipher suite" at bounding box center [428, 249] width 0 height 9
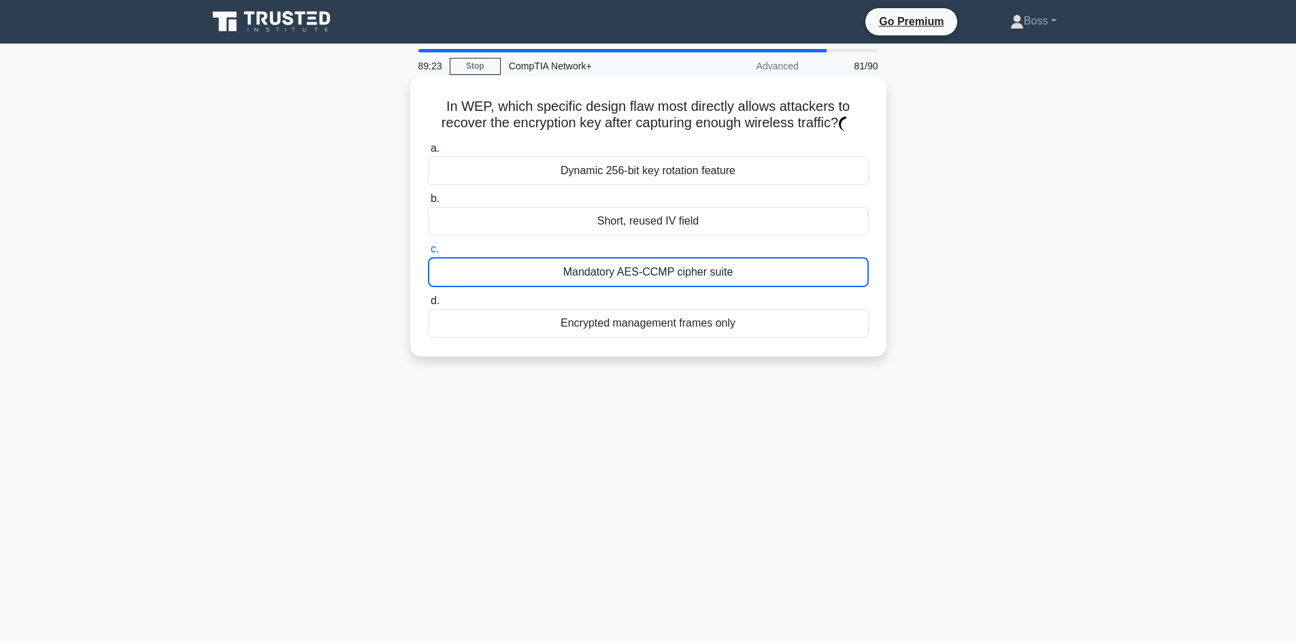
click at [731, 275] on div "Mandatory AES-CCMP cipher suite" at bounding box center [648, 272] width 441 height 30
click at [428, 254] on input "c. Mandatory AES-CCMP cipher suite" at bounding box center [428, 249] width 0 height 9
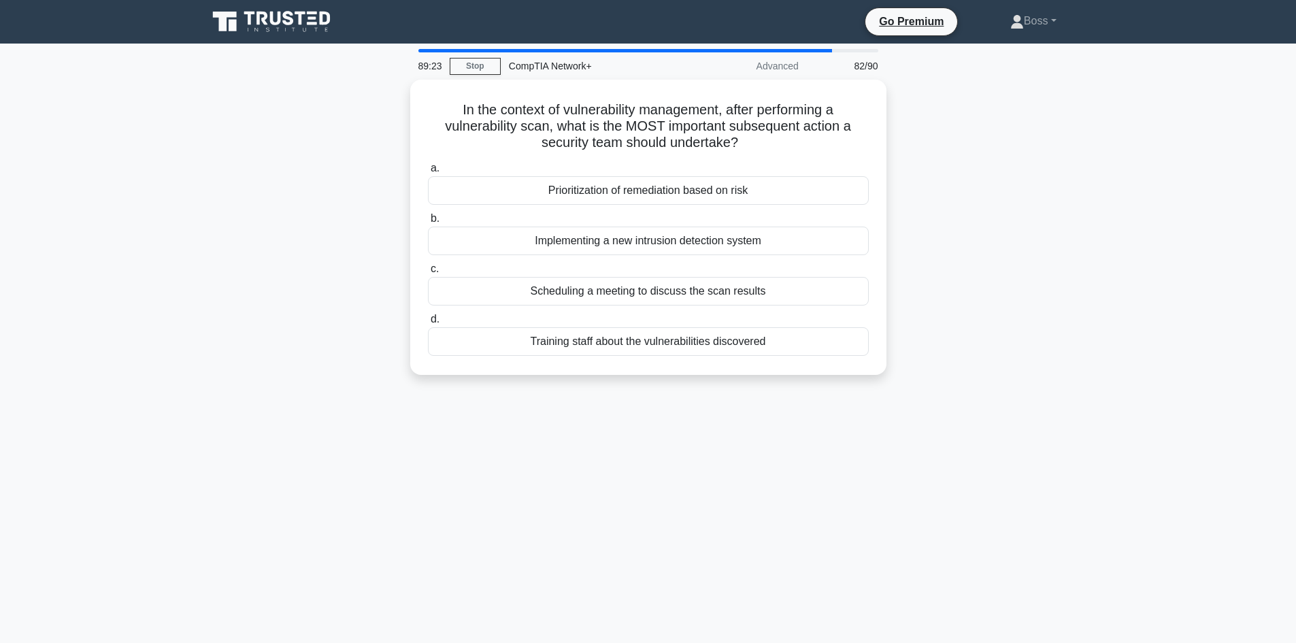
click at [733, 227] on div "Implementing a new intrusion detection system" at bounding box center [648, 241] width 441 height 29
click at [428, 223] on input "b. Implementing a new intrusion detection system" at bounding box center [428, 218] width 0 height 9
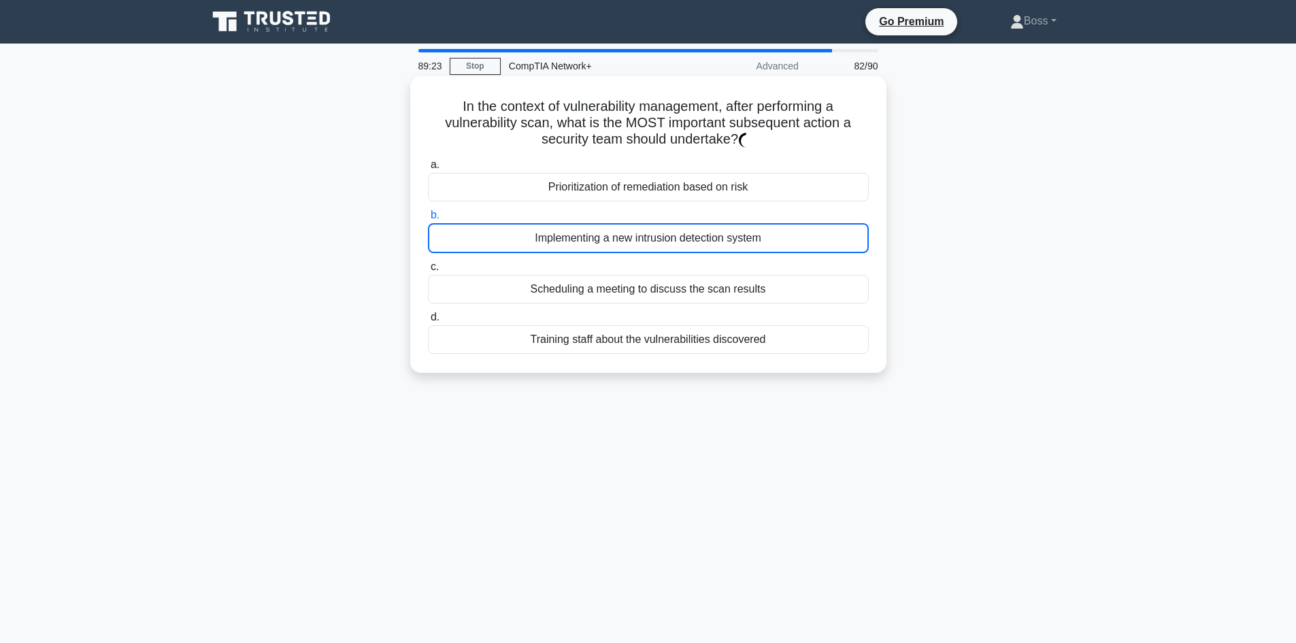
click at [729, 254] on div "a. Prioritization of remediation based on risk b. Implementing a new intrusion …" at bounding box center [648, 255] width 457 height 203
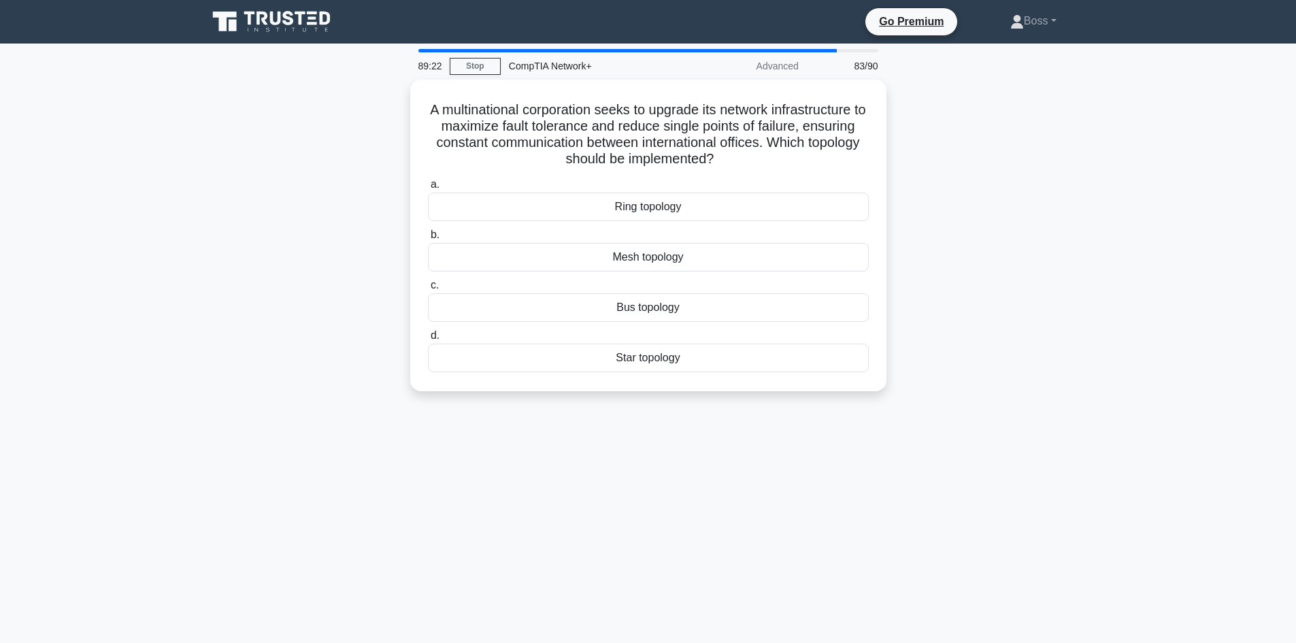
click at [740, 244] on div "Mesh topology" at bounding box center [648, 257] width 441 height 29
click at [428, 239] on input "b. Mesh topology" at bounding box center [428, 235] width 0 height 9
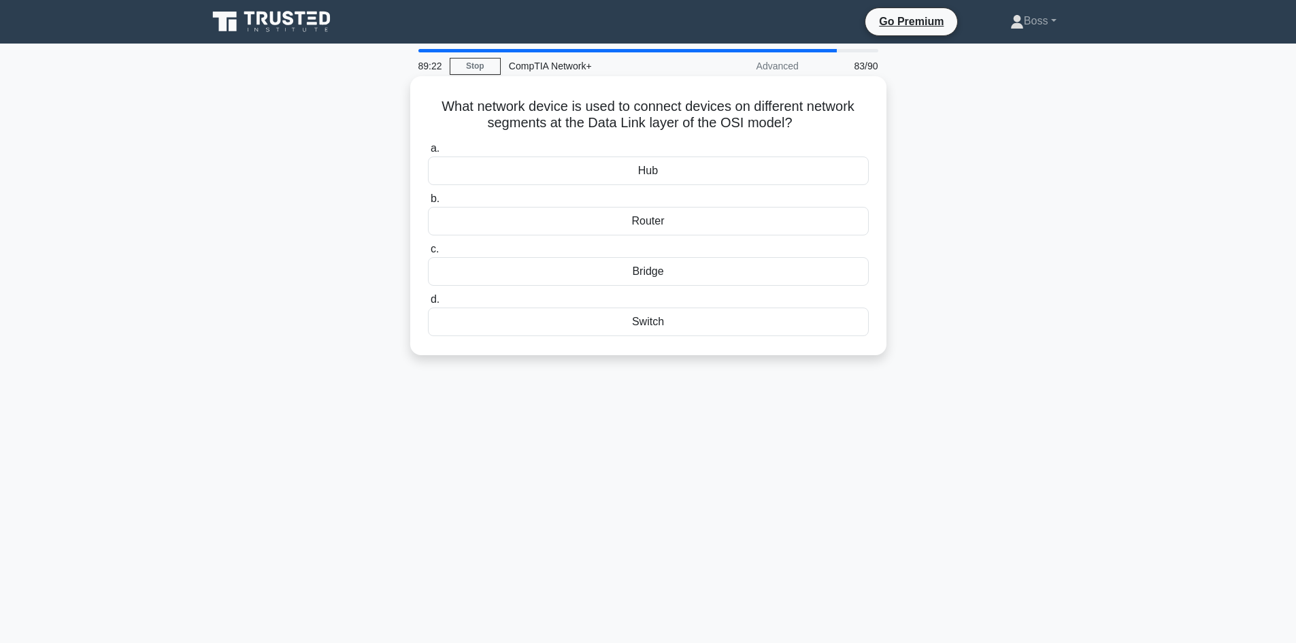
click at [743, 231] on div "Router" at bounding box center [648, 221] width 441 height 29
click at [428, 203] on input "b. Router" at bounding box center [428, 199] width 0 height 9
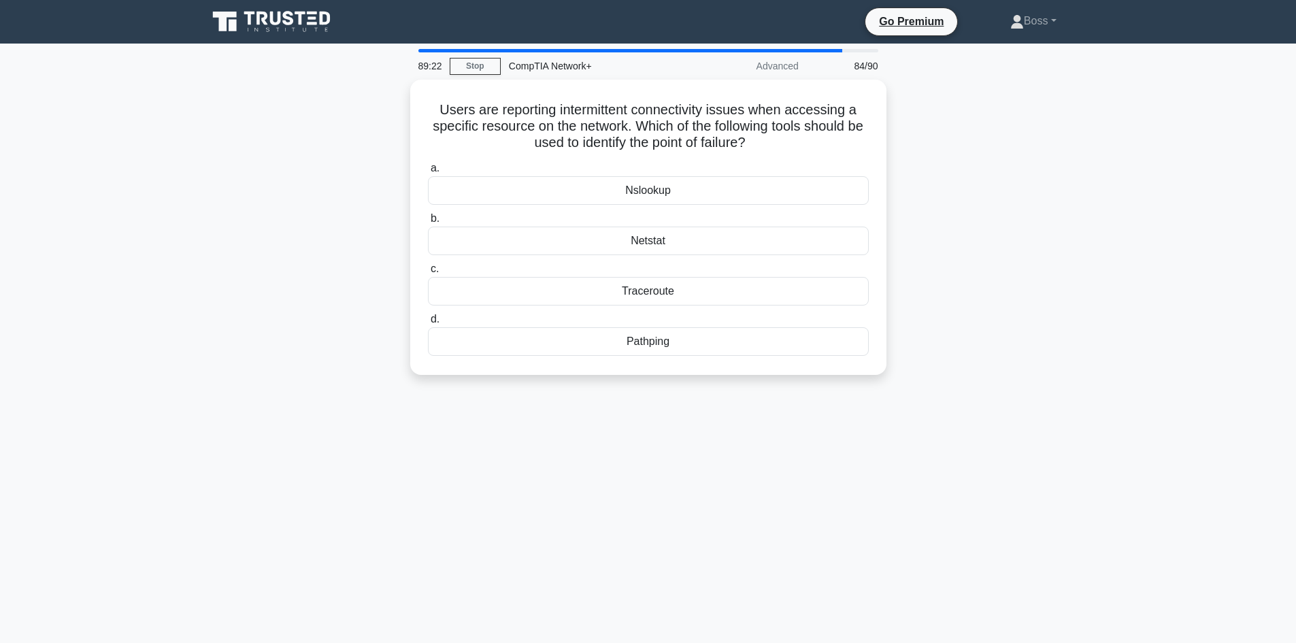
click at [735, 239] on div "Netstat" at bounding box center [648, 241] width 441 height 29
click at [428, 223] on input "b. Netstat" at bounding box center [428, 218] width 0 height 9
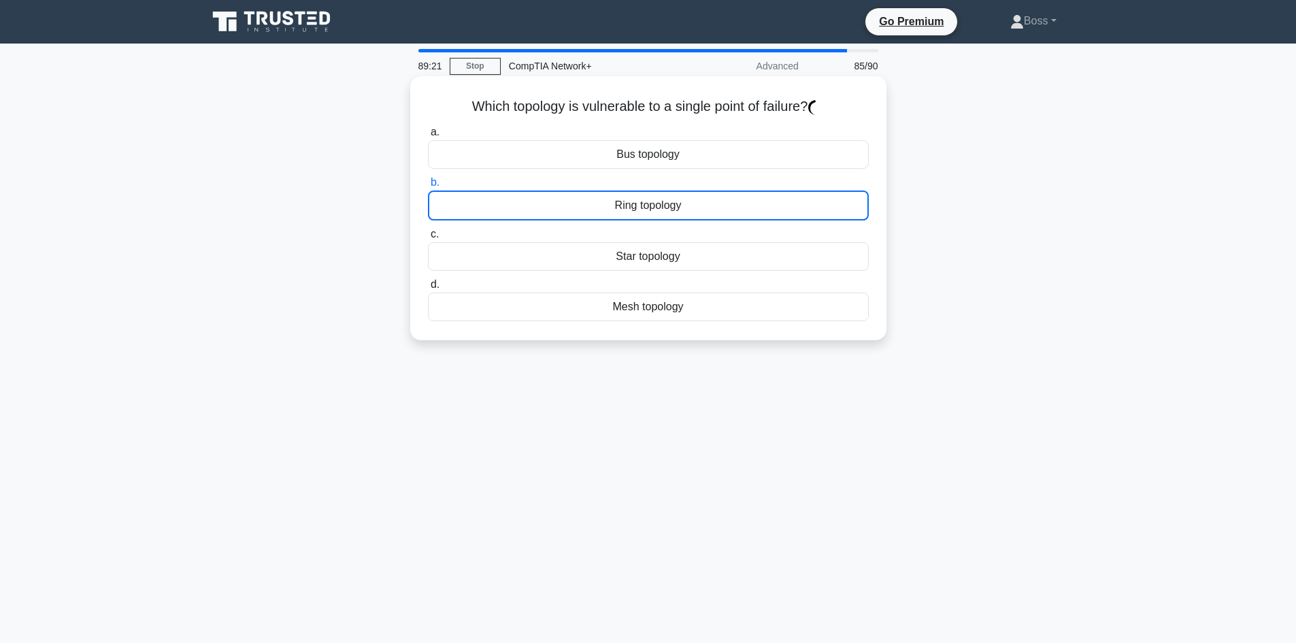
click at [726, 250] on div "Star topology" at bounding box center [648, 256] width 441 height 29
click at [428, 239] on input "c. Star topology" at bounding box center [428, 234] width 0 height 9
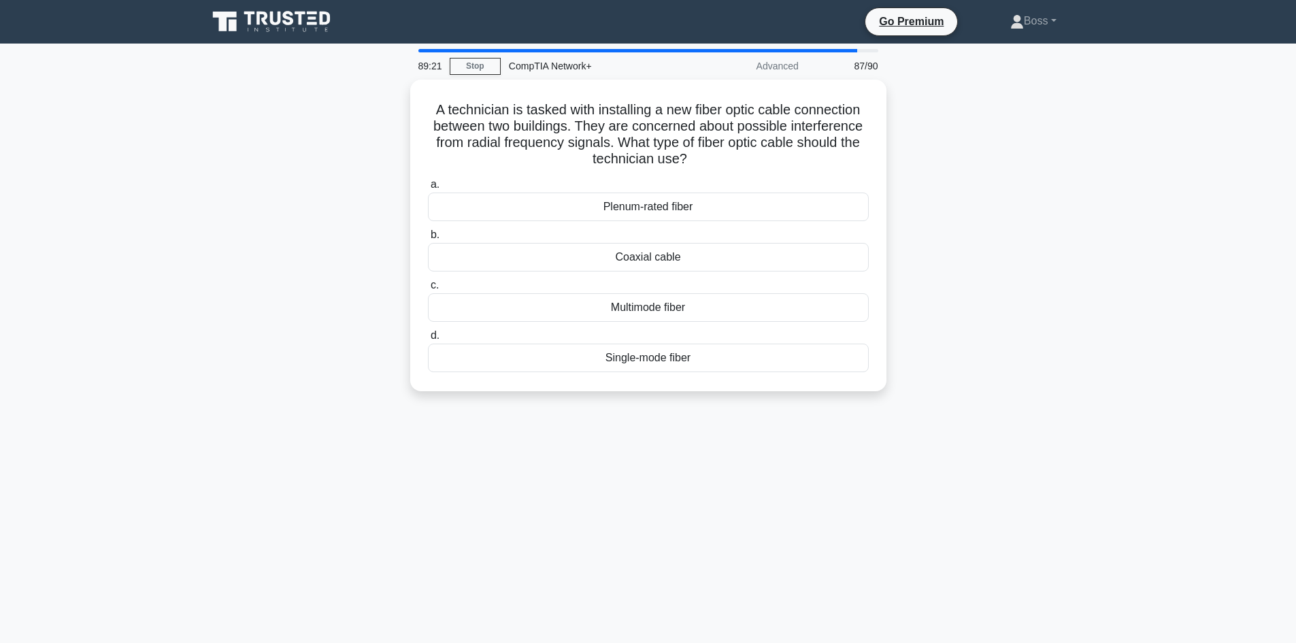
click at [733, 215] on div "Plenum-rated fiber" at bounding box center [648, 207] width 441 height 29
click at [428, 189] on input "a. Plenum-rated fiber" at bounding box center [428, 184] width 0 height 9
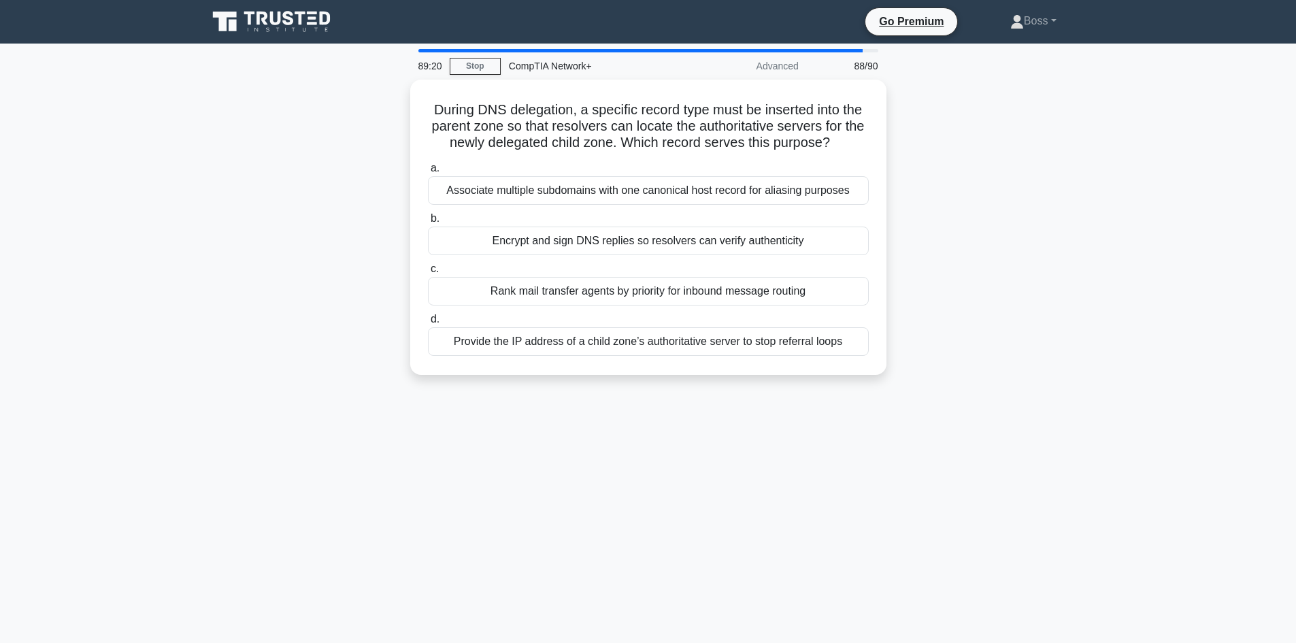
click at [724, 233] on div "Encrypt and sign DNS replies so resolvers can verify authenticity" at bounding box center [648, 241] width 441 height 29
click at [428, 223] on input "b. Encrypt and sign DNS replies so resolvers can verify authenticity" at bounding box center [428, 218] width 0 height 9
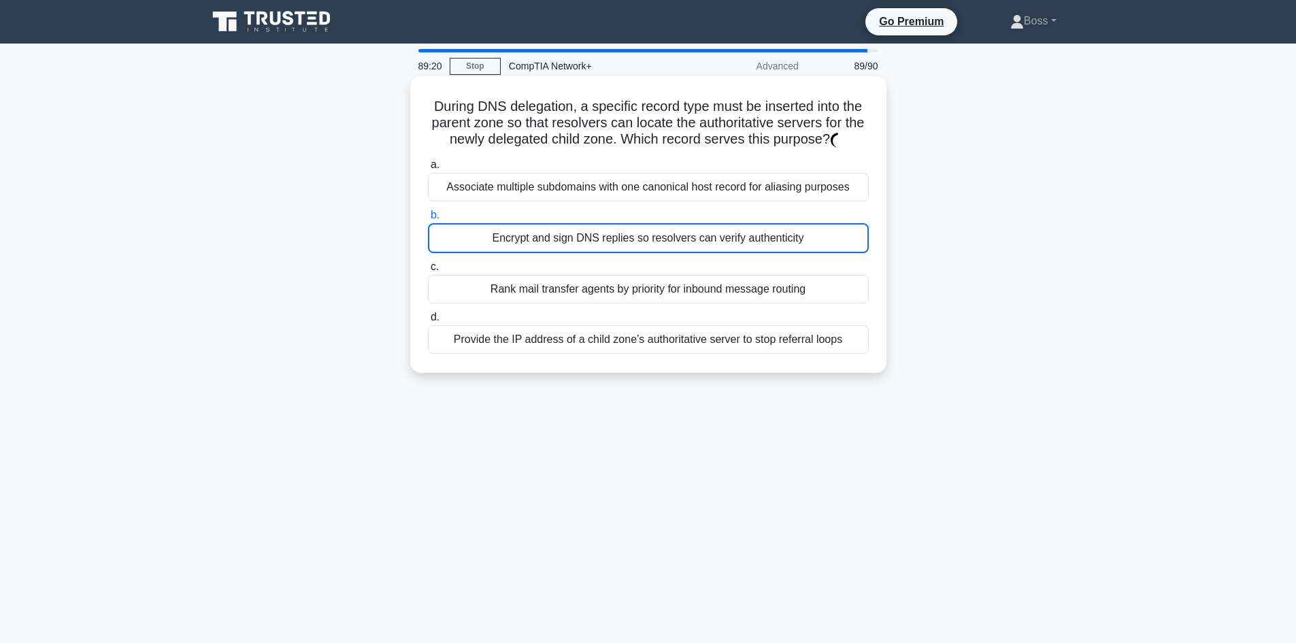
click at [725, 237] on div "Encrypt and sign DNS replies so resolvers can verify authenticity" at bounding box center [648, 238] width 441 height 30
click at [428, 220] on input "b. Encrypt and sign DNS replies so resolvers can verify authenticity" at bounding box center [428, 215] width 0 height 9
click at [731, 215] on label "b. Encrypt and sign DNS replies so resolvers can verify authenticity" at bounding box center [648, 230] width 441 height 46
click at [428, 215] on input "b. Encrypt and sign DNS replies so resolvers can verify authenticity" at bounding box center [428, 215] width 0 height 9
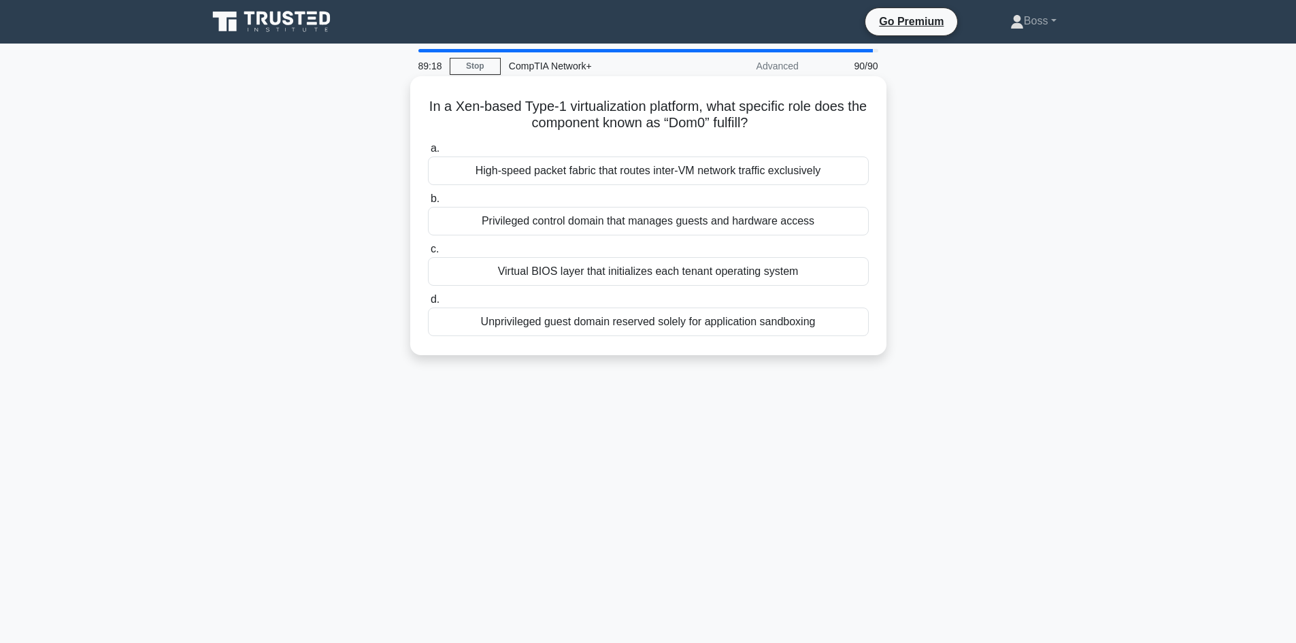
click at [735, 188] on div "a. High-speed packet fabric that routes inter-VM network traffic exclusively b.…" at bounding box center [648, 237] width 457 height 201
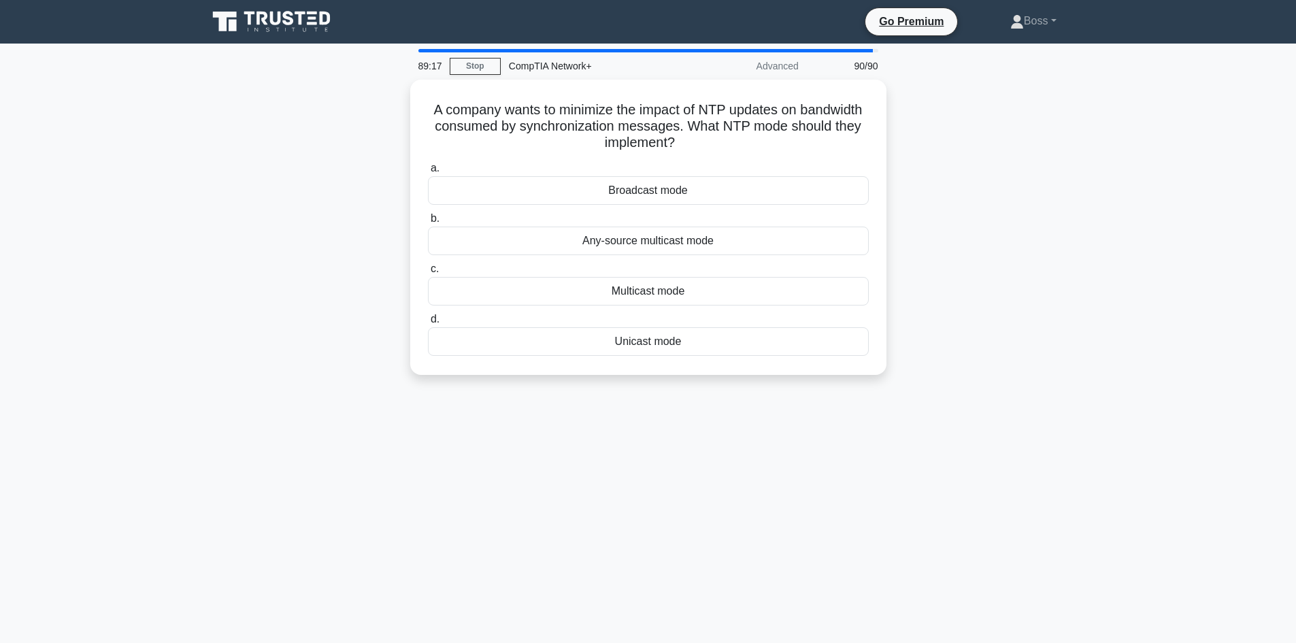
click at [741, 206] on div "a. Broadcast mode b. Any-source multicast mode c. d." at bounding box center [648, 257] width 457 height 201
click at [739, 185] on div "Broadcast mode" at bounding box center [648, 187] width 441 height 29
click at [428, 169] on input "a. Broadcast mode" at bounding box center [428, 165] width 0 height 9
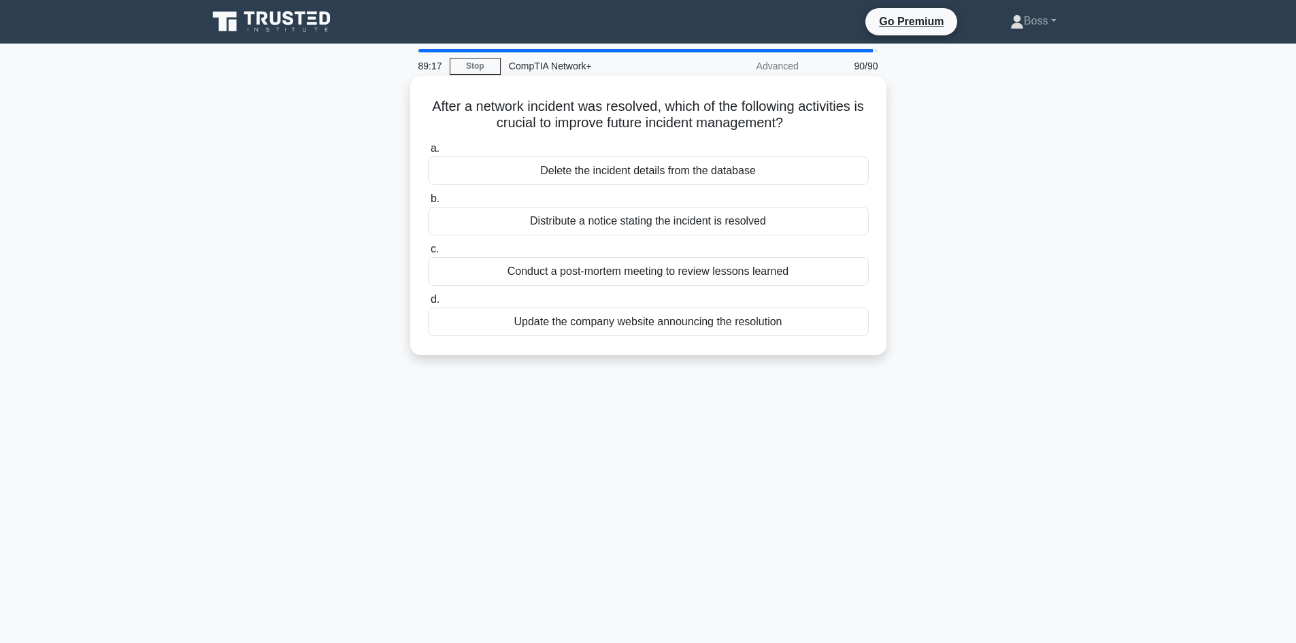
click at [737, 189] on div "a. Delete the incident details from the database b. Distribute a notice stating…" at bounding box center [648, 237] width 457 height 201
click at [737, 203] on label "b. Distribute a notice stating the incident is resolved" at bounding box center [648, 212] width 441 height 45
click at [428, 203] on input "b. Distribute a notice stating the incident is resolved" at bounding box center [428, 199] width 0 height 9
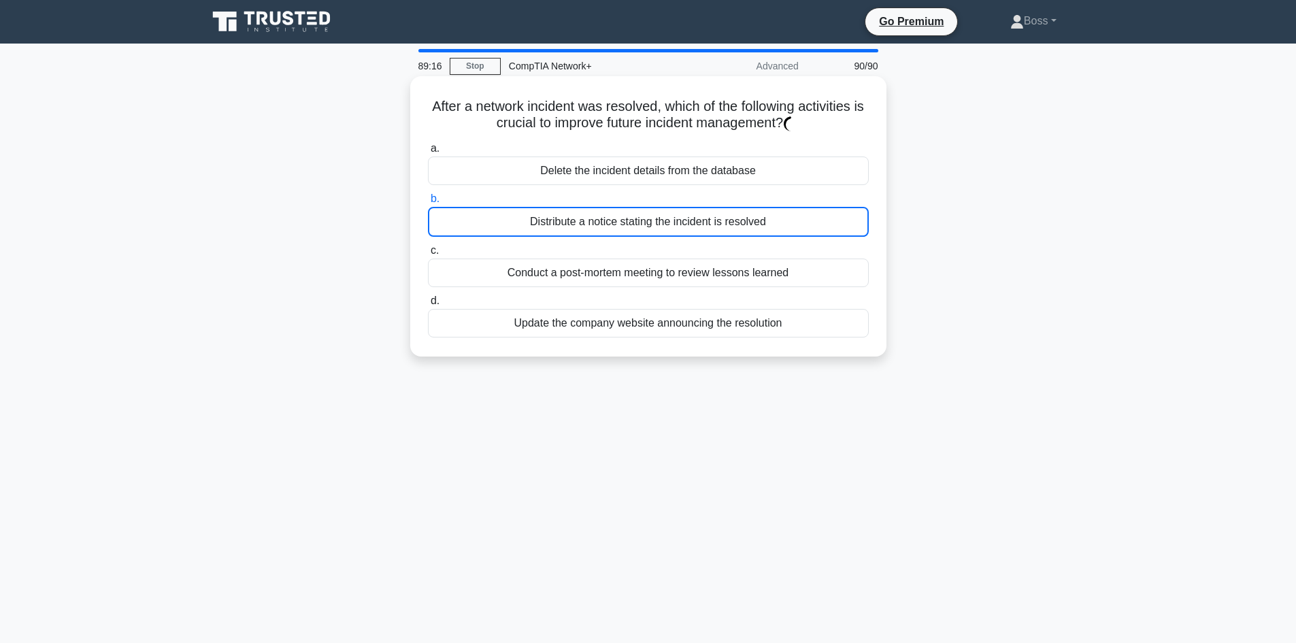
click at [731, 241] on div "a. Delete the incident details from the database b. Distribute a notice stating…" at bounding box center [648, 238] width 457 height 203
click at [726, 225] on div "Distribute a notice stating the incident is resolved" at bounding box center [648, 222] width 441 height 30
click at [428, 203] on input "b. Distribute a notice stating the incident is resolved" at bounding box center [428, 199] width 0 height 9
click at [726, 222] on div "Distribute a notice stating the incident is resolved" at bounding box center [648, 222] width 441 height 30
click at [428, 203] on input "b. Distribute a notice stating the incident is resolved" at bounding box center [428, 199] width 0 height 9
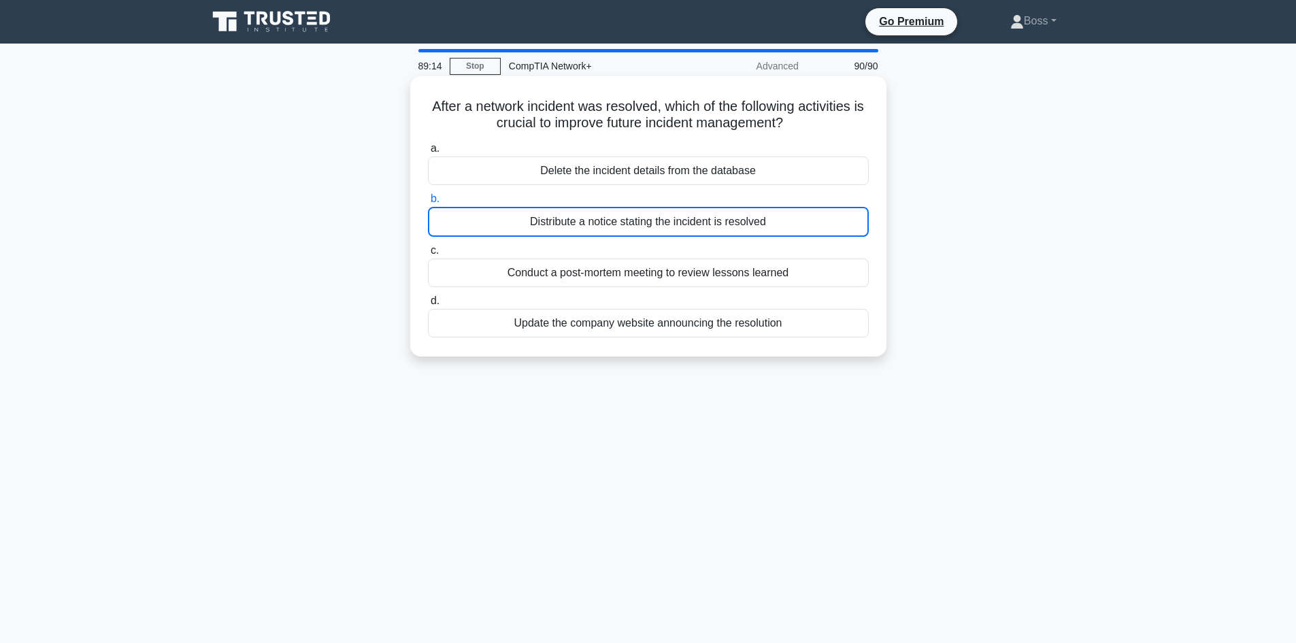
click at [741, 172] on div "Delete the incident details from the database" at bounding box center [648, 170] width 441 height 29
click at [428, 153] on input "a. Delete the incident details from the database" at bounding box center [428, 148] width 0 height 9
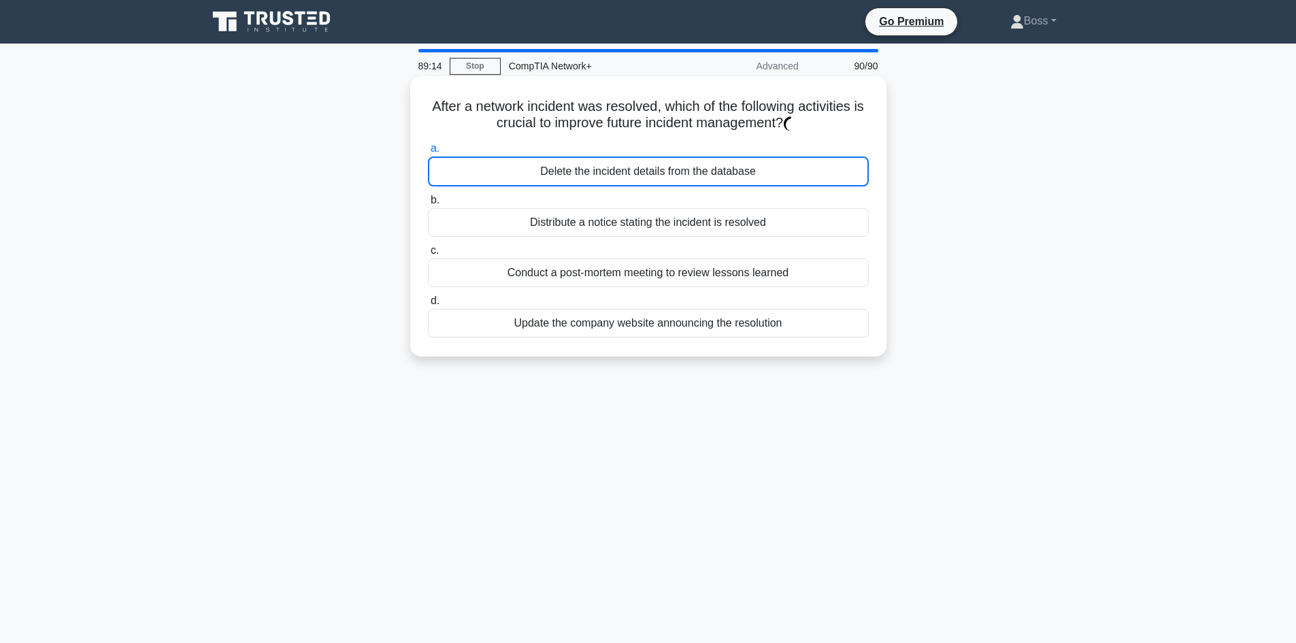
click at [741, 172] on div "Delete the incident details from the database" at bounding box center [648, 171] width 441 height 30
click at [428, 153] on input "a. Delete the incident details from the database" at bounding box center [428, 148] width 0 height 9
click at [812, 182] on div "Delete the incident details from the database" at bounding box center [648, 171] width 441 height 30
click at [428, 153] on input "a. Delete the incident details from the database" at bounding box center [428, 148] width 0 height 9
click at [812, 182] on div "Delete the incident details from the database" at bounding box center [648, 171] width 441 height 30
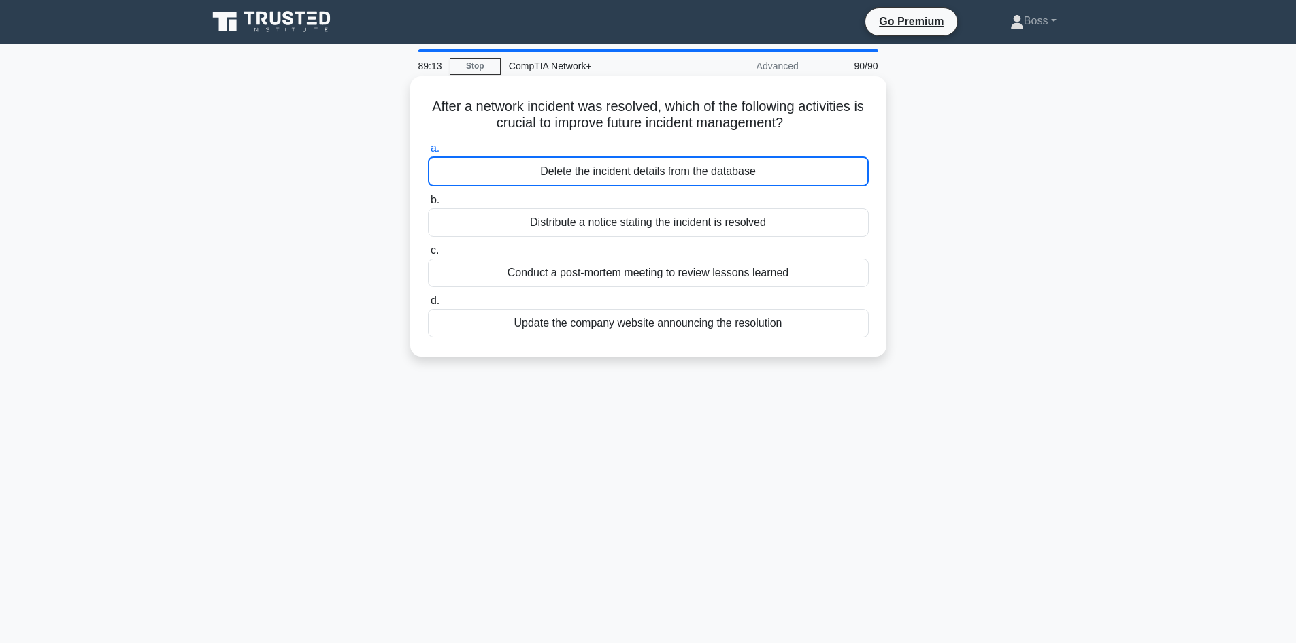
click at [428, 153] on input "a. Delete the incident details from the database" at bounding box center [428, 148] width 0 height 9
click at [812, 182] on div "Delete the incident details from the database" at bounding box center [648, 171] width 441 height 30
click at [428, 153] on input "a. Delete the incident details from the database" at bounding box center [428, 148] width 0 height 9
click at [812, 182] on div "Delete the incident details from the database" at bounding box center [648, 171] width 441 height 30
click at [428, 153] on input "a. Delete the incident details from the database" at bounding box center [428, 148] width 0 height 9
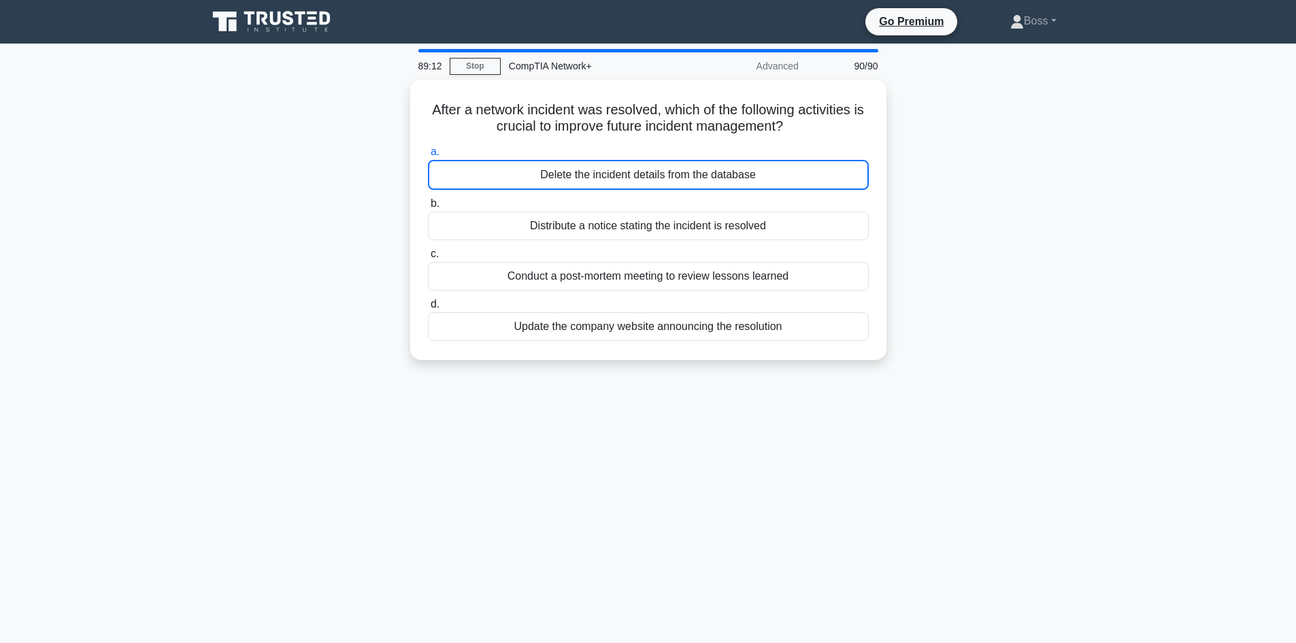
click at [605, 428] on div "89:12 Stop CompTIA Network+ Advanced 90/90 After a network incident was resolve…" at bounding box center [648, 389] width 898 height 680
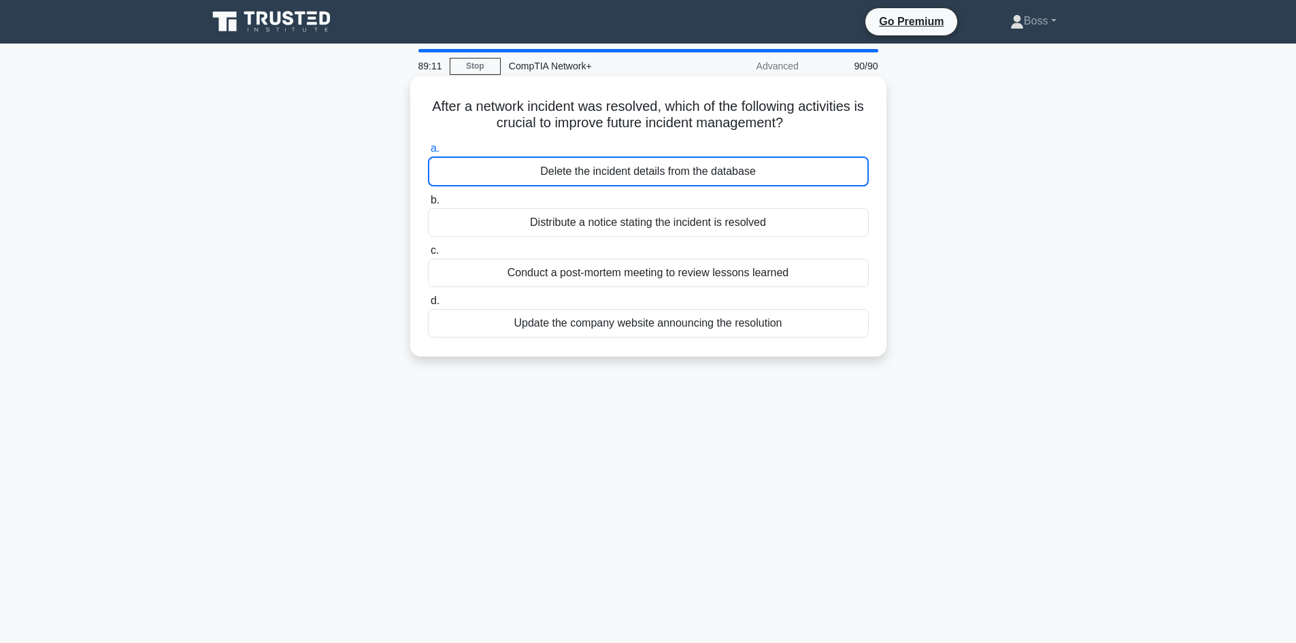
click at [636, 324] on div "Update the company website announcing the resolution" at bounding box center [648, 323] width 441 height 29
click at [428, 305] on input "d. Update the company website announcing the resolution" at bounding box center [428, 301] width 0 height 9
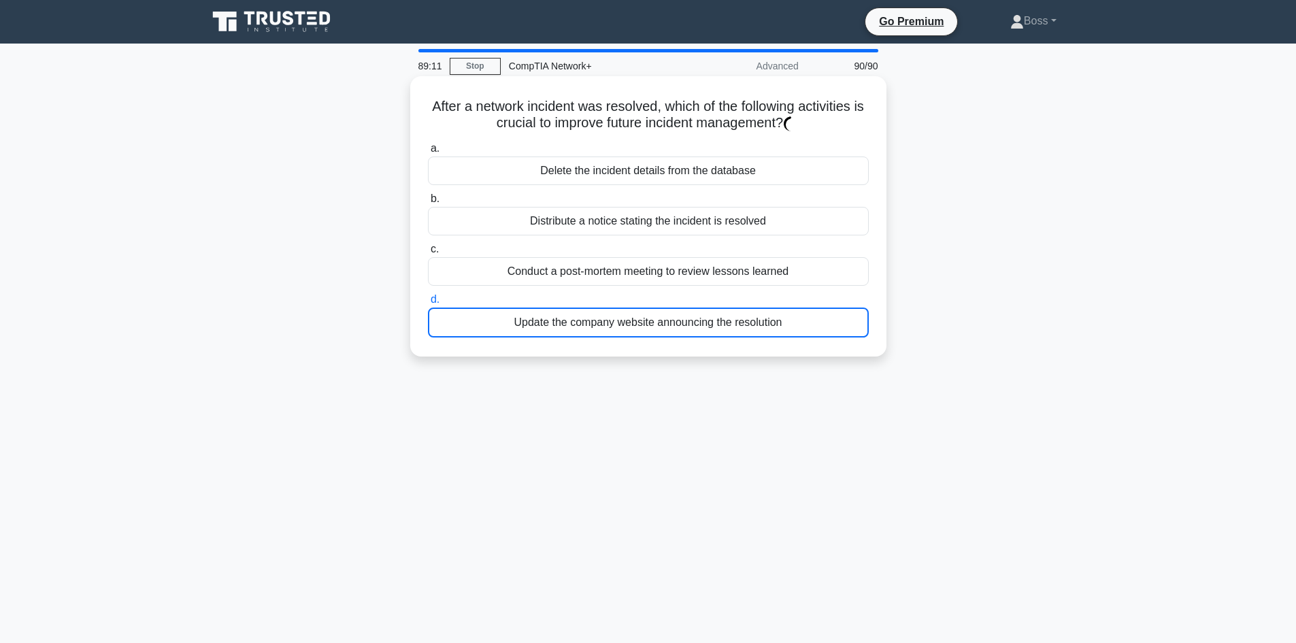
click at [636, 324] on div "Update the company website announcing the resolution" at bounding box center [648, 322] width 441 height 30
click at [428, 304] on input "d. Update the company website announcing the resolution" at bounding box center [428, 299] width 0 height 9
click at [636, 324] on div "Update the company website announcing the resolution" at bounding box center [648, 322] width 441 height 30
click at [428, 304] on input "d. Update the company website announcing the resolution" at bounding box center [428, 299] width 0 height 9
click at [797, 190] on div "a. Delete the incident details from the database b. Distribute a notice stating…" at bounding box center [648, 238] width 457 height 203
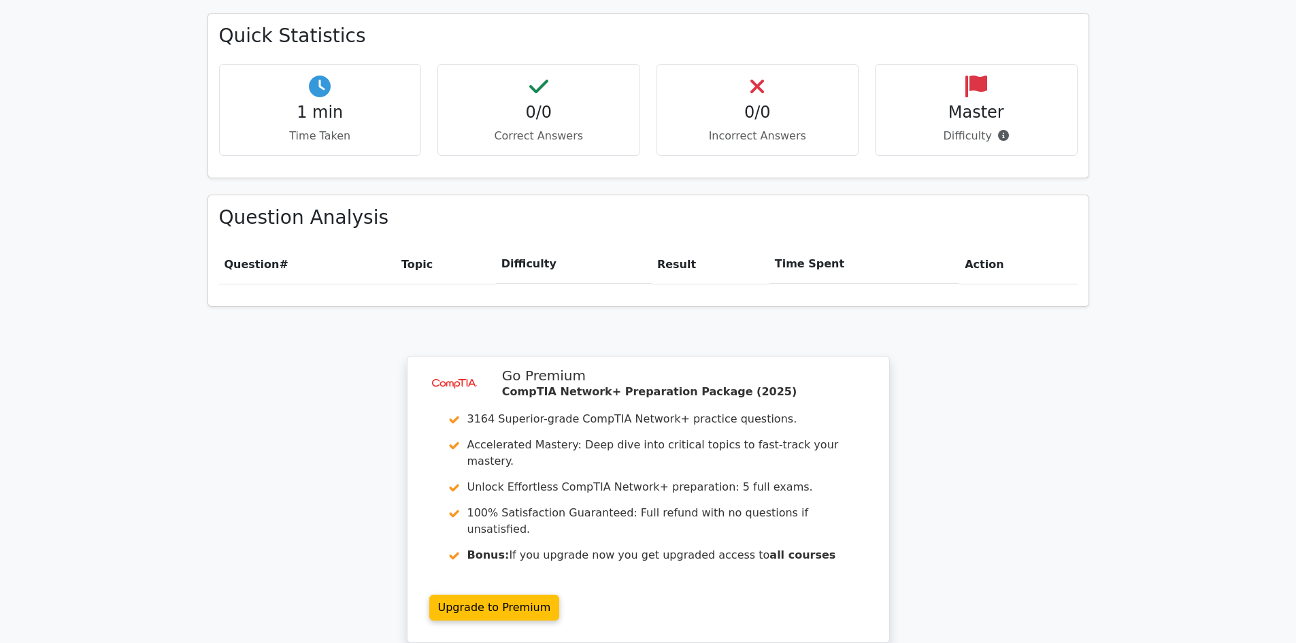
scroll to position [514, 0]
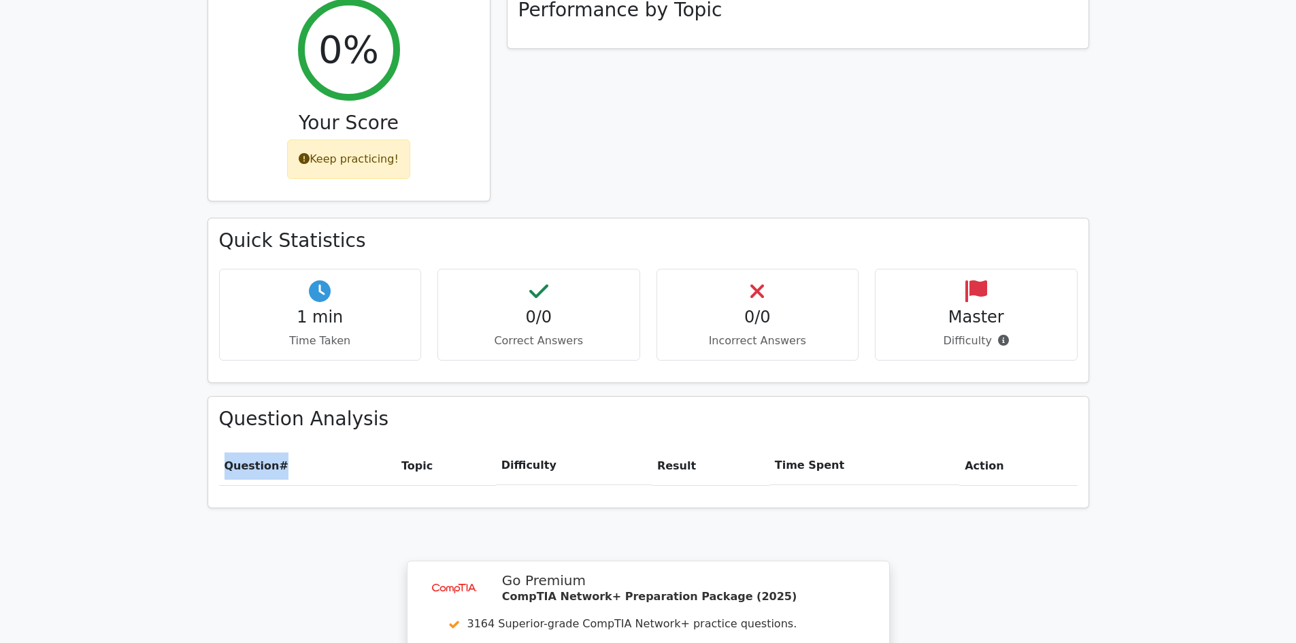
drag, startPoint x: 281, startPoint y: 424, endPoint x: 765, endPoint y: 461, distance: 485.7
click at [765, 461] on div "Question # Topic Difficulty Result Time Spent Action" at bounding box center [648, 471] width 858 height 50
click at [765, 462] on div "Question # Topic Difficulty Result Time Spent Action" at bounding box center [648, 471] width 858 height 50
click at [743, 446] on th "Result" at bounding box center [711, 465] width 118 height 39
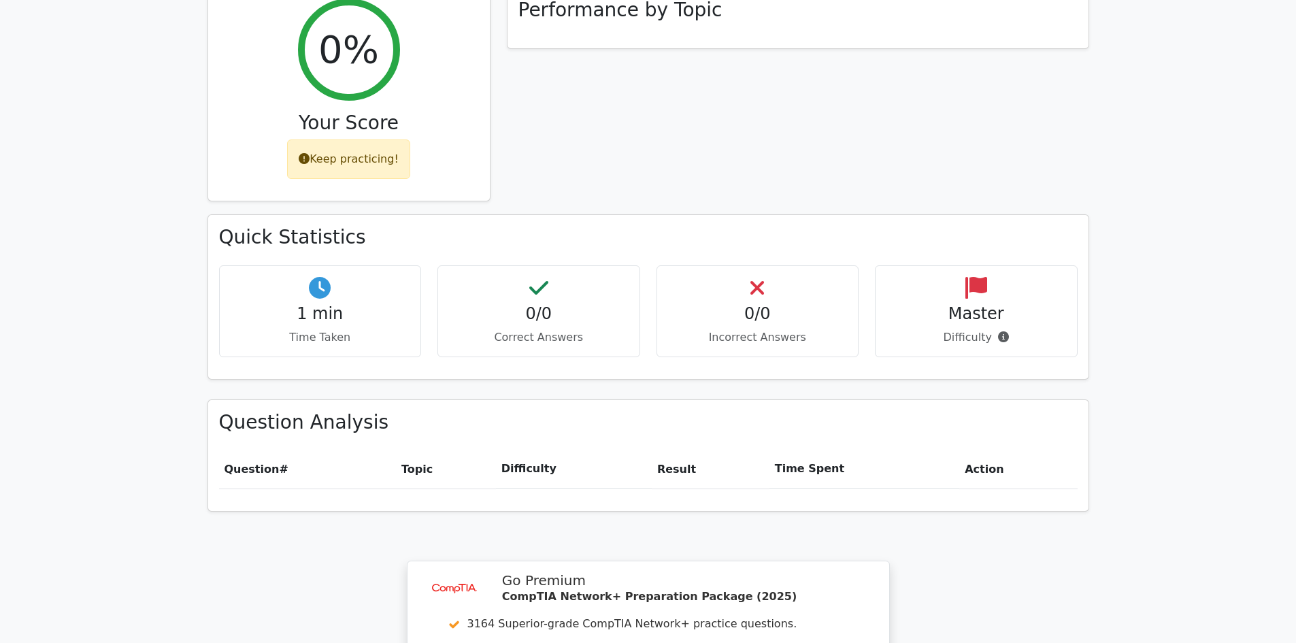
click at [882, 299] on div "Master Difficulty" at bounding box center [976, 311] width 203 height 92
click at [669, 304] on h4 "0/0" at bounding box center [758, 314] width 180 height 20
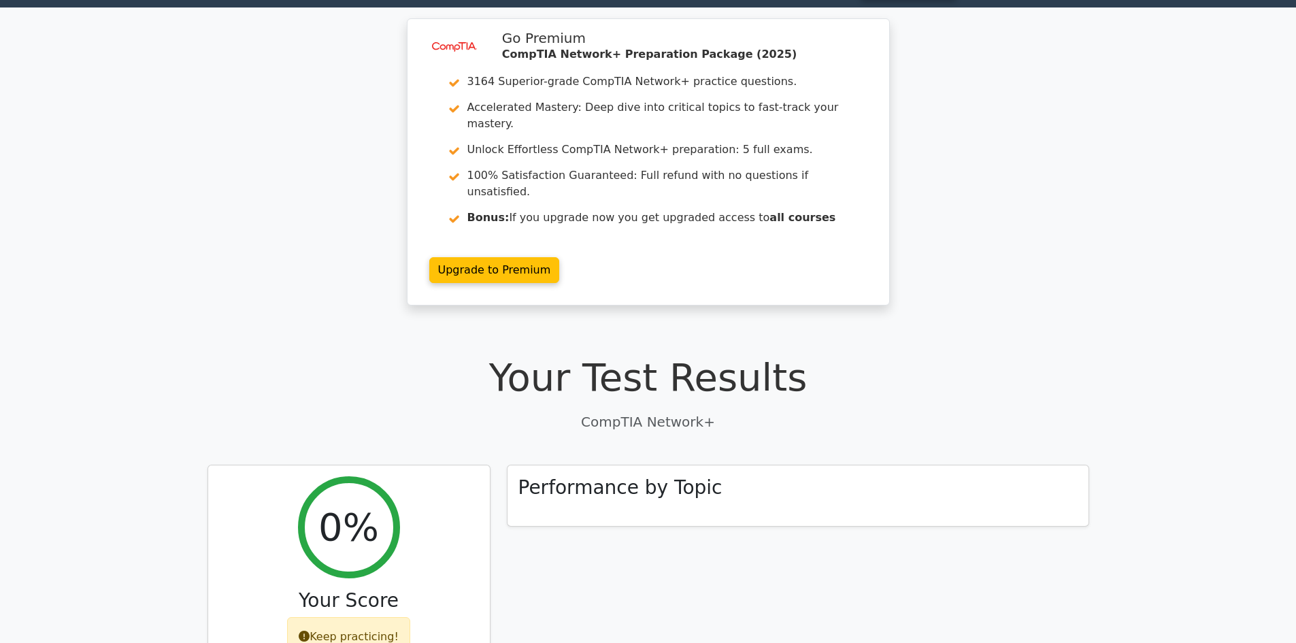
scroll to position [0, 0]
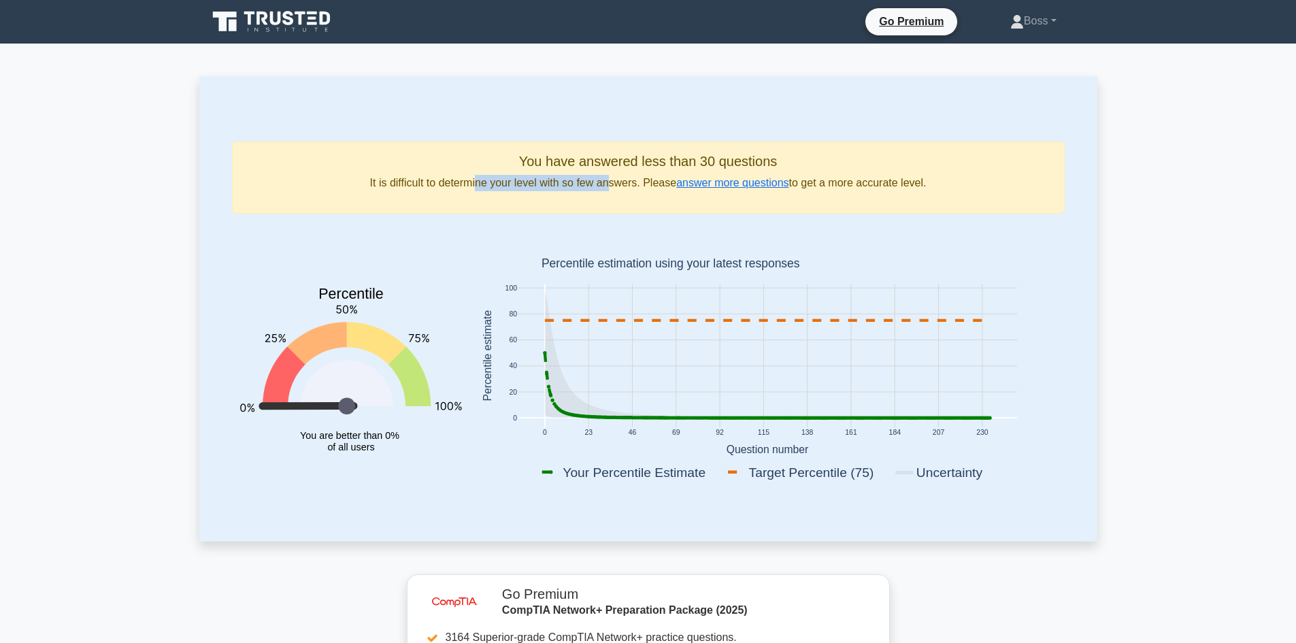
drag, startPoint x: 477, startPoint y: 184, endPoint x: 612, endPoint y: 190, distance: 134.8
click at [612, 190] on p "It is difficult to determine your level with so few answers. Please answer more…" at bounding box center [648, 183] width 809 height 16
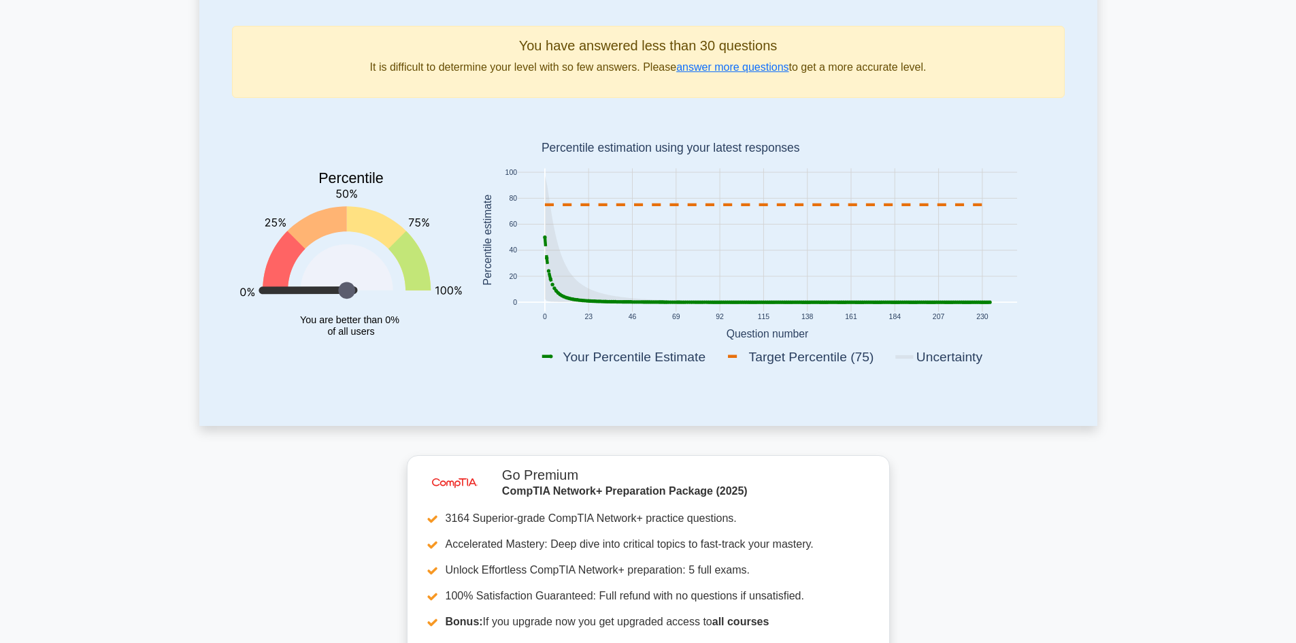
scroll to position [68, 0]
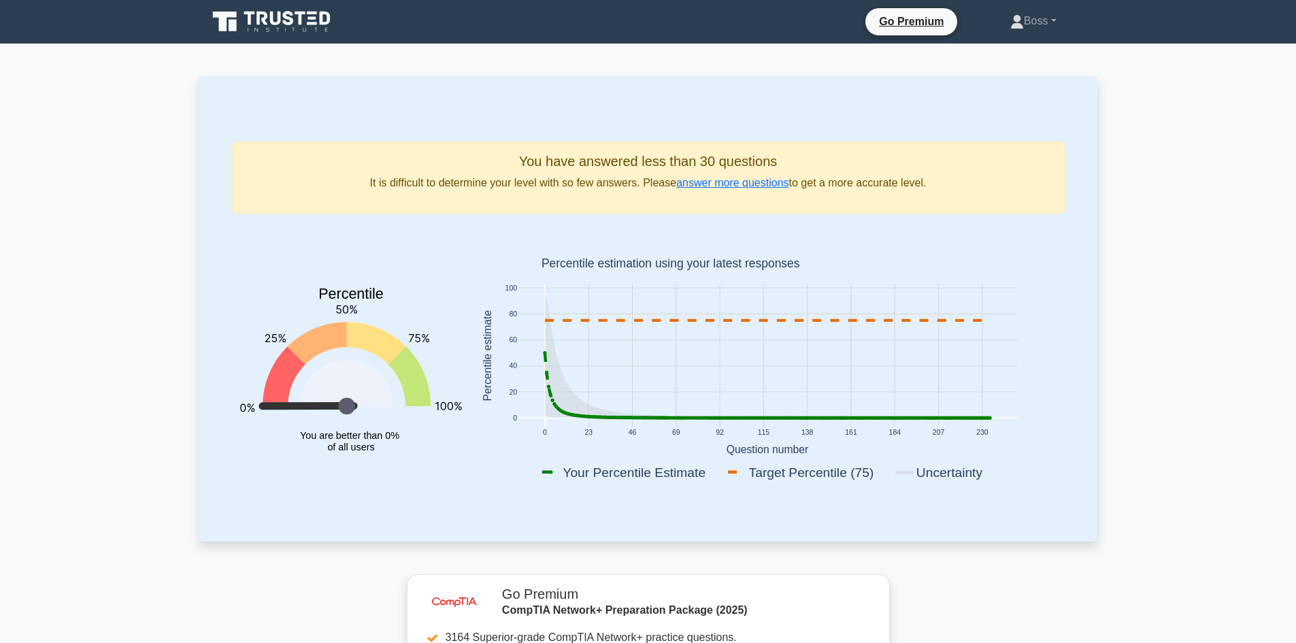
drag, startPoint x: 280, startPoint y: 402, endPoint x: 329, endPoint y: 327, distance: 89.4
click at [329, 327] on icon "Percentile You are better than 0% of all users" at bounding box center [351, 357] width 222 height 267
click at [430, 314] on icon "Percentile You are better than 0% of all users" at bounding box center [351, 357] width 222 height 267
drag, startPoint x: 551, startPoint y: 407, endPoint x: 529, endPoint y: 353, distance: 58.9
click at [529, 353] on icon "0 23 46 69 92 115 138 161 184 207 230 0 20 40 60 80 100 Your Percentile Estimat…" at bounding box center [767, 357] width 595 height 267
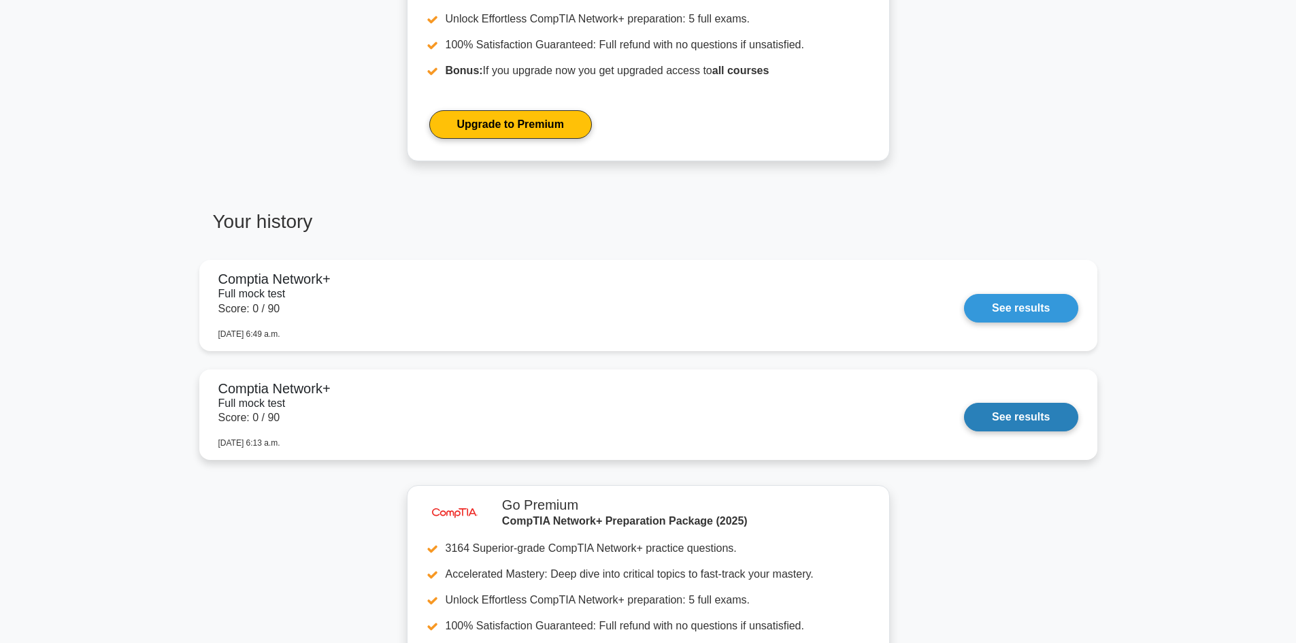
scroll to position [680, 0]
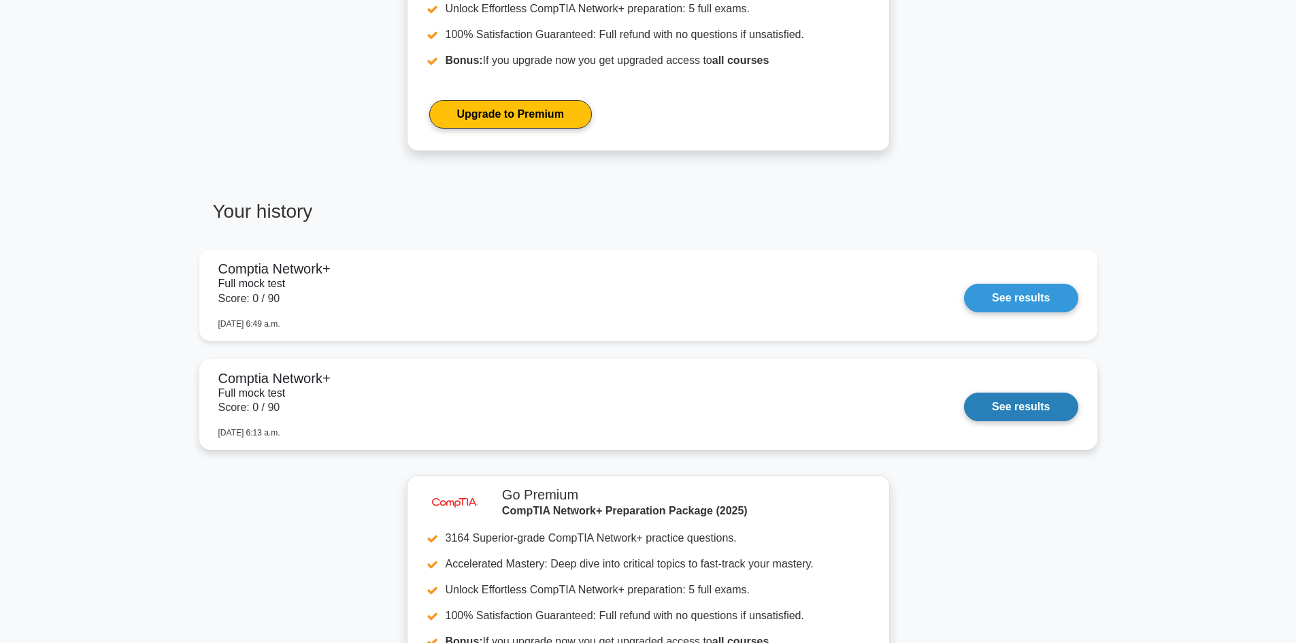
click at [1004, 412] on link "See results" at bounding box center [1021, 406] width 114 height 29
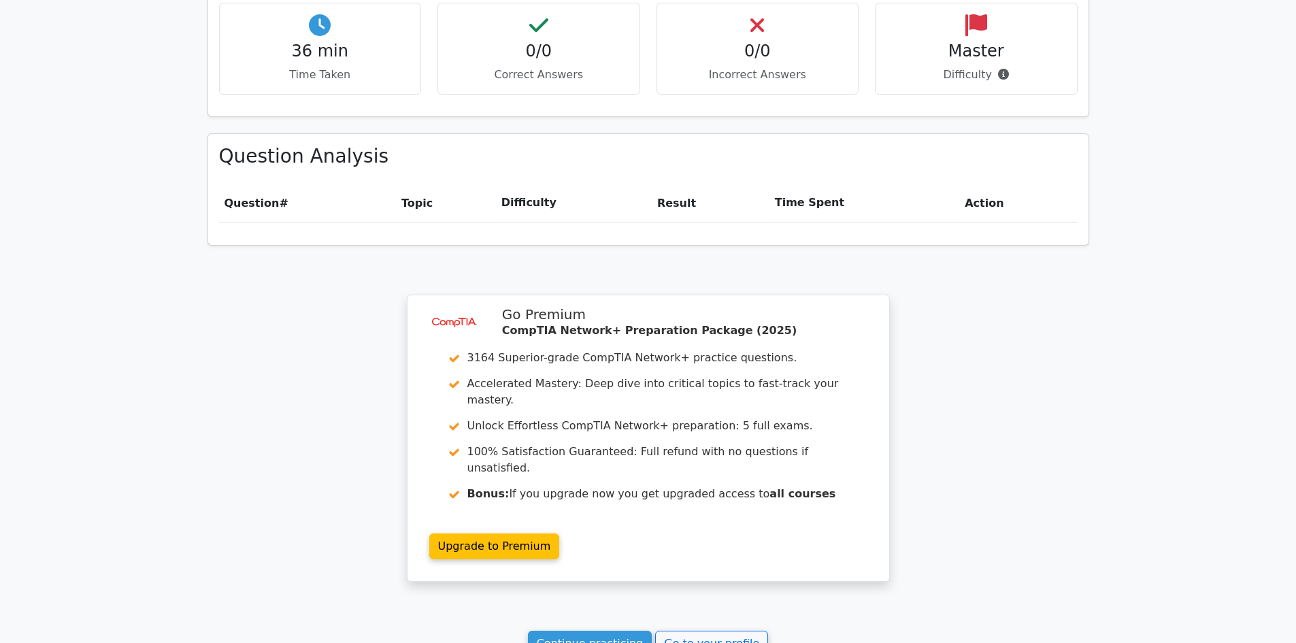
scroll to position [922, 0]
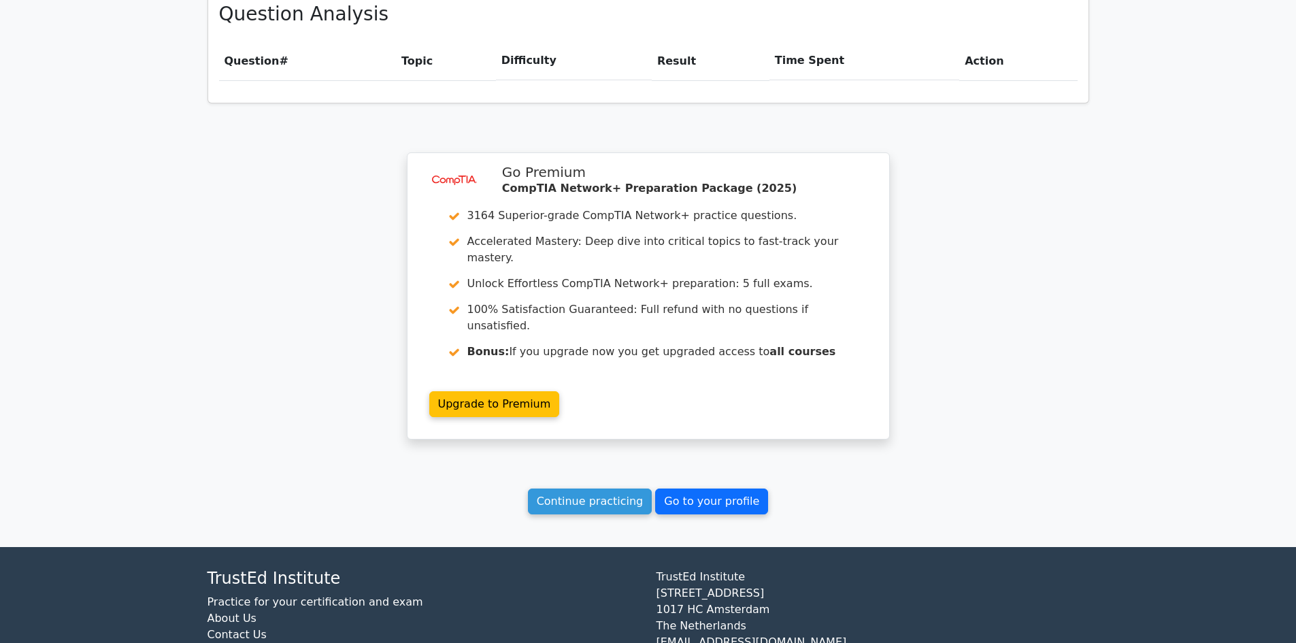
click at [724, 488] on link "Go to your profile" at bounding box center [711, 501] width 113 height 26
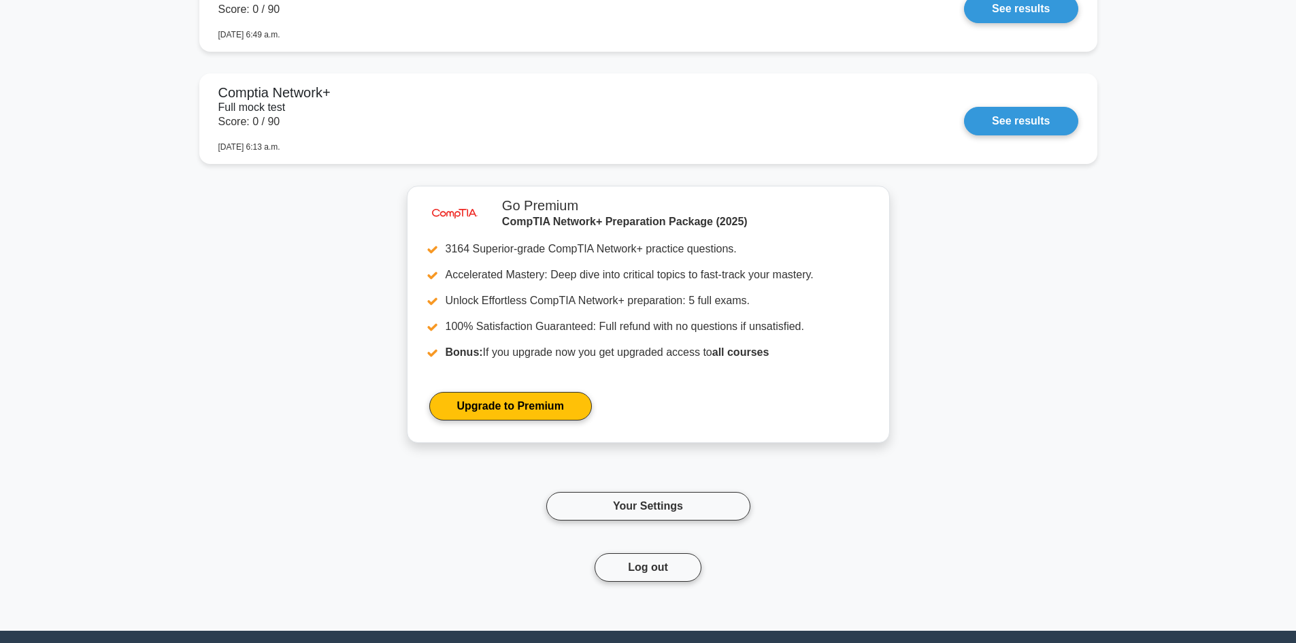
scroll to position [1107, 0]
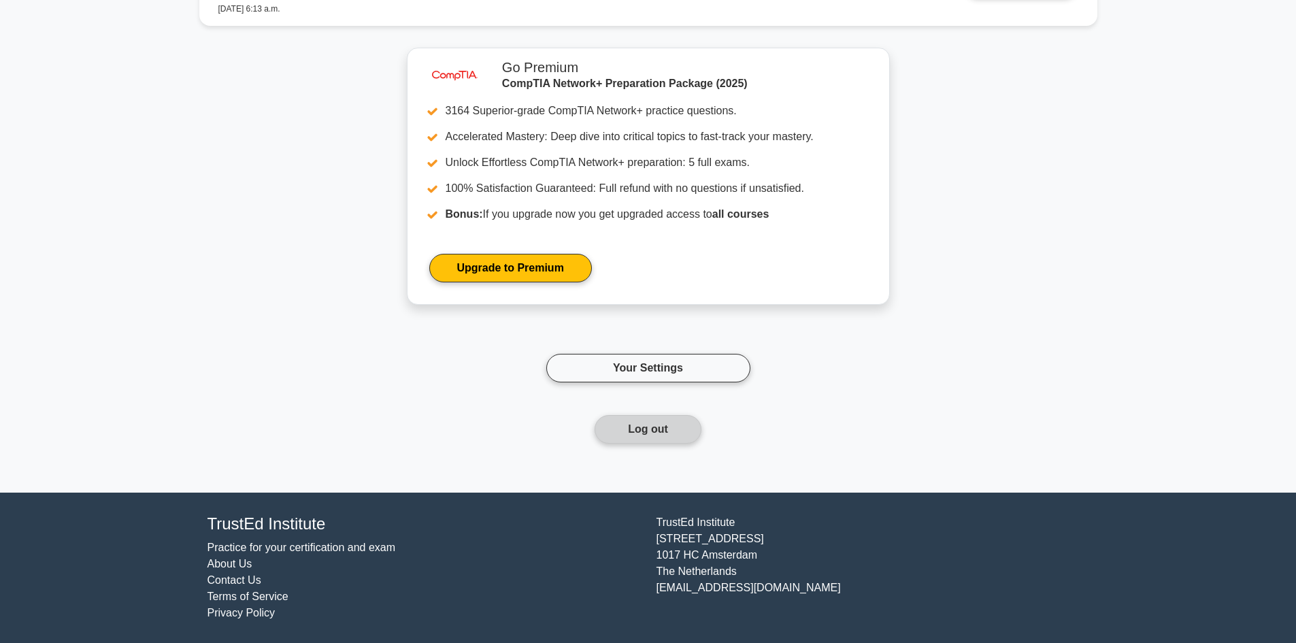
click at [659, 429] on button "Log out" at bounding box center [648, 429] width 107 height 29
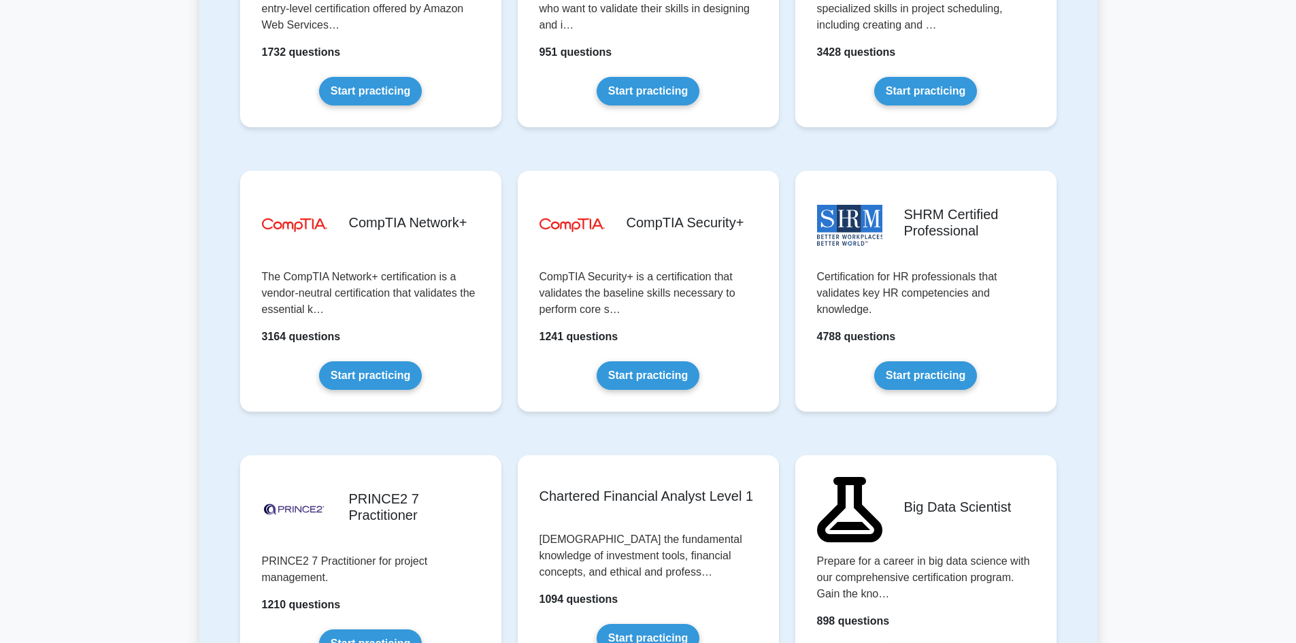
scroll to position [2177, 0]
